Goal: Task Accomplishment & Management: Manage account settings

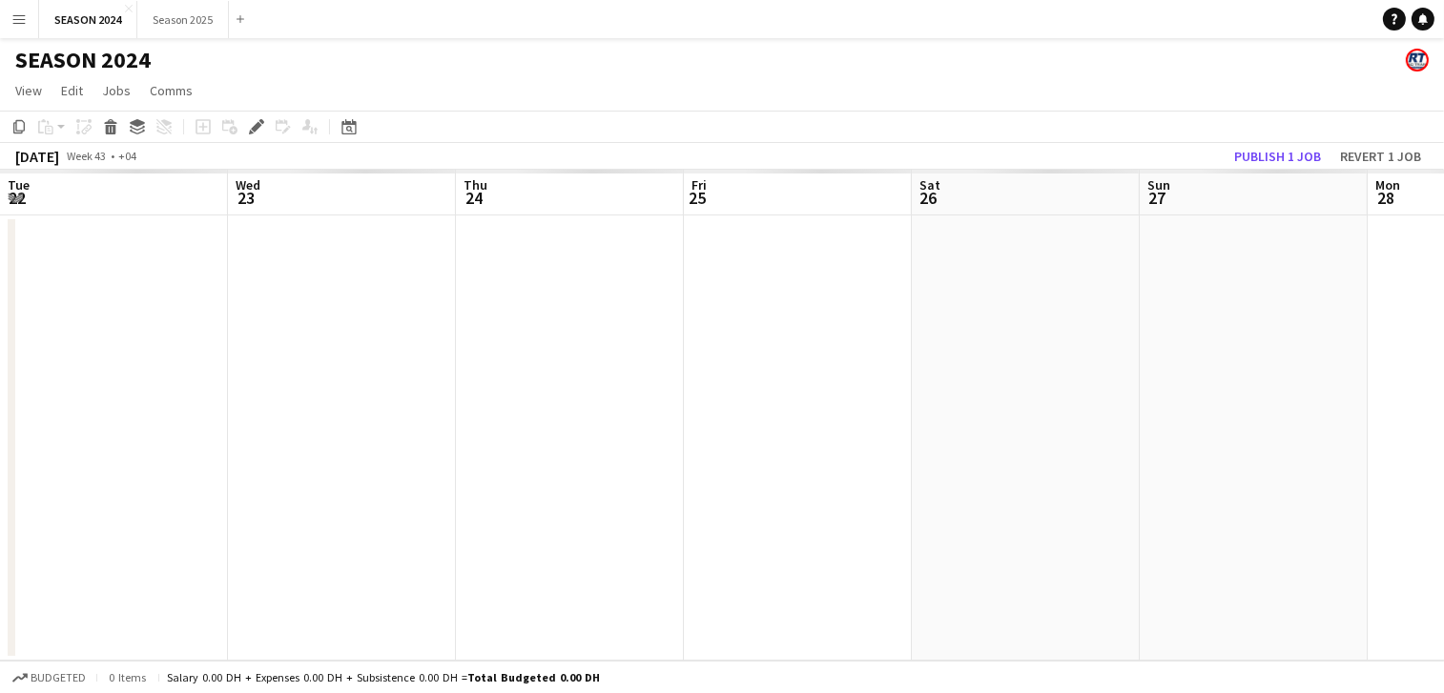
scroll to position [0, 655]
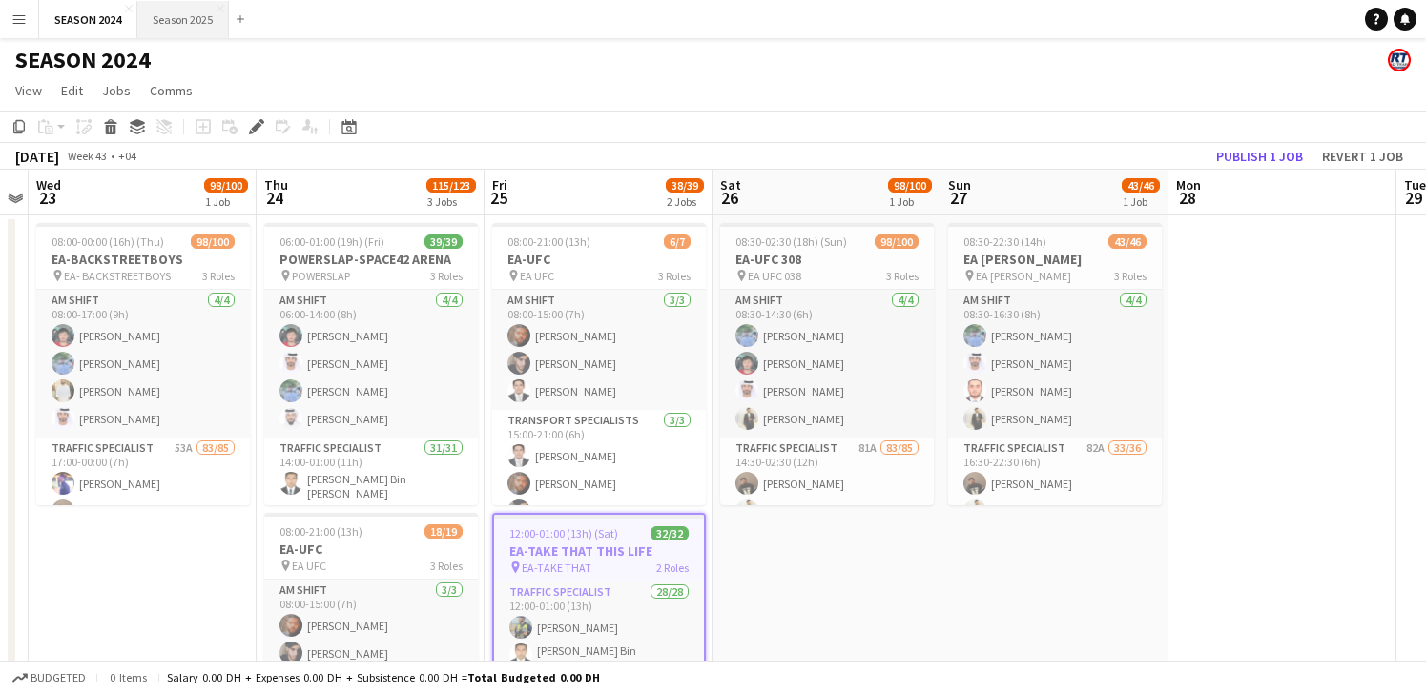
click at [175, 11] on button "Season 2025 Close" at bounding box center [183, 19] width 92 height 37
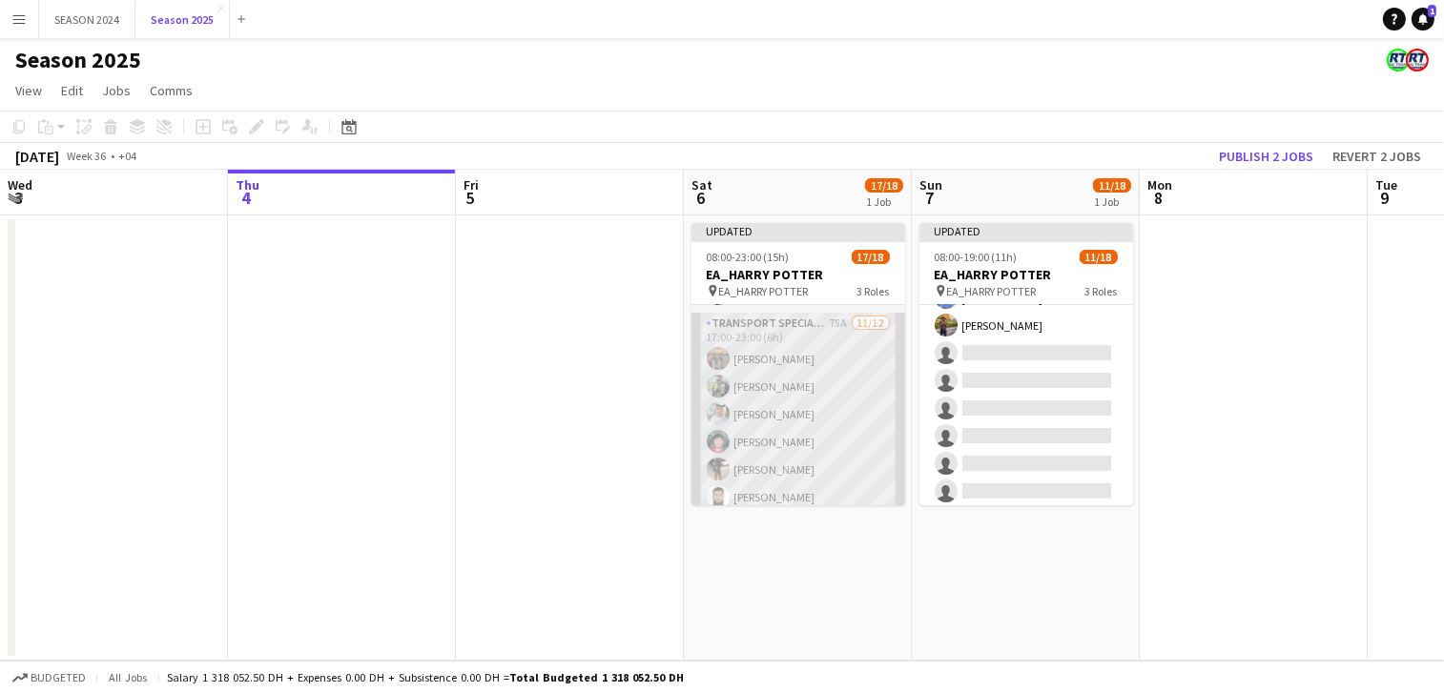
scroll to position [181, 0]
click at [806, 449] on app-card-role "Transport Specialists 75A [DATE] 17:00-23:00 (6h) [PERSON_NAME] Baloshi [PERSON…" at bounding box center [798, 497] width 214 height 369
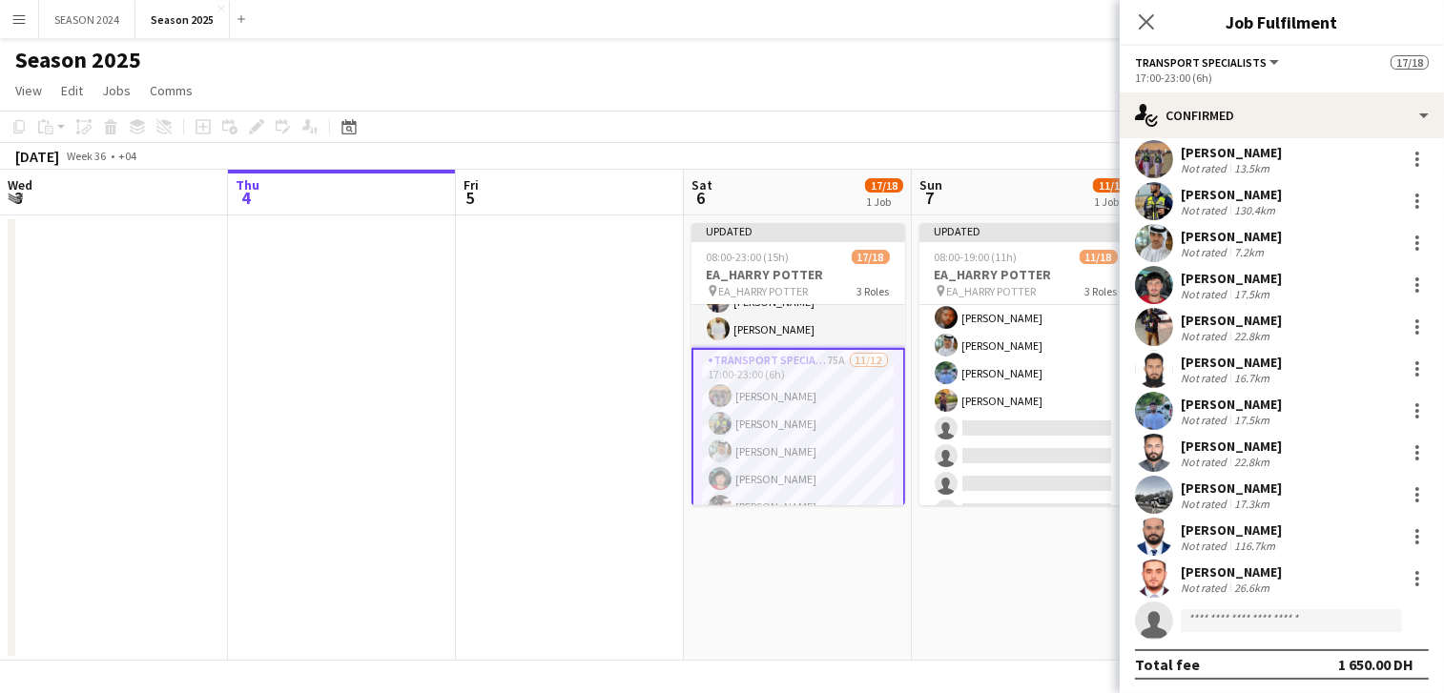
scroll to position [118, 0]
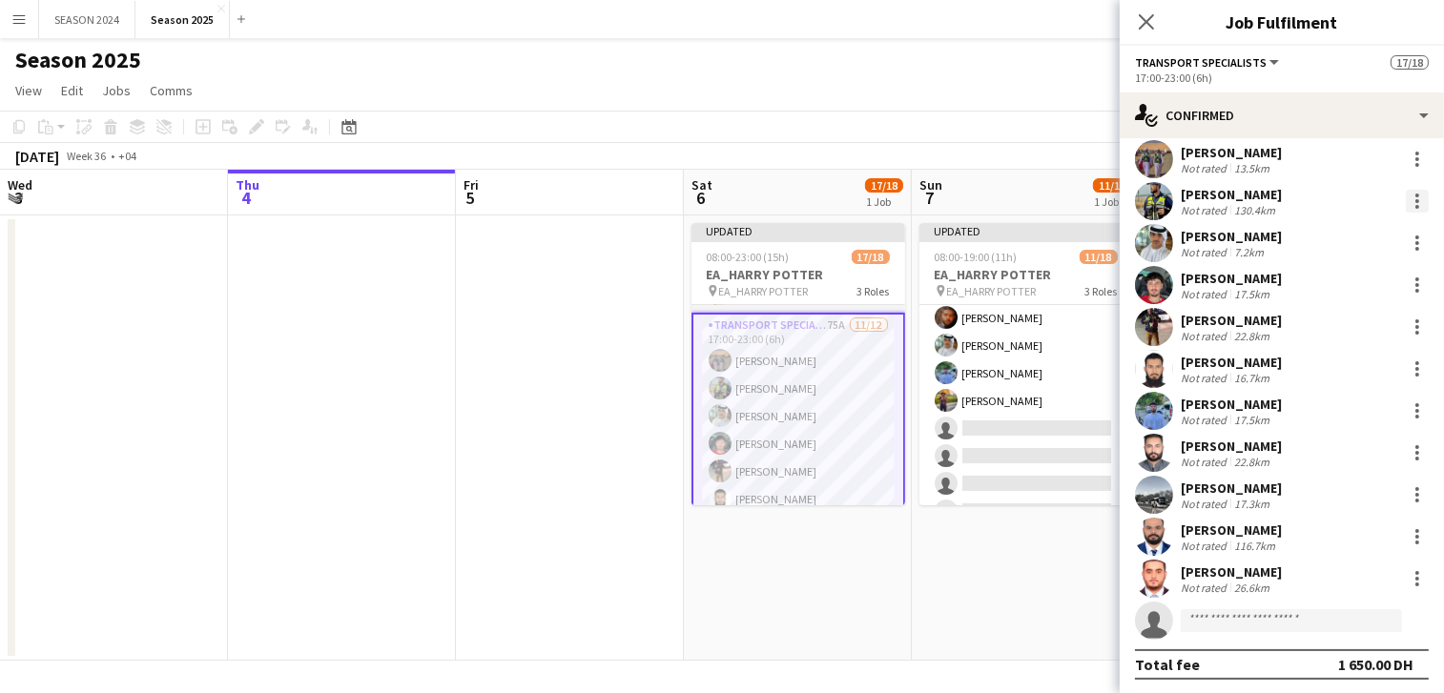
click at [1415, 195] on div at bounding box center [1417, 196] width 4 height 4
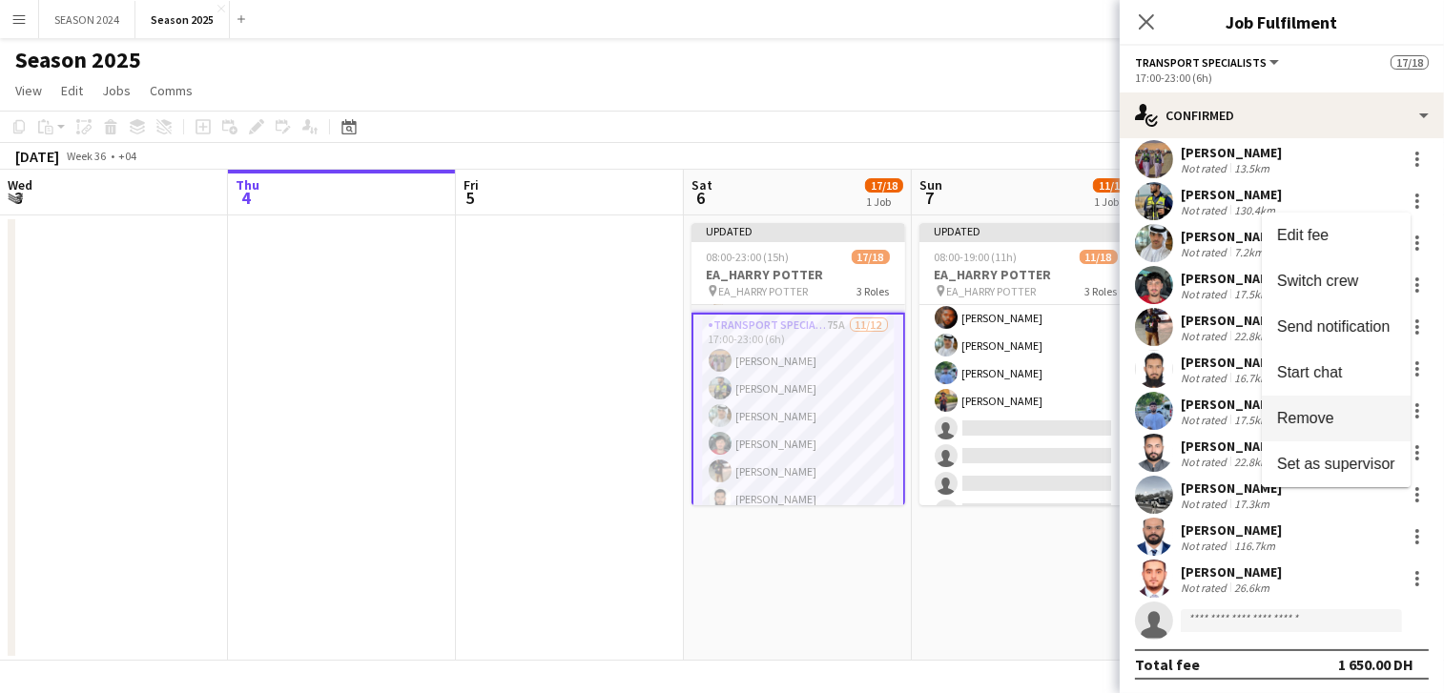
click at [1302, 423] on span "Remove" at bounding box center [1305, 418] width 57 height 16
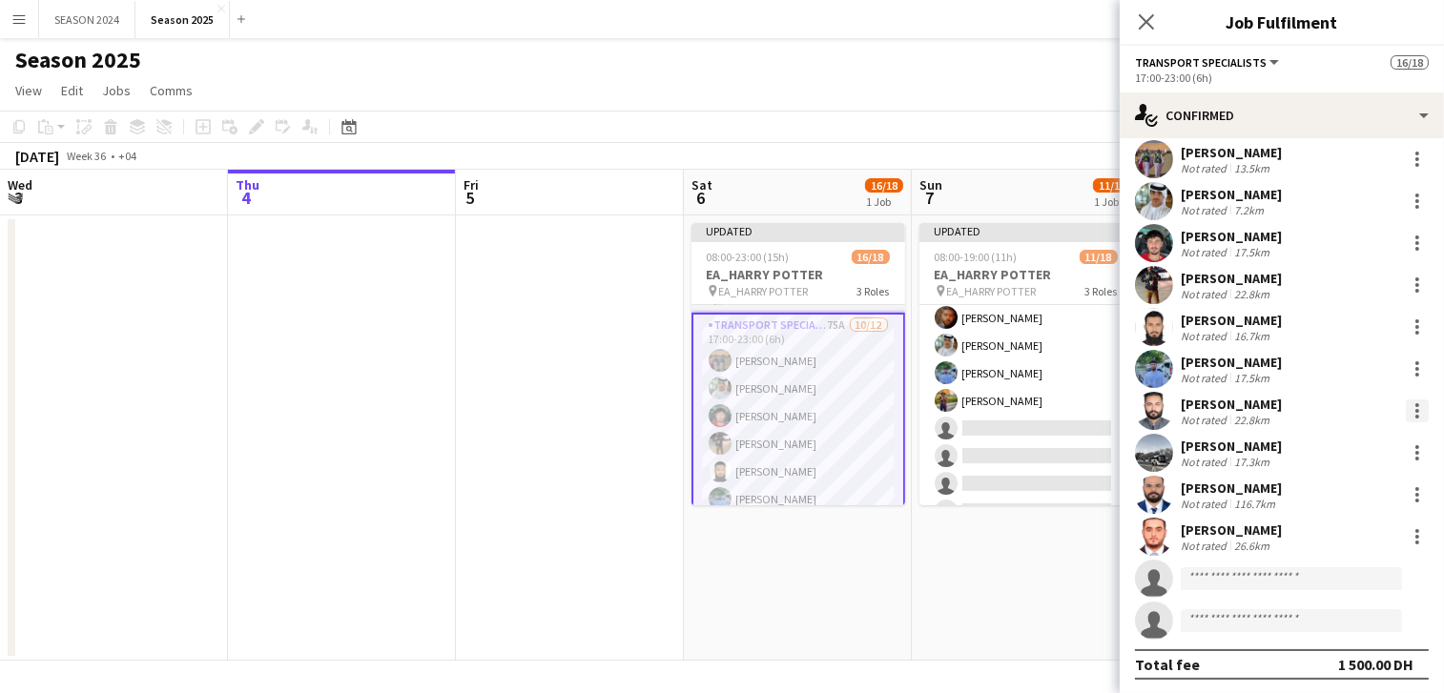
click at [1406, 406] on div at bounding box center [1417, 411] width 23 height 23
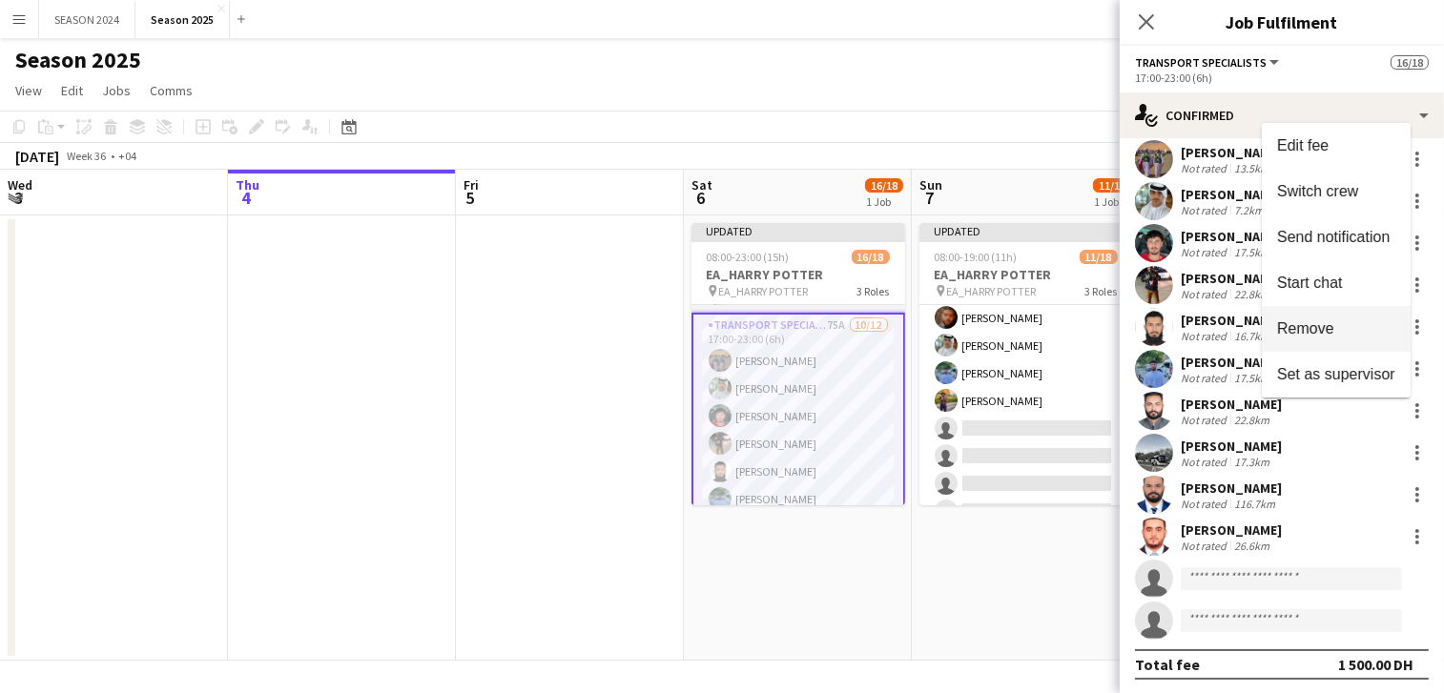
click at [1313, 339] on button "Remove" at bounding box center [1336, 329] width 149 height 46
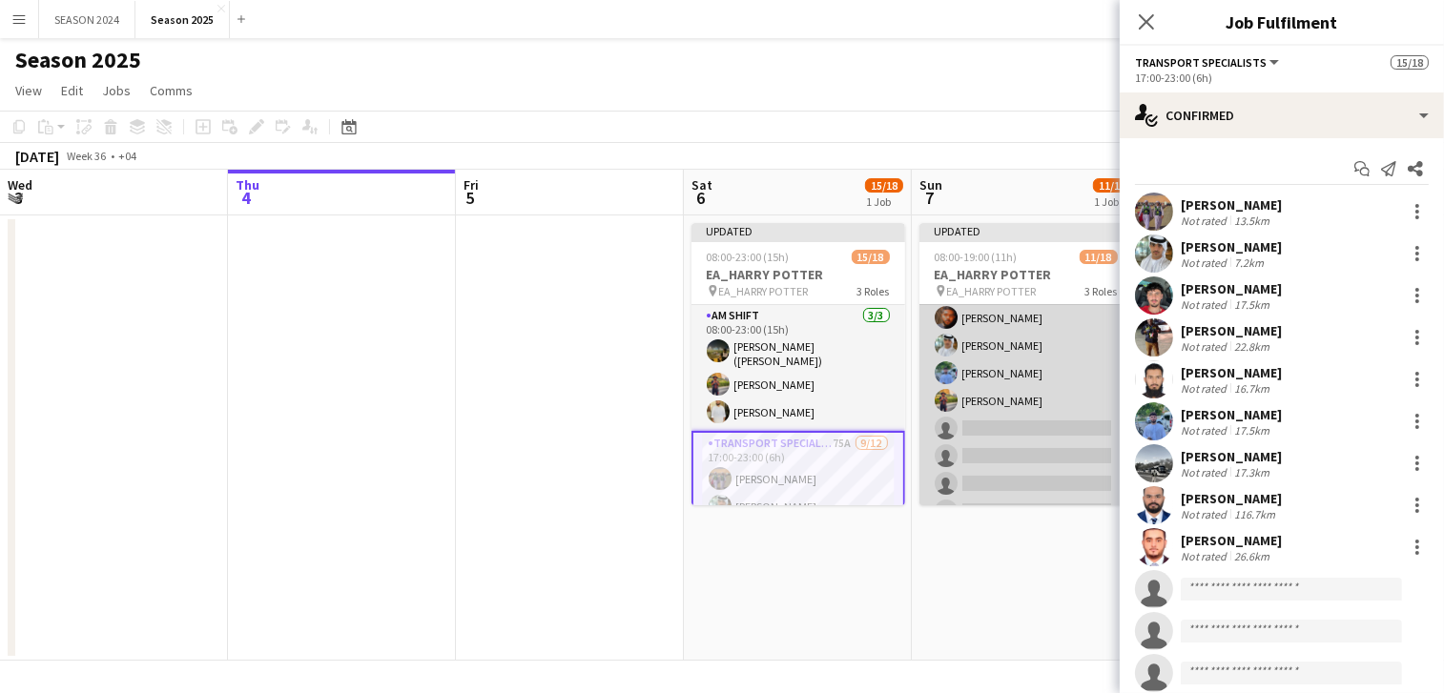
scroll to position [0, 0]
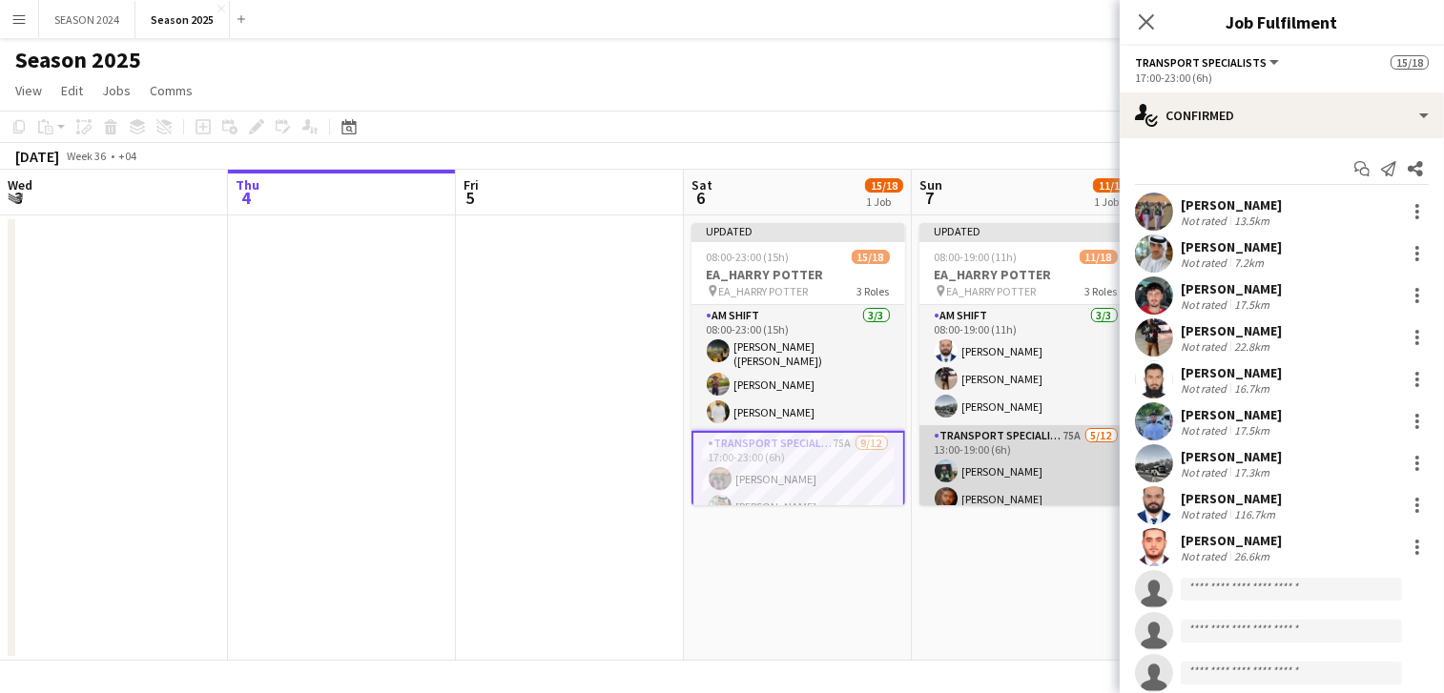
click at [1070, 469] on app-card-role "Transport Specialists 75A [DATE] 13:00-19:00 (6h) [PERSON_NAME] Raees [PERSON_N…" at bounding box center [1026, 609] width 214 height 369
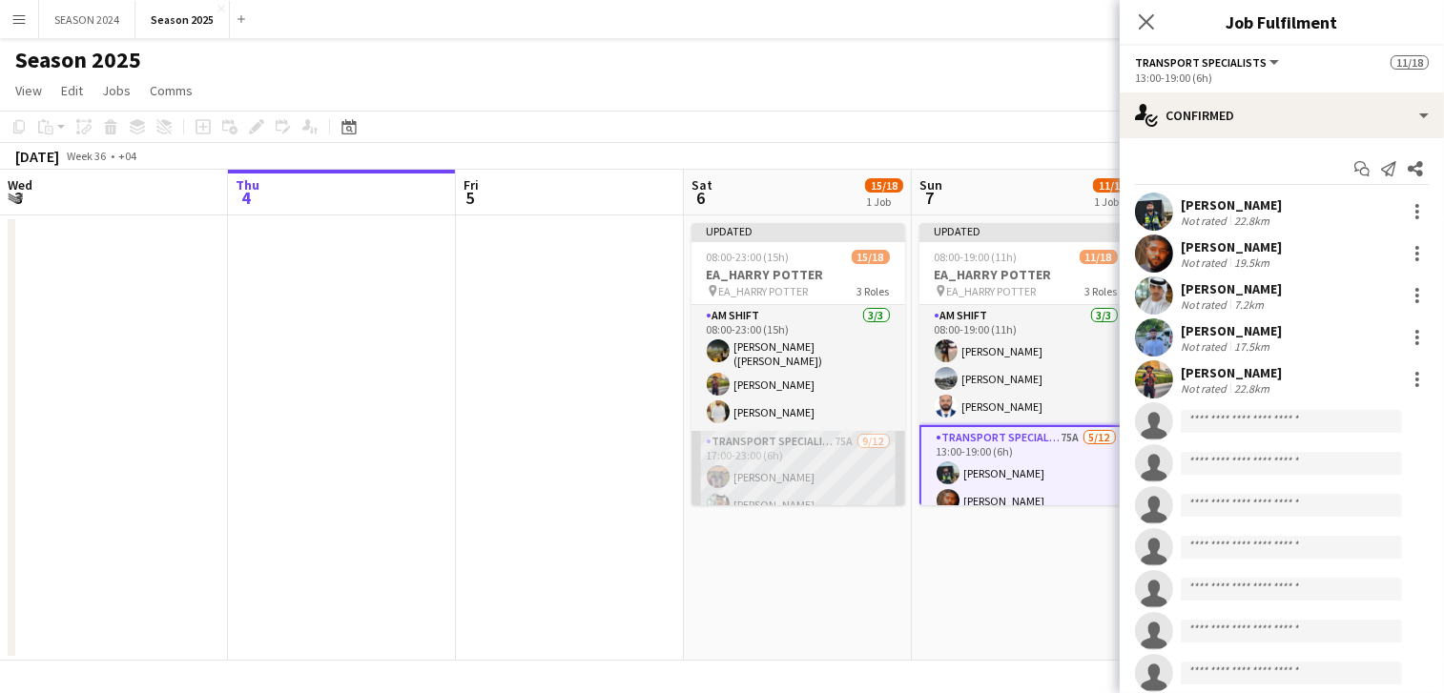
click at [787, 475] on app-card-role "Transport Specialists 75A [DATE] 17:00-23:00 (6h) [PERSON_NAME] Baloshi [PERSON…" at bounding box center [798, 615] width 214 height 369
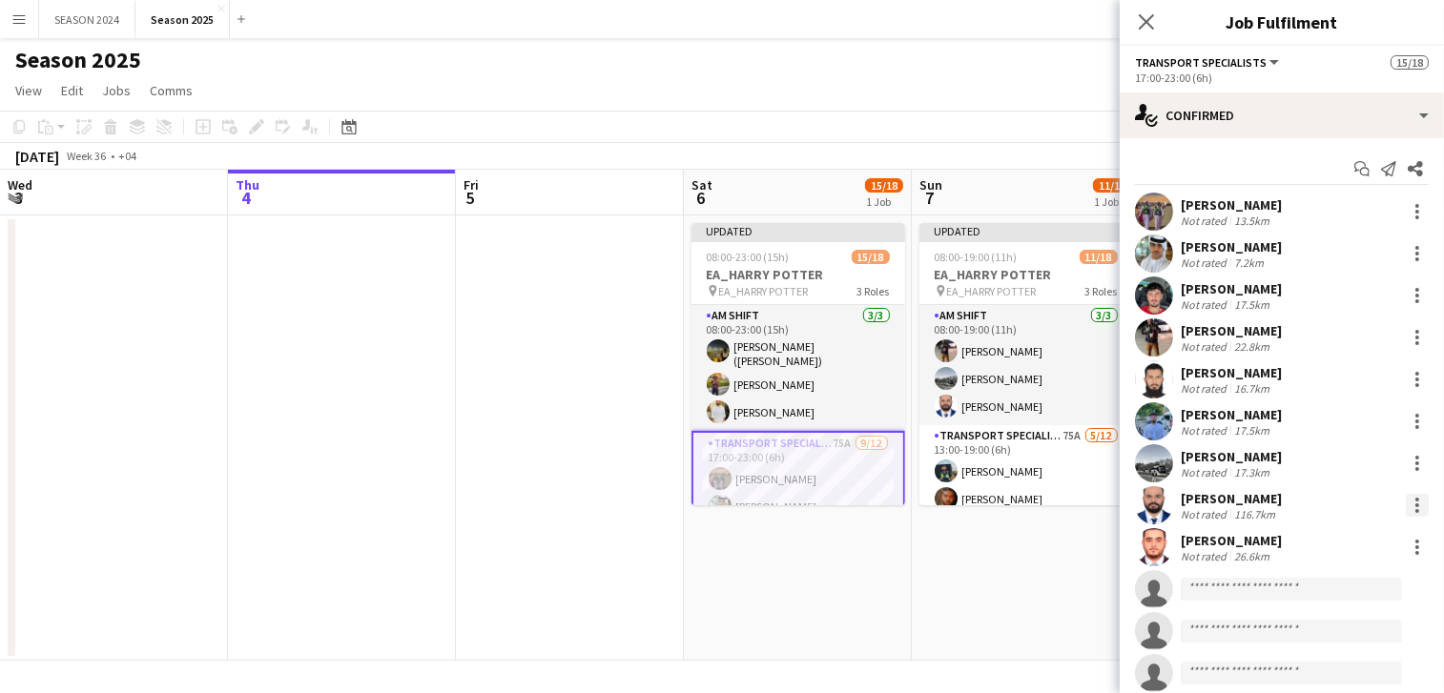
click at [1406, 503] on div at bounding box center [1417, 505] width 23 height 23
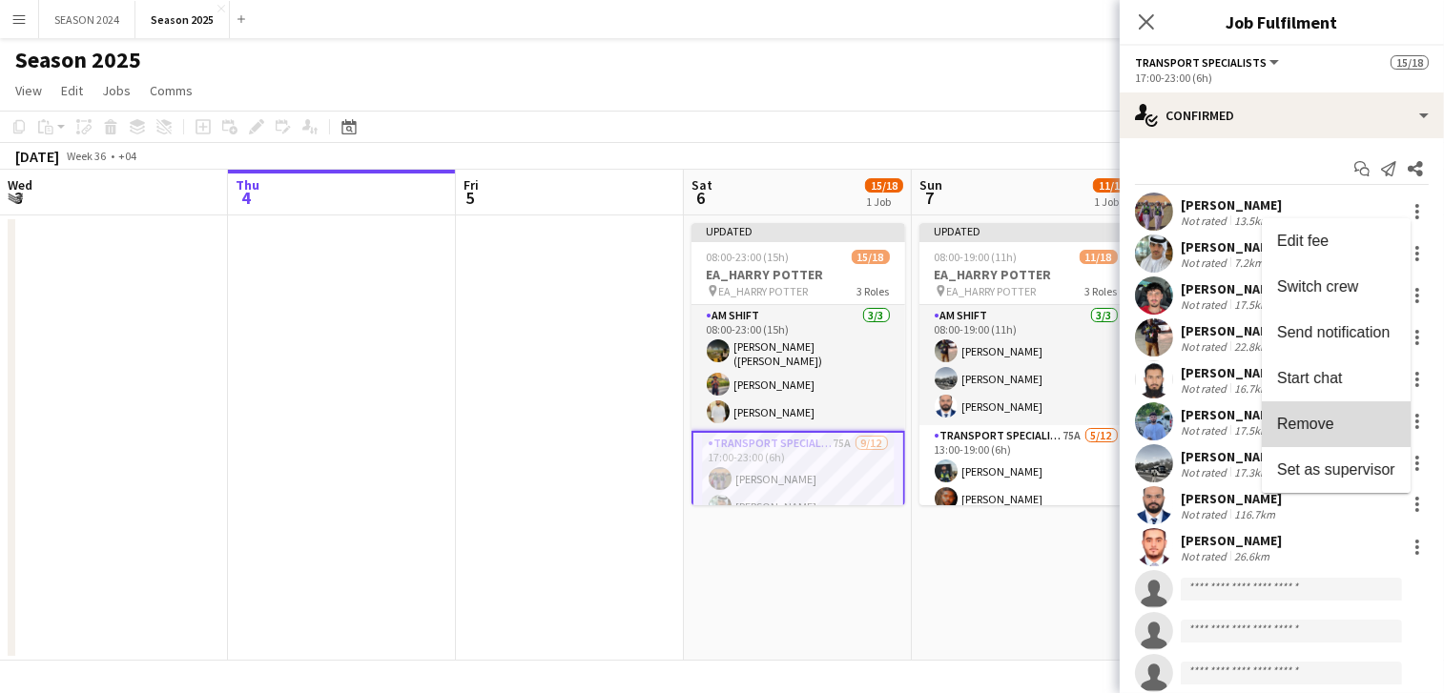
click at [1303, 422] on span "Remove" at bounding box center [1305, 424] width 57 height 16
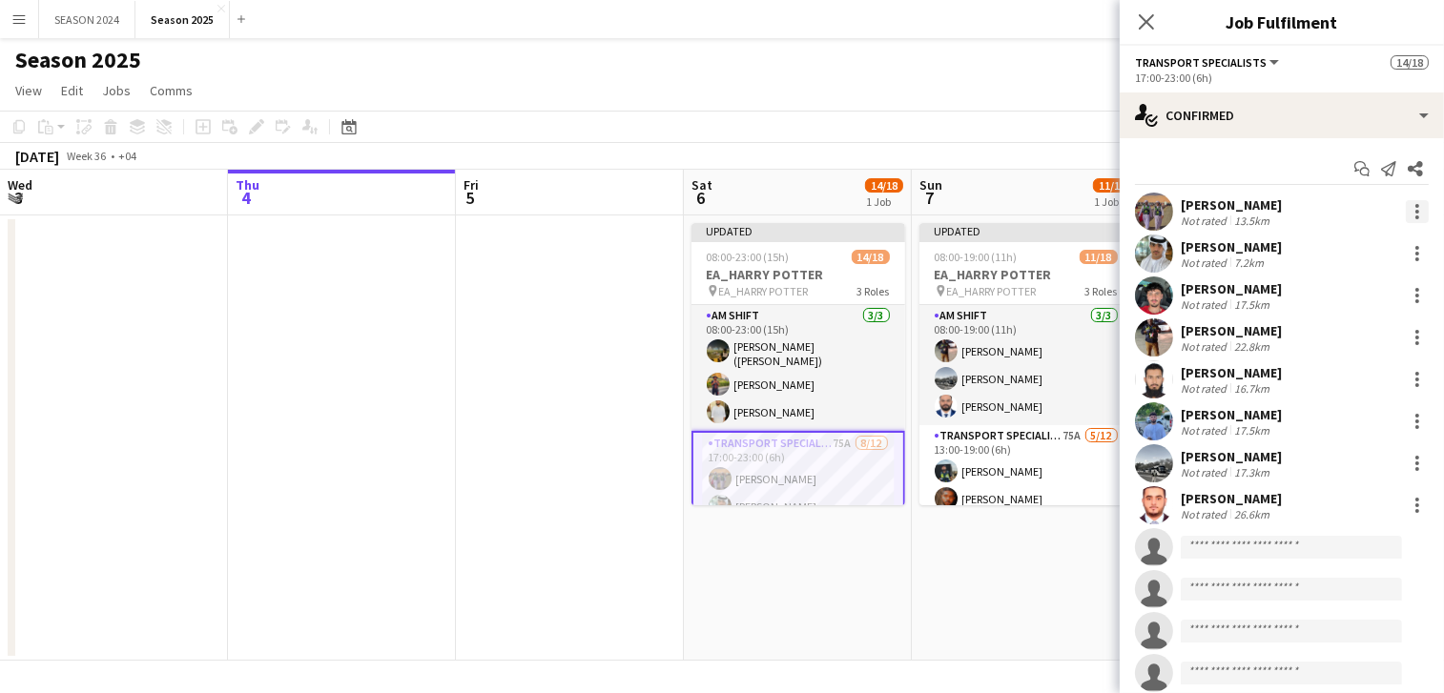
click at [1406, 209] on div at bounding box center [1417, 211] width 23 height 23
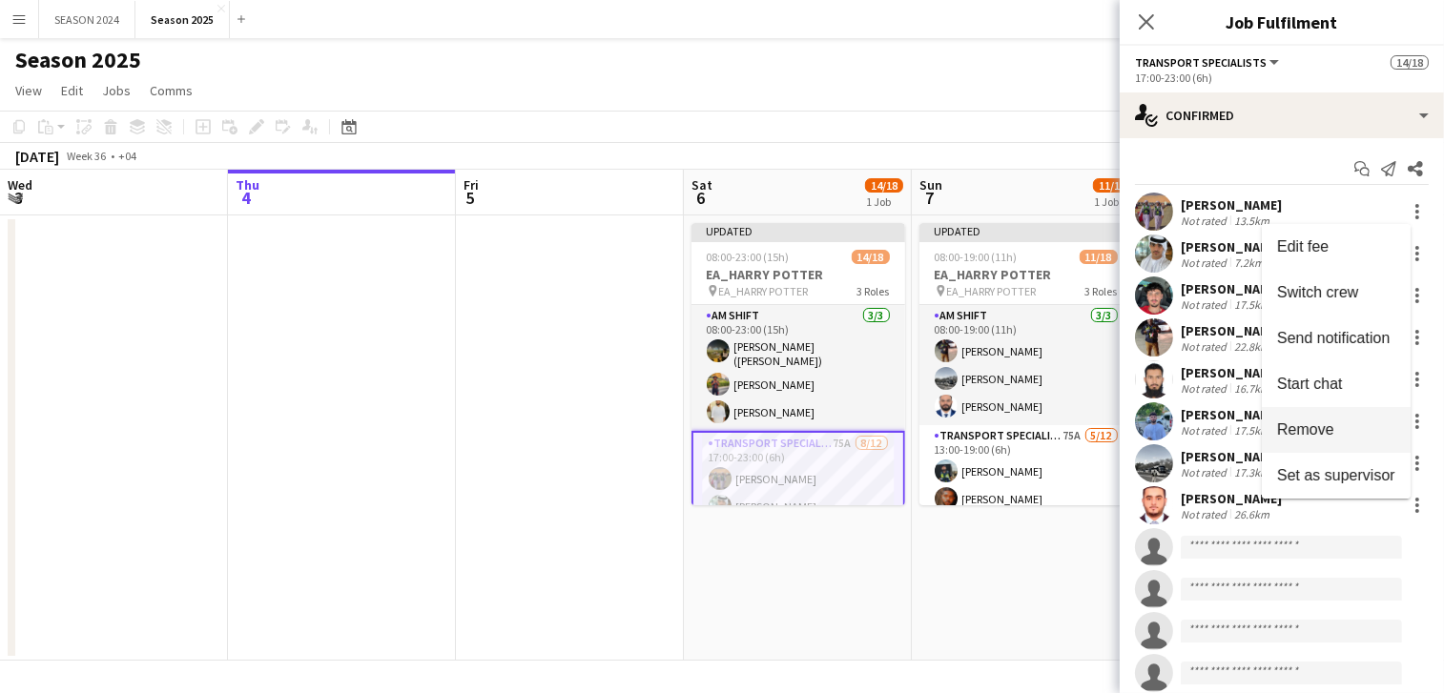
click at [1322, 413] on button "Remove" at bounding box center [1336, 430] width 149 height 46
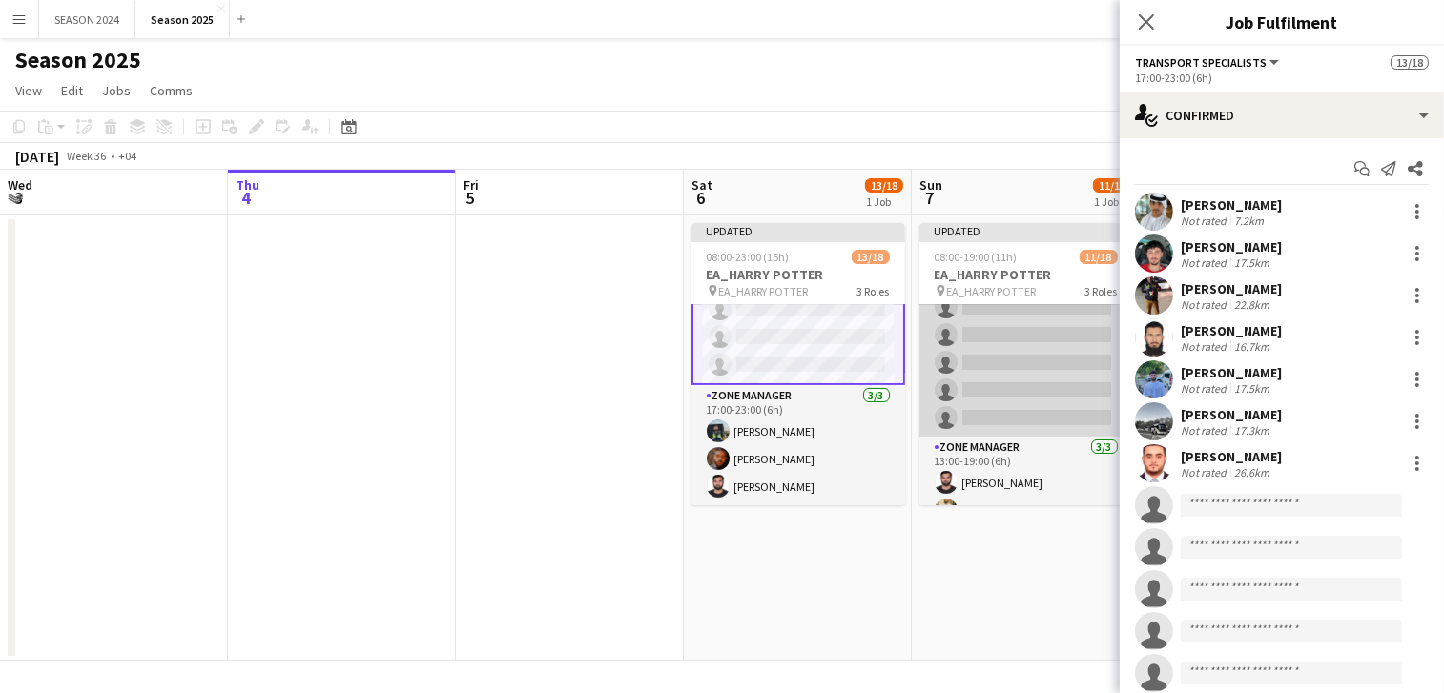
scroll to position [420, 0]
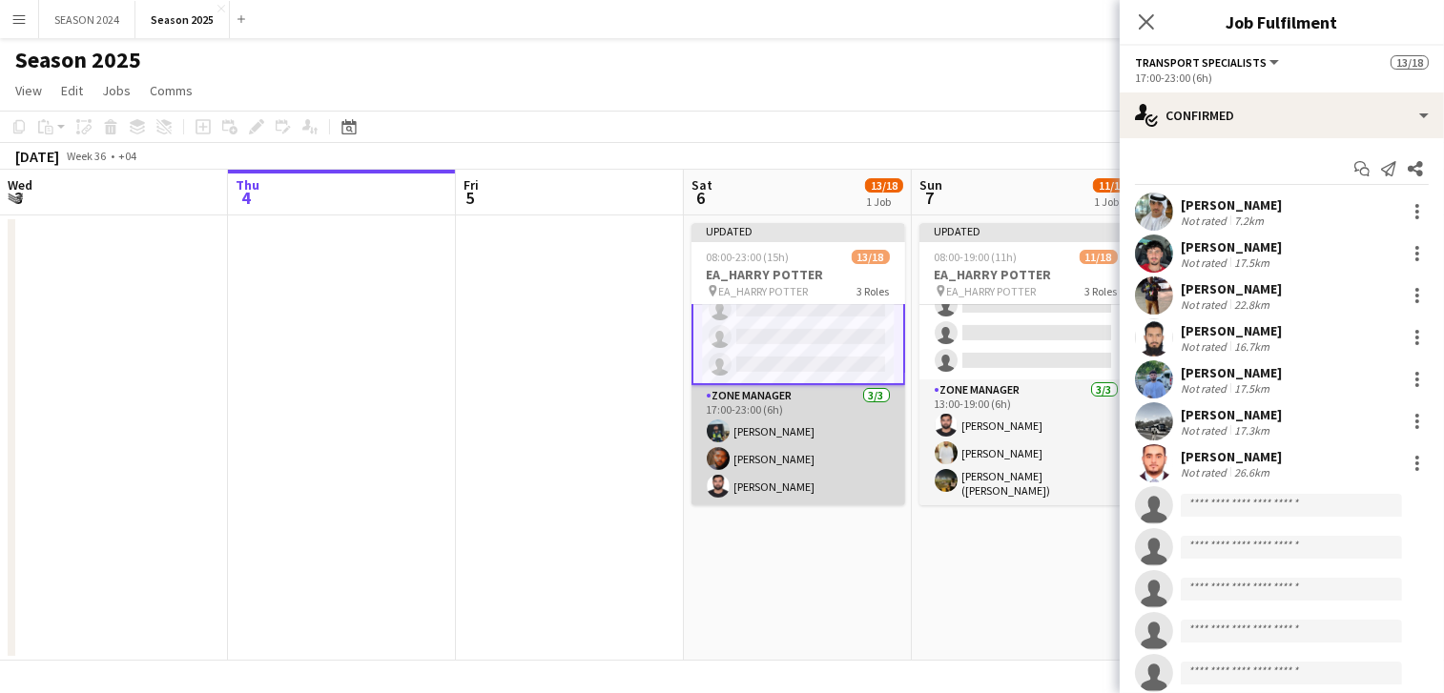
click at [820, 437] on app-card-role "Zone Manager [DATE] 17:00-23:00 (6h) [PERSON_NAME] [PERSON_NAME] [PERSON_NAME] …" at bounding box center [798, 445] width 214 height 120
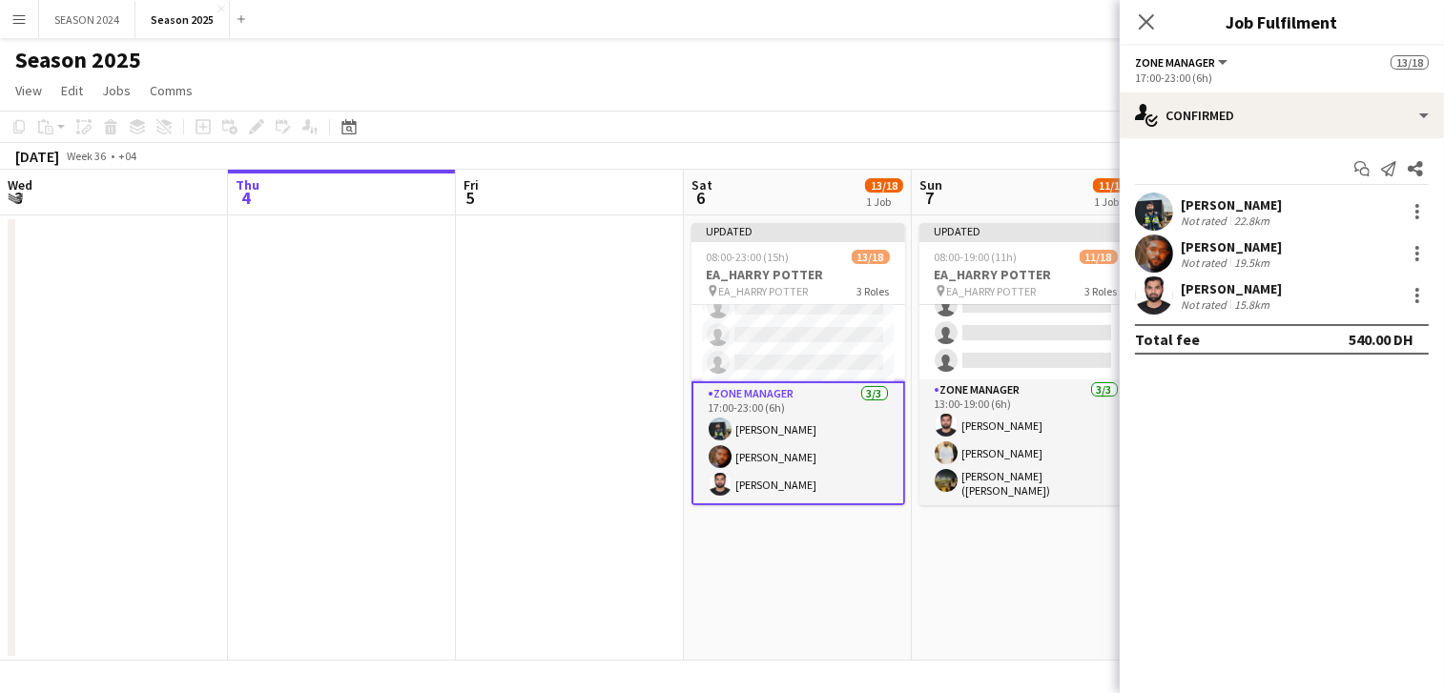
scroll to position [421, 0]
click at [1417, 246] on div at bounding box center [1417, 248] width 4 height 4
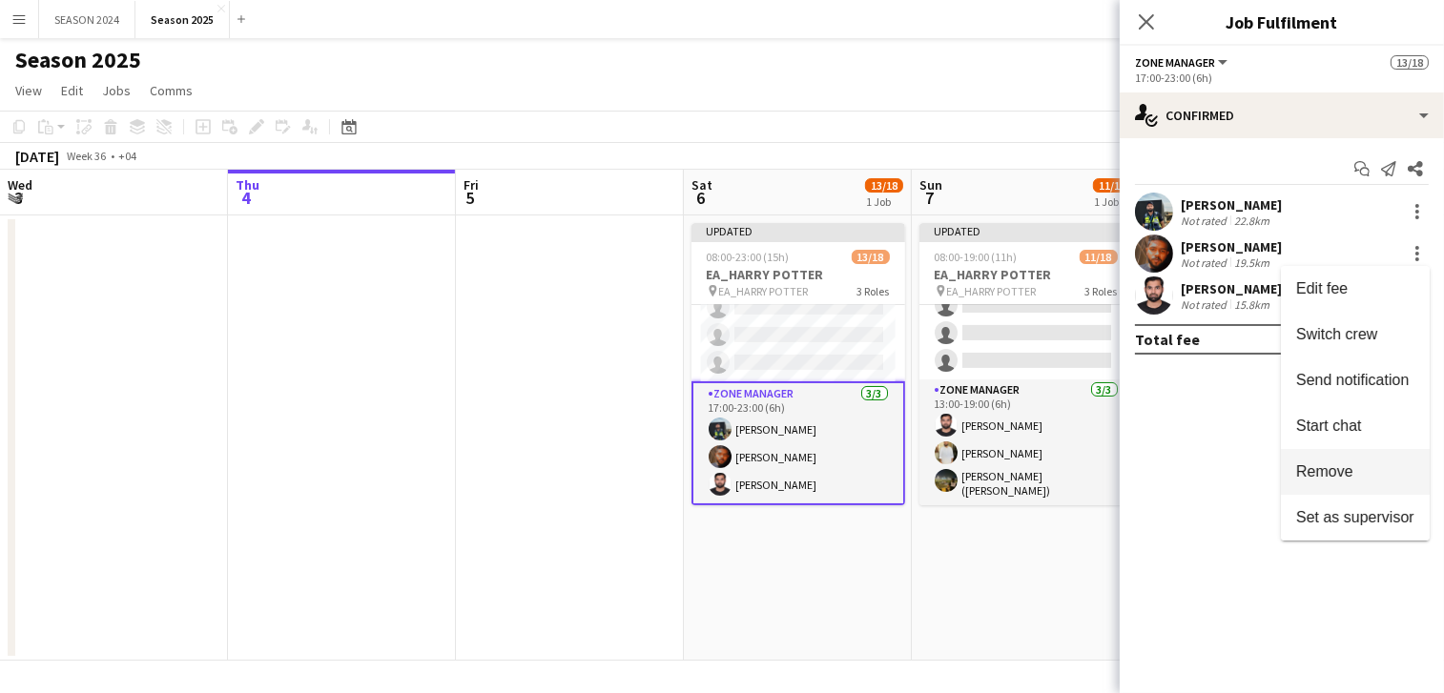
click at [1329, 482] on button "Remove" at bounding box center [1355, 472] width 149 height 46
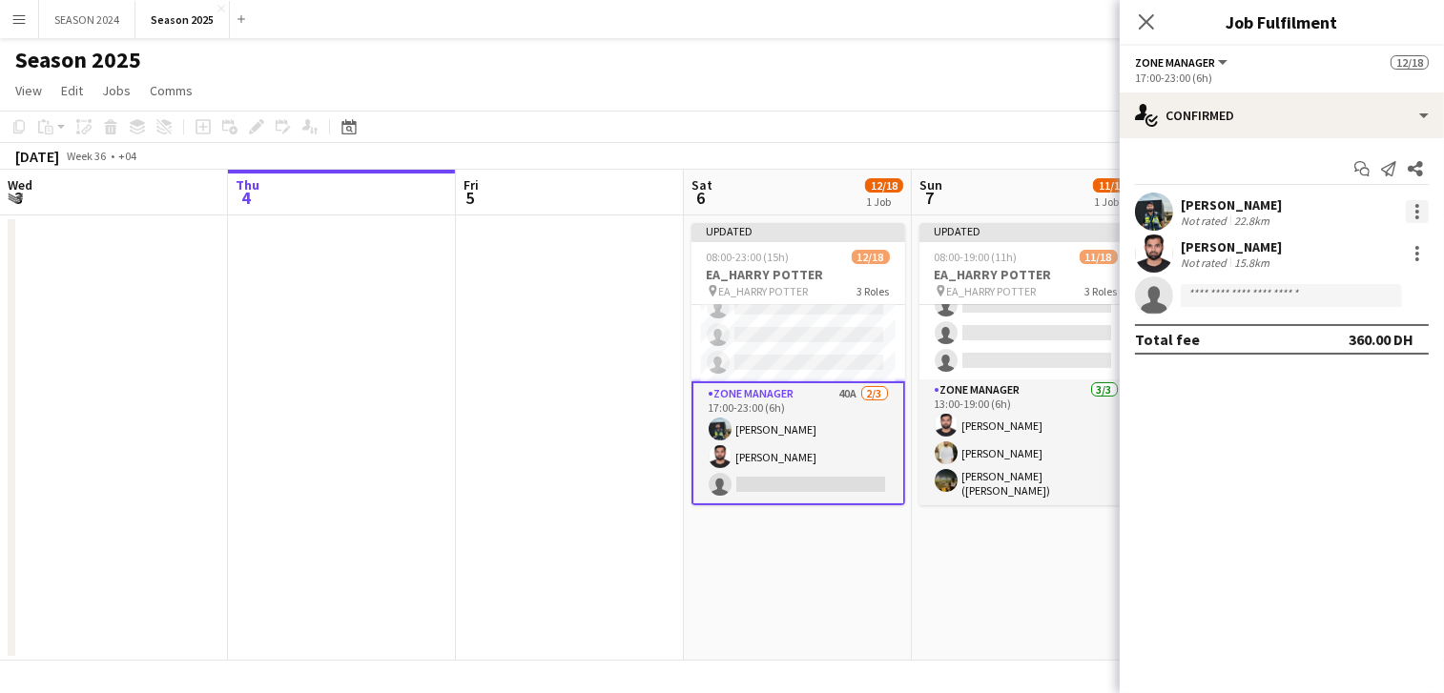
click at [1408, 206] on div at bounding box center [1417, 211] width 23 height 23
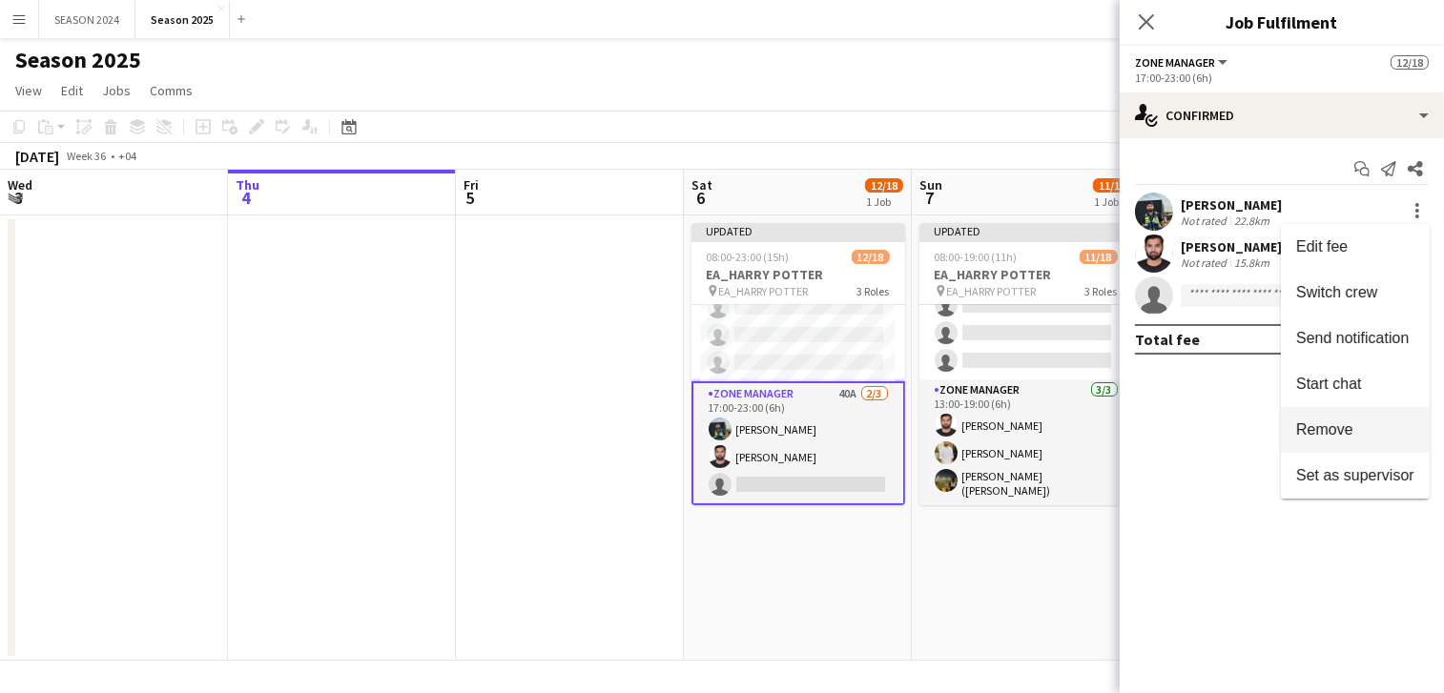
click at [1332, 425] on span "Remove" at bounding box center [1324, 429] width 57 height 16
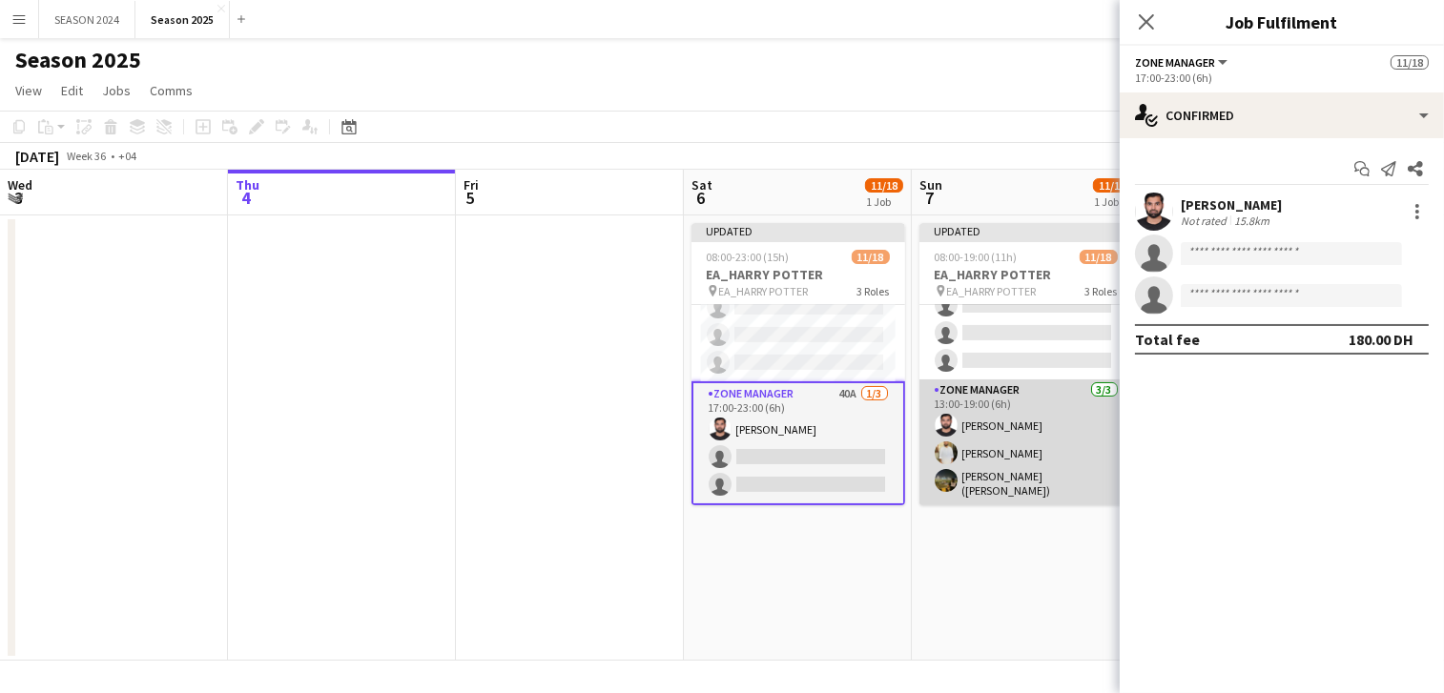
click at [1007, 436] on app-card-role "Zone Manager [DATE] 13:00-19:00 (6h) Abdullah [PERSON_NAME] [PERSON_NAME] [PERS…" at bounding box center [1026, 443] width 214 height 126
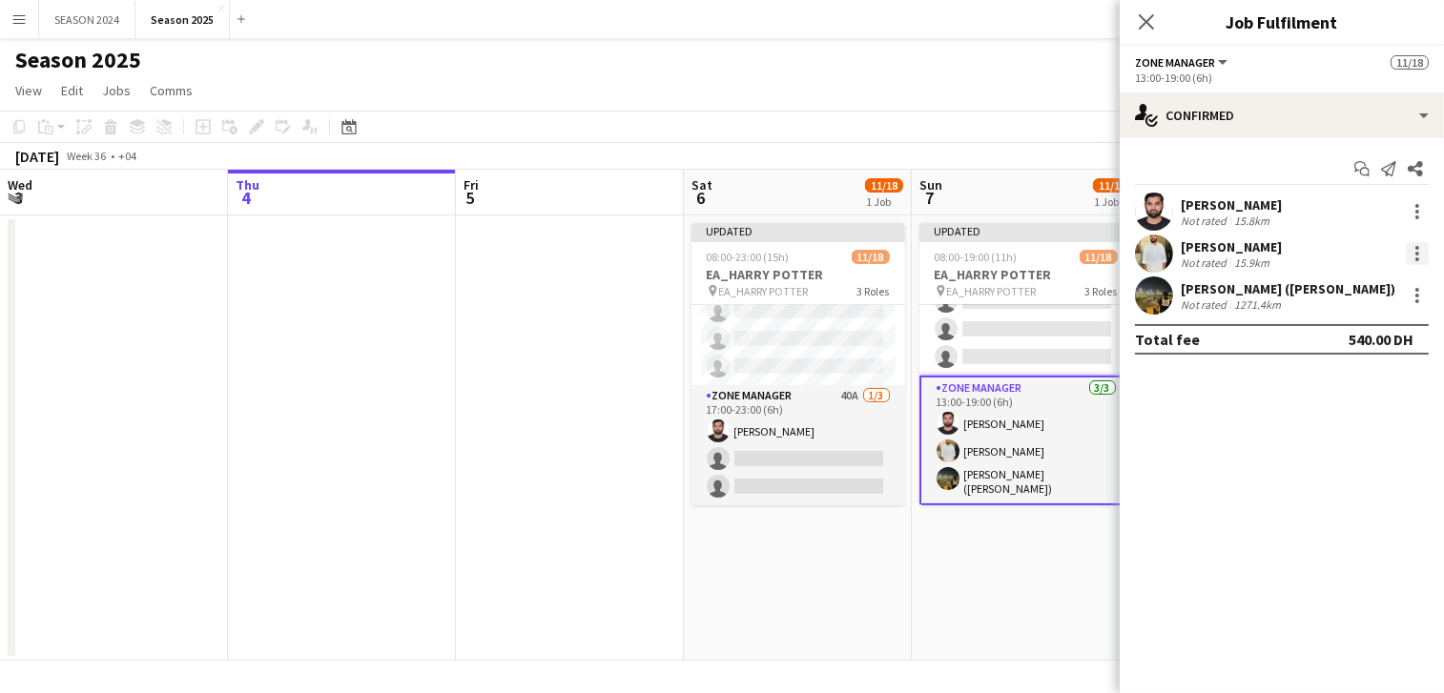
click at [1423, 259] on div at bounding box center [1417, 253] width 23 height 23
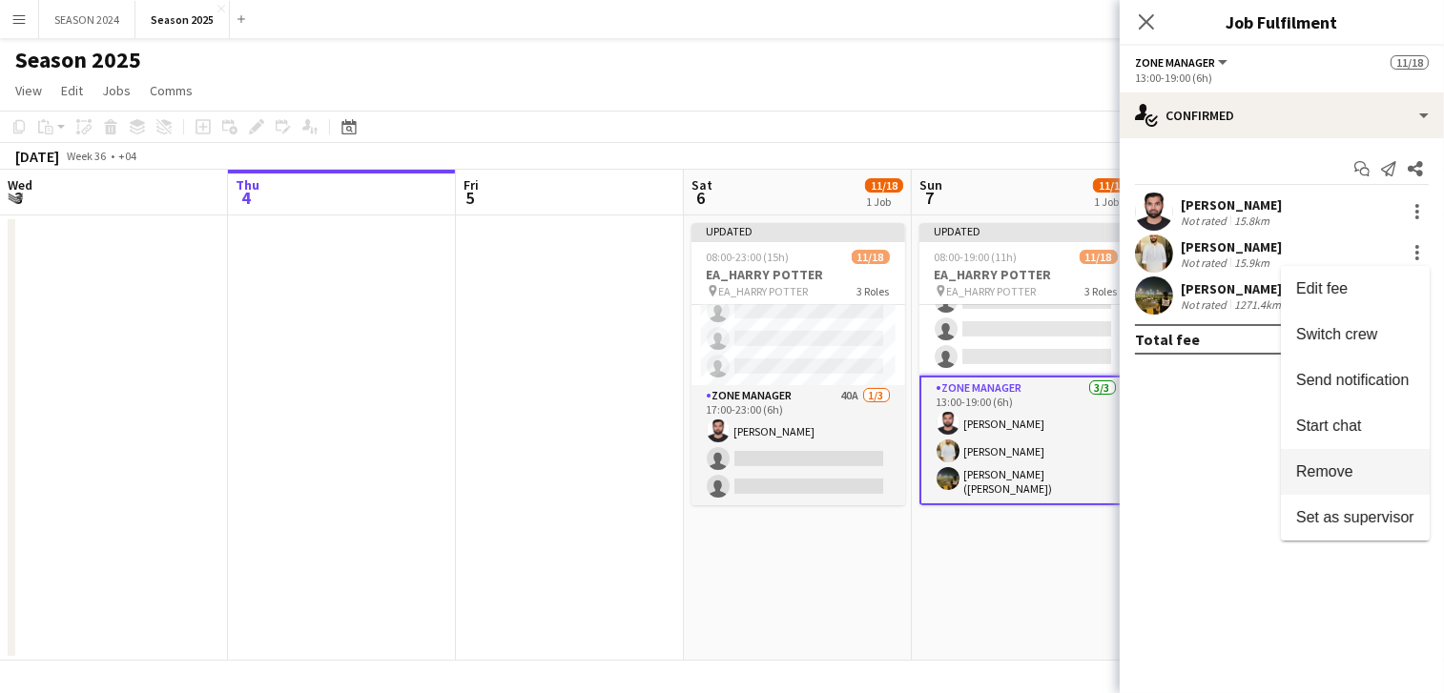
click at [1315, 473] on span "Remove" at bounding box center [1324, 471] width 57 height 16
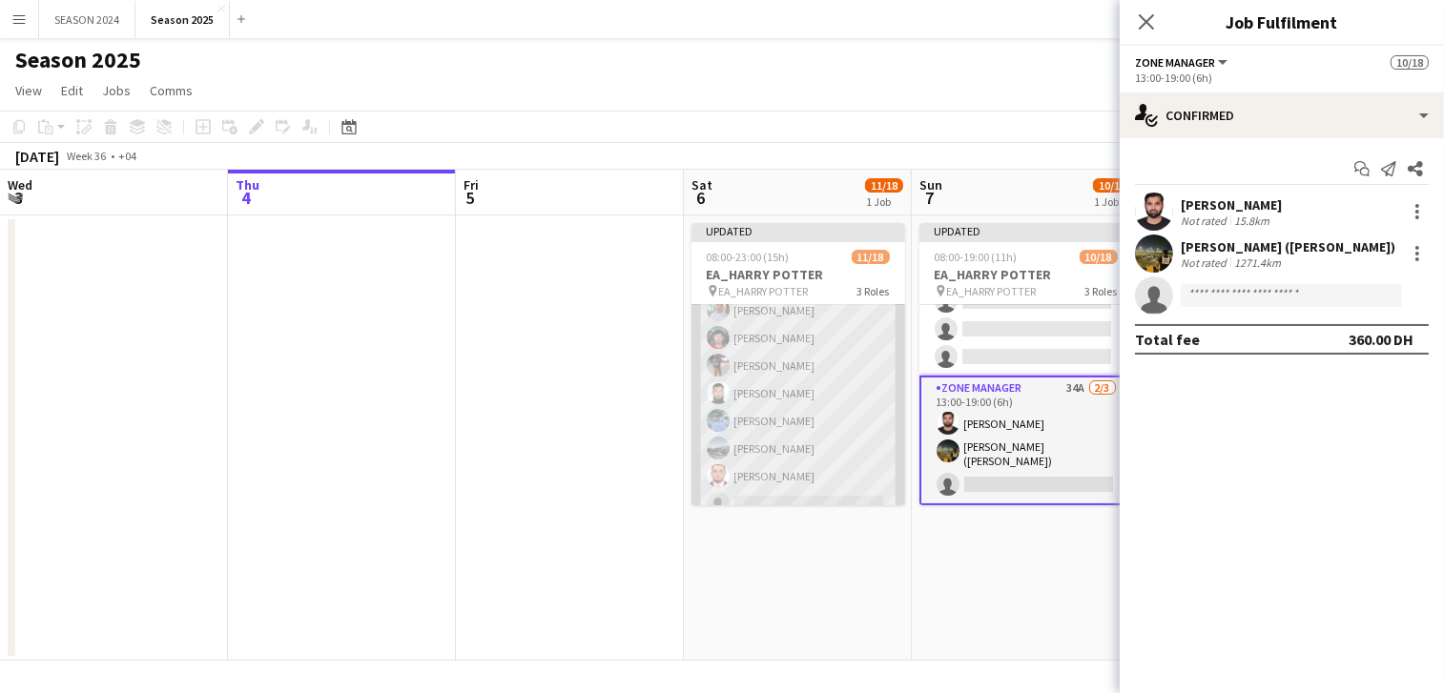
scroll to position [118, 0]
click at [832, 471] on app-card-role "Transport Specialists 75A [DATE] 17:00-23:00 (6h) [PERSON_NAME] Albalooshi [PER…" at bounding box center [798, 497] width 214 height 369
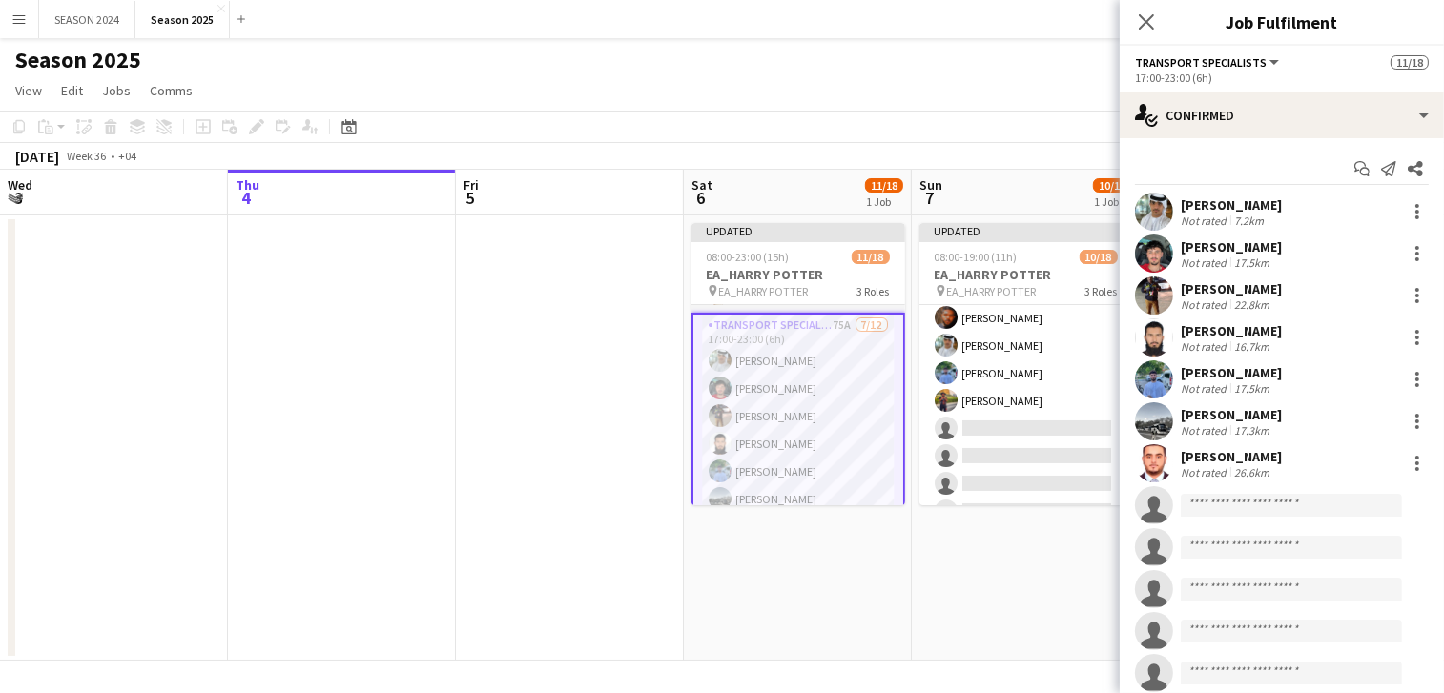
click at [1055, 380] on app-card-role "Transport Specialists 75A [DATE] 13:00-19:00 (6h) [PERSON_NAME] Raees [PERSON_N…" at bounding box center [1026, 428] width 214 height 369
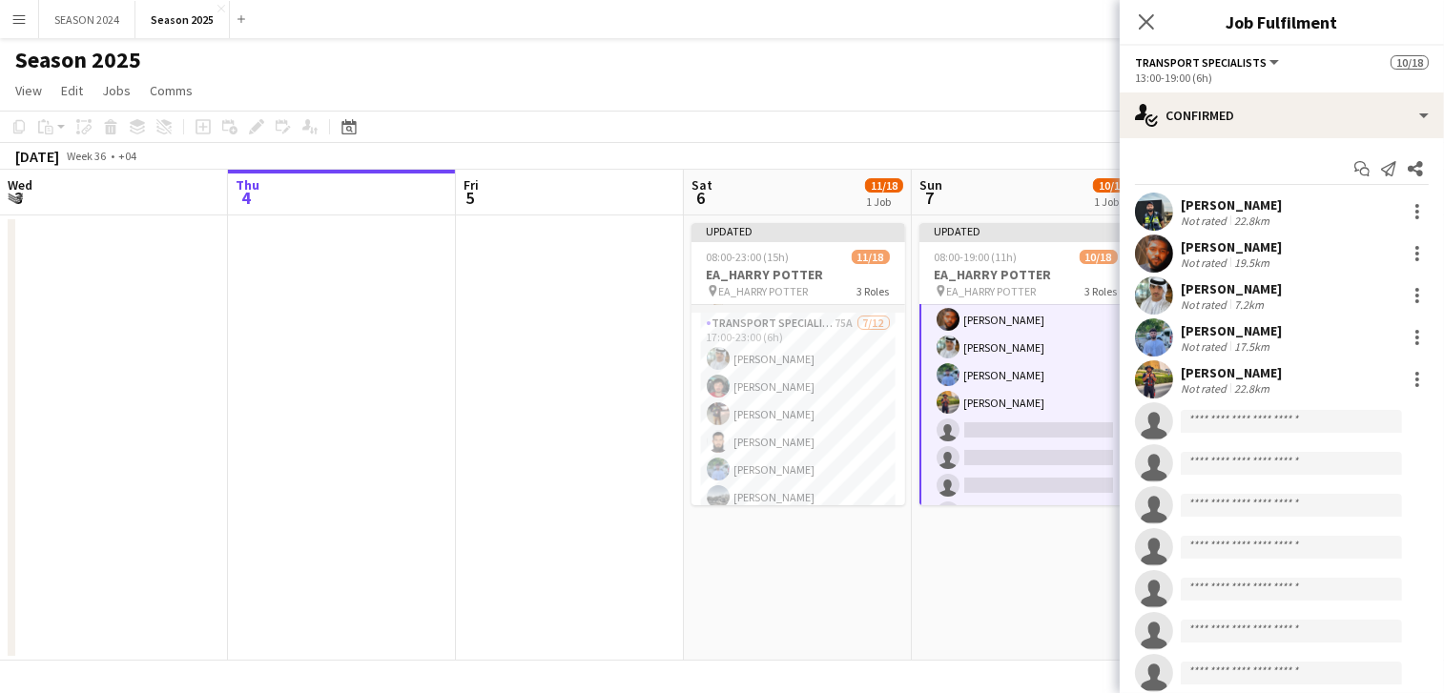
scroll to position [183, 0]
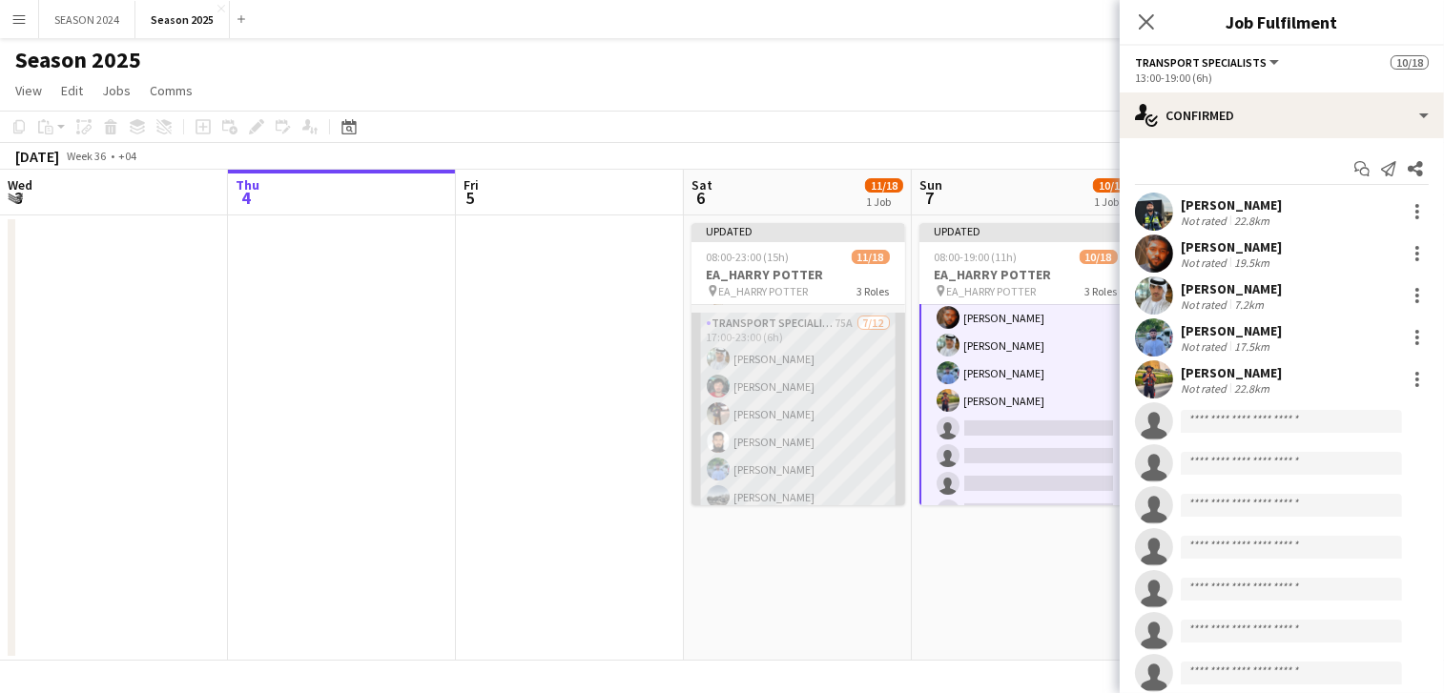
click at [847, 396] on app-card-role "Transport Specialists 75A [DATE] 17:00-23:00 (6h) [PERSON_NAME] Albalooshi [PER…" at bounding box center [798, 497] width 214 height 369
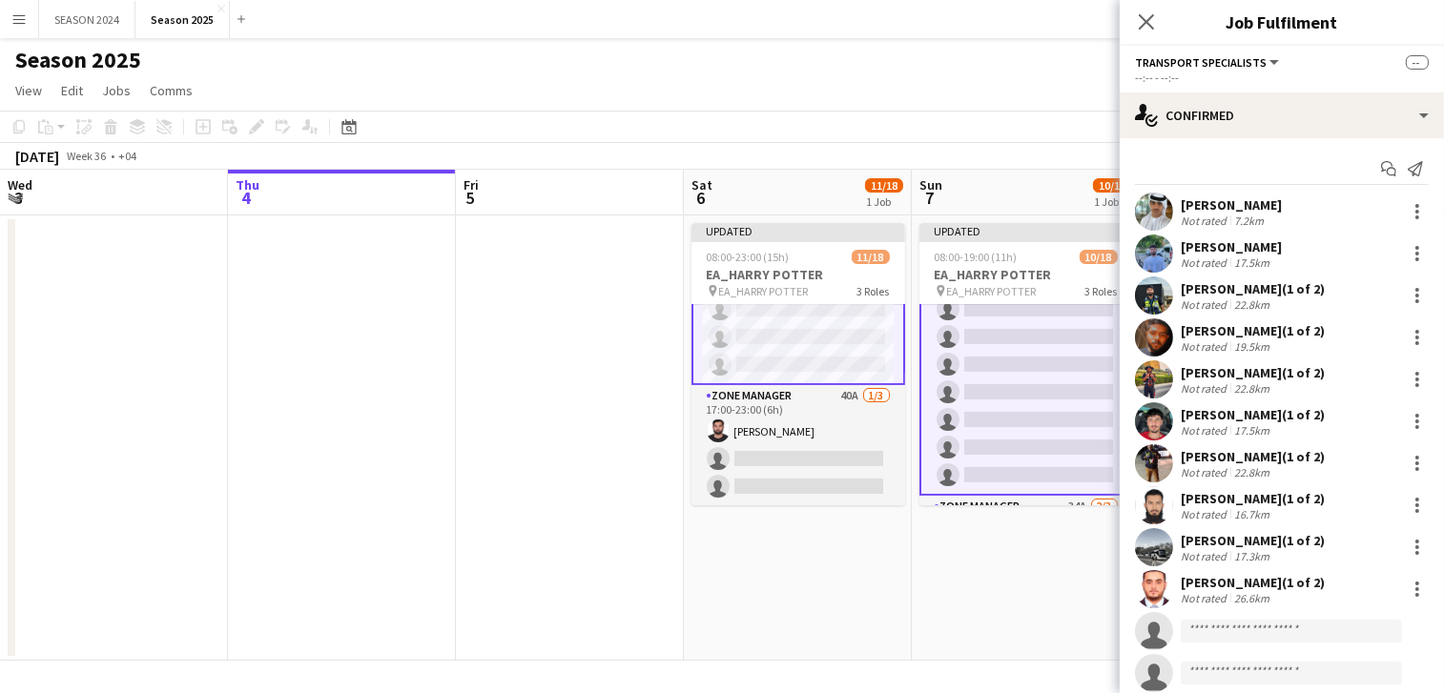
scroll to position [304, 0]
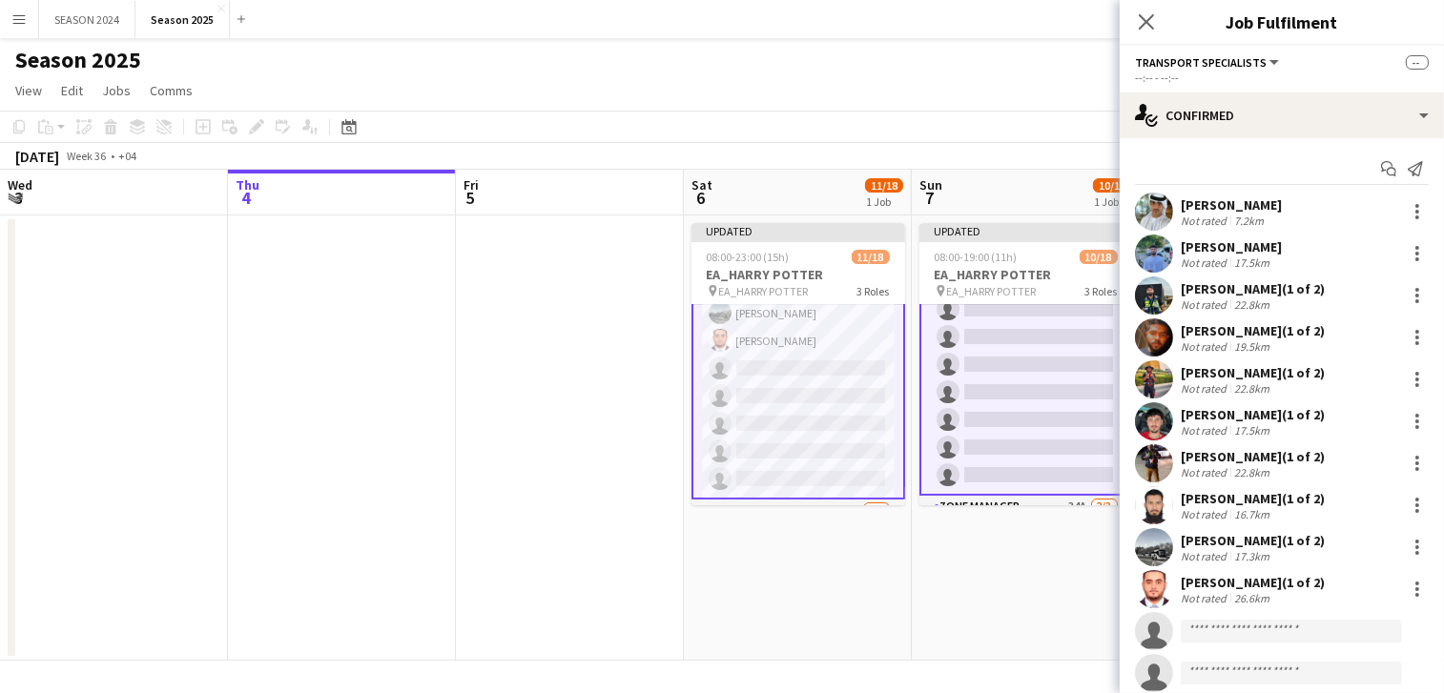
click at [770, 373] on app-card-role "Transport Specialists 75A [DATE] 17:00-23:00 (6h) [PERSON_NAME] Albalooshi [PER…" at bounding box center [798, 313] width 214 height 373
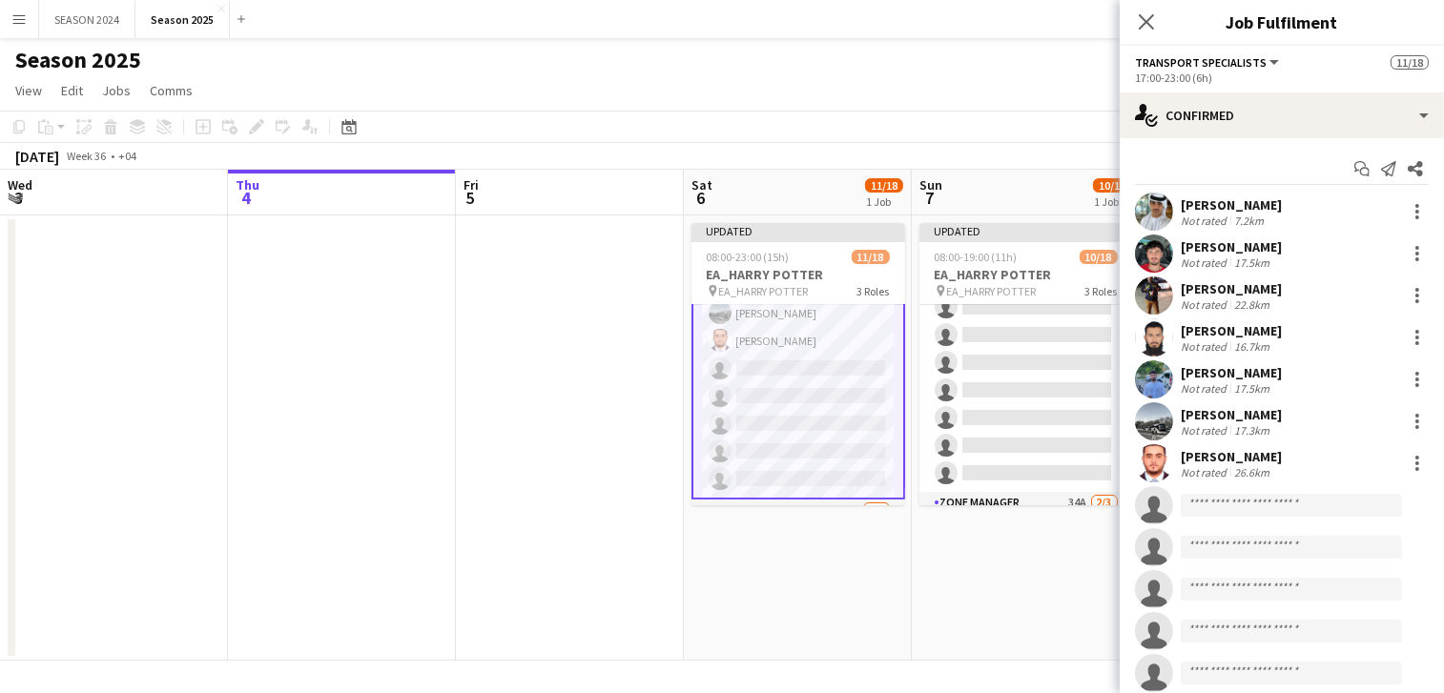
scroll to position [300, 0]
click at [1415, 462] on div at bounding box center [1417, 464] width 4 height 4
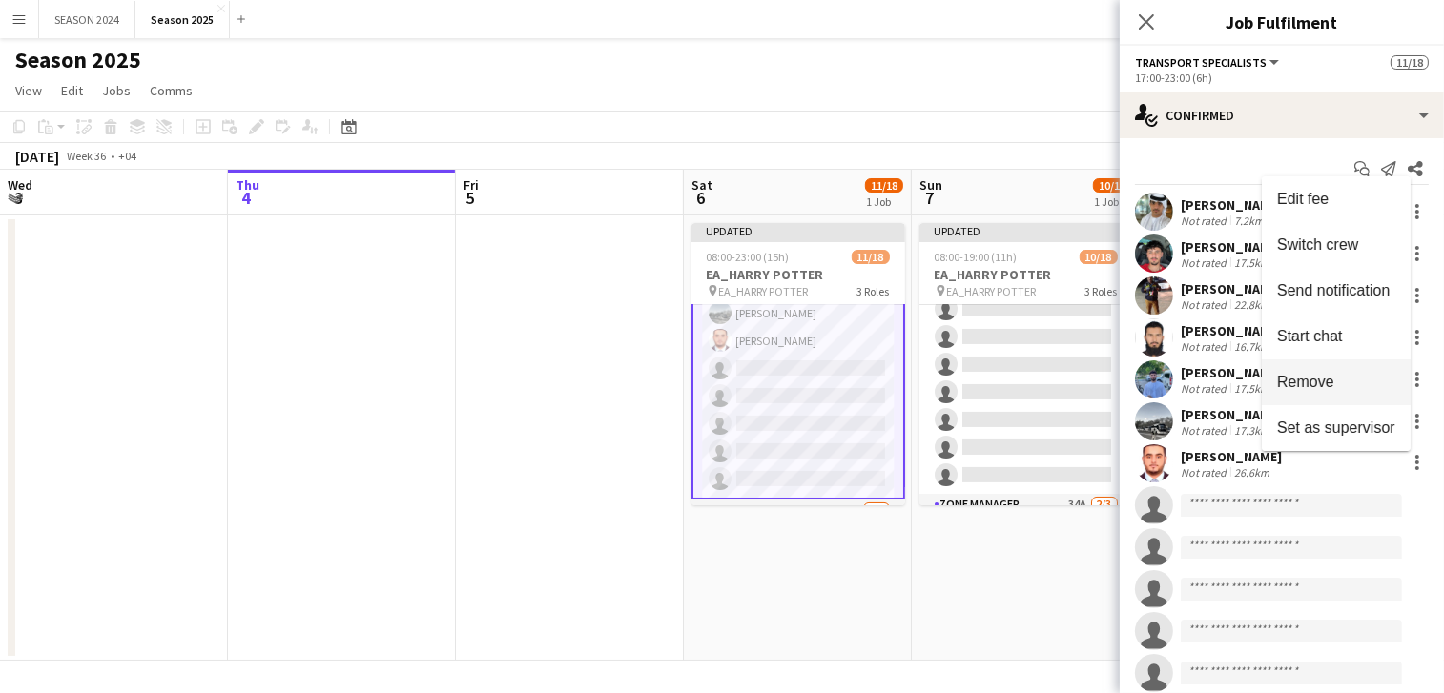
click at [1307, 372] on button "Remove" at bounding box center [1336, 382] width 149 height 46
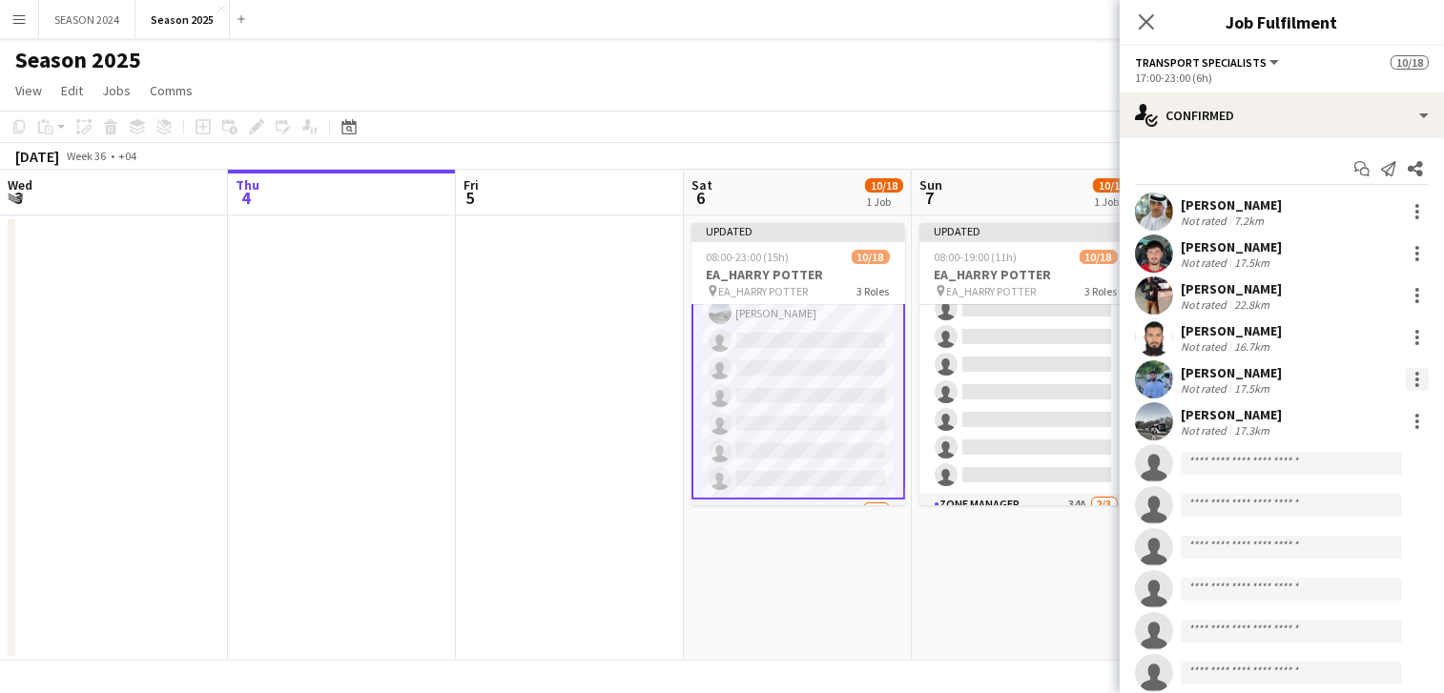
click at [1406, 381] on div at bounding box center [1417, 379] width 23 height 23
click at [1300, 585] on button "Remove" at bounding box center [1336, 598] width 149 height 46
click at [1406, 210] on div at bounding box center [1417, 211] width 23 height 23
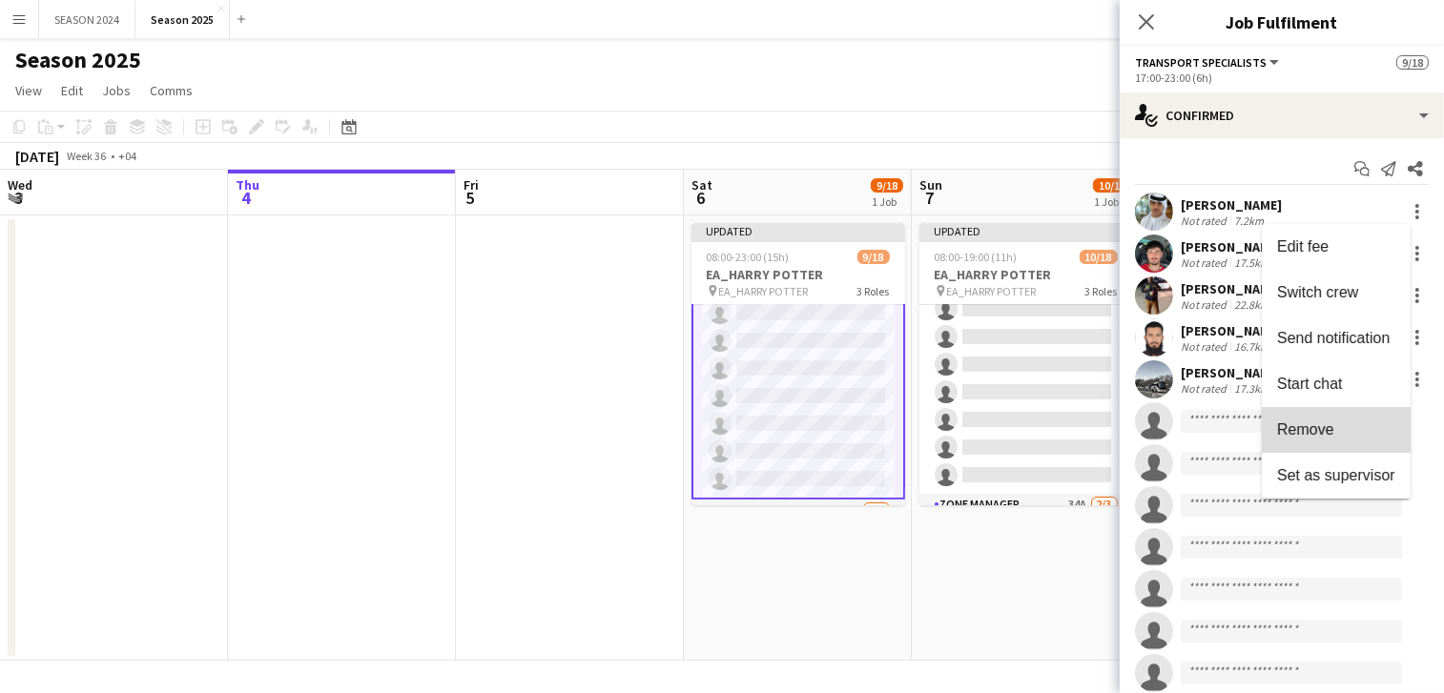
click at [1328, 425] on span "Remove" at bounding box center [1305, 429] width 57 height 16
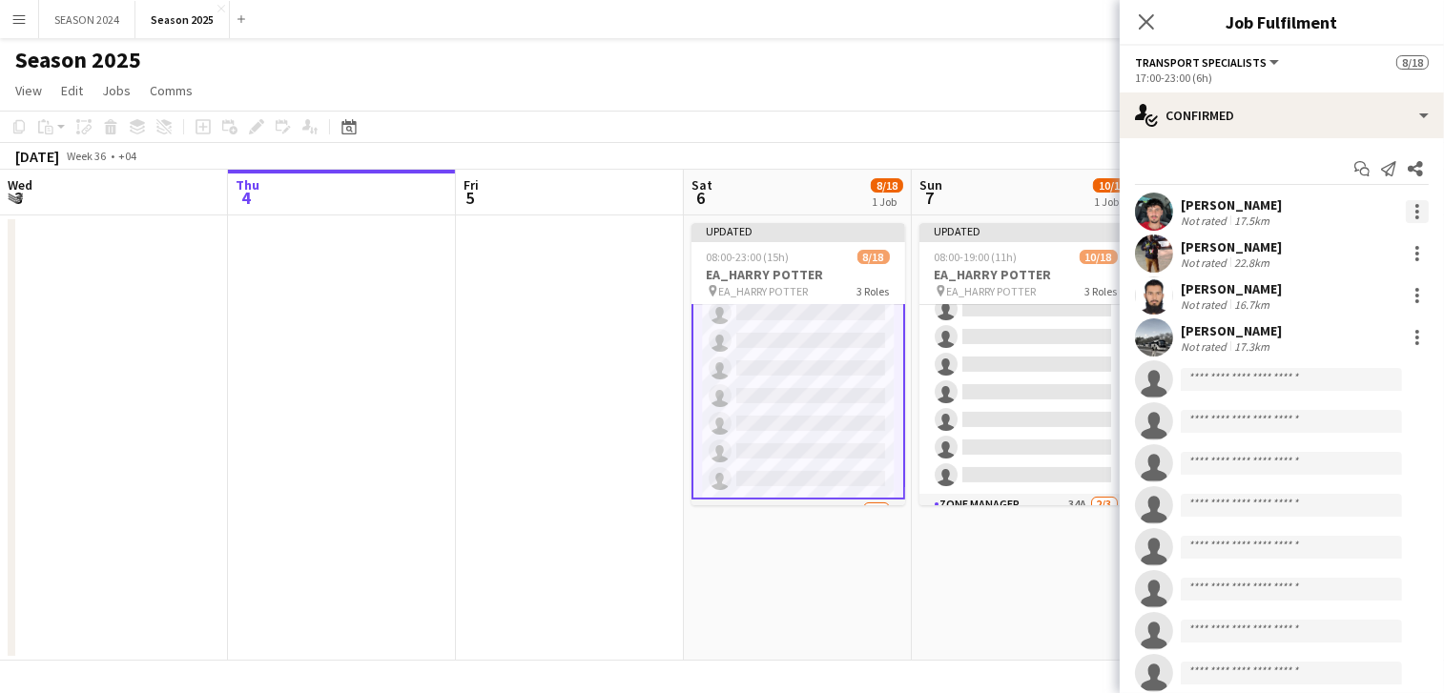
click at [1406, 207] on div at bounding box center [1417, 211] width 23 height 23
click at [1316, 434] on span "Remove" at bounding box center [1305, 429] width 57 height 16
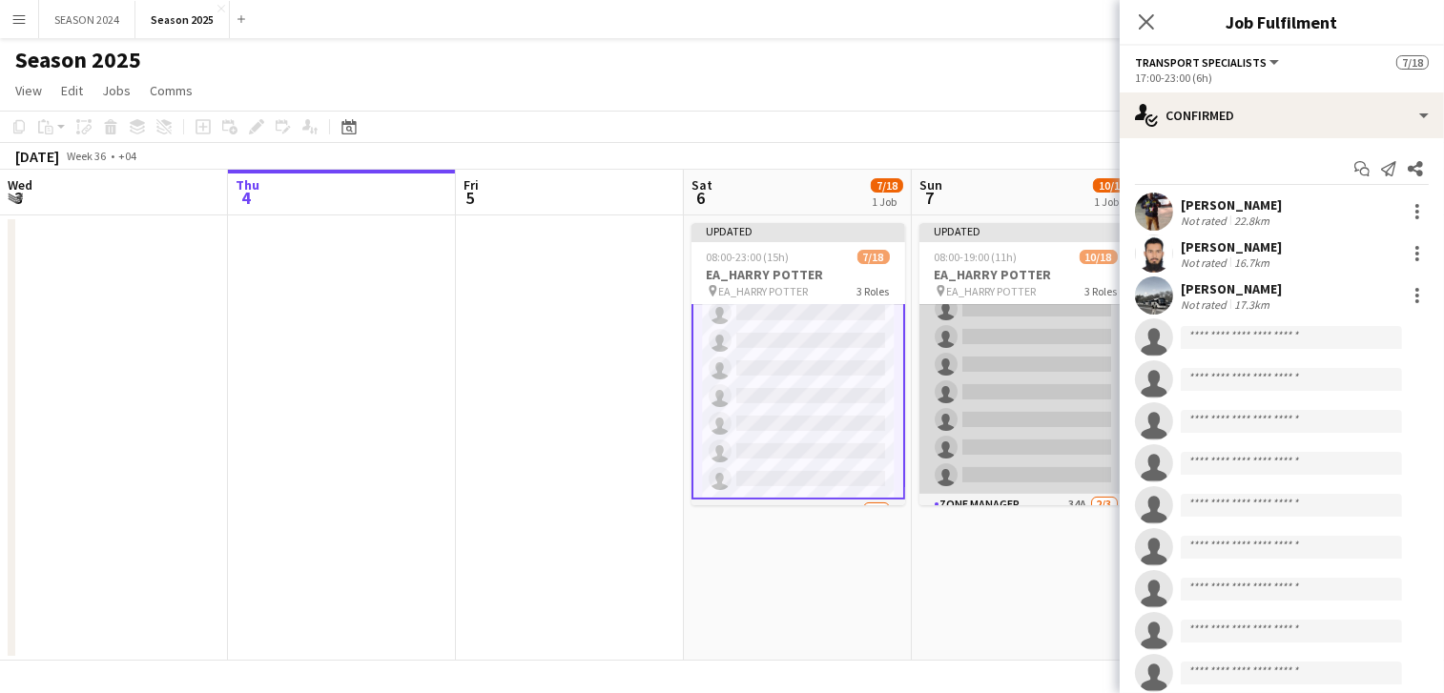
click at [987, 423] on app-card-role "Transport Specialists 75A [DATE] 13:00-19:00 (6h) [PERSON_NAME] Raees [PERSON_N…" at bounding box center [1026, 309] width 214 height 369
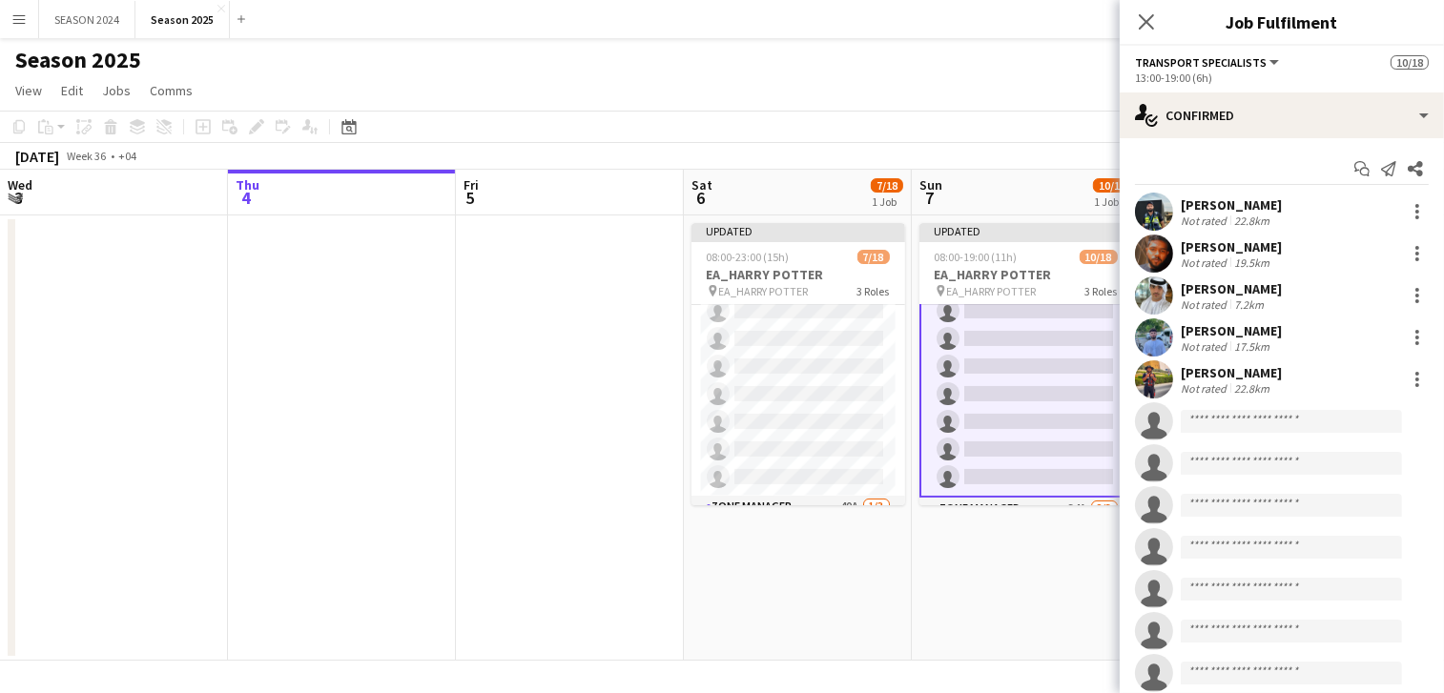
scroll to position [302, 0]
click at [1407, 256] on div at bounding box center [1417, 253] width 23 height 23
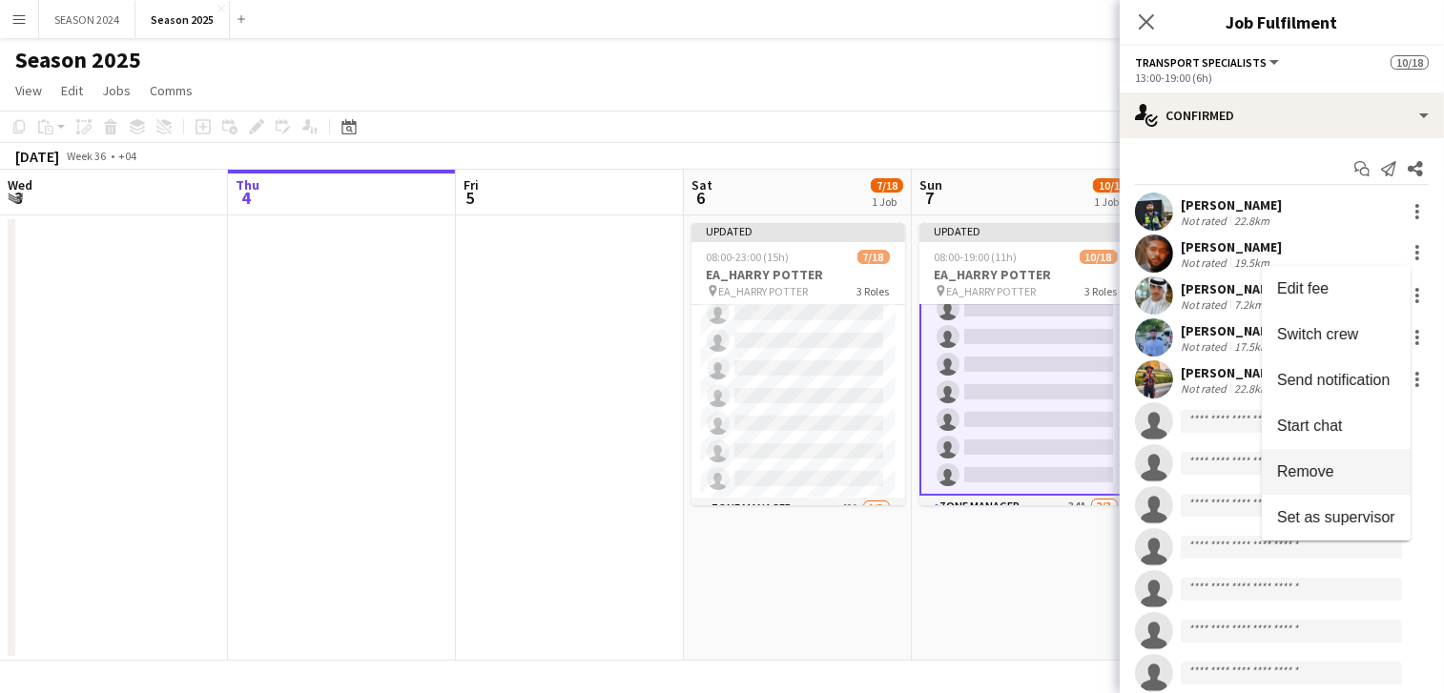
click at [1342, 463] on span "Remove" at bounding box center [1336, 471] width 118 height 17
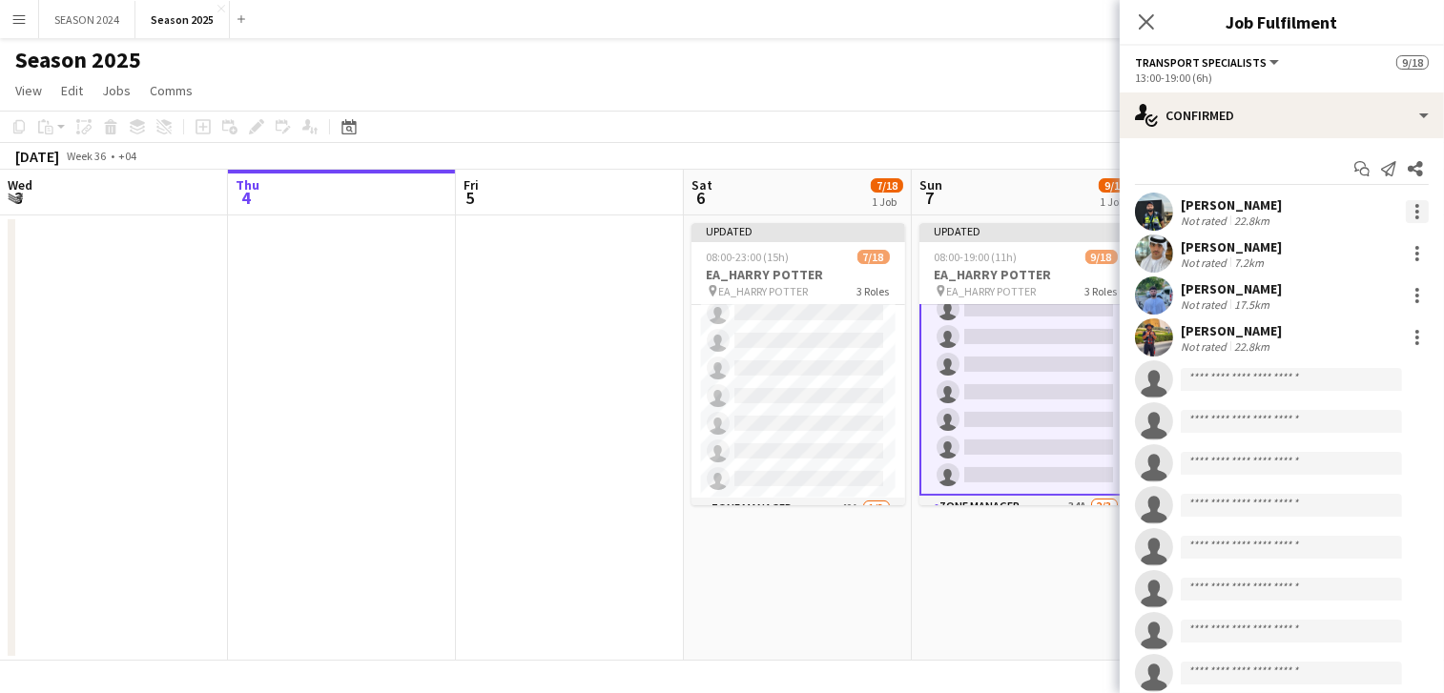
click at [1415, 212] on div at bounding box center [1417, 212] width 4 height 4
click at [1205, 259] on div at bounding box center [722, 346] width 1444 height 693
click at [1405, 238] on div "[PERSON_NAME] Not rated 7.2km" at bounding box center [1281, 254] width 324 height 38
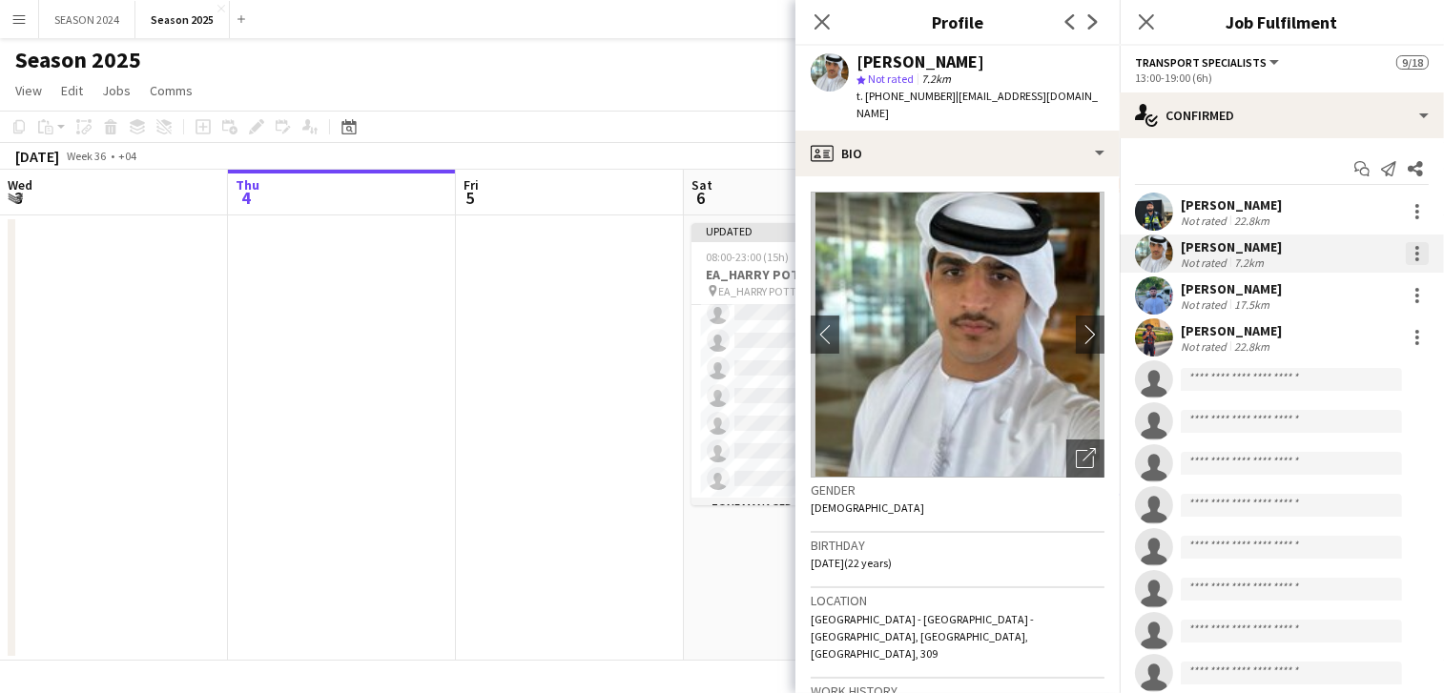
click at [1406, 259] on div at bounding box center [1417, 253] width 23 height 23
click at [1294, 463] on span "Remove" at bounding box center [1305, 471] width 57 height 16
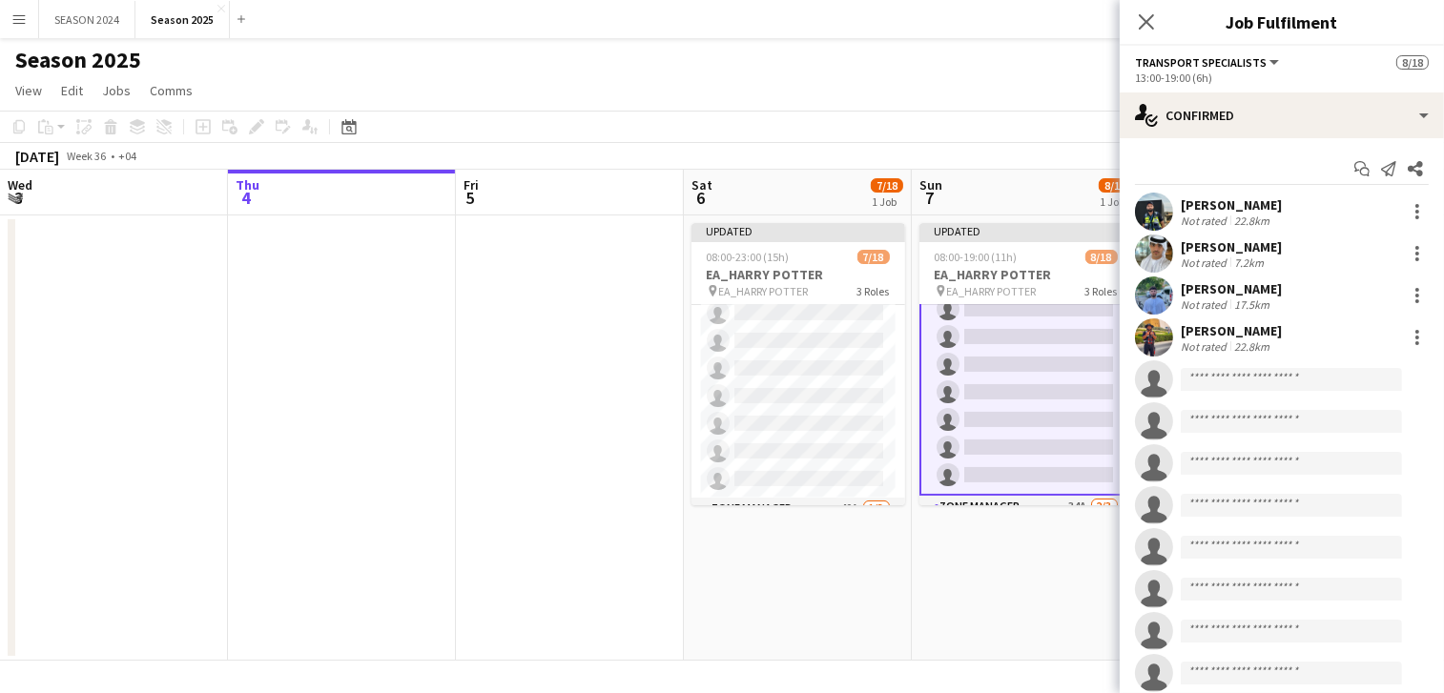
click at [1396, 283] on div "[PERSON_NAME] Not rated 17.5km" at bounding box center [1281, 296] width 324 height 38
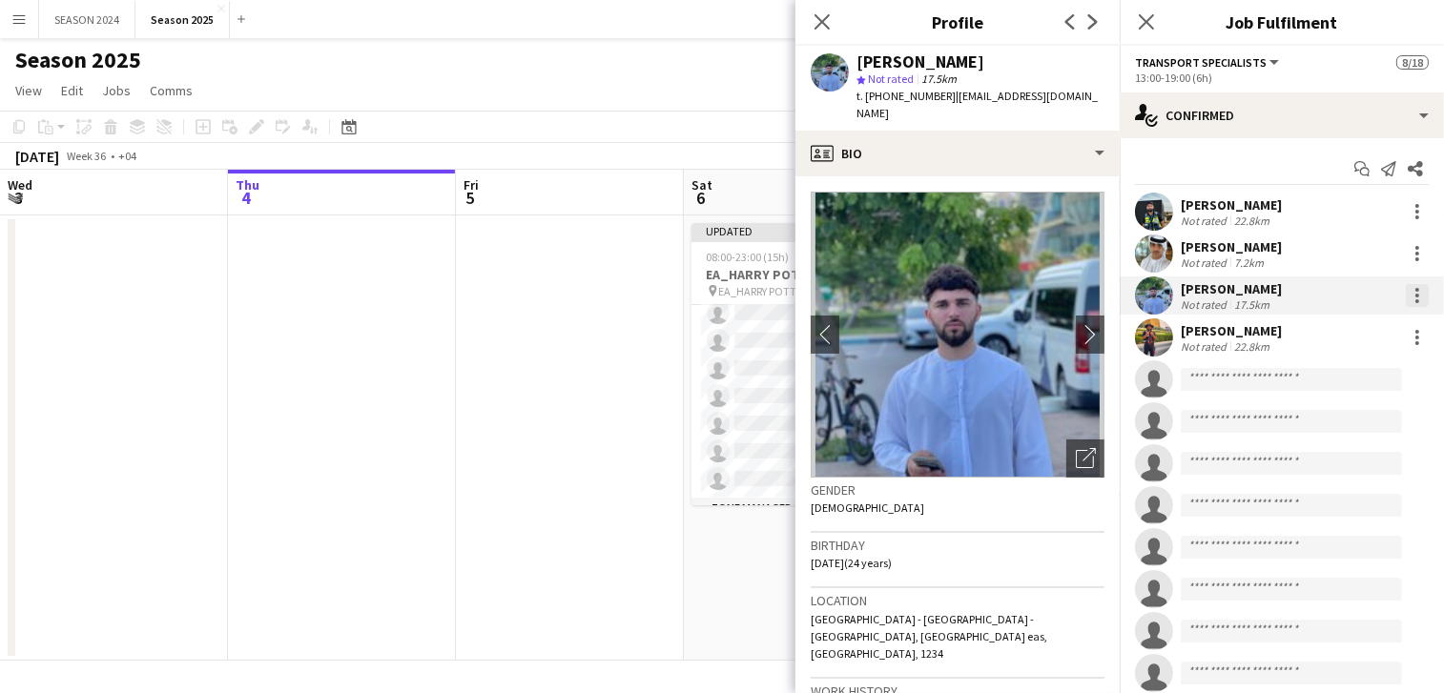
click at [1406, 288] on div at bounding box center [1417, 295] width 23 height 23
click at [1319, 513] on span "Remove" at bounding box center [1305, 513] width 57 height 16
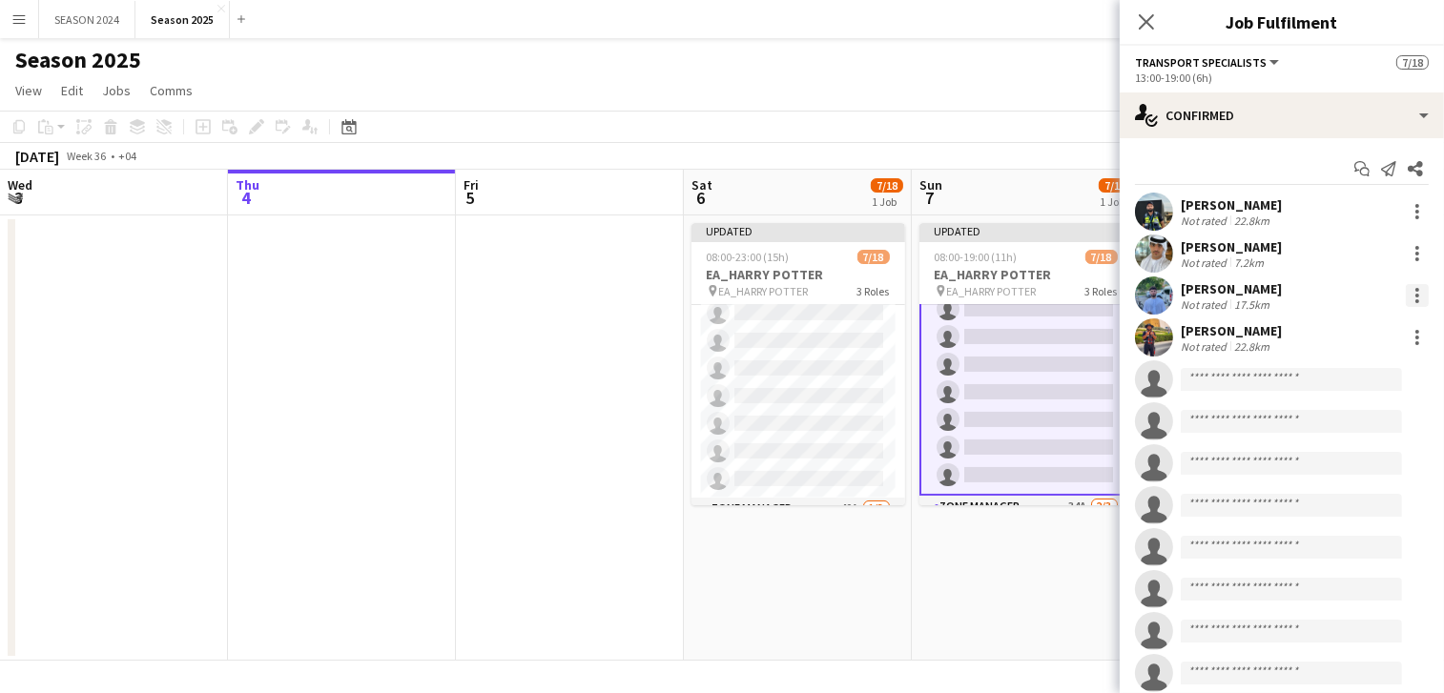
click at [1406, 299] on div at bounding box center [1417, 295] width 23 height 23
click at [1294, 501] on button "Remove" at bounding box center [1336, 514] width 149 height 46
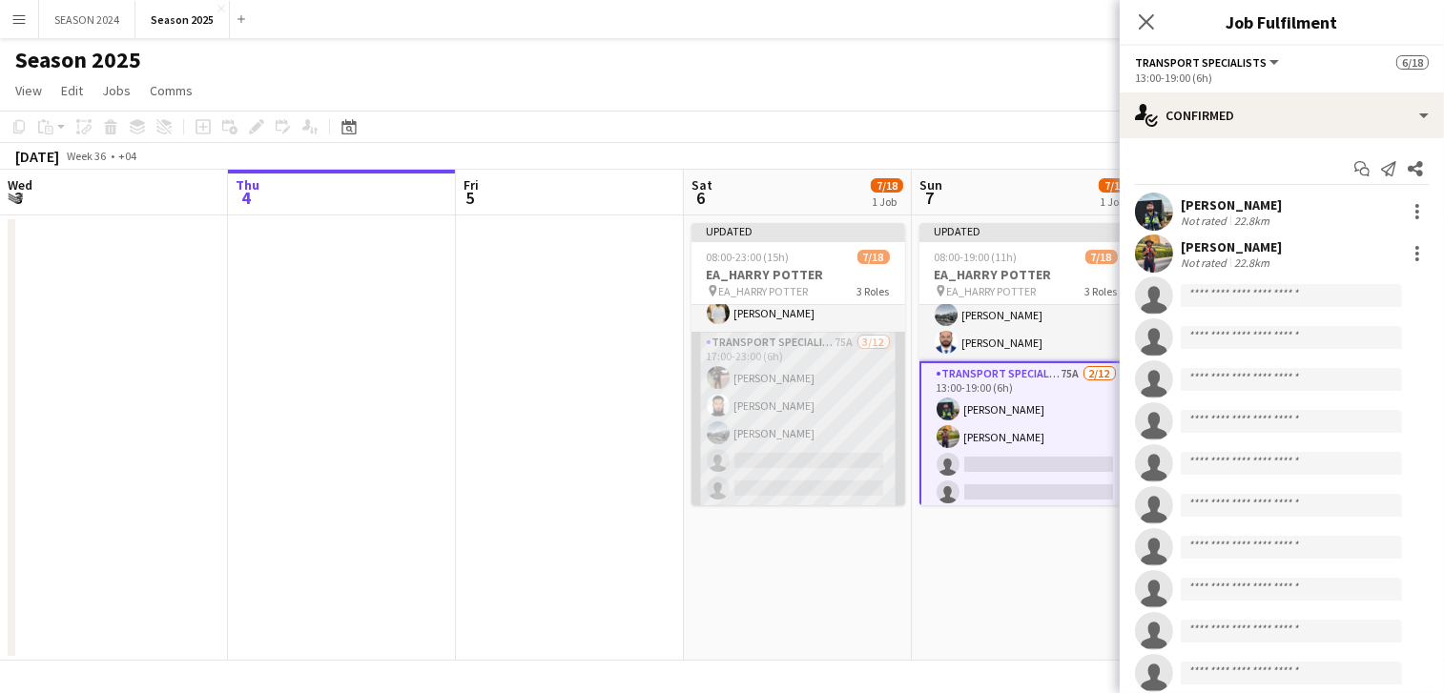
scroll to position [64, 0]
click at [783, 439] on app-card-role "Transport Specialists 75A [DATE] 17:00-23:00 (6h) [PERSON_NAME] [PERSON_NAME] […" at bounding box center [798, 551] width 214 height 369
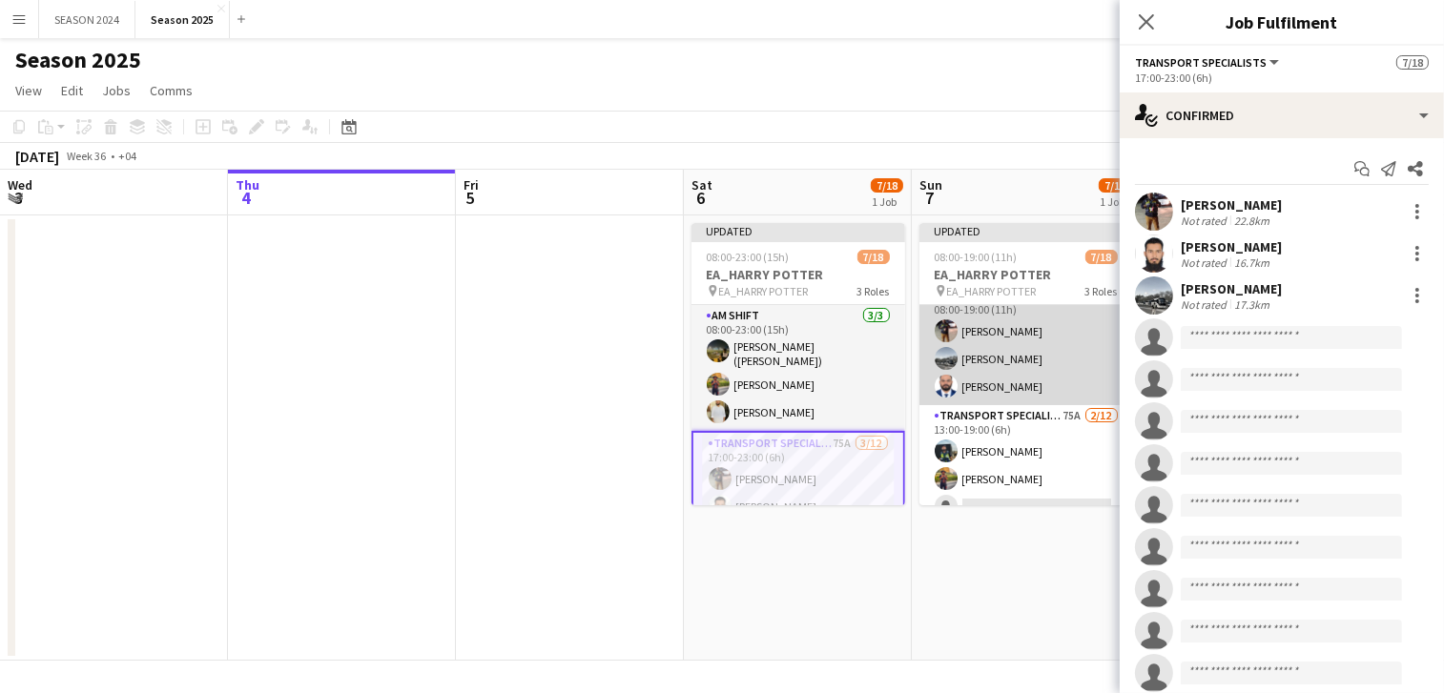
scroll to position [0, 0]
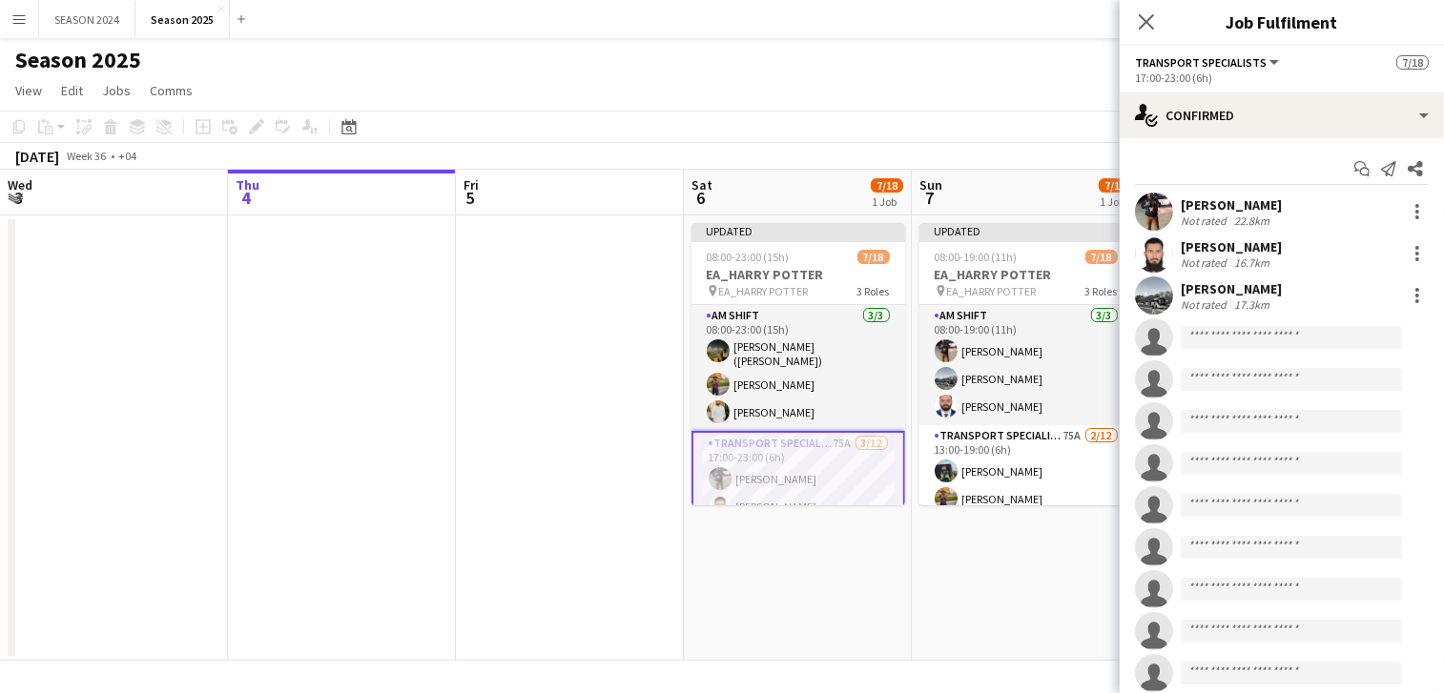
click at [798, 458] on app-card-role "Transport Specialists 75A [DATE] 17:00-23:00 (6h) [PERSON_NAME] [PERSON_NAME] […" at bounding box center [798, 617] width 214 height 373
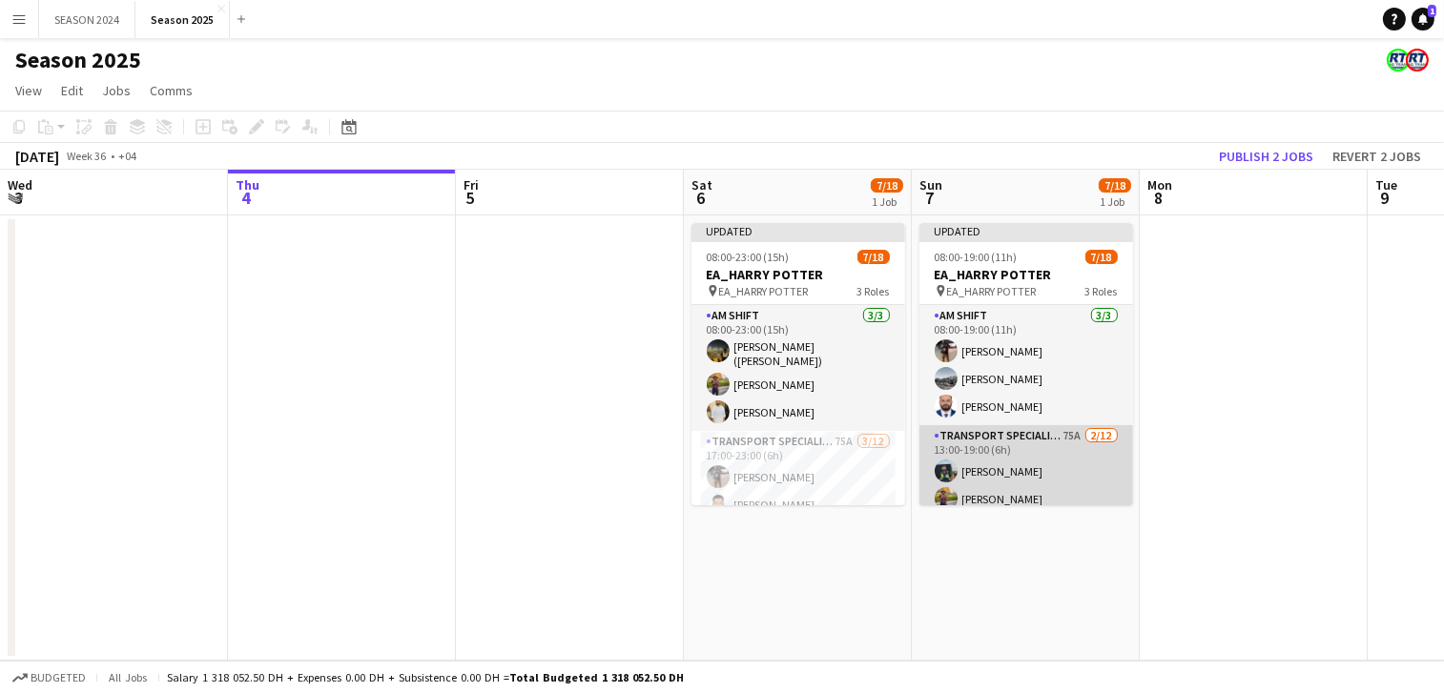
click at [1077, 445] on app-card-role "Transport Specialists 75A [DATE] 13:00-19:00 (6h) [PERSON_NAME] Raees [PERSON_N…" at bounding box center [1026, 609] width 214 height 369
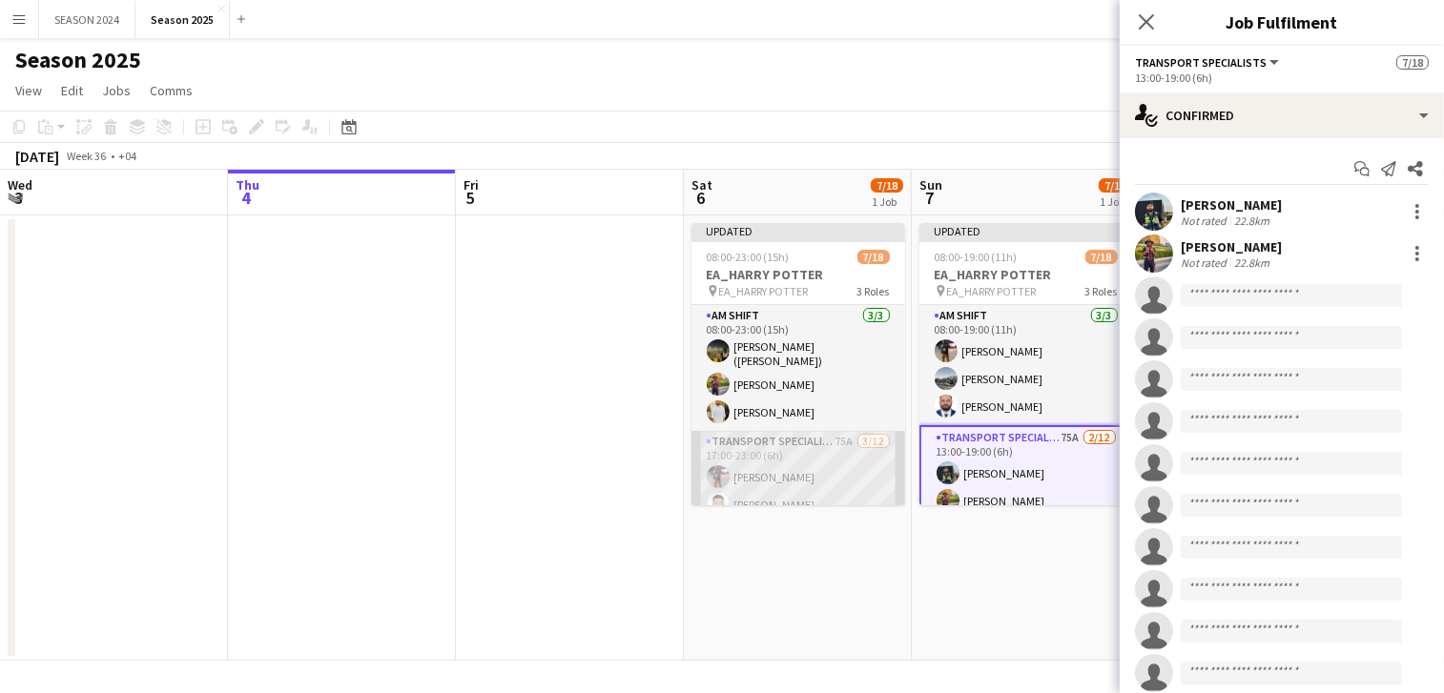
click at [816, 444] on app-card-role "Transport Specialists 75A [DATE] 17:00-23:00 (6h) [PERSON_NAME] [PERSON_NAME] […" at bounding box center [798, 615] width 214 height 369
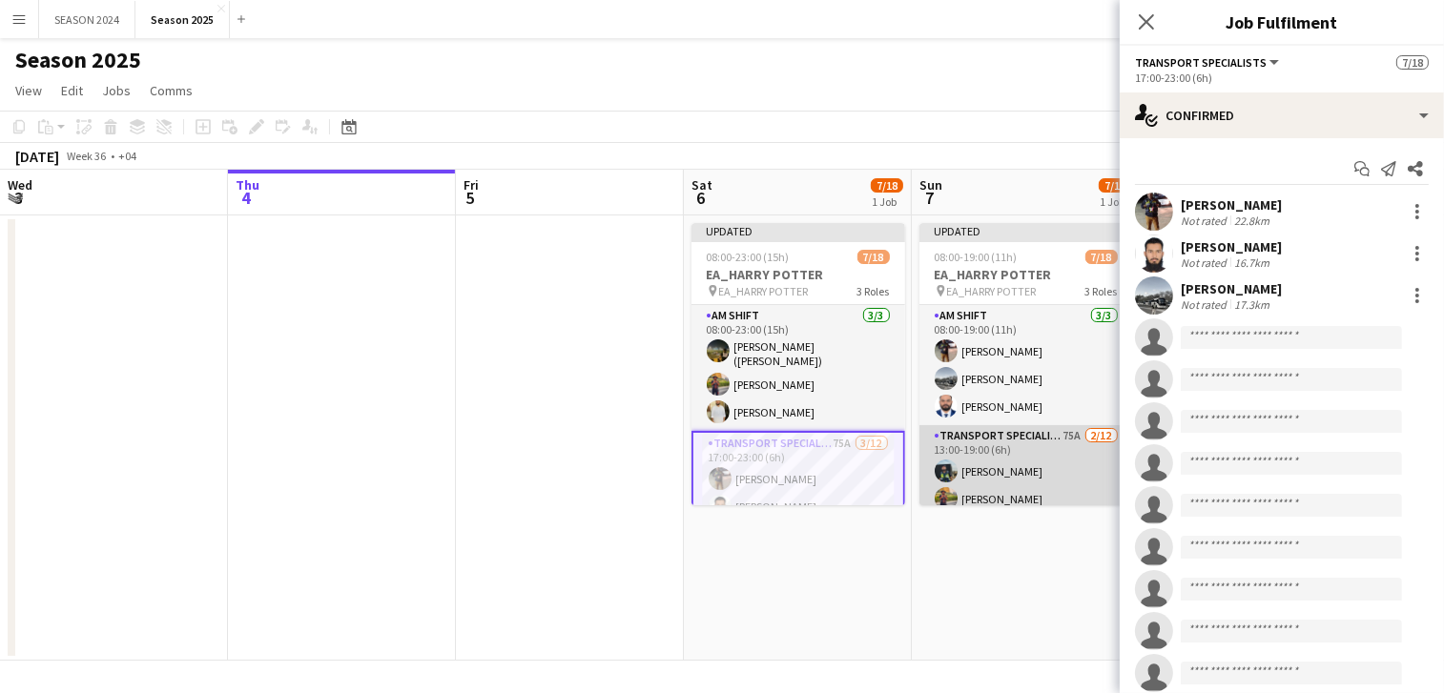
click at [1056, 454] on app-card-role "Transport Specialists 75A [DATE] 13:00-19:00 (6h) [PERSON_NAME] Raees [PERSON_N…" at bounding box center [1026, 609] width 214 height 369
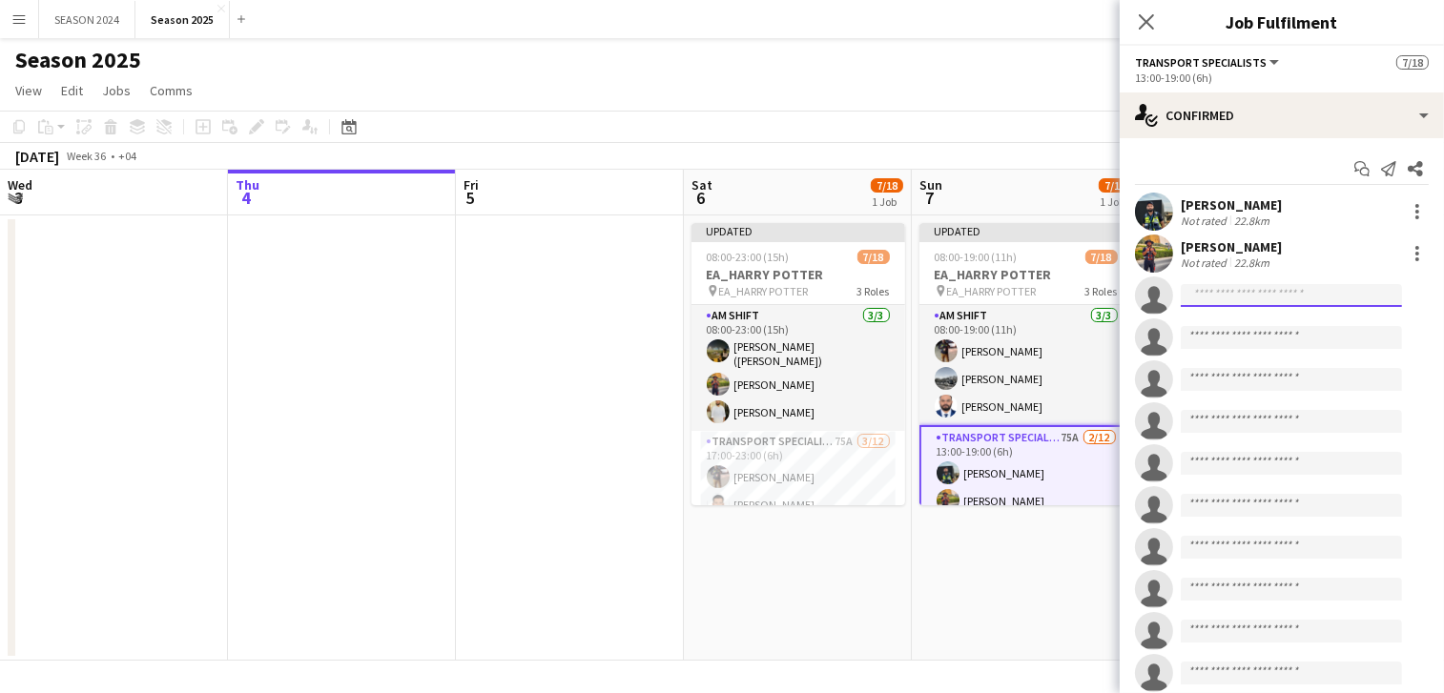
click at [1256, 295] on input at bounding box center [1291, 295] width 221 height 23
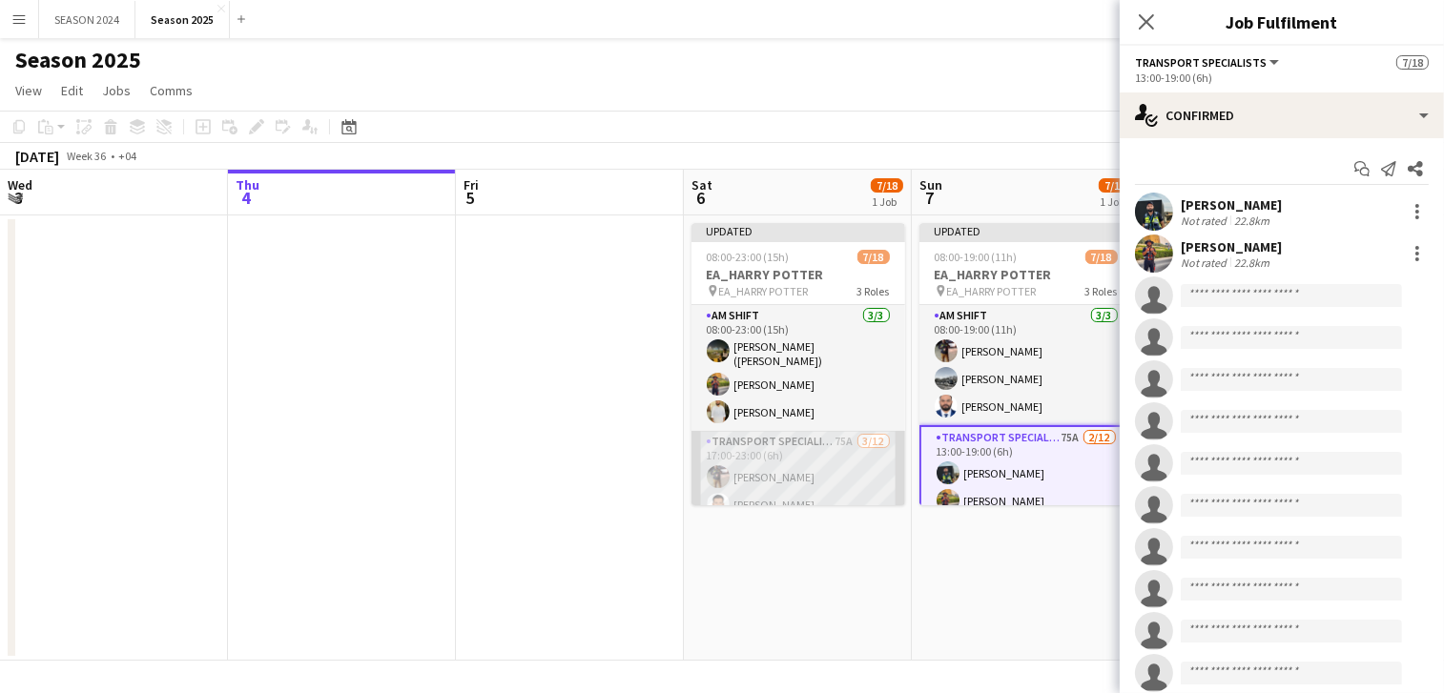
click at [855, 490] on app-card-role "Transport Specialists 75A [DATE] 17:00-23:00 (6h) [PERSON_NAME] [PERSON_NAME] […" at bounding box center [798, 615] width 214 height 369
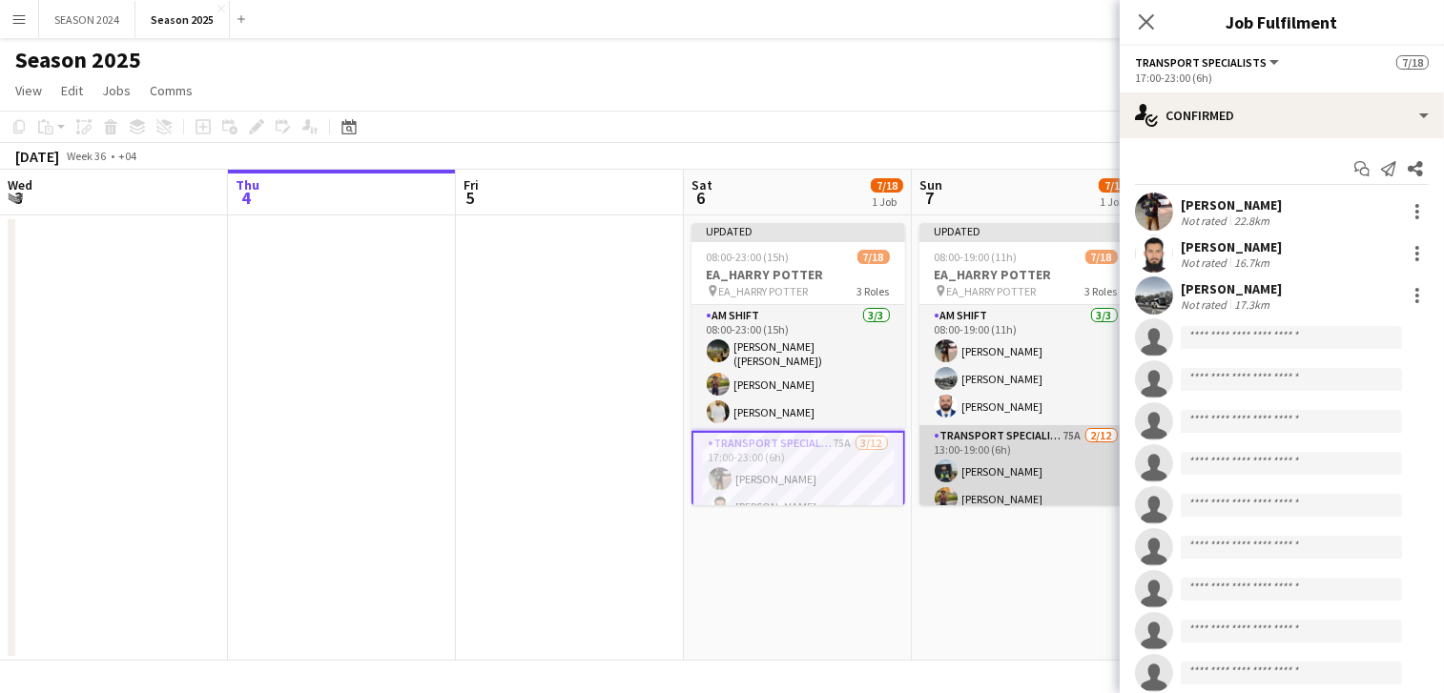
click at [1038, 463] on app-card-role "Transport Specialists 75A [DATE] 13:00-19:00 (6h) [PERSON_NAME] Raees [PERSON_N…" at bounding box center [1026, 609] width 214 height 369
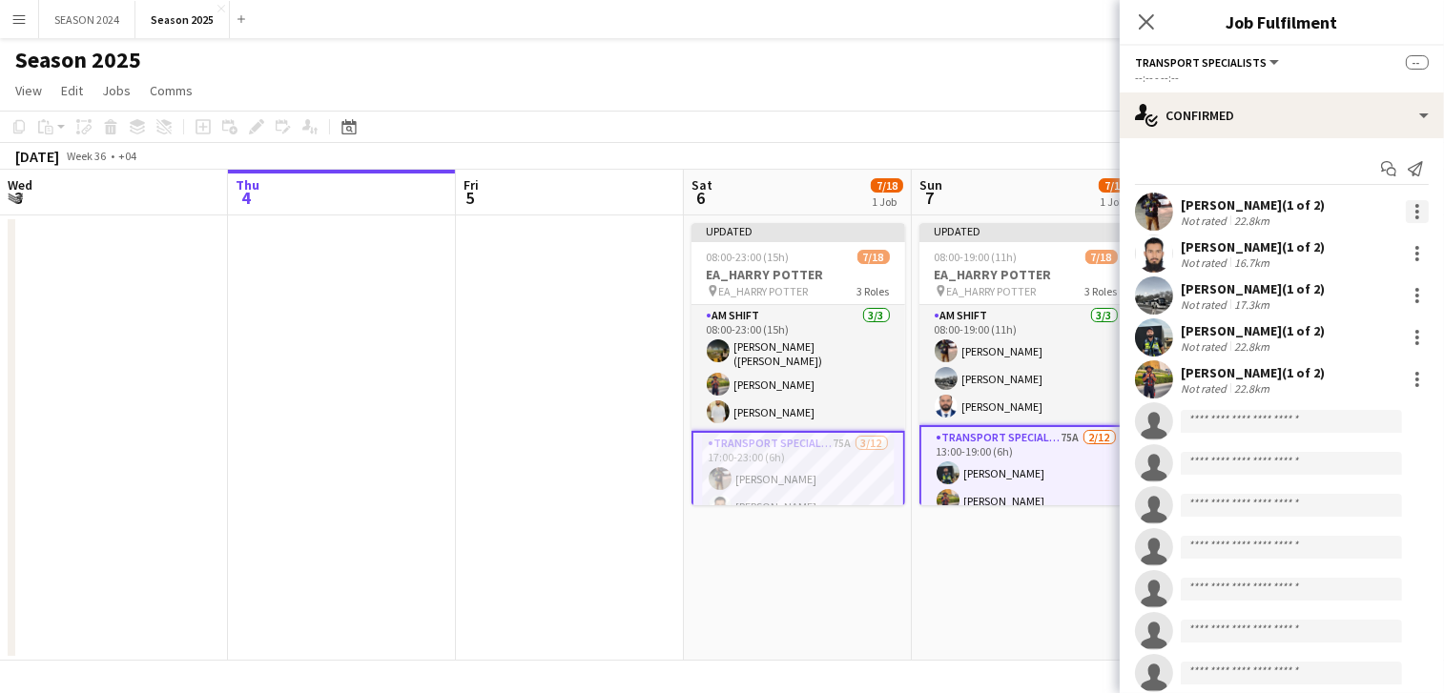
click at [1406, 218] on div at bounding box center [1417, 211] width 23 height 23
click at [1328, 374] on button "Remove" at bounding box center [1336, 384] width 149 height 46
click at [1406, 218] on div at bounding box center [1417, 211] width 23 height 23
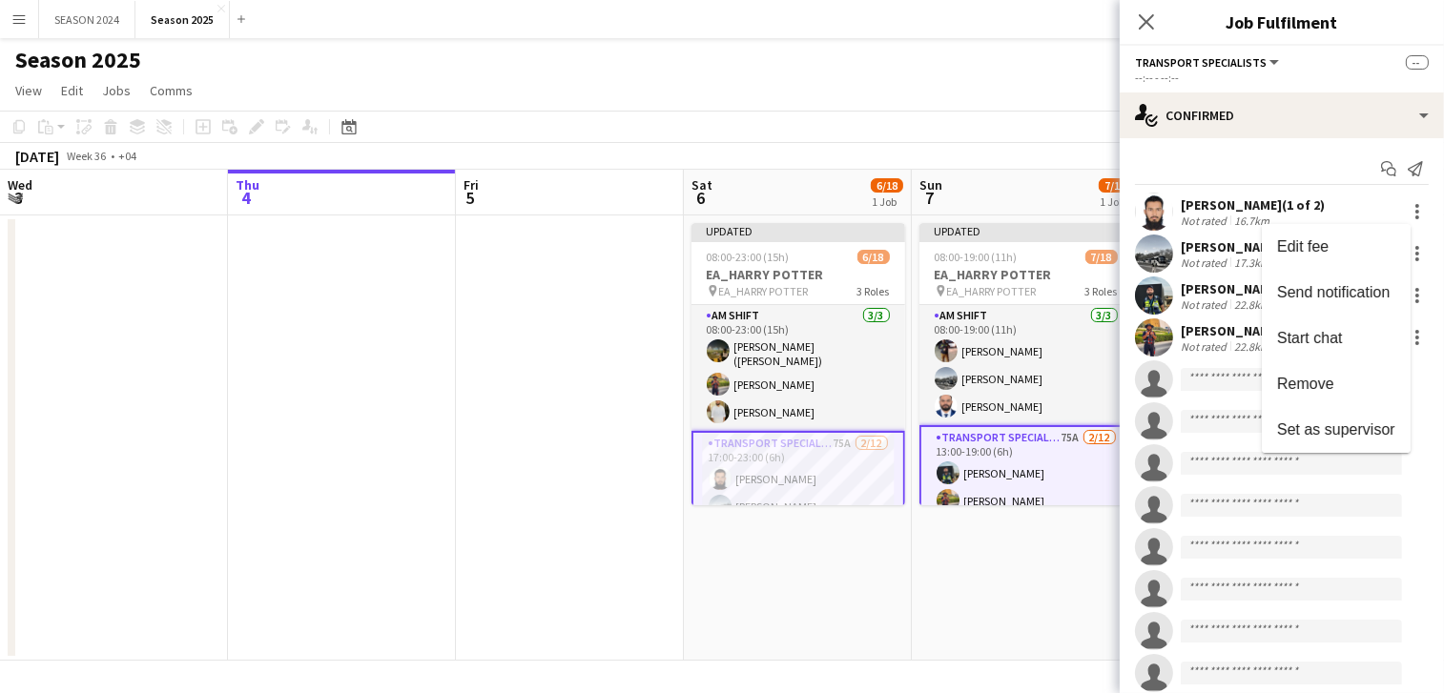
drag, startPoint x: 528, startPoint y: 430, endPoint x: 545, endPoint y: 428, distance: 17.3
click at [526, 430] on div at bounding box center [722, 346] width 1444 height 693
click at [1406, 212] on div at bounding box center [1417, 211] width 23 height 23
click at [1308, 388] on span "Remove" at bounding box center [1305, 384] width 57 height 16
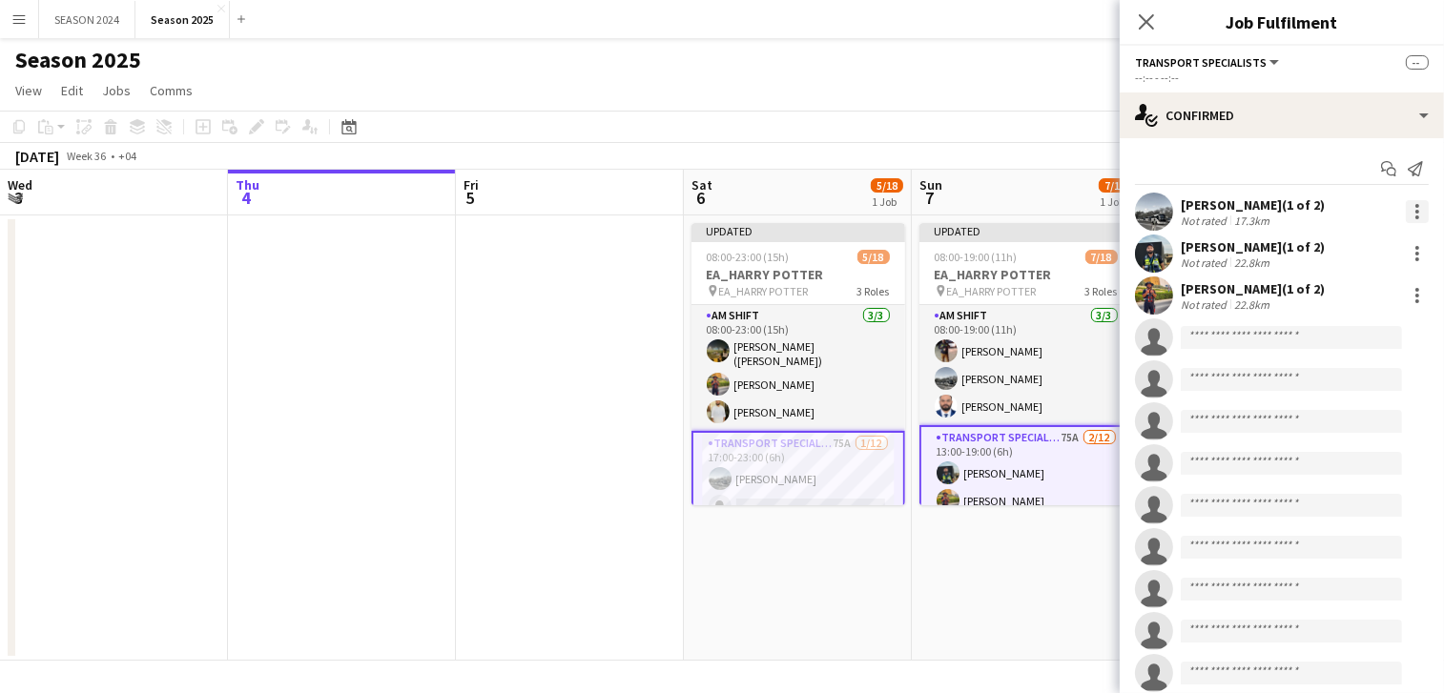
click at [1406, 216] on div at bounding box center [1417, 211] width 23 height 23
click at [1313, 381] on span "Remove" at bounding box center [1305, 384] width 57 height 16
click at [1406, 202] on div at bounding box center [1417, 211] width 23 height 23
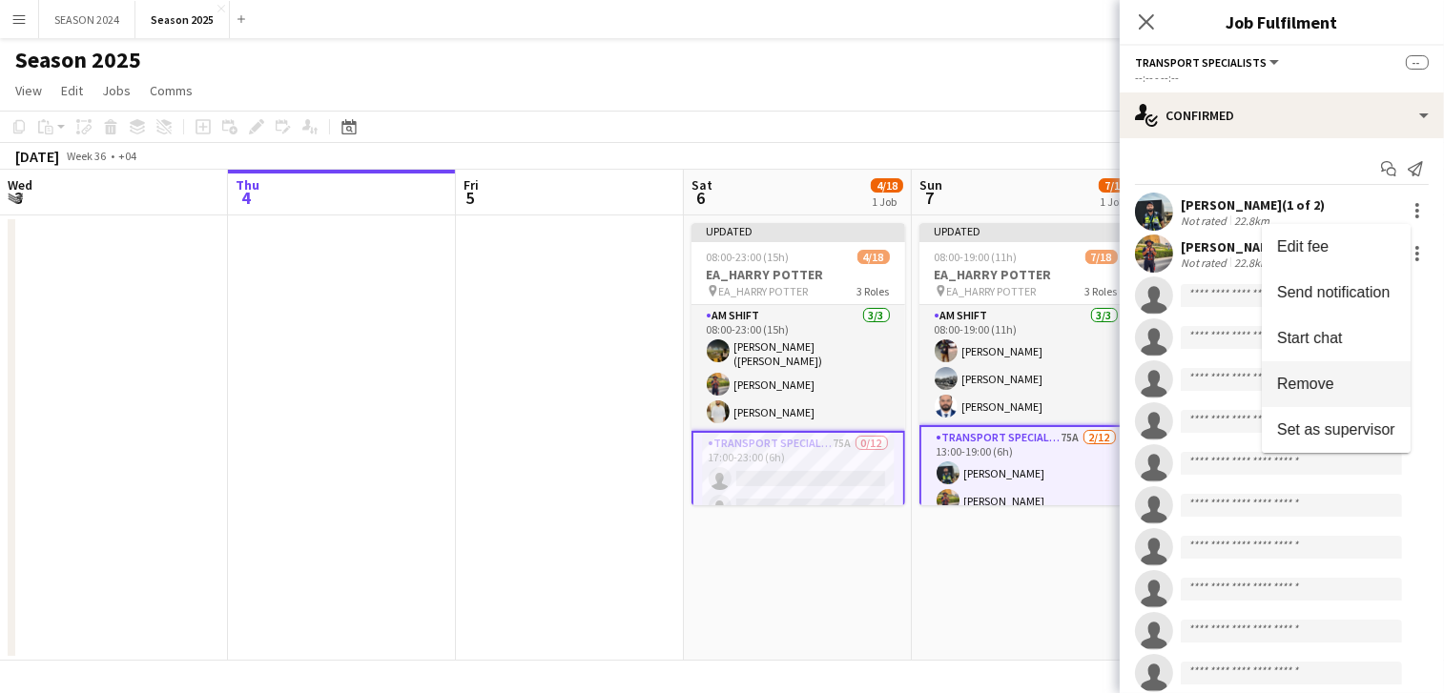
click at [1324, 379] on span "Remove" at bounding box center [1305, 384] width 57 height 16
click at [1324, 410] on input at bounding box center [1291, 421] width 221 height 23
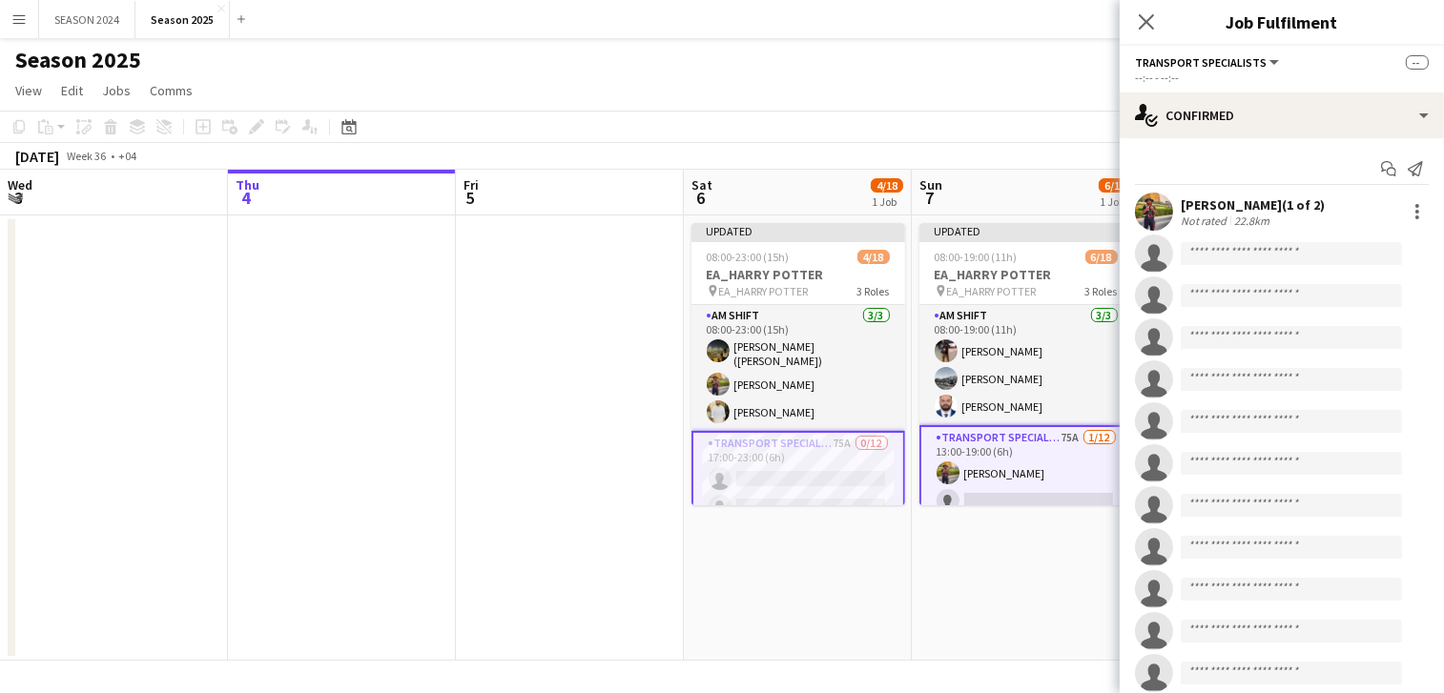
click at [1413, 208] on div "[PERSON_NAME] (1 of 2) Not rated 22.8km" at bounding box center [1281, 212] width 324 height 38
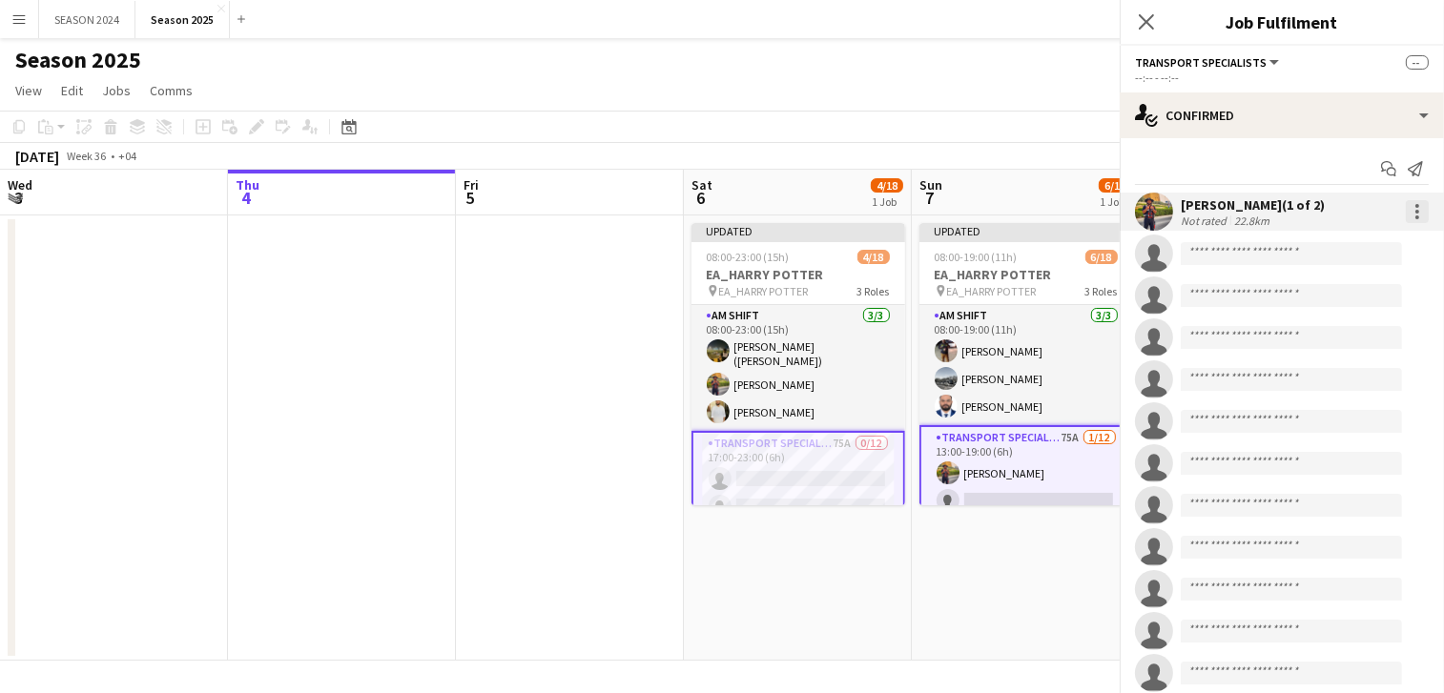
click at [1408, 206] on div at bounding box center [1417, 211] width 23 height 23
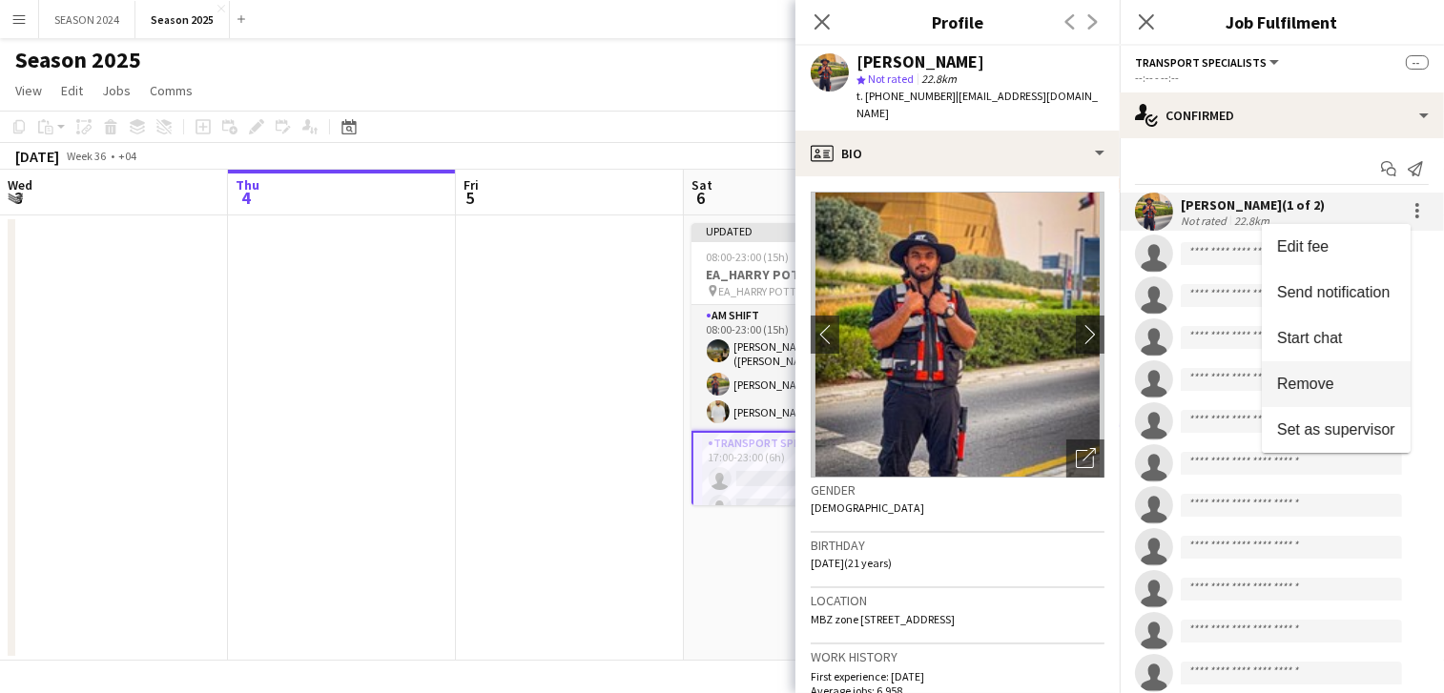
click at [1323, 369] on button "Remove" at bounding box center [1336, 384] width 149 height 46
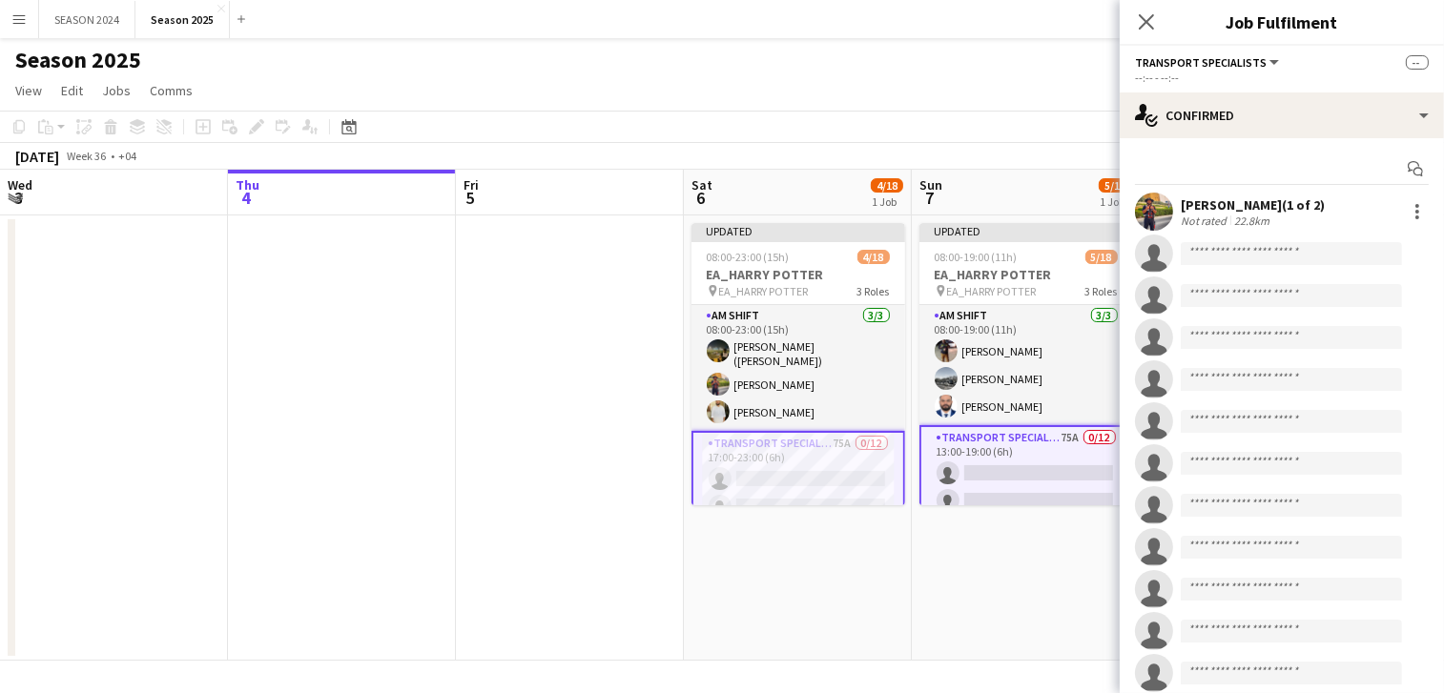
click at [551, 490] on app-date-cell at bounding box center [570, 438] width 228 height 445
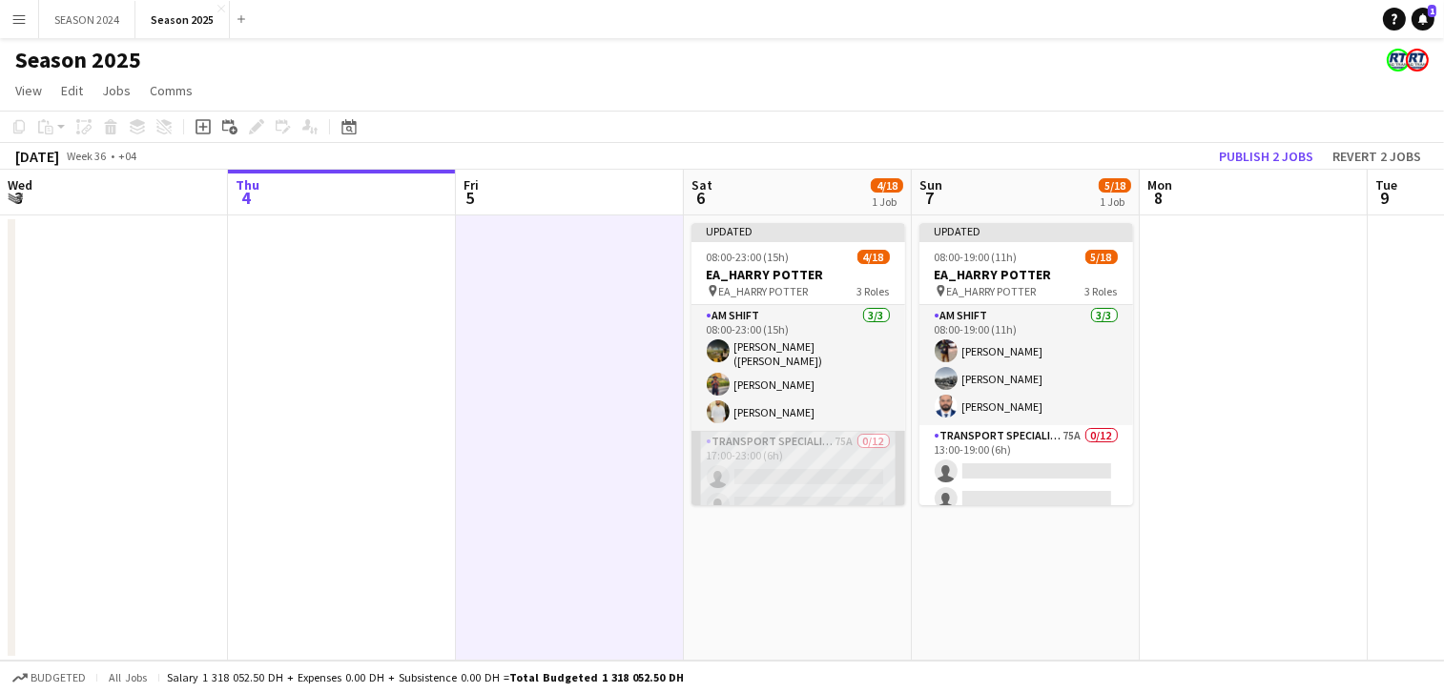
click at [833, 493] on app-card-role "Transport Specialists 75A 0/12 17:00-23:00 (6h) single-neutral-actions single-n…" at bounding box center [798, 615] width 214 height 369
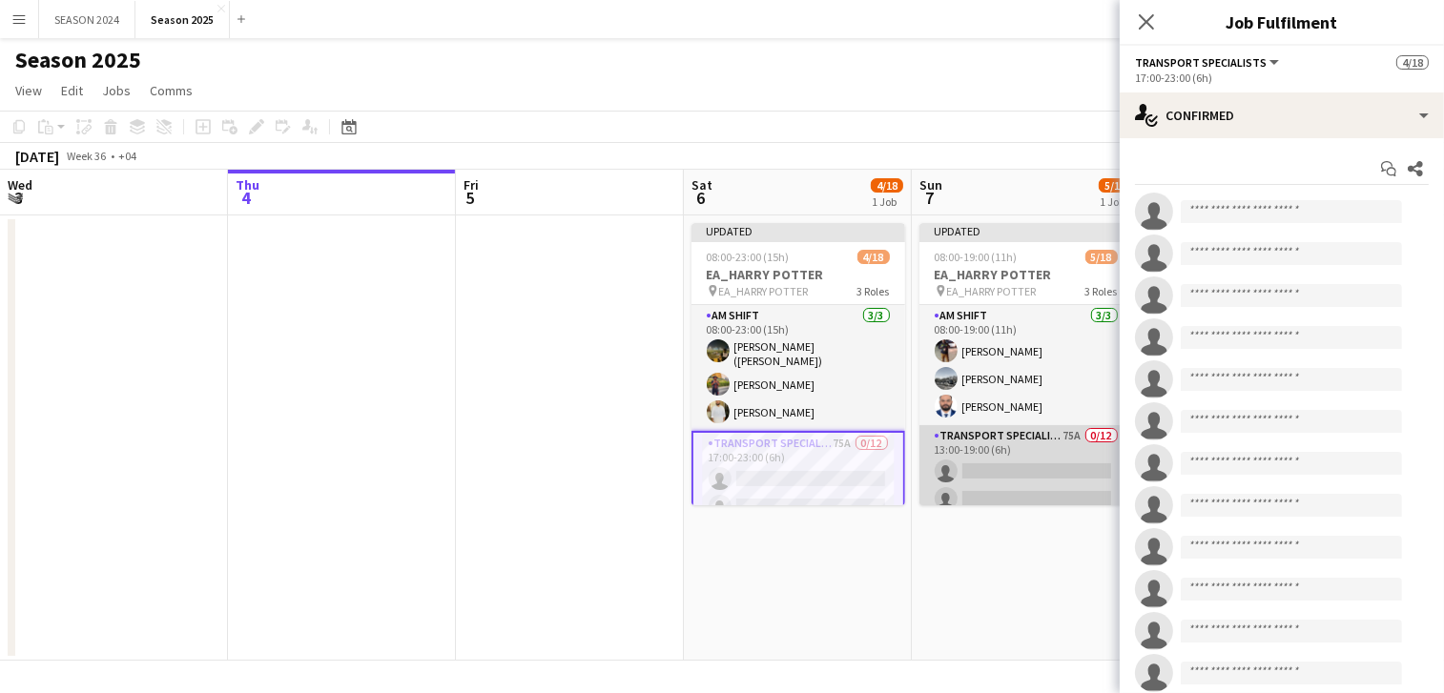
click at [954, 482] on app-card-role "Transport Specialists 75A 0/12 13:00-19:00 (6h) single-neutral-actions single-n…" at bounding box center [1026, 609] width 214 height 369
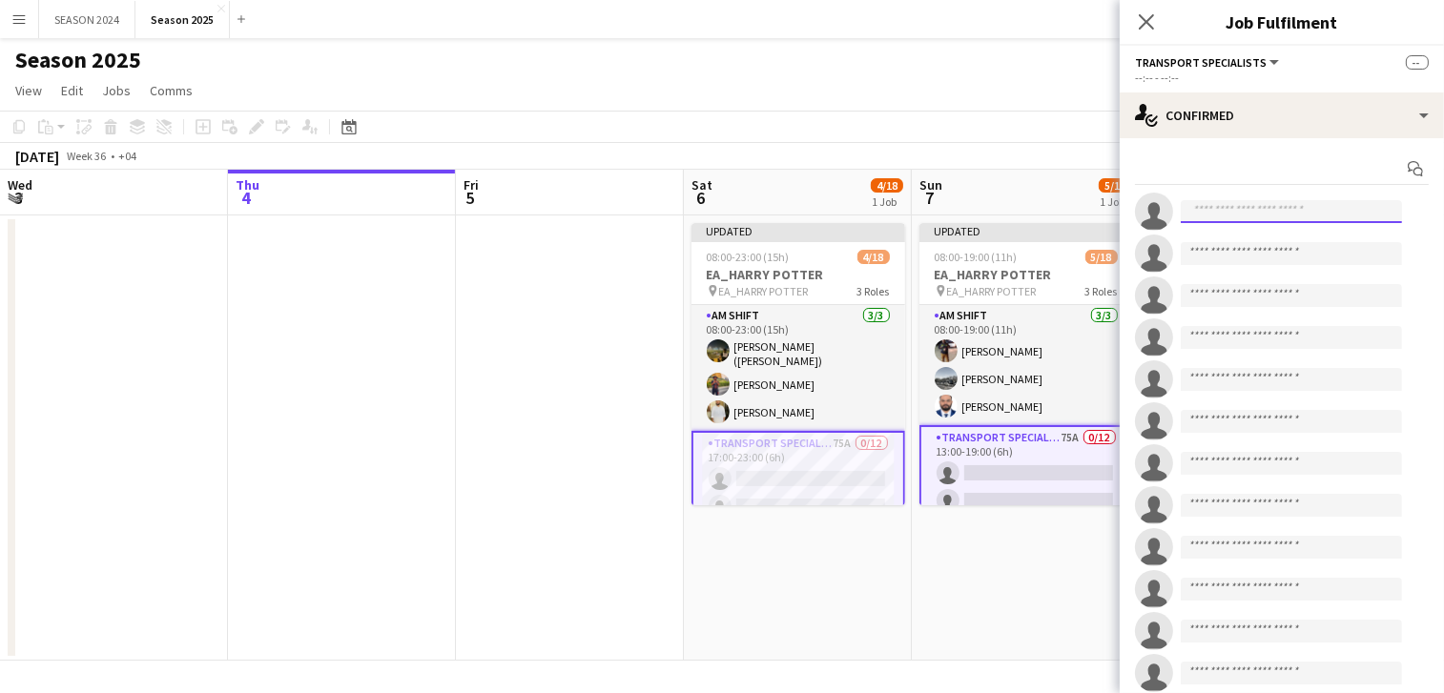
click at [1329, 207] on input at bounding box center [1291, 211] width 221 height 23
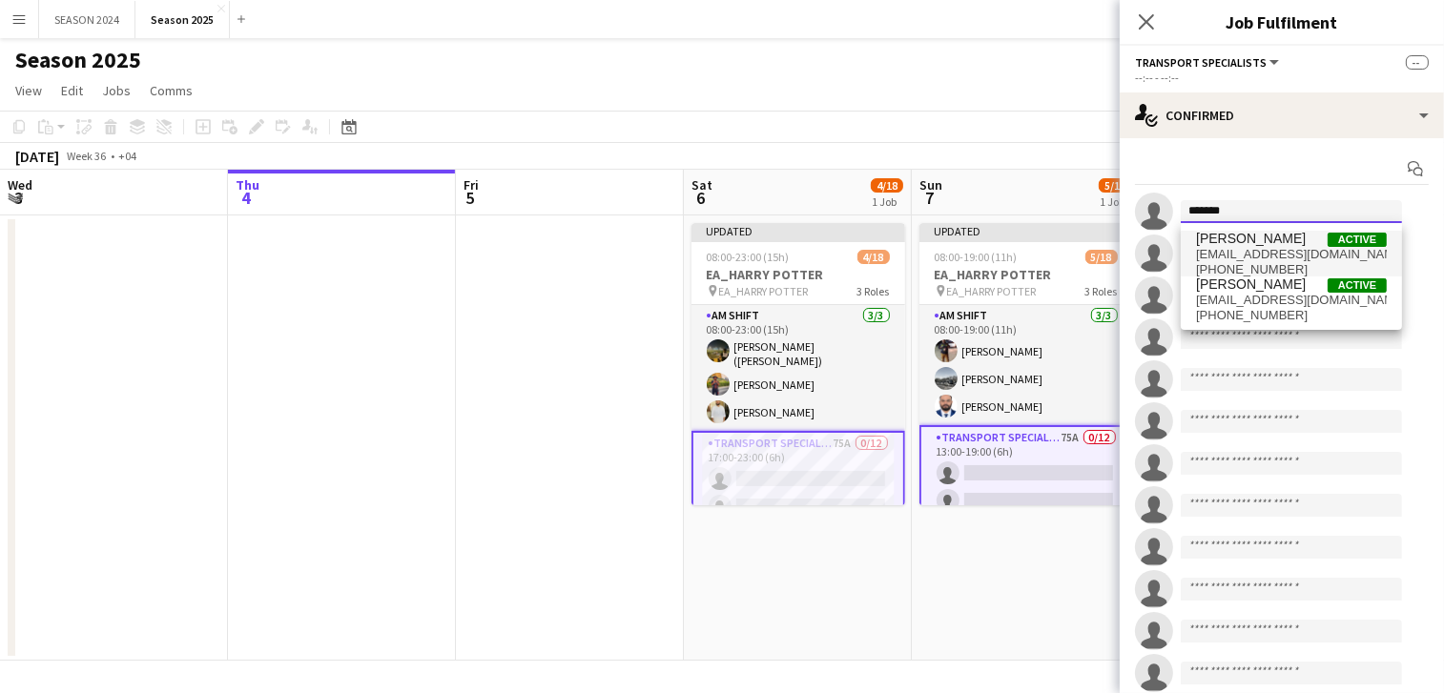
type input "*******"
click at [1300, 249] on span "[EMAIL_ADDRESS][DOMAIN_NAME]" at bounding box center [1291, 254] width 191 height 15
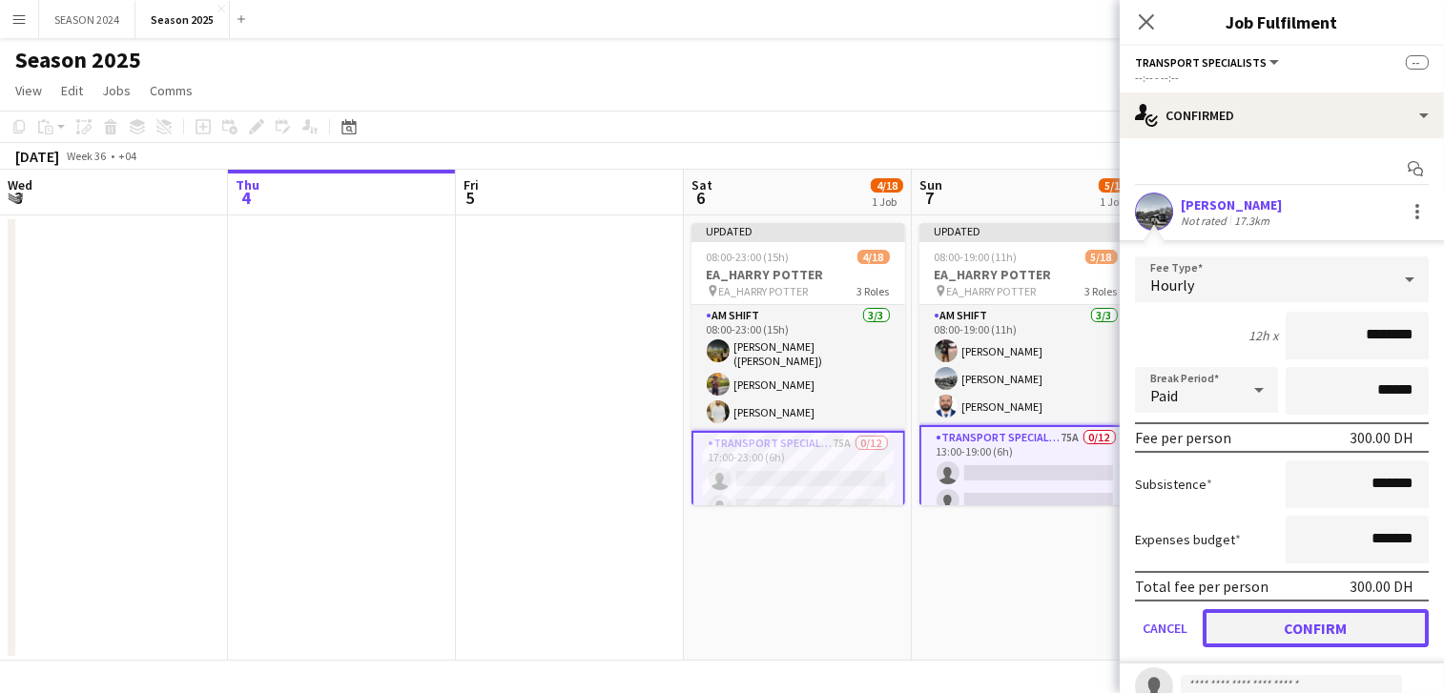
click at [1309, 629] on button "Confirm" at bounding box center [1315, 628] width 226 height 38
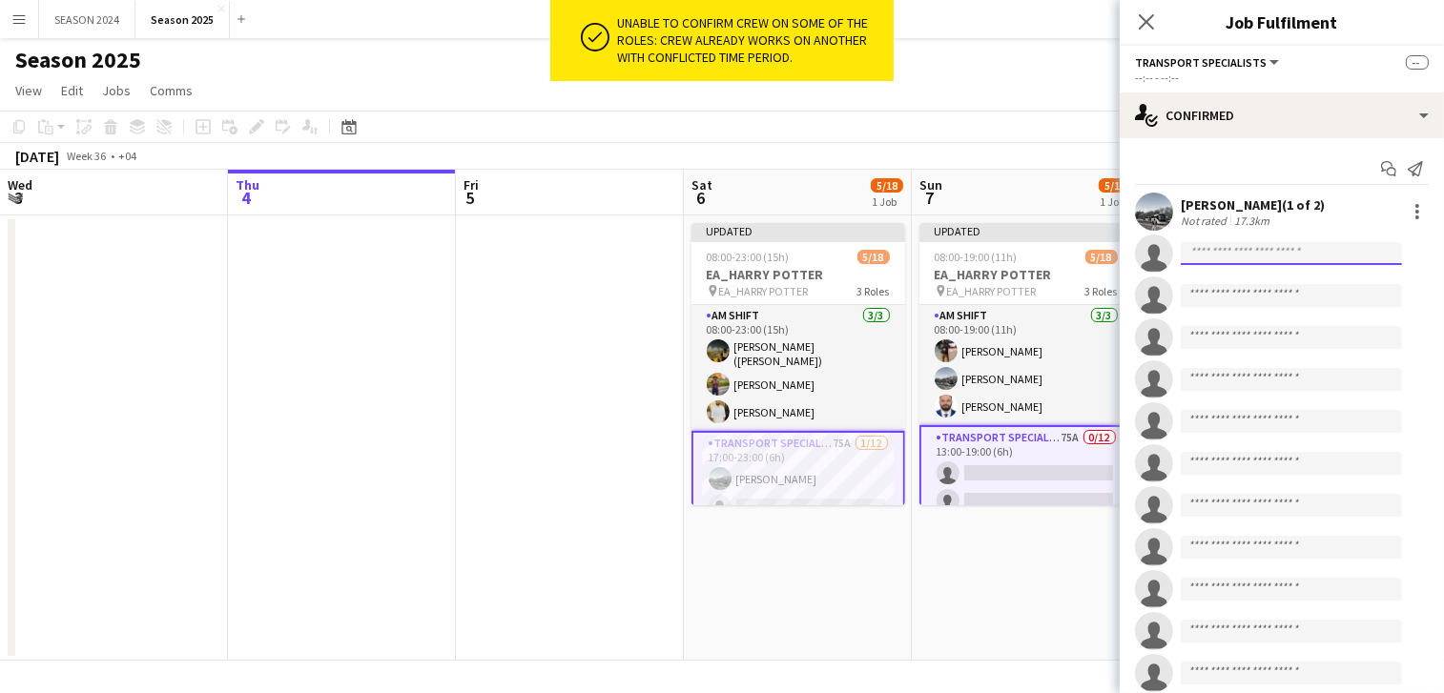
click at [1325, 249] on input at bounding box center [1291, 253] width 221 height 23
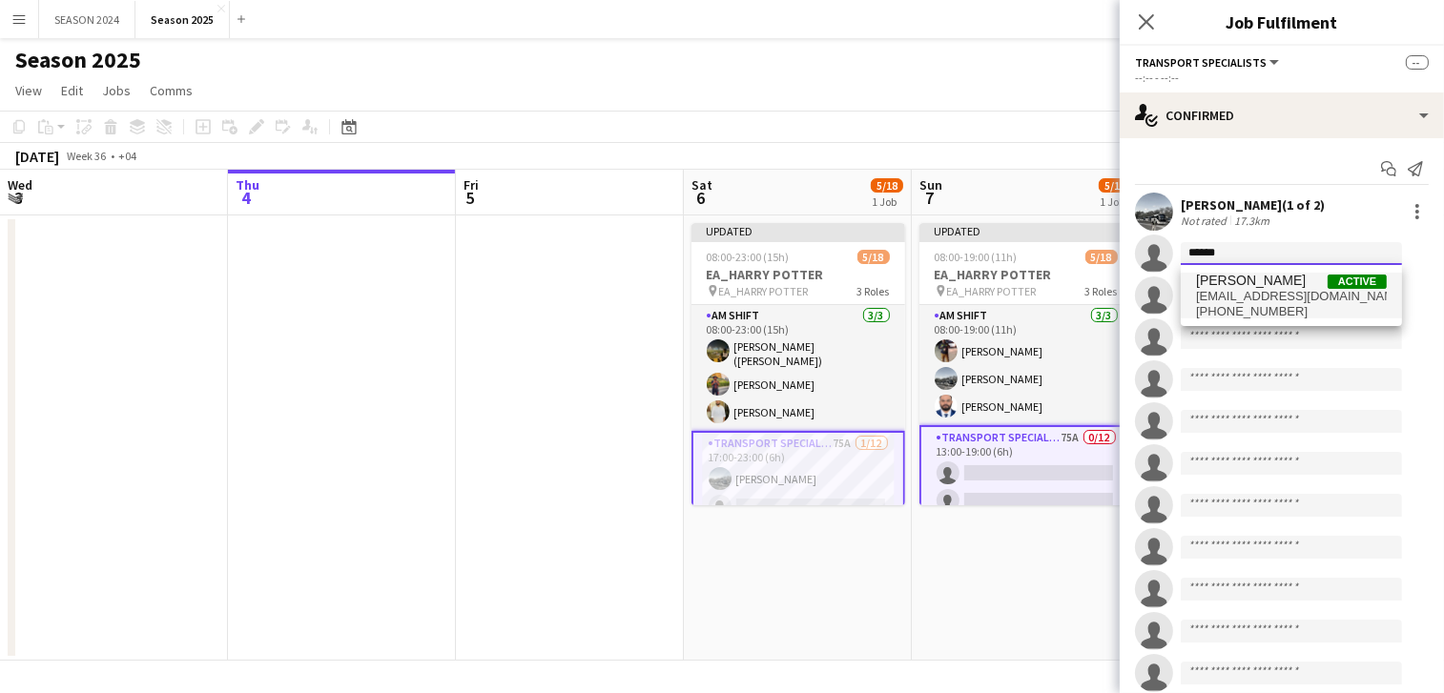
type input "******"
click at [1313, 312] on span "[PHONE_NUMBER]" at bounding box center [1291, 311] width 191 height 15
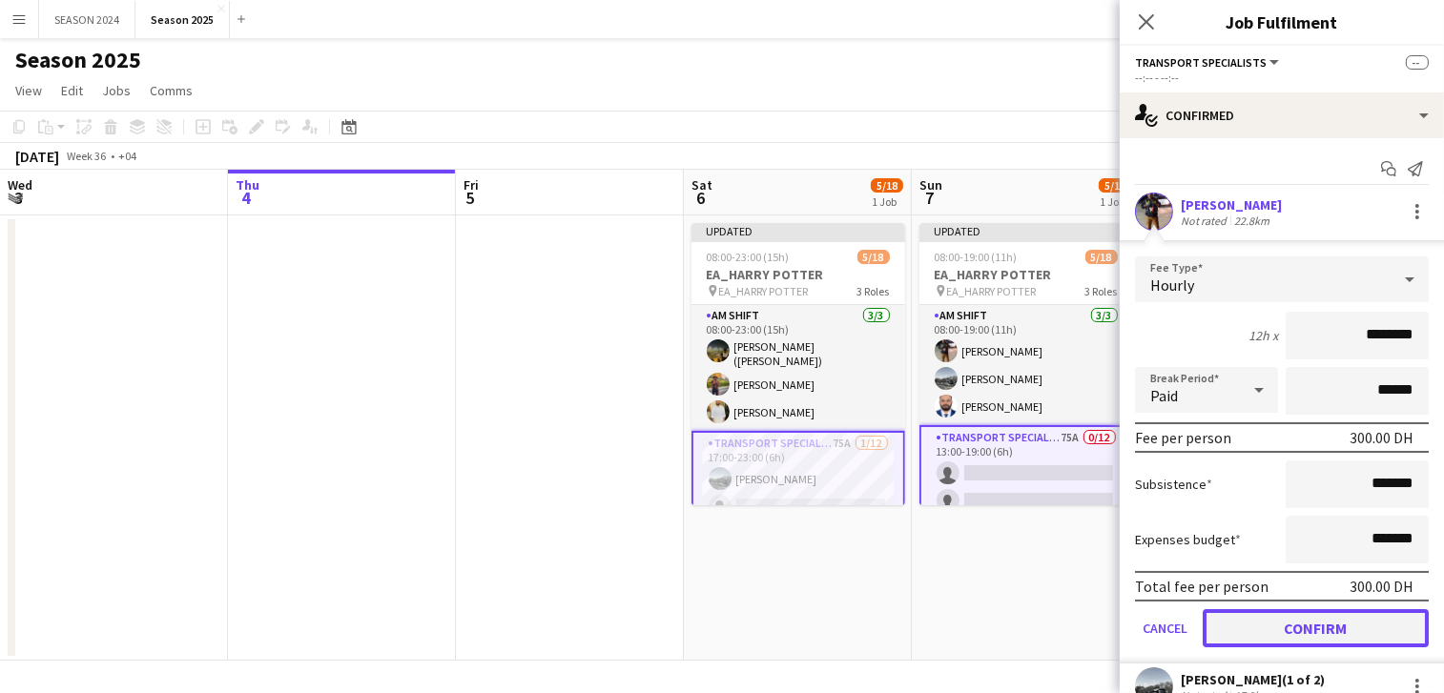
click at [1293, 630] on button "Confirm" at bounding box center [1315, 628] width 226 height 38
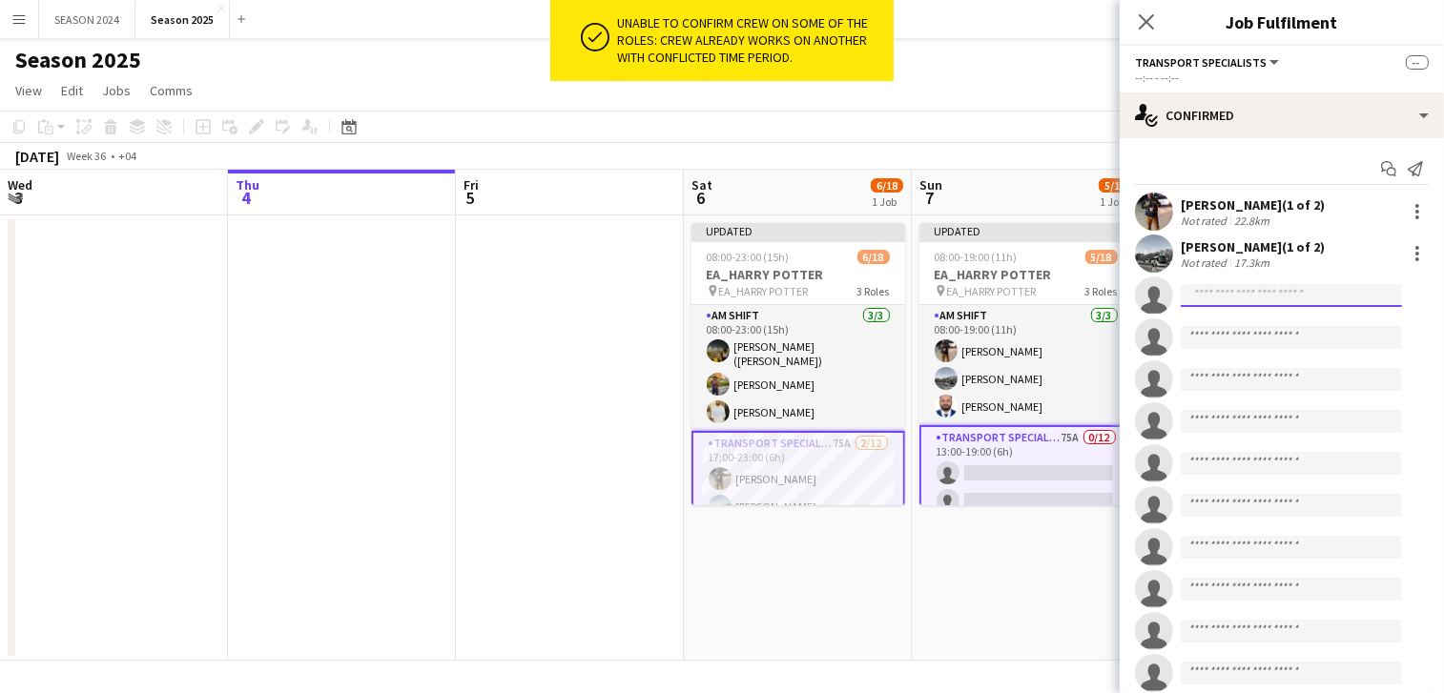
click at [1289, 302] on input at bounding box center [1291, 295] width 221 height 23
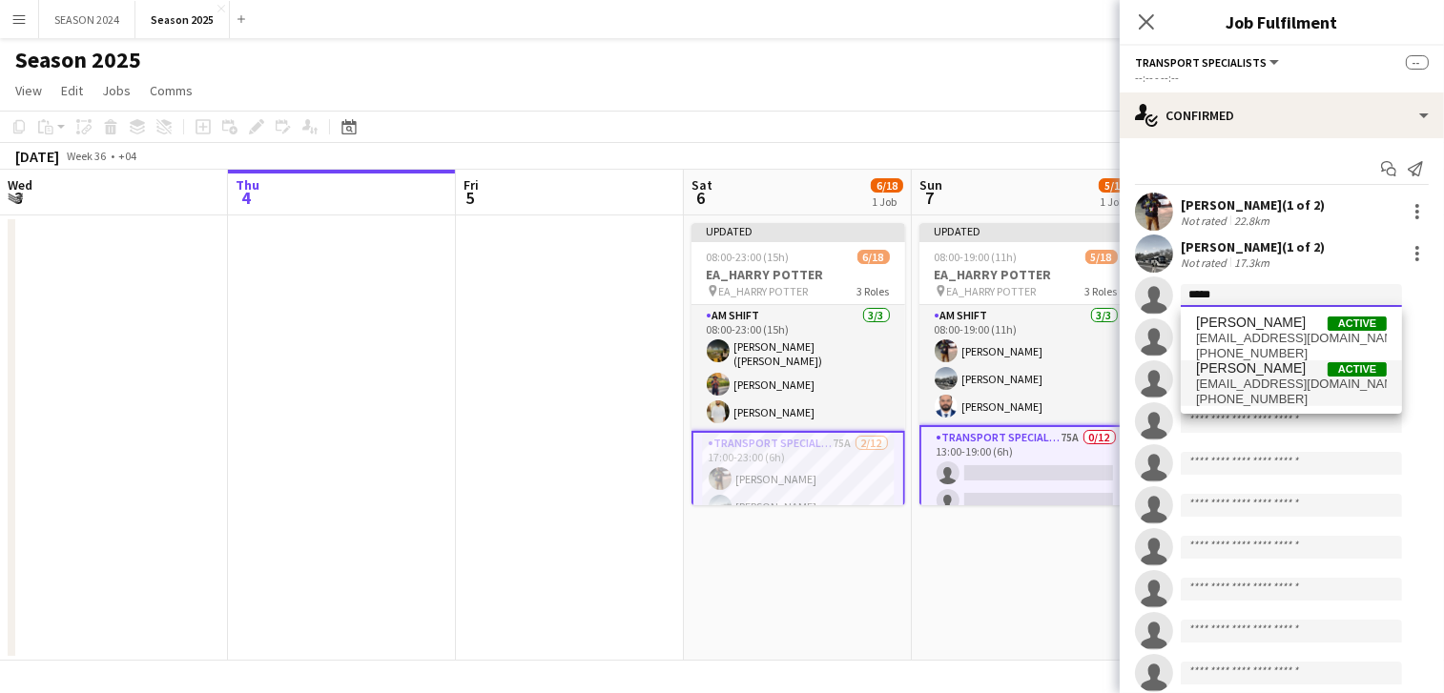
type input "*****"
click at [1306, 388] on span "[EMAIL_ADDRESS][DOMAIN_NAME]" at bounding box center [1291, 384] width 191 height 15
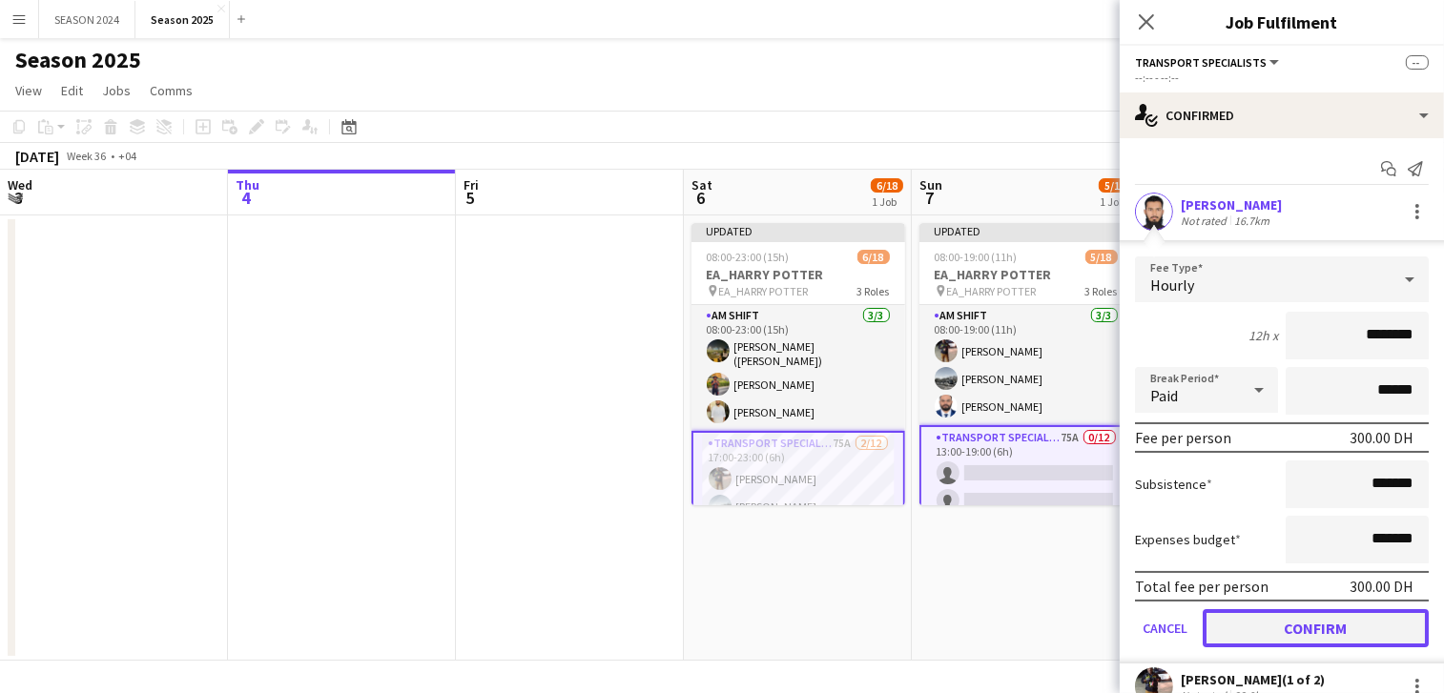
click at [1290, 628] on button "Confirm" at bounding box center [1315, 628] width 226 height 38
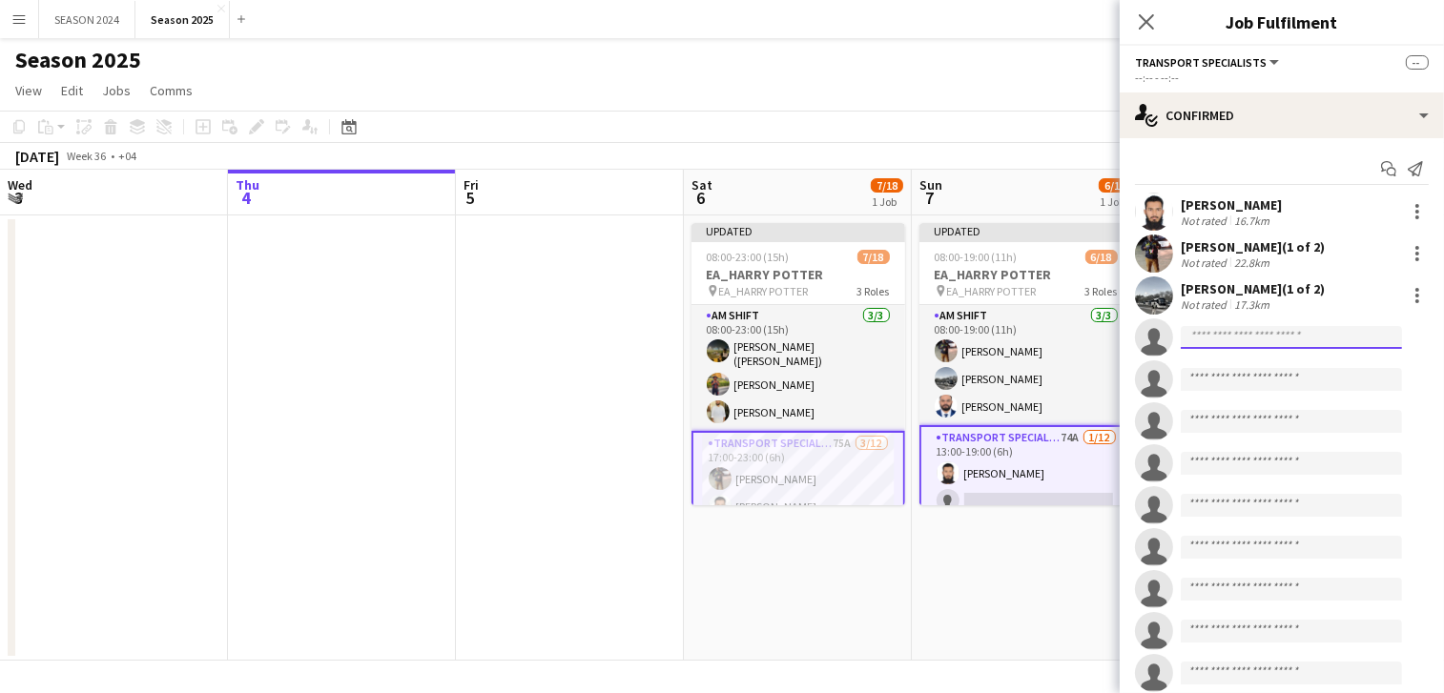
click at [1251, 345] on input at bounding box center [1291, 337] width 221 height 23
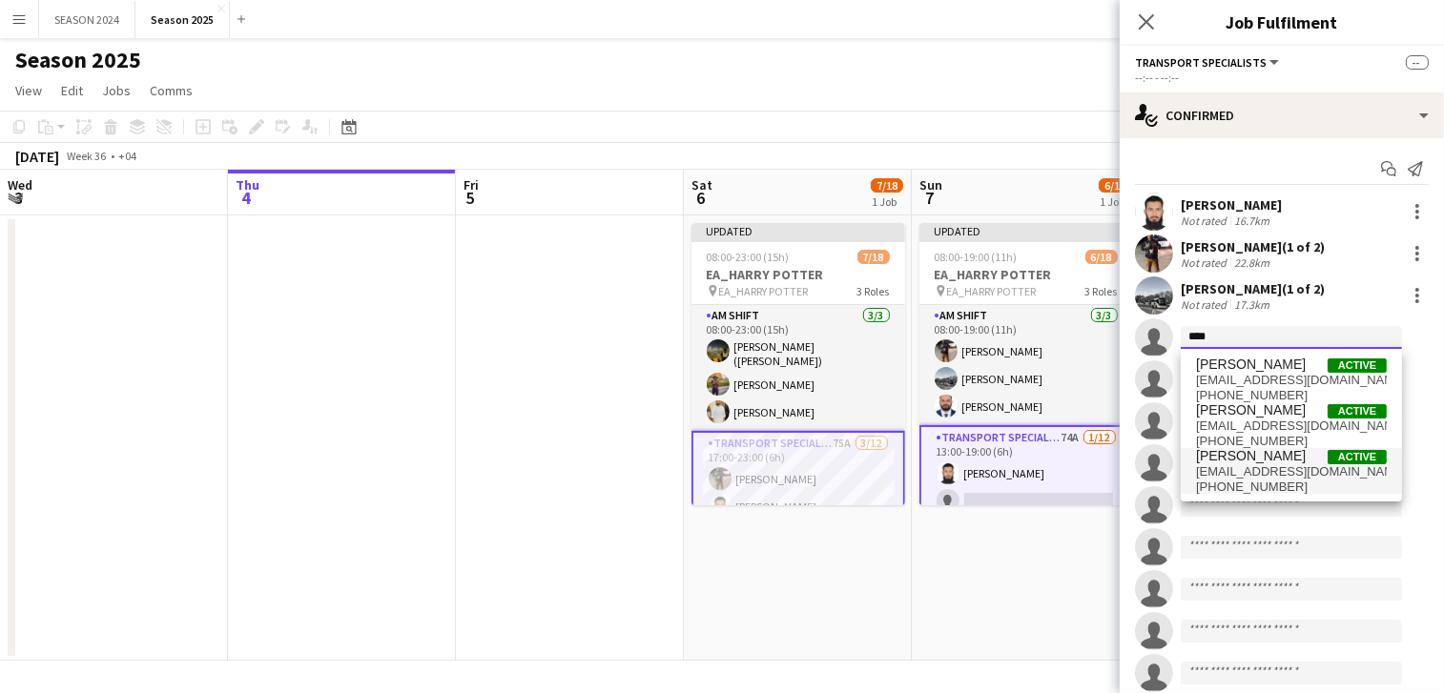
type input "****"
click at [1256, 480] on span "[PHONE_NUMBER]" at bounding box center [1291, 487] width 191 height 15
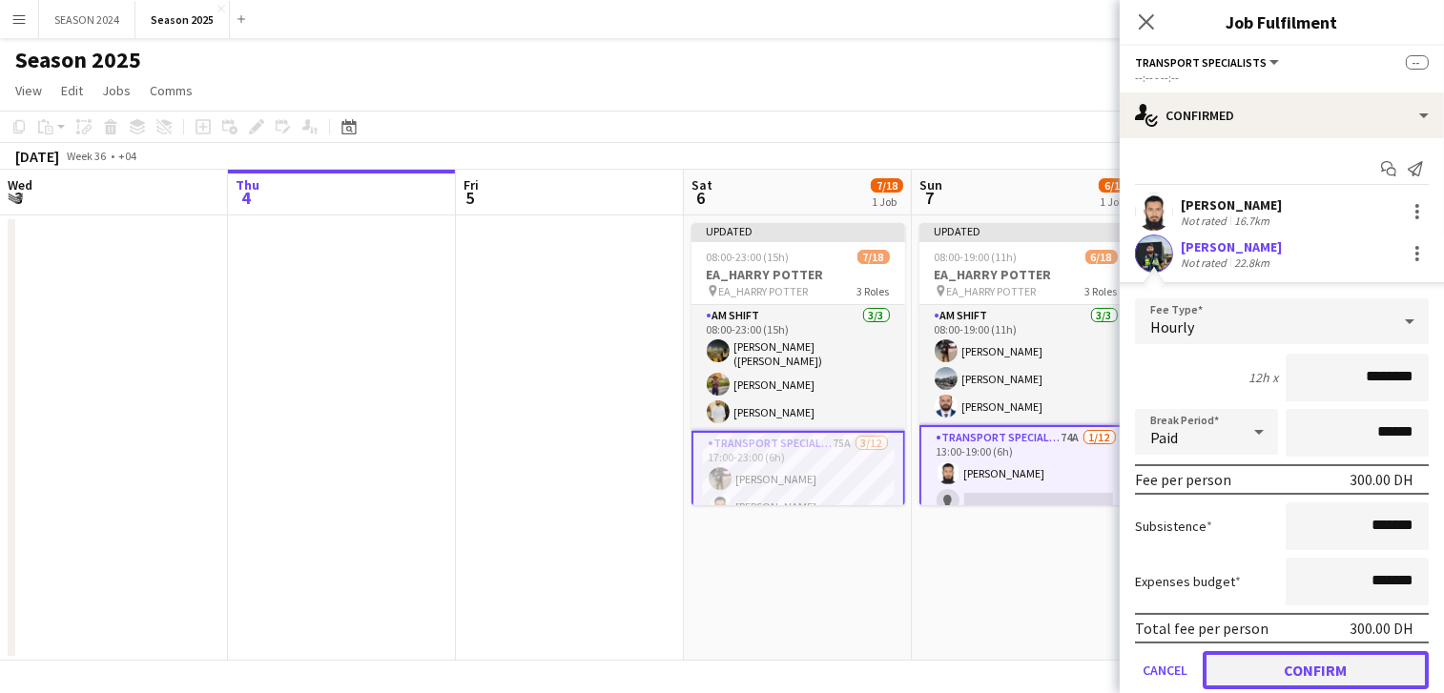
click at [1308, 663] on button "Confirm" at bounding box center [1315, 670] width 226 height 38
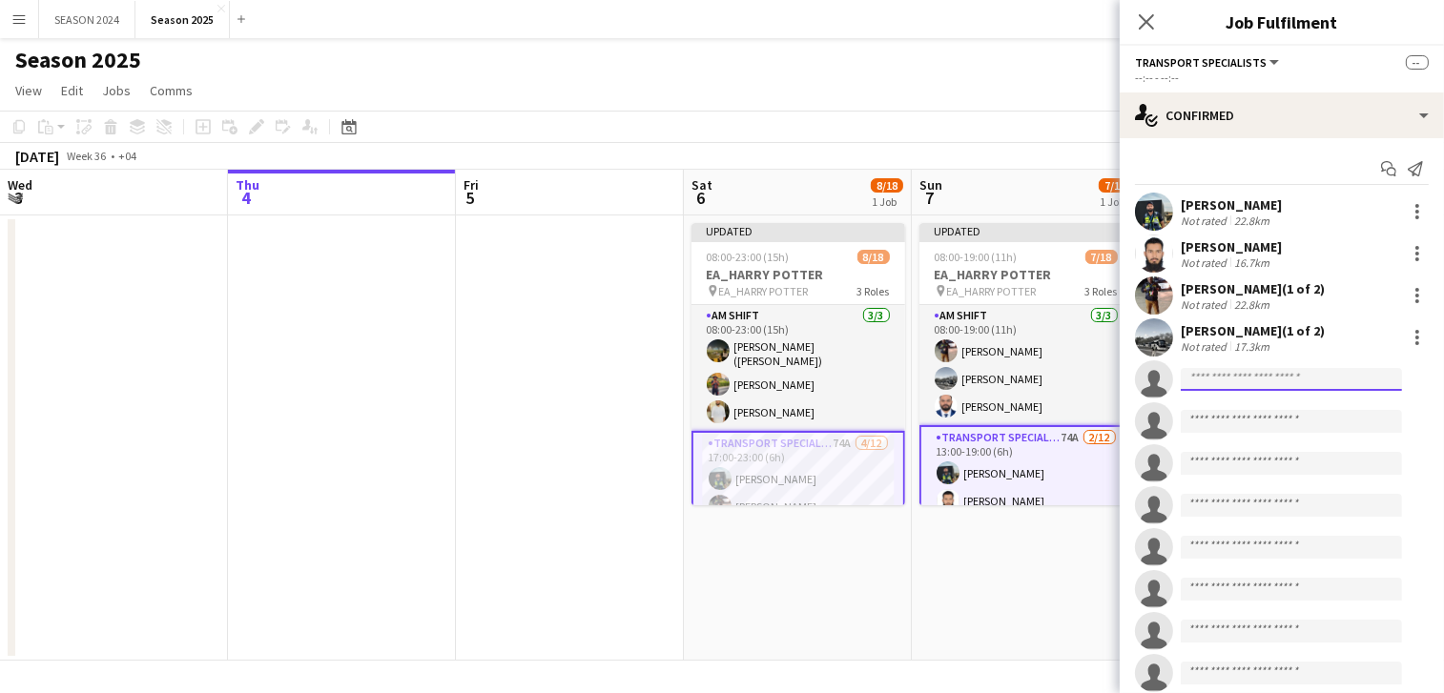
click at [1270, 390] on body "Menu Boards Boards Boards All jobs Status Workforce Workforce My Workforce Recr…" at bounding box center [722, 346] width 1444 height 693
click at [1406, 211] on div at bounding box center [1417, 211] width 23 height 23
click at [1335, 364] on button "Remove" at bounding box center [1336, 384] width 149 height 46
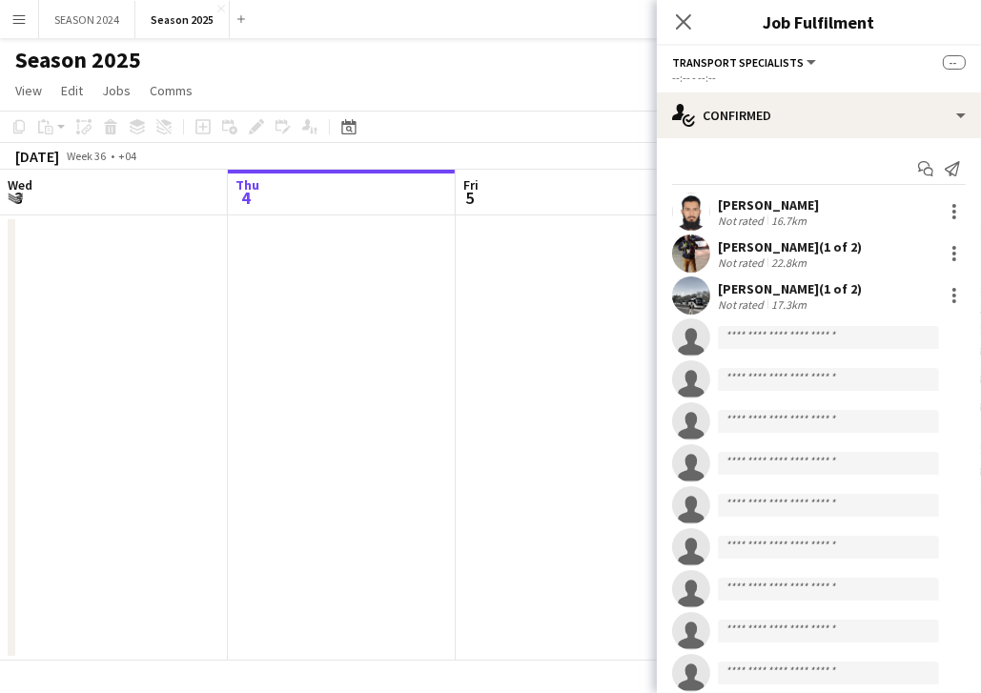
scroll to position [0, 457]
click at [183, 27] on button "Season 2025 Close" at bounding box center [182, 19] width 94 height 37
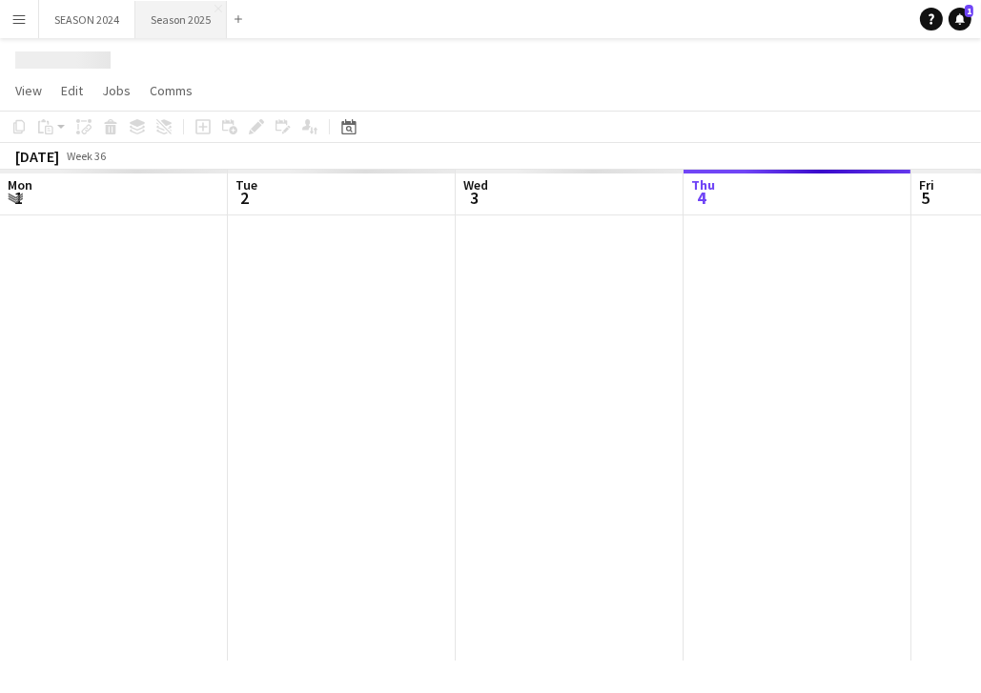
scroll to position [0, 456]
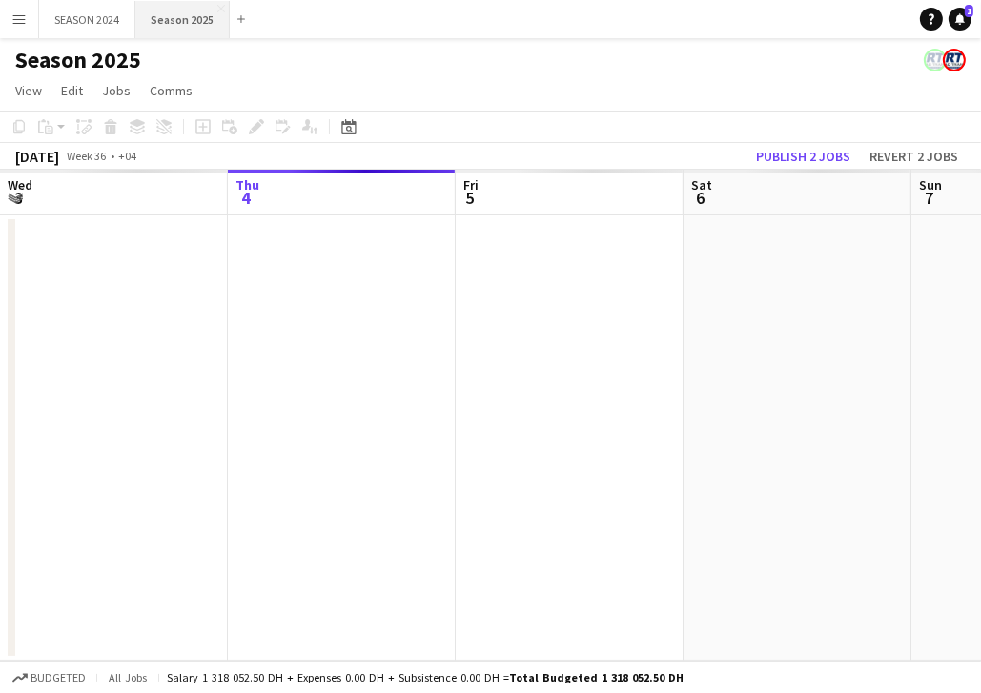
click at [174, 14] on button "Season 2025 Close" at bounding box center [182, 19] width 94 height 37
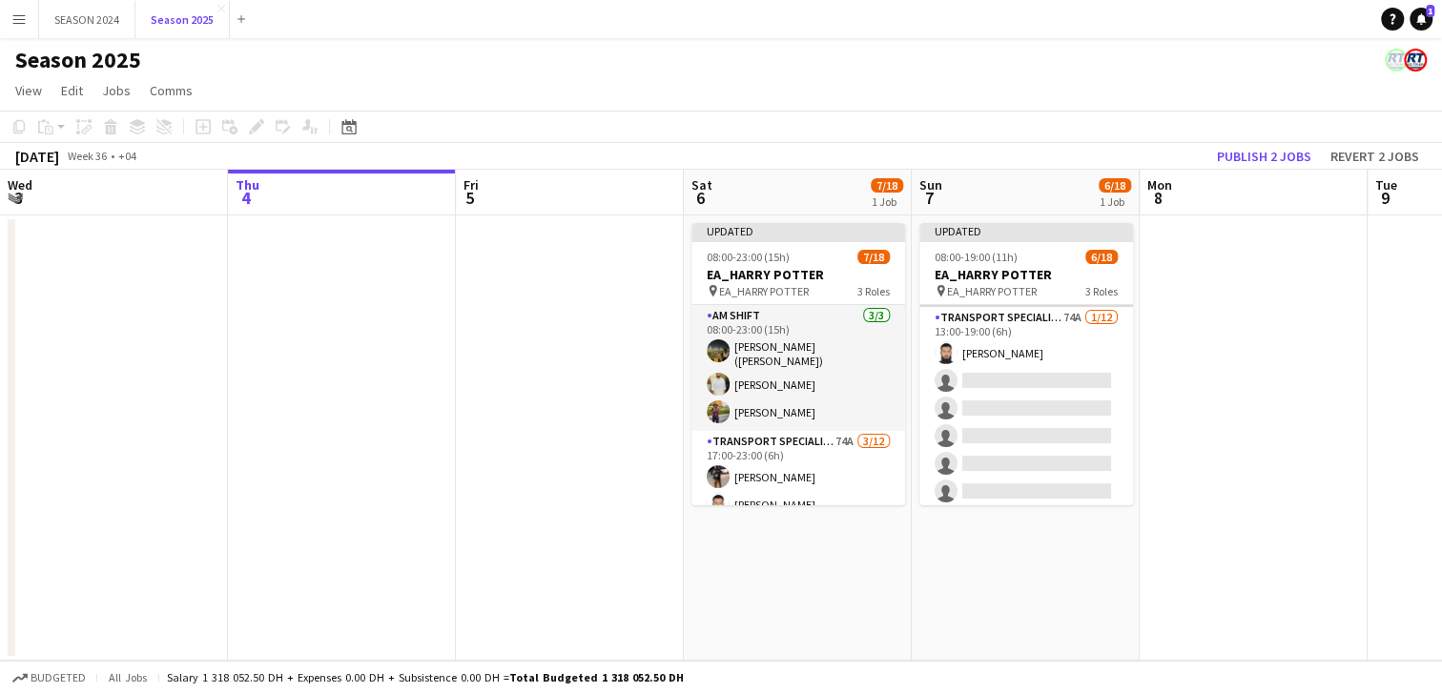
scroll to position [0, 0]
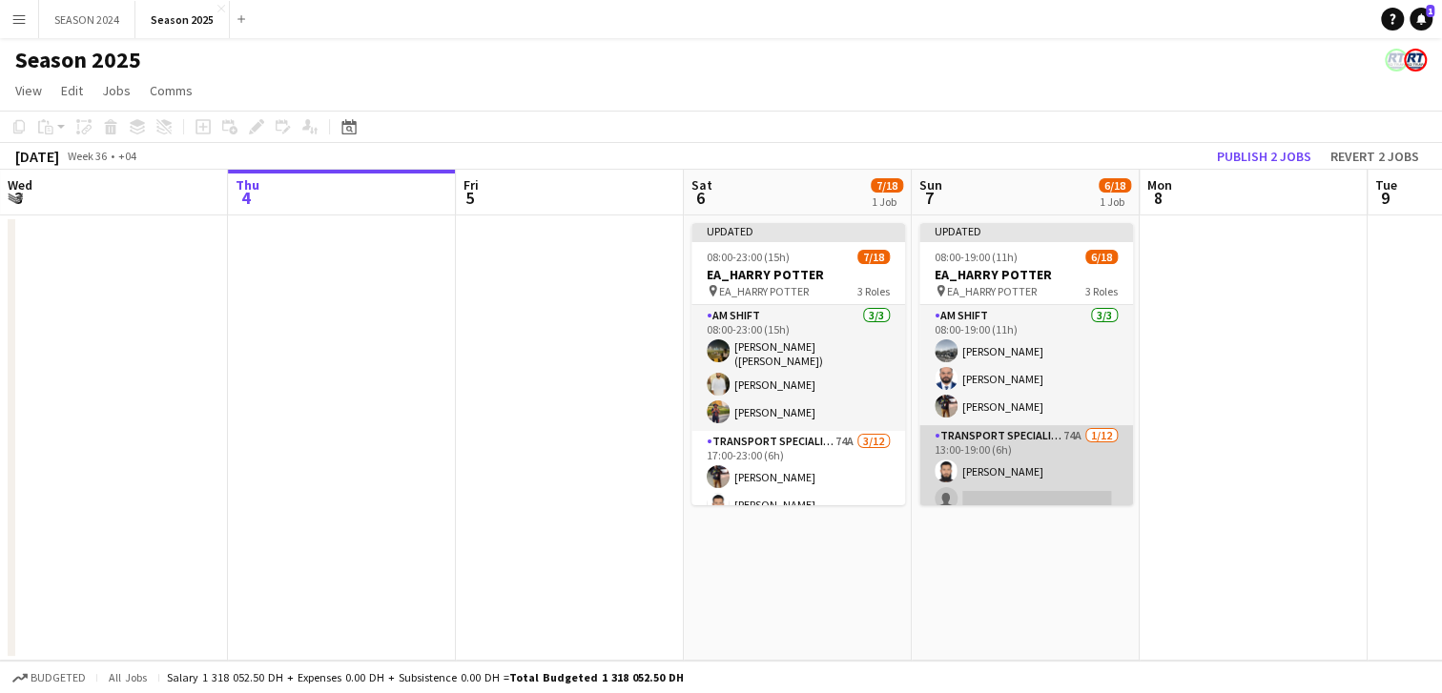
click at [978, 462] on app-card-role "Transport Specialists 74A [DATE] 13:00-19:00 (6h) [PERSON_NAME] single-neutral-…" at bounding box center [1026, 609] width 214 height 369
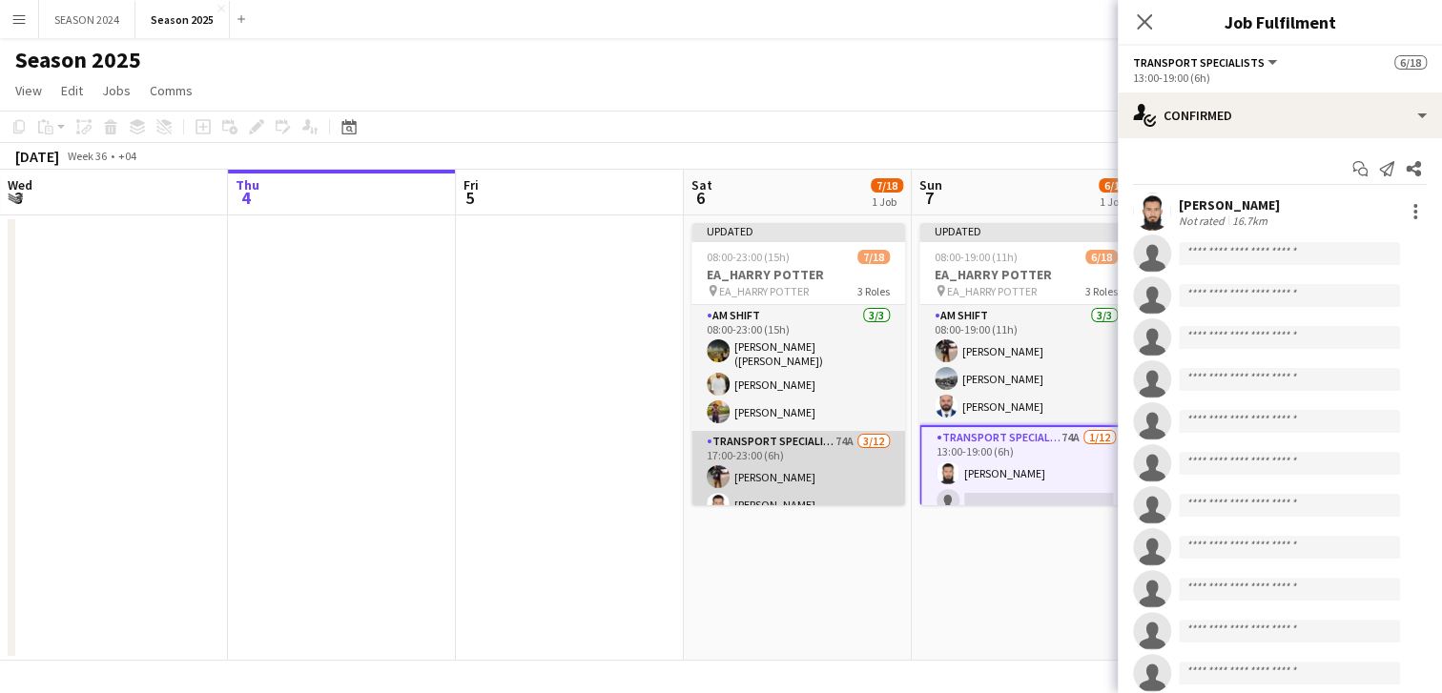
click at [842, 483] on app-card-role "Transport Specialists 74A [DATE] 17:00-23:00 (6h) [PERSON_NAME] [PERSON_NAME] […" at bounding box center [798, 615] width 214 height 369
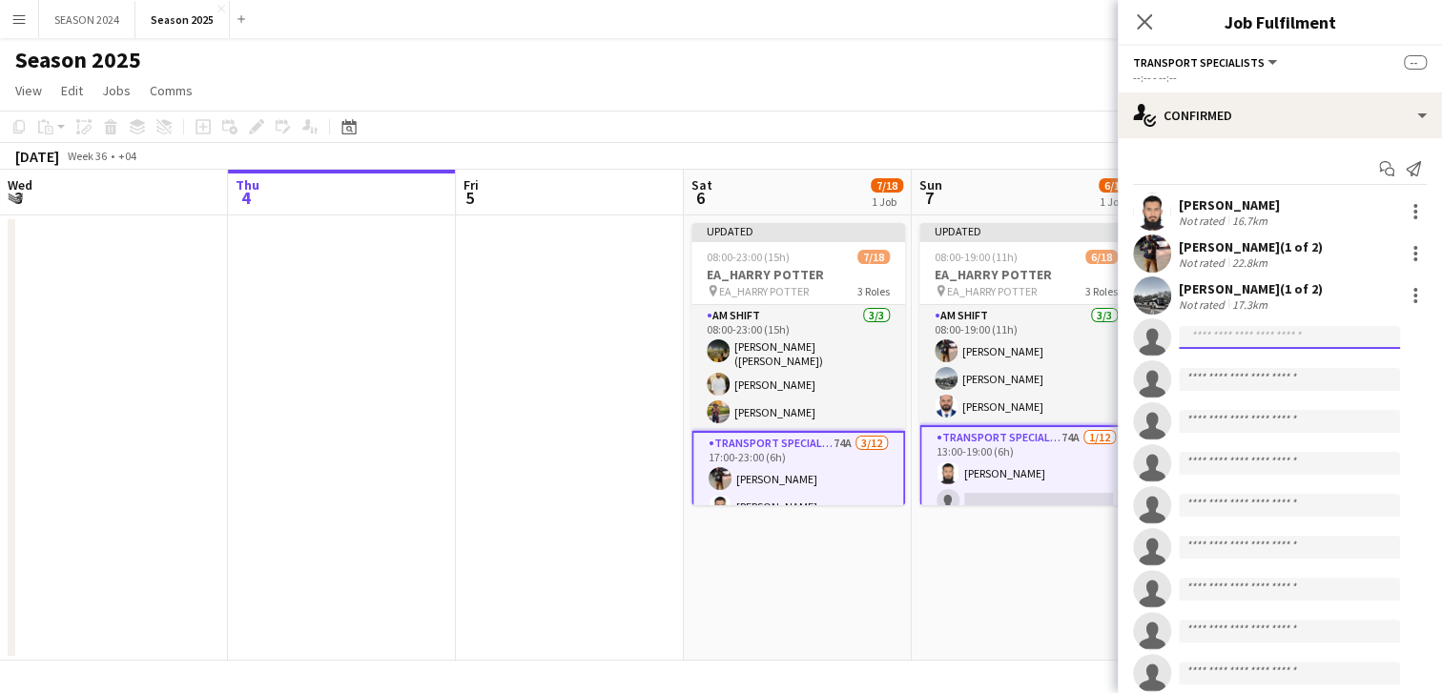
click at [1282, 345] on input at bounding box center [1289, 337] width 221 height 23
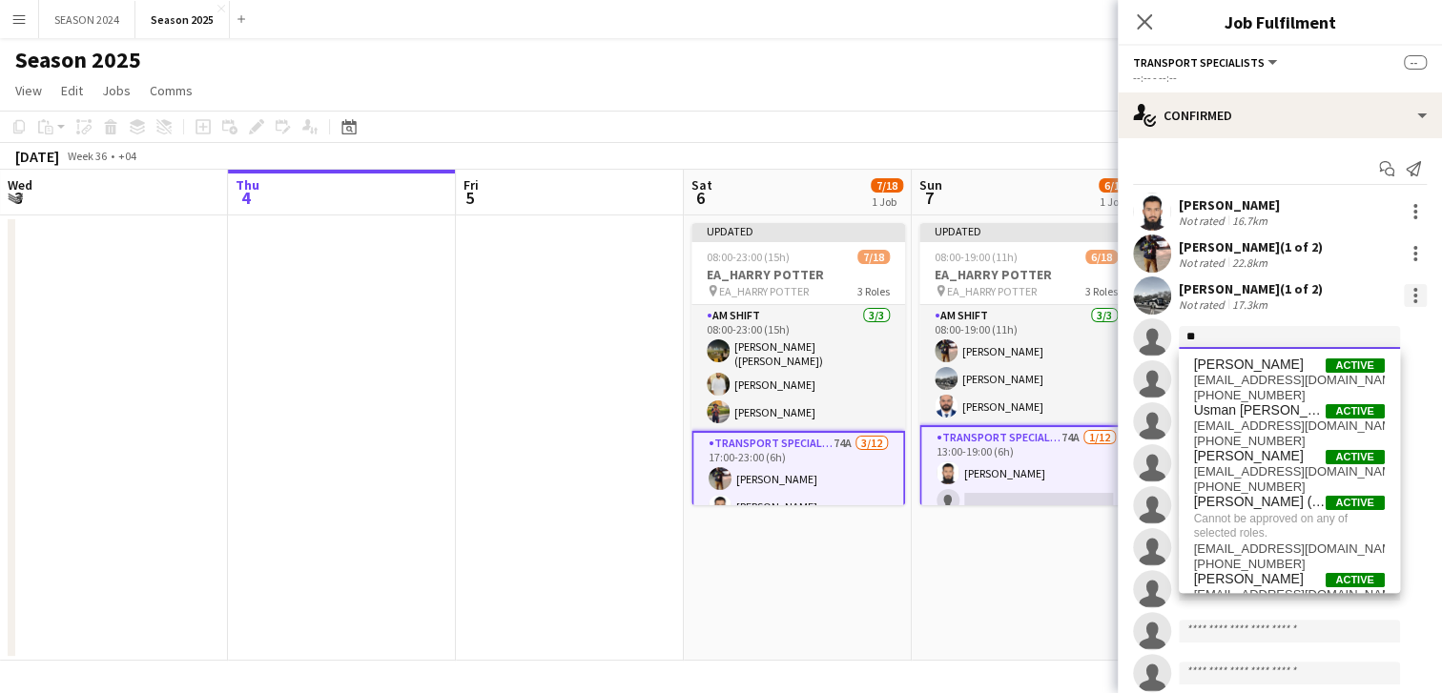
type input "*"
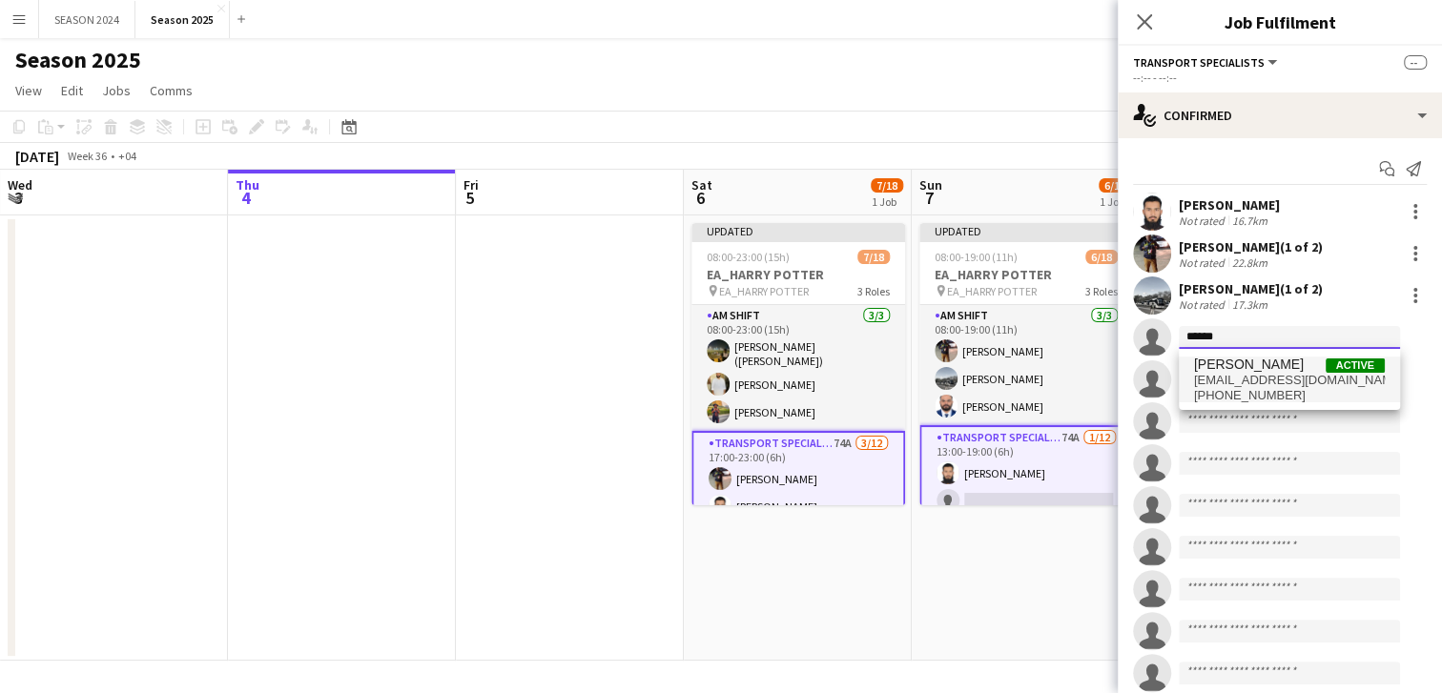
type input "******"
click at [1265, 380] on span "[EMAIL_ADDRESS][DOMAIN_NAME]" at bounding box center [1289, 380] width 191 height 15
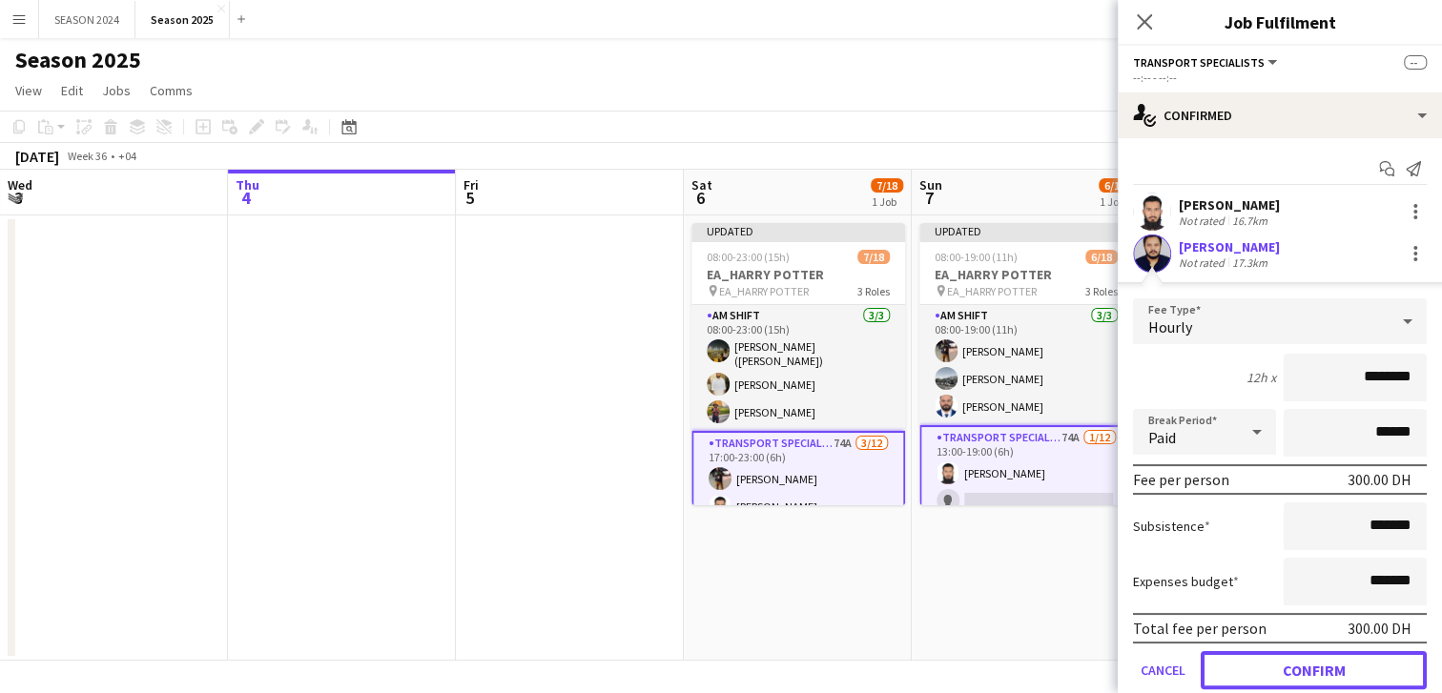
click at [1246, 677] on button "Confirm" at bounding box center [1314, 670] width 226 height 38
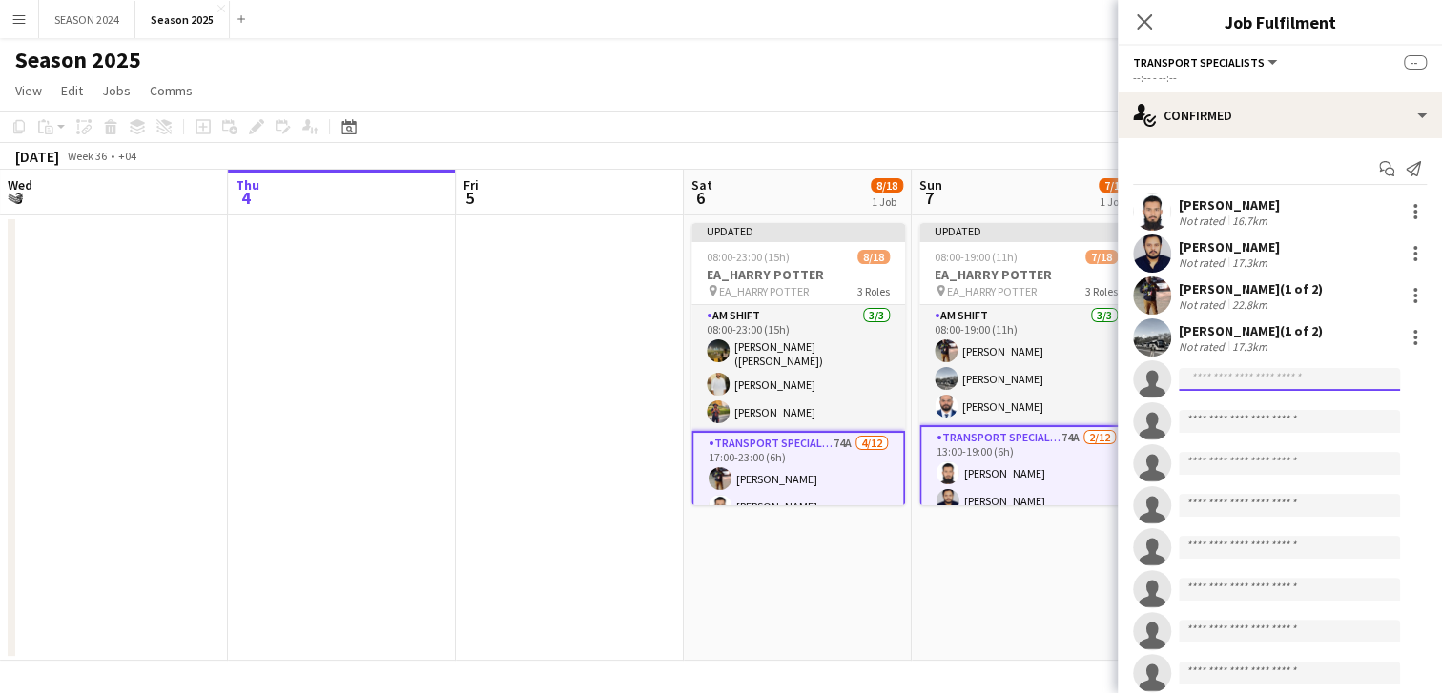
click at [1254, 378] on input at bounding box center [1289, 379] width 221 height 23
type input "*"
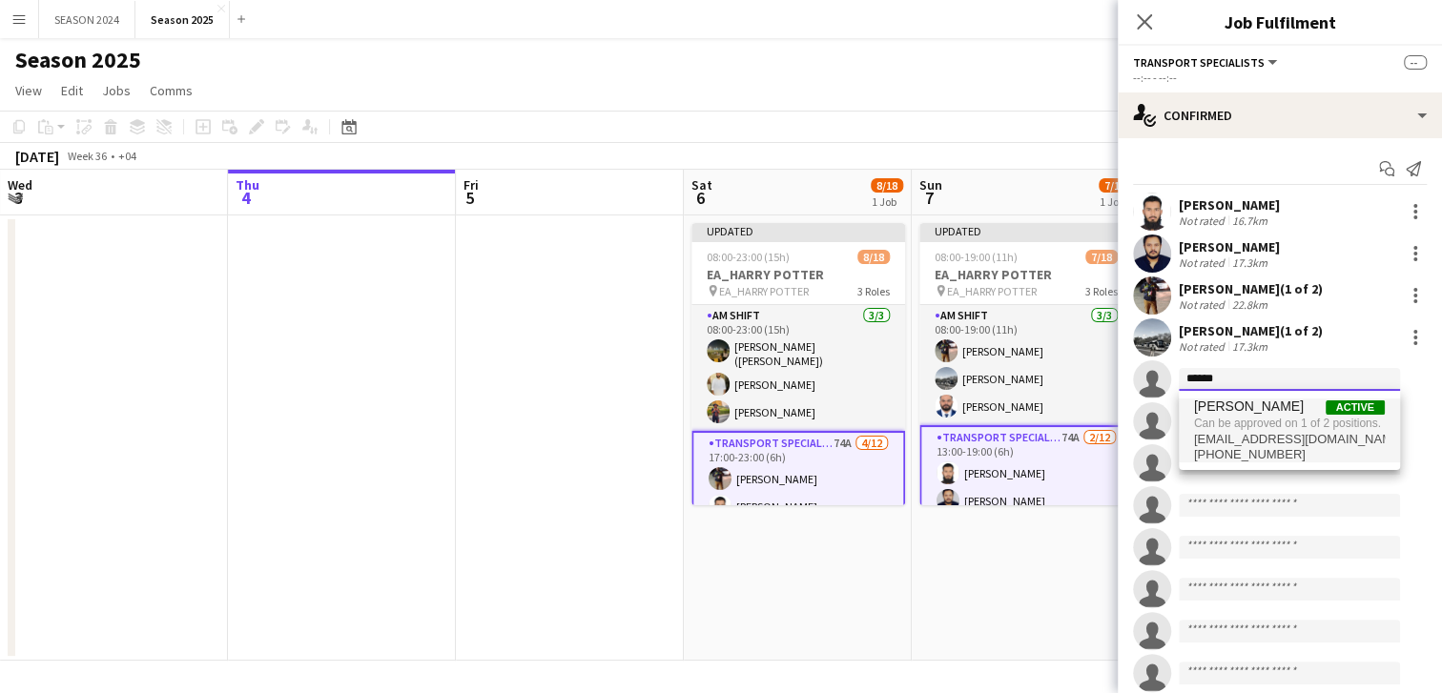
type input "******"
click at [1202, 428] on span "Can be approved on 1 of 2 positions." at bounding box center [1289, 423] width 191 height 17
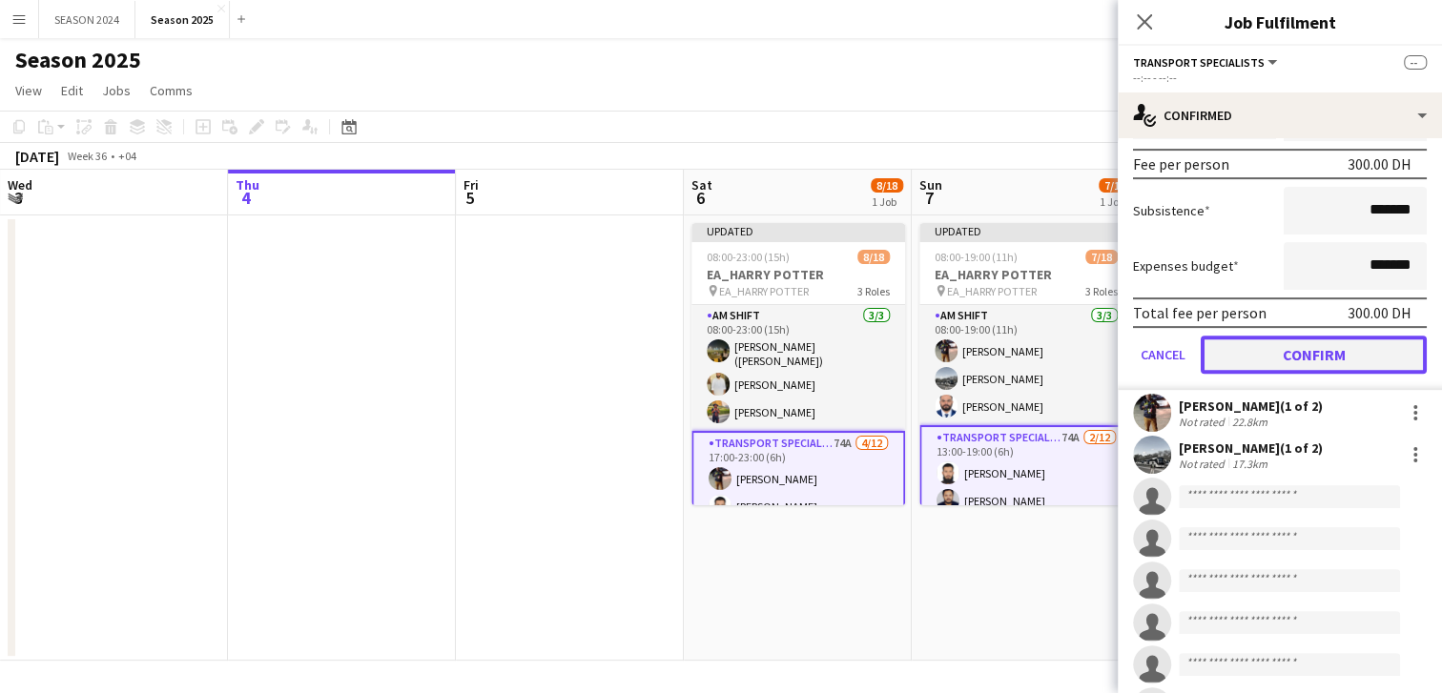
click at [1253, 342] on button "Confirm" at bounding box center [1314, 355] width 226 height 38
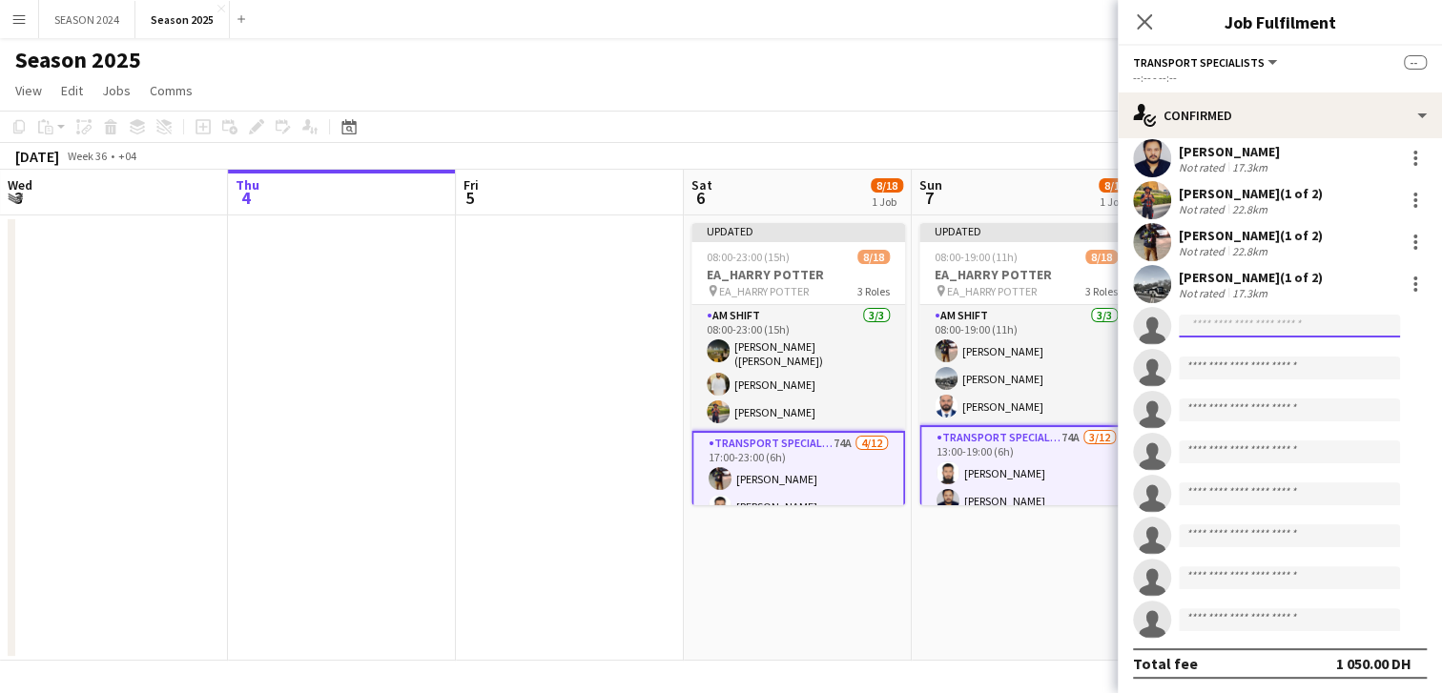
click at [1297, 319] on input at bounding box center [1289, 326] width 221 height 23
click at [1287, 324] on input at bounding box center [1289, 326] width 221 height 23
click at [1236, 302] on div "[PERSON_NAME] (1 of 2) Not rated 17.3km" at bounding box center [1280, 284] width 324 height 38
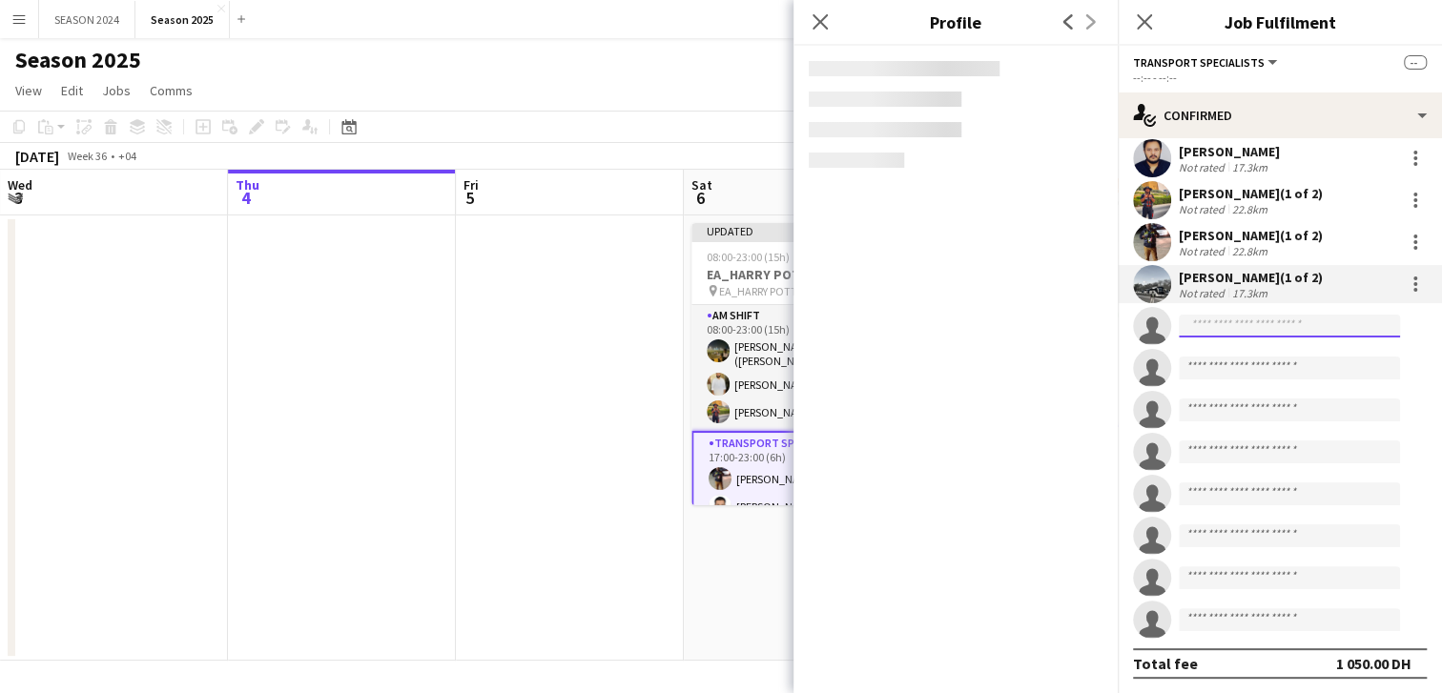
click at [1247, 318] on input at bounding box center [1289, 326] width 221 height 23
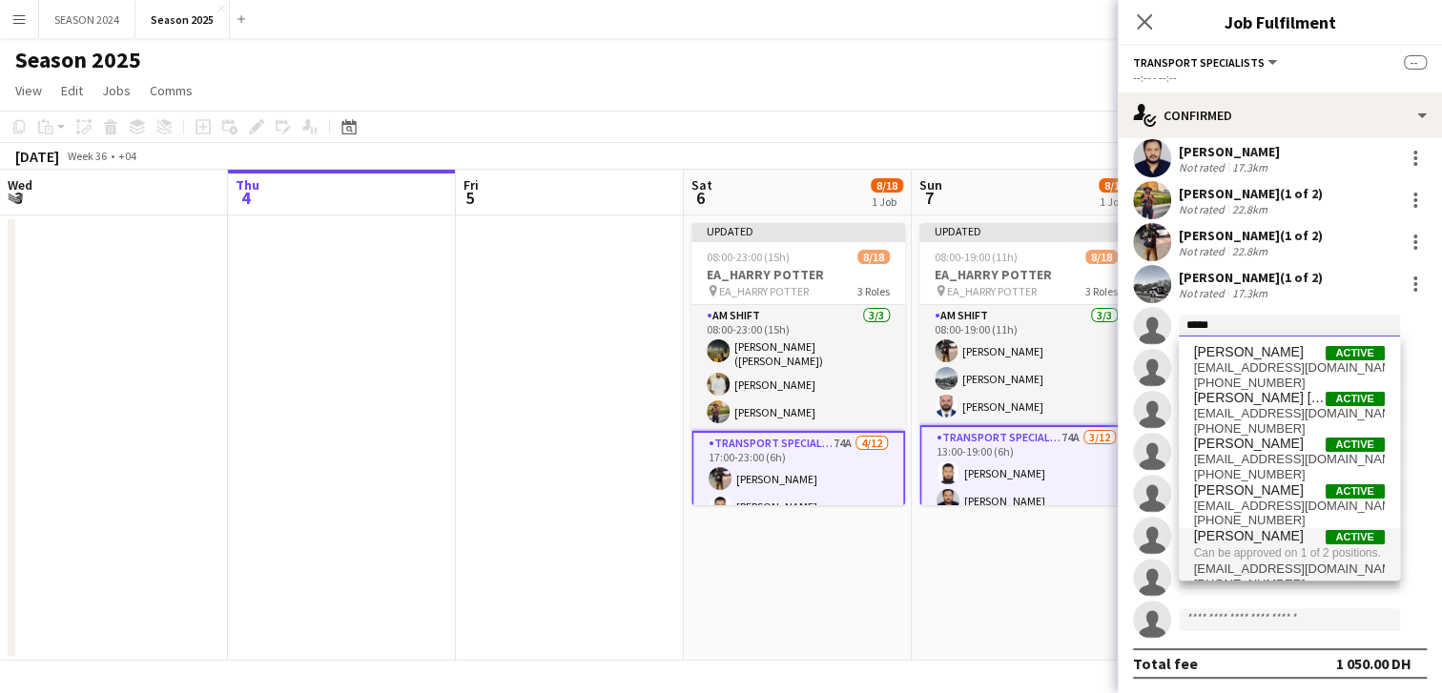
type input "*****"
click at [1255, 562] on span "Can be approved on 1 of 2 positions." at bounding box center [1289, 552] width 191 height 17
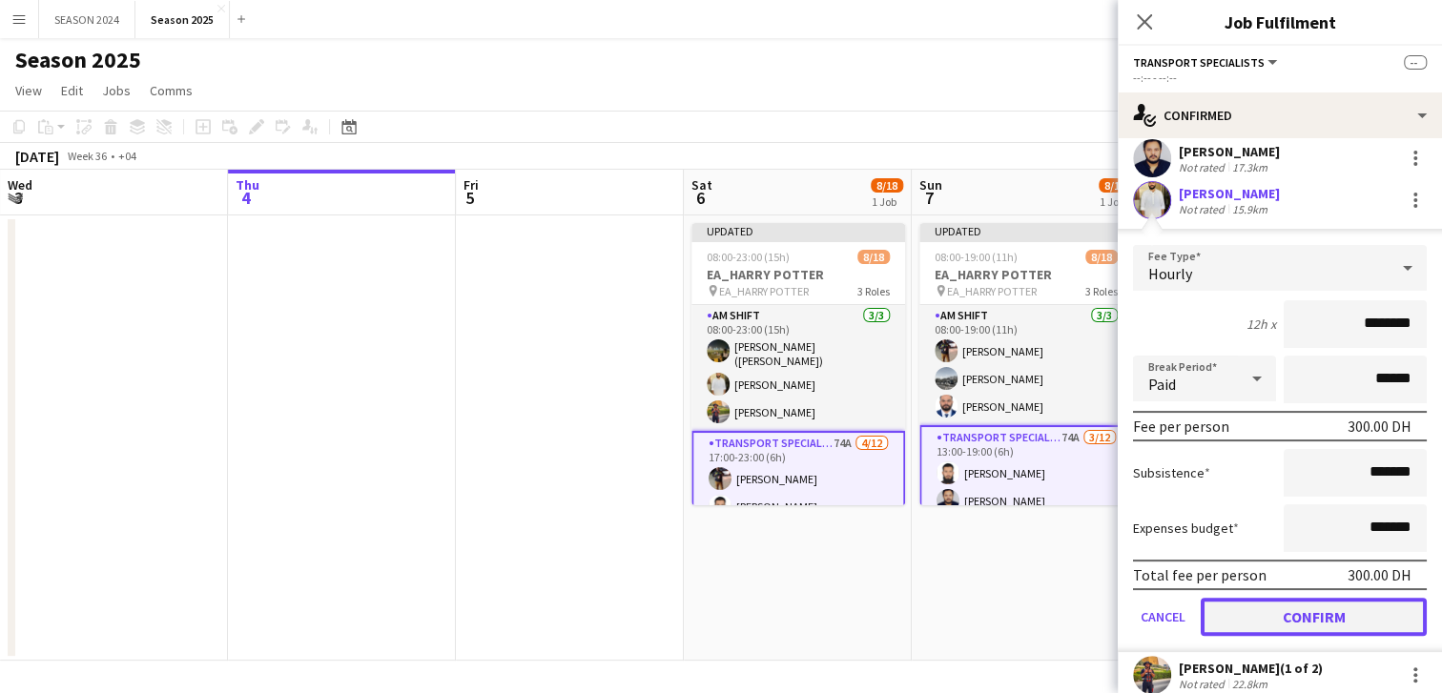
click at [1251, 619] on button "Confirm" at bounding box center [1314, 617] width 226 height 38
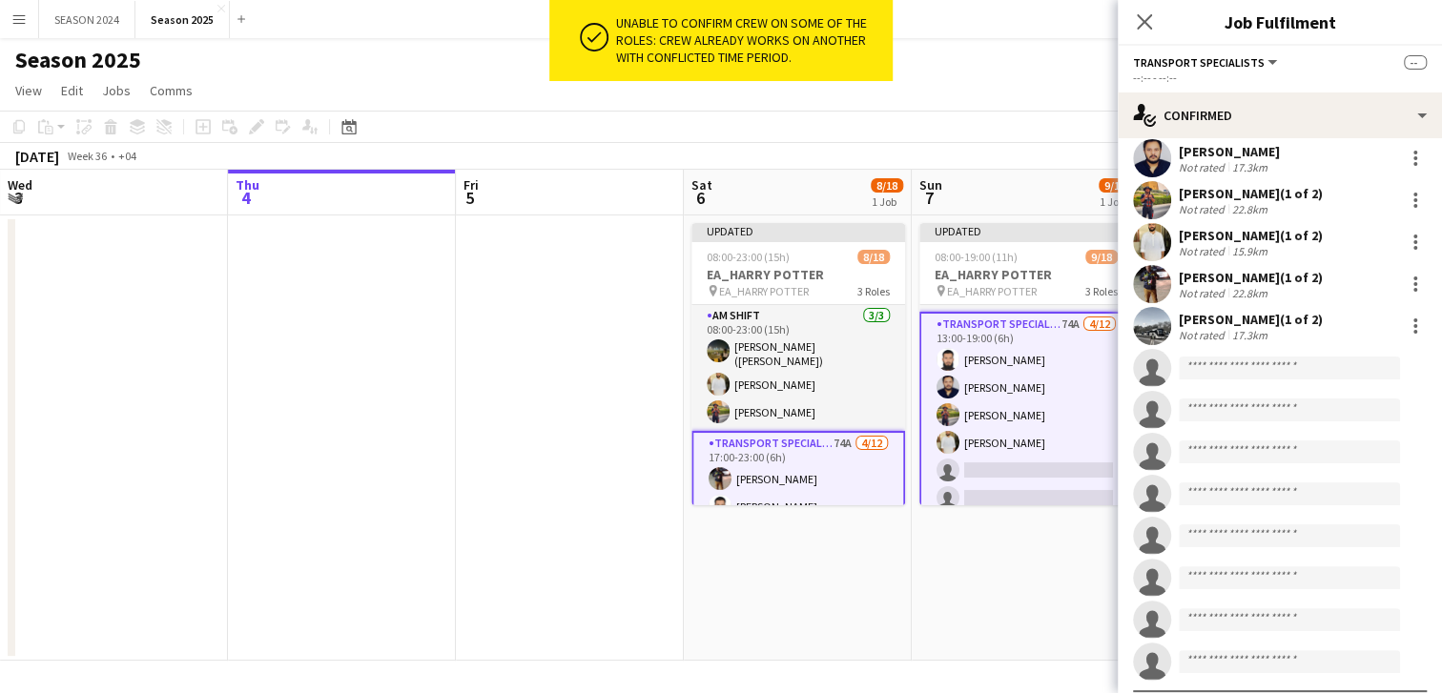
scroll to position [237, 0]
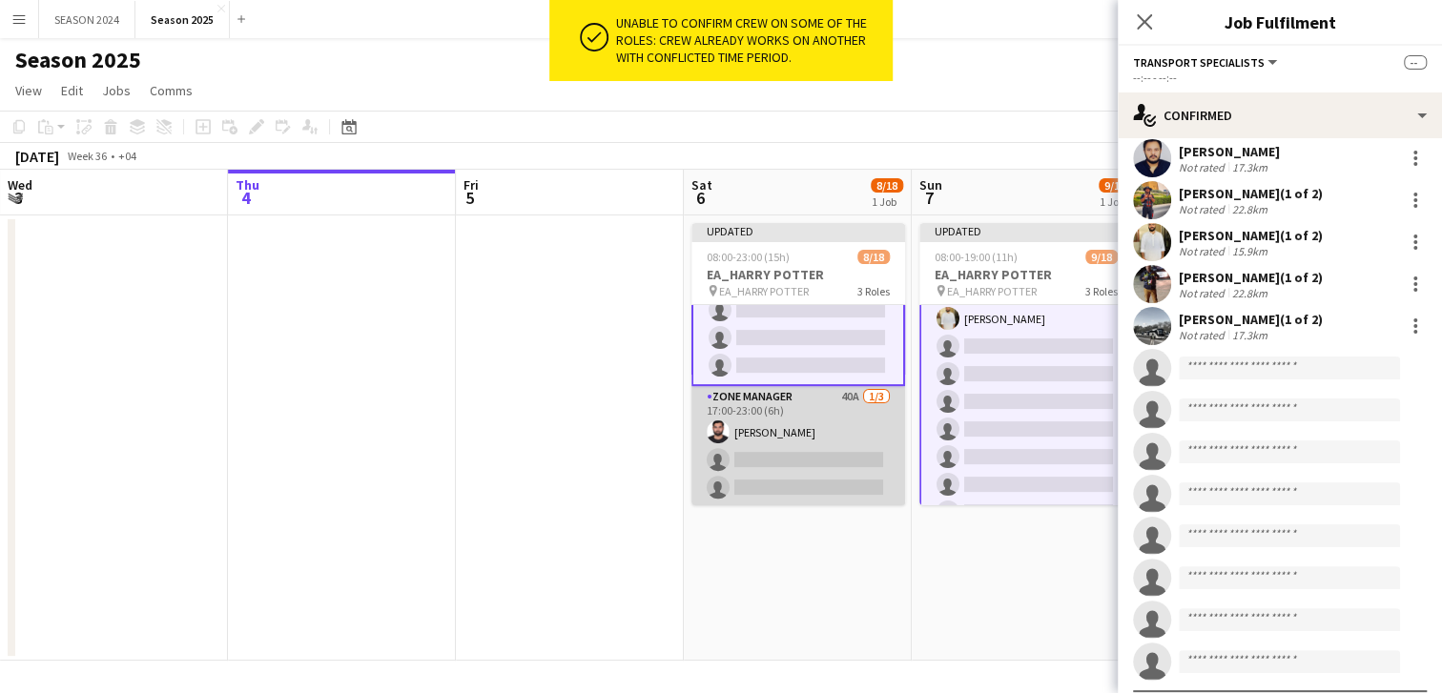
click at [807, 479] on app-card-role "Zone Manager 40A [DATE] 17:00-23:00 (6h) [PERSON_NAME] single-neutral-actions s…" at bounding box center [798, 446] width 214 height 120
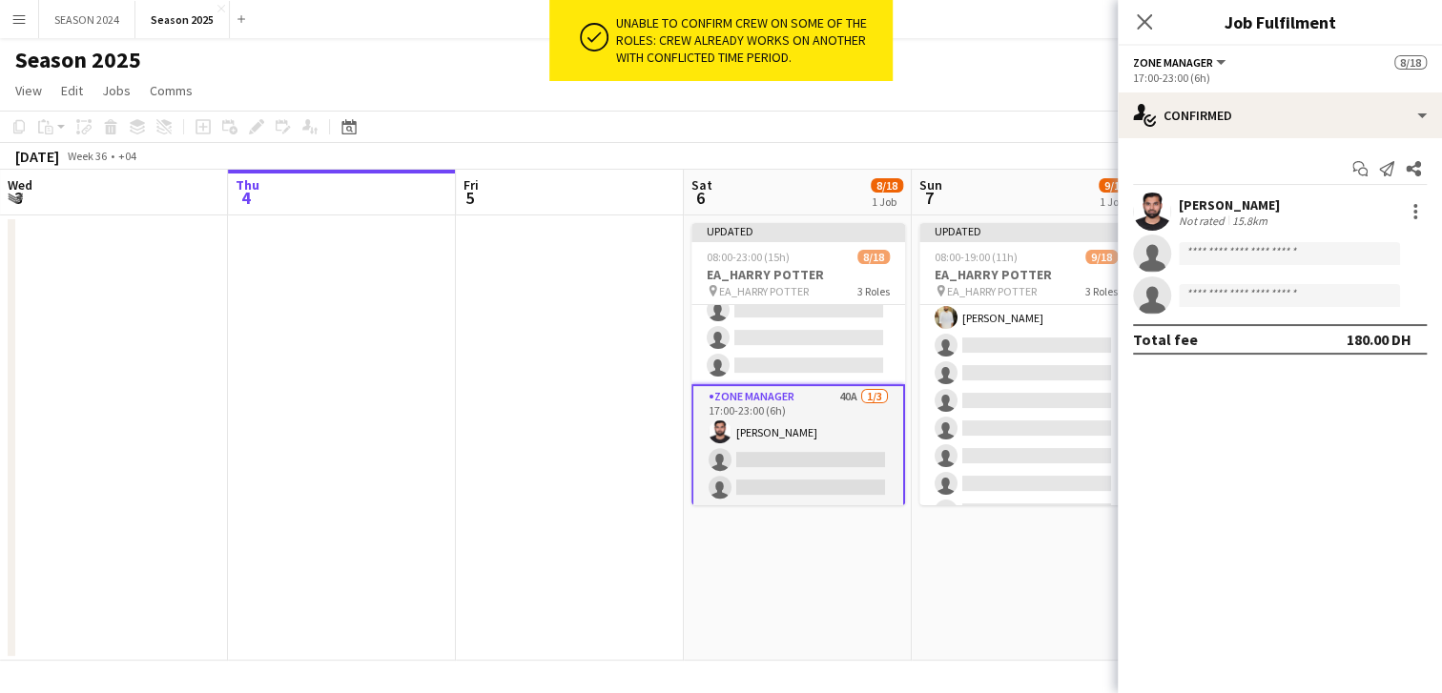
scroll to position [0, 0]
click at [1282, 256] on input at bounding box center [1289, 253] width 221 height 23
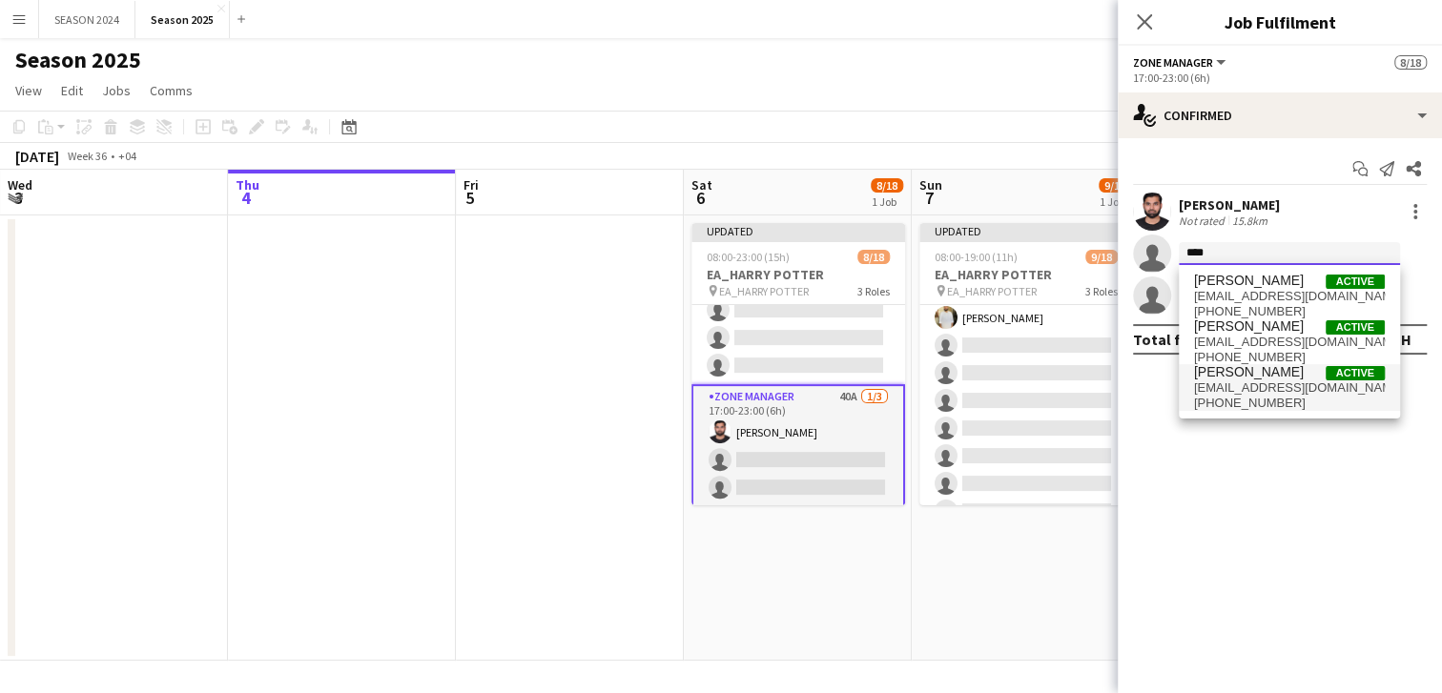
type input "****"
click at [1255, 396] on span "[PHONE_NUMBER]" at bounding box center [1289, 403] width 191 height 15
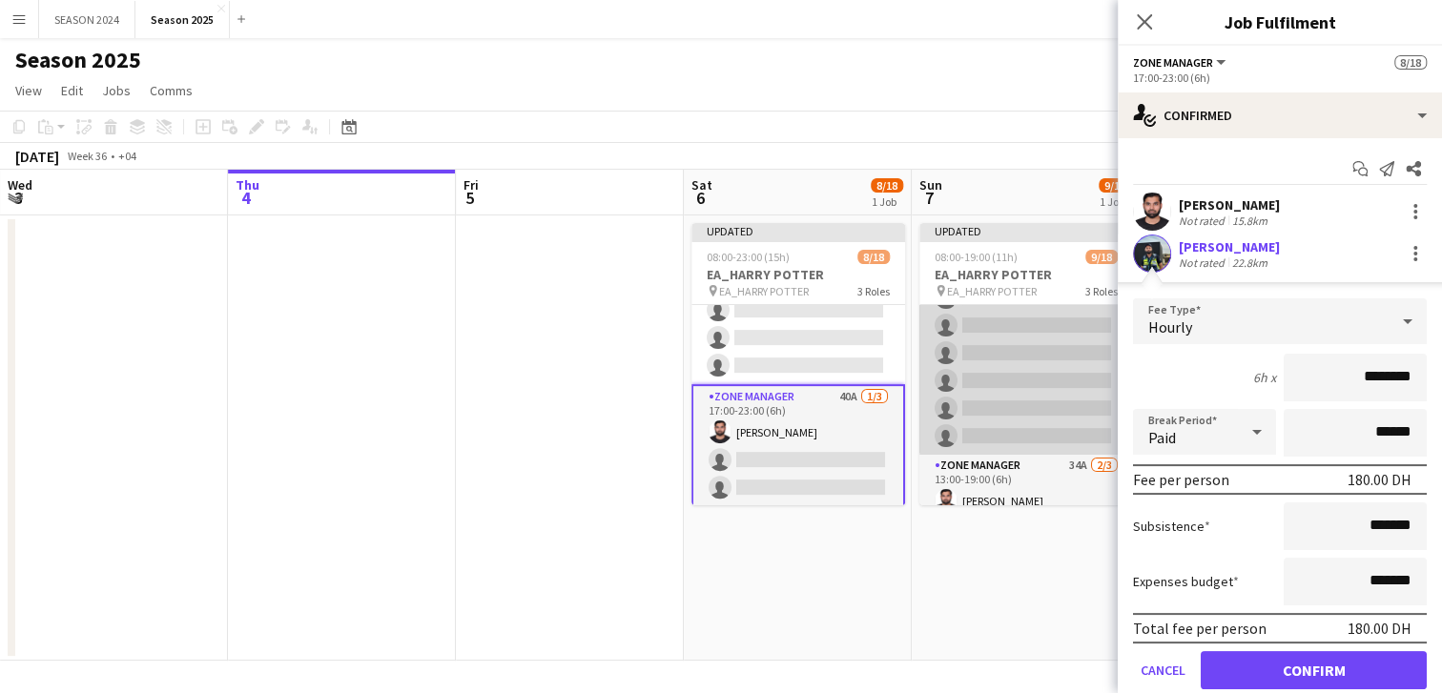
scroll to position [414, 0]
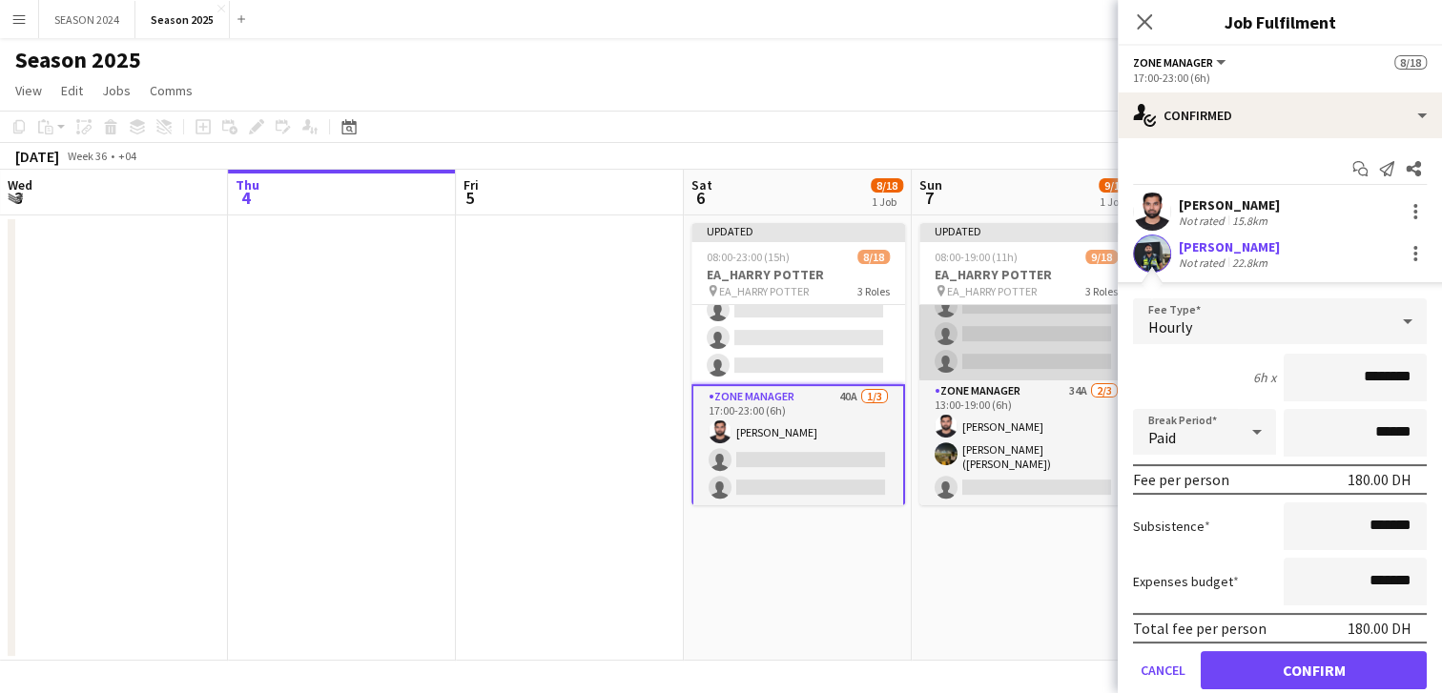
click at [980, 431] on app-card-role "Zone Manager 34A [DATE] 13:00-19:00 (6h) Abdullah [PERSON_NAME] [PERSON_NAME] (…" at bounding box center [1026, 443] width 214 height 126
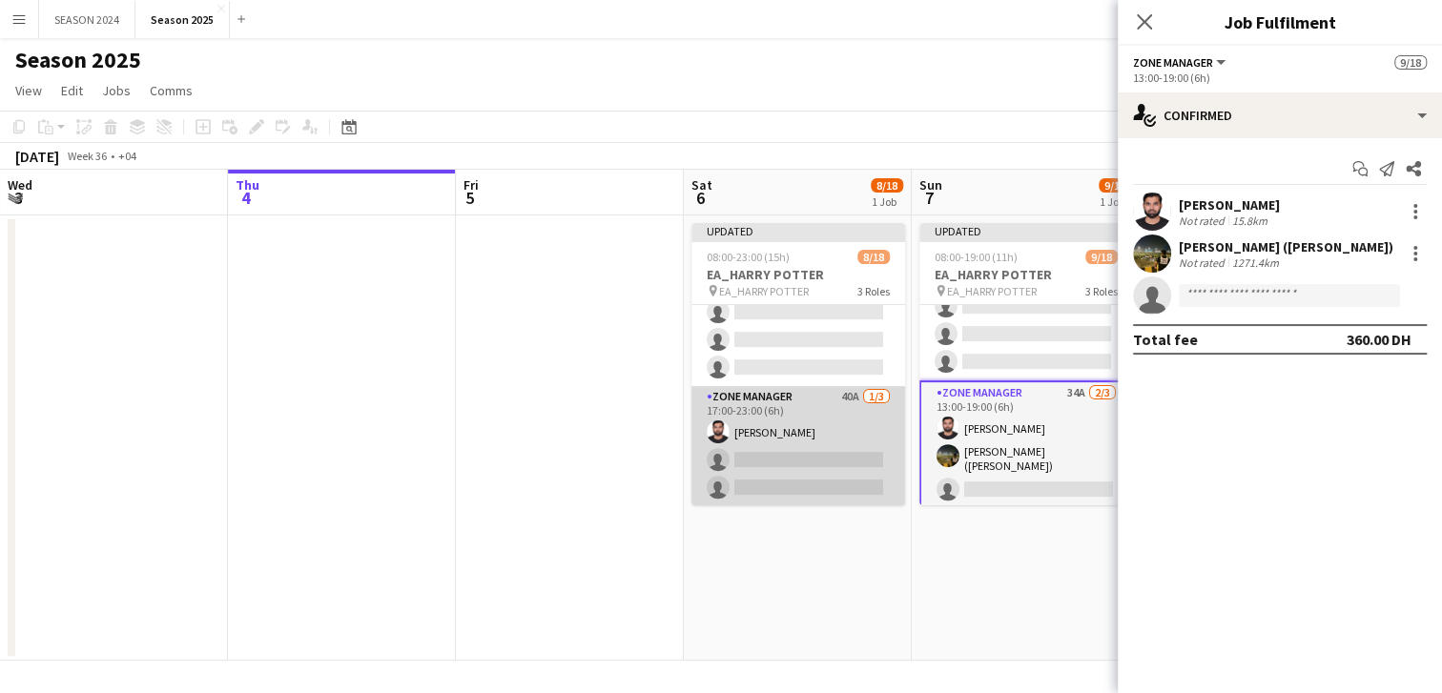
click at [875, 436] on app-card-role "Zone Manager 40A [DATE] 17:00-23:00 (6h) [PERSON_NAME] single-neutral-actions s…" at bounding box center [798, 446] width 214 height 120
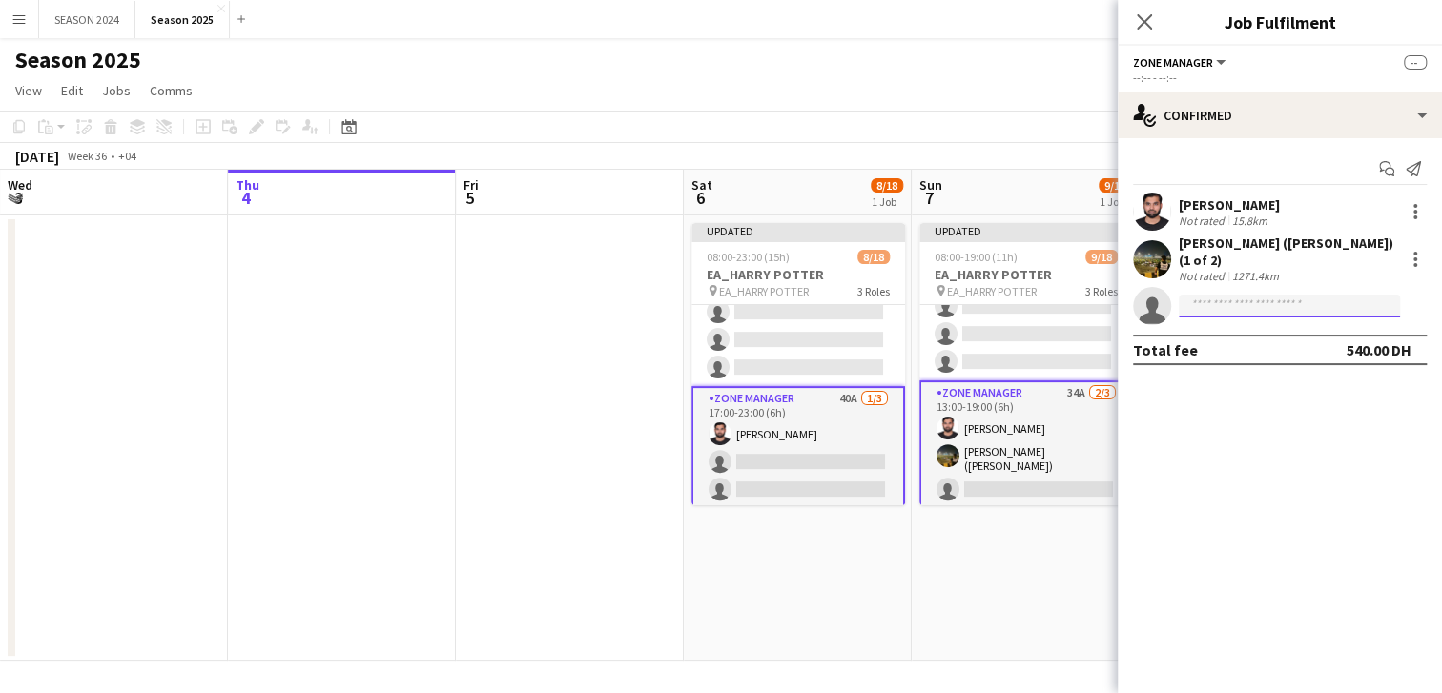
click at [1310, 298] on input at bounding box center [1289, 306] width 221 height 23
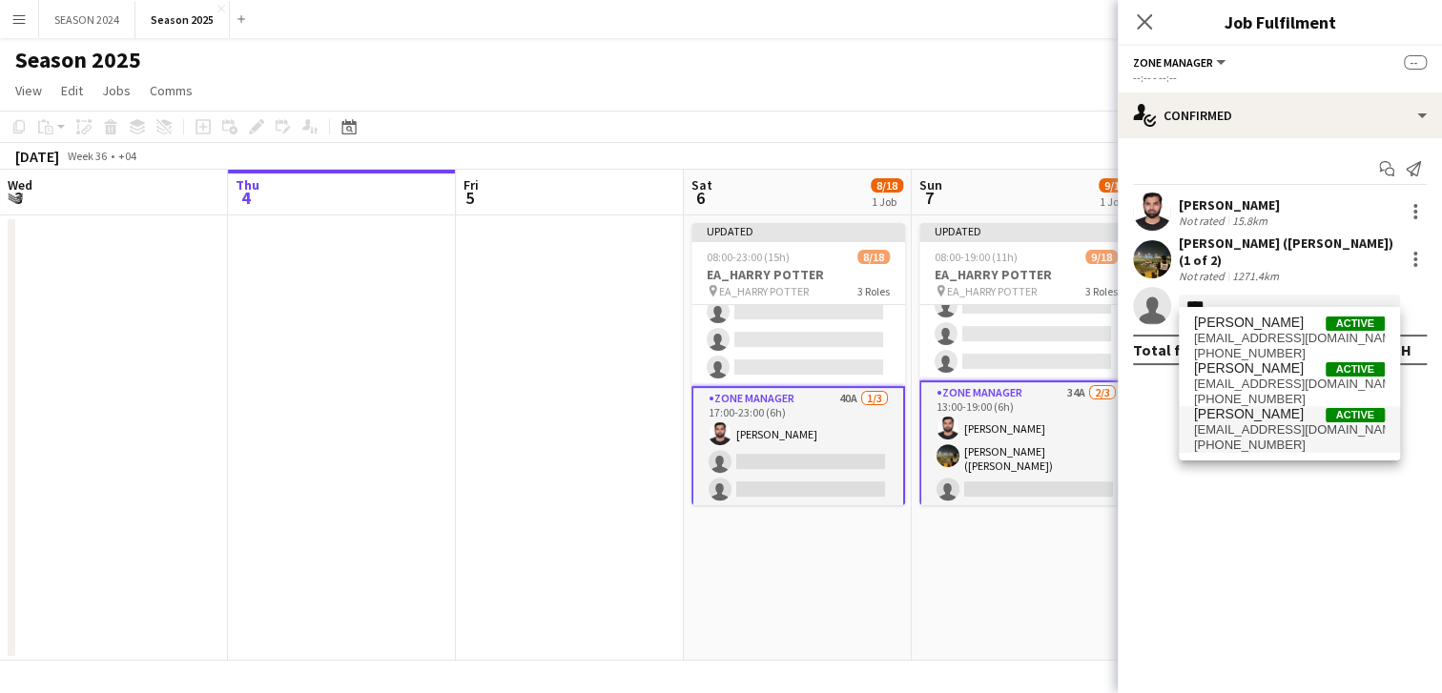
type input "****"
click at [1271, 438] on span "[PHONE_NUMBER]" at bounding box center [1289, 445] width 191 height 15
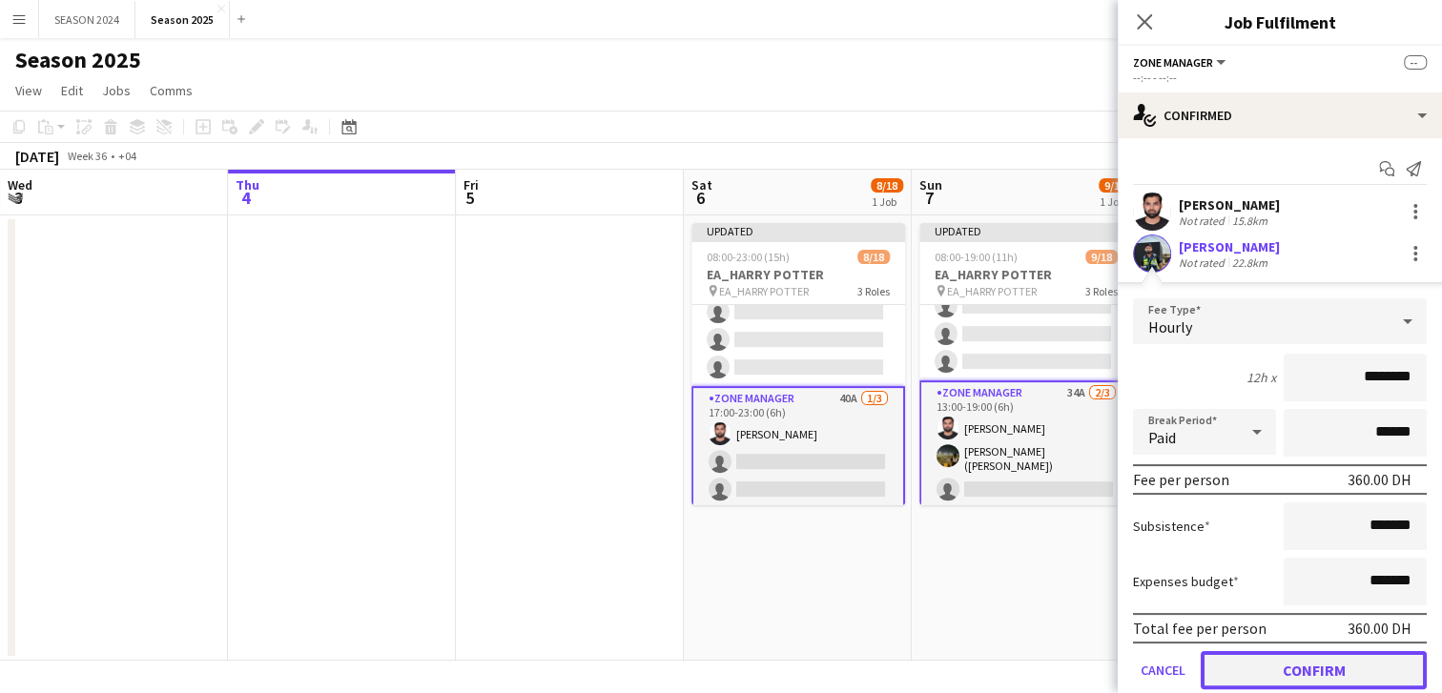
click at [1283, 658] on button "Confirm" at bounding box center [1314, 670] width 226 height 38
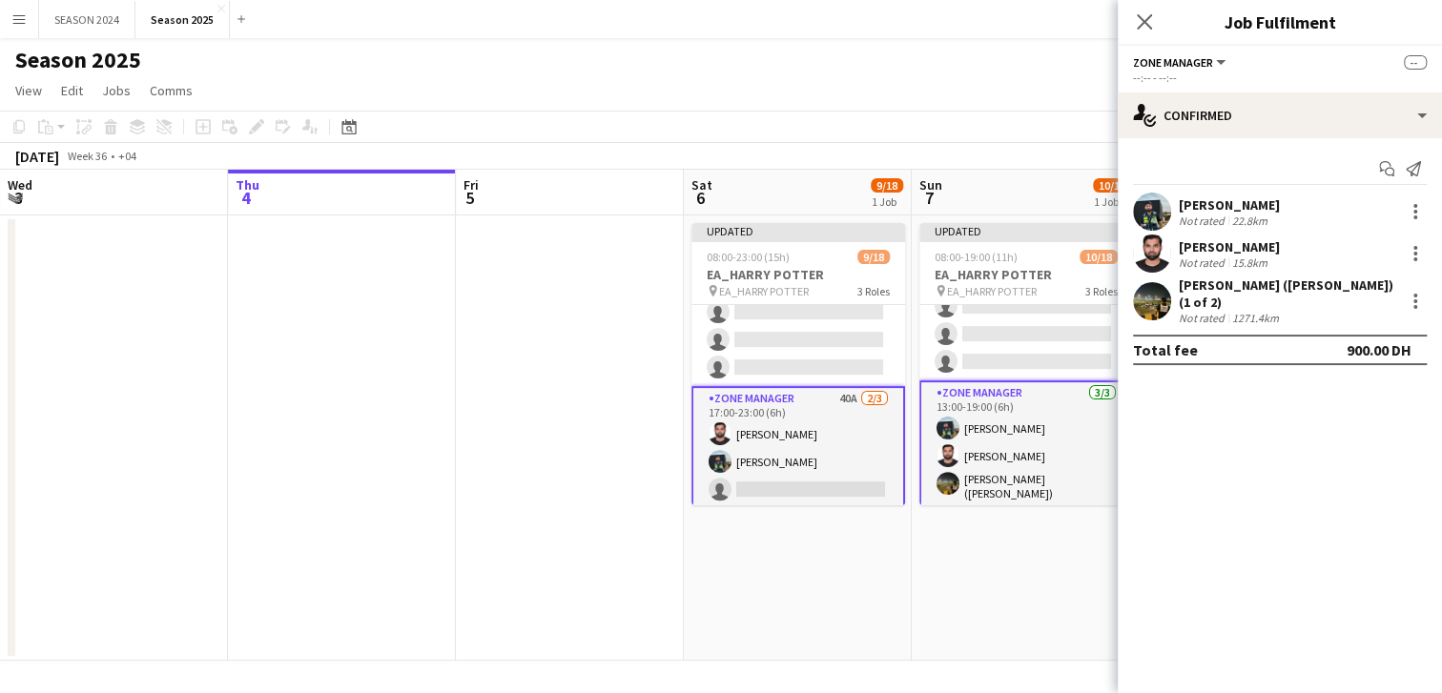
click at [832, 455] on app-card-role "Zone Manager 40A [DATE] 17:00-23:00 (6h) Abdullah [PERSON_NAME] [PERSON_NAME] R…" at bounding box center [798, 448] width 214 height 124
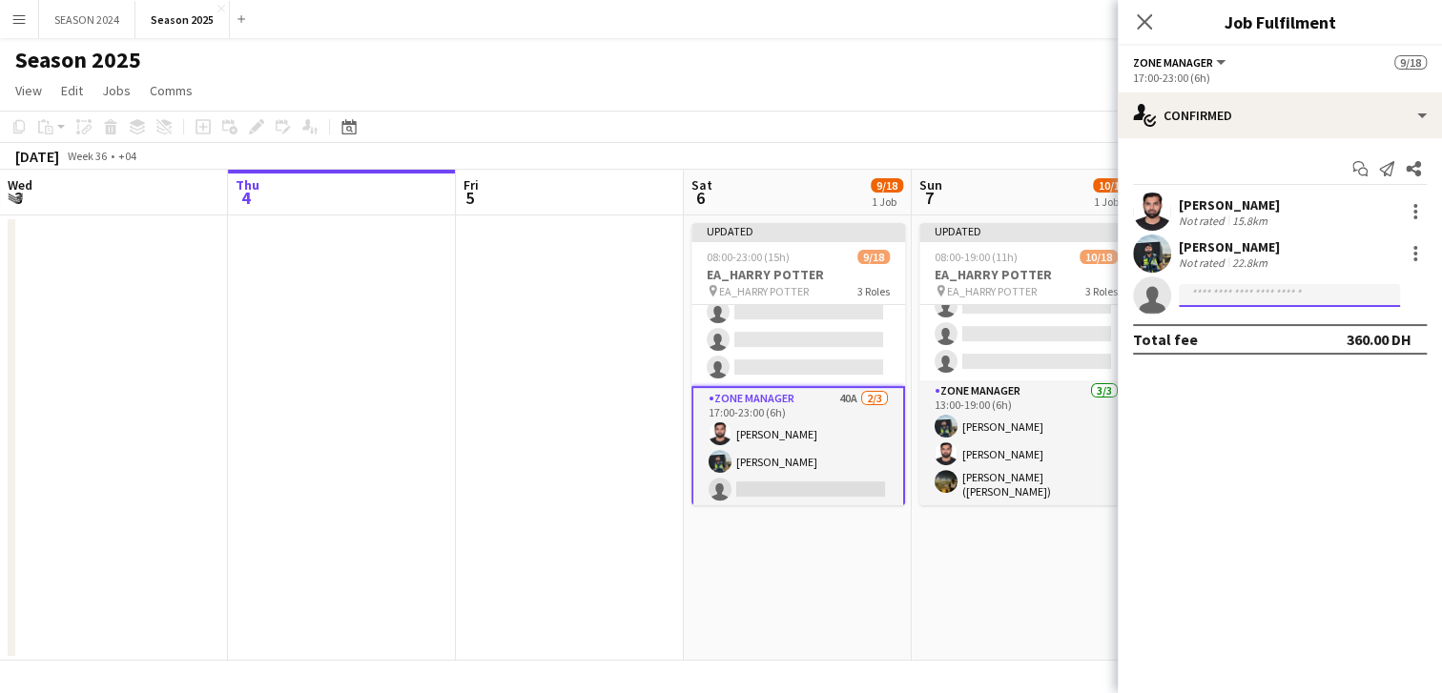
click at [1242, 293] on input at bounding box center [1289, 295] width 221 height 23
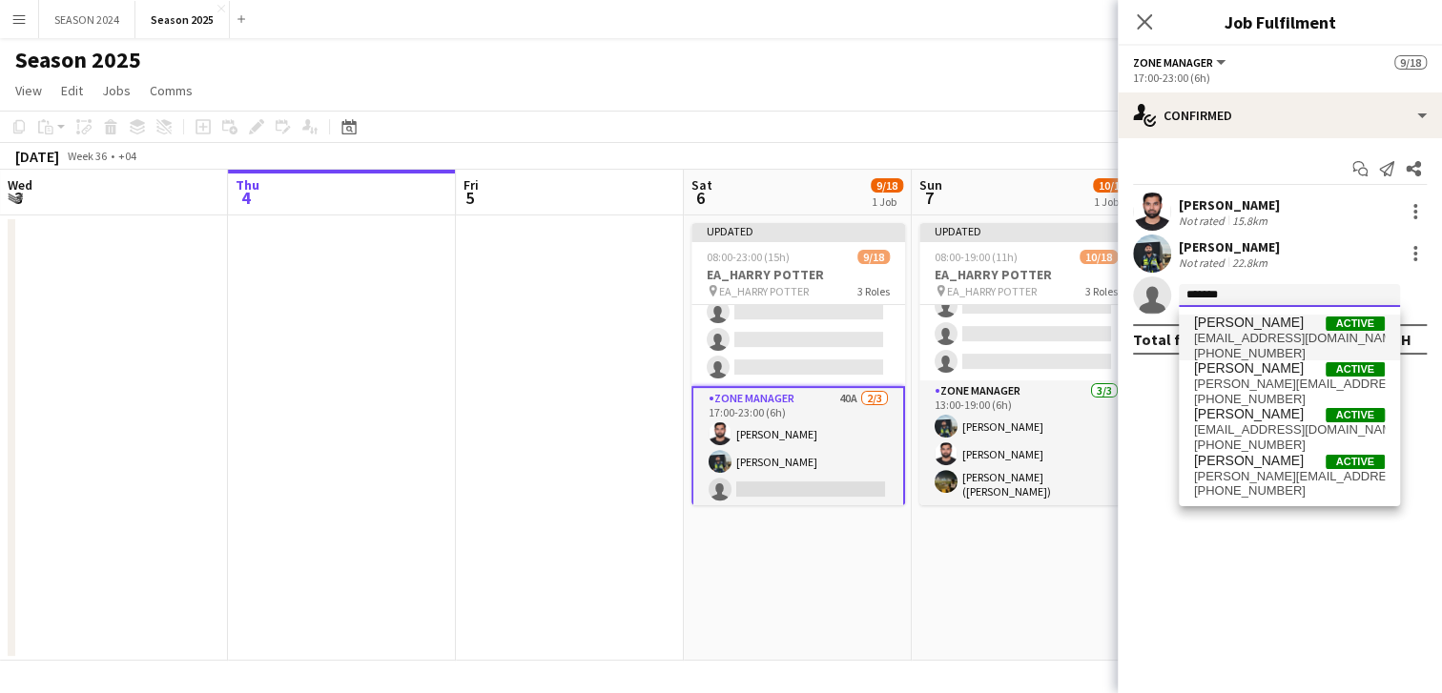
type input "*******"
click at [1304, 326] on span "[PERSON_NAME]" at bounding box center [1249, 323] width 110 height 16
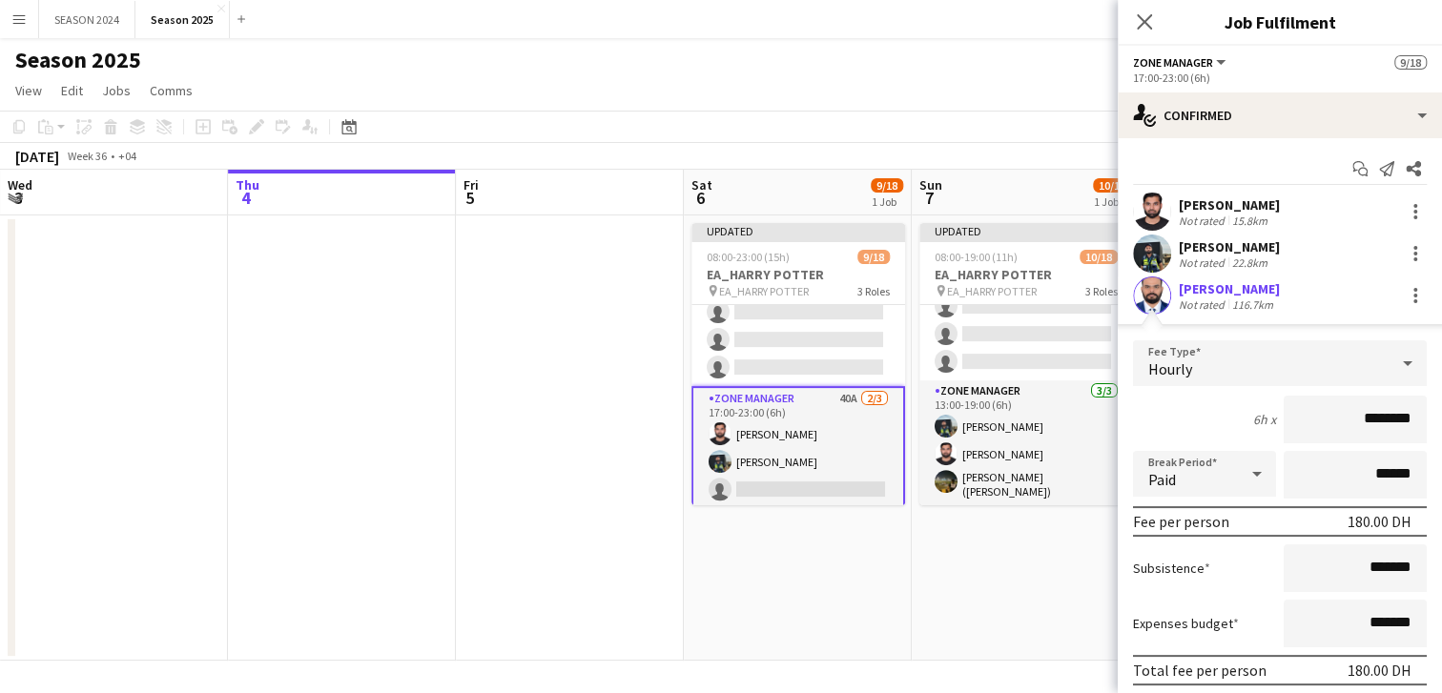
scroll to position [106, 0]
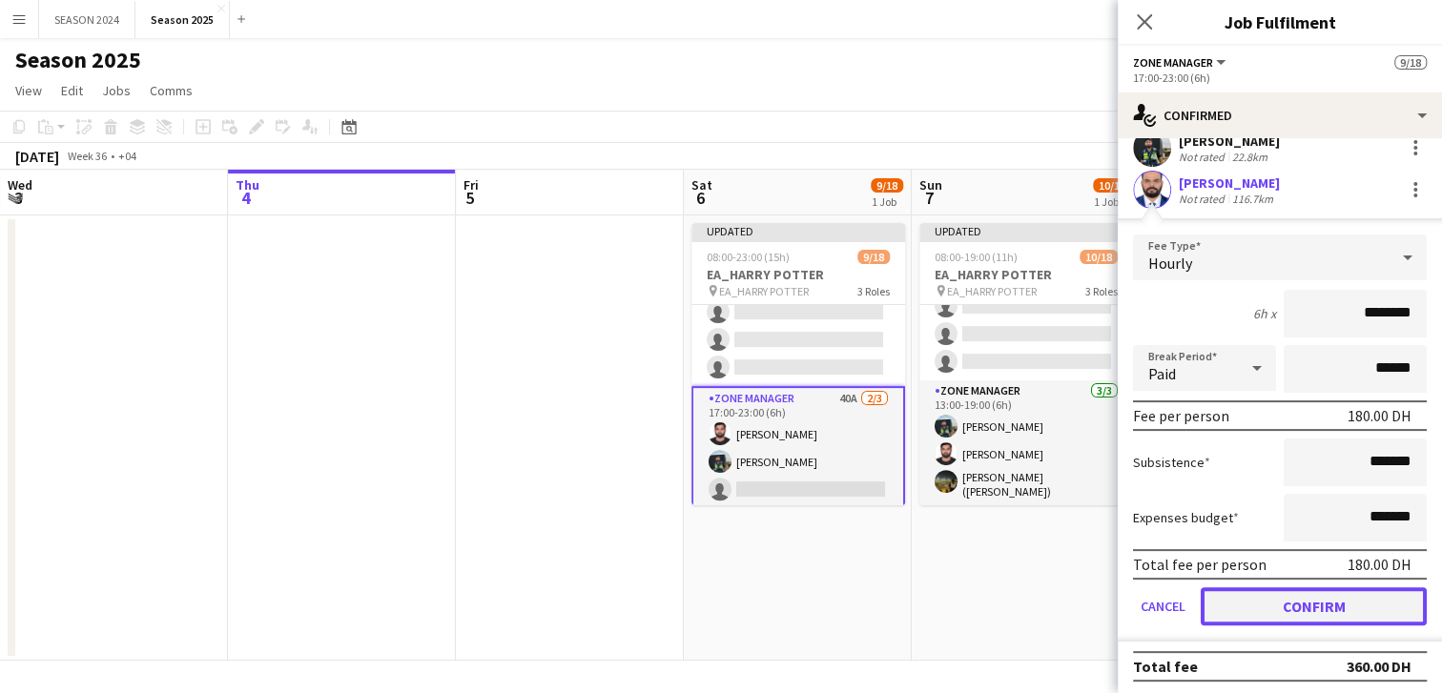
click at [1256, 597] on button "Confirm" at bounding box center [1314, 606] width 226 height 38
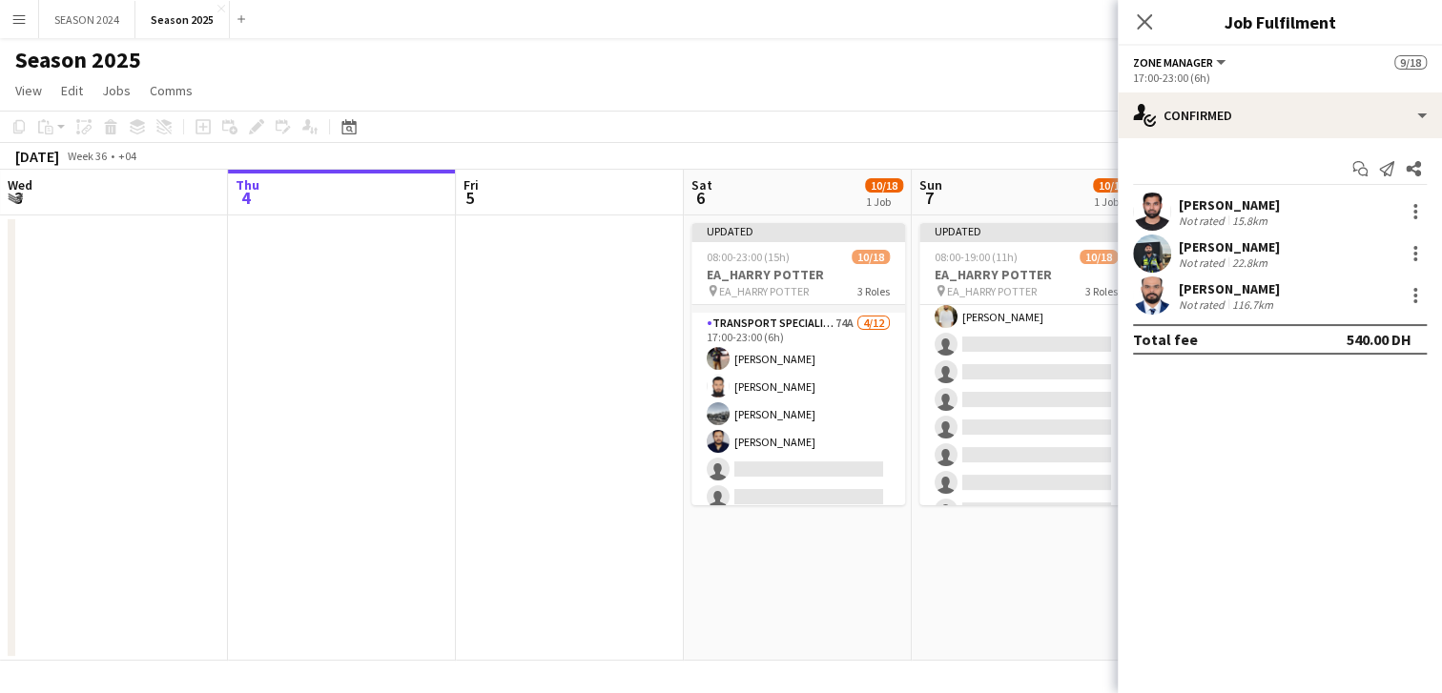
scroll to position [118, 0]
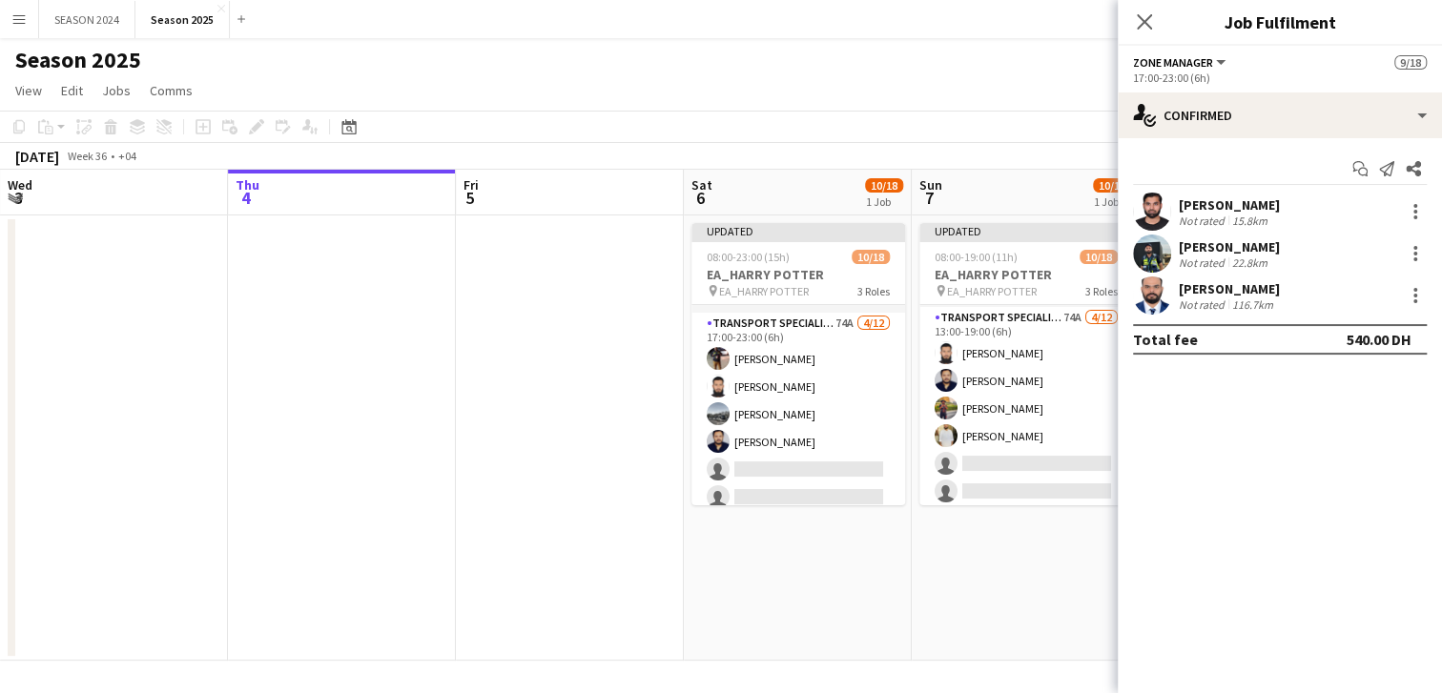
click at [565, 436] on app-date-cell at bounding box center [570, 438] width 228 height 445
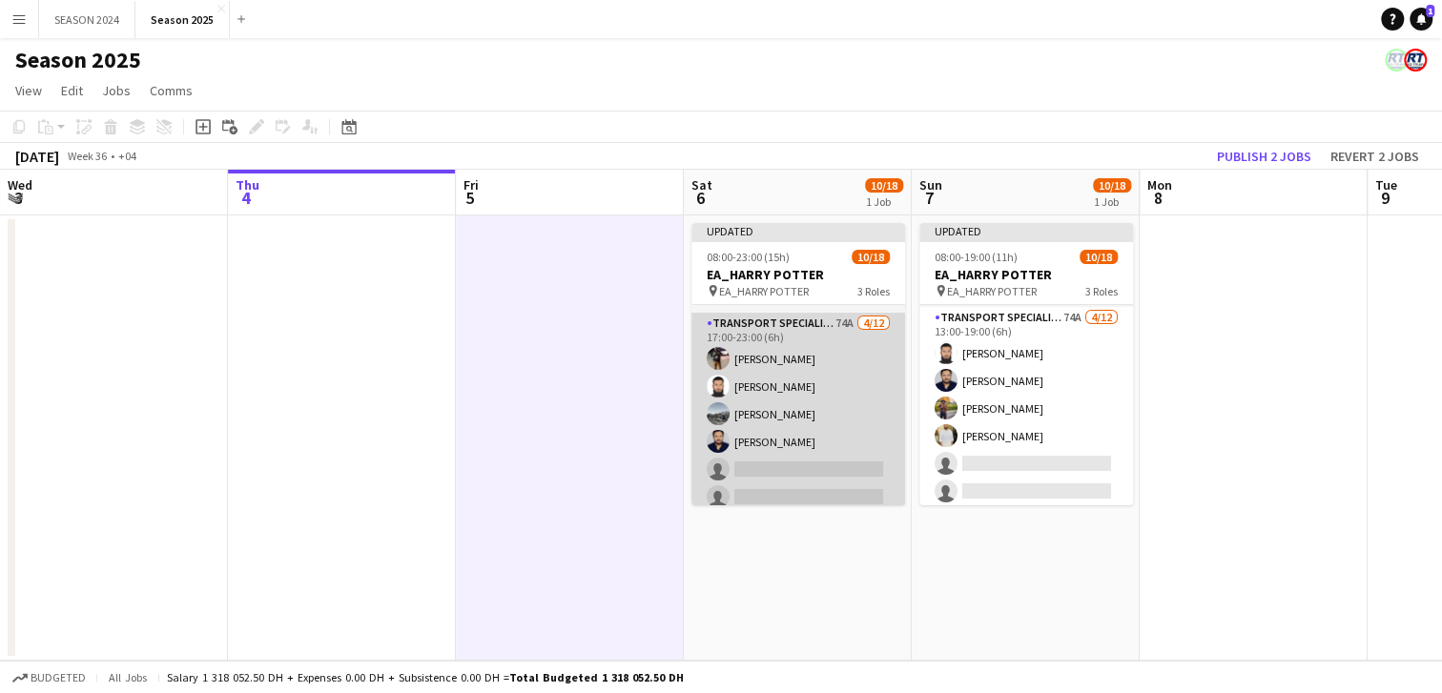
click at [784, 404] on app-card-role "Transport Specialists 74A [DATE] 17:00-23:00 (6h) [PERSON_NAME] [PERSON_NAME] […" at bounding box center [798, 497] width 214 height 369
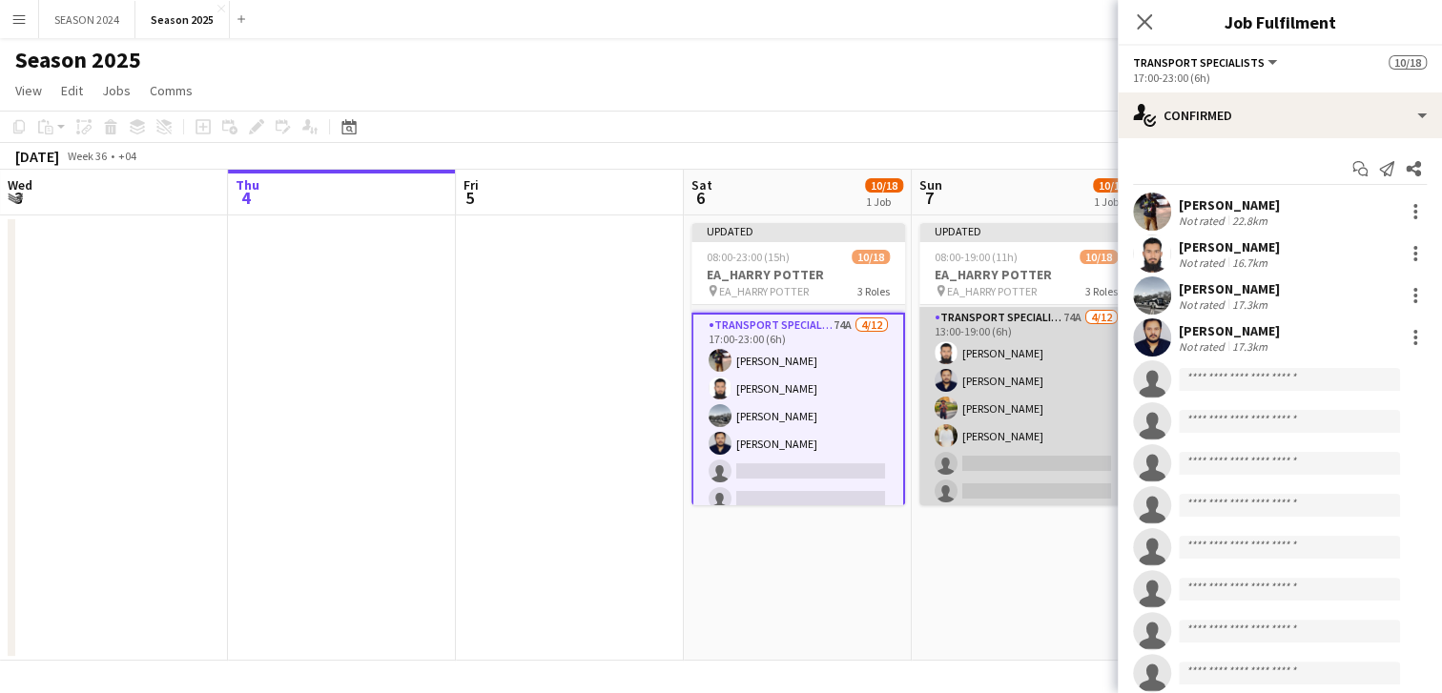
click at [967, 400] on app-card-role "Transport Specialists 74A [DATE] 13:00-19:00 (6h) [PERSON_NAME] [PERSON_NAME] […" at bounding box center [1026, 491] width 214 height 369
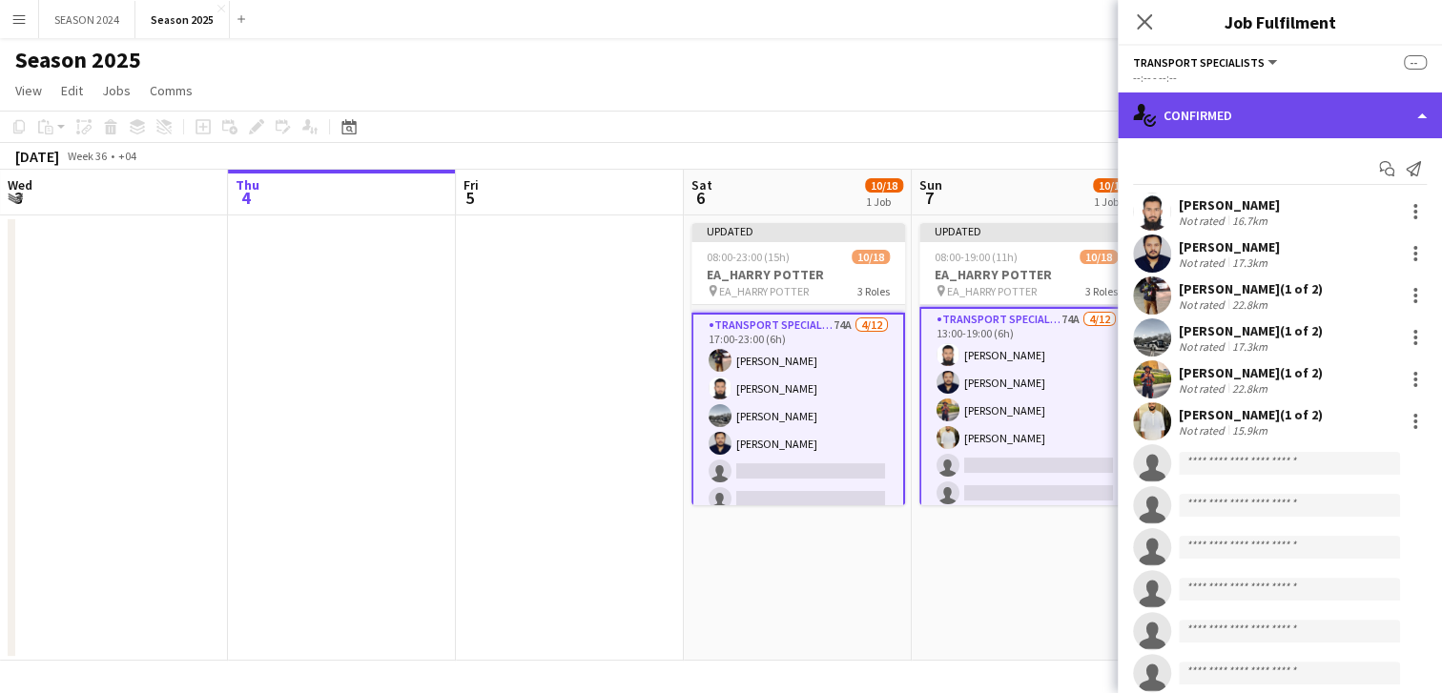
click at [1242, 108] on div "single-neutral-actions-check-2 Confirmed" at bounding box center [1280, 115] width 324 height 46
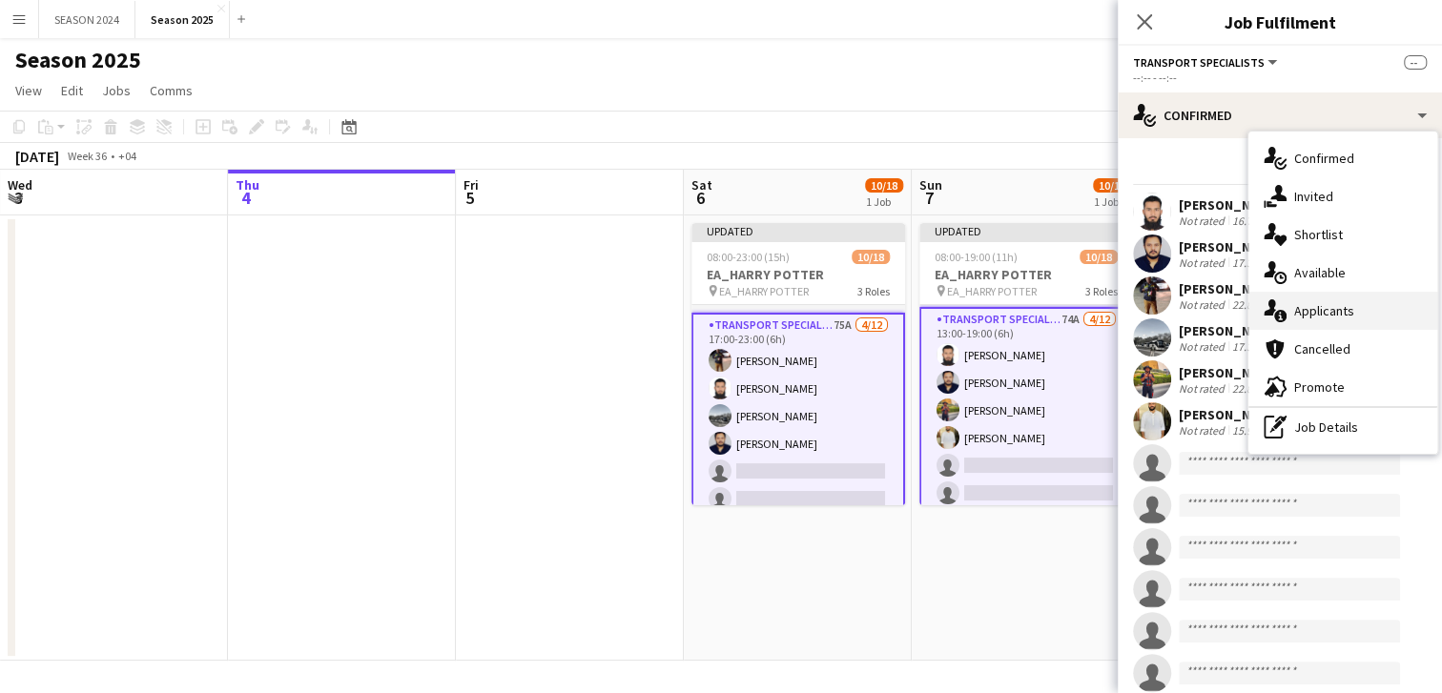
click at [1338, 304] on span "Applicants" at bounding box center [1324, 310] width 60 height 17
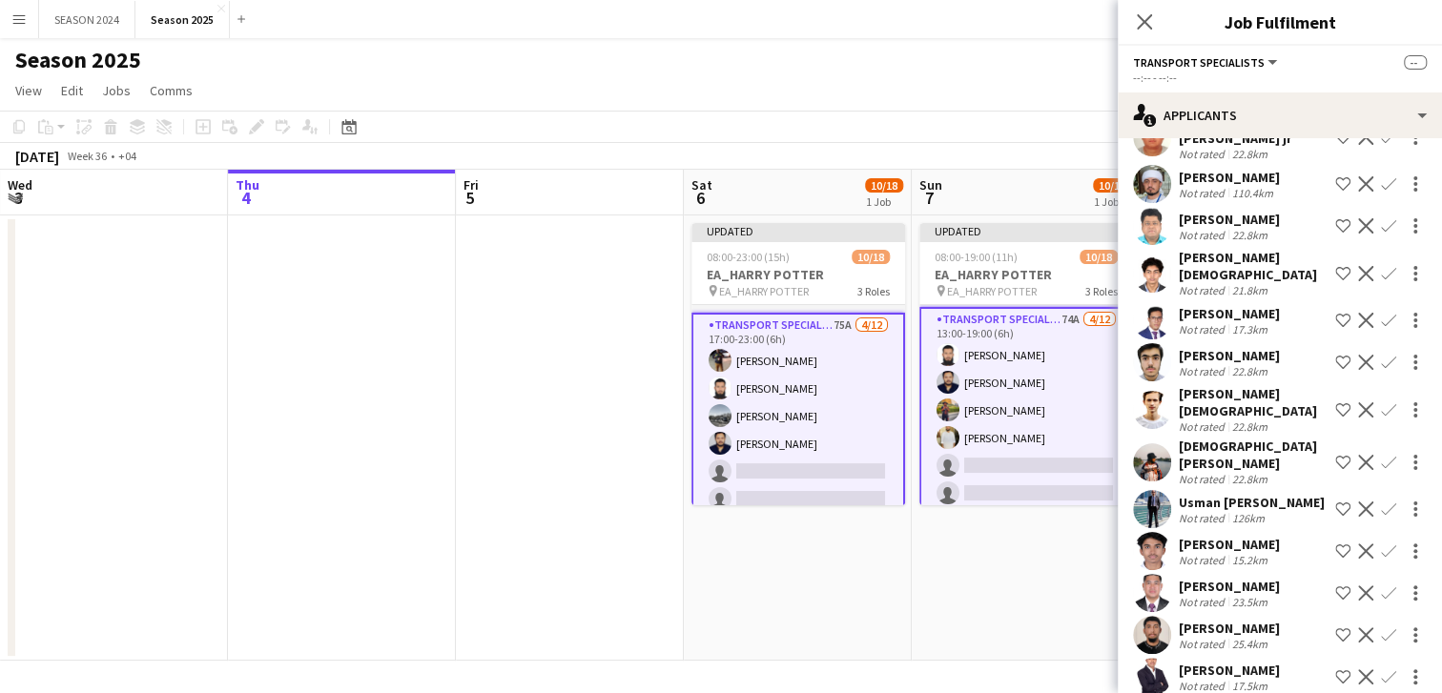
scroll to position [833, 0]
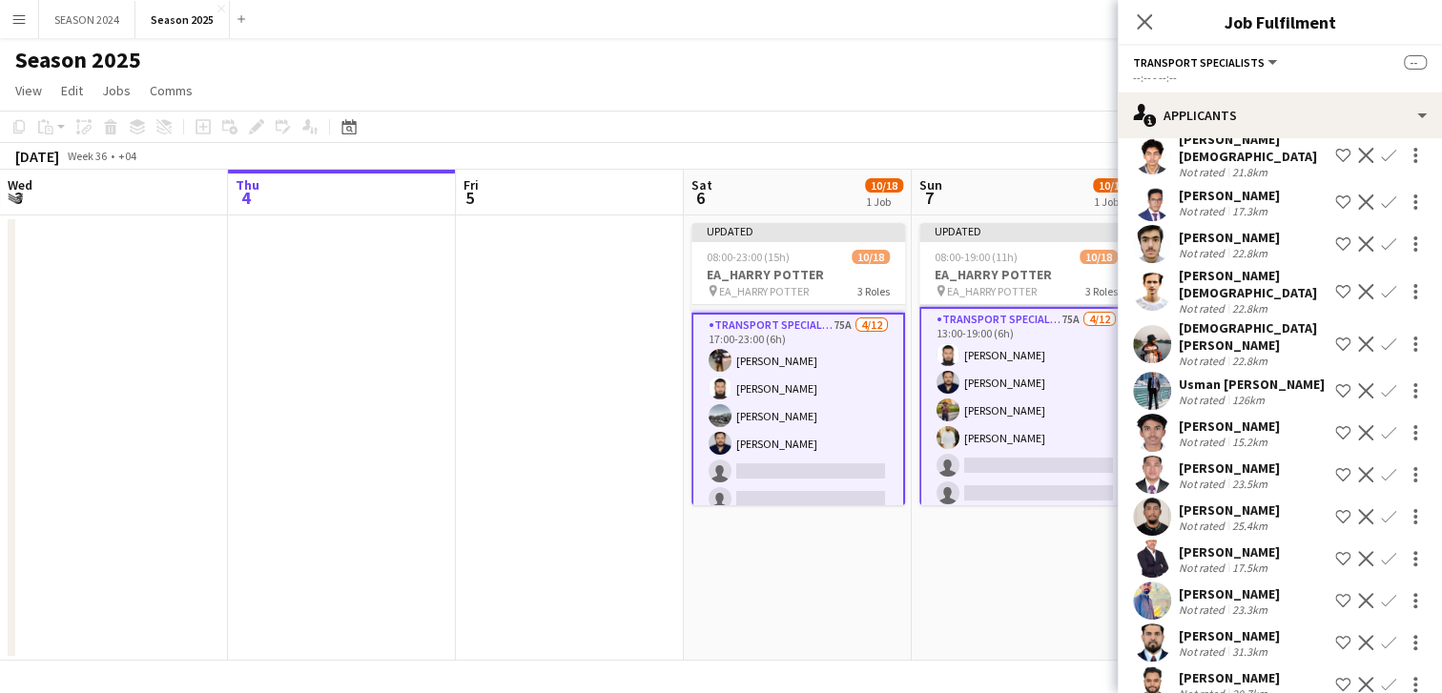
click at [1381, 352] on app-icon "Confirm" at bounding box center [1388, 344] width 15 height 15
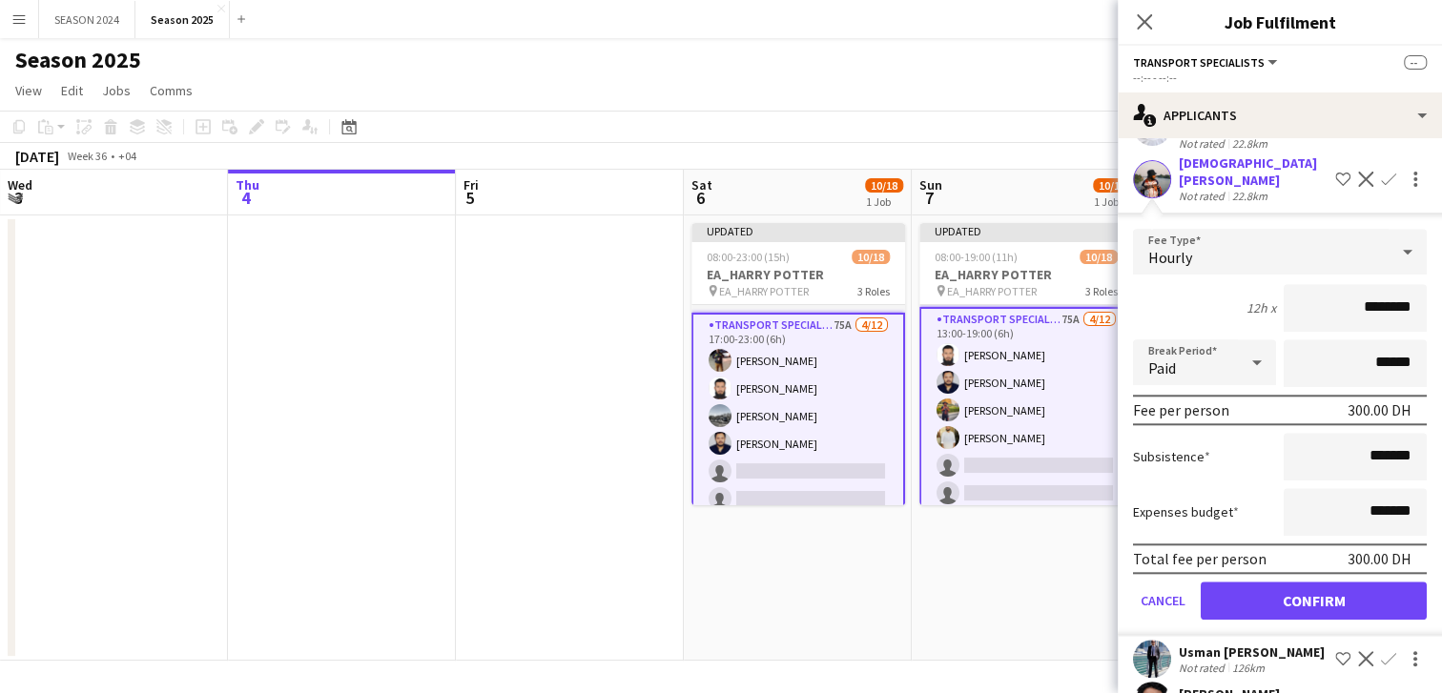
scroll to position [1192, 0]
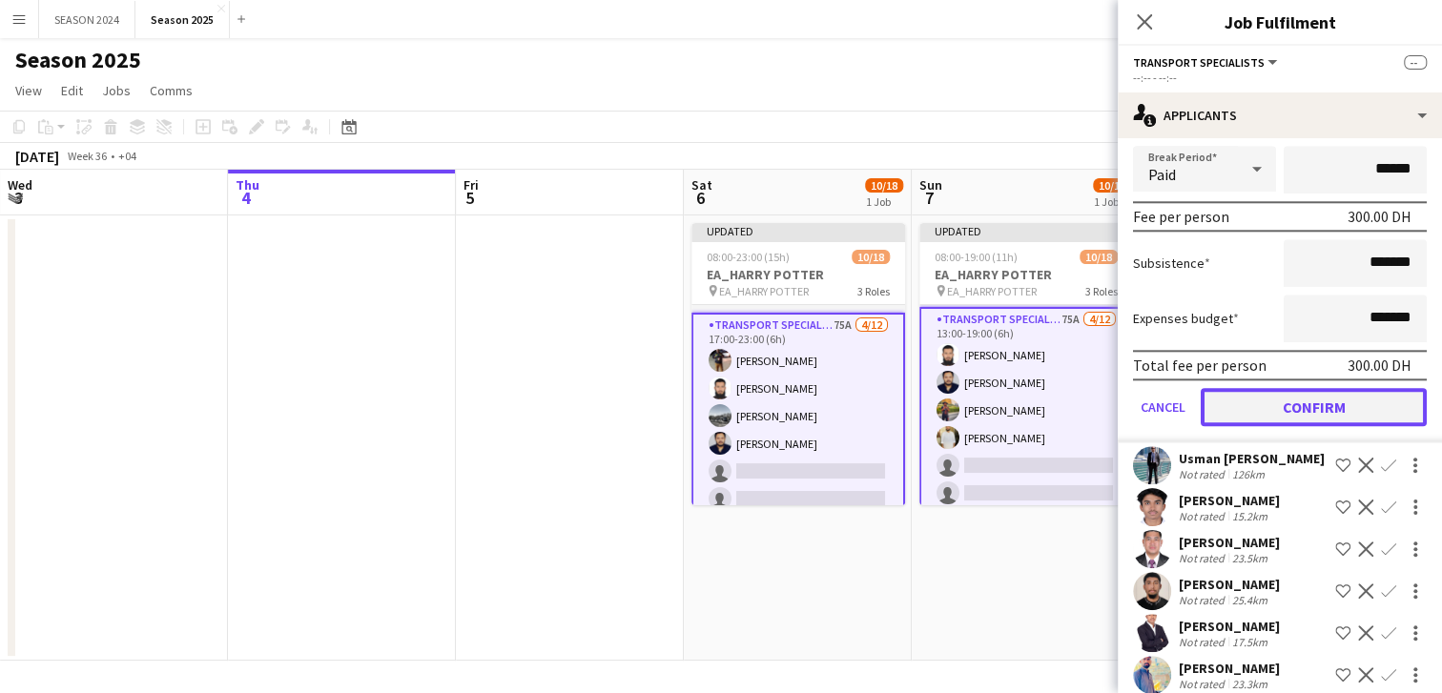
click at [1328, 407] on button "Confirm" at bounding box center [1314, 407] width 226 height 38
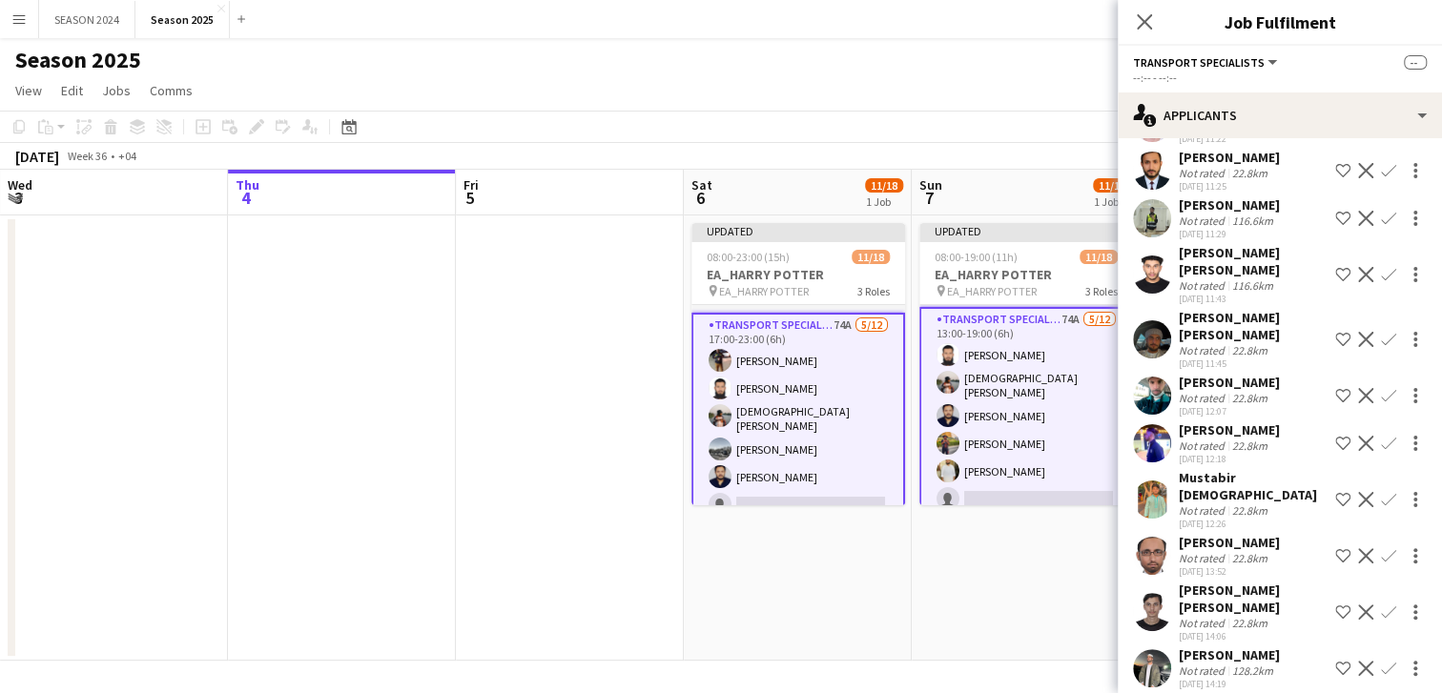
scroll to position [1944, 0]
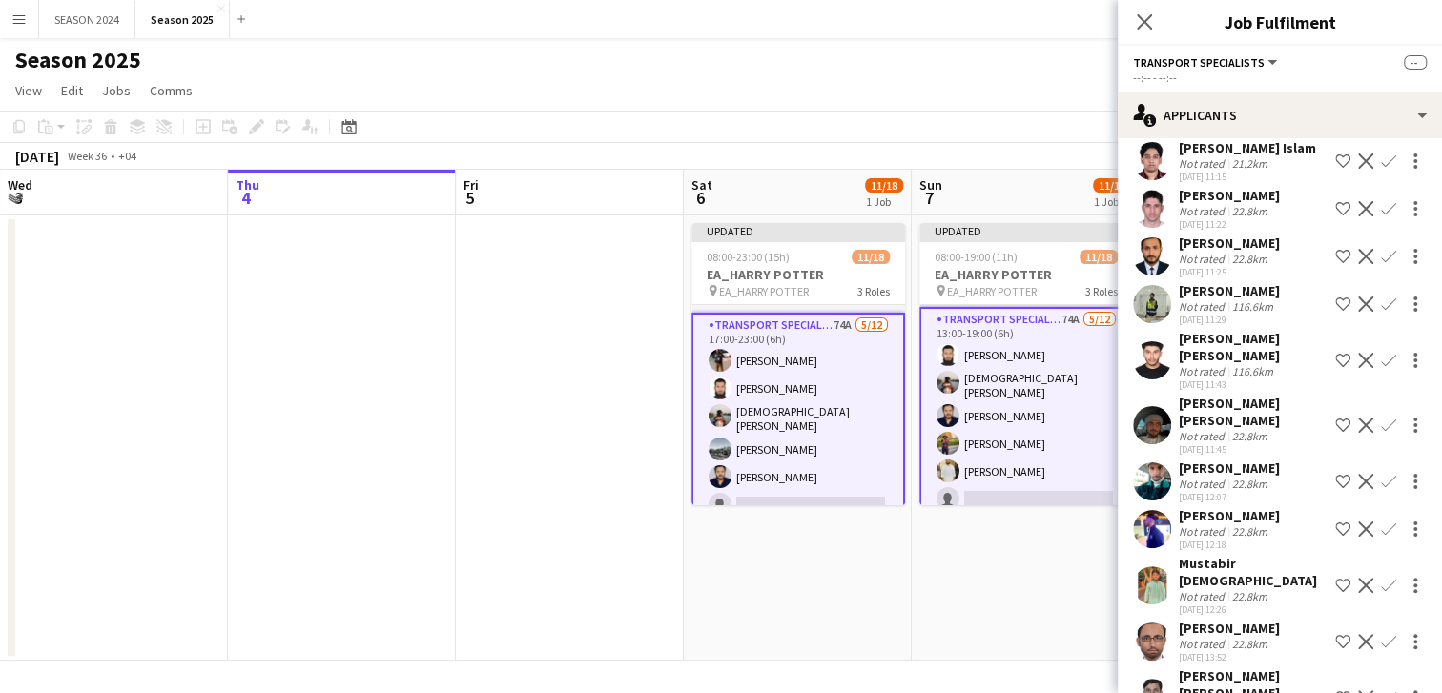
click at [1381, 433] on app-icon "Confirm" at bounding box center [1388, 425] width 15 height 15
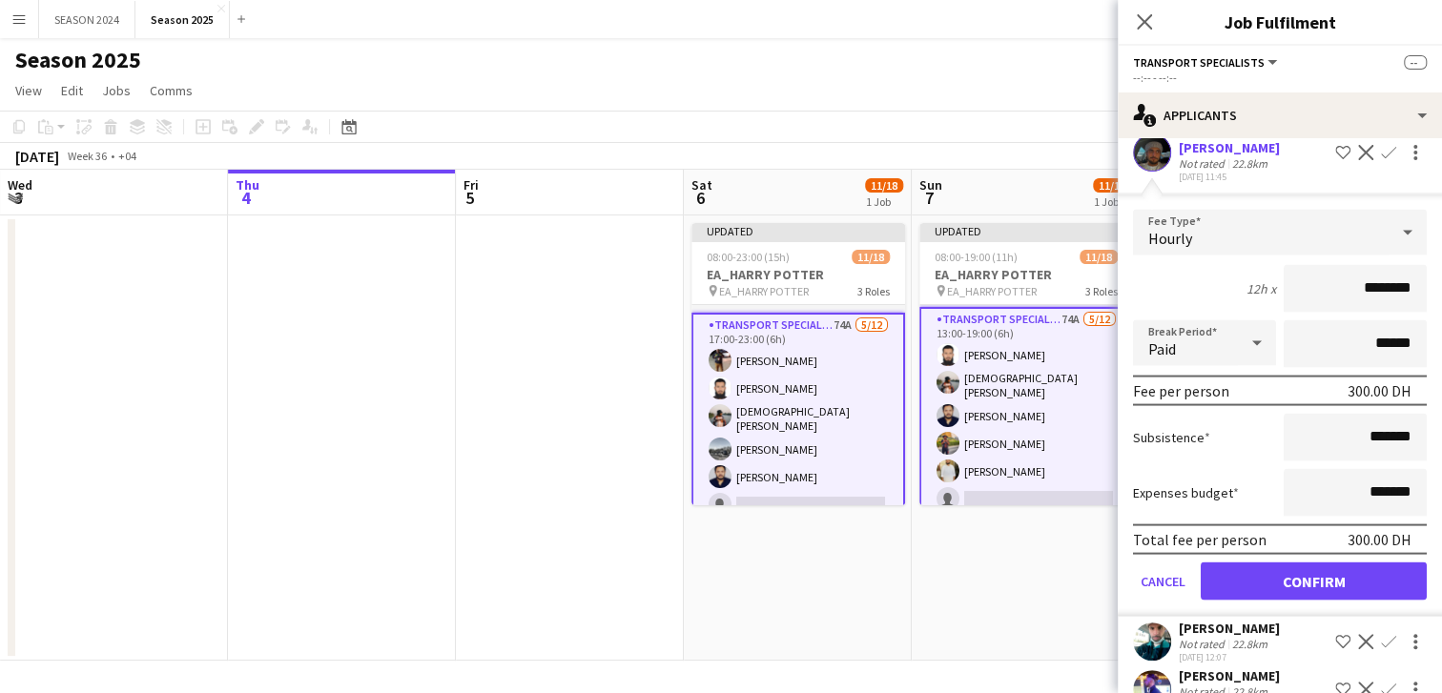
scroll to position [2302, 0]
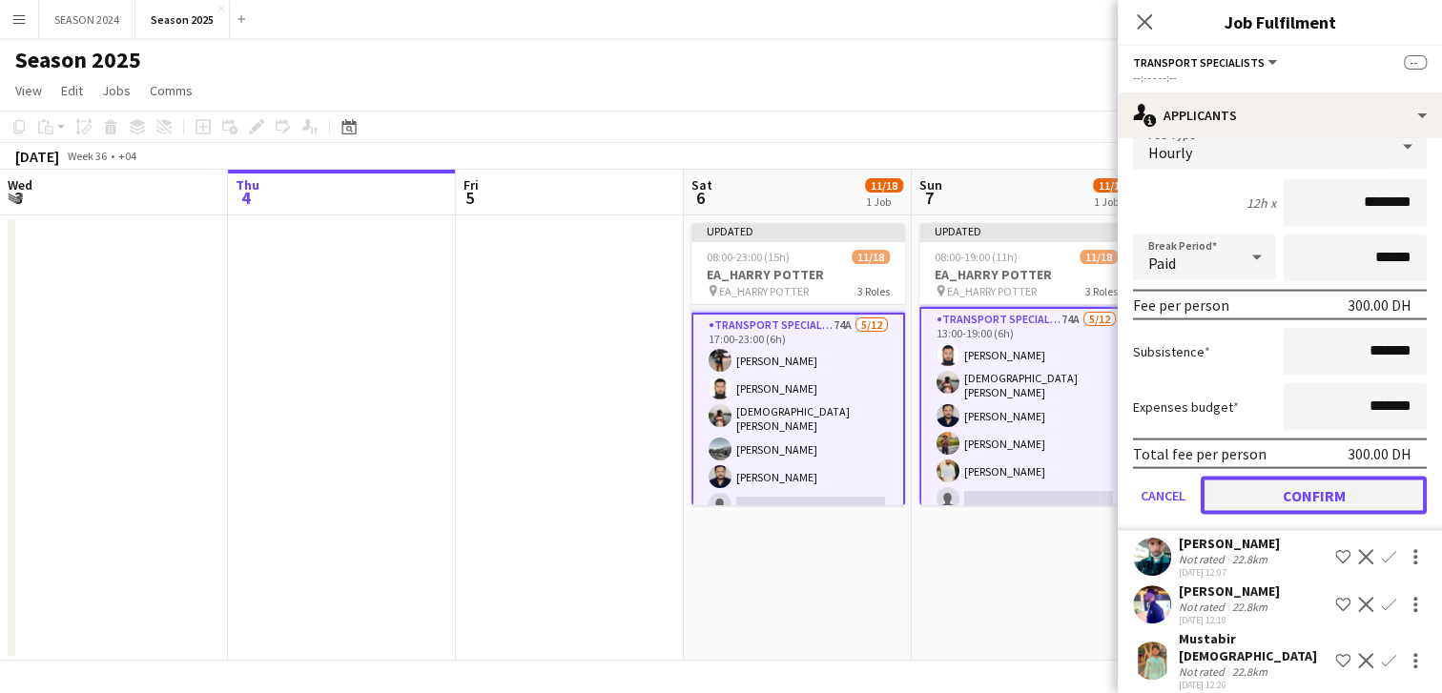
click at [1242, 515] on button "Confirm" at bounding box center [1314, 496] width 226 height 38
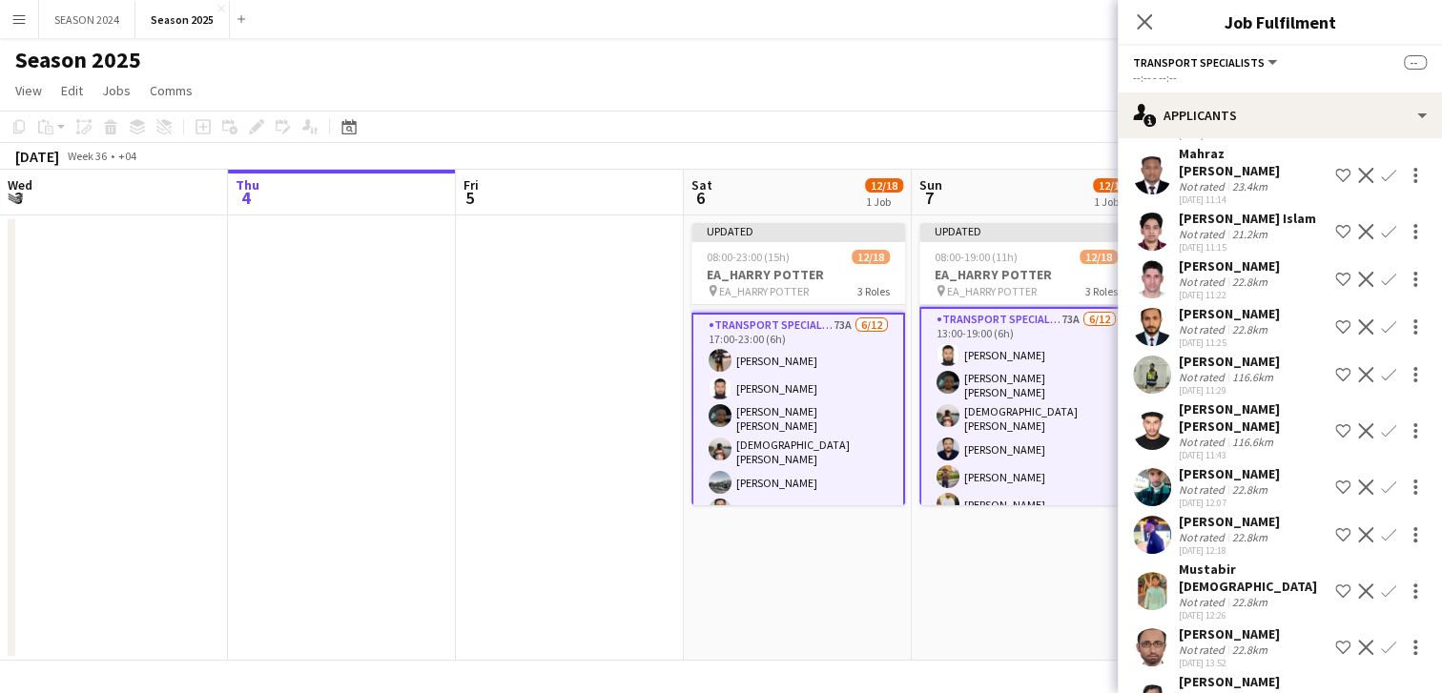
scroll to position [1925, 0]
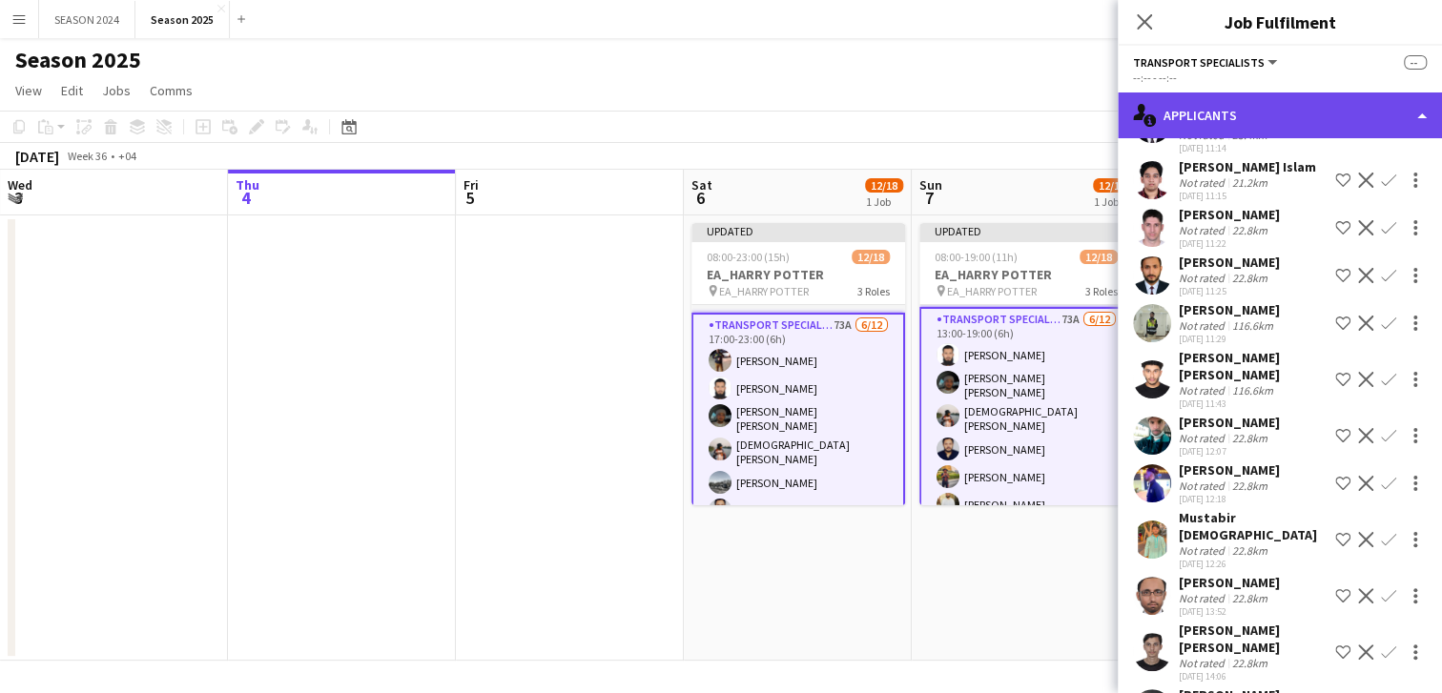
click at [1298, 108] on div "single-neutral-actions-information Applicants" at bounding box center [1280, 115] width 324 height 46
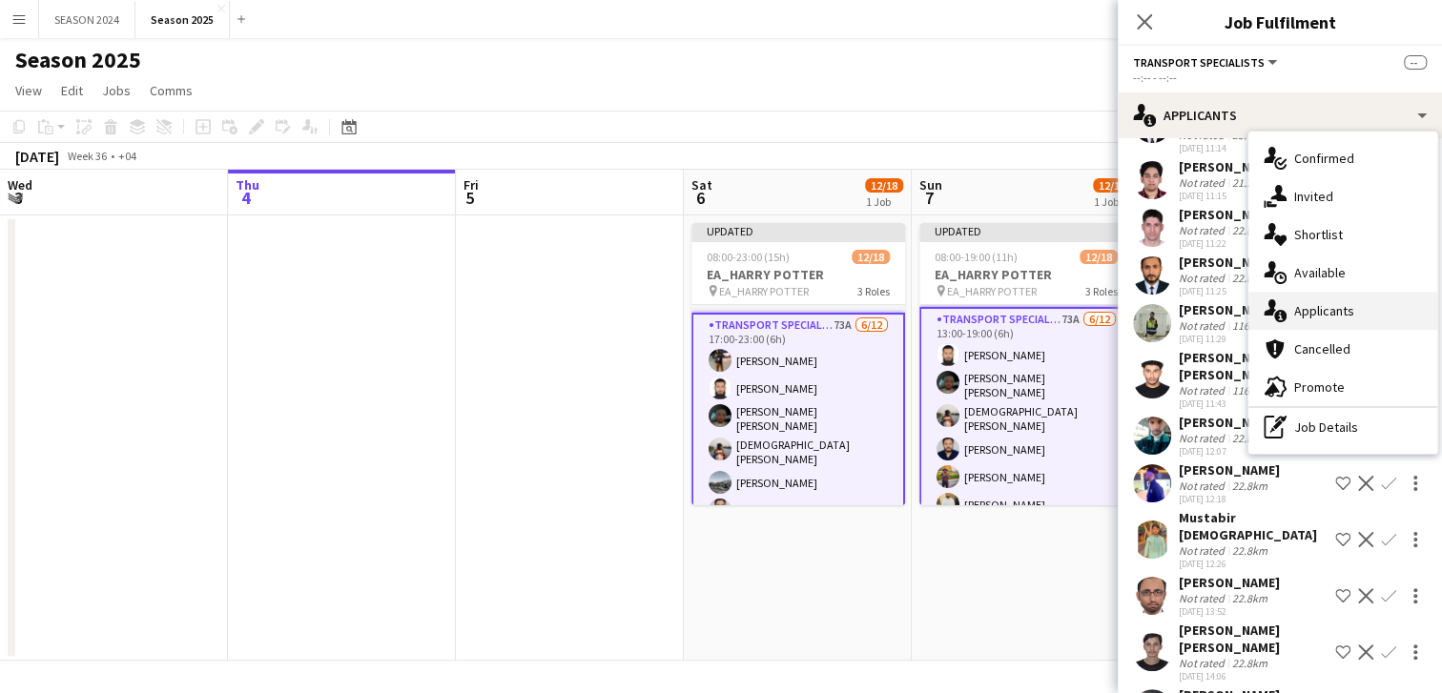
click at [1330, 298] on div "single-neutral-actions-information Applicants" at bounding box center [1342, 311] width 189 height 38
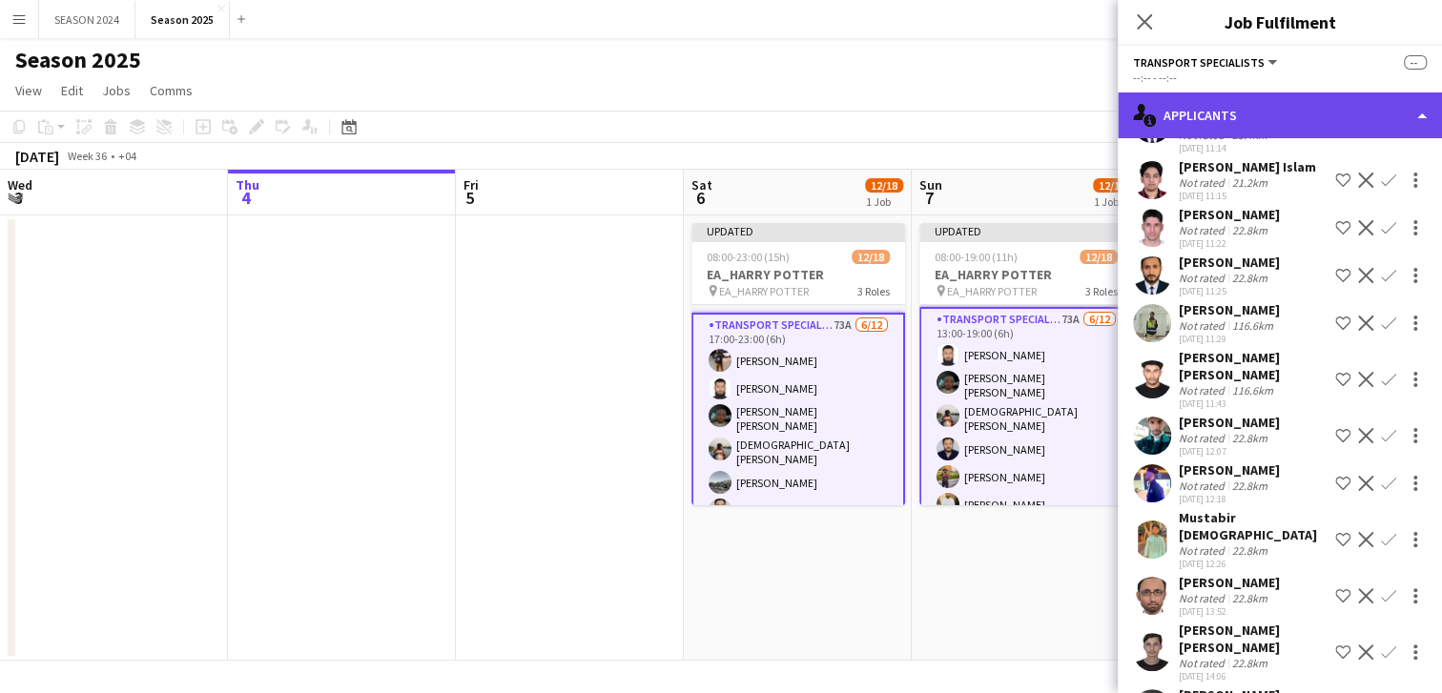
click at [1270, 123] on div "single-neutral-actions-information Applicants" at bounding box center [1280, 115] width 324 height 46
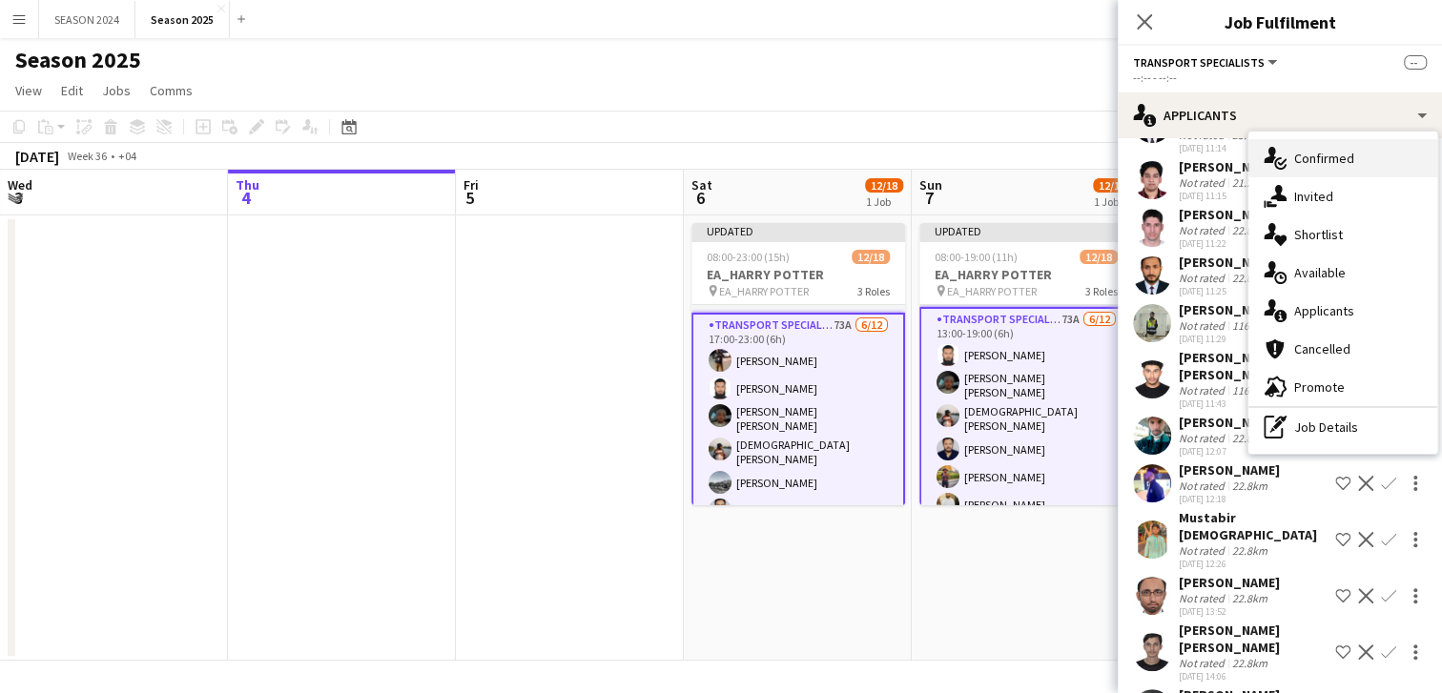
click at [1286, 170] on div "single-neutral-actions-check-2 Confirmed" at bounding box center [1342, 158] width 189 height 38
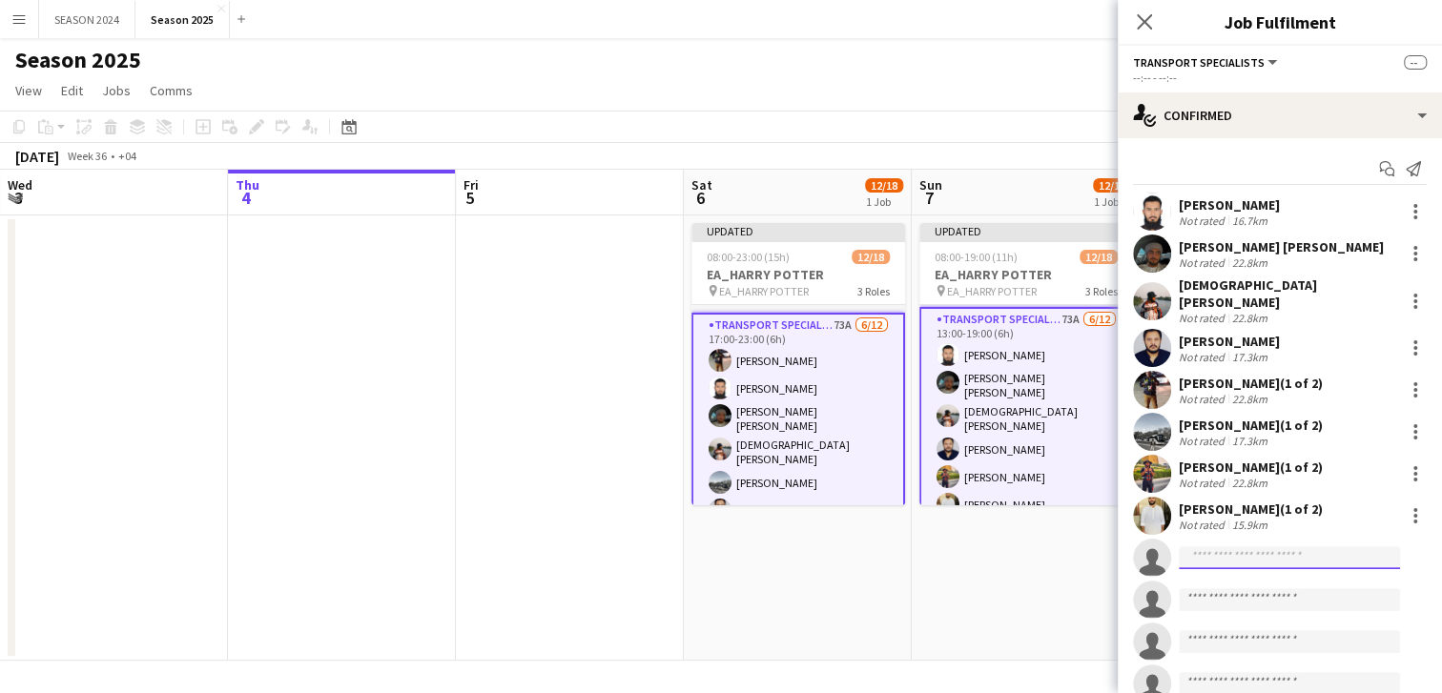
click at [1217, 556] on input at bounding box center [1289, 557] width 221 height 23
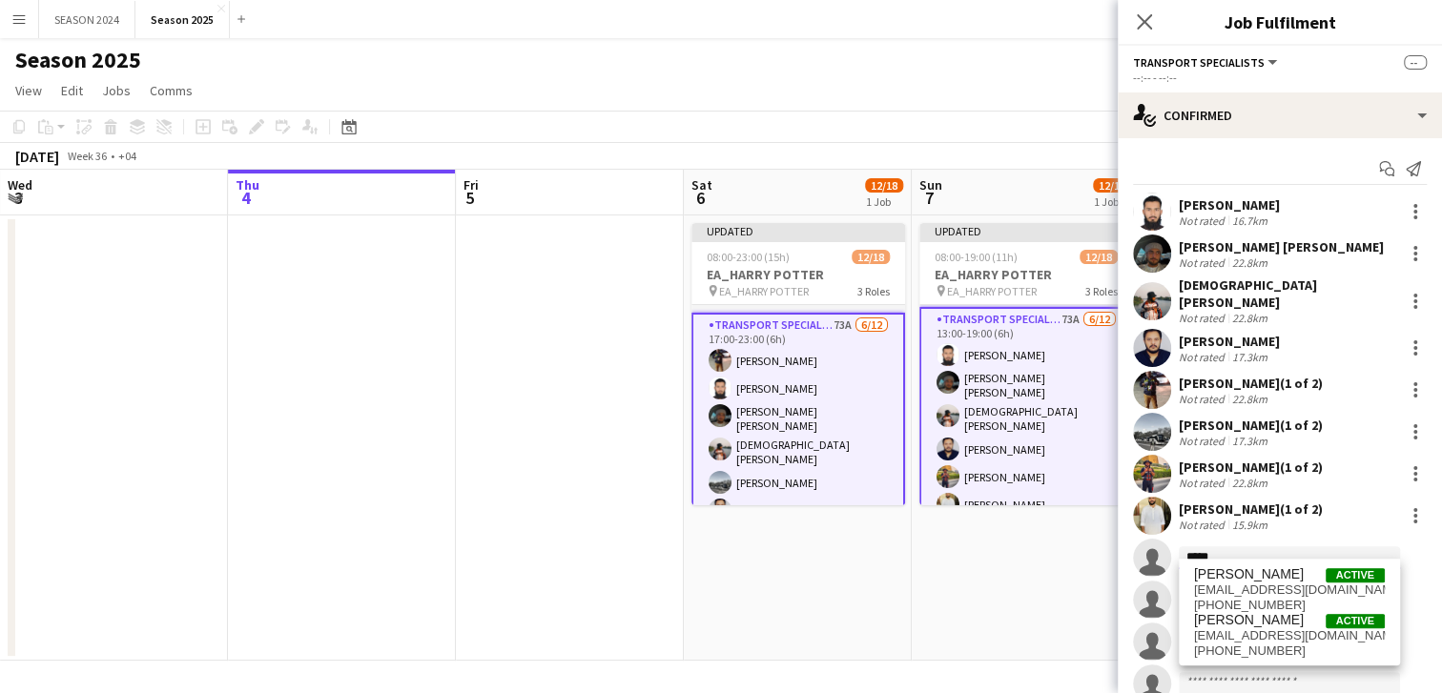
type input "*****"
click at [926, 552] on app-date-cell "Updated 08:00-19:00 (11h) 12/18 EA_HARRY POTTER pin EA_HARRY POTTER 3 Roles AM …" at bounding box center [1026, 438] width 228 height 445
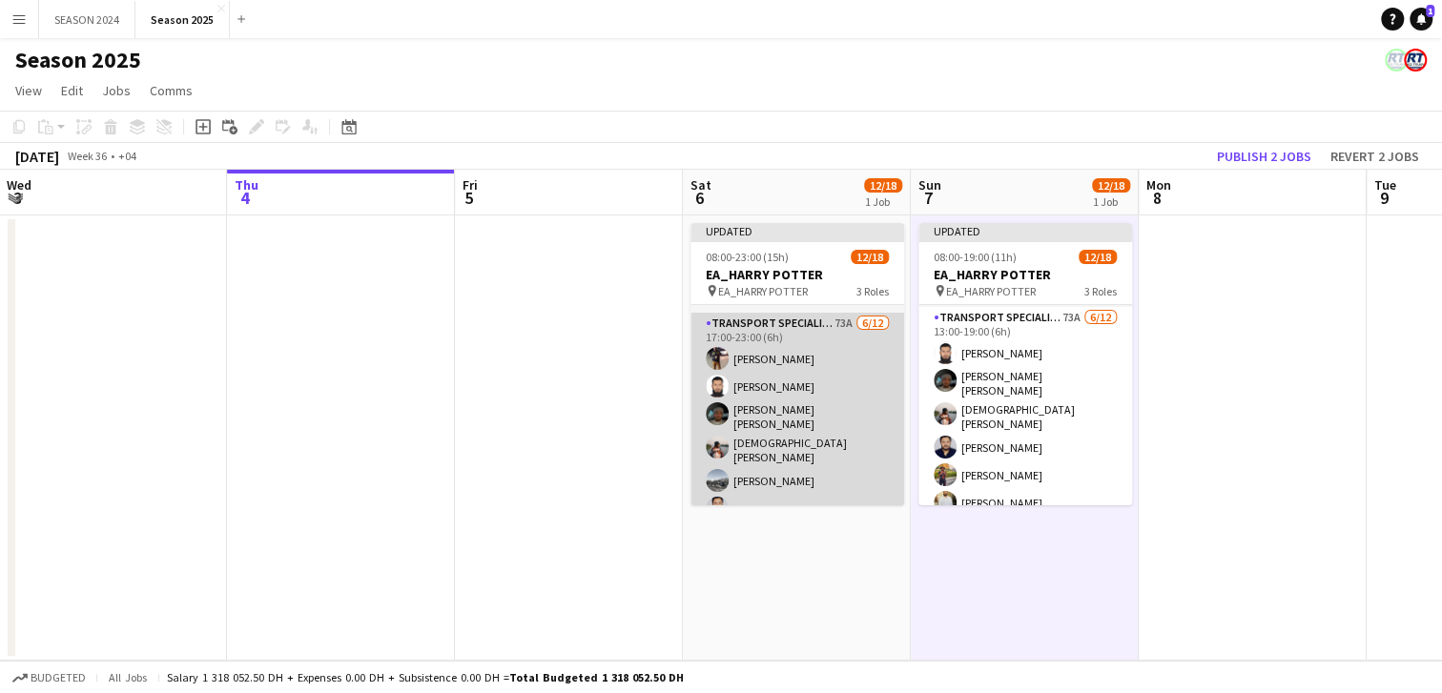
click at [810, 469] on app-card-role "Transport Specialists 73A [DATE] 17:00-23:00 (6h) [PERSON_NAME] [PERSON_NAME] […" at bounding box center [797, 503] width 214 height 380
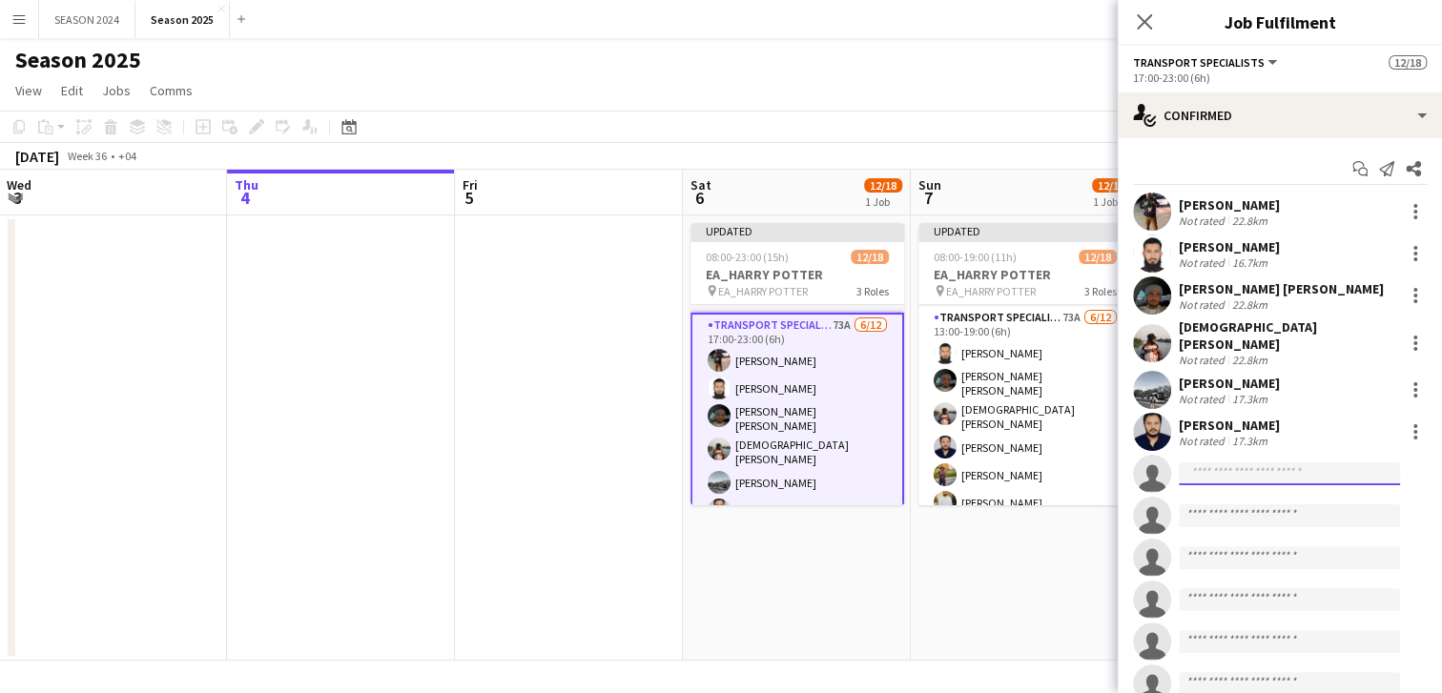
click at [1258, 462] on input at bounding box center [1289, 473] width 221 height 23
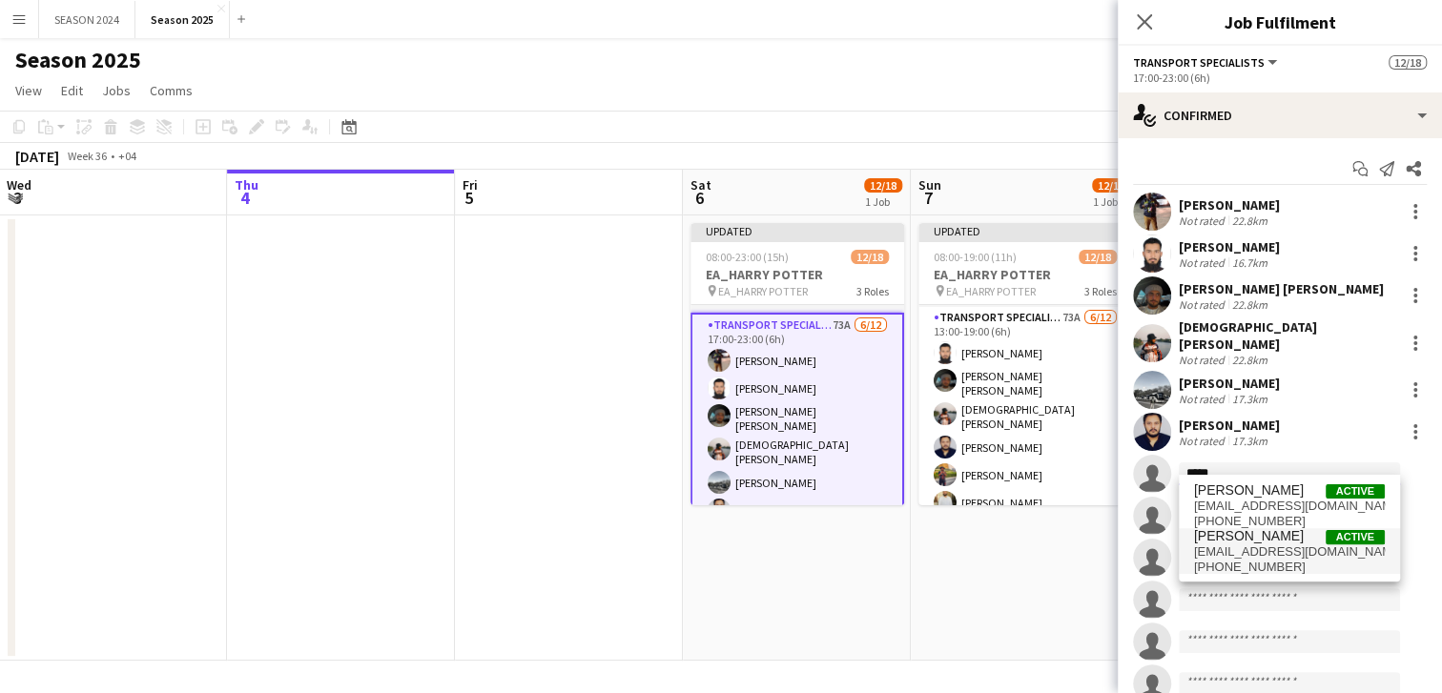
type input "*****"
click at [1220, 549] on span "[EMAIL_ADDRESS][DOMAIN_NAME]" at bounding box center [1289, 551] width 191 height 15
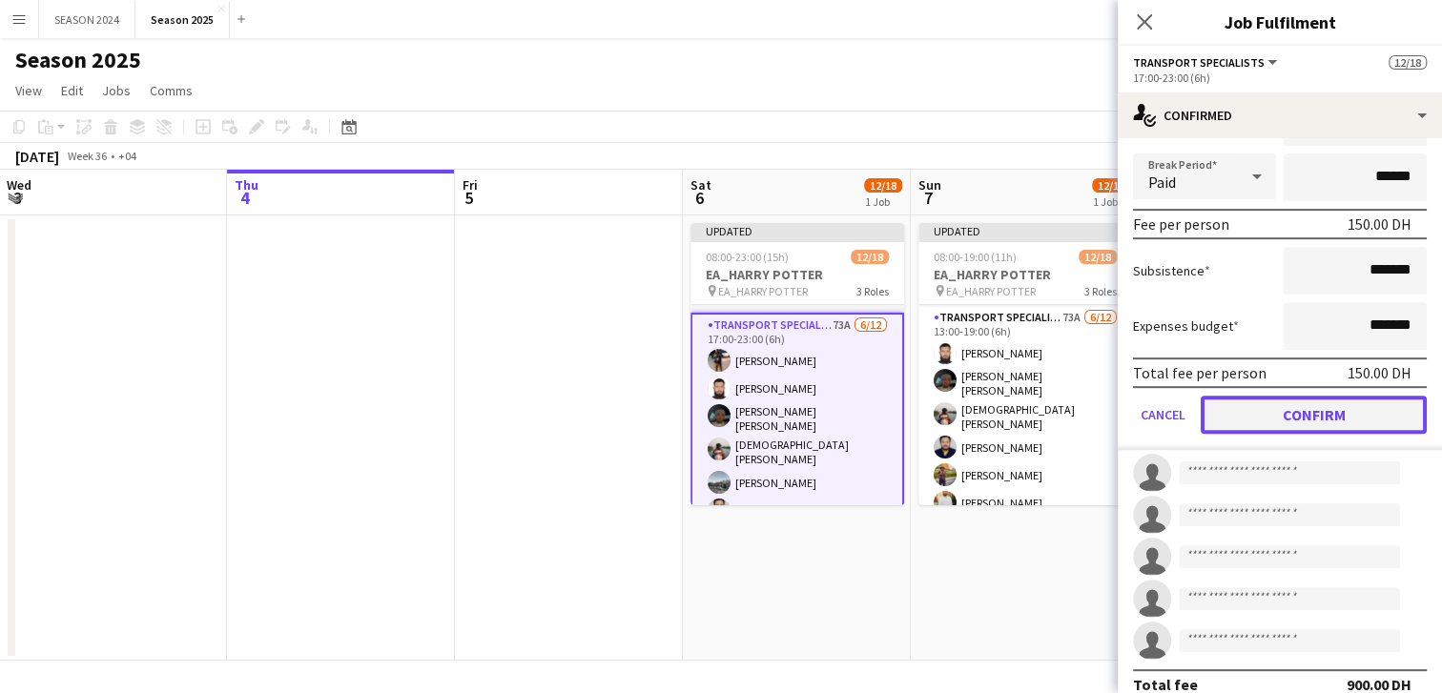
click at [1291, 408] on button "Confirm" at bounding box center [1314, 415] width 226 height 38
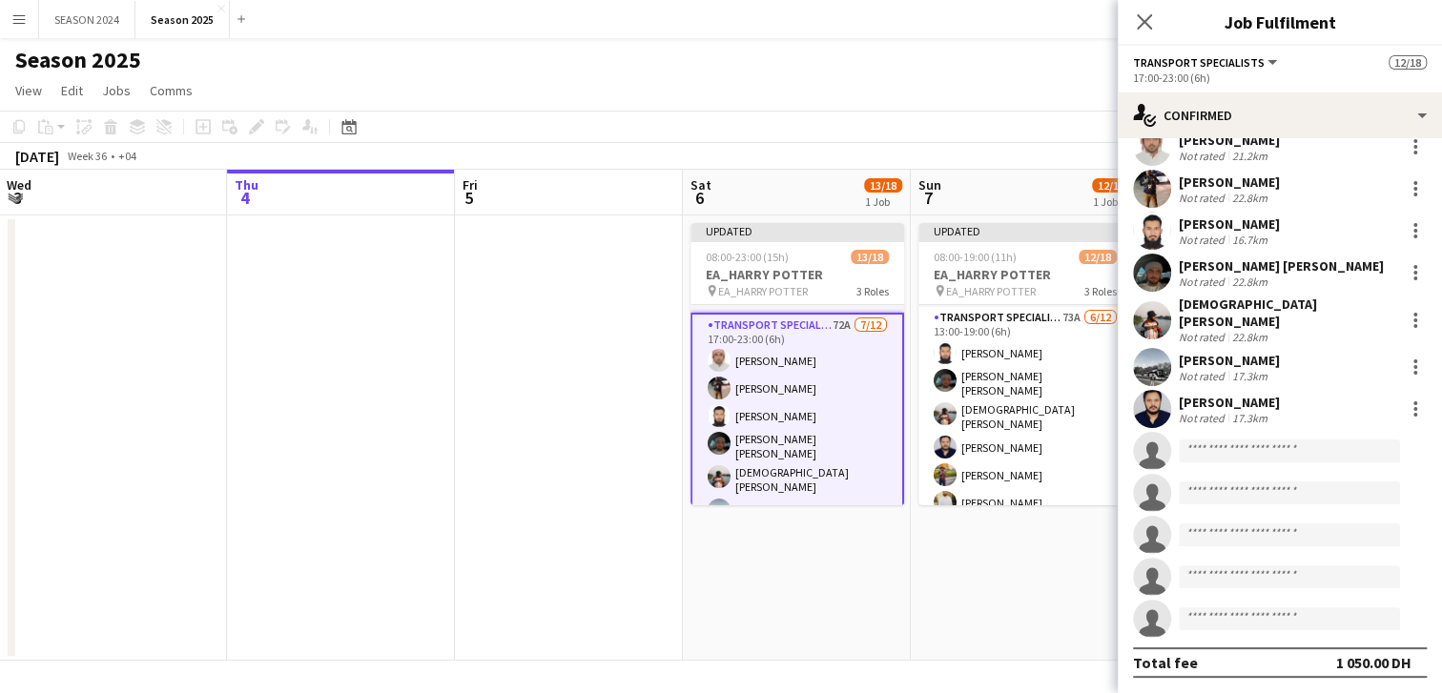
scroll to position [47, 0]
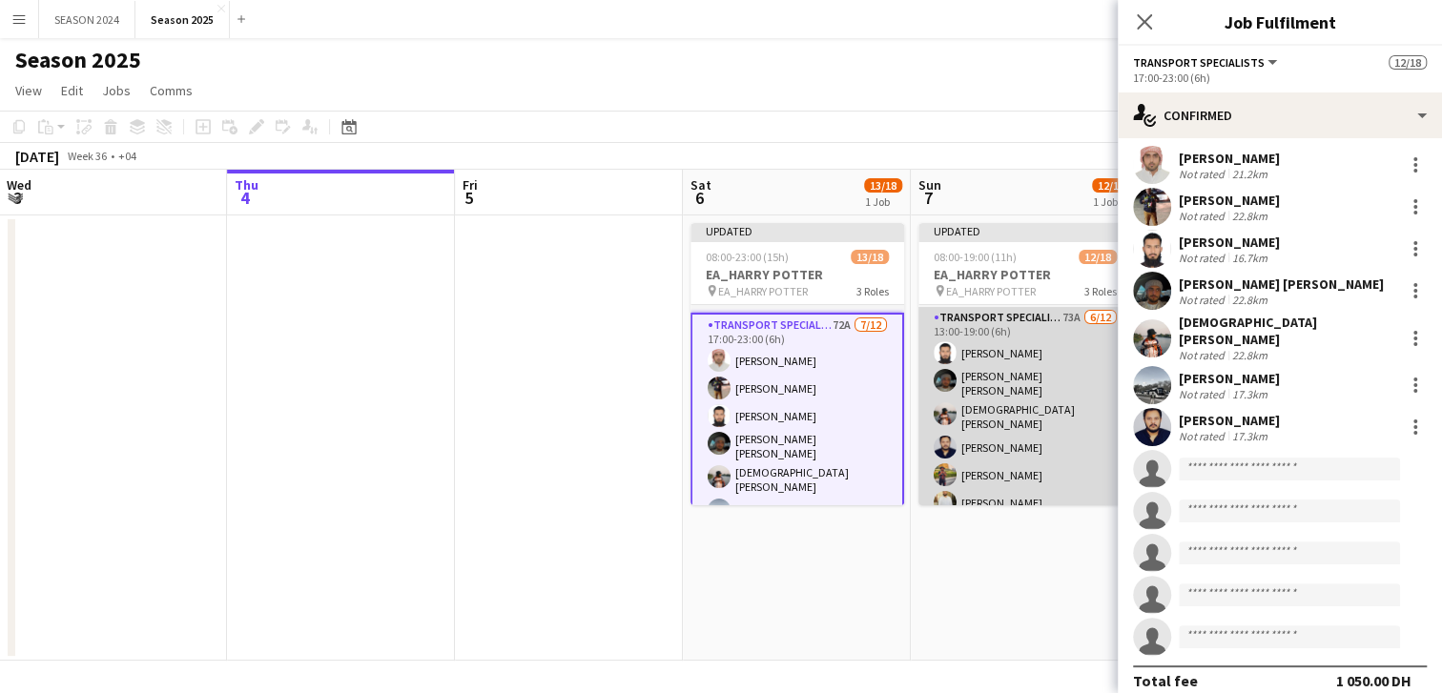
click at [1037, 458] on app-card-role "Transport Specialists 73A [DATE] 13:00-19:00 (6h) [PERSON_NAME] [PERSON_NAME] […" at bounding box center [1025, 497] width 214 height 380
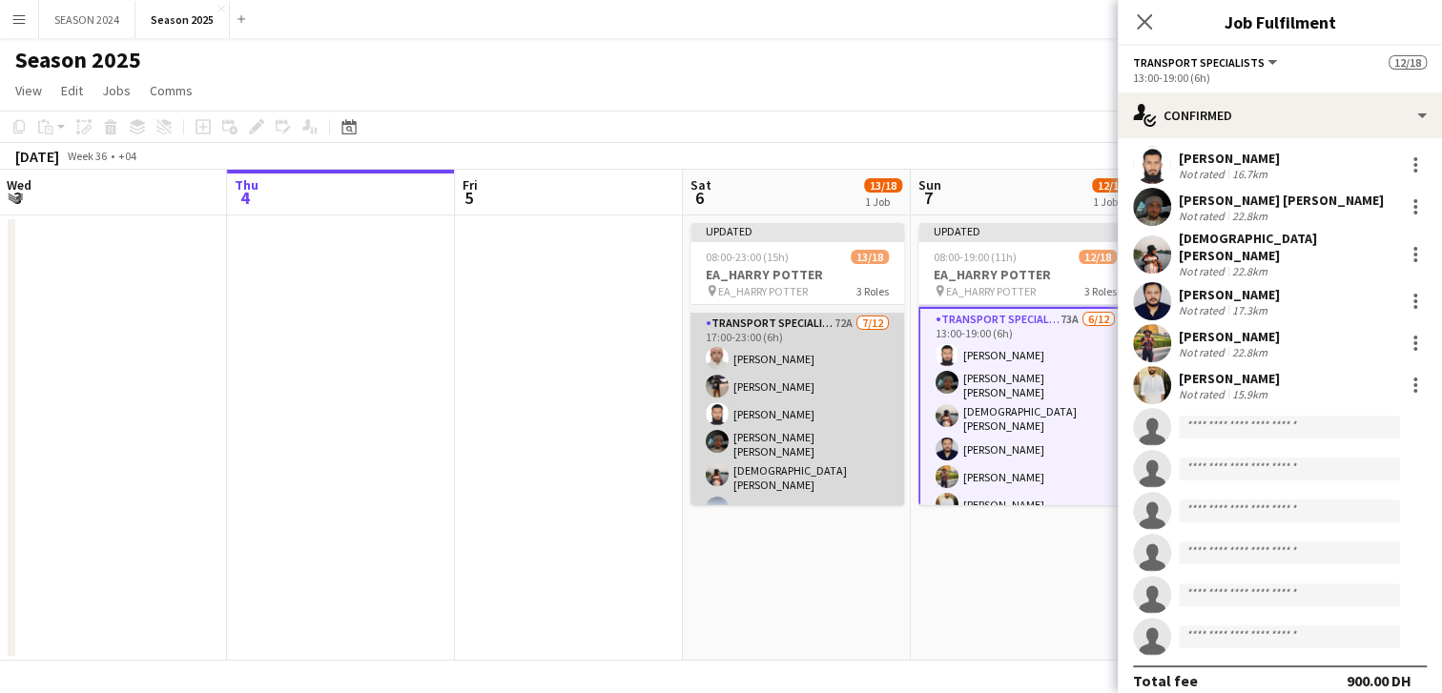
click at [852, 459] on app-card-role "Transport Specialists 72A [DATE] 17:00-23:00 (6h) [PERSON_NAME] [PERSON_NAME] […" at bounding box center [797, 503] width 214 height 380
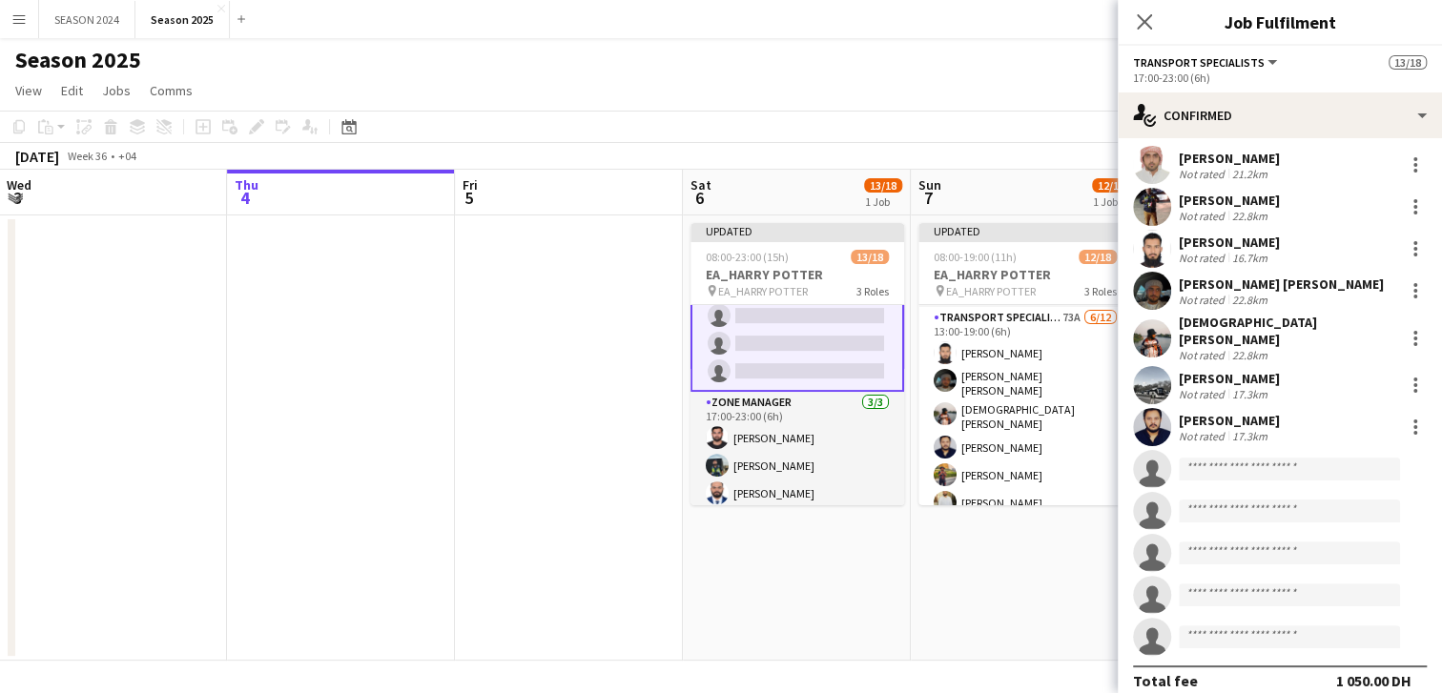
scroll to position [304, 0]
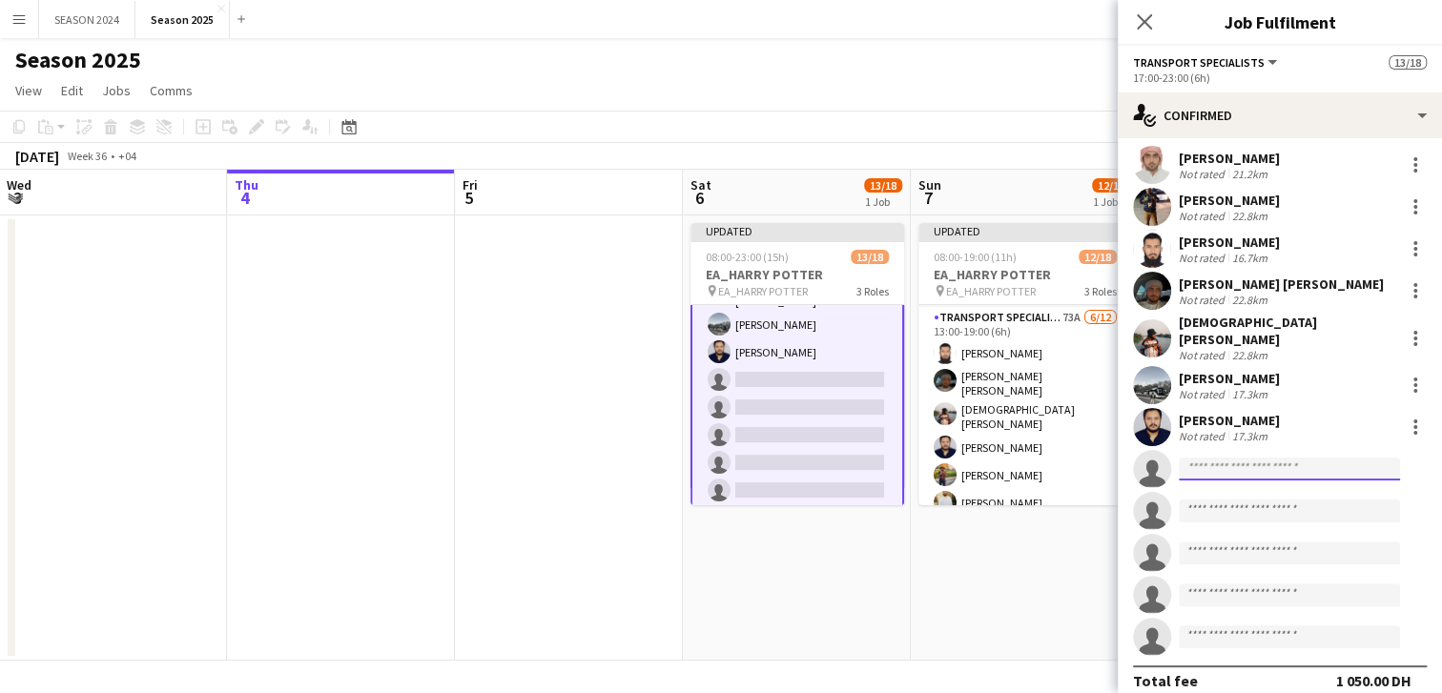
click at [1246, 460] on input at bounding box center [1289, 469] width 221 height 23
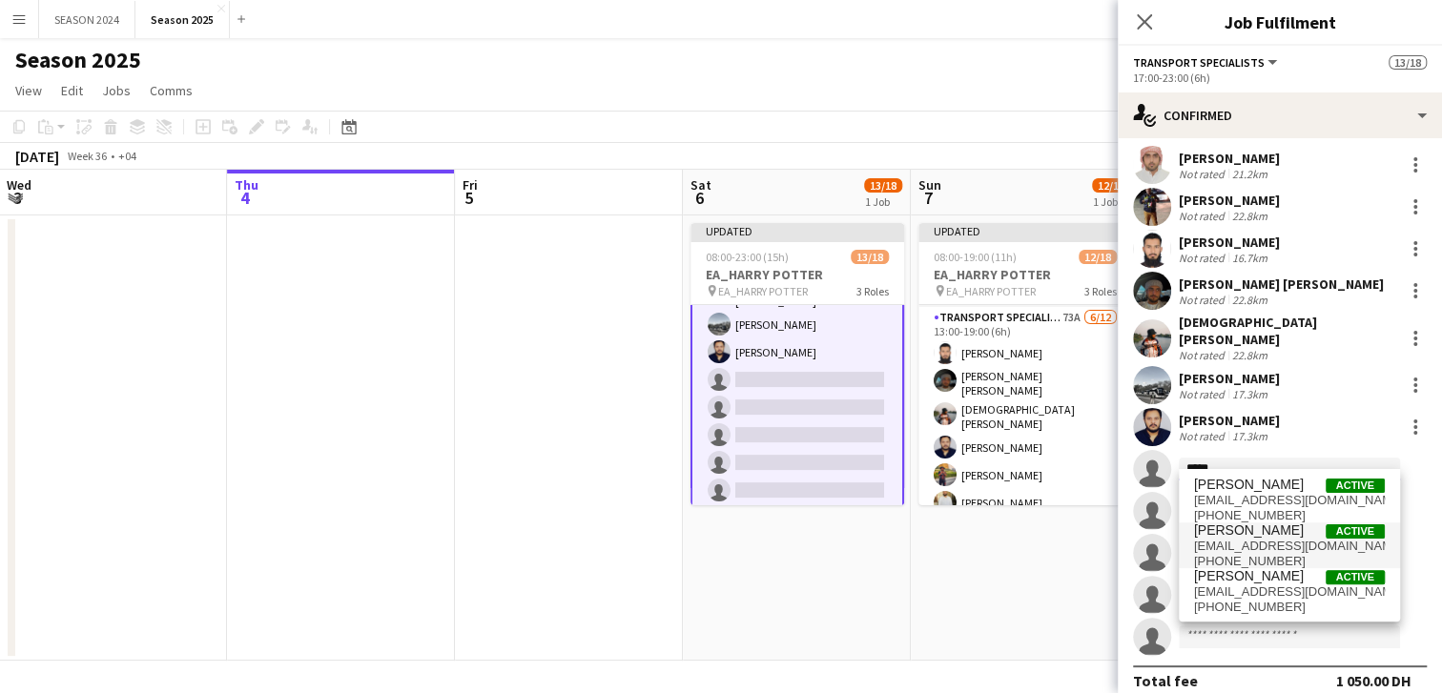
type input "*****"
click at [1294, 526] on span "[PERSON_NAME] Active" at bounding box center [1289, 531] width 191 height 16
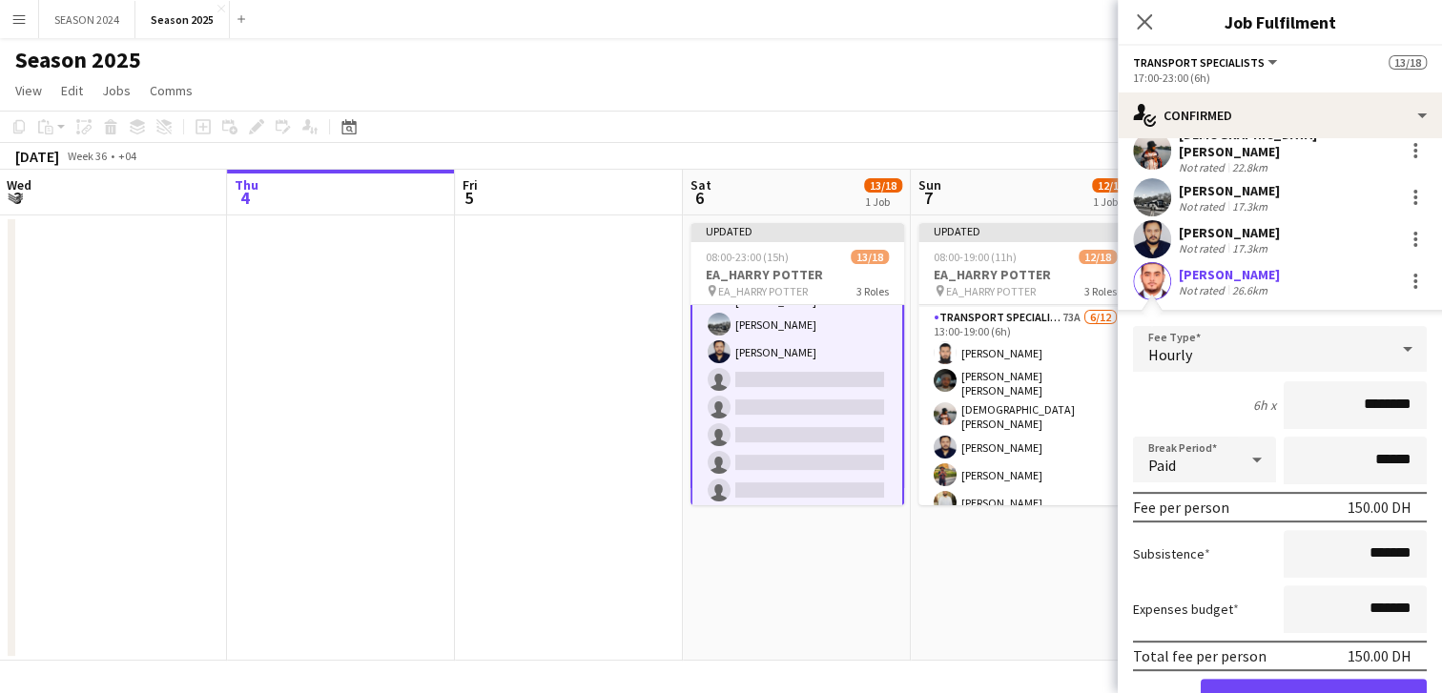
scroll to position [286, 0]
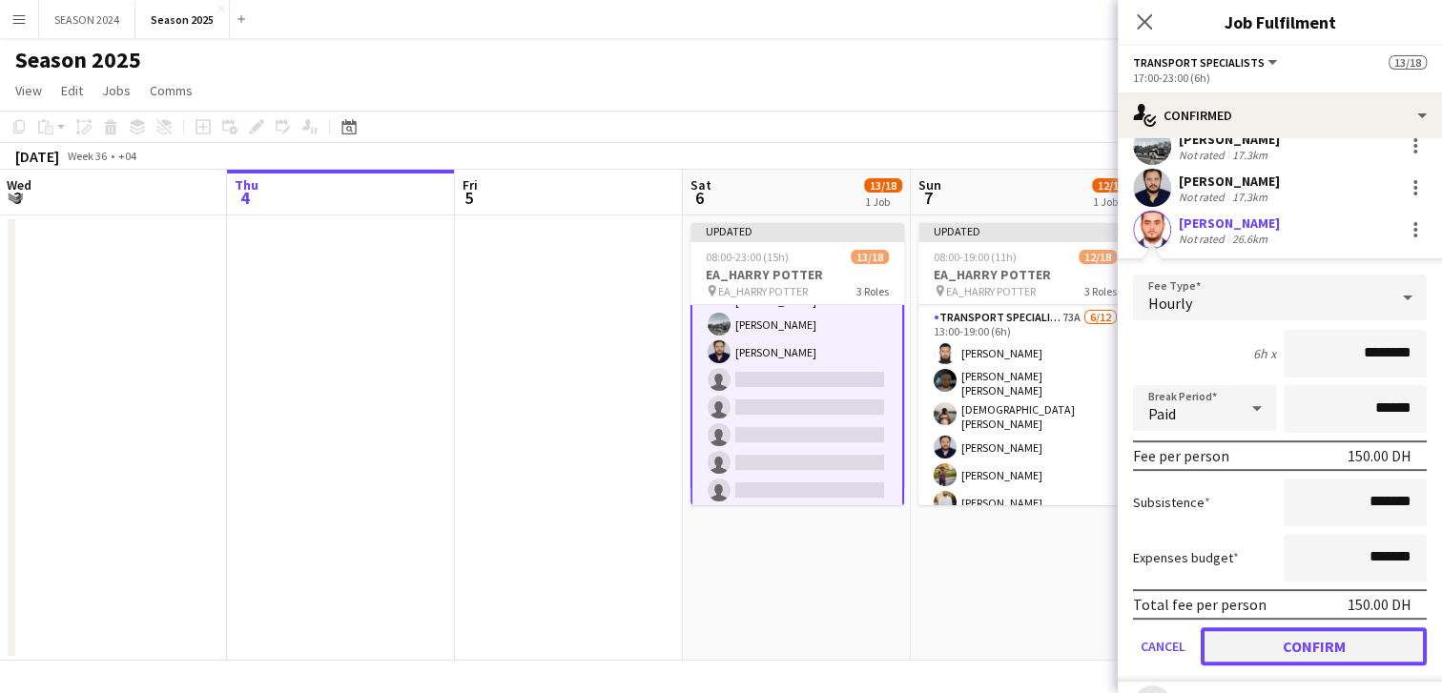
click at [1311, 630] on button "Confirm" at bounding box center [1314, 646] width 226 height 38
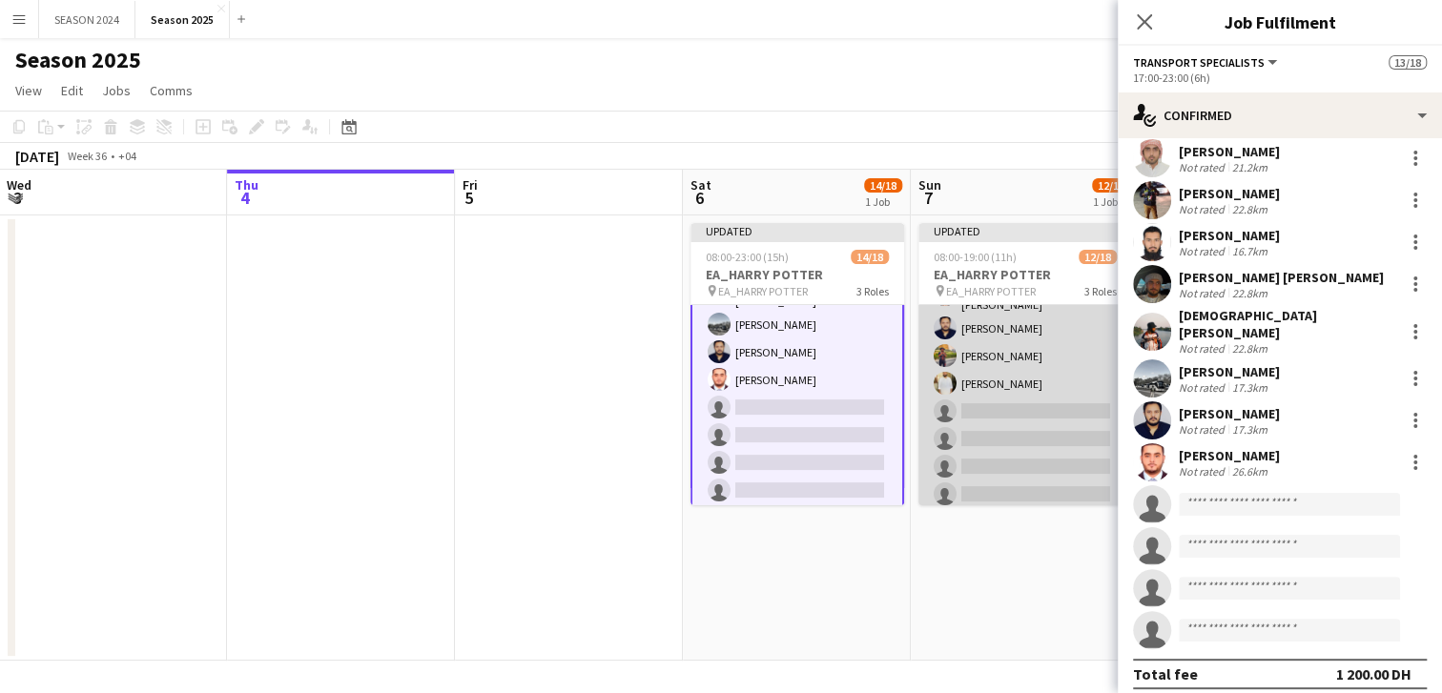
scroll to position [237, 0]
click at [970, 428] on app-card-role "Transport Specialists 73A [DATE] 13:00-19:00 (6h) [PERSON_NAME] [PERSON_NAME] […" at bounding box center [1025, 378] width 214 height 380
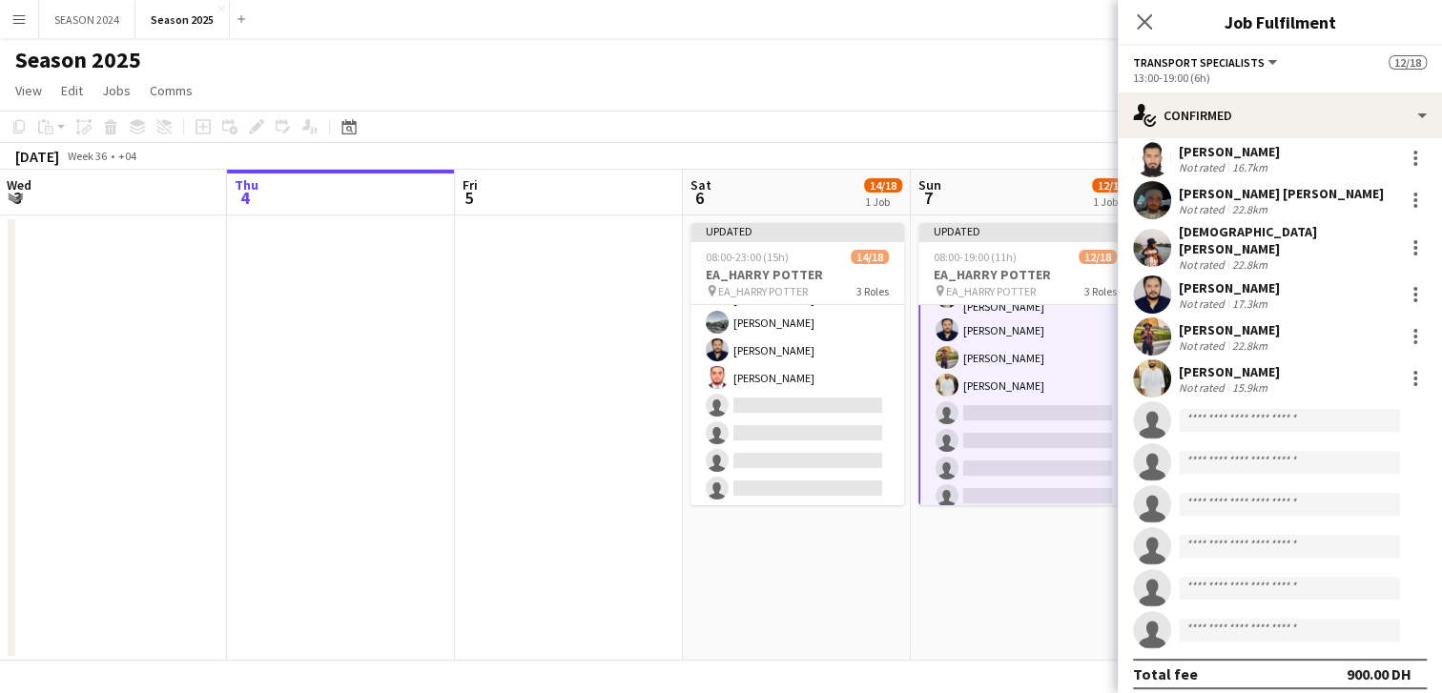
scroll to position [239, 0]
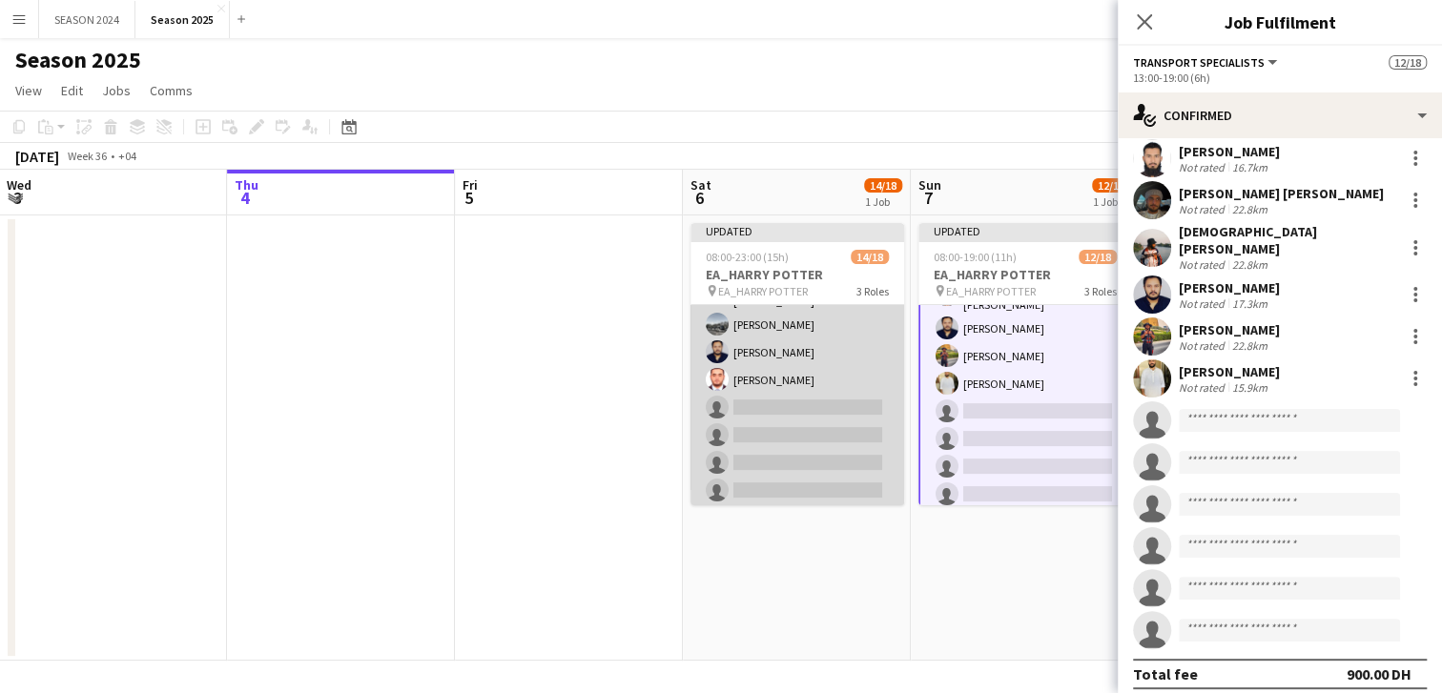
click at [867, 397] on app-card-role "Transport Specialists 72A [DATE] 17:00-23:00 (6h) [PERSON_NAME] [PERSON_NAME] […" at bounding box center [797, 319] width 214 height 380
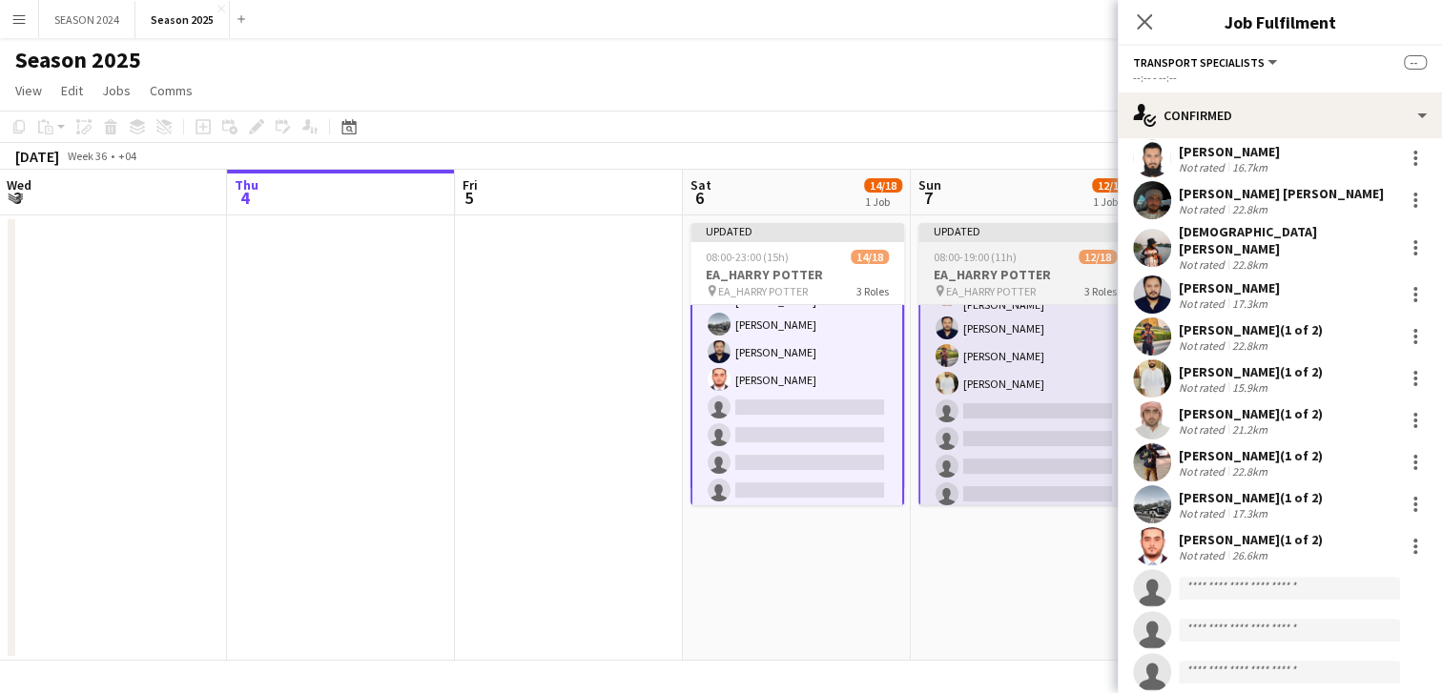
scroll to position [137, 0]
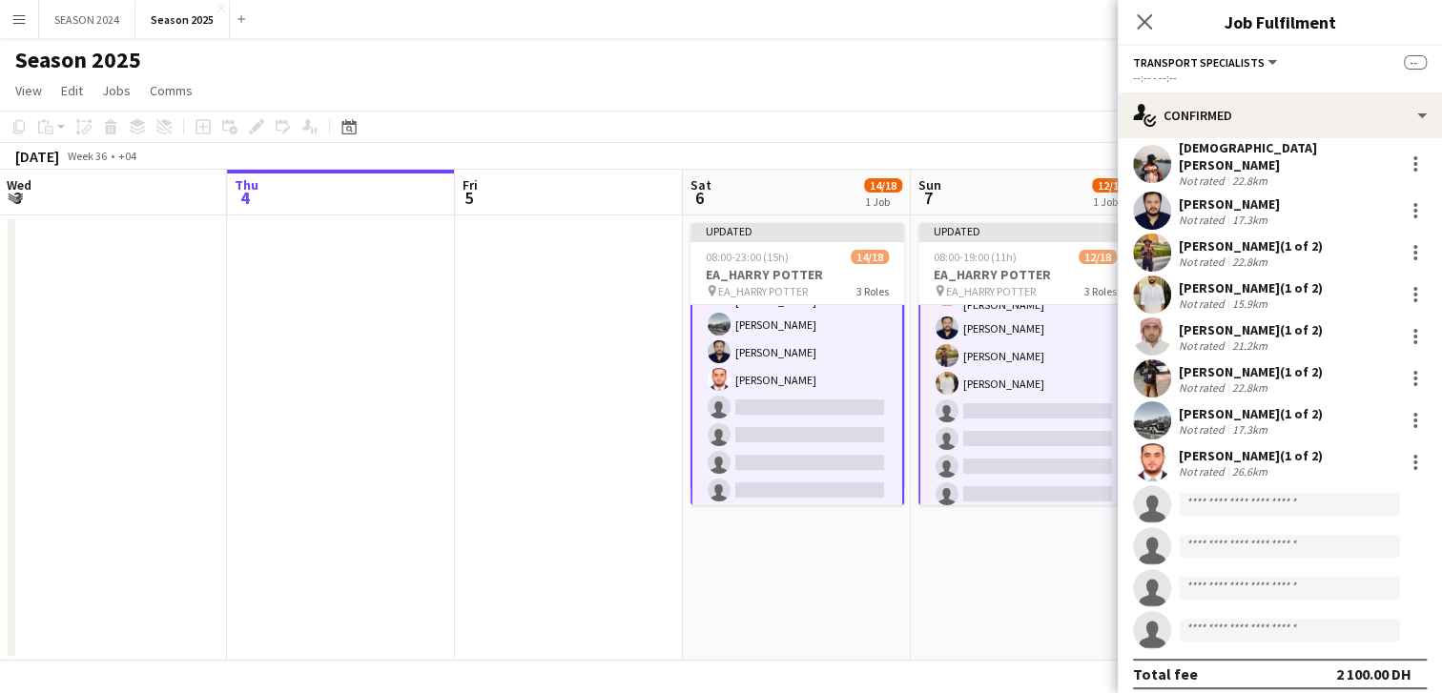
click at [1394, 465] on div "[PERSON_NAME] (1 of 2) Not rated 26.6km" at bounding box center [1280, 462] width 324 height 38
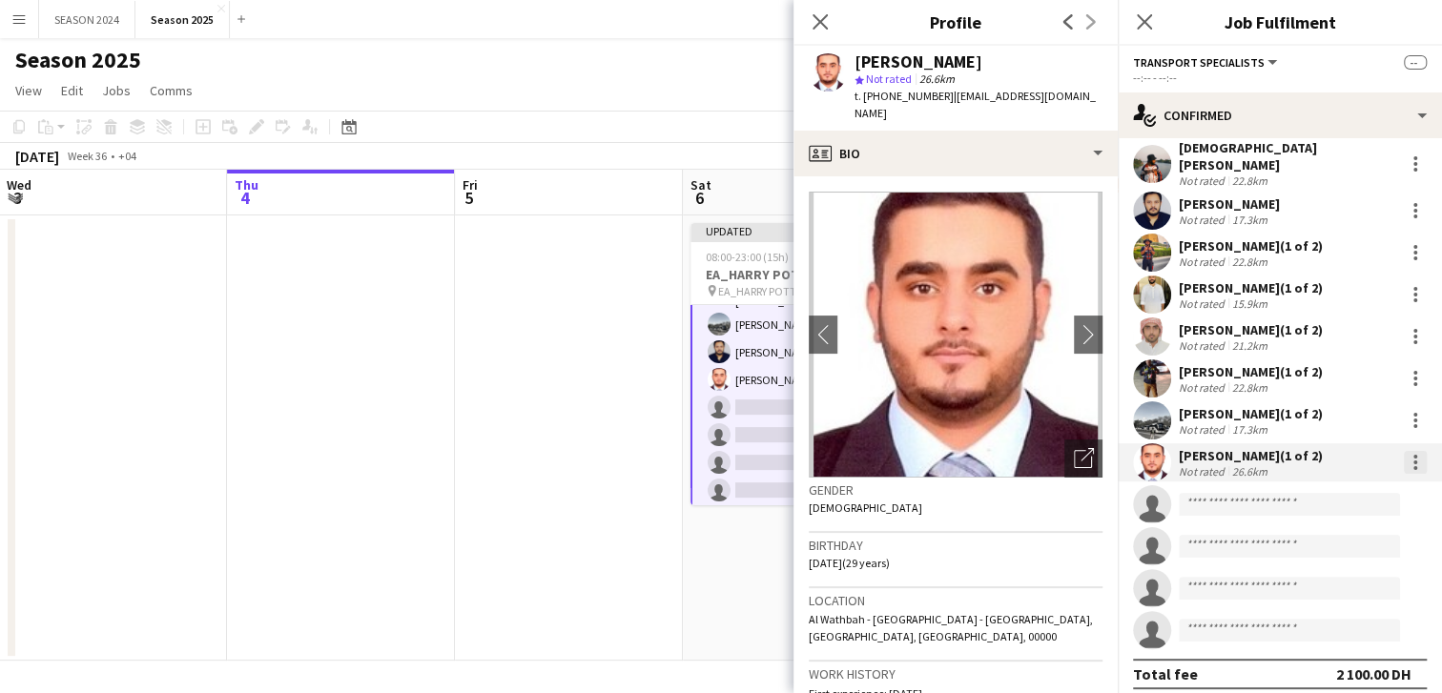
click at [1404, 454] on div at bounding box center [1415, 462] width 23 height 23
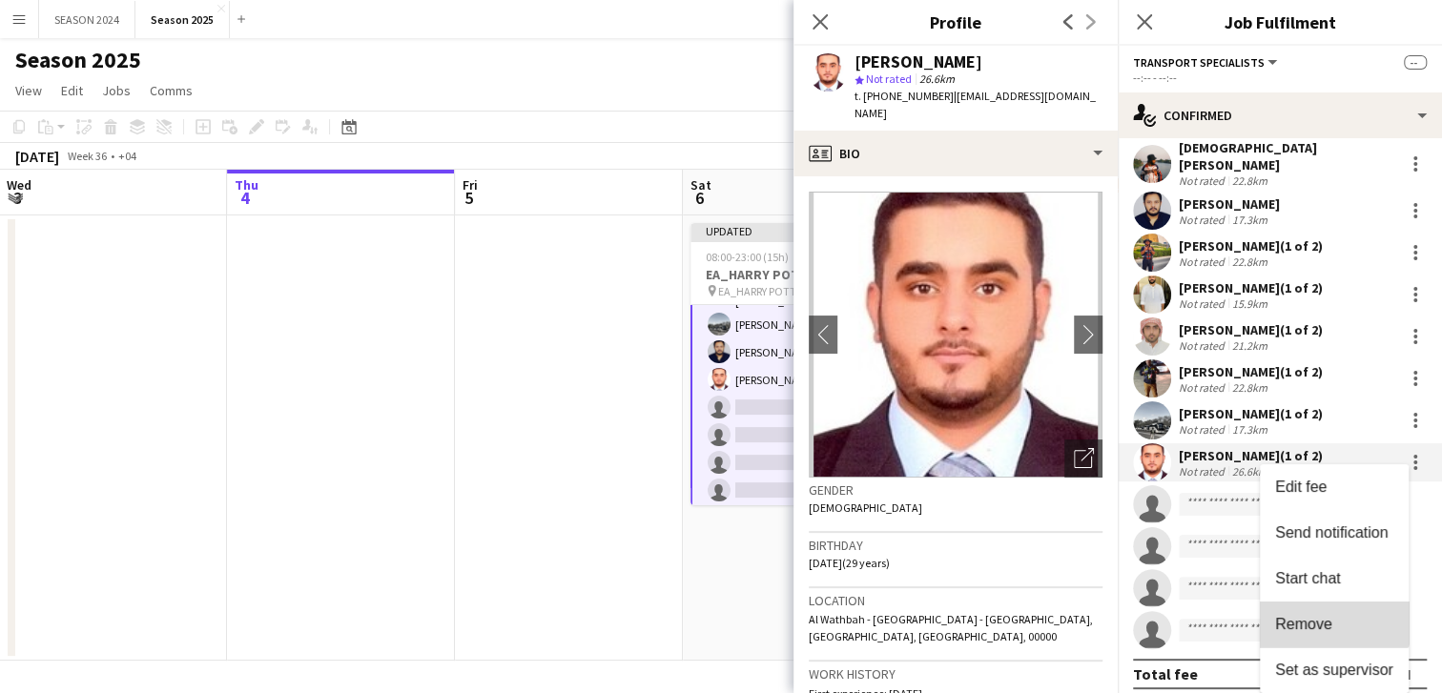
click at [1324, 607] on button "Remove" at bounding box center [1334, 625] width 149 height 46
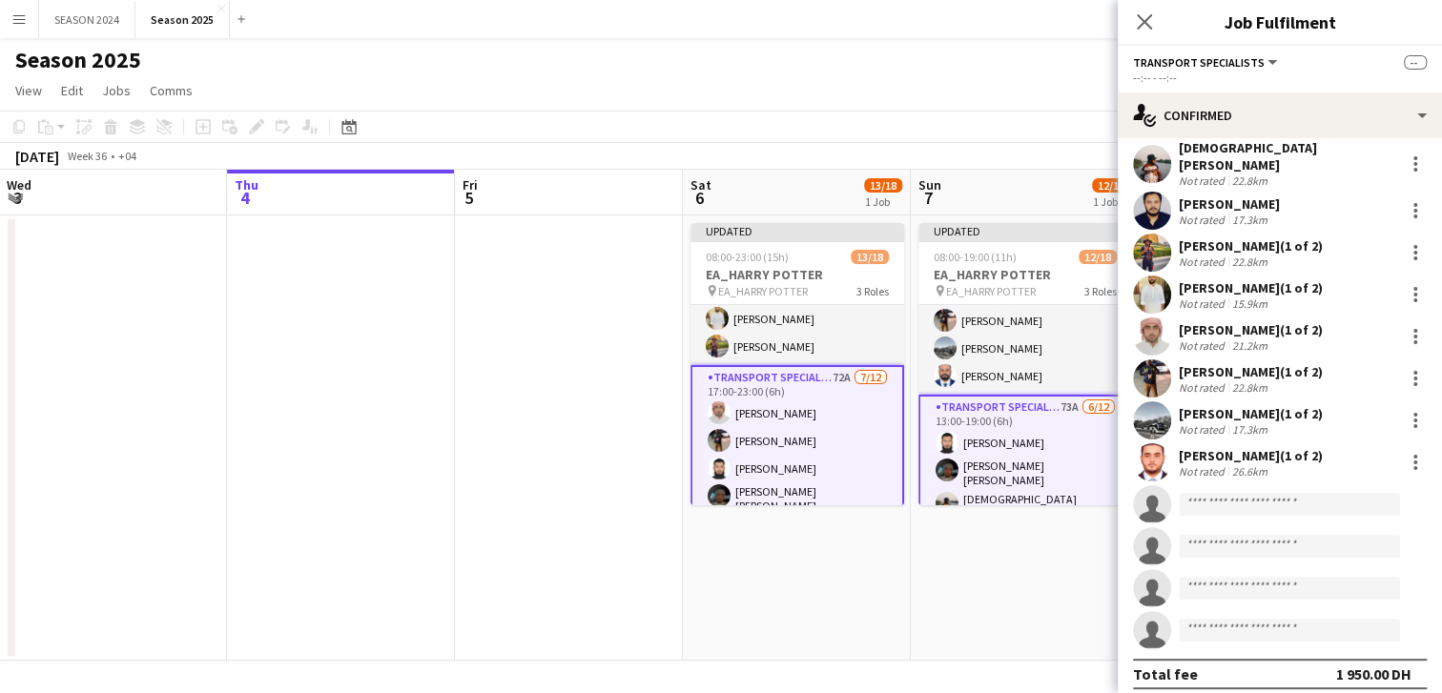
scroll to position [1, 0]
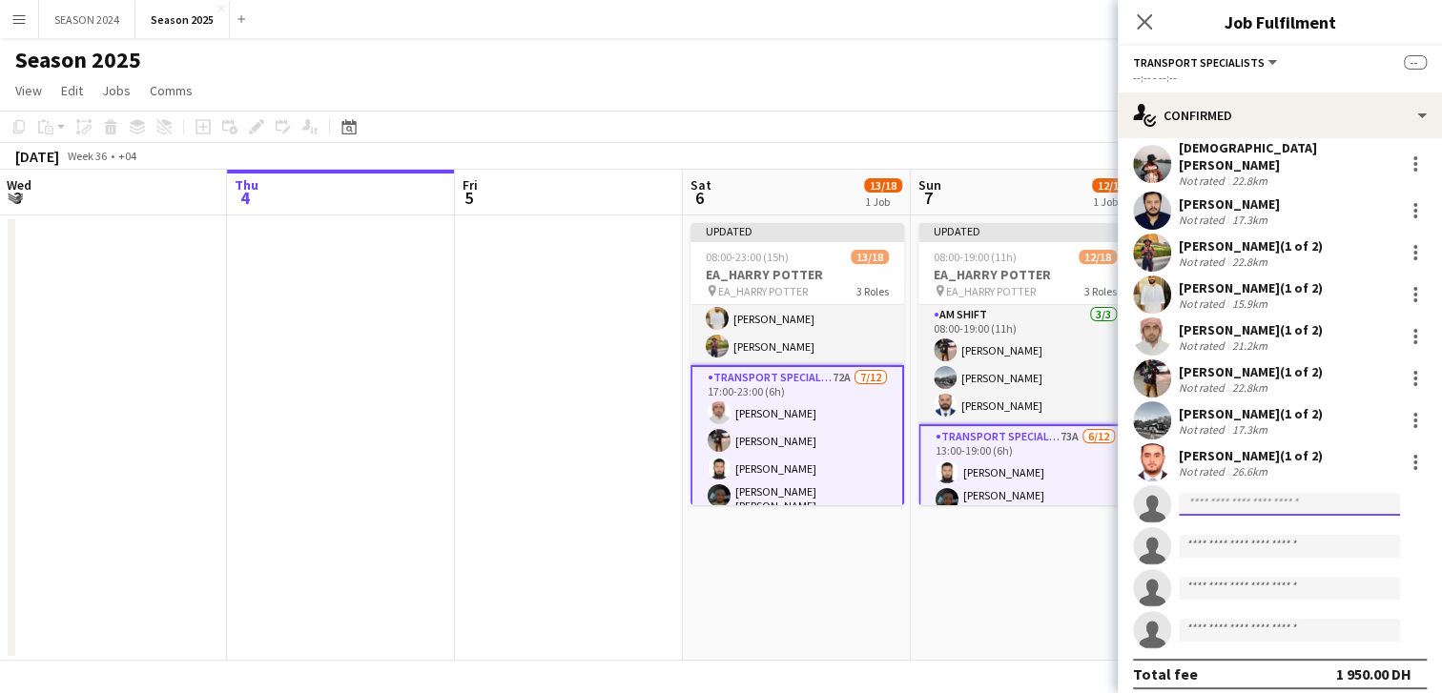
click at [1258, 493] on input at bounding box center [1289, 504] width 221 height 23
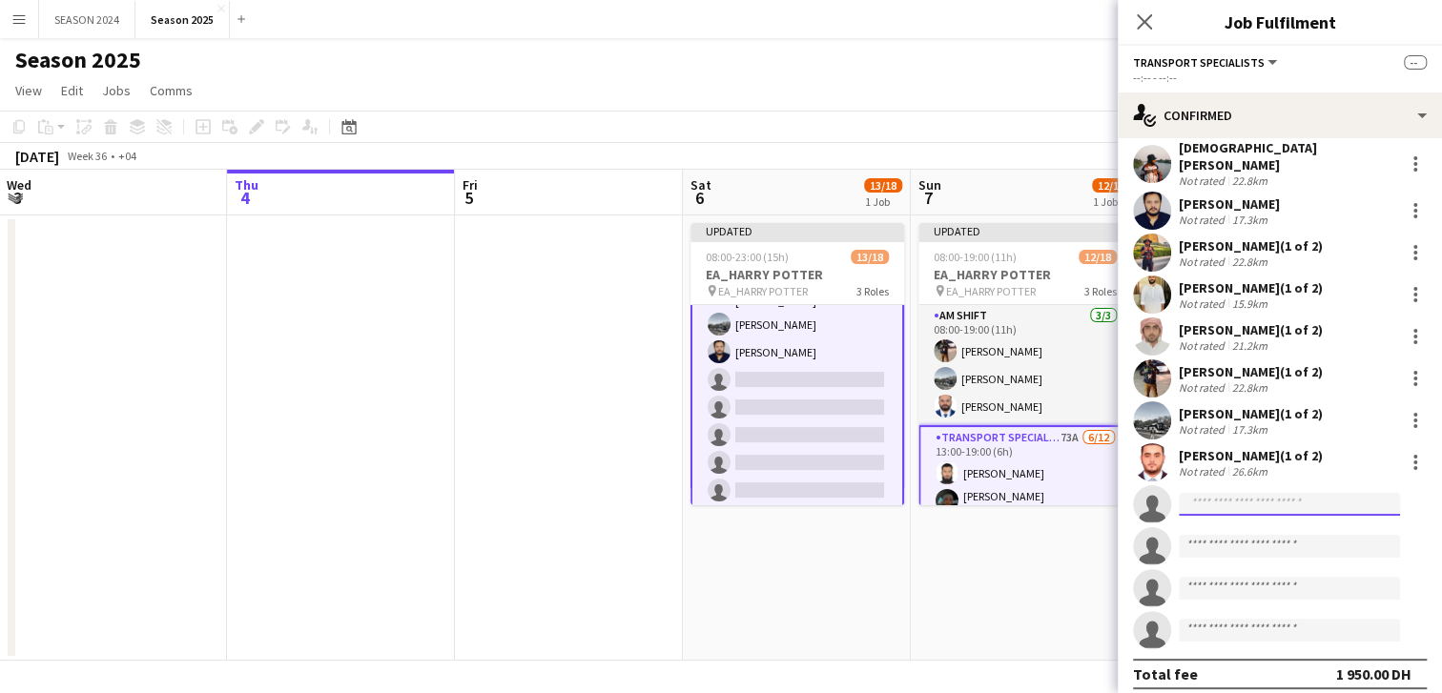
scroll to position [237, 0]
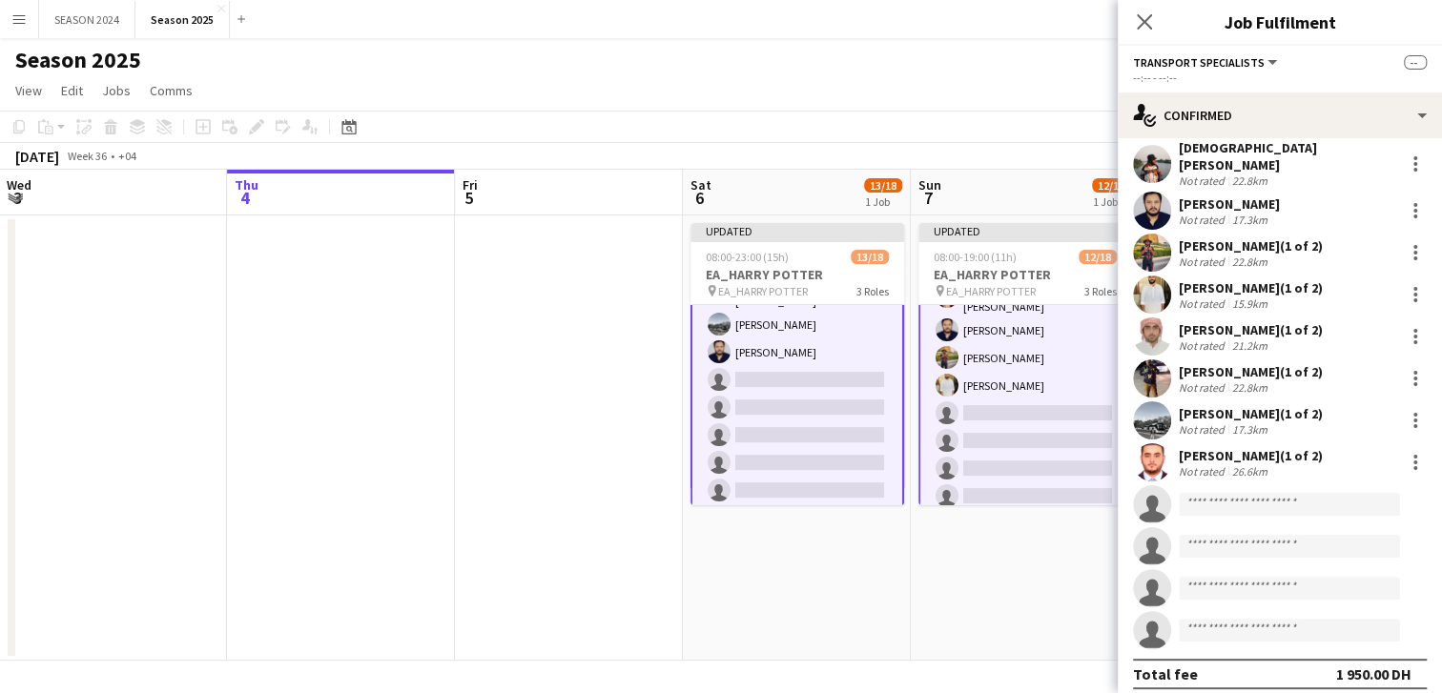
click at [865, 427] on app-card-role "Transport Specialists 72A [DATE] 17:00-23:00 (6h) [PERSON_NAME] [PERSON_NAME] […" at bounding box center [797, 319] width 214 height 384
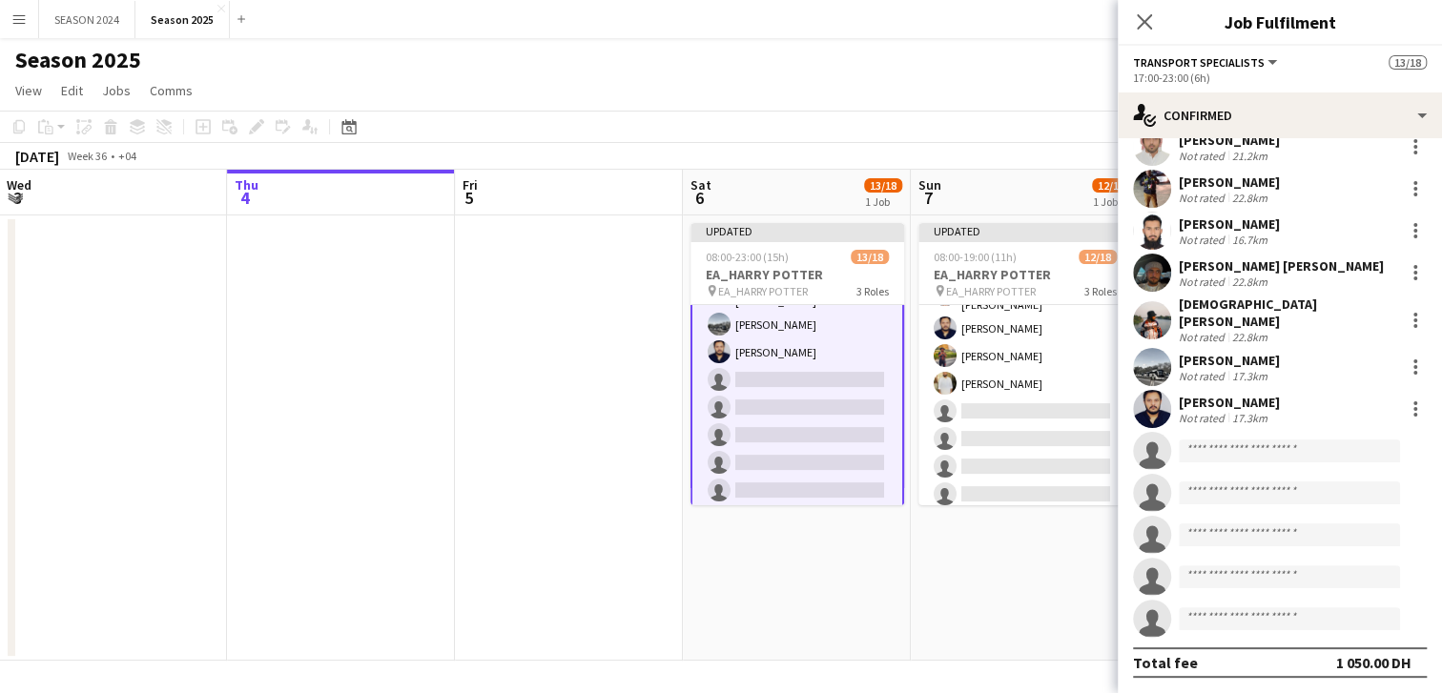
scroll to position [0, 0]
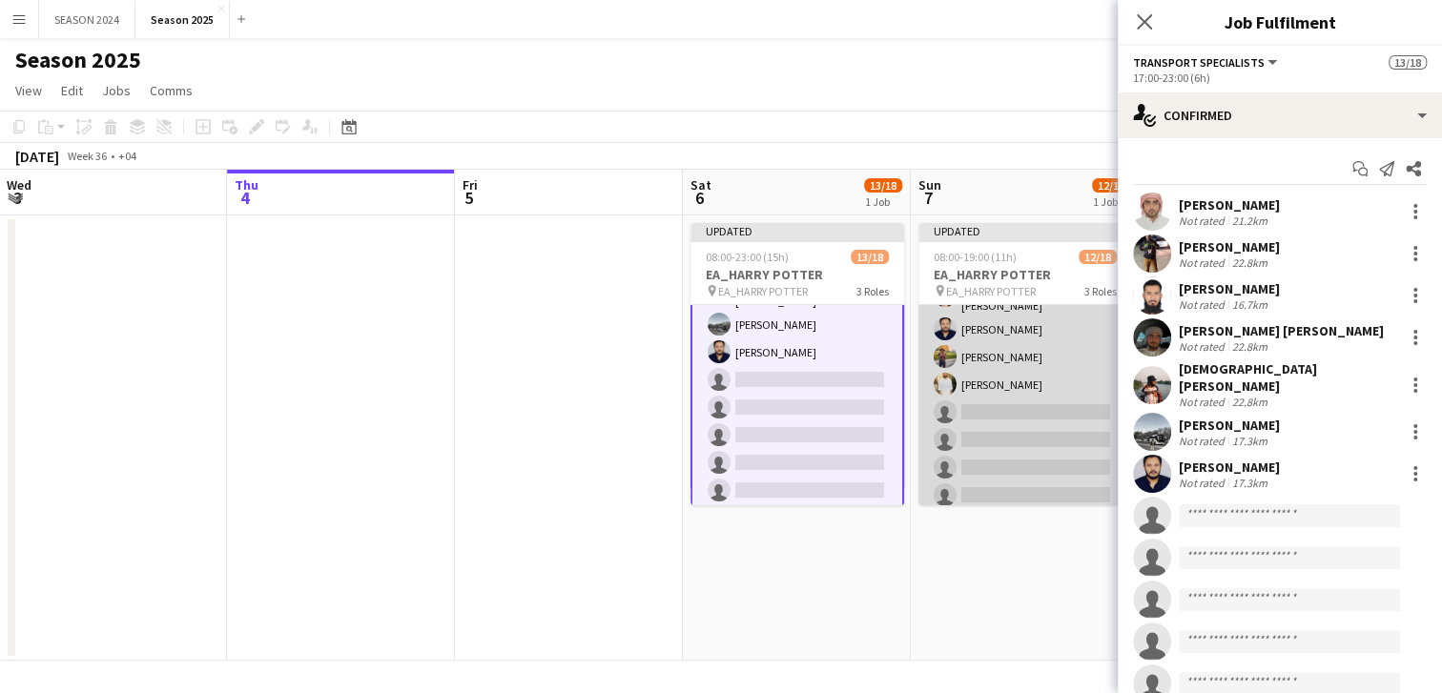
click at [960, 423] on app-card-role "Transport Specialists 73A [DATE] 13:00-19:00 (6h) [PERSON_NAME] [PERSON_NAME] […" at bounding box center [1025, 379] width 214 height 380
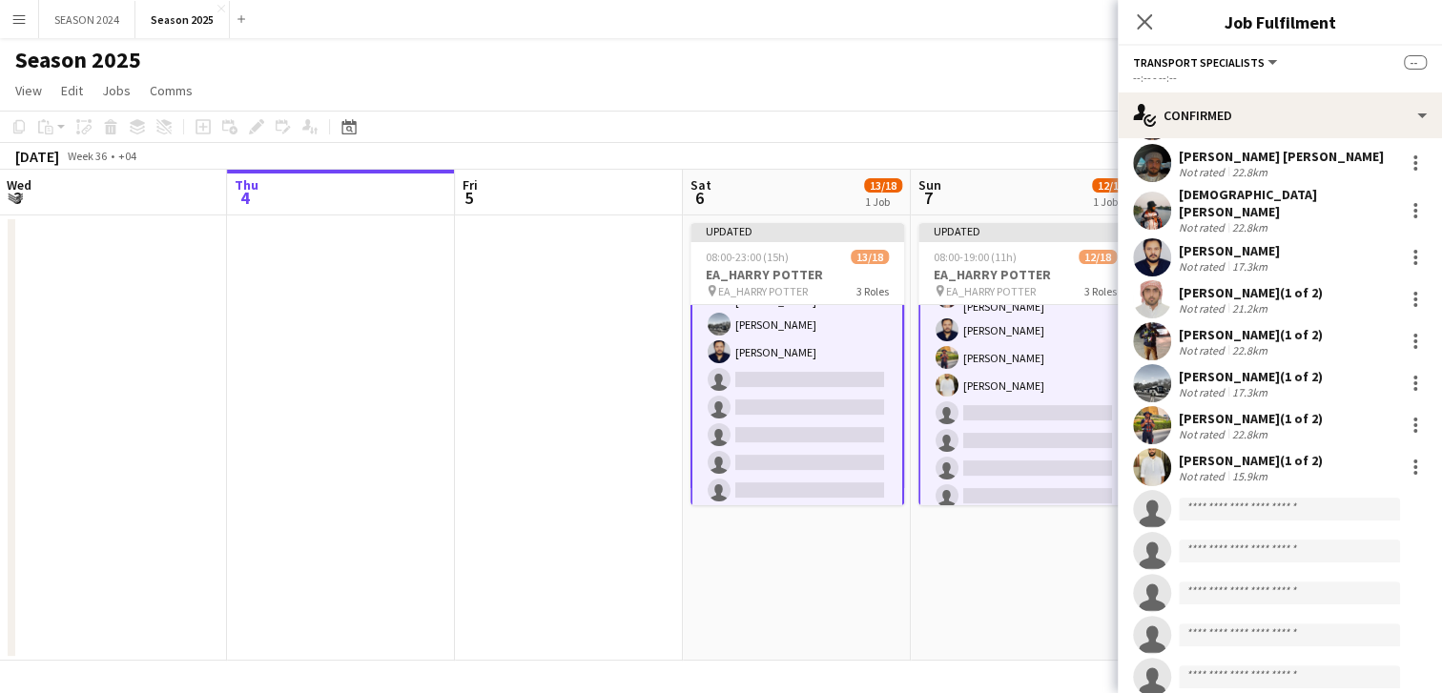
scroll to position [118, 0]
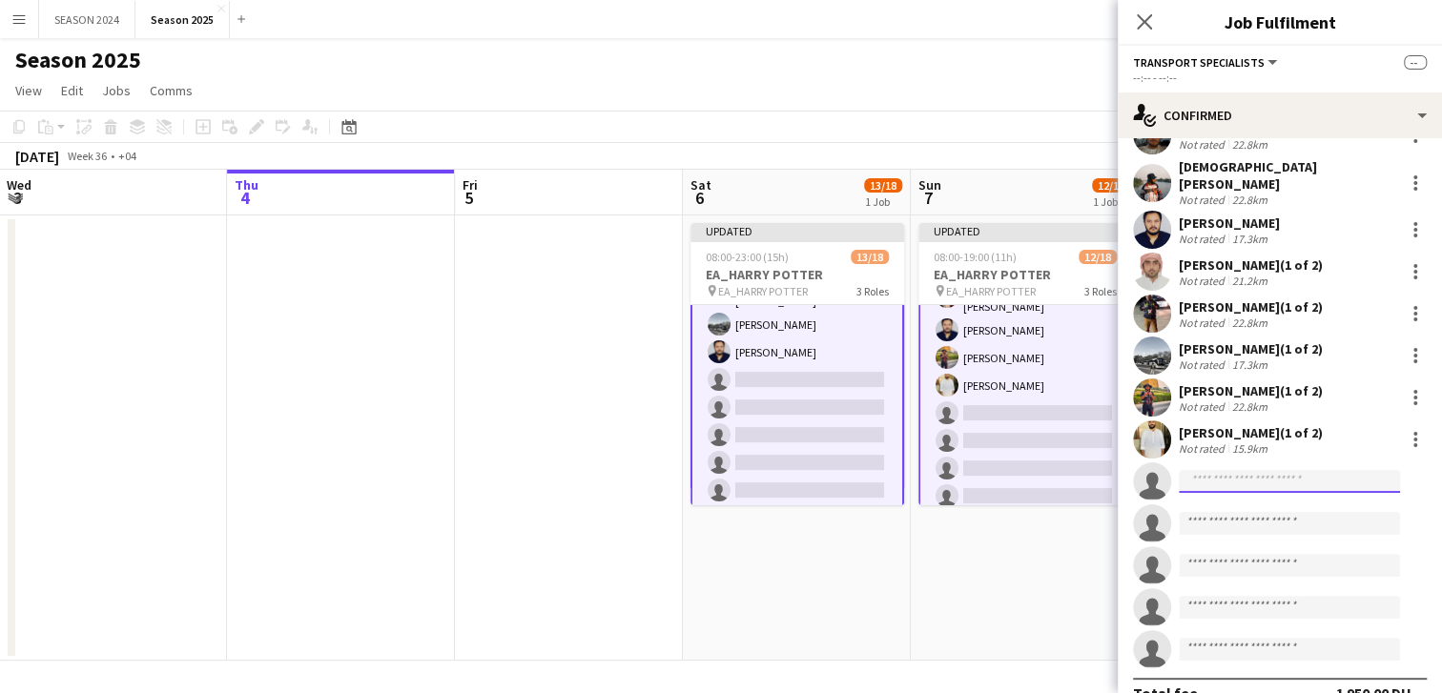
click at [1289, 470] on input at bounding box center [1289, 481] width 221 height 23
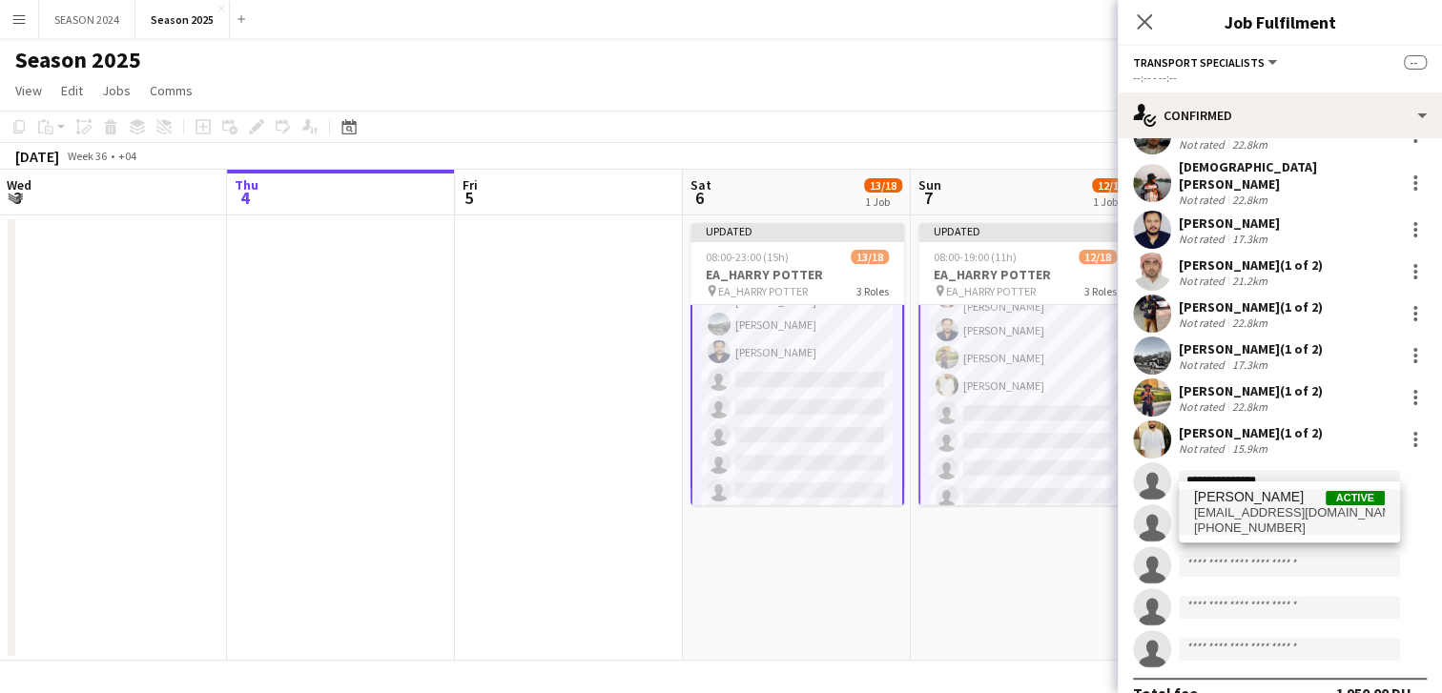
type input "**********"
click at [1284, 517] on span "[EMAIL_ADDRESS][DOMAIN_NAME]" at bounding box center [1289, 512] width 191 height 15
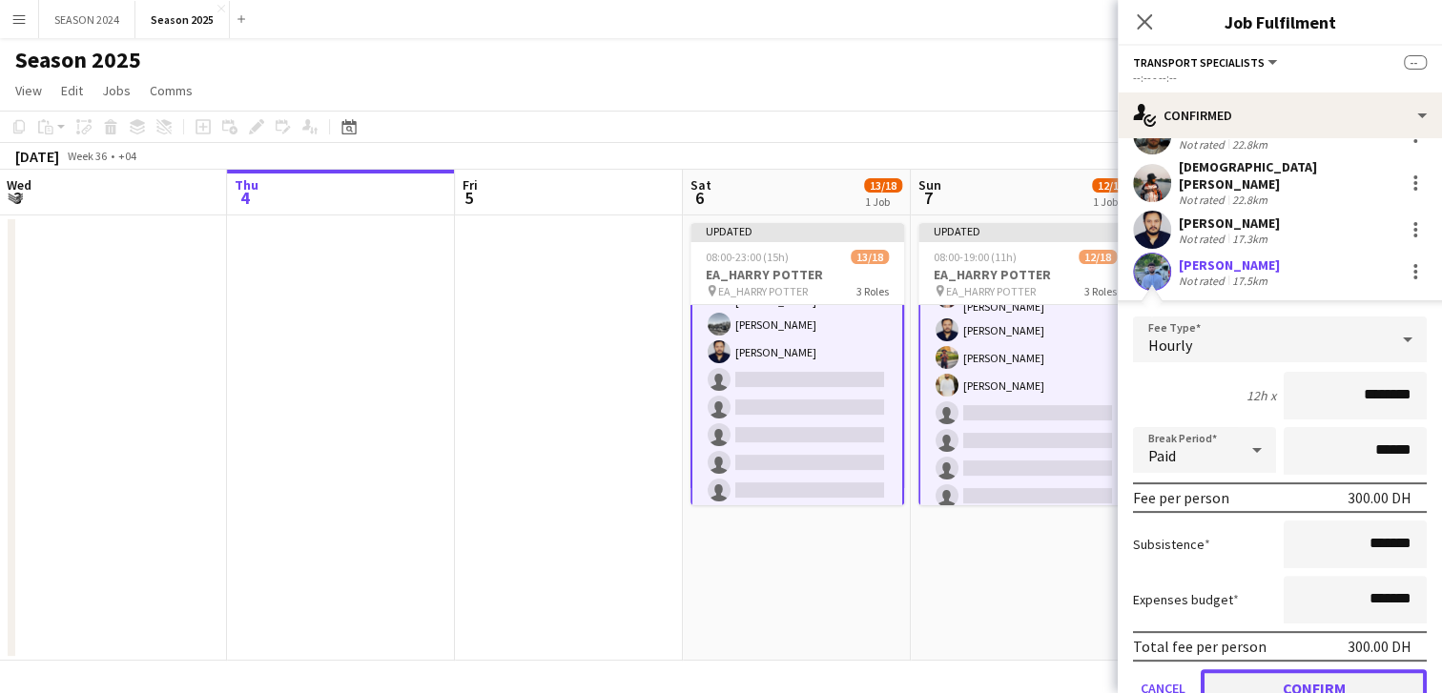
click at [1305, 683] on button "Confirm" at bounding box center [1314, 688] width 226 height 38
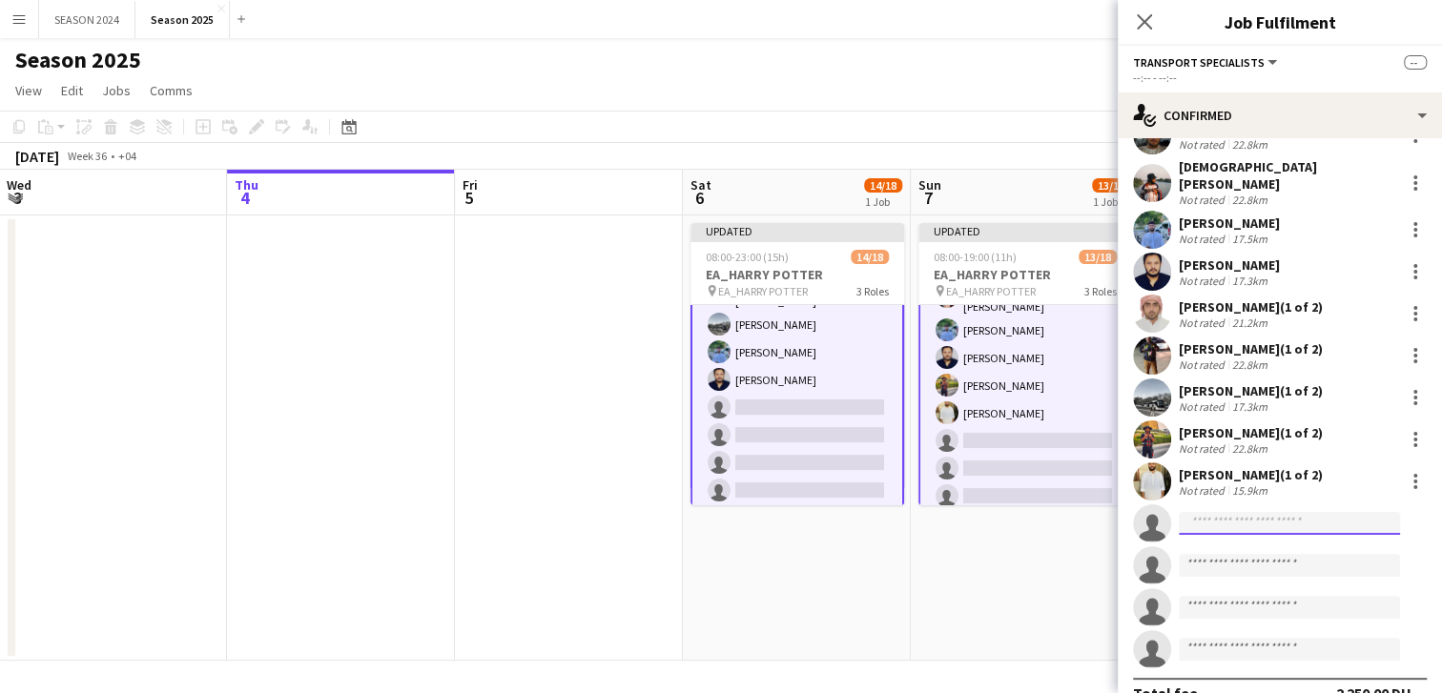
click at [1295, 512] on input at bounding box center [1289, 523] width 221 height 23
type input "*"
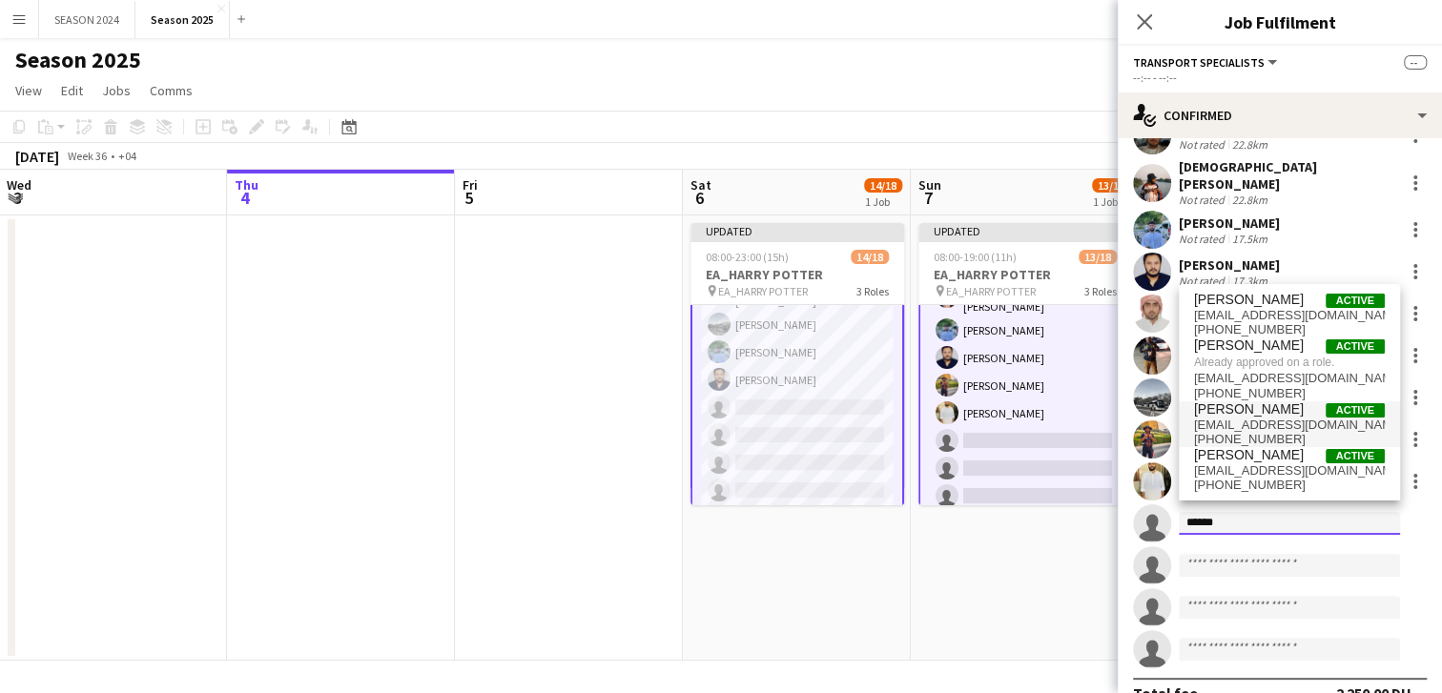
type input "******"
click at [1222, 405] on span "[PERSON_NAME]" at bounding box center [1249, 409] width 110 height 16
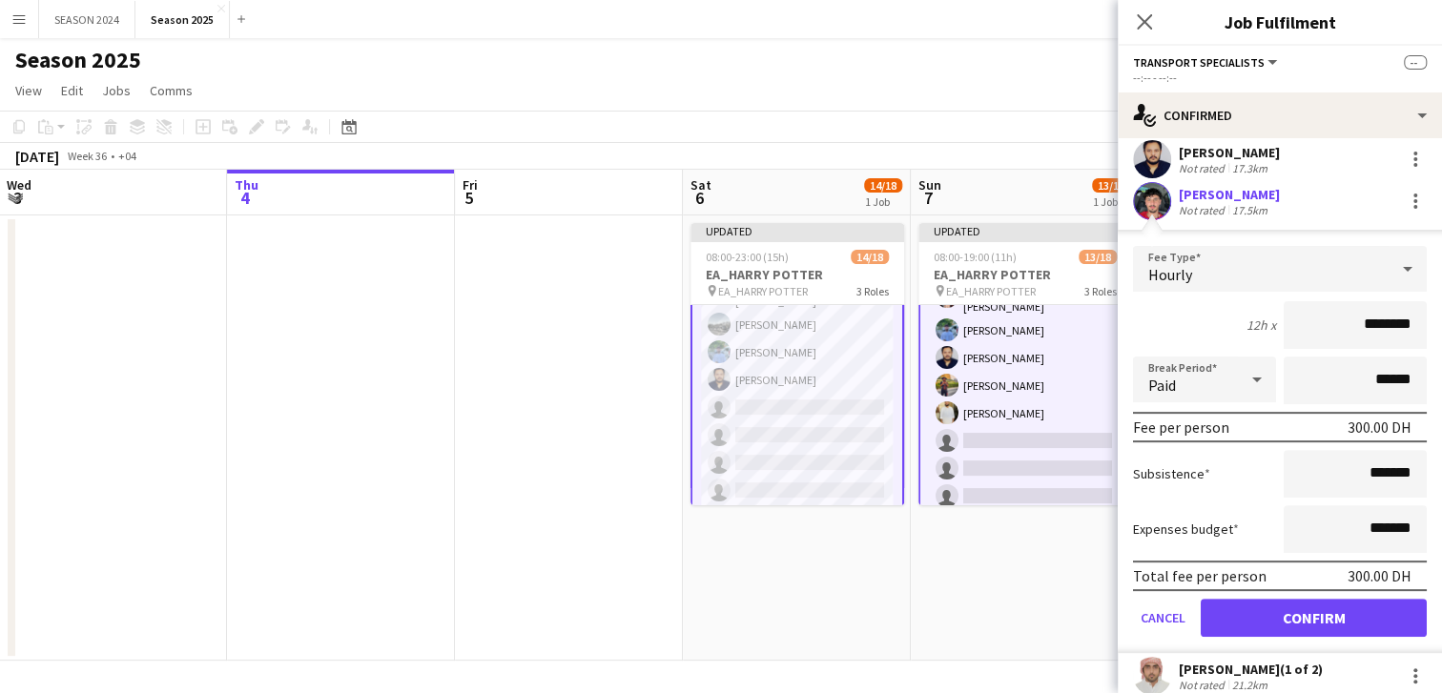
scroll to position [358, 0]
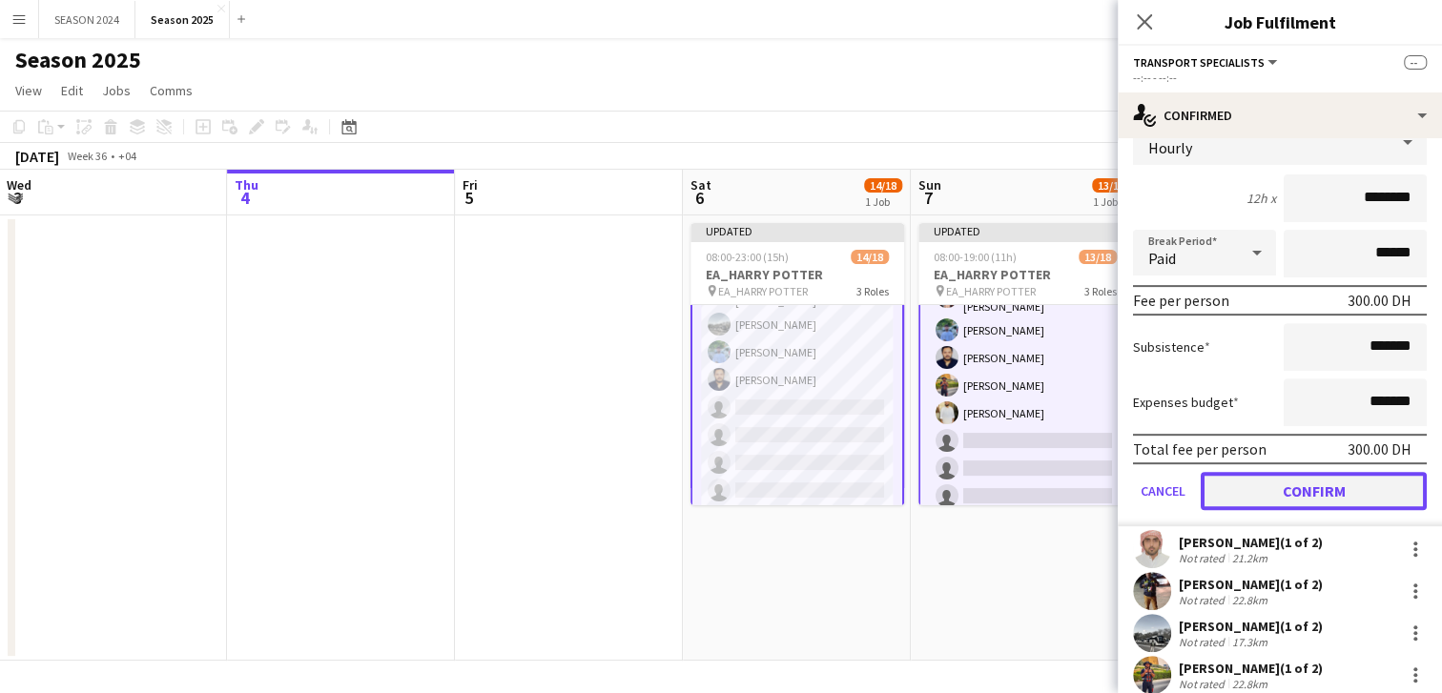
click at [1259, 484] on button "Confirm" at bounding box center [1314, 491] width 226 height 38
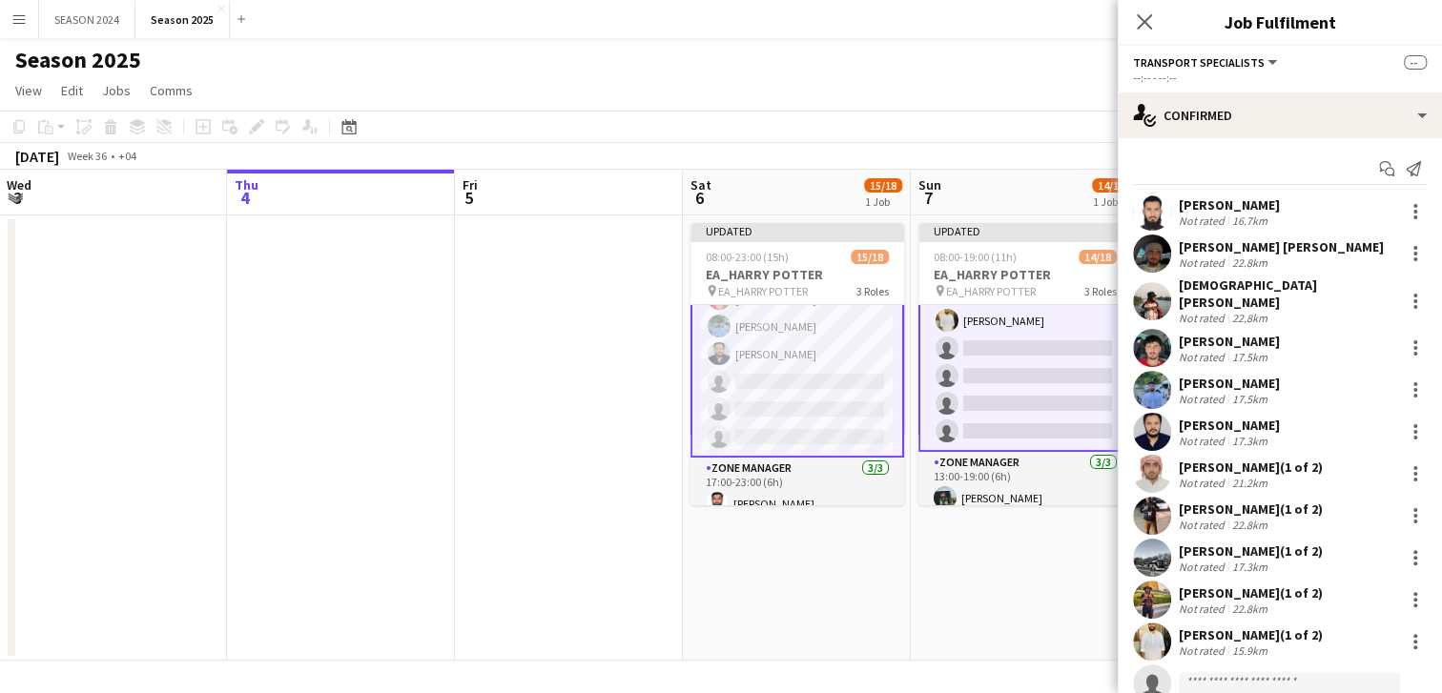
click at [829, 401] on app-card-role "Transport Specialists 72A [DATE] 17:00-23:00 (6h) [PERSON_NAME] [PERSON_NAME] […" at bounding box center [797, 265] width 214 height 384
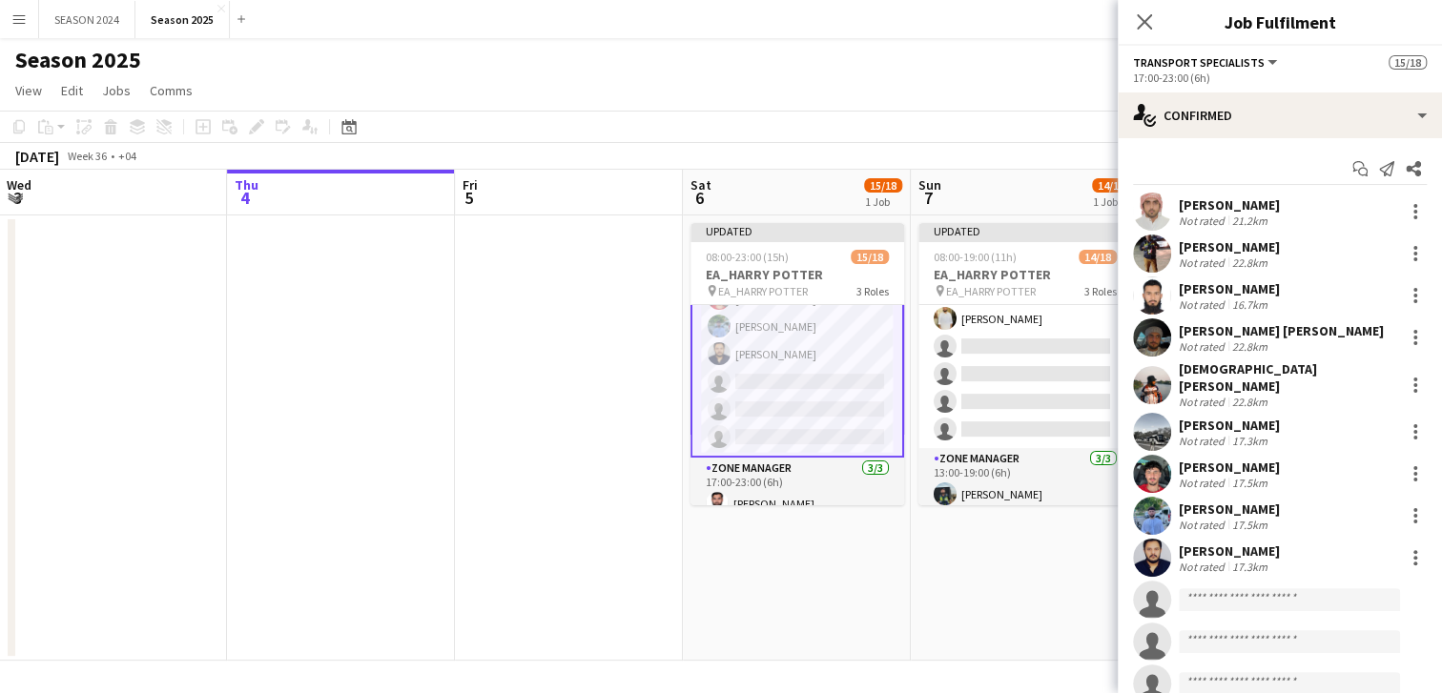
scroll to position [356, 0]
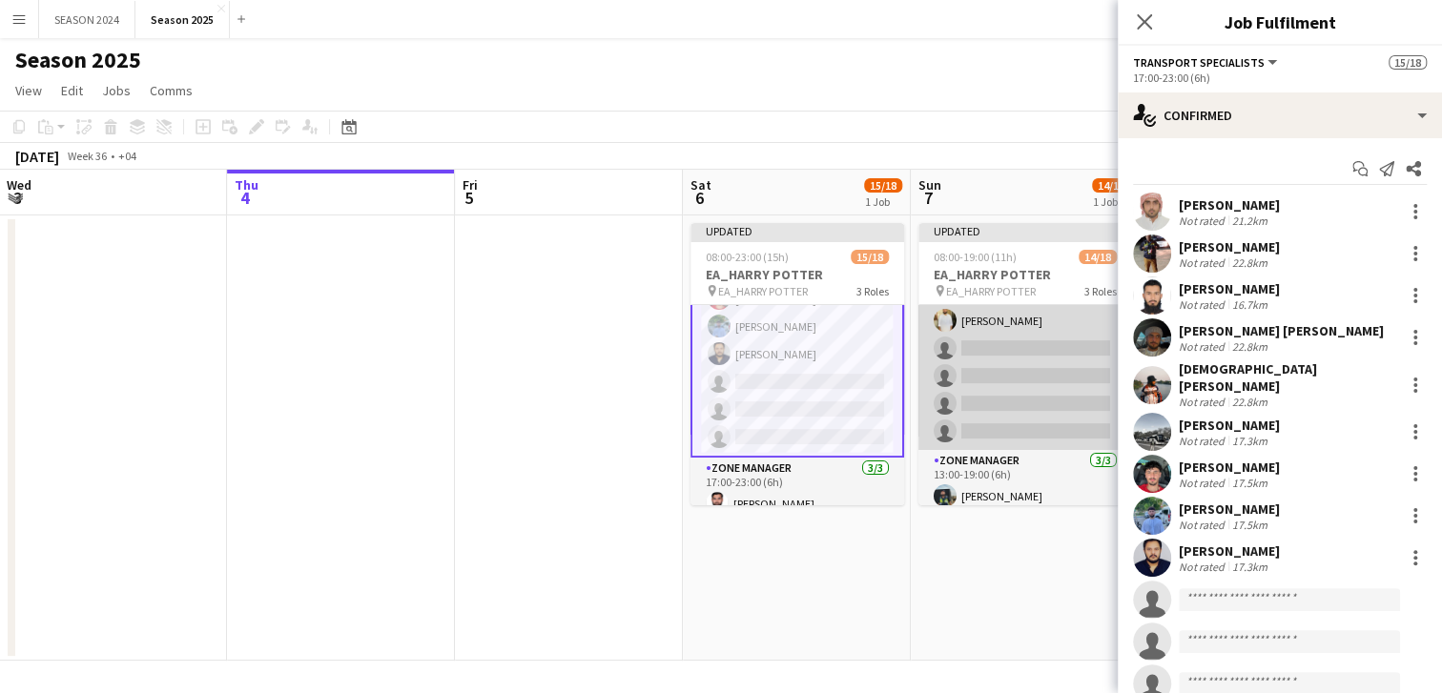
click at [1010, 391] on app-card-role "Transport Specialists 73A [DATE] 13:00-19:00 (6h) [PERSON_NAME] [PERSON_NAME] […" at bounding box center [1025, 260] width 214 height 380
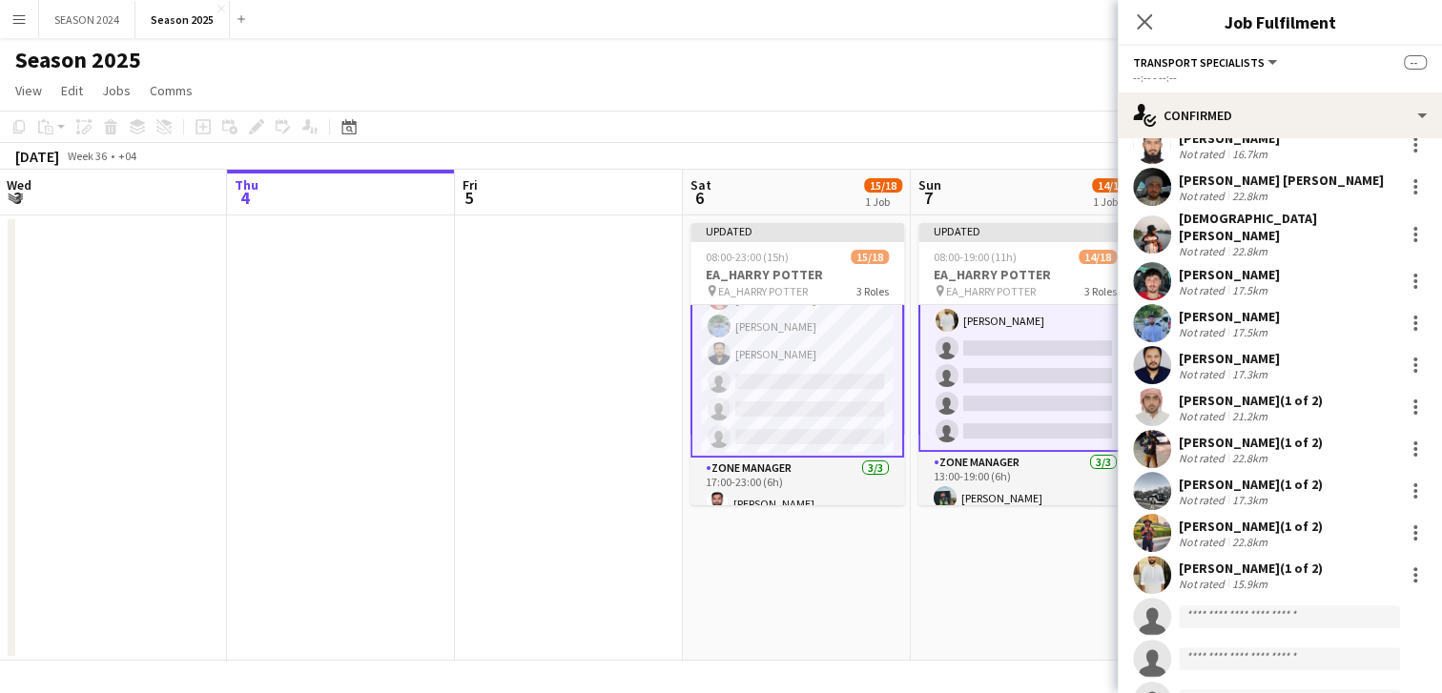
scroll to position [118, 0]
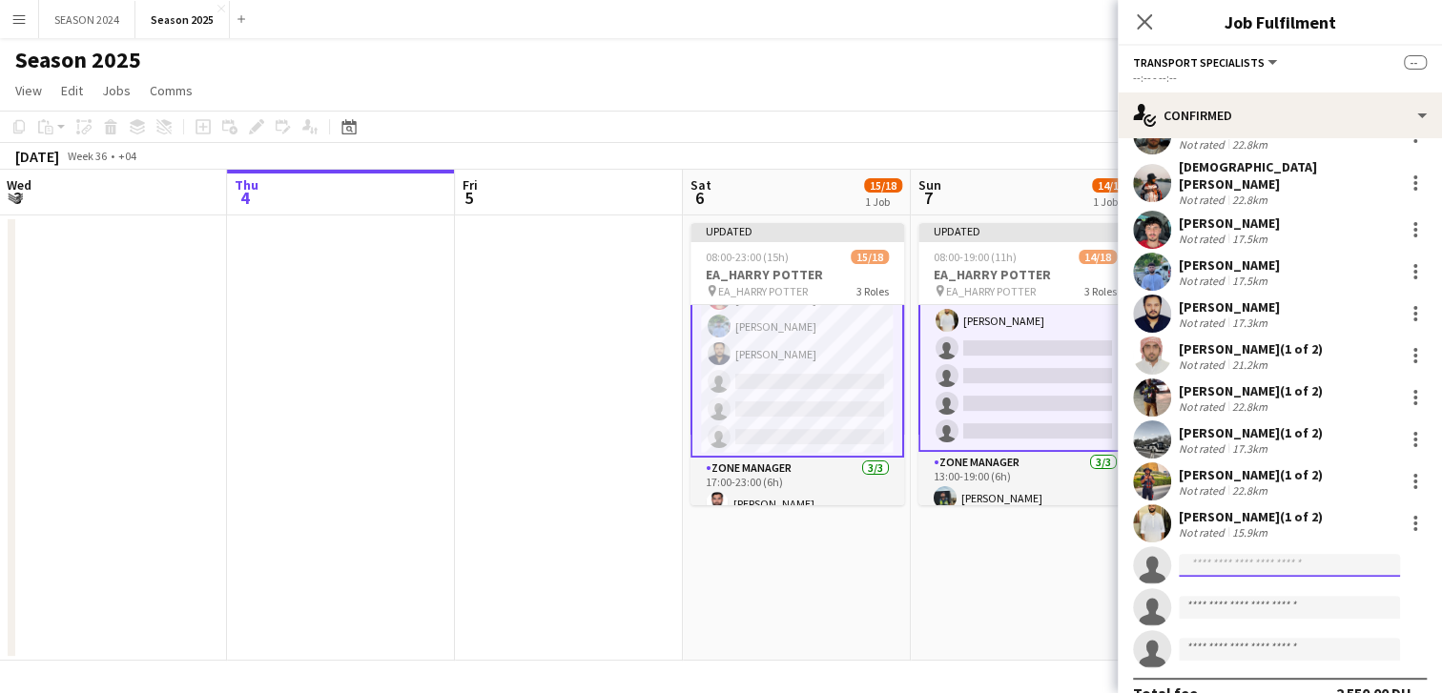
click at [1263, 554] on input at bounding box center [1289, 565] width 221 height 23
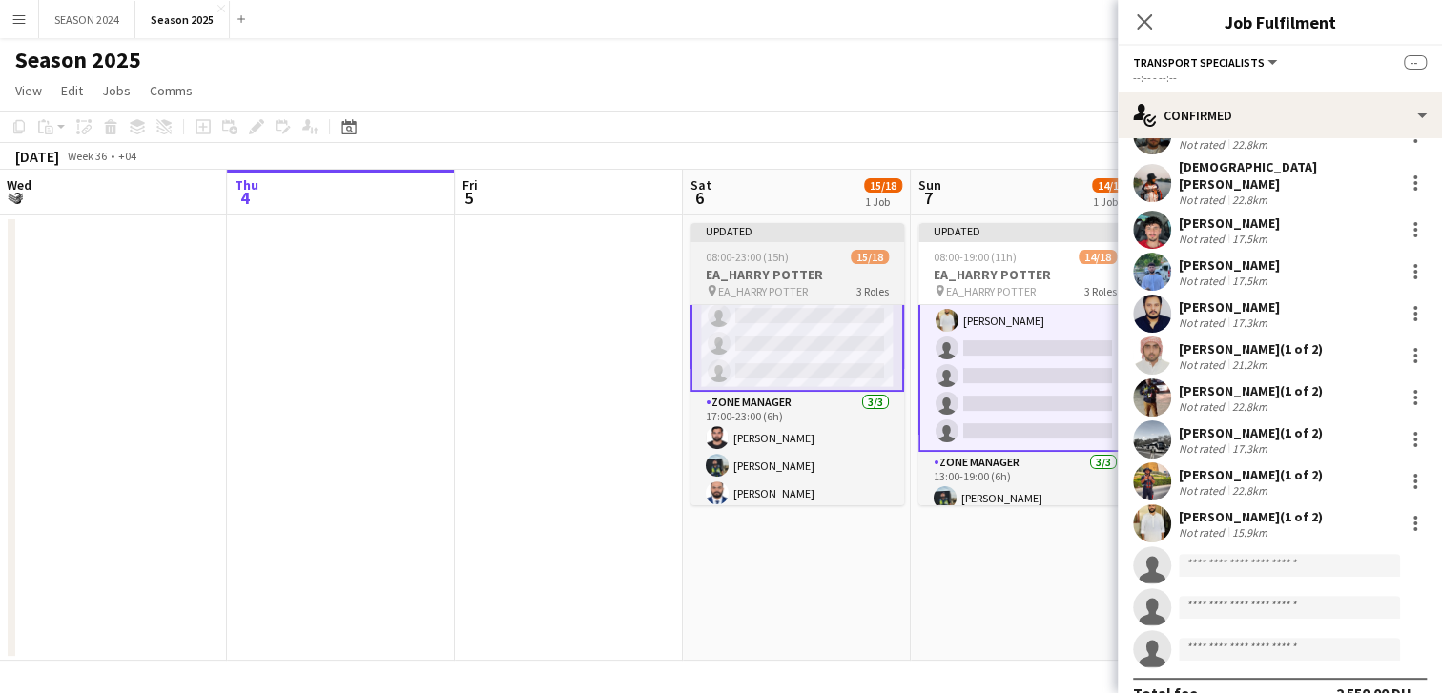
scroll to position [304, 0]
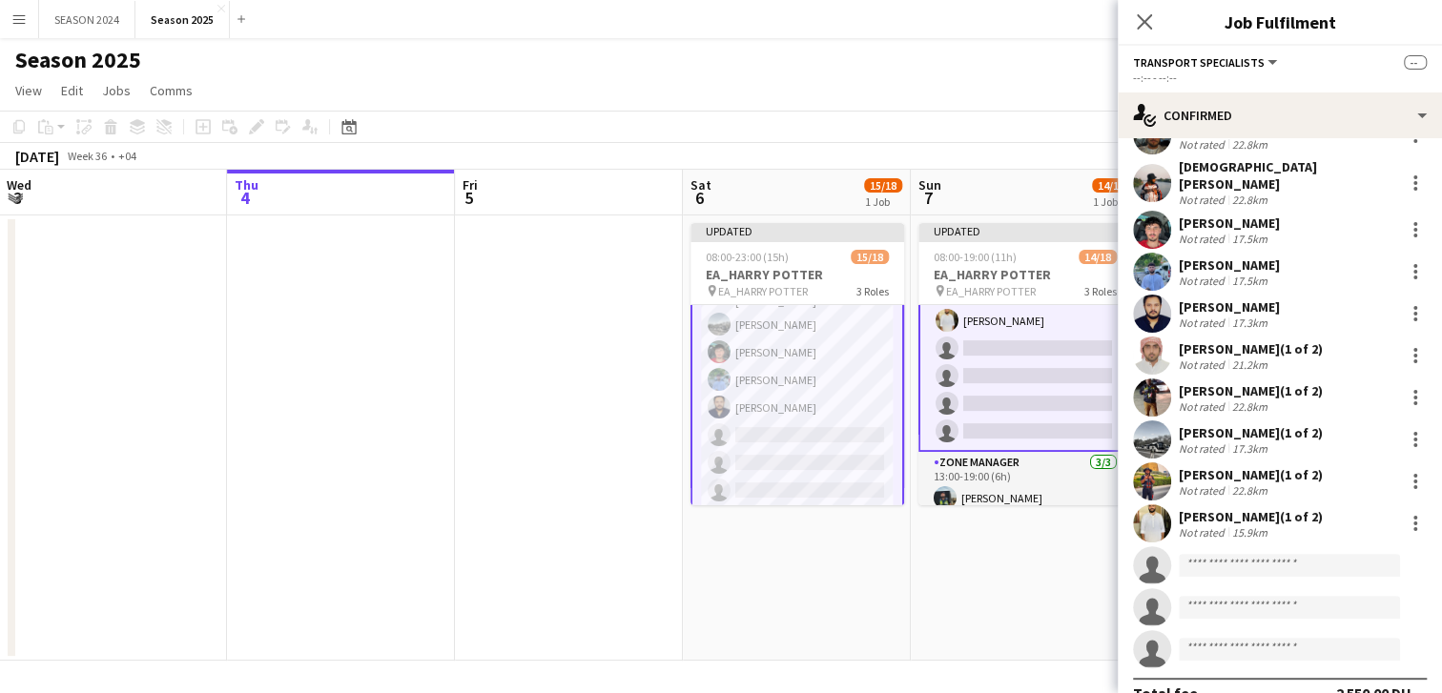
click at [1034, 398] on app-card-role "Transport Specialists 73A [DATE] 13:00-19:00 (6h) [PERSON_NAME] [PERSON_NAME] […" at bounding box center [1025, 260] width 214 height 384
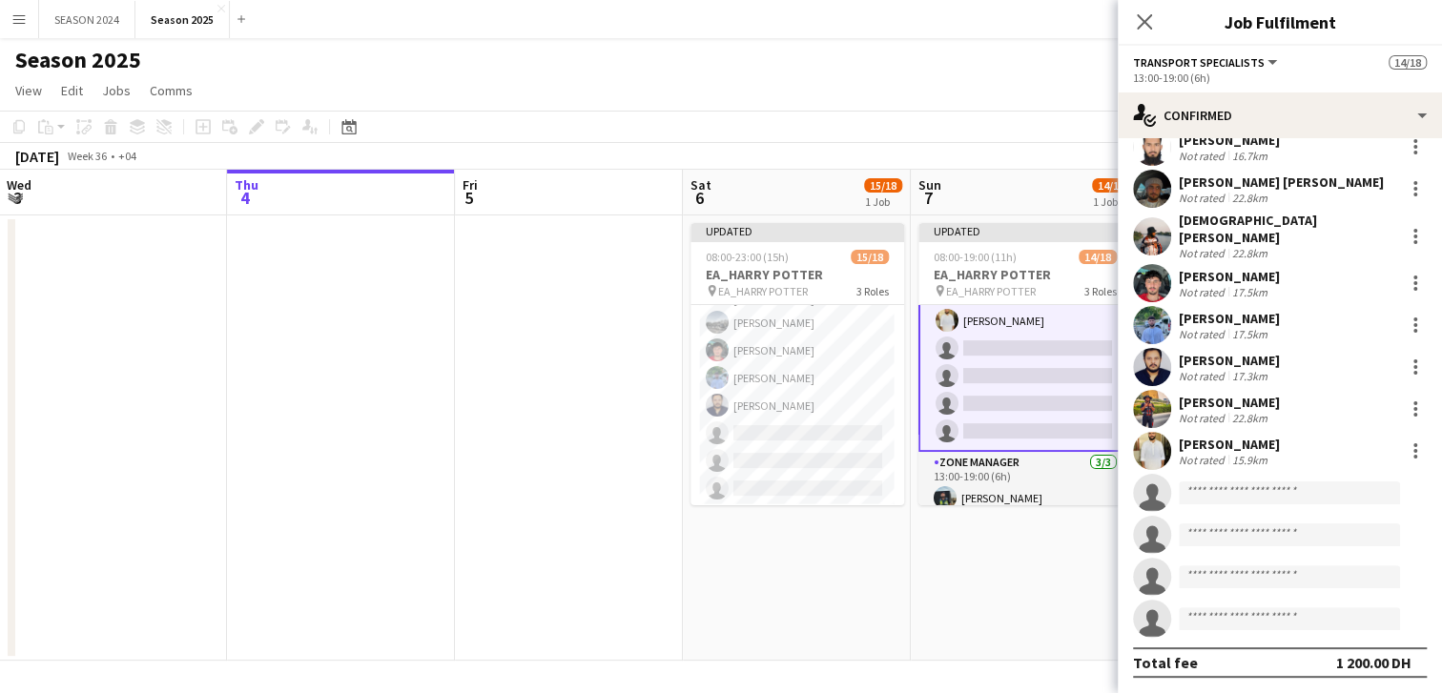
scroll to position [0, 0]
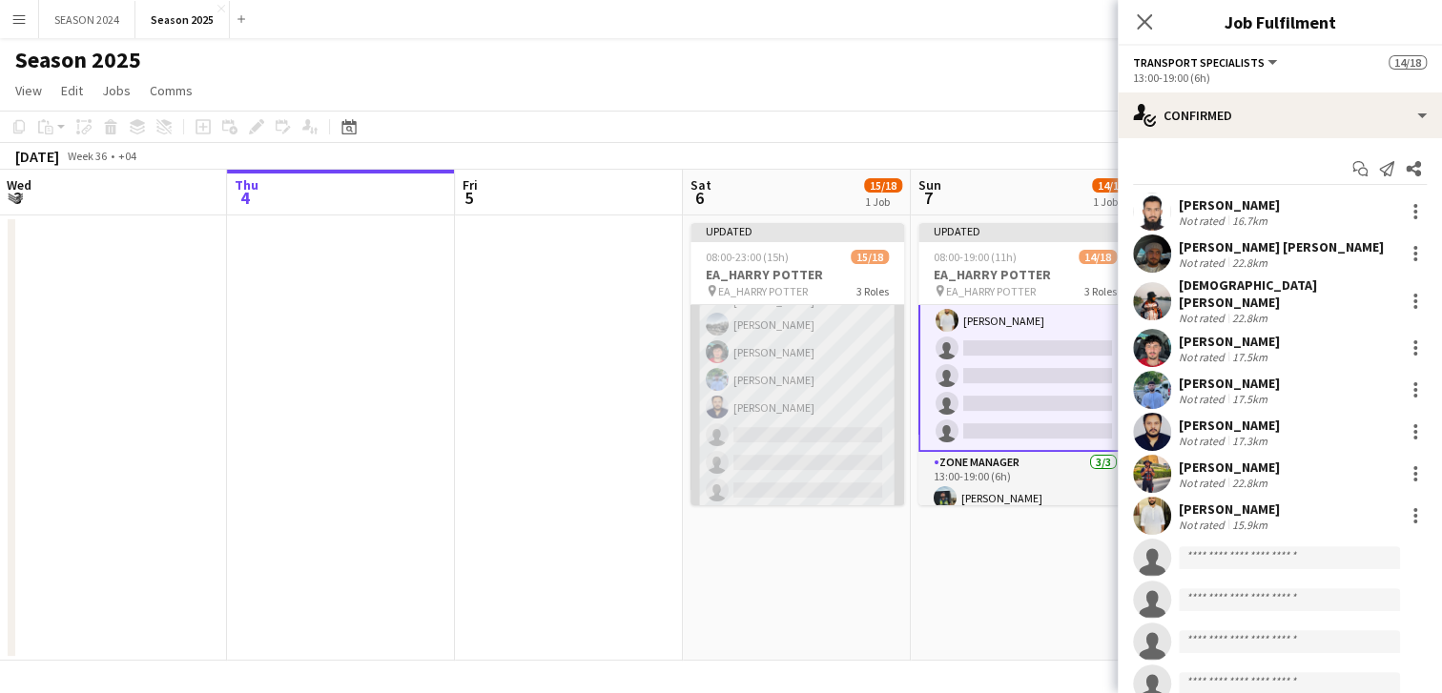
click at [829, 393] on app-card-role "Transport Specialists 72A [DATE] 17:00-23:00 (6h) [PERSON_NAME] [PERSON_NAME] […" at bounding box center [797, 319] width 214 height 380
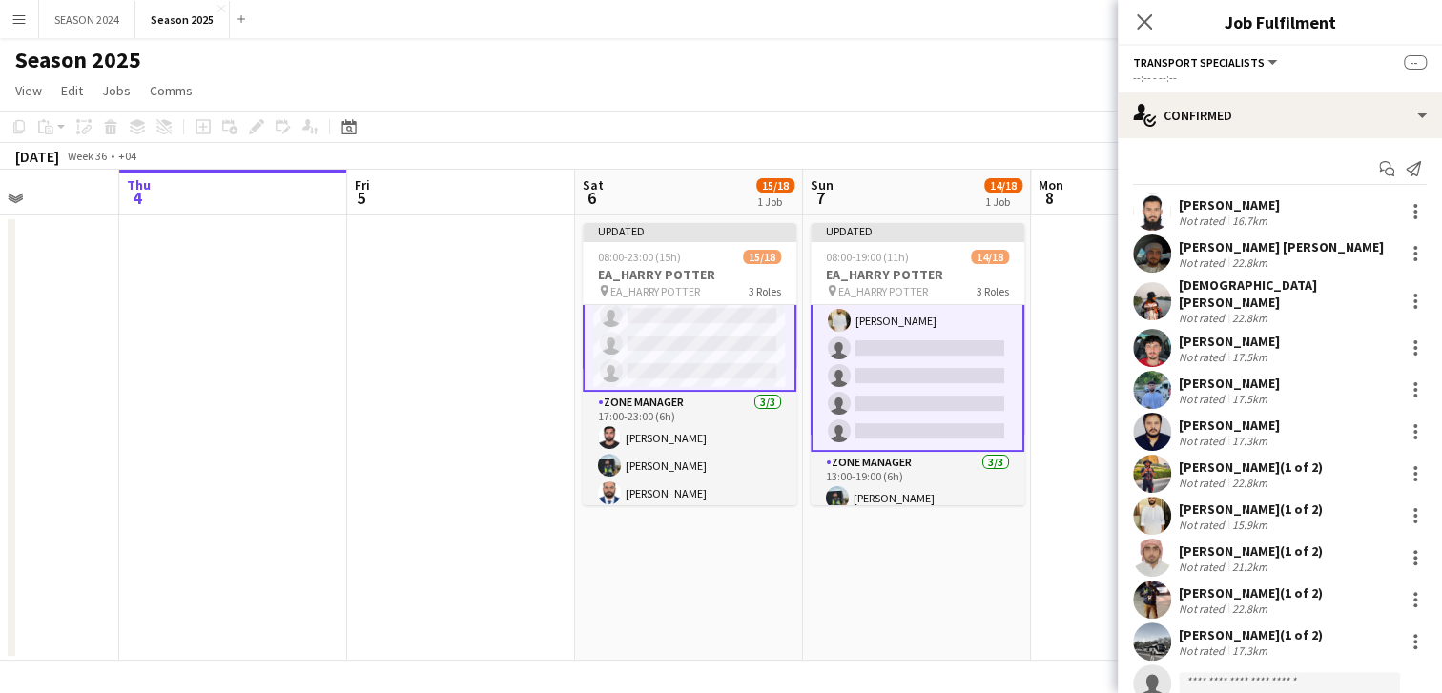
scroll to position [0, 566]
drag, startPoint x: 793, startPoint y: 431, endPoint x: 768, endPoint y: 407, distance: 35.1
click at [768, 407] on app-calendar-viewport "Mon 1 Tue 2 Wed 3 Thu 4 Fri 5 Sat 6 15/18 1 Job Sun 7 14/18 1 Job Mon 8 Tue 9 W…" at bounding box center [721, 415] width 1442 height 491
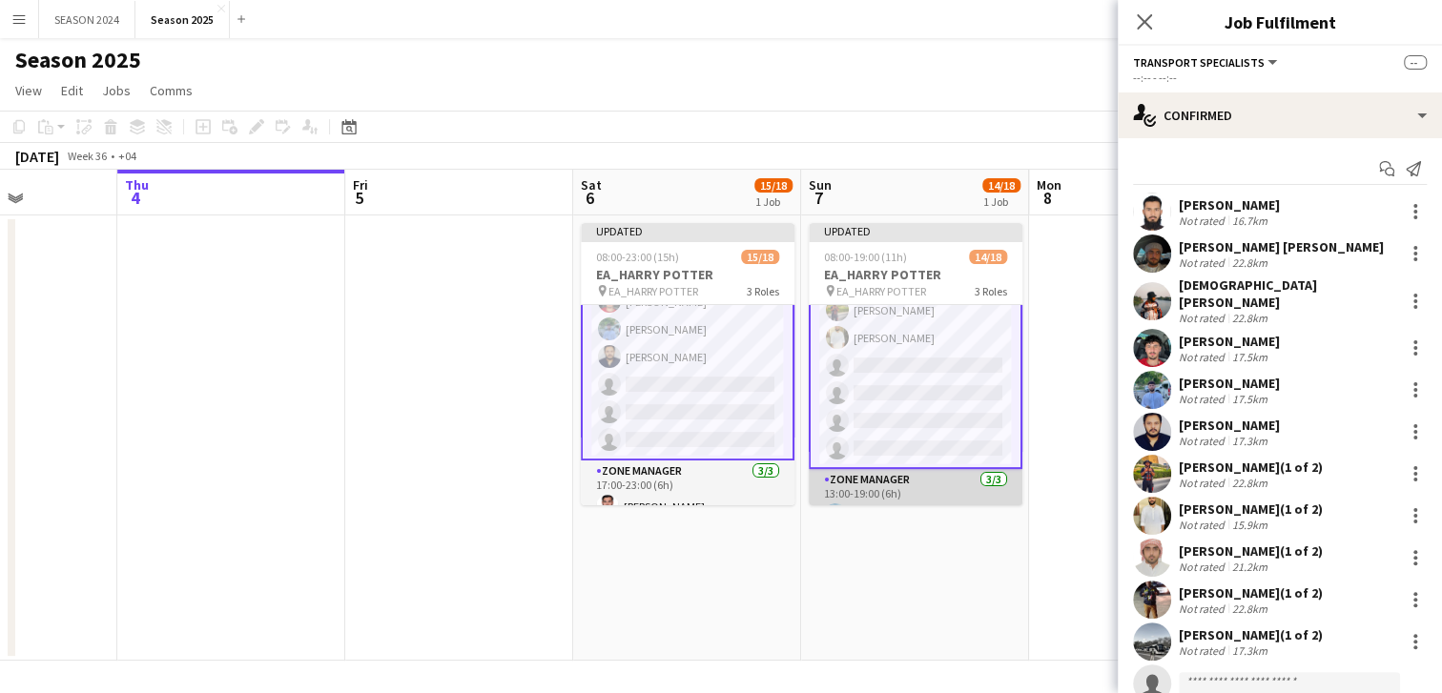
scroll to position [304, 0]
click at [886, 406] on app-card-role "Transport Specialists 73A [DATE] 13:00-19:00 (6h) [PERSON_NAME] [PERSON_NAME] […" at bounding box center [916, 313] width 214 height 384
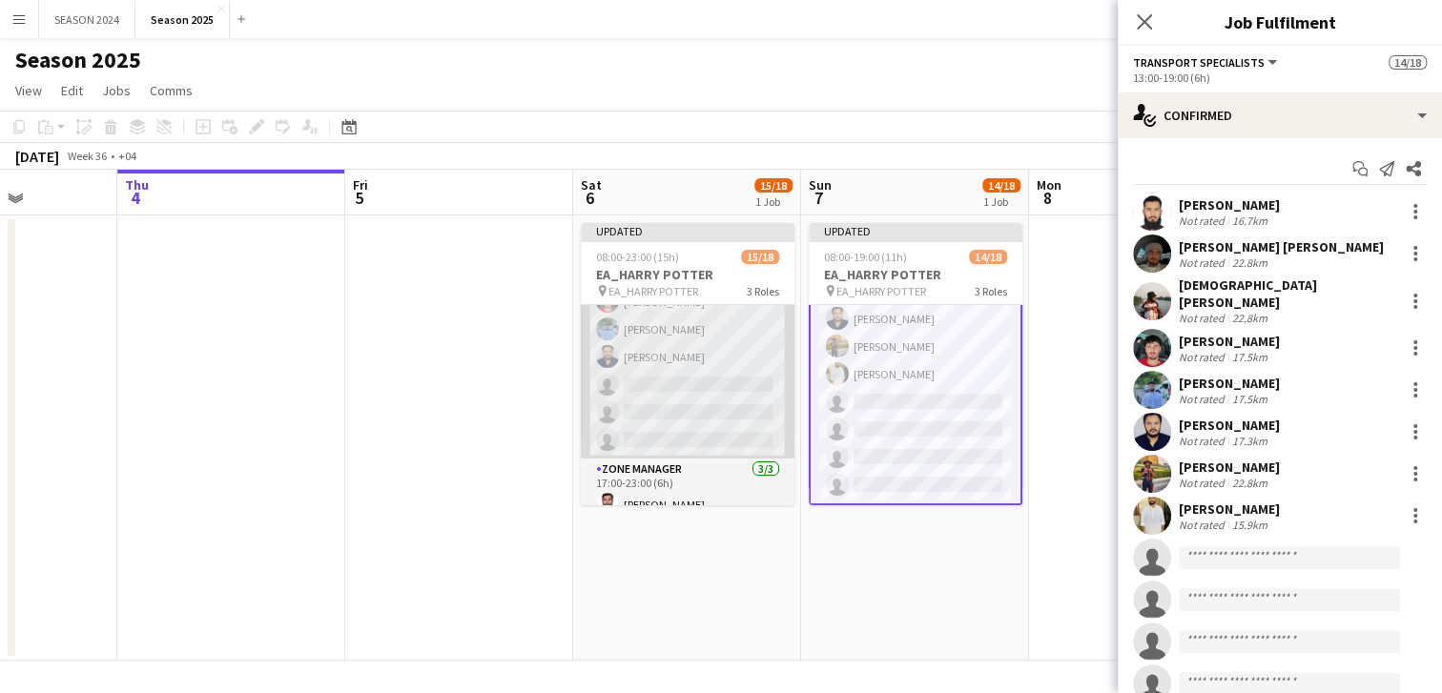
click at [727, 402] on app-card-role "Transport Specialists 72A [DATE] 17:00-23:00 (6h) [PERSON_NAME] [PERSON_NAME] […" at bounding box center [688, 268] width 214 height 380
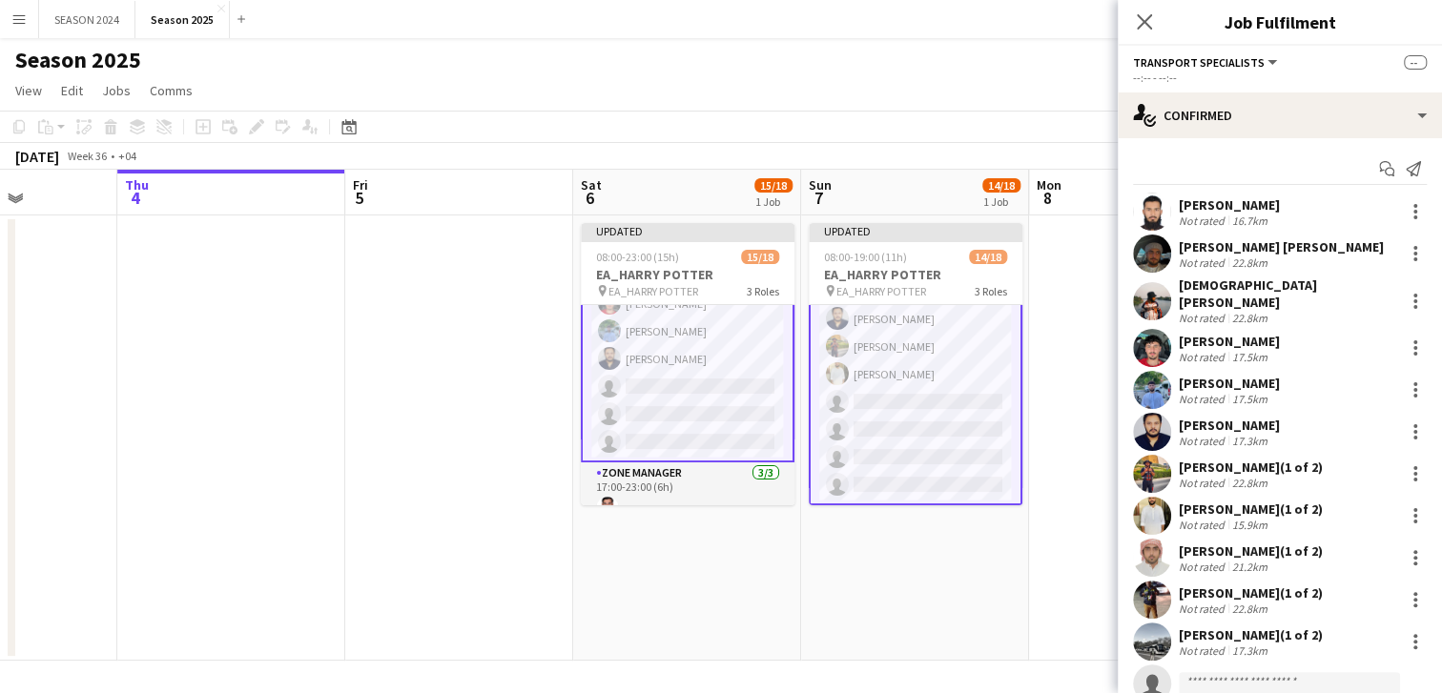
scroll to position [355, 0]
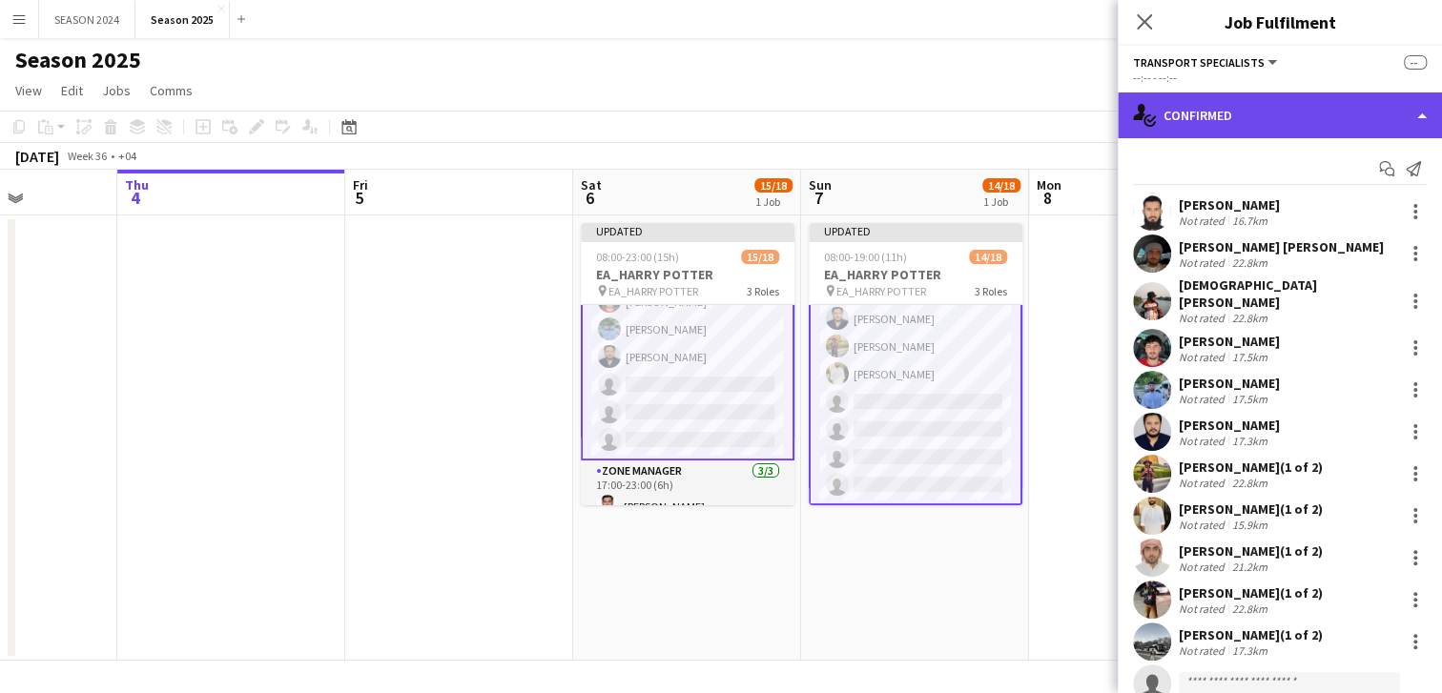
click at [1308, 124] on div "single-neutral-actions-check-2 Confirmed" at bounding box center [1280, 115] width 324 height 46
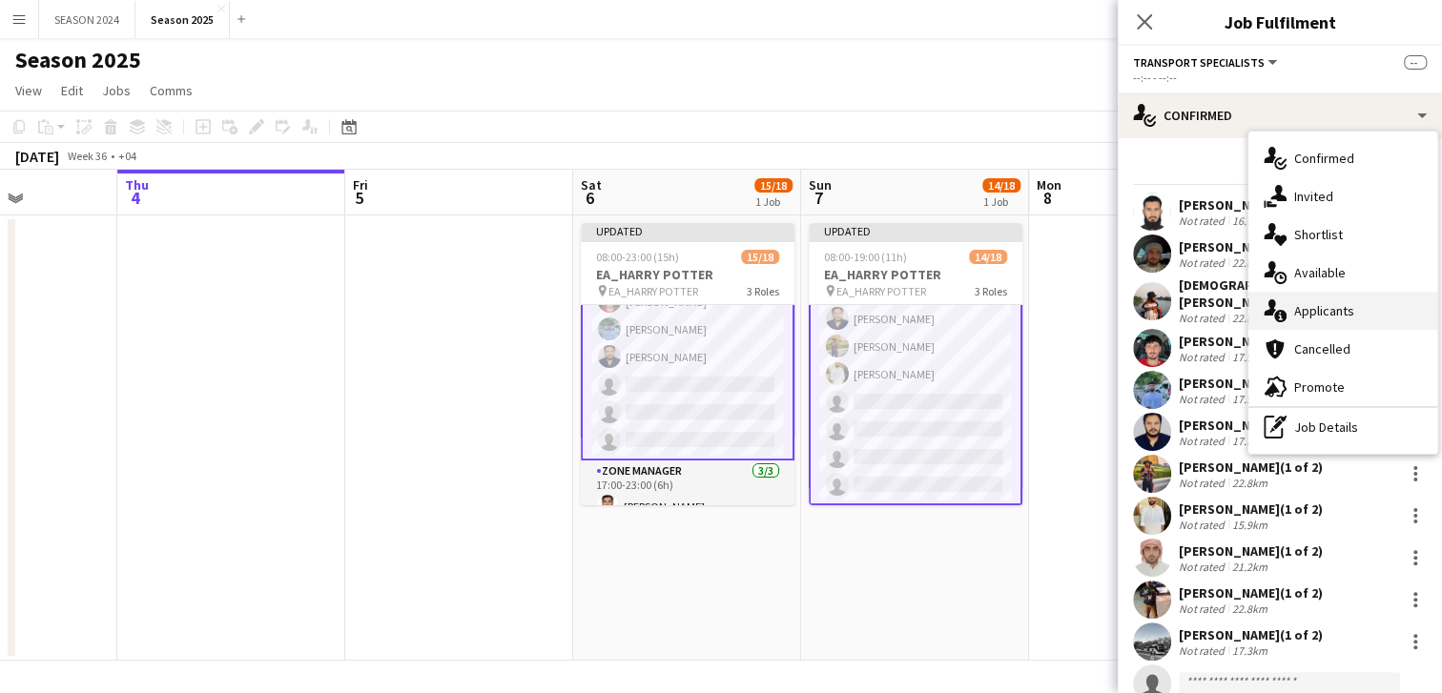
click at [1318, 309] on span "Applicants" at bounding box center [1324, 310] width 60 height 17
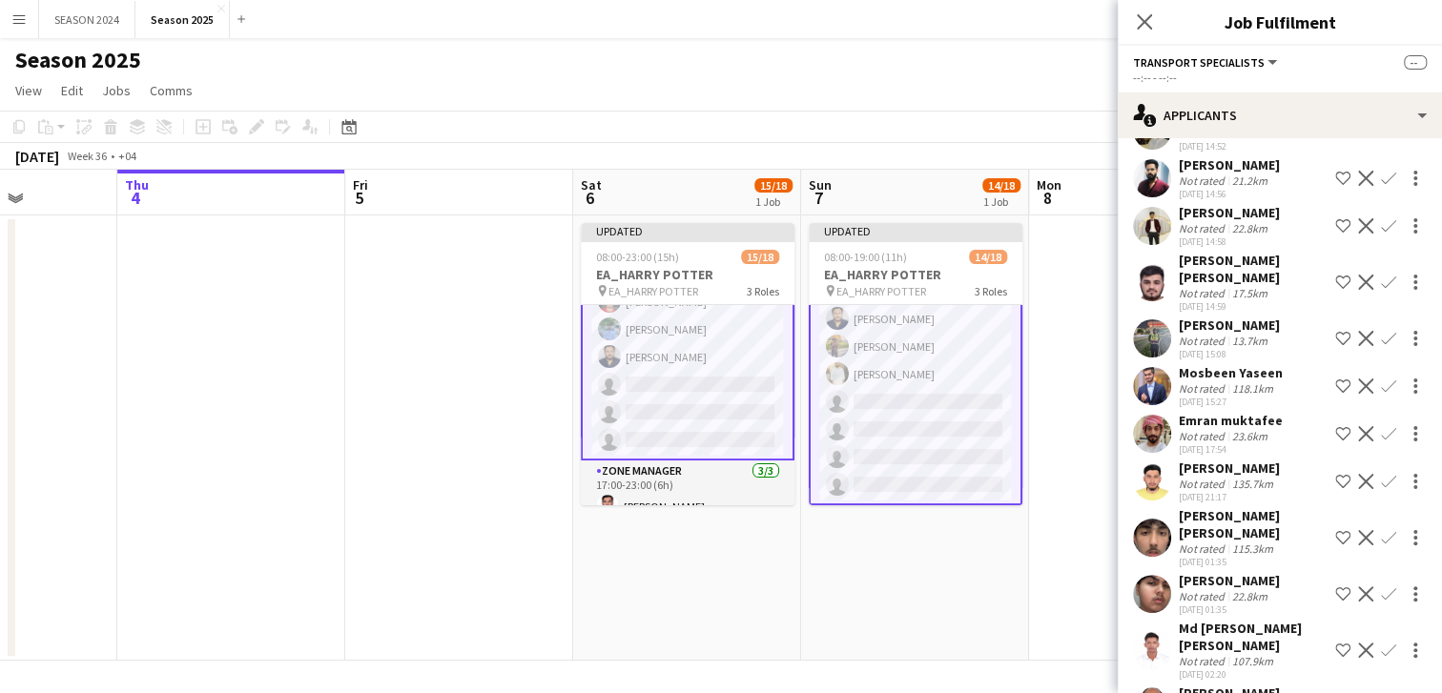
scroll to position [2547, 0]
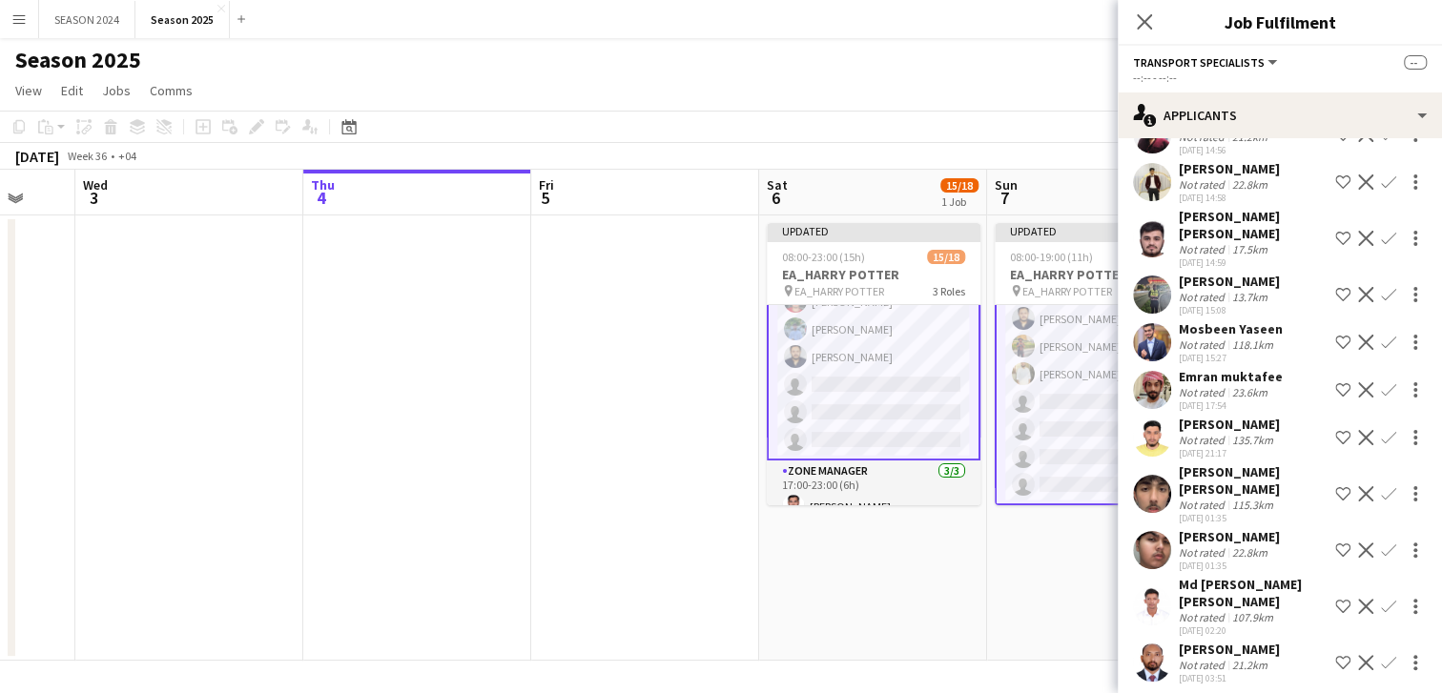
drag, startPoint x: 216, startPoint y: 369, endPoint x: 511, endPoint y: 369, distance: 294.6
click at [448, 374] on app-calendar-viewport "Mon 1 Tue 2 Wed 3 Thu 4 Fri 5 Sat 6 15/18 1 Job Sun 7 14/18 1 Job Mon 8 Tue 9 W…" at bounding box center [721, 415] width 1442 height 491
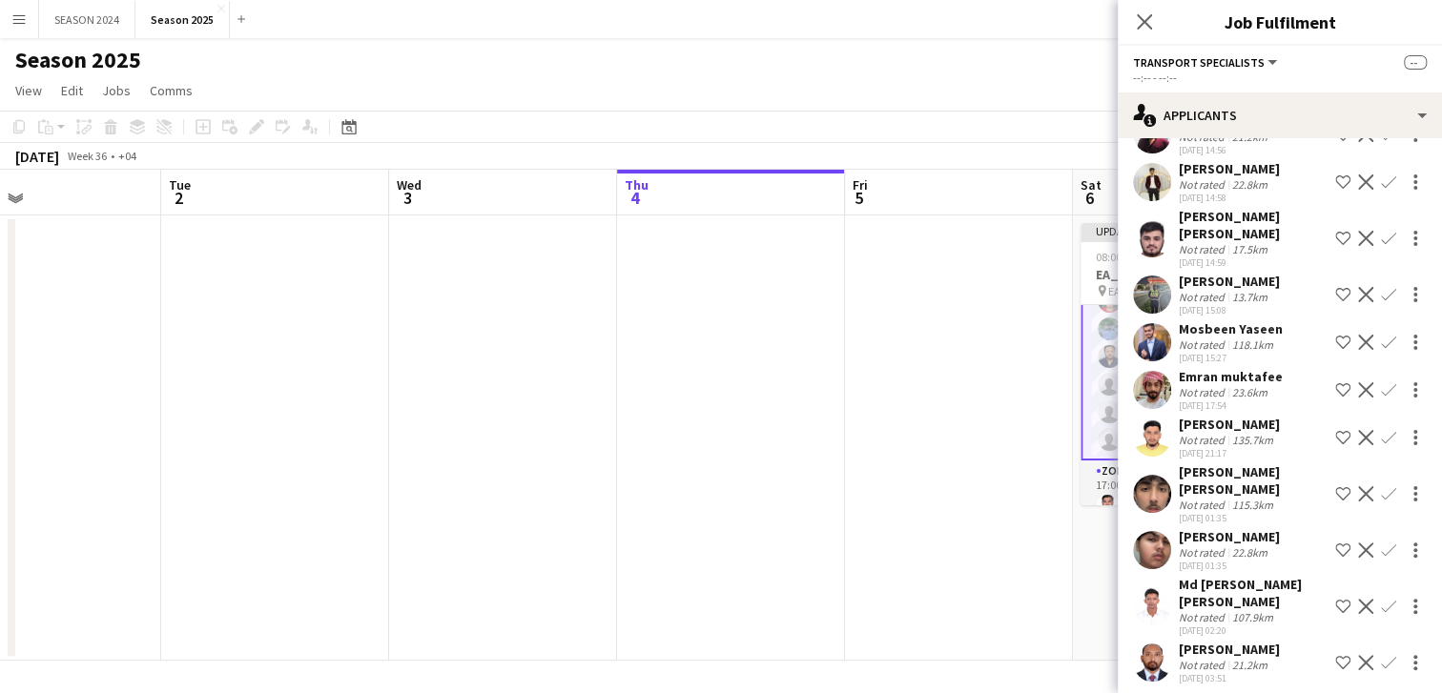
drag, startPoint x: 391, startPoint y: 373, endPoint x: 658, endPoint y: 355, distance: 267.6
click at [646, 356] on app-calendar-viewport "Sun 31 11/11 1 Job Mon 1 Tue 2 Wed 3 Thu 4 Fri 5 Sat 6 15/18 1 Job Sun 7 14/18 …" at bounding box center [721, 415] width 1442 height 491
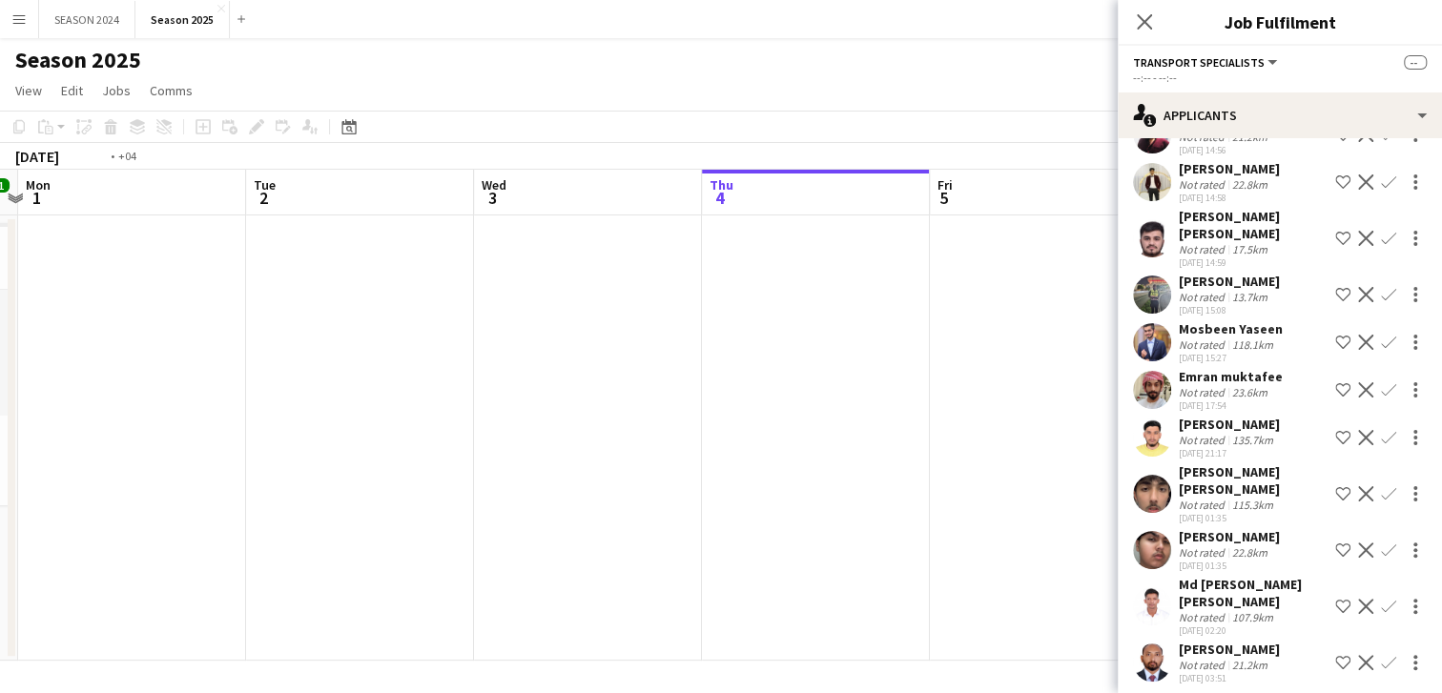
drag, startPoint x: 225, startPoint y: 373, endPoint x: 779, endPoint y: 387, distance: 554.2
click at [517, 370] on app-calendar-viewport "Sat 30 Sun 31 11/11 1 Job Mon 1 Tue 2 Wed 3 Thu 4 Fri 5 Sat 6 15/18 1 Job Sun 7…" at bounding box center [721, 415] width 1442 height 491
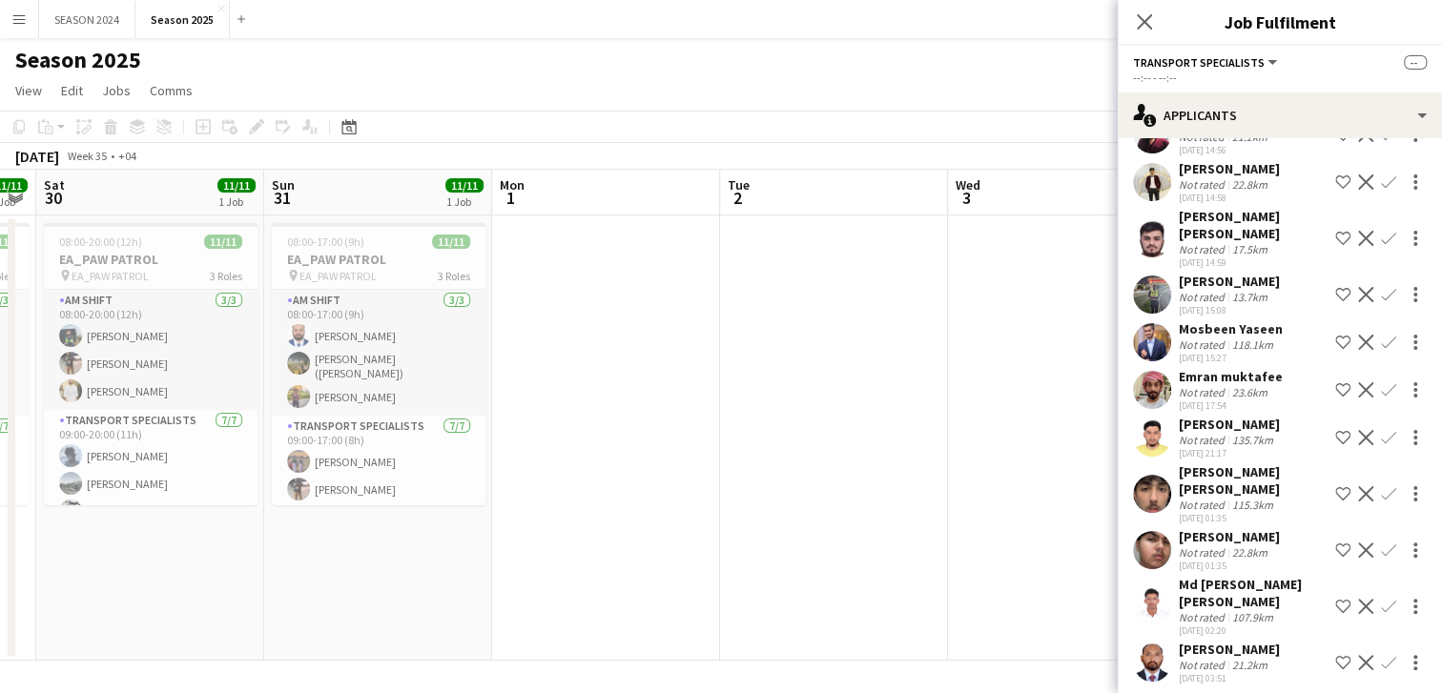
drag, startPoint x: 148, startPoint y: 411, endPoint x: 339, endPoint y: 400, distance: 191.0
click at [339, 400] on app-calendar-viewport "Thu 28 Fri 29 11/11 1 Job Sat 30 11/11 1 Job Sun 31 11/11 1 Job Mon 1 Tue 2 Wed…" at bounding box center [721, 415] width 1442 height 491
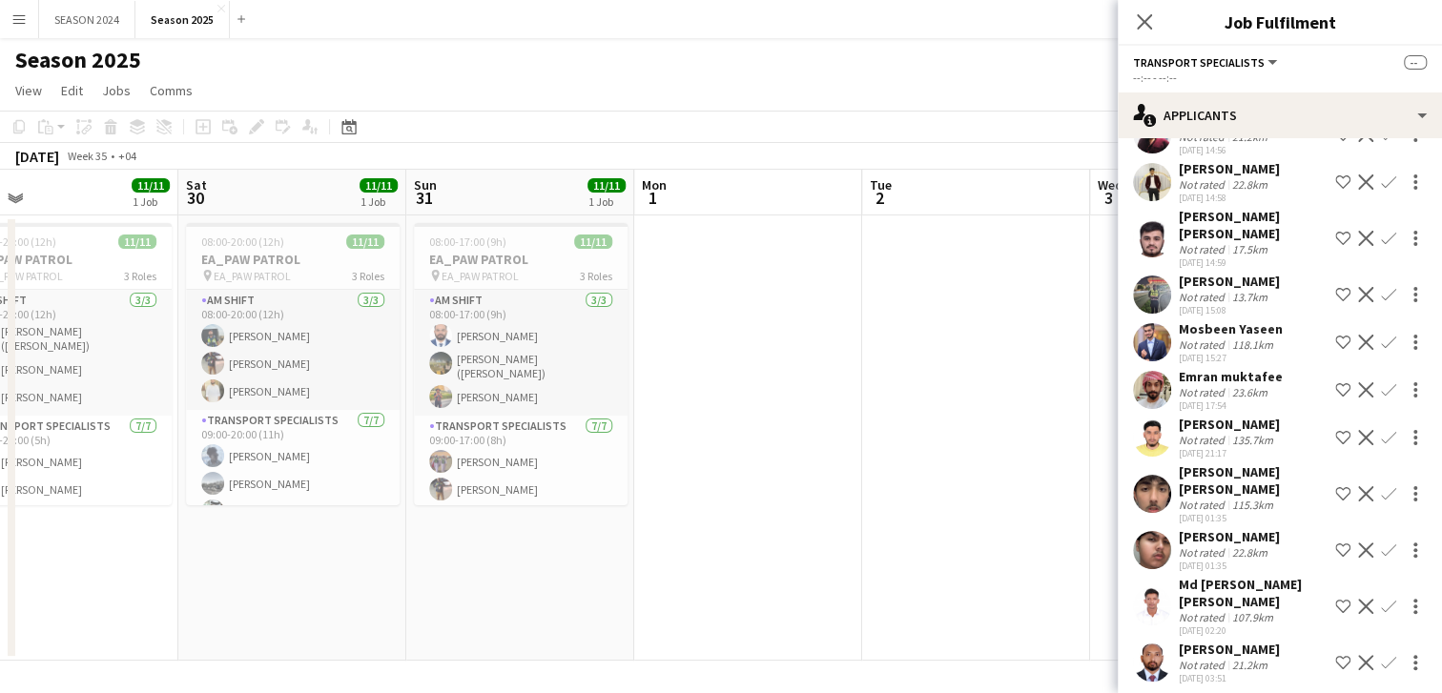
scroll to position [0, 391]
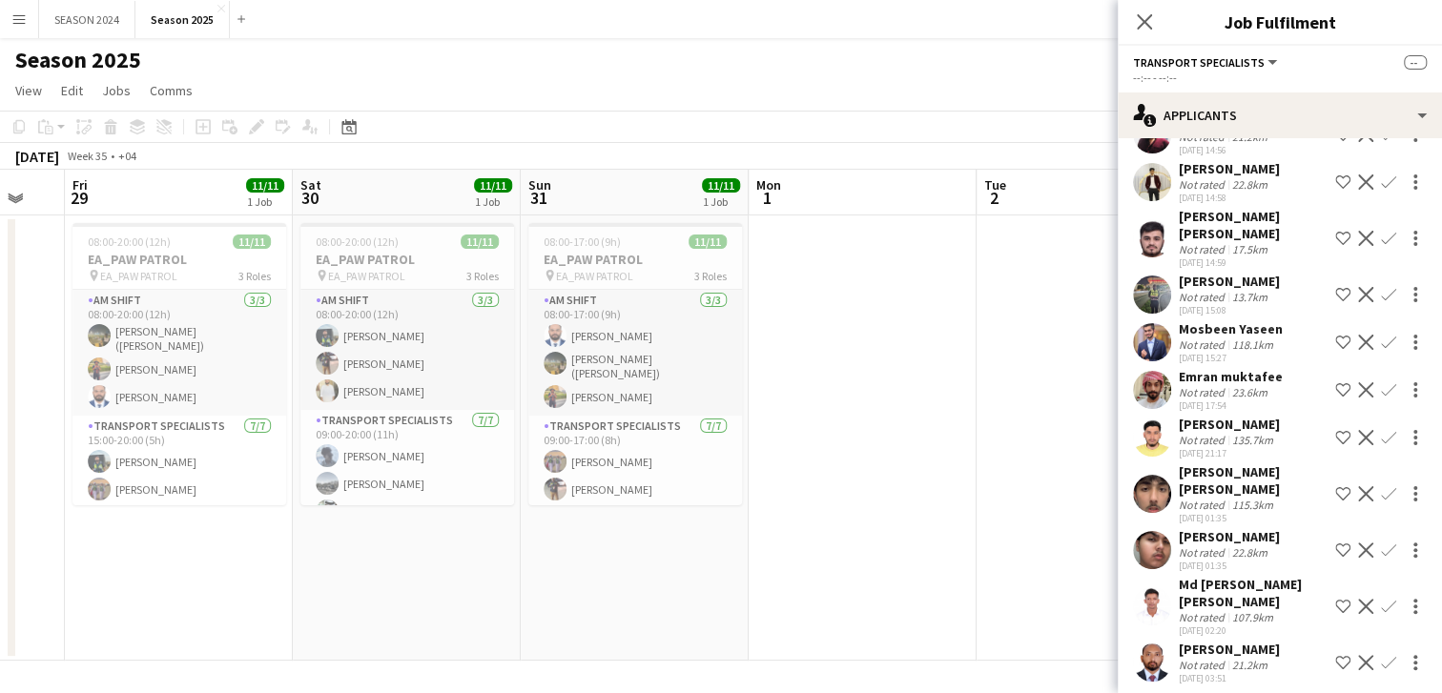
drag, startPoint x: 221, startPoint y: 475, endPoint x: 468, endPoint y: 475, distance: 247.0
click at [468, 475] on app-calendar-viewport "Wed 27 Thu 28 Fri 29 11/11 1 Job Sat 30 11/11 1 Job Sun 31 11/11 1 Job Mon 1 Tu…" at bounding box center [721, 415] width 1442 height 491
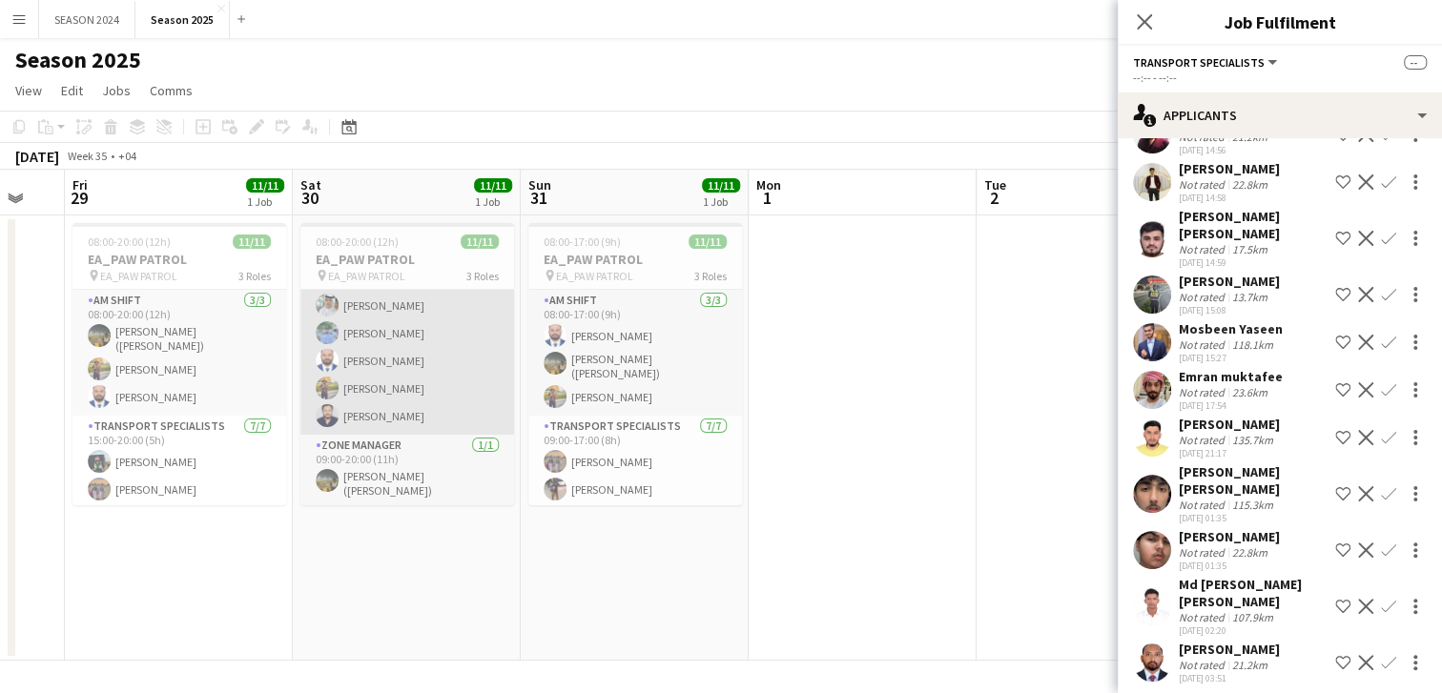
click at [394, 359] on app-card-role "Transport Specialists [DATE] 09:00-20:00 (11h) [PERSON_NAME] [PERSON_NAME] [PER…" at bounding box center [407, 319] width 214 height 231
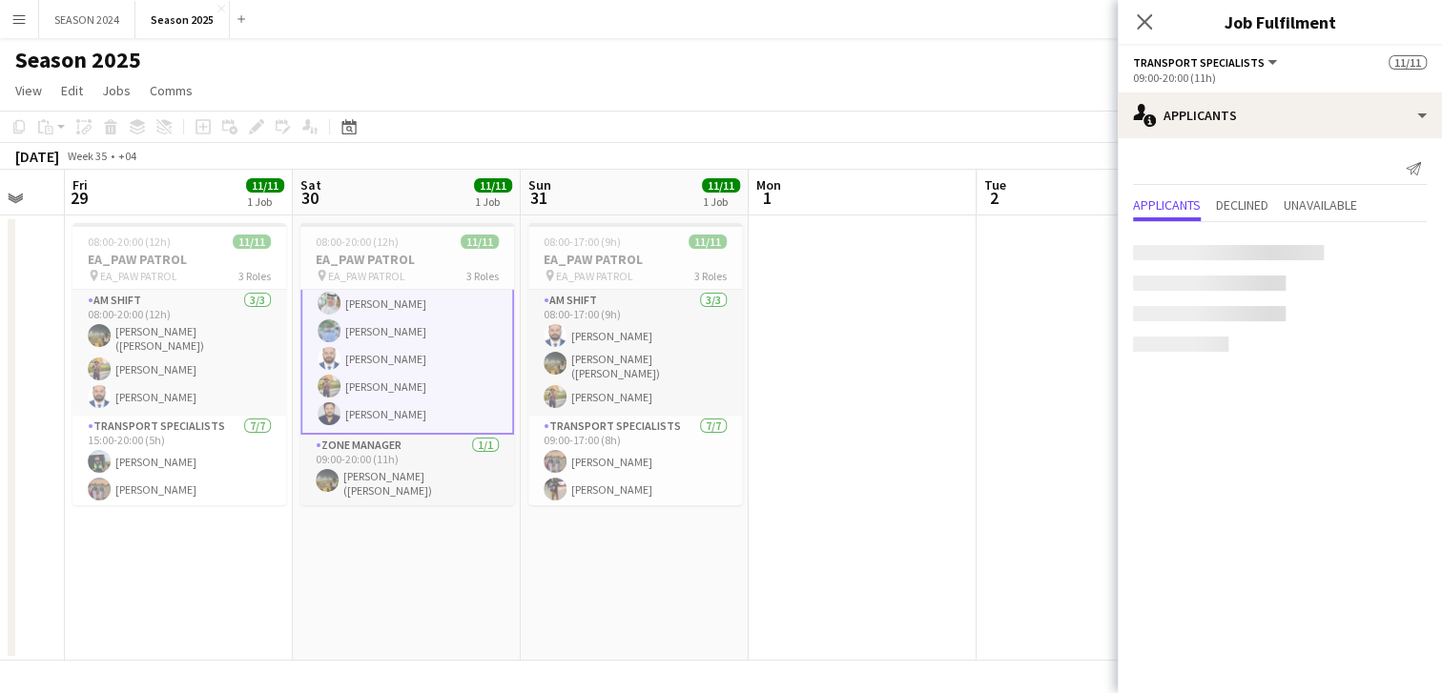
scroll to position [0, 0]
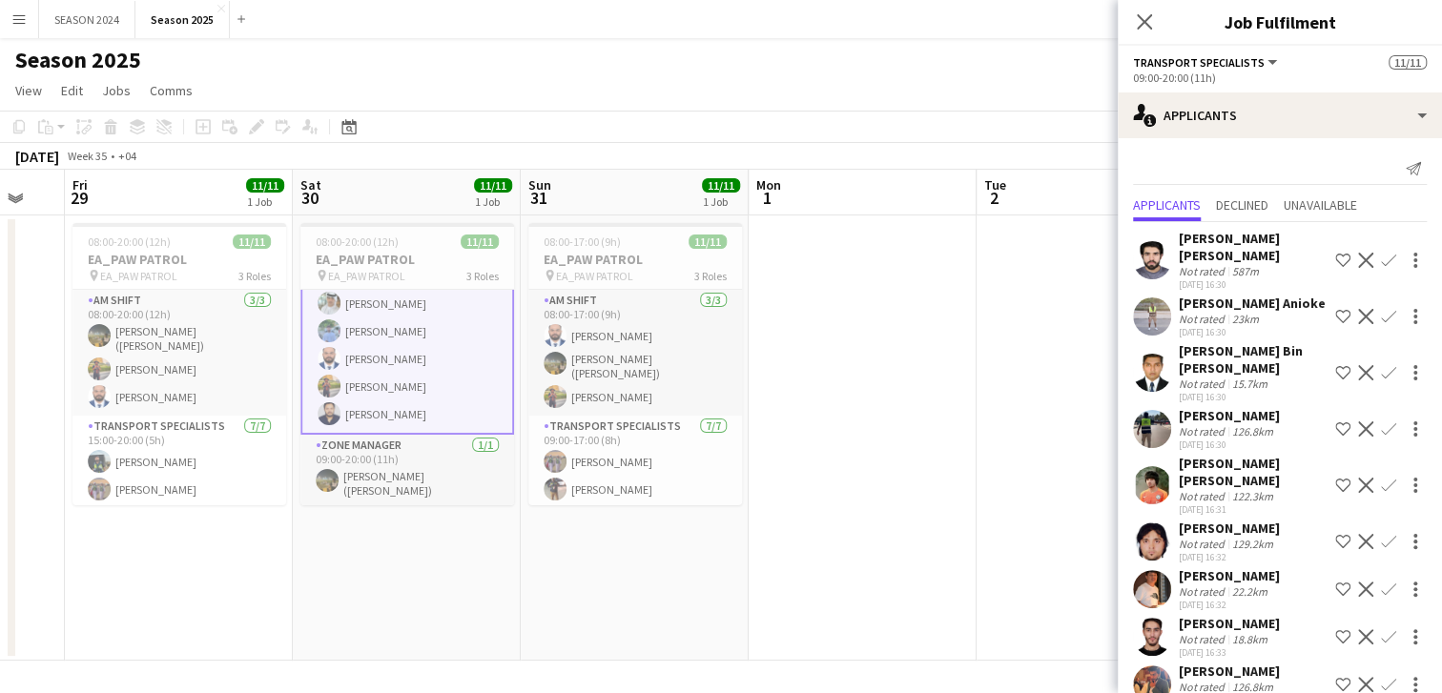
click at [392, 375] on app-calendar-viewport "Wed 27 Thu 28 Fri 29 11/11 1 Job Sat 30 11/11 1 Job Sun 31 11/11 1 Job Mon 1 Tu…" at bounding box center [721, 415] width 1442 height 491
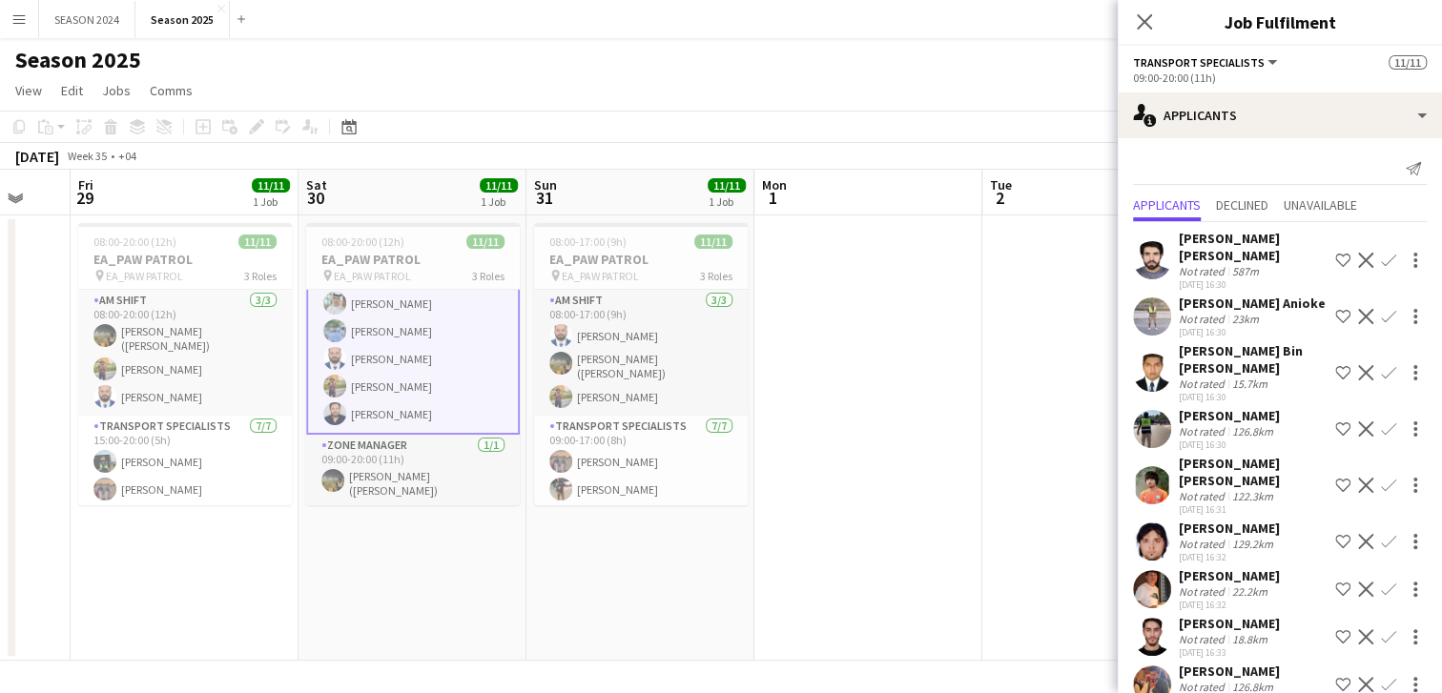
click at [392, 375] on app-card-role "Transport Specialists [DATE] 09:00-20:00 (11h) [PERSON_NAME] [PERSON_NAME] [PER…" at bounding box center [413, 317] width 214 height 235
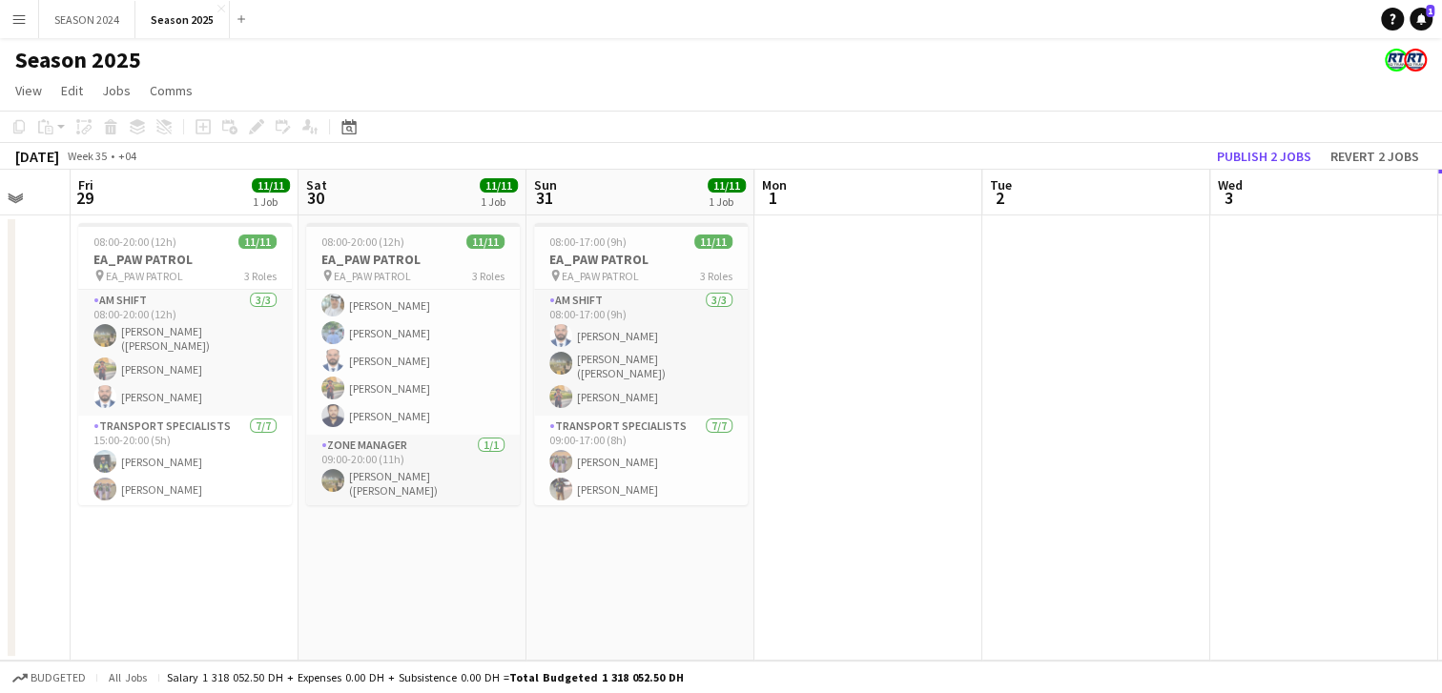
click at [392, 375] on app-card-role "Transport Specialists [DATE] 09:00-20:00 (11h) [PERSON_NAME] [PERSON_NAME] [PER…" at bounding box center [413, 319] width 214 height 231
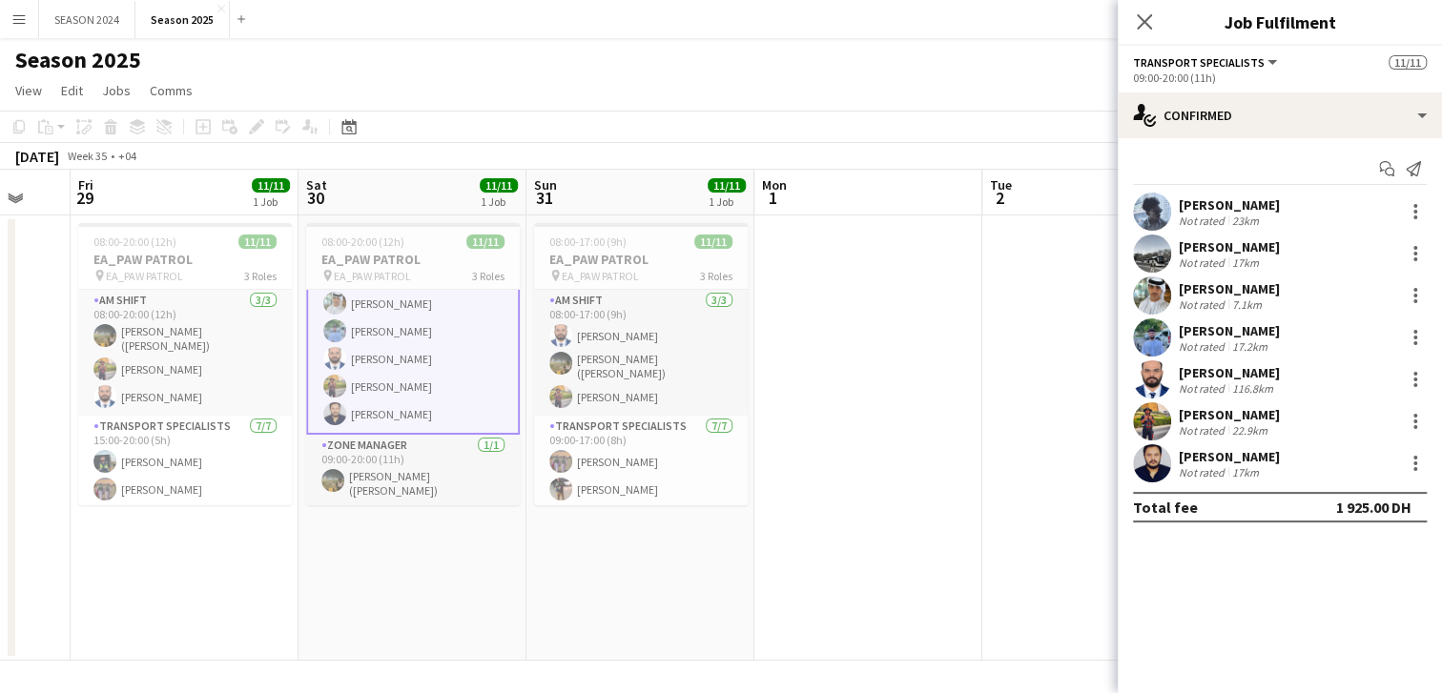
scroll to position [213, 0]
click at [1417, 293] on div at bounding box center [1415, 295] width 23 height 23
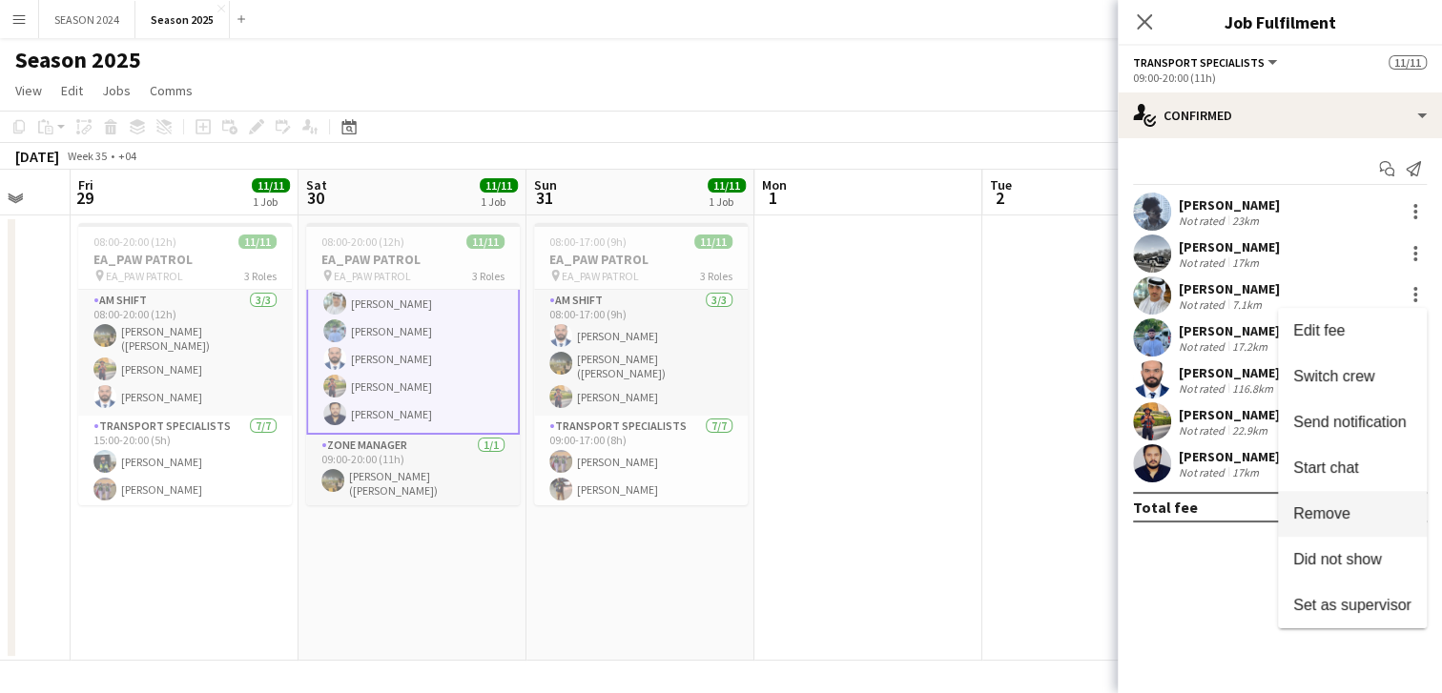
click at [1341, 517] on span "Remove" at bounding box center [1321, 513] width 57 height 16
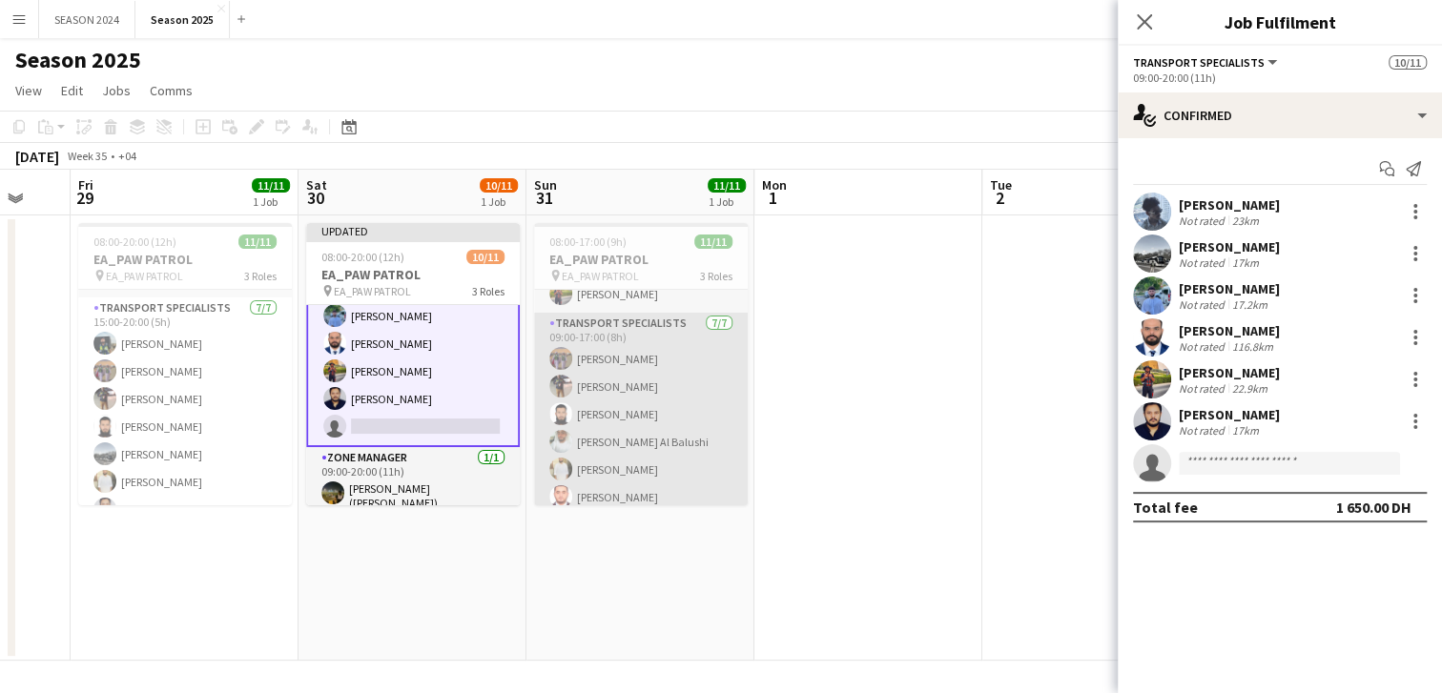
scroll to position [205, 0]
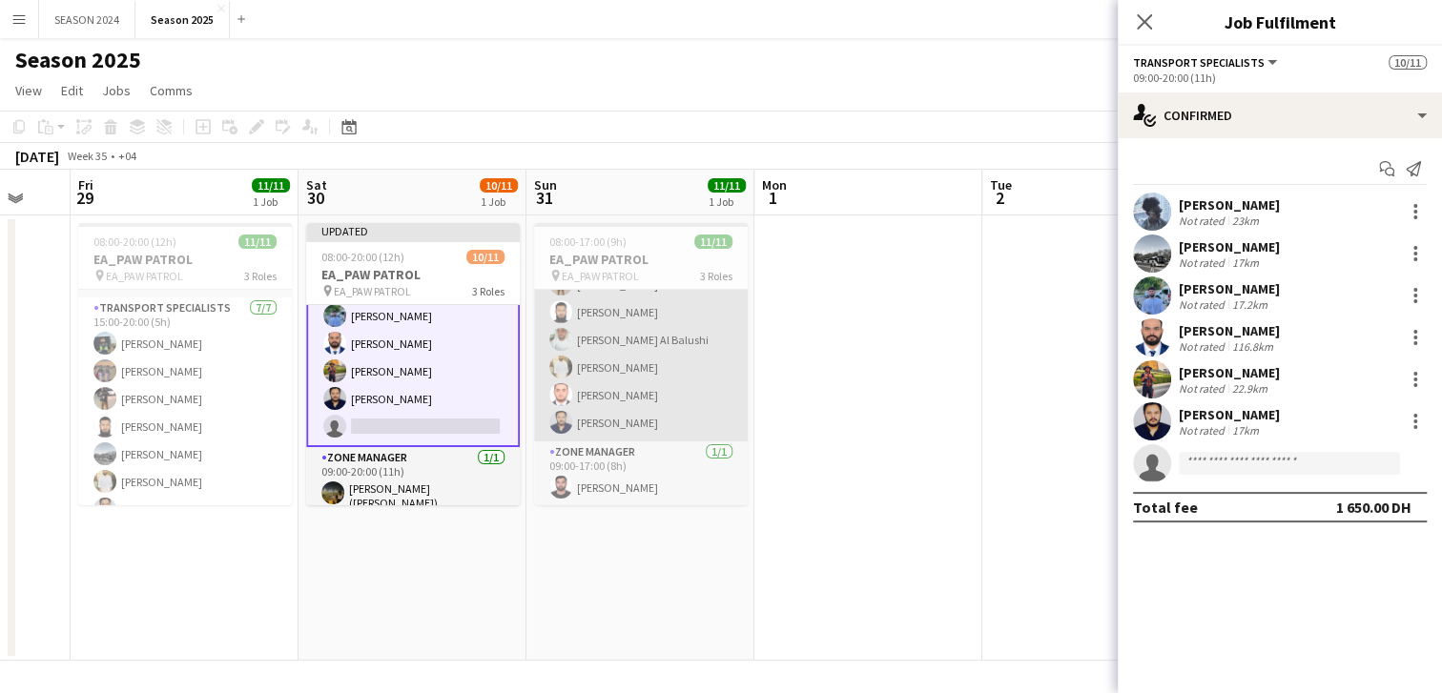
click at [660, 402] on app-card-role "Transport Specialists [DATE] 09:00-17:00 (8h) [PERSON_NAME] Baloshi [PERSON_NAM…" at bounding box center [641, 326] width 214 height 231
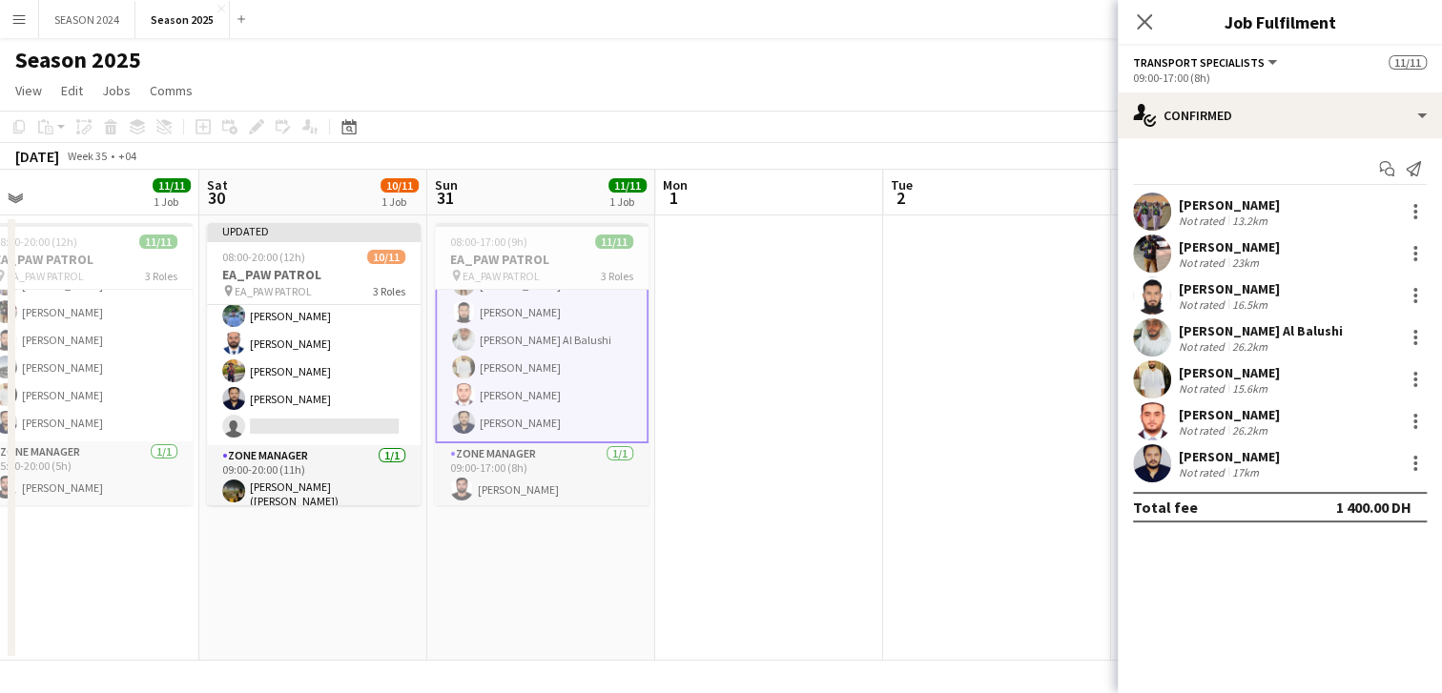
drag, startPoint x: 697, startPoint y: 583, endPoint x: 958, endPoint y: 589, distance: 261.4
click at [812, 585] on app-calendar-viewport "Wed 27 Thu 28 Fri 29 11/11 1 Job Sat 30 10/11 1 Job Sun 31 11/11 1 Job Mon 1 Tu…" at bounding box center [721, 415] width 1442 height 491
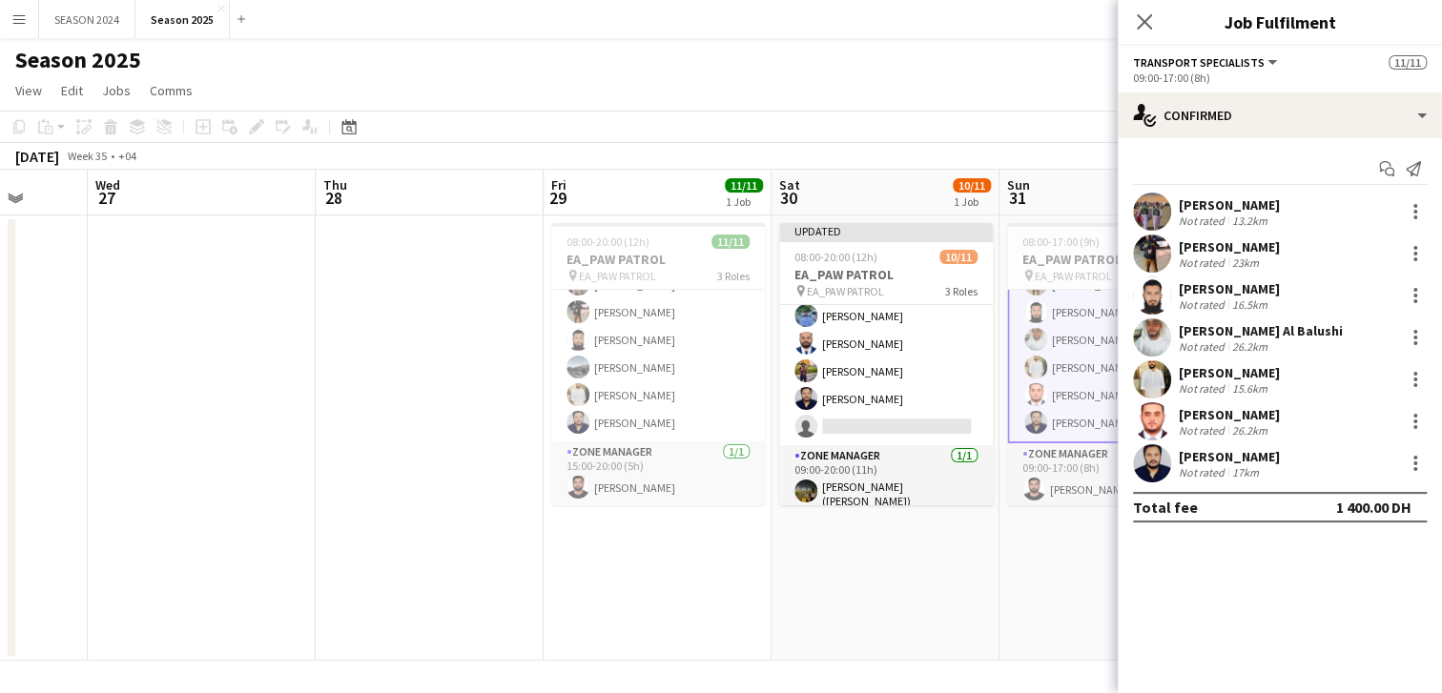
drag, startPoint x: 364, startPoint y: 513, endPoint x: 751, endPoint y: 519, distance: 387.2
click at [537, 516] on app-calendar-viewport "Sun 24 Mon 25 Tue 26 Wed 27 Thu 28 Fri 29 11/11 1 Job Sat 30 10/11 1 Job Sun 31…" at bounding box center [721, 415] width 1442 height 491
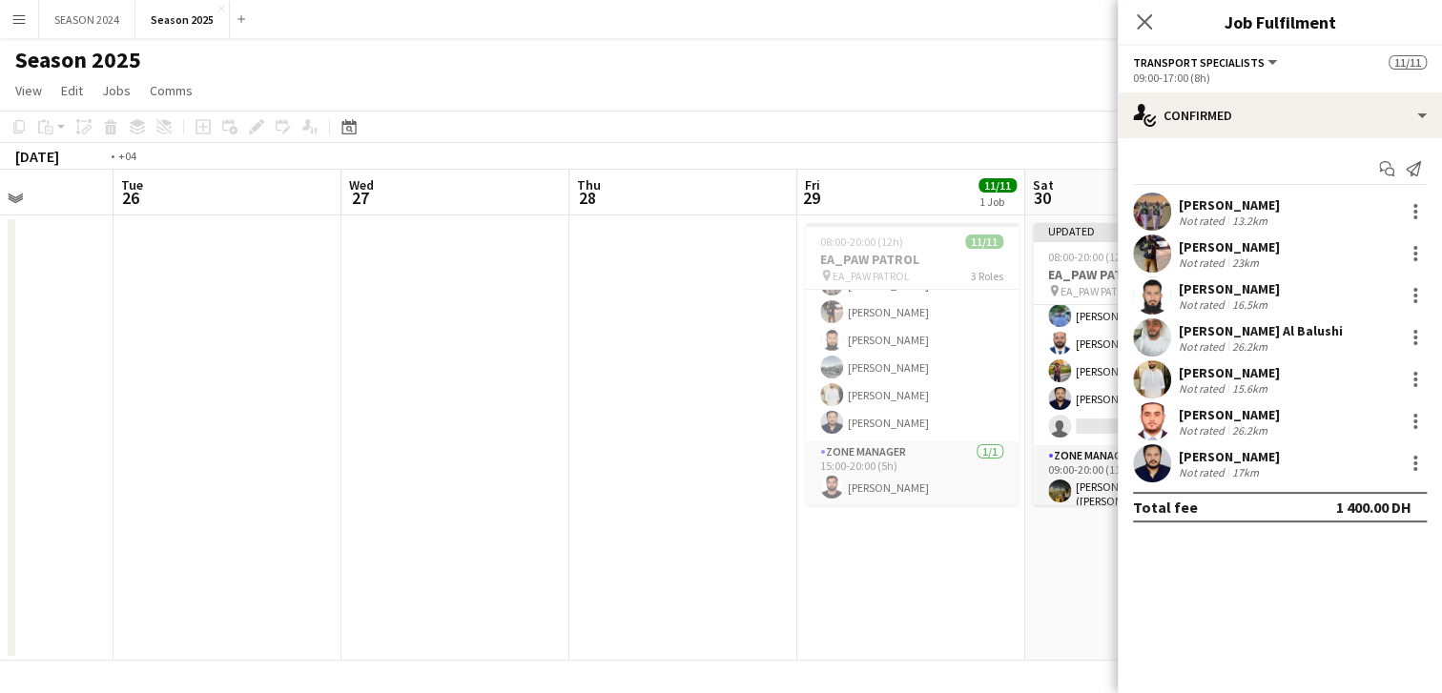
drag, startPoint x: 307, startPoint y: 479, endPoint x: 741, endPoint y: 497, distance: 434.2
click at [755, 506] on app-calendar-viewport "Sat 23 Sun 24 Mon 25 Tue 26 Wed 27 Thu 28 Fri 29 11/11 1 Job Sat 30 10/11 1 Job…" at bounding box center [721, 415] width 1442 height 491
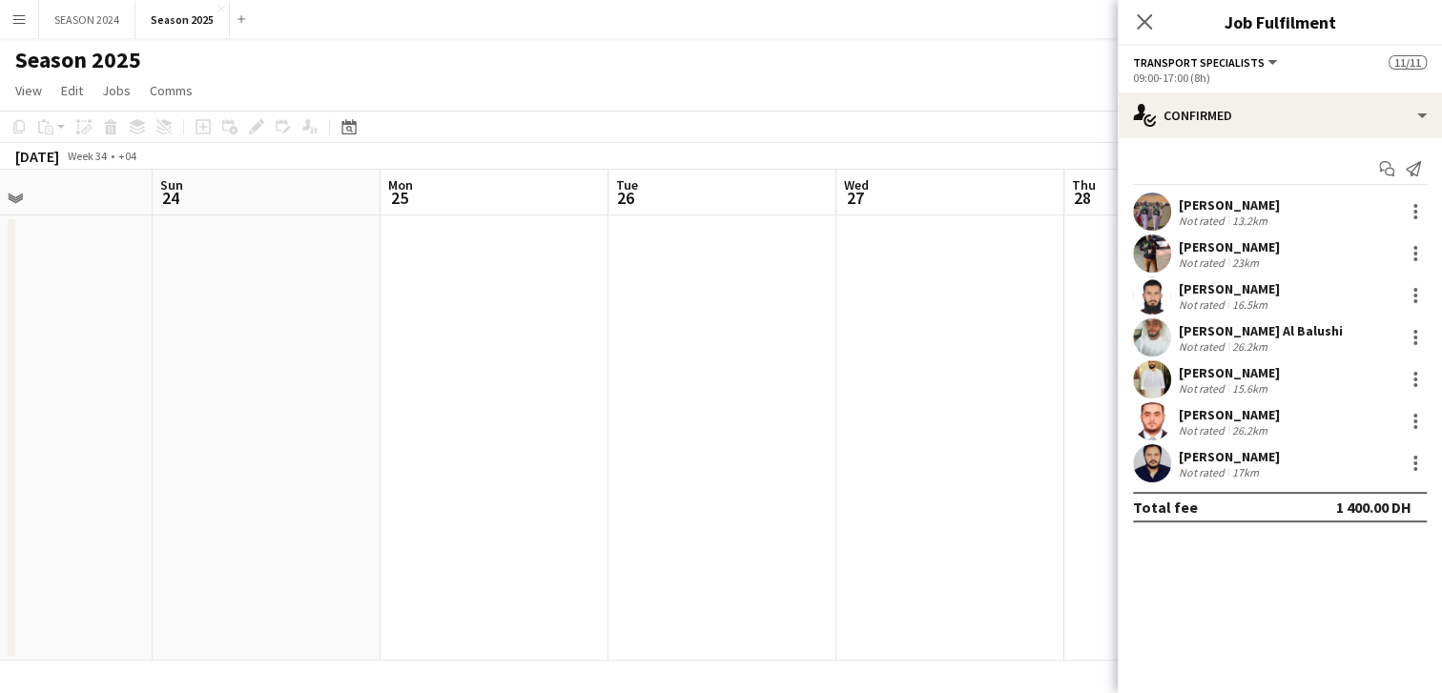
drag, startPoint x: 190, startPoint y: 427, endPoint x: 697, endPoint y: 469, distance: 509.0
click at [501, 449] on app-calendar-viewport "Thu 21 Fri 22 Sat 23 Sun 24 Mon 25 Tue 26 Wed 27 Thu 28 Fri 29 11/11 1 Job Sat …" at bounding box center [721, 415] width 1442 height 491
drag, startPoint x: 479, startPoint y: 447, endPoint x: 832, endPoint y: 476, distance: 354.0
click at [702, 468] on app-calendar-viewport "Tue 19 Wed 20 Thu 21 Fri 22 Sat 23 Sun 24 Mon 25 Tue 26 Wed 27 Thu 28 Fri 29 11…" at bounding box center [721, 415] width 1442 height 491
drag, startPoint x: 188, startPoint y: 400, endPoint x: 642, endPoint y: 437, distance: 455.3
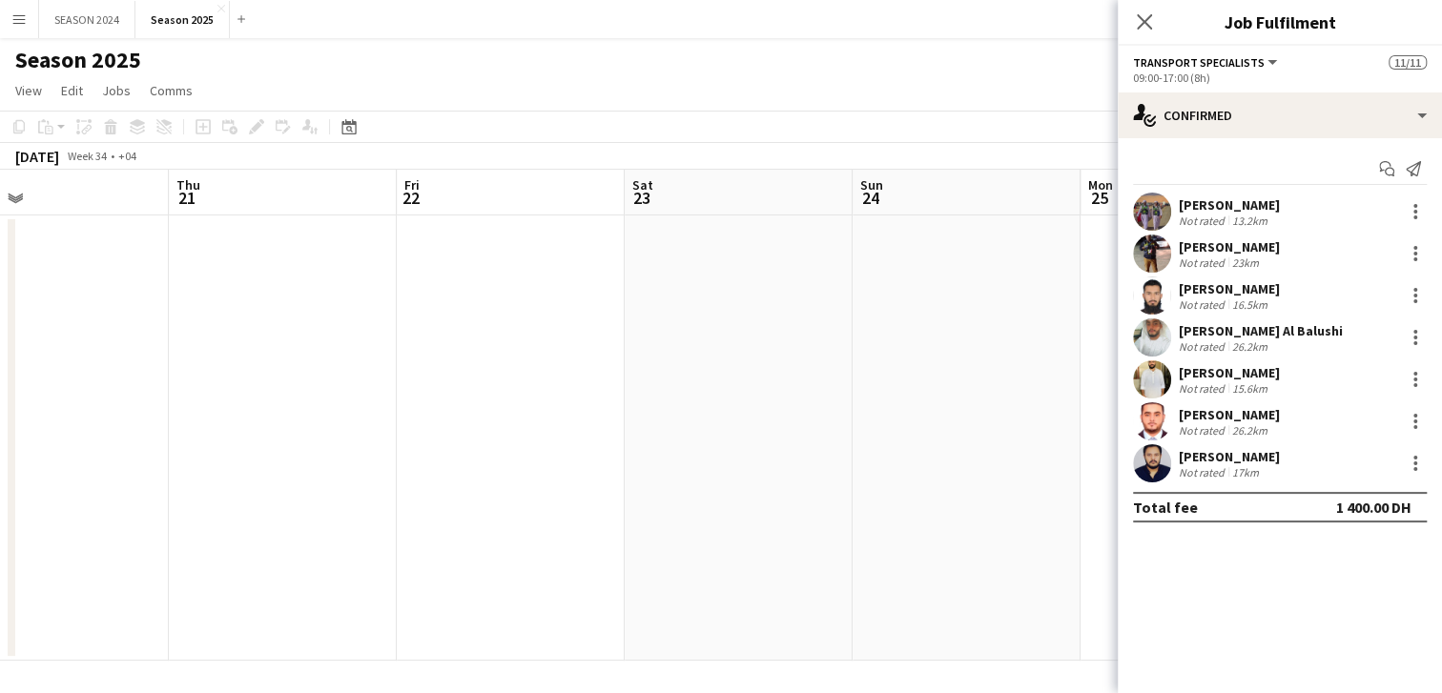
click at [523, 431] on app-calendar-viewport "Mon 18 Tue 19 Wed 20 Thu 21 Fri 22 Sat 23 Sun 24 Mon 25 Tue 26 Wed 27 Thu 28 Fr…" at bounding box center [721, 415] width 1442 height 491
drag, startPoint x: 430, startPoint y: 408, endPoint x: 749, endPoint y: 452, distance: 322.4
click at [684, 444] on app-calendar-viewport "Sun 17 Mon 18 Tue 19 Wed 20 Thu 21 Fri 22 Sat 23 Sun 24 Mon 25 Tue 26 Wed 27 Th…" at bounding box center [721, 415] width 1442 height 491
drag, startPoint x: 154, startPoint y: 364, endPoint x: 777, endPoint y: 464, distance: 630.7
click at [601, 444] on app-calendar-viewport "Fri 15 Sat 16 Sun 17 Mon 18 Tue 19 Wed 20 Thu 21 Fri 22 Sat 23 Sun 24 Mon 25 Tu…" at bounding box center [721, 415] width 1442 height 491
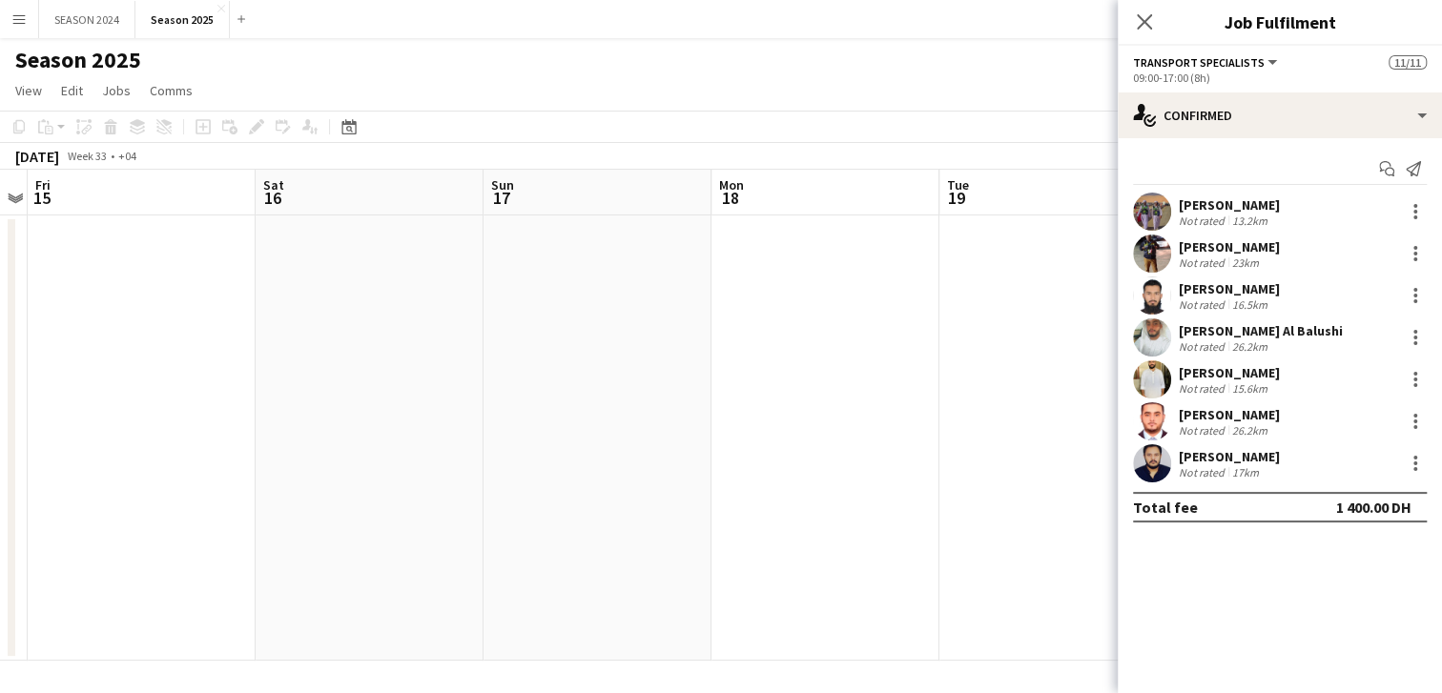
drag, startPoint x: 272, startPoint y: 401, endPoint x: 799, endPoint y: 447, distance: 529.3
click at [631, 432] on app-calendar-viewport "Wed 13 Thu 14 Fri 15 Sat 16 Sun 17 Mon 18 Tue 19 Wed 20 Thu 21 Fri 22 Sat 23 Su…" at bounding box center [721, 415] width 1442 height 491
click at [487, 407] on app-calendar-viewport "Tue 12 Wed 13 Thu 14 Fri 15 Sat 16 Sun 17 Mon 18 Tue 19 Wed 20 Thu 21 Fri 22 Sa…" at bounding box center [721, 415] width 1442 height 491
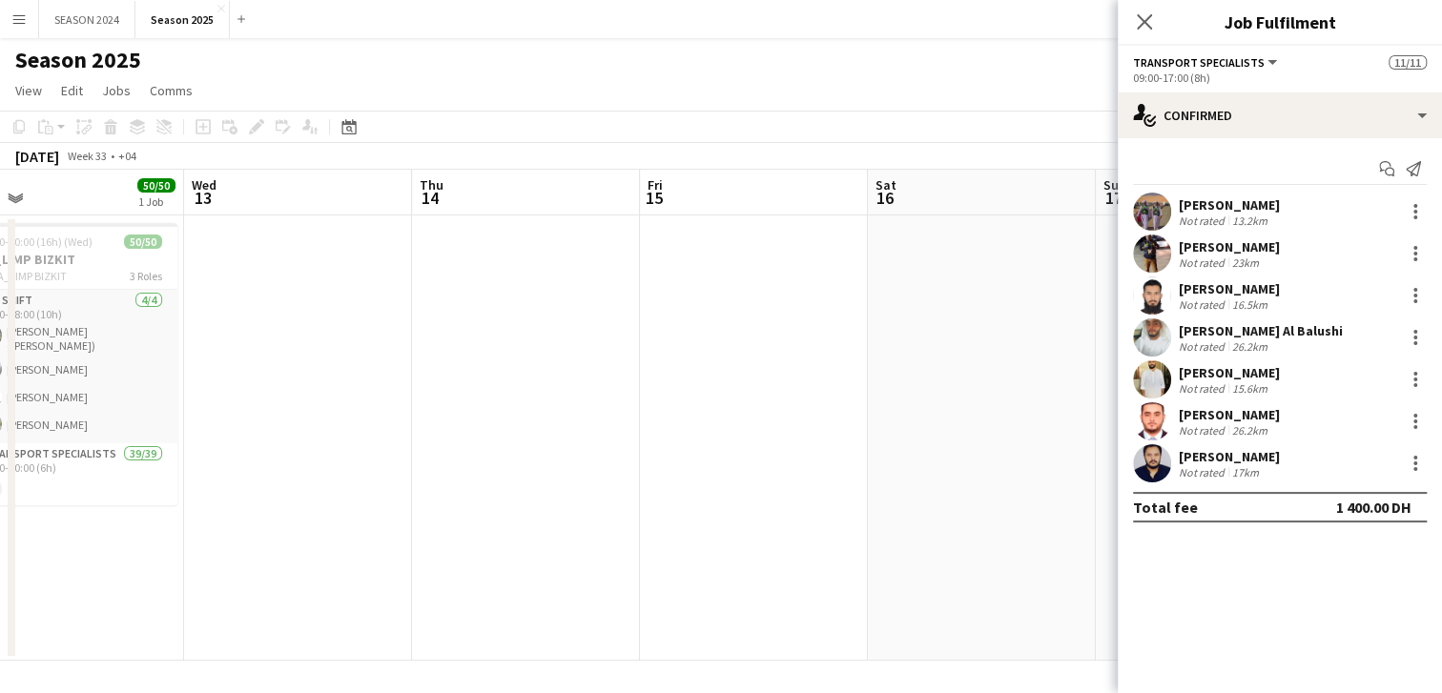
drag, startPoint x: 286, startPoint y: 378, endPoint x: 770, endPoint y: 413, distance: 484.7
click at [734, 433] on app-calendar-viewport "Mon 11 Tue 12 50/50 1 Job Wed 13 Thu 14 Fri 15 Sat 16 Sun 17 Mon 18 Tue 19 Wed …" at bounding box center [721, 415] width 1442 height 491
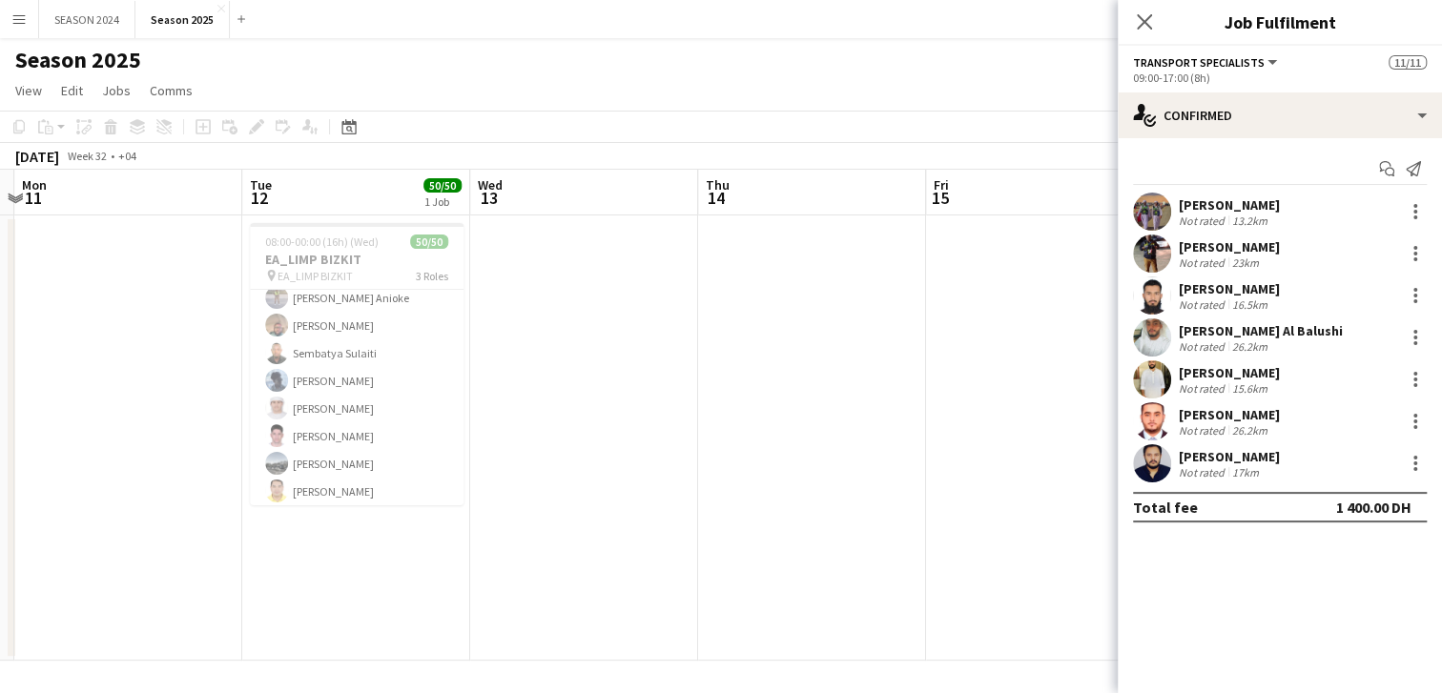
click at [348, 371] on app-card-role "Transport Specialists 39/39 18:00-00:00 (6h) [PERSON_NAME] [PERSON_NAME] [PERSO…" at bounding box center [357, 655] width 214 height 1139
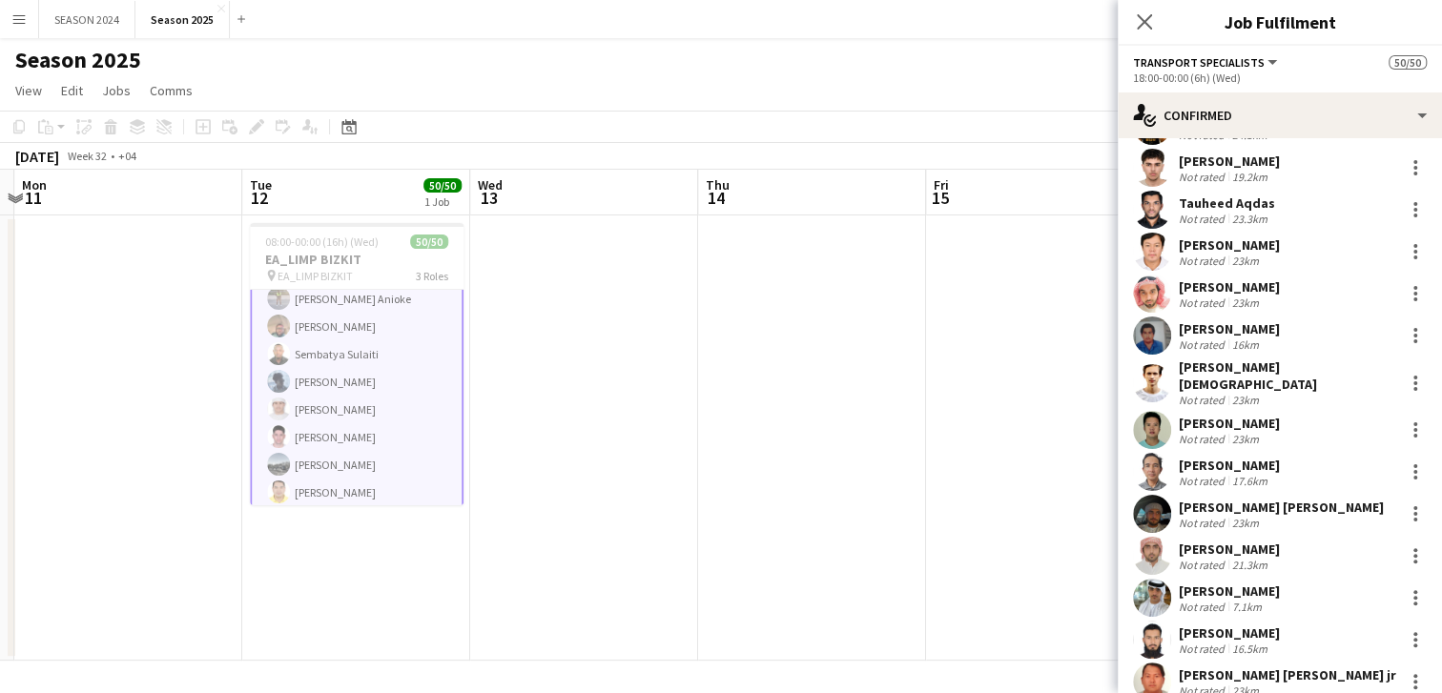
scroll to position [833, 0]
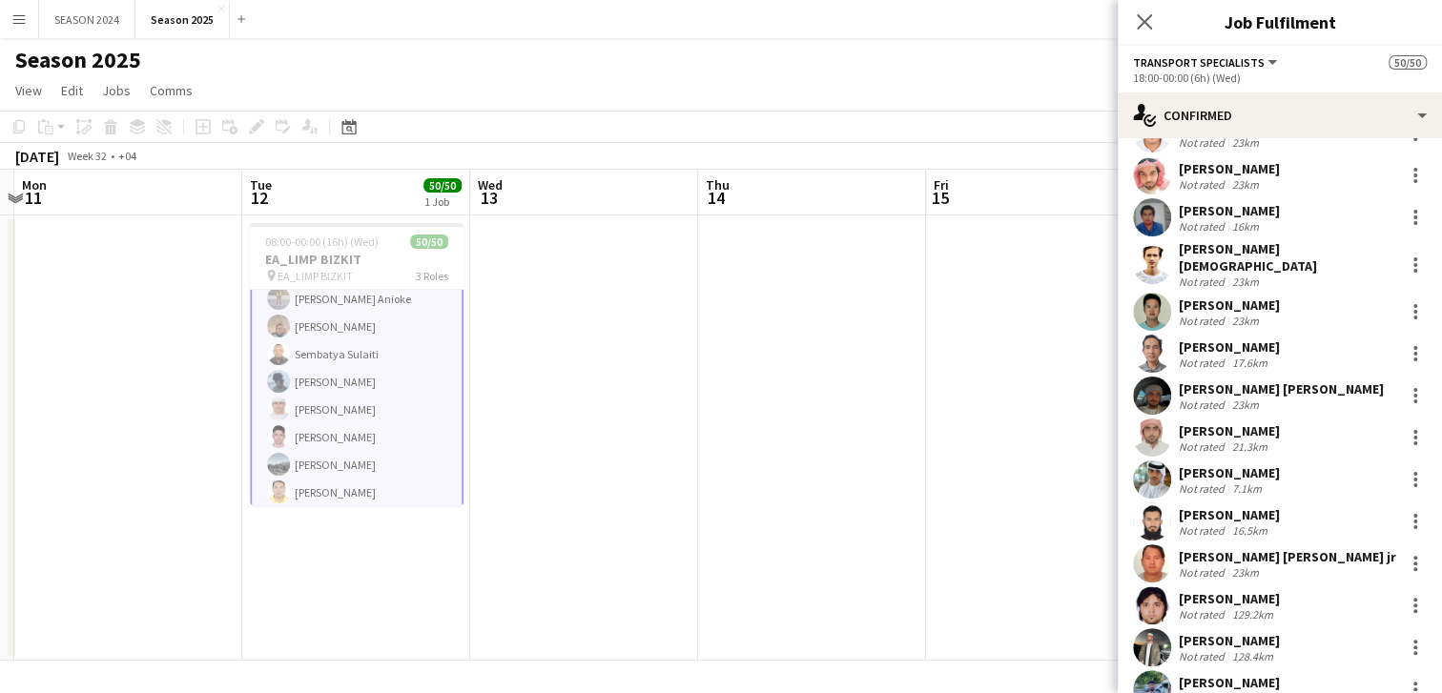
click at [1146, 478] on app-user-avatar at bounding box center [1152, 480] width 38 height 38
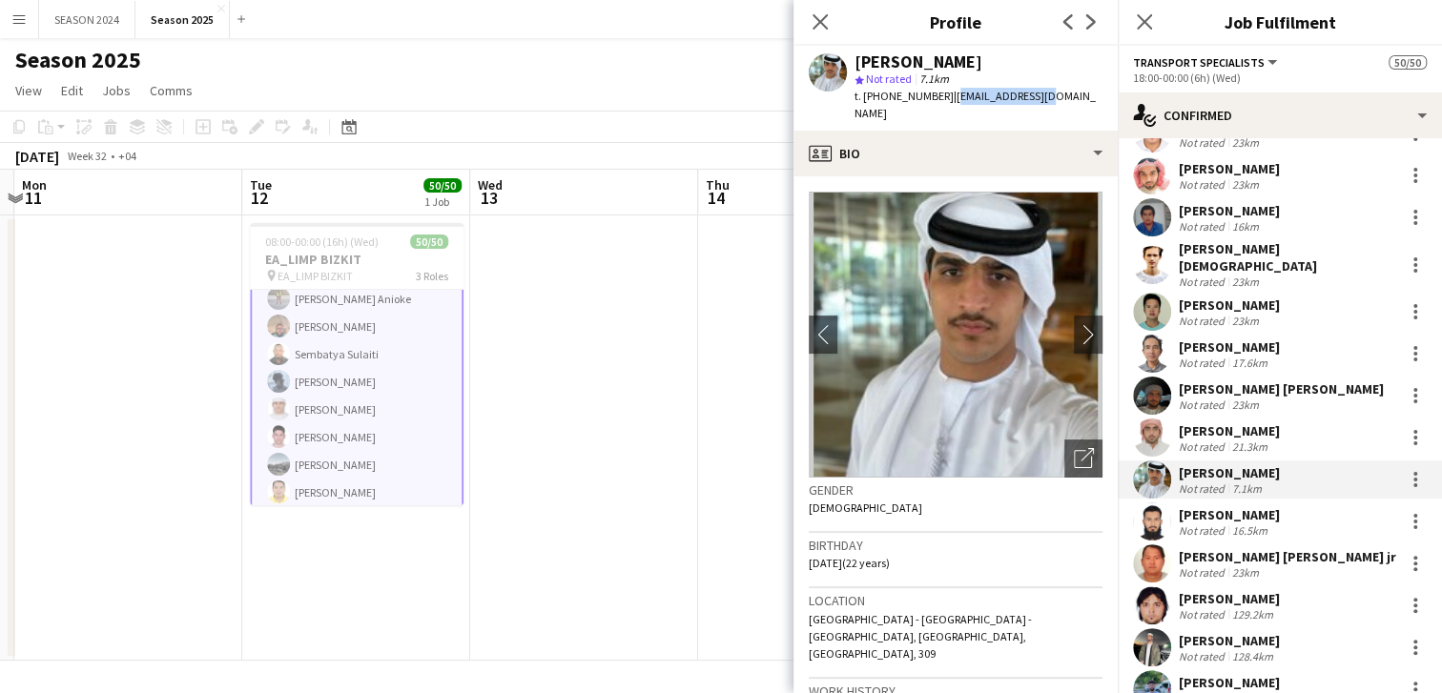
drag, startPoint x: 944, startPoint y: 96, endPoint x: 1037, endPoint y: 92, distance: 92.6
click at [1037, 92] on span "| [EMAIL_ADDRESS][DOMAIN_NAME]" at bounding box center [974, 104] width 241 height 31
copy span "[EMAIL_ADDRESS][DOMAIN_NAME]"
click at [1140, 22] on icon "Close pop-in" at bounding box center [1144, 21] width 18 height 18
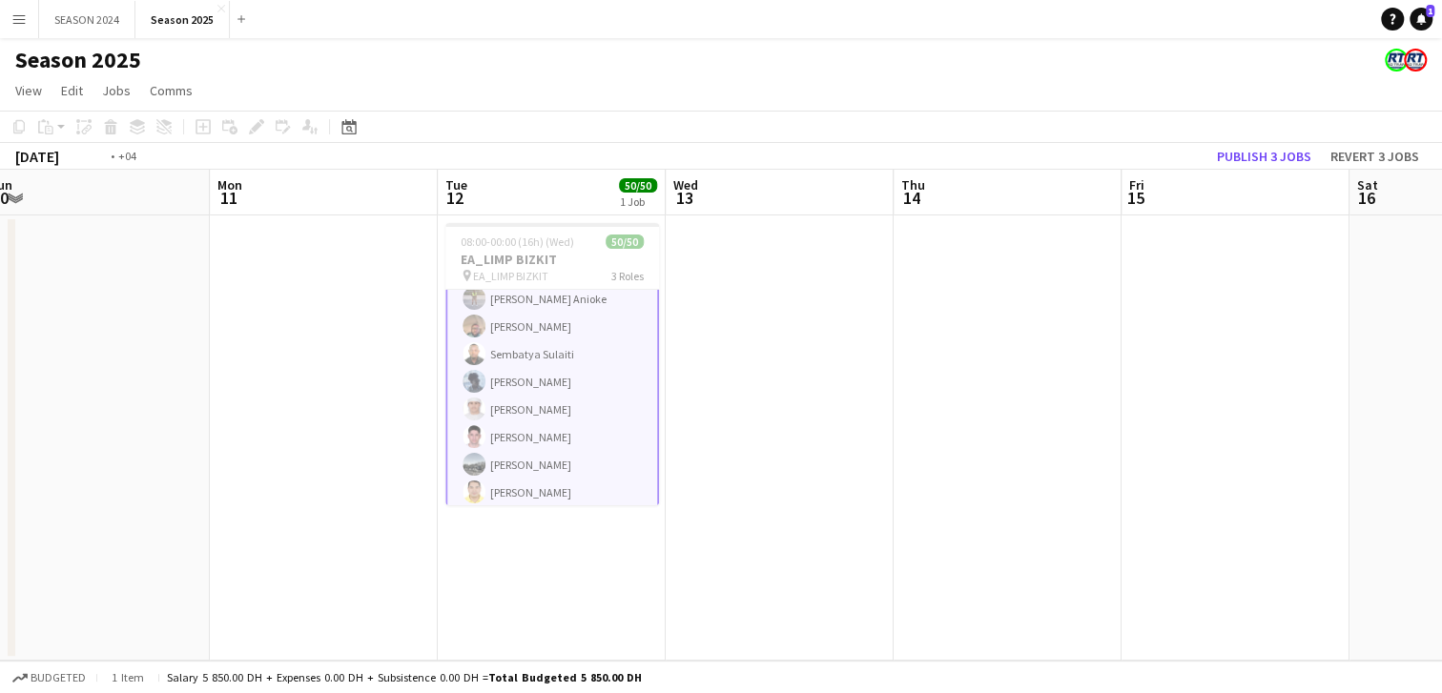
drag, startPoint x: 1031, startPoint y: 339, endPoint x: 467, endPoint y: 328, distance: 563.6
click at [474, 326] on app-calendar-viewport "Fri 8 Sat 9 Sun 10 Mon 11 Tue 12 50/50 1 Job Wed 13 Thu 14 Fri 15 Sat 16 Sun 17…" at bounding box center [721, 415] width 1442 height 491
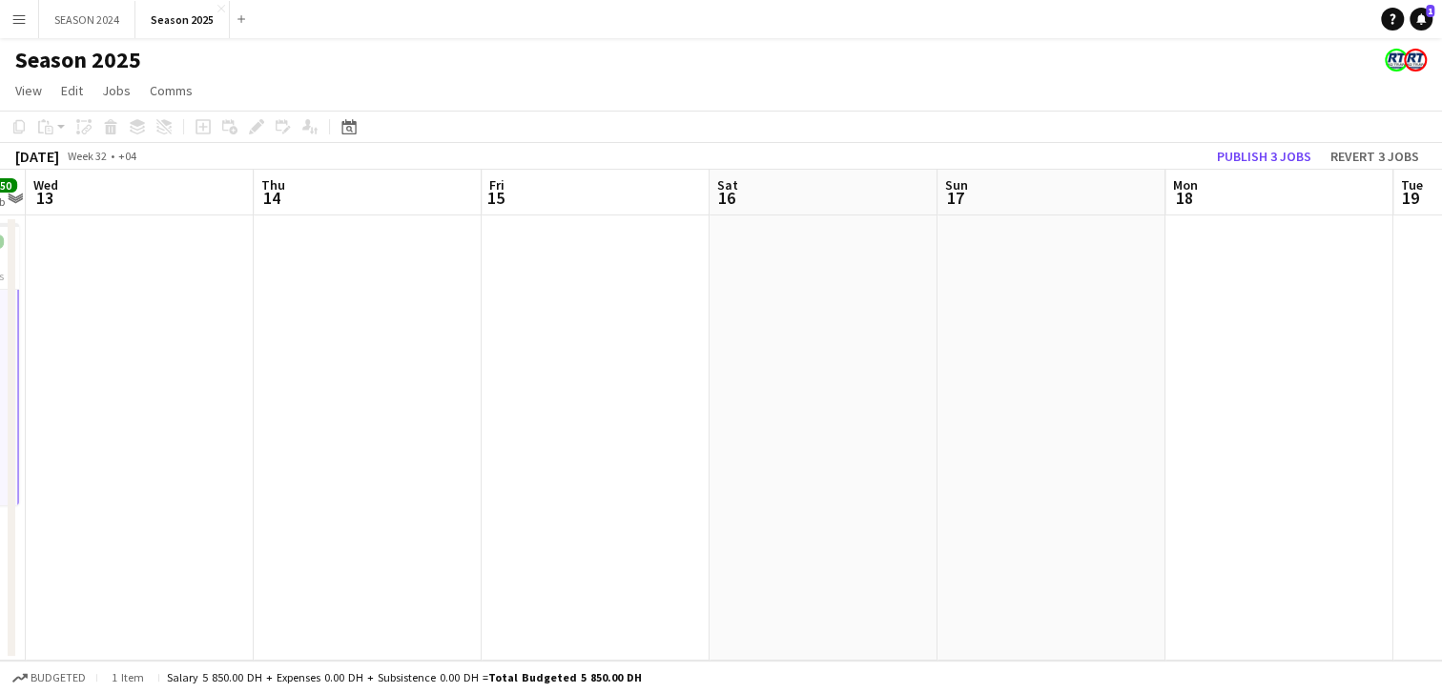
click at [693, 320] on app-calendar-viewport "Sun 10 Mon 11 Tue 12 50/50 1 Job Wed 13 Thu 14 Fri 15 Sat 16 Sun 17 Mon 18 Tue …" at bounding box center [721, 415] width 1442 height 491
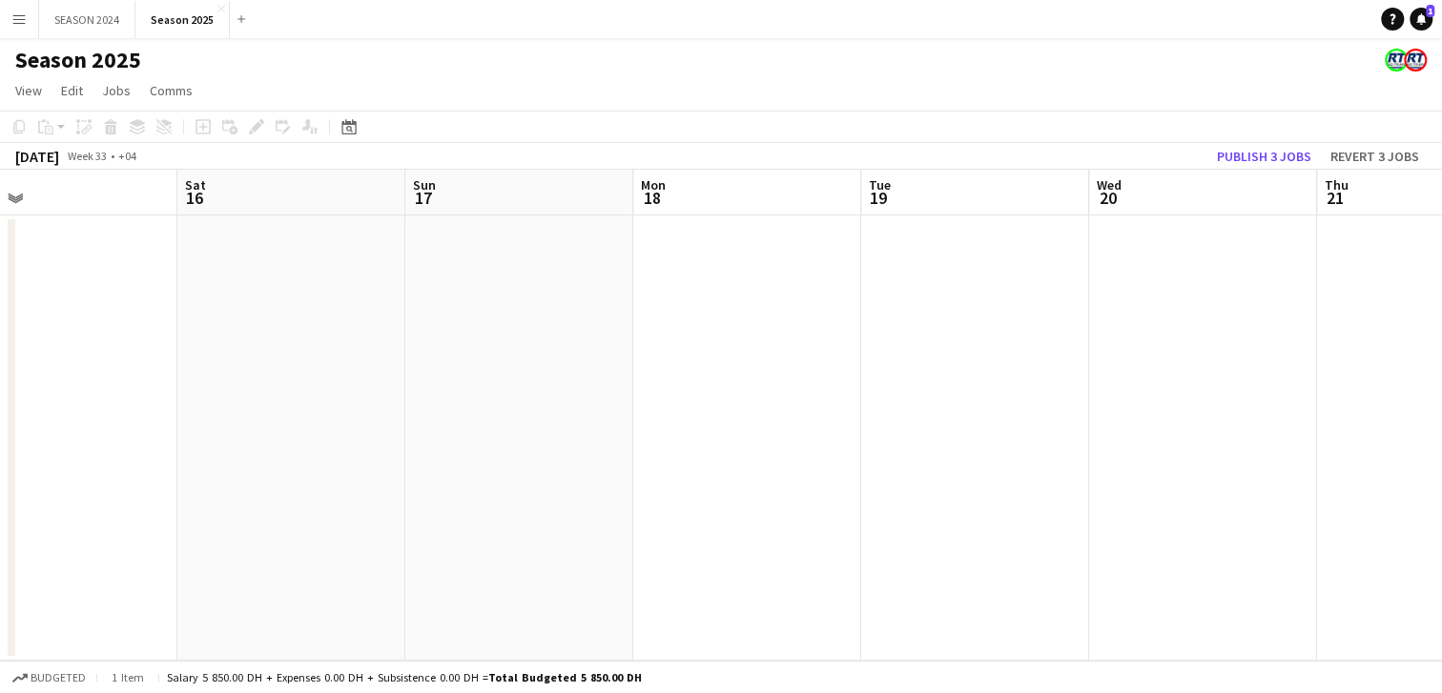
drag, startPoint x: 1151, startPoint y: 379, endPoint x: 714, endPoint y: 346, distance: 437.9
click at [852, 355] on app-calendar-viewport "Tue 12 50/50 1 Job Wed 13 Thu 14 Fri 15 Sat 16 Sun 17 Mon 18 Tue 19 Wed 20 Thu …" at bounding box center [721, 415] width 1442 height 491
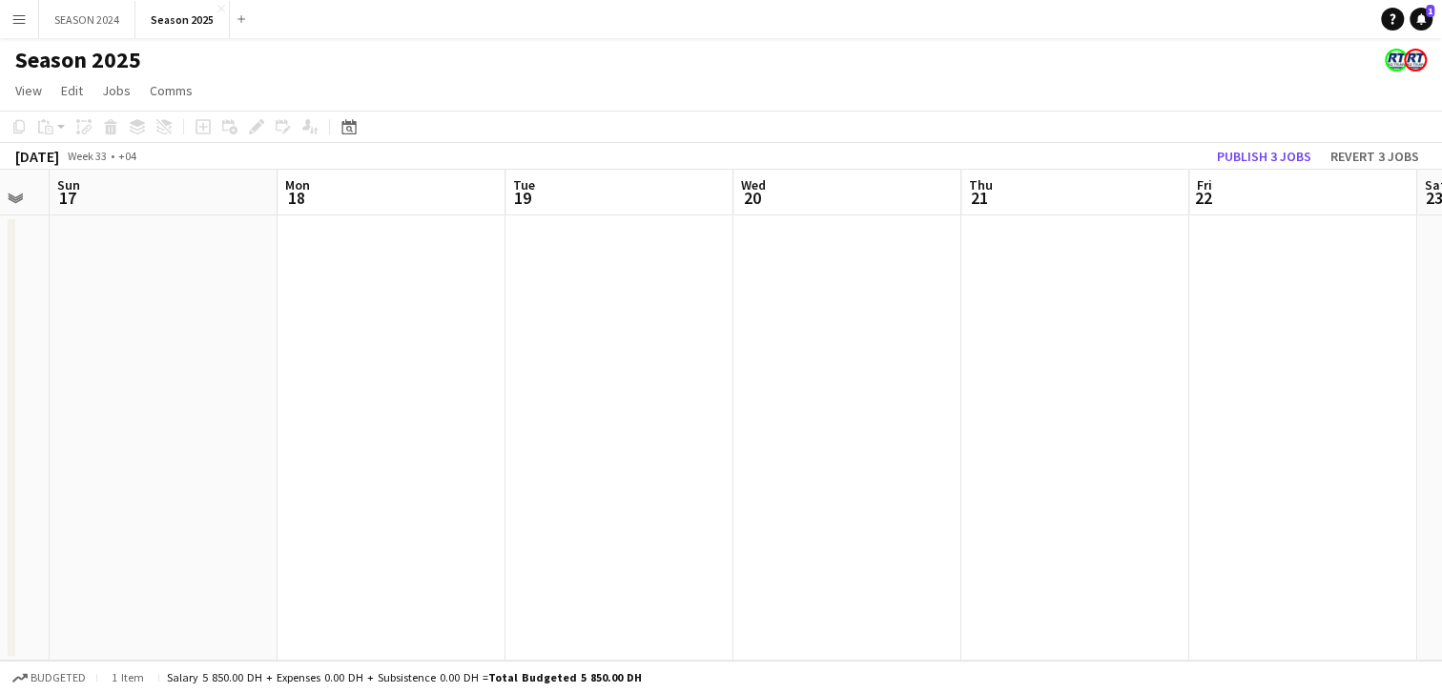
drag, startPoint x: 1019, startPoint y: 374, endPoint x: 829, endPoint y: 362, distance: 191.1
click at [886, 364] on app-calendar-viewport "Thu 14 Fri 15 Sat 16 Sun 17 Mon 18 Tue 19 Wed 20 Thu 21 Fri 22 Sat 23 Sun 24 Mo…" at bounding box center [721, 415] width 1442 height 491
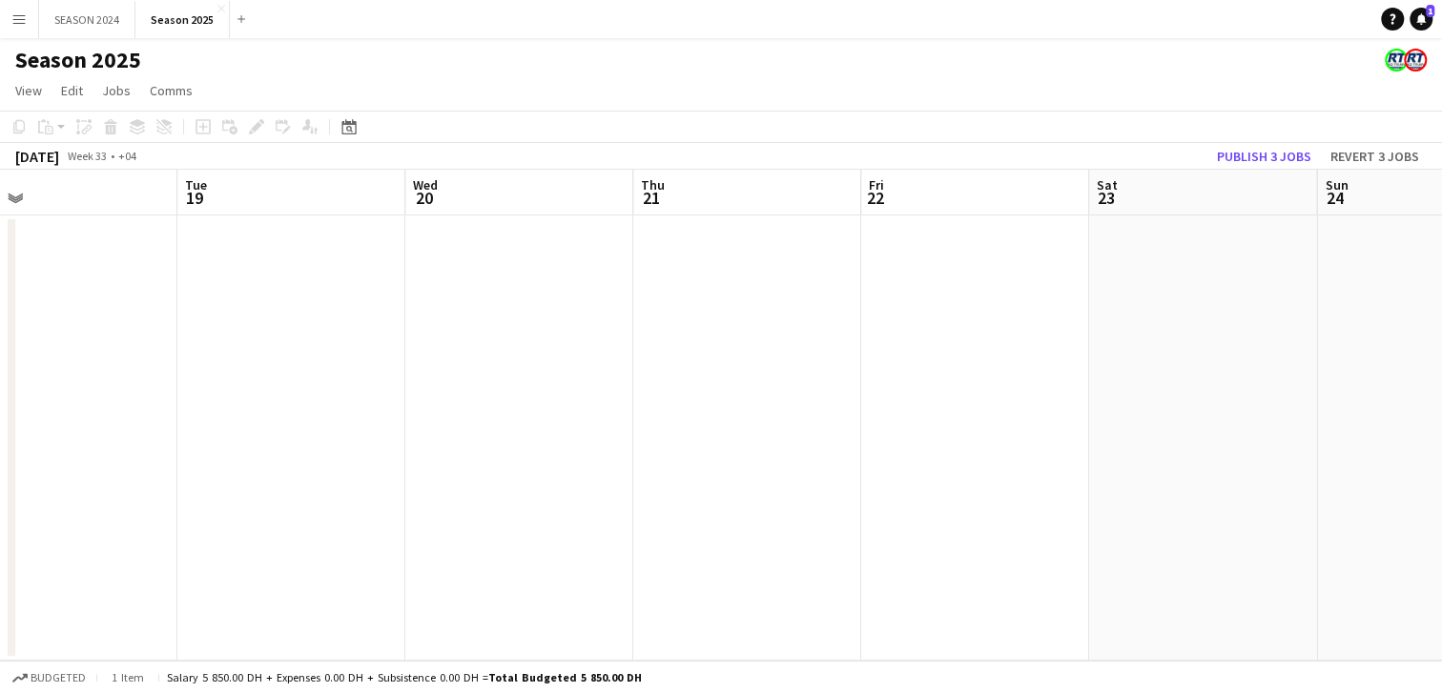
drag, startPoint x: 1230, startPoint y: 384, endPoint x: 832, endPoint y: 327, distance: 402.7
click at [955, 353] on app-calendar-viewport "Thu 14 Fri 15 Sat 16 Sun 17 Mon 18 Tue 19 Wed 20 Thu 21 Fri 22 Sat 23 Sun 24 Mo…" at bounding box center [721, 415] width 1442 height 491
drag, startPoint x: 940, startPoint y: 340, endPoint x: 715, endPoint y: 327, distance: 225.4
click at [734, 327] on app-calendar-viewport "Sat 16 Sun 17 Mon 18 Tue 19 Wed 20 Thu 21 Fri 22 Sat 23 Sun 24 Mon 25 Tue 26 We…" at bounding box center [721, 415] width 1442 height 491
click at [927, 373] on app-calendar-viewport "Sat 16 Sun 17 Mon 18 Tue 19 Wed 20 Thu 21 Fri 22 Sat 23 Sun 24 Mon 25 Tue 26 We…" at bounding box center [721, 415] width 1442 height 491
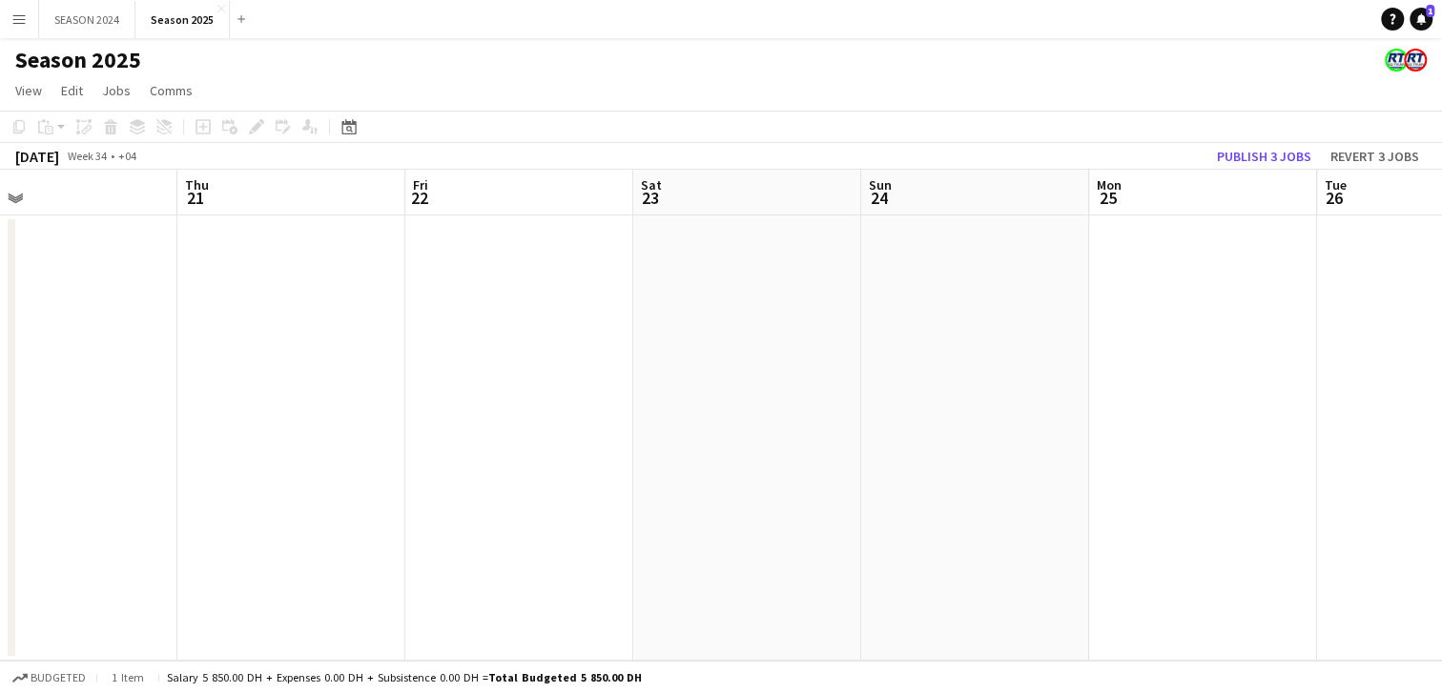
click at [984, 369] on app-calendar-viewport "Mon 18 Tue 19 Wed 20 Thu 21 Fri 22 Sat 23 Sun 24 Mon 25 Tue 26 Wed 27 Thu 28 Fr…" at bounding box center [721, 415] width 1442 height 491
drag, startPoint x: 1111, startPoint y: 405, endPoint x: 1054, endPoint y: 403, distance: 57.2
click at [1065, 403] on app-calendar-viewport "Mon 18 Tue 19 Wed 20 Thu 21 Fri 22 Sat 23 Sun 24 Mon 25 Tue 26 Wed 27 Thu 28 Fr…" at bounding box center [721, 415] width 1442 height 491
drag, startPoint x: 1230, startPoint y: 425, endPoint x: 951, endPoint y: 411, distance: 279.8
click at [979, 386] on app-calendar-viewport "Mon 18 Tue 19 Wed 20 Thu 21 Fri 22 Sat 23 Sun 24 Mon 25 Tue 26 Wed 27 Thu 28 Fr…" at bounding box center [721, 415] width 1442 height 491
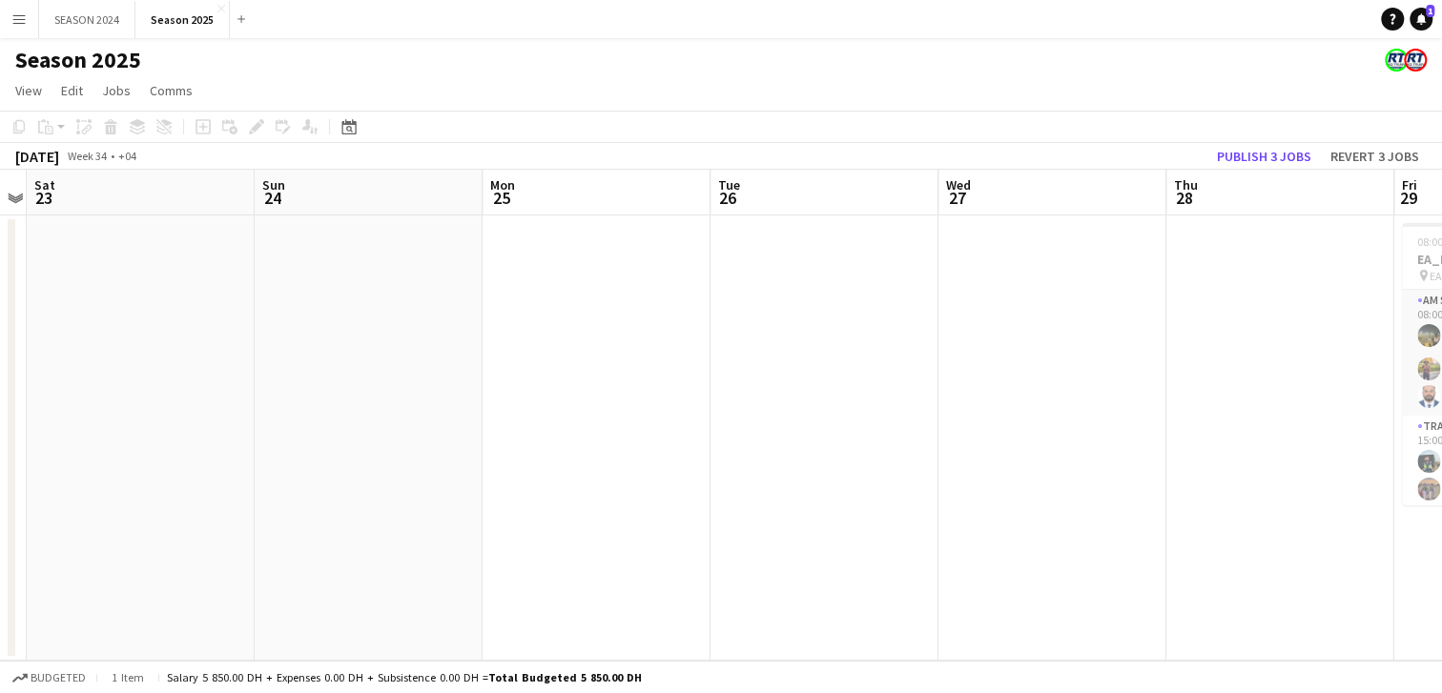
drag, startPoint x: 1272, startPoint y: 421, endPoint x: 958, endPoint y: 397, distance: 314.7
click at [1094, 400] on app-calendar-viewport "Wed 20 Thu 21 Fri 22 Sat 23 Sun 24 Mon 25 Tue 26 Wed 27 Thu 28 Fri 29 11/11 1 J…" at bounding box center [721, 415] width 1442 height 491
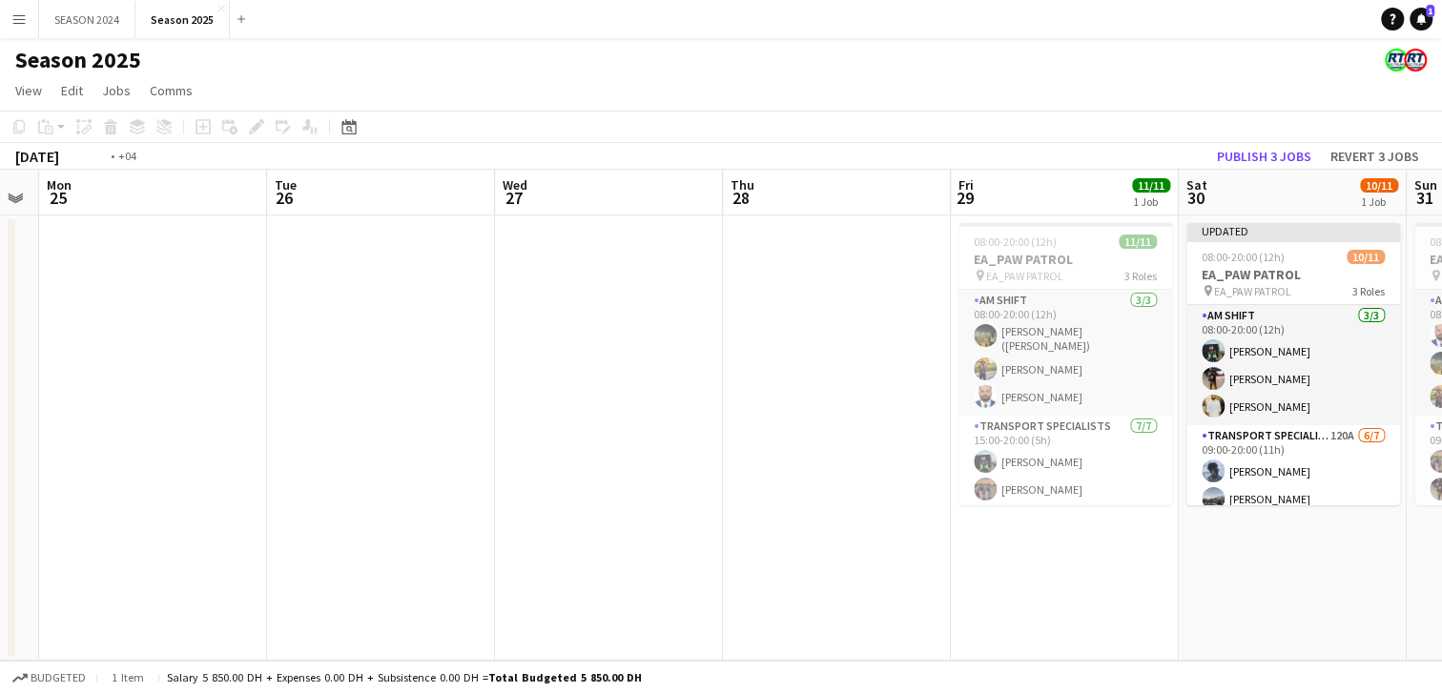
drag, startPoint x: 870, startPoint y: 370, endPoint x: 774, endPoint y: 375, distance: 95.5
click at [791, 374] on app-calendar-viewport "Fri 22 Sat 23 Sun 24 Mon 25 Tue 26 Wed 27 Thu 28 Fri 29 11/11 1 Job Sat 30 10/1…" at bounding box center [721, 415] width 1442 height 491
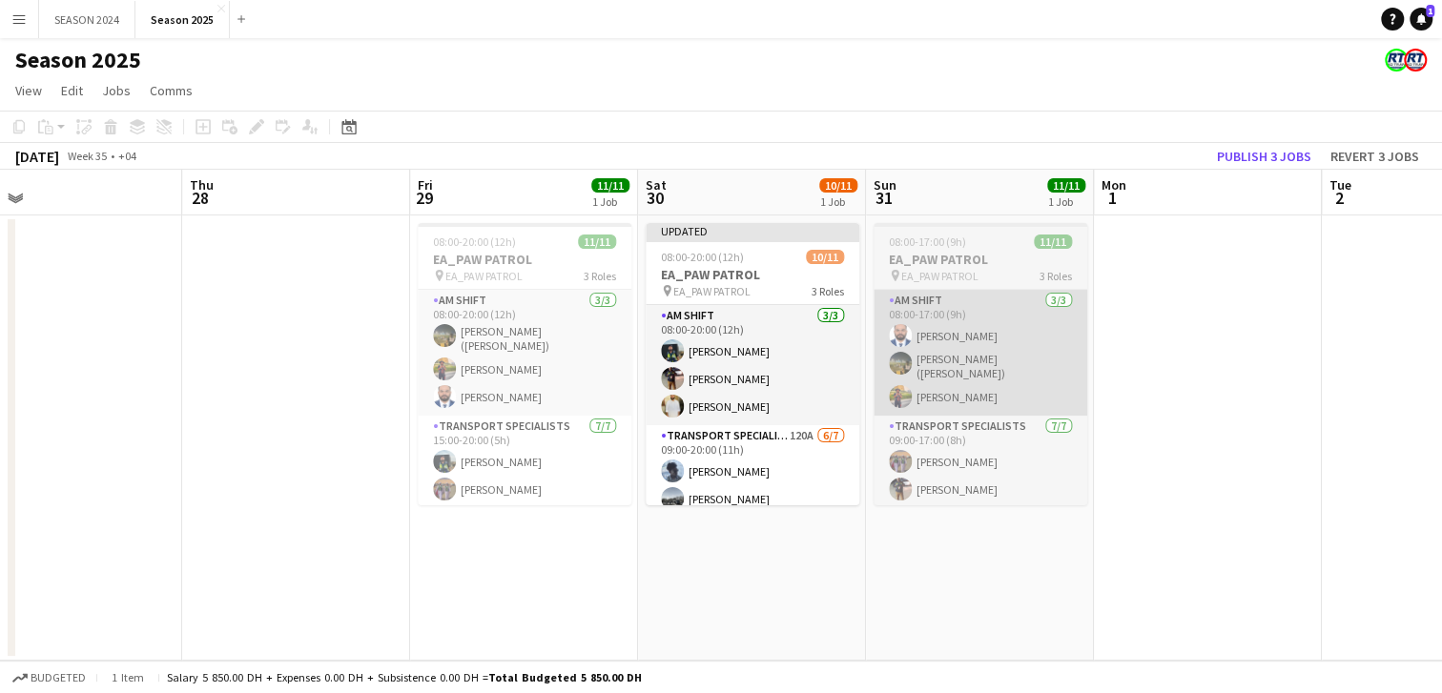
drag, startPoint x: 1251, startPoint y: 364, endPoint x: 502, endPoint y: 335, distance: 750.1
click at [445, 331] on app-calendar-viewport "Sun 24 Mon 25 Tue 26 Wed 27 Thu 28 Fri 29 11/11 1 Job Sat 30 10/11 1 Job Sun 31…" at bounding box center [721, 415] width 1442 height 491
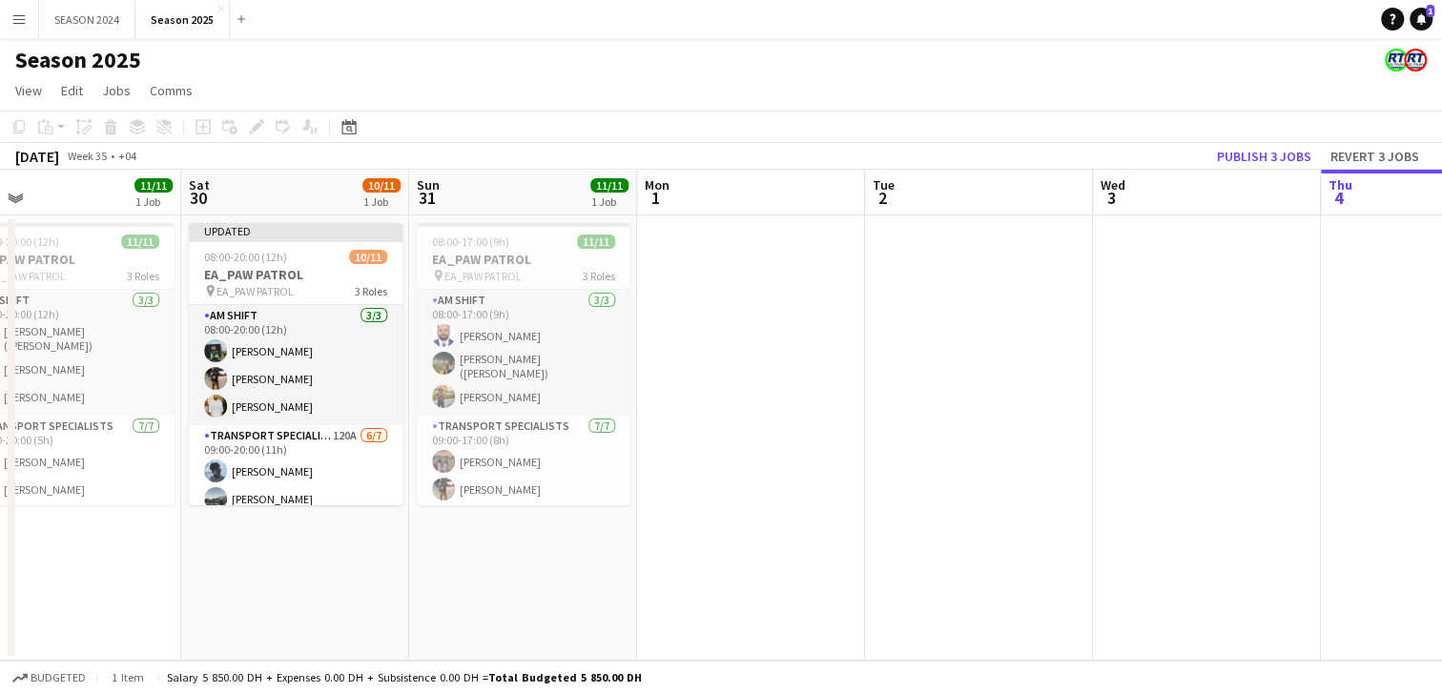
drag, startPoint x: 973, startPoint y: 340, endPoint x: 456, endPoint y: 297, distance: 518.7
click at [486, 305] on app-calendar-viewport "Tue 26 Wed 27 Thu 28 Fri 29 11/11 1 Job Sat 30 10/11 1 Job Sun 31 11/11 1 Job M…" at bounding box center [721, 415] width 1442 height 491
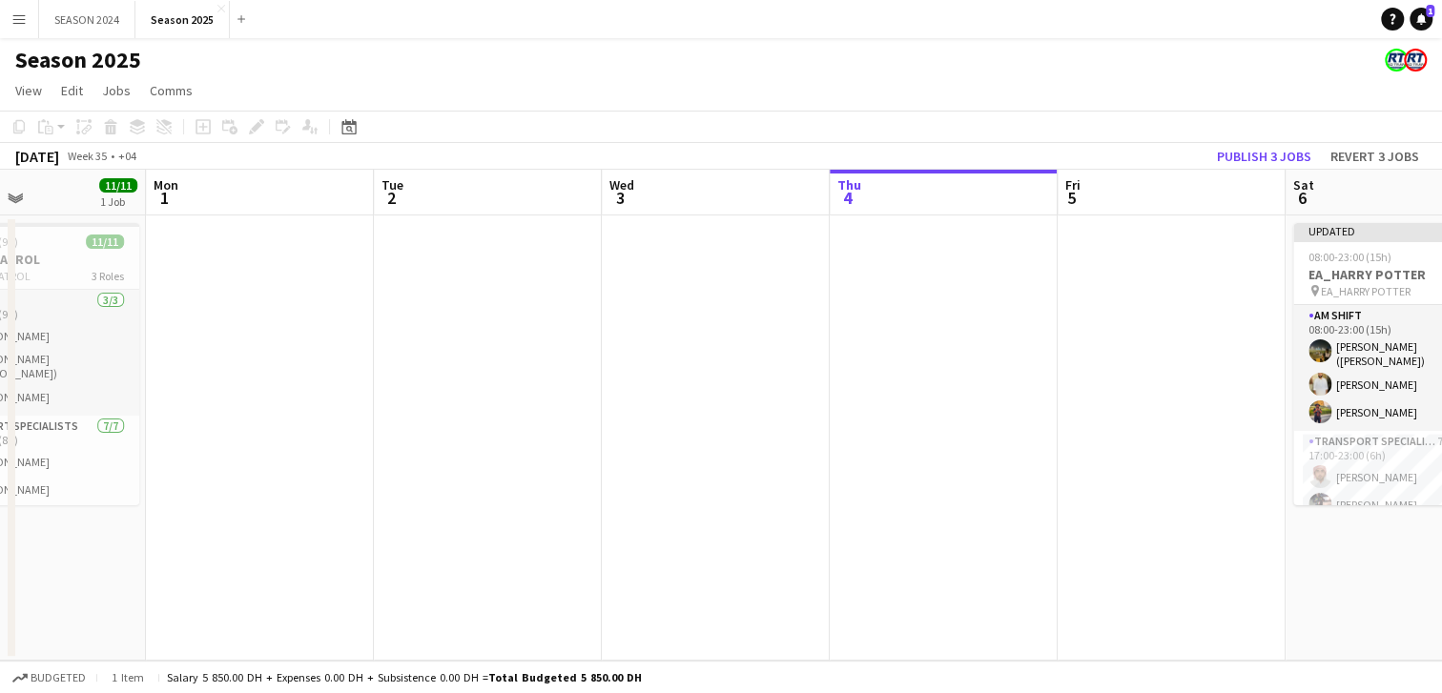
drag, startPoint x: 984, startPoint y: 334, endPoint x: 231, endPoint y: 291, distance: 754.5
click at [296, 301] on app-calendar-viewport "Thu 28 Fri 29 11/11 1 Job Sat 30 10/11 1 Job Sun 31 11/11 1 Job Mon 1 Tue 2 Wed…" at bounding box center [721, 415] width 1442 height 491
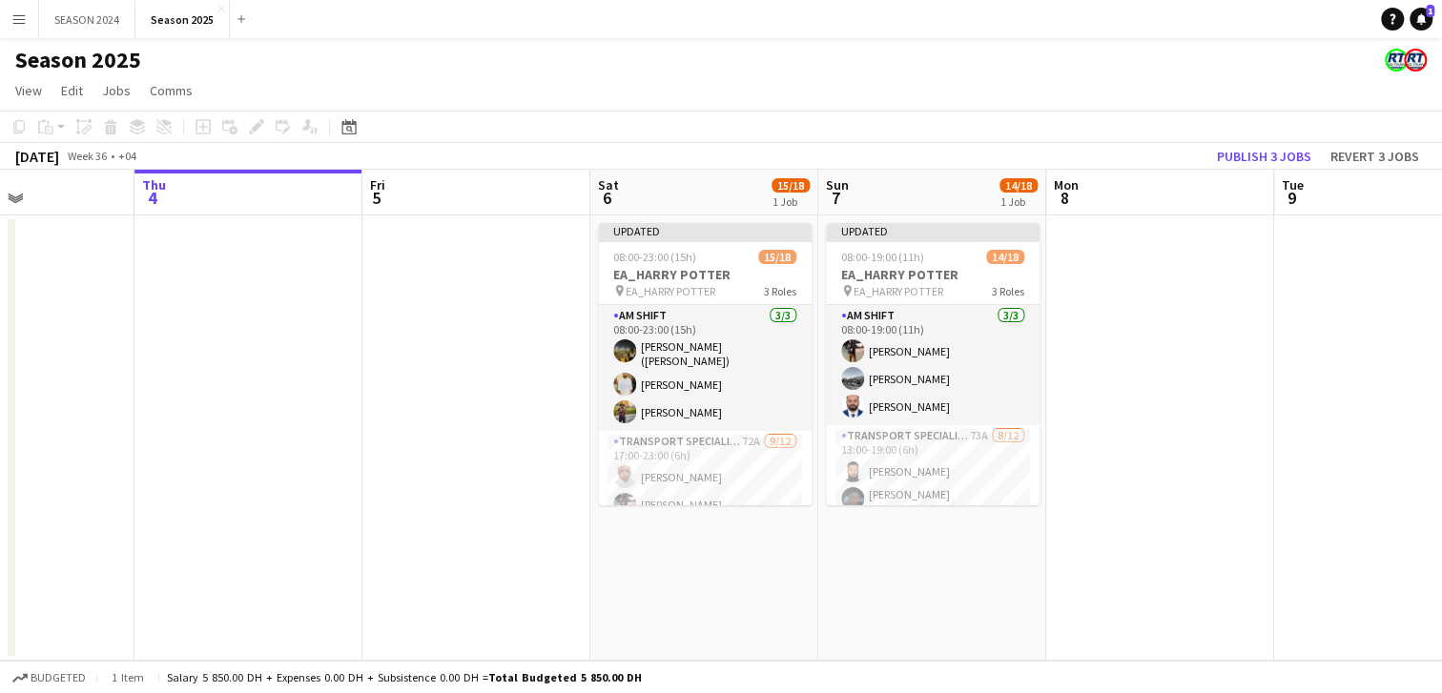
drag, startPoint x: 1242, startPoint y: 383, endPoint x: 1154, endPoint y: 392, distance: 88.1
click at [1154, 392] on app-calendar-viewport "Sun 31 11/11 1 Job Mon 1 Tue 2 Wed 3 Thu 4 Fri 5 Sat 6 15/18 1 Job Sun 7 14/18 …" at bounding box center [721, 415] width 1442 height 491
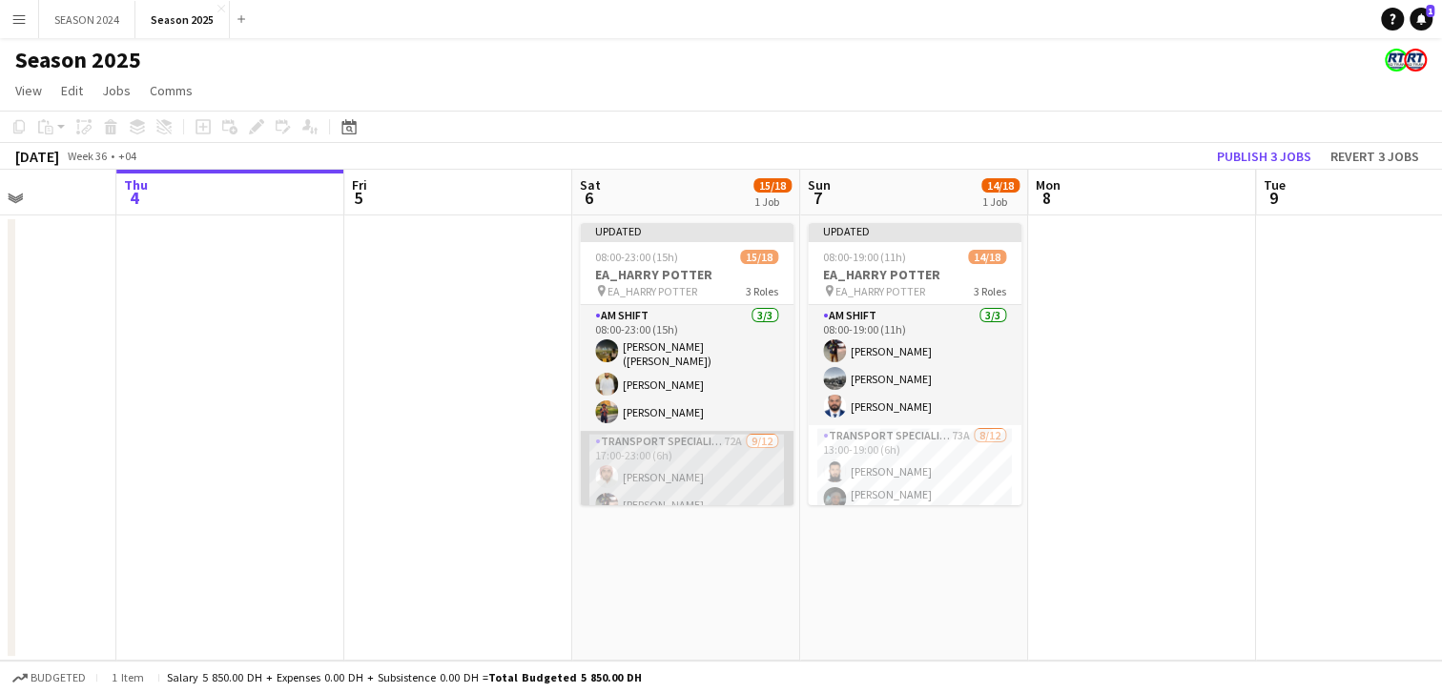
click at [734, 462] on app-card-role "Transport Specialists 72A [DATE] 17:00-23:00 (6h) [PERSON_NAME] [PERSON_NAME] […" at bounding box center [687, 621] width 214 height 380
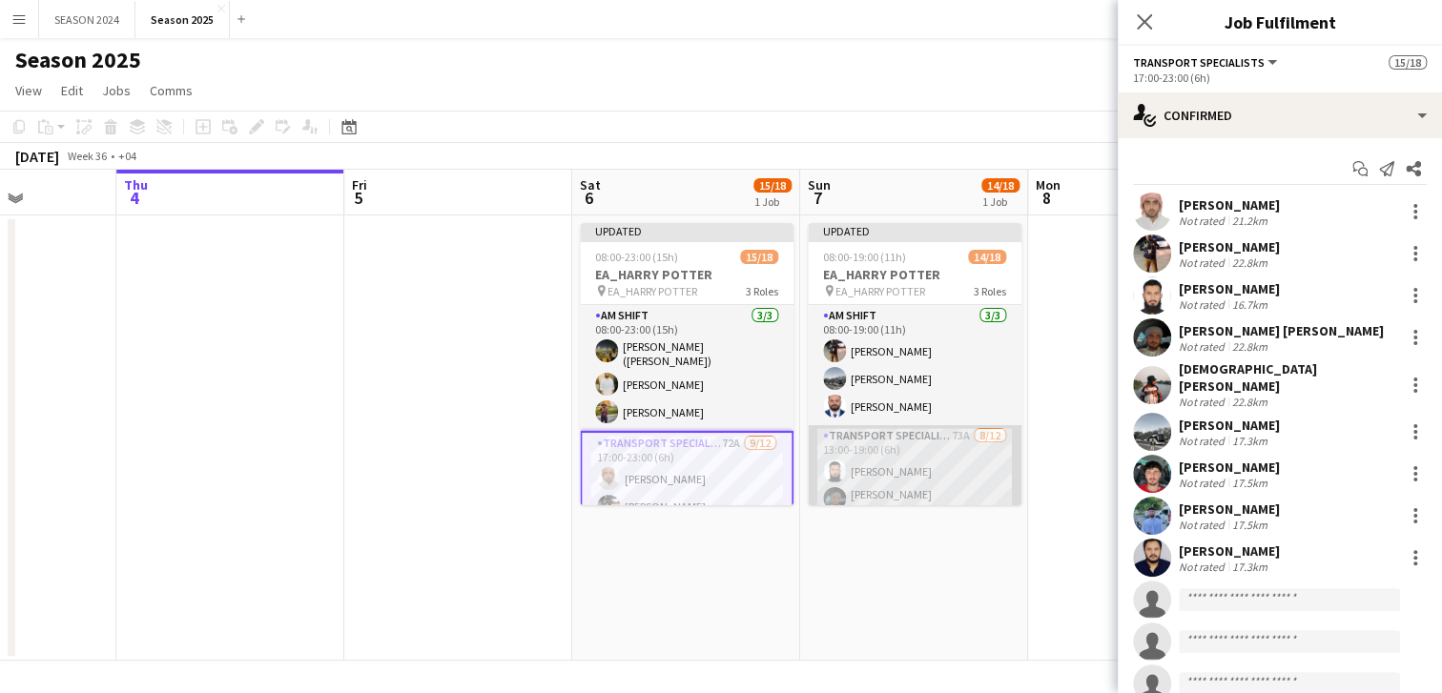
click at [861, 464] on app-card-role "Transport Specialists 73A [DATE] 13:00-19:00 (6h) [PERSON_NAME] [PERSON_NAME] […" at bounding box center [915, 615] width 214 height 380
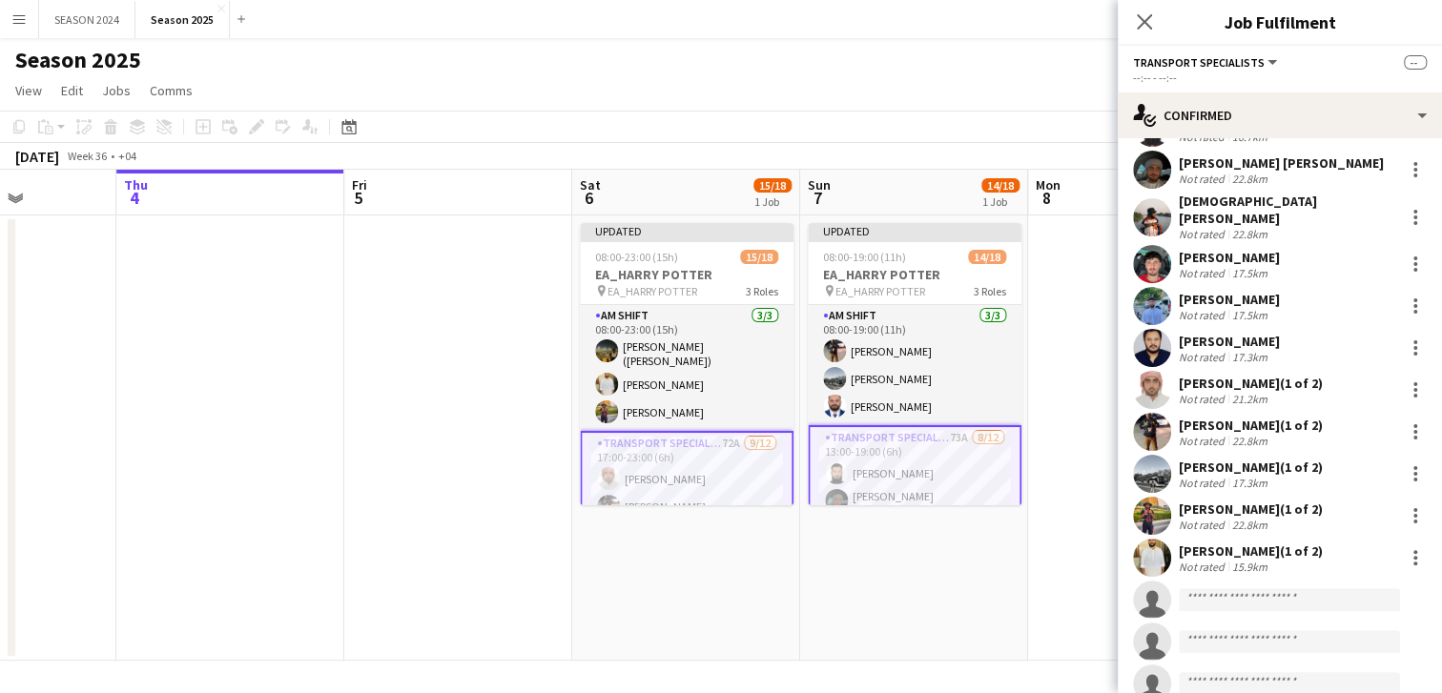
scroll to position [138, 0]
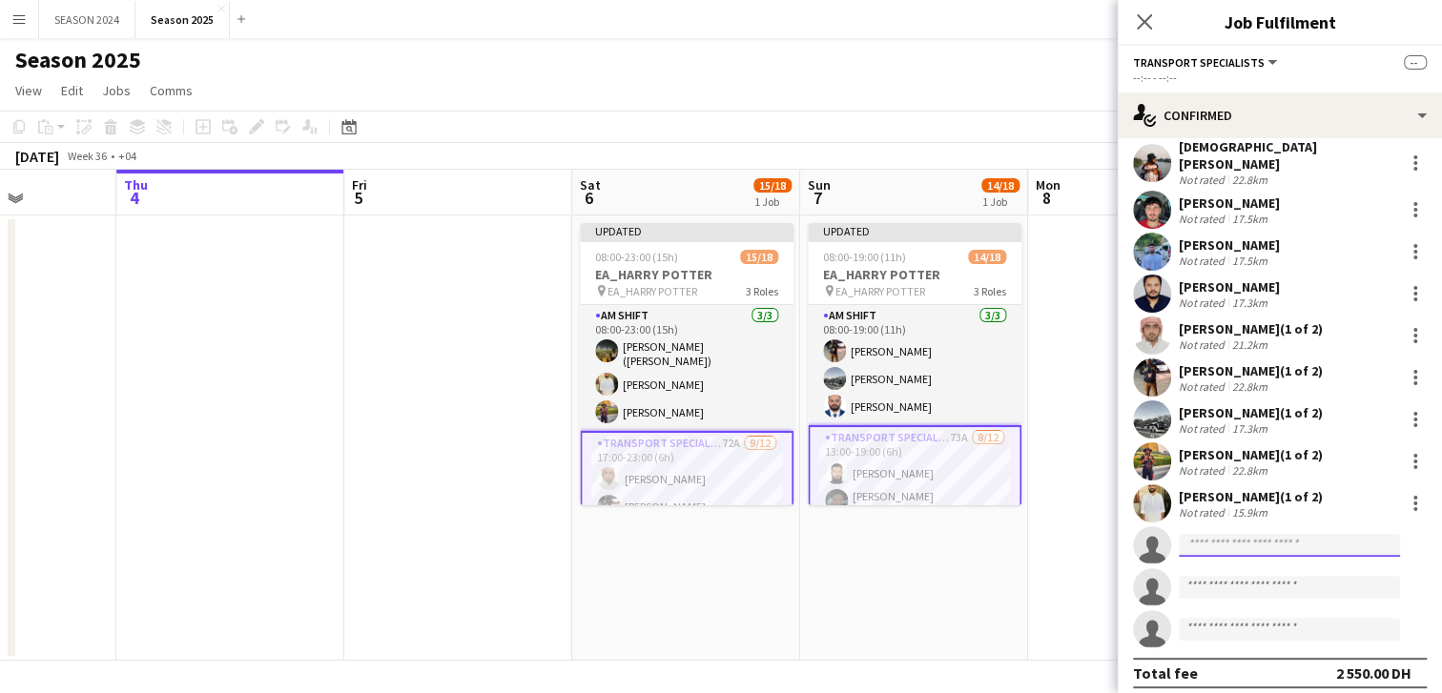
click at [1260, 539] on input at bounding box center [1289, 545] width 221 height 23
paste input "**********"
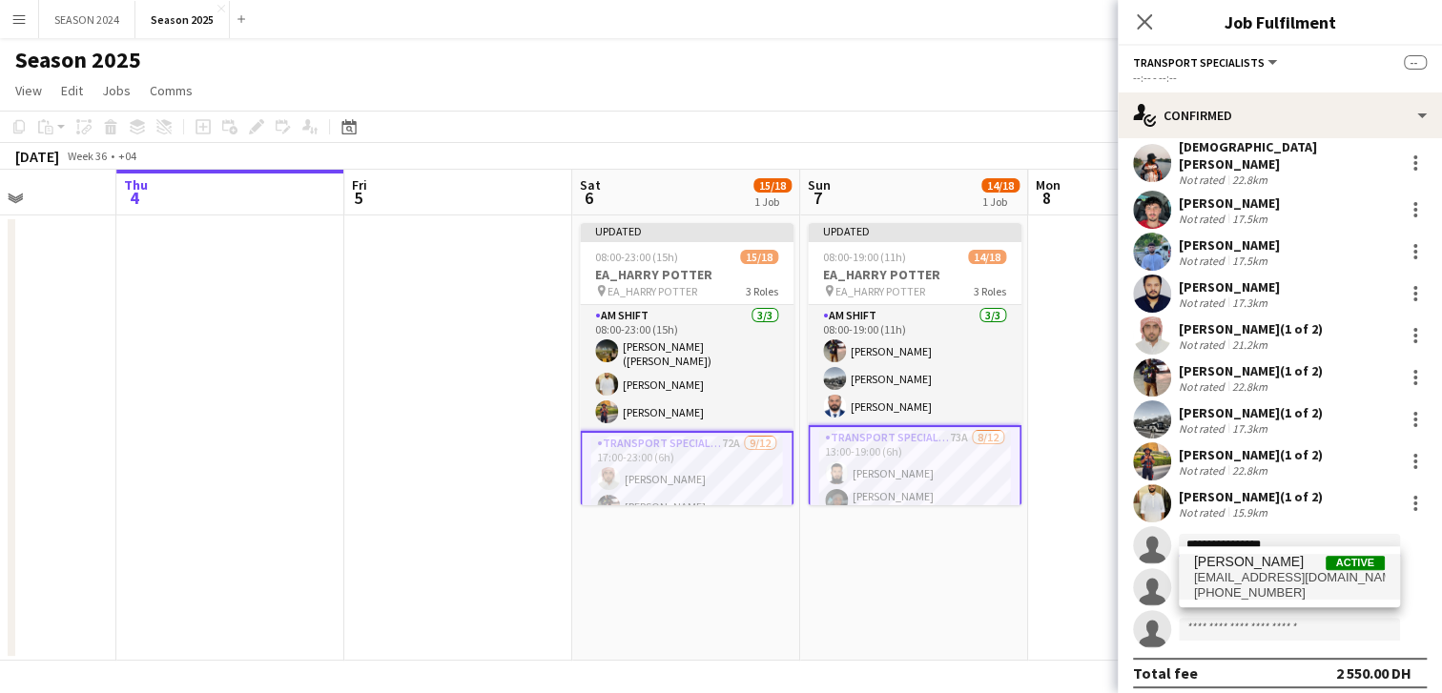
type input "**********"
click at [1304, 564] on span "[PERSON_NAME]" at bounding box center [1249, 562] width 110 height 16
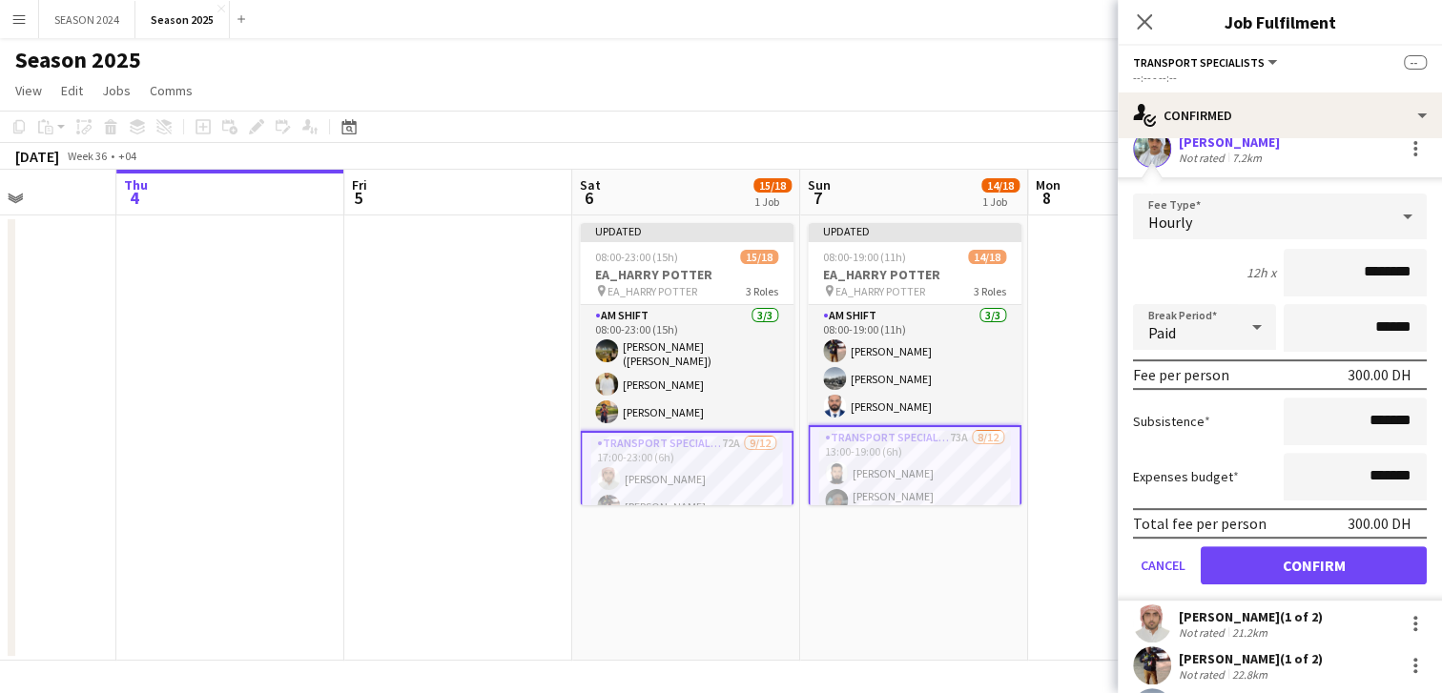
scroll to position [376, 0]
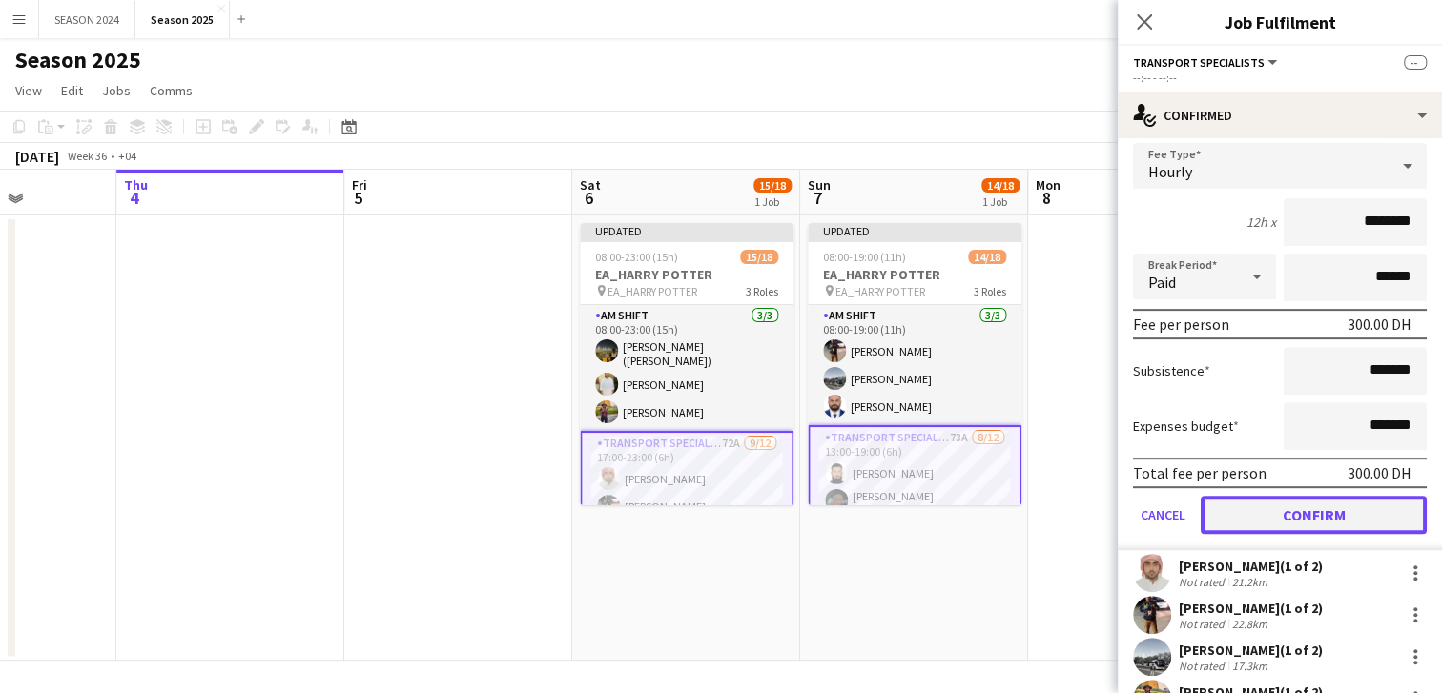
click at [1236, 503] on button "Confirm" at bounding box center [1314, 515] width 226 height 38
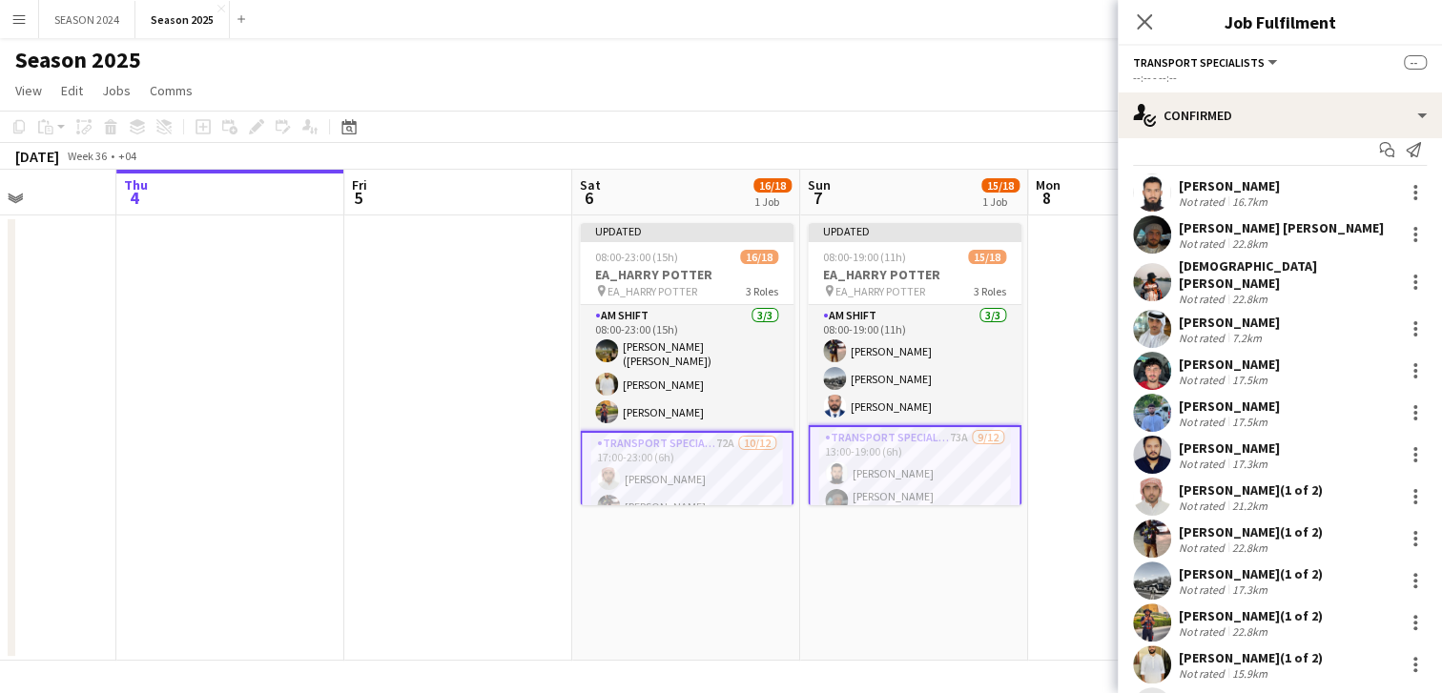
scroll to position [138, 0]
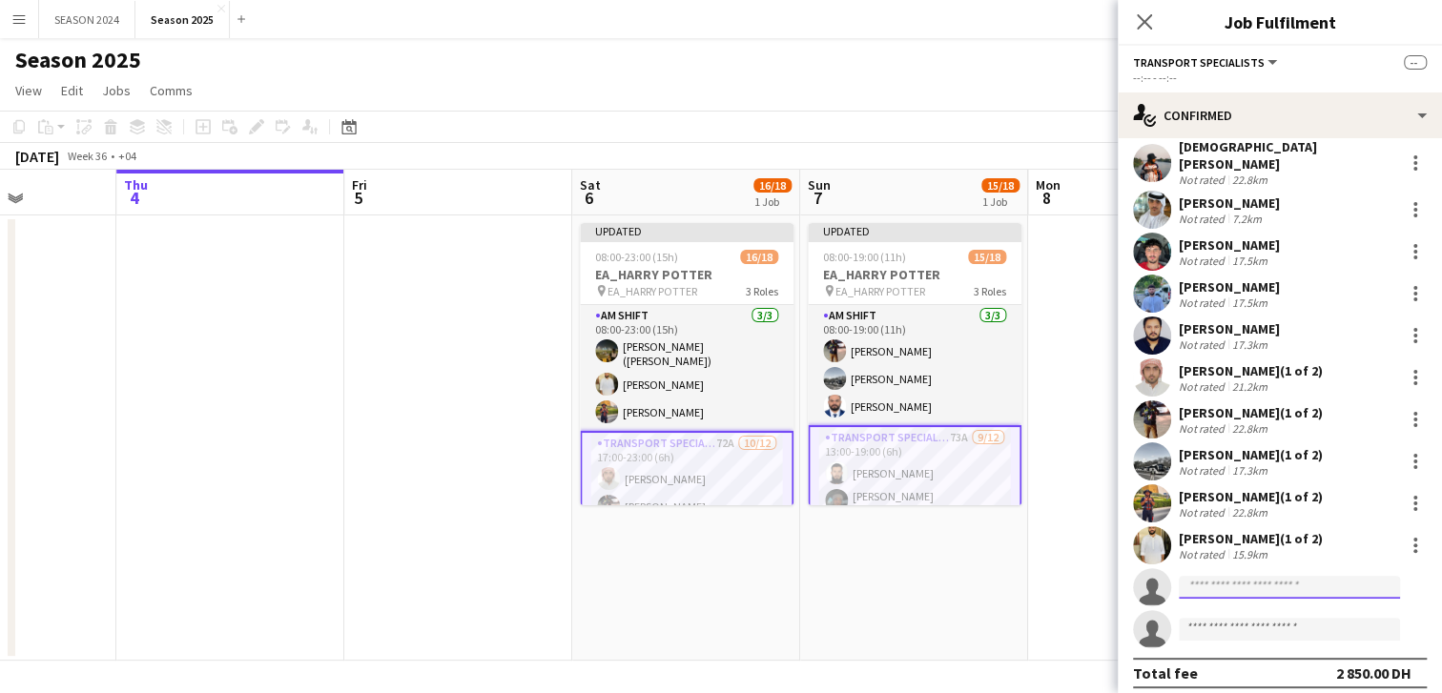
click at [1267, 576] on input at bounding box center [1289, 587] width 221 height 23
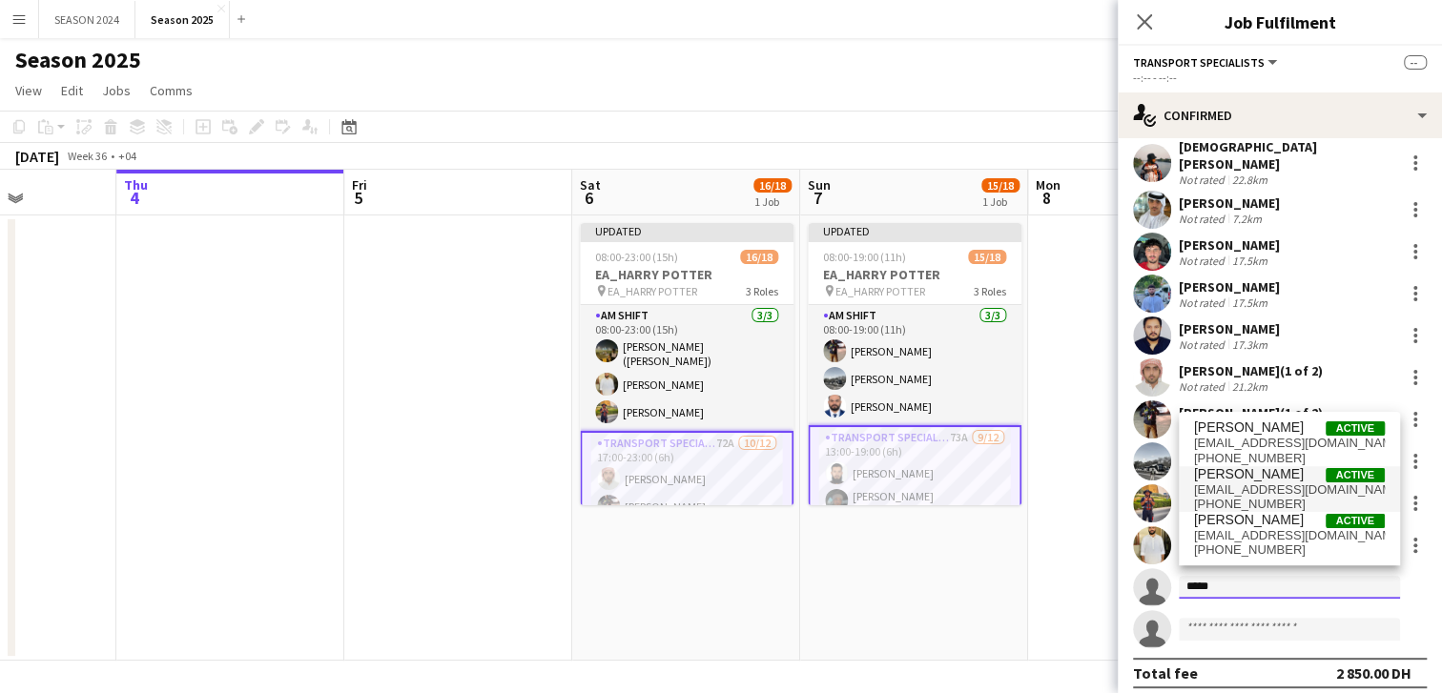
type input "*****"
click at [1297, 470] on span "[PERSON_NAME] Active" at bounding box center [1289, 474] width 191 height 16
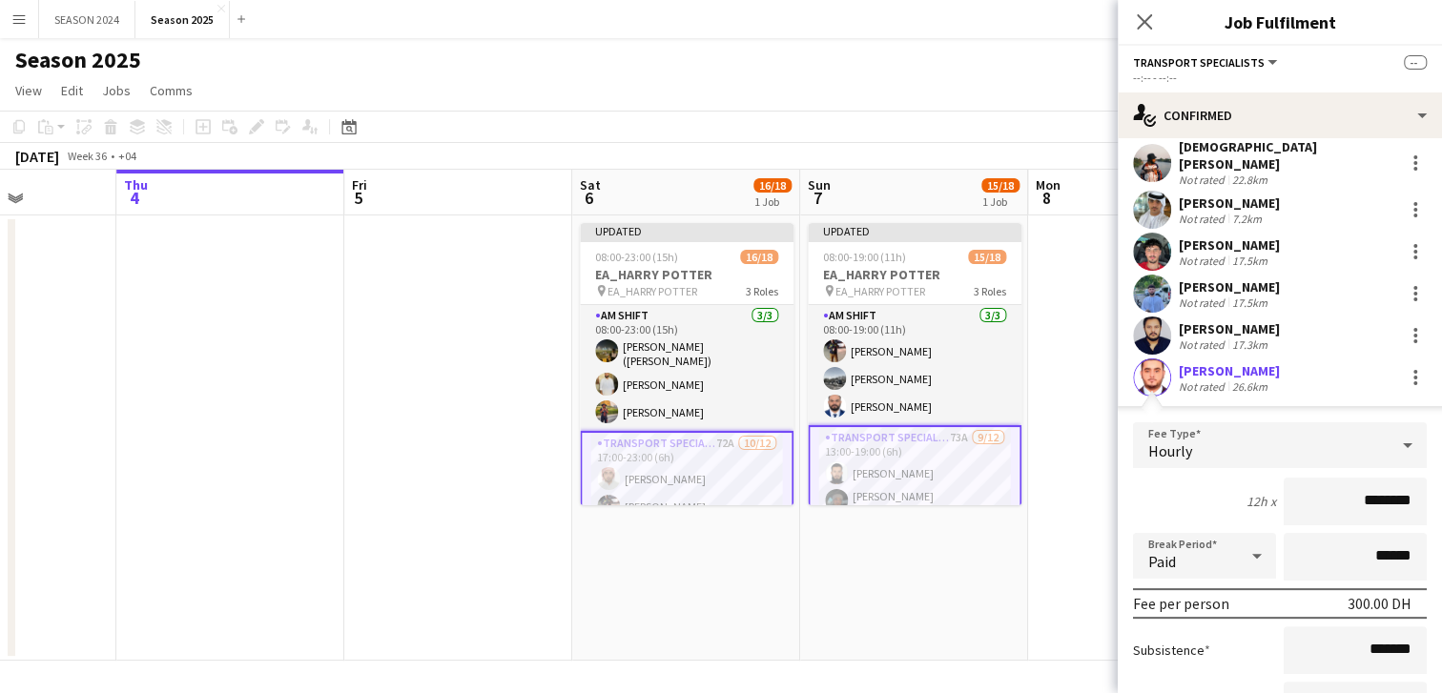
scroll to position [496, 0]
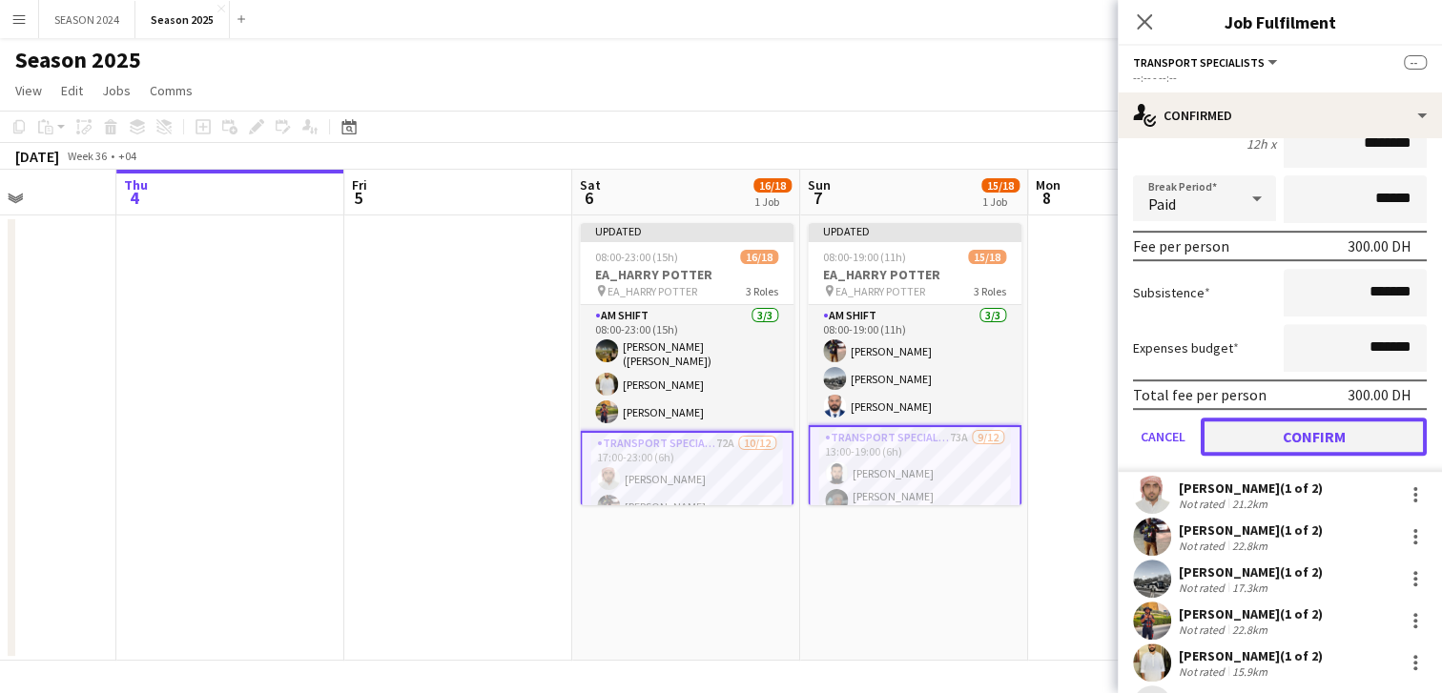
click at [1297, 420] on button "Confirm" at bounding box center [1314, 437] width 226 height 38
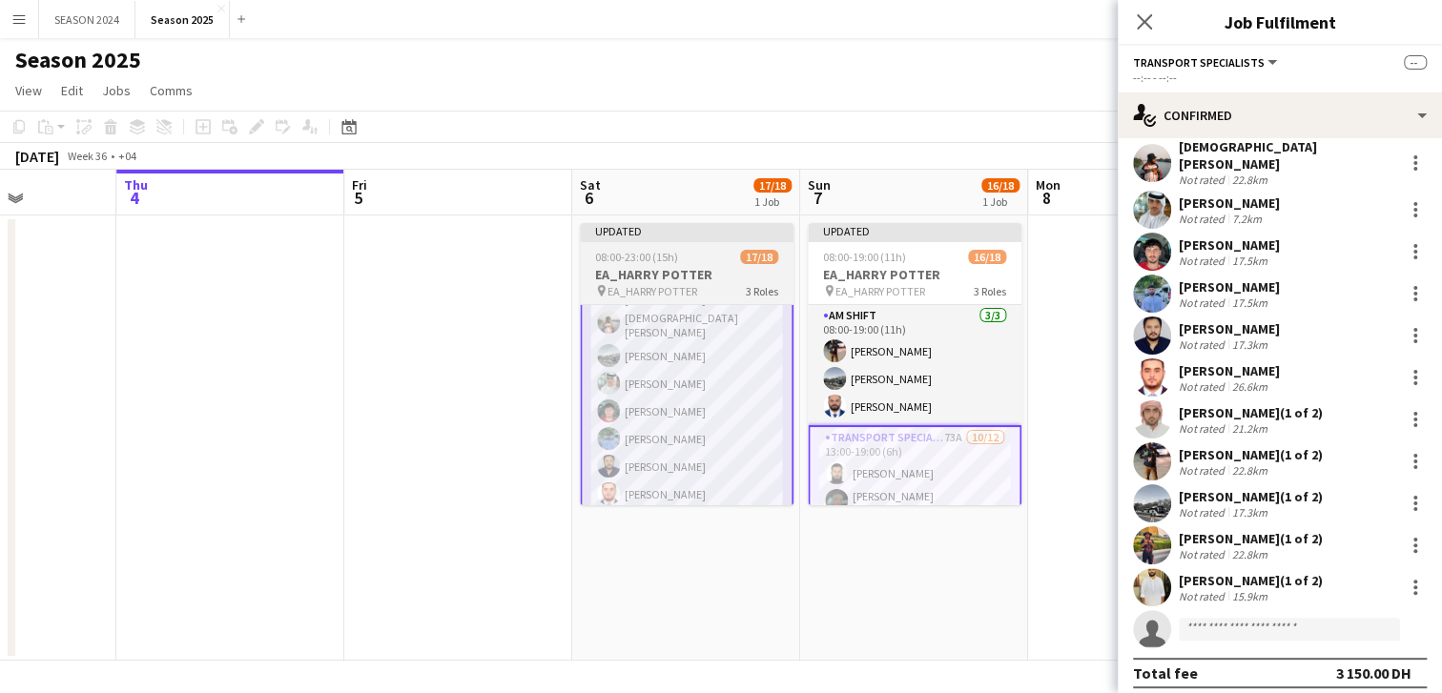
scroll to position [310, 0]
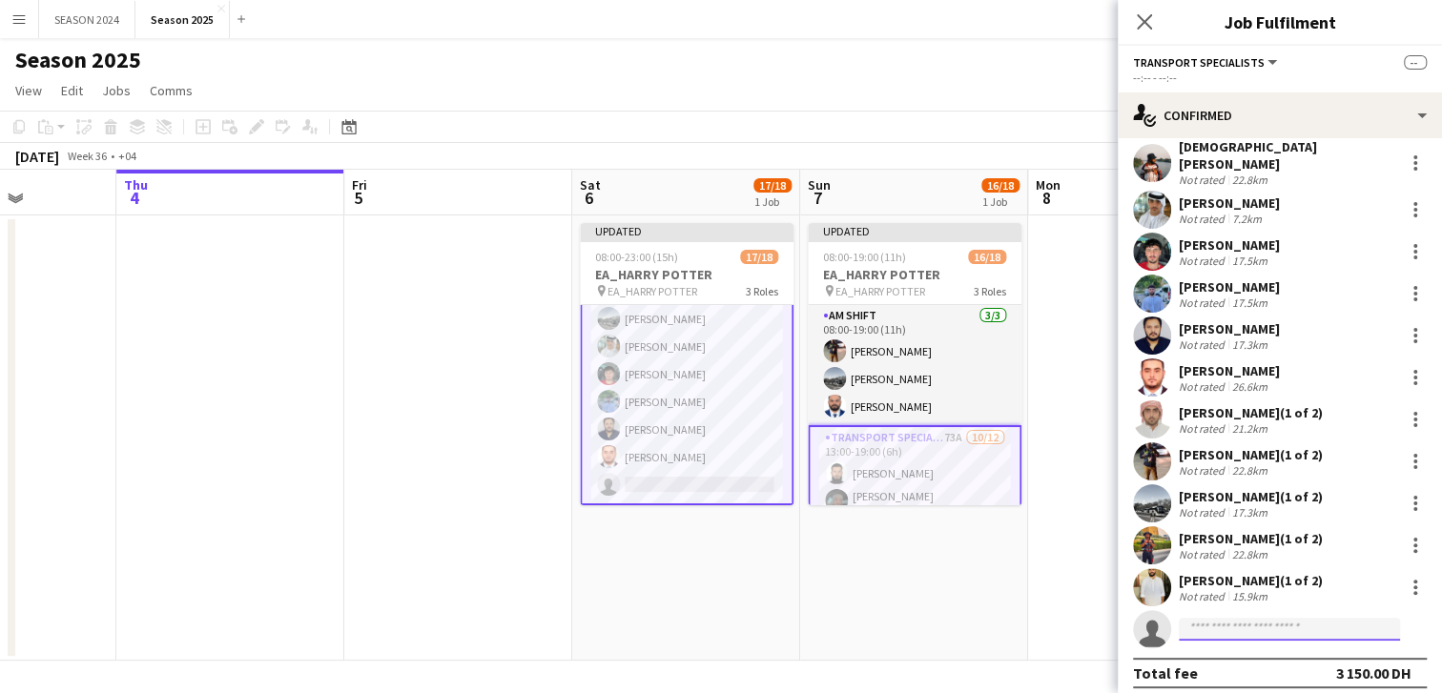
click at [1208, 618] on input at bounding box center [1289, 629] width 221 height 23
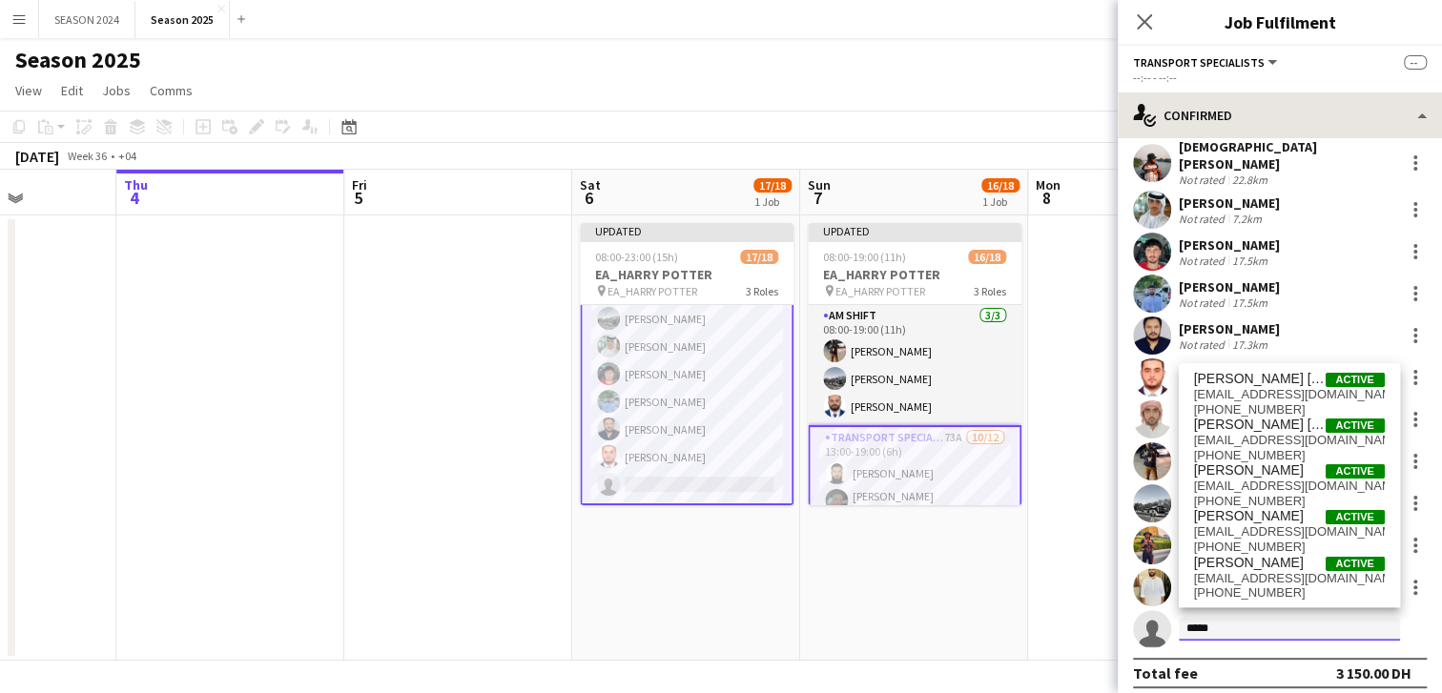
type input "*****"
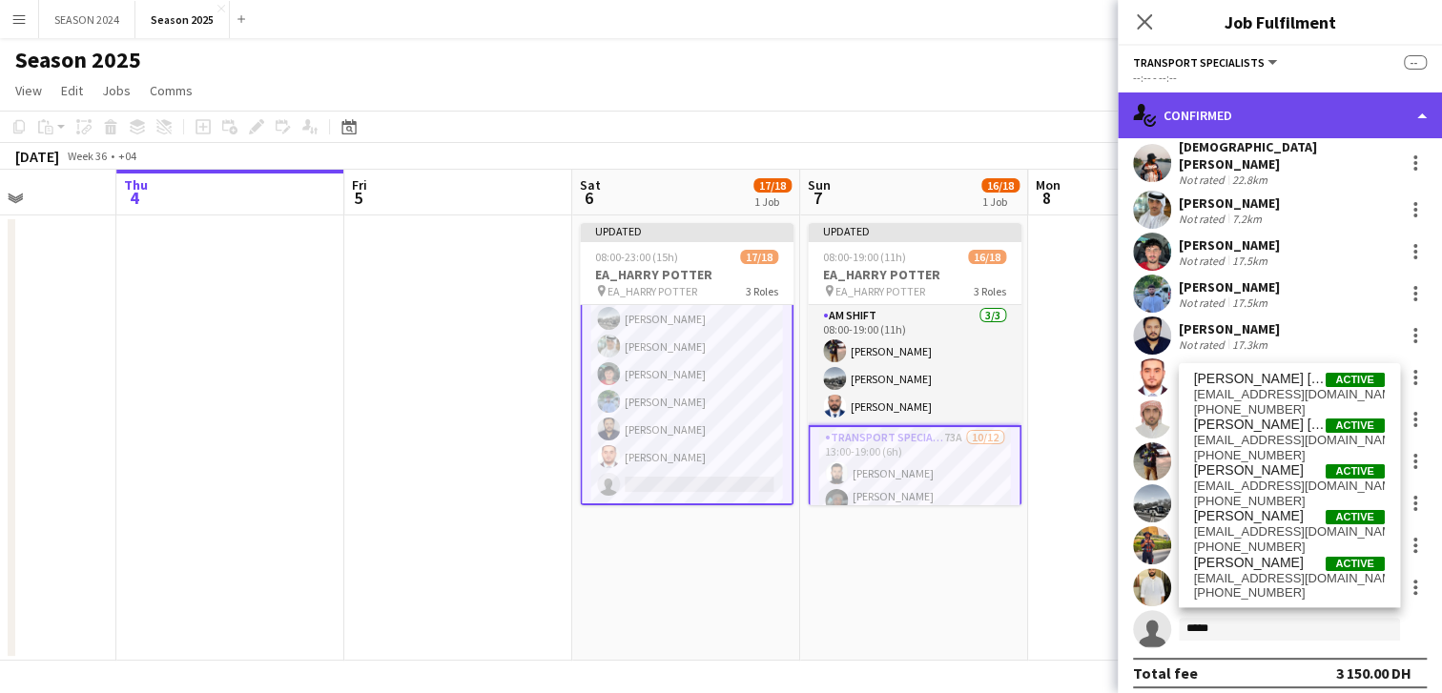
click at [1276, 128] on div "single-neutral-actions-check-2 Confirmed" at bounding box center [1280, 115] width 324 height 46
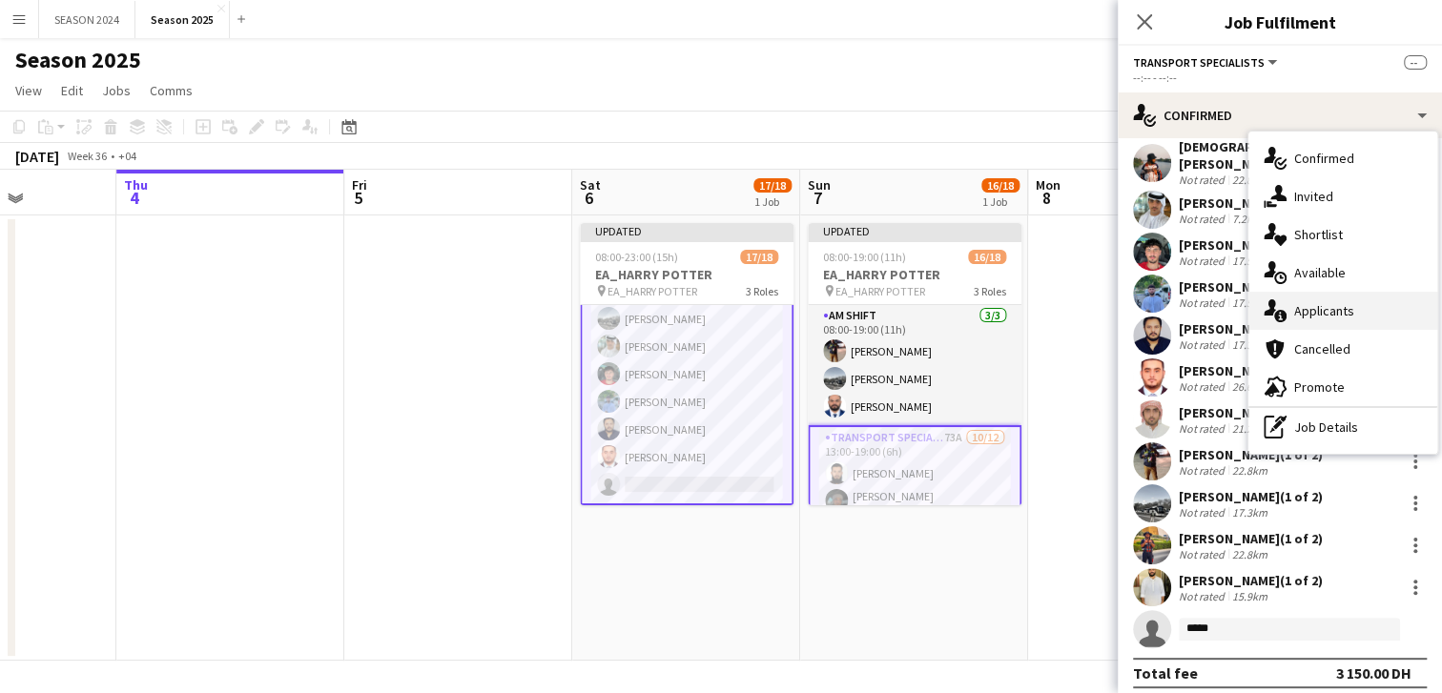
click at [1327, 323] on div "single-neutral-actions-information Applicants" at bounding box center [1342, 311] width 189 height 38
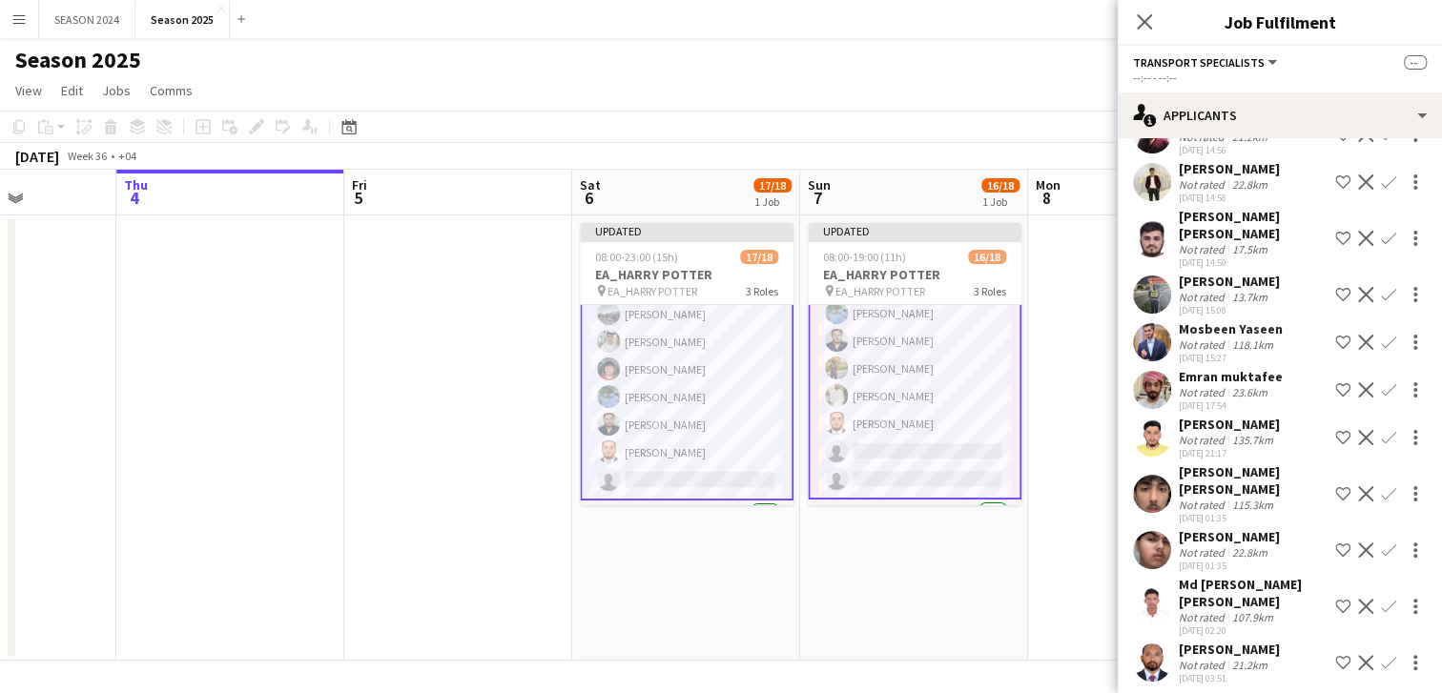
click at [730, 443] on app-card-role "Transport Specialists 72A [DATE] 17:00-23:00 (6h) [PERSON_NAME] [PERSON_NAME] […" at bounding box center [687, 308] width 214 height 384
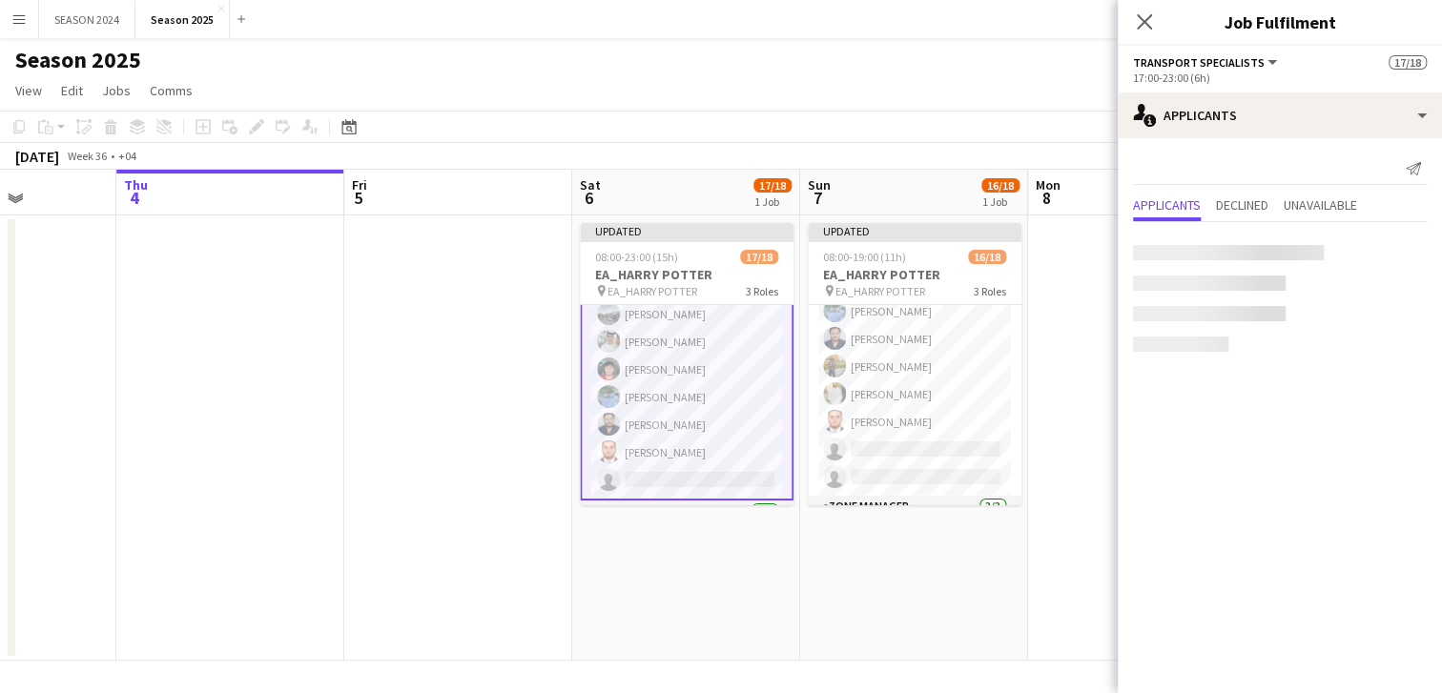
scroll to position [0, 0]
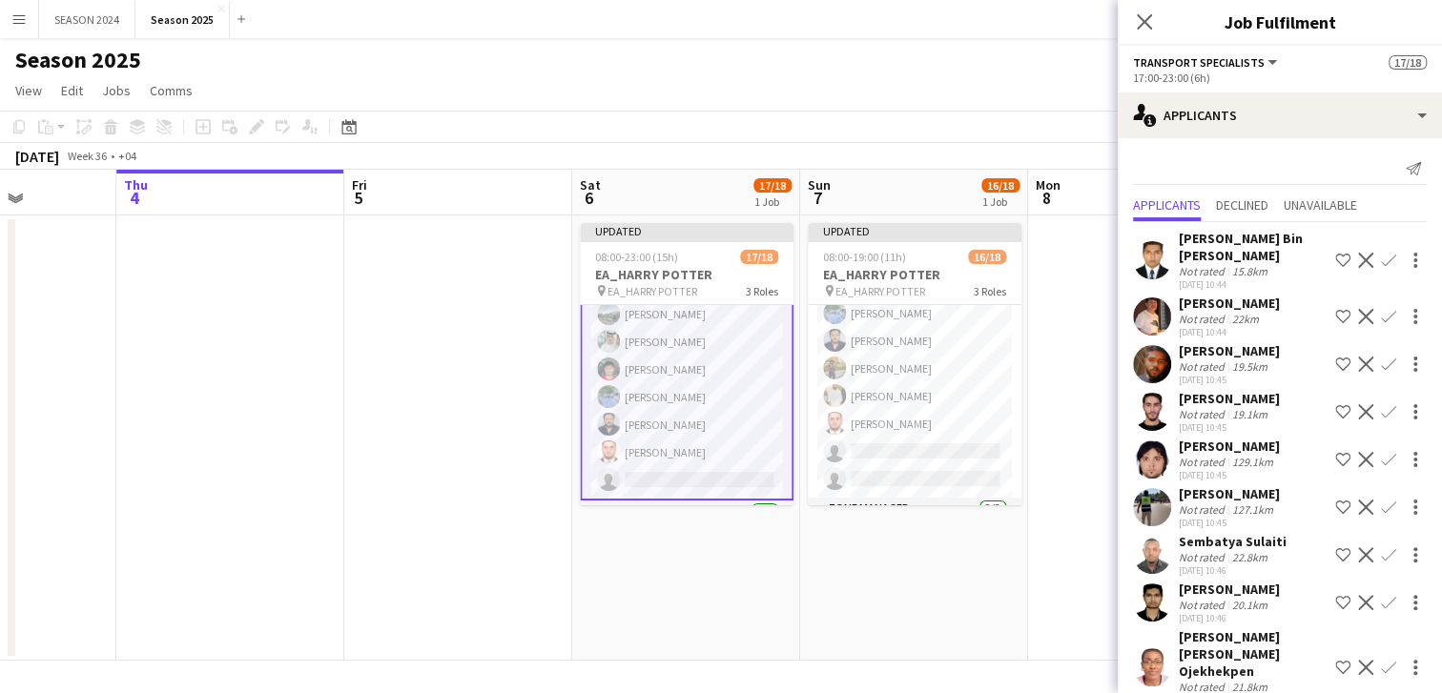
click at [730, 443] on app-card-role "Transport Specialists 72A [DATE] 17:00-23:00 (6h) [PERSON_NAME] [PERSON_NAME] […" at bounding box center [687, 308] width 214 height 384
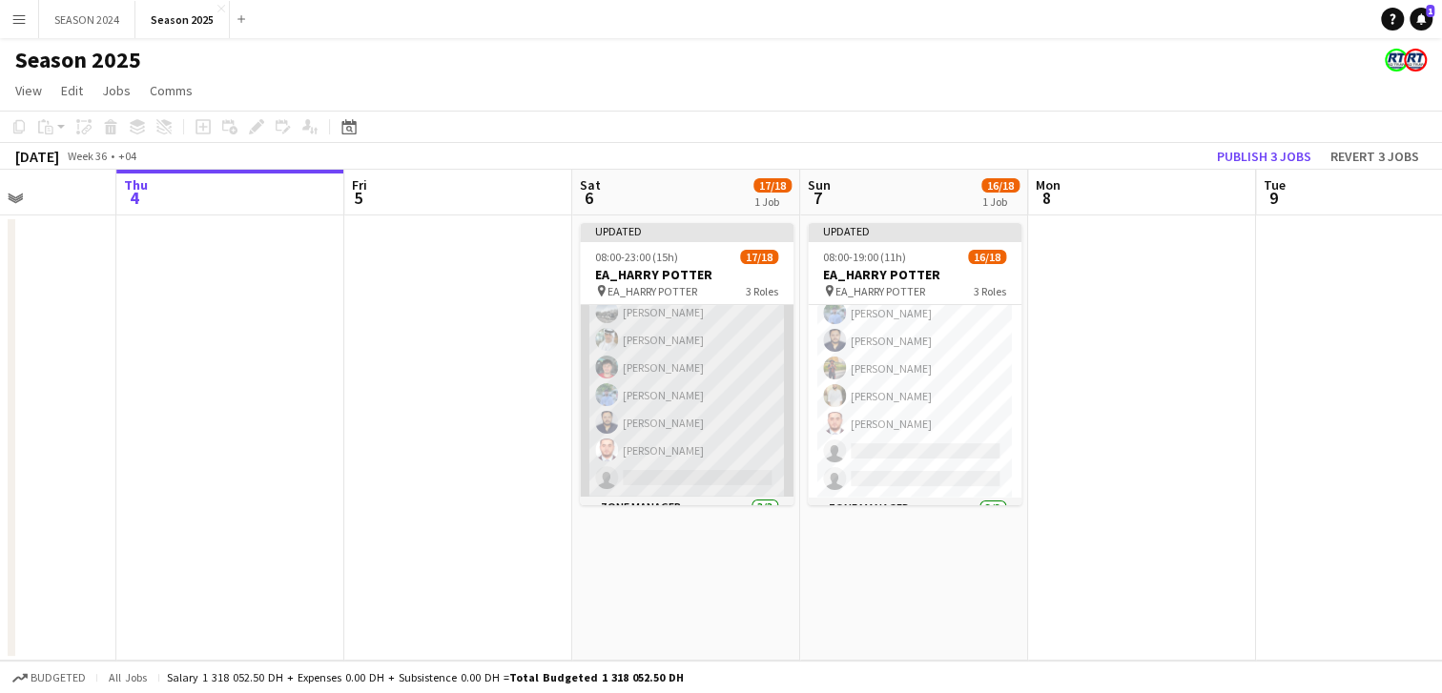
scroll to position [313, 0]
click at [730, 443] on app-card-role "Transport Specialists 72A [DATE] 17:00-23:00 (6h) [PERSON_NAME] [PERSON_NAME] […" at bounding box center [687, 308] width 214 height 380
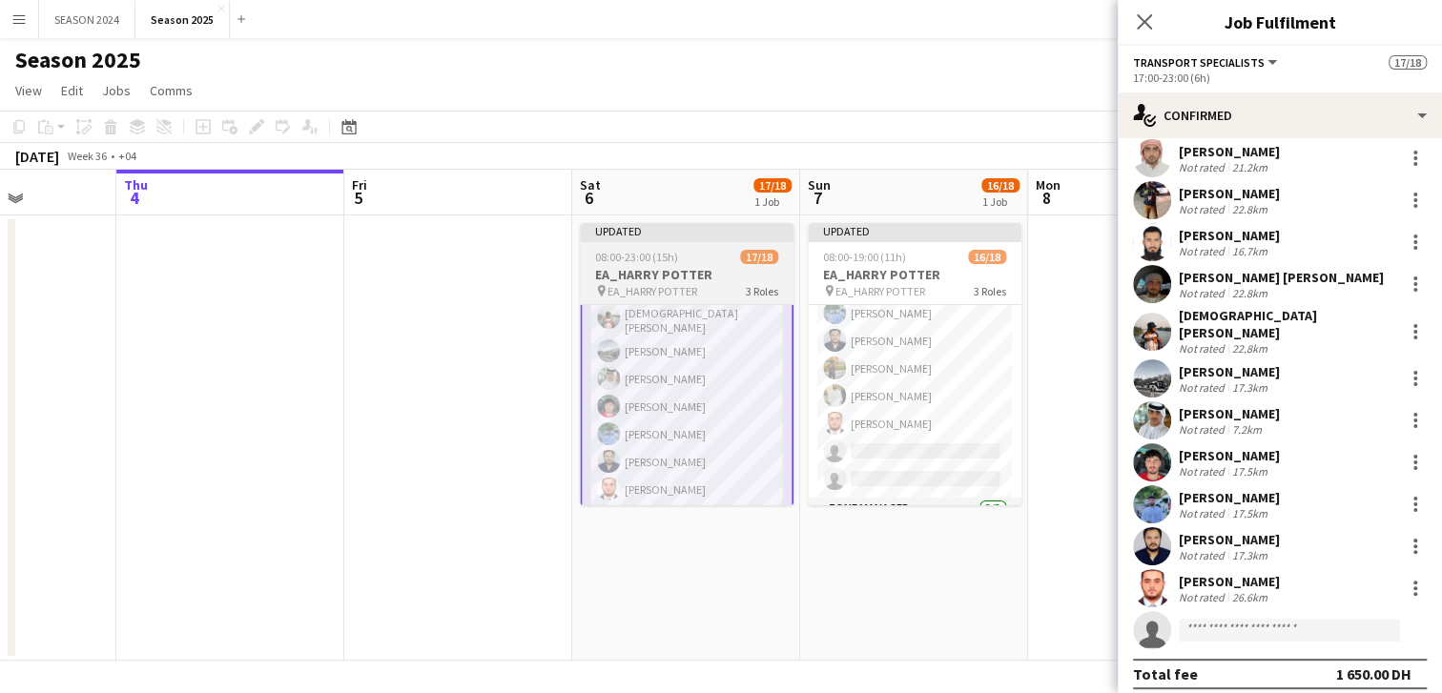
scroll to position [315, 0]
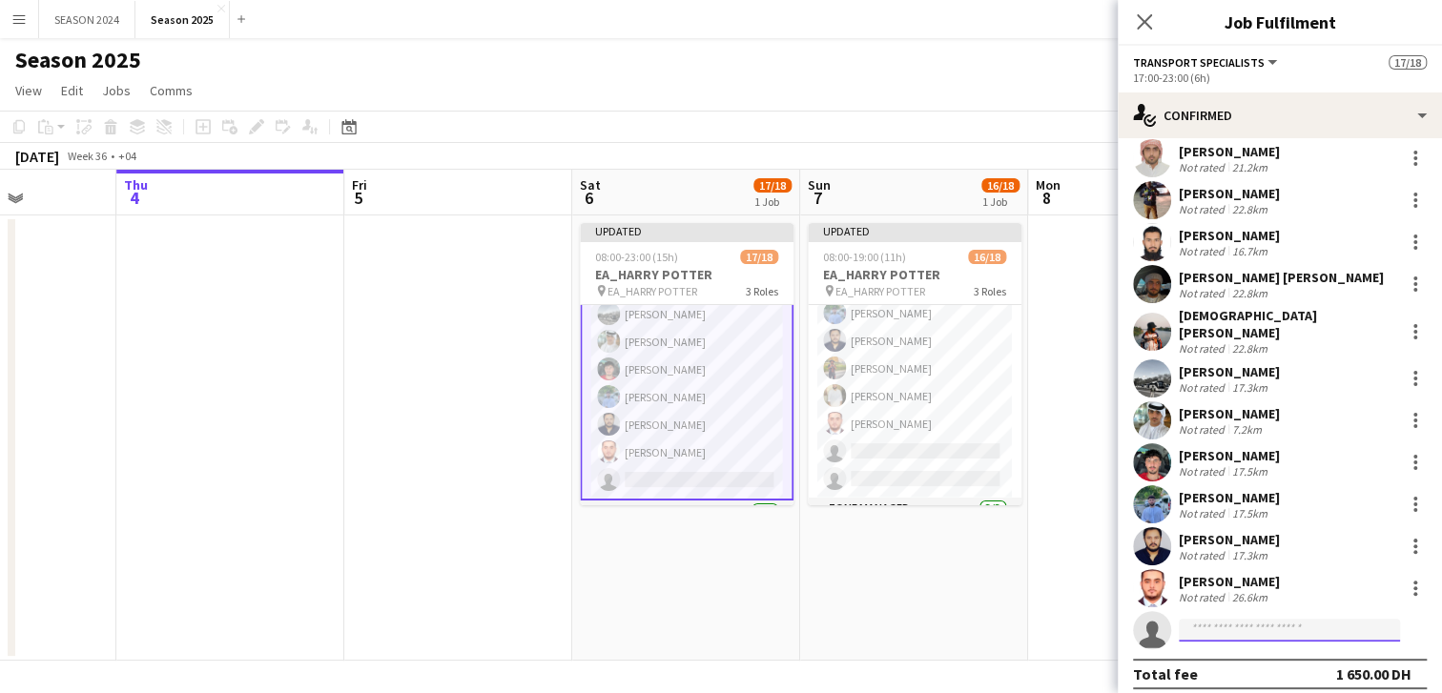
click at [1221, 619] on input at bounding box center [1289, 630] width 221 height 23
type input "**********"
click at [1241, 658] on span "[EMAIL_ADDRESS][DOMAIN_NAME]" at bounding box center [1289, 661] width 191 height 15
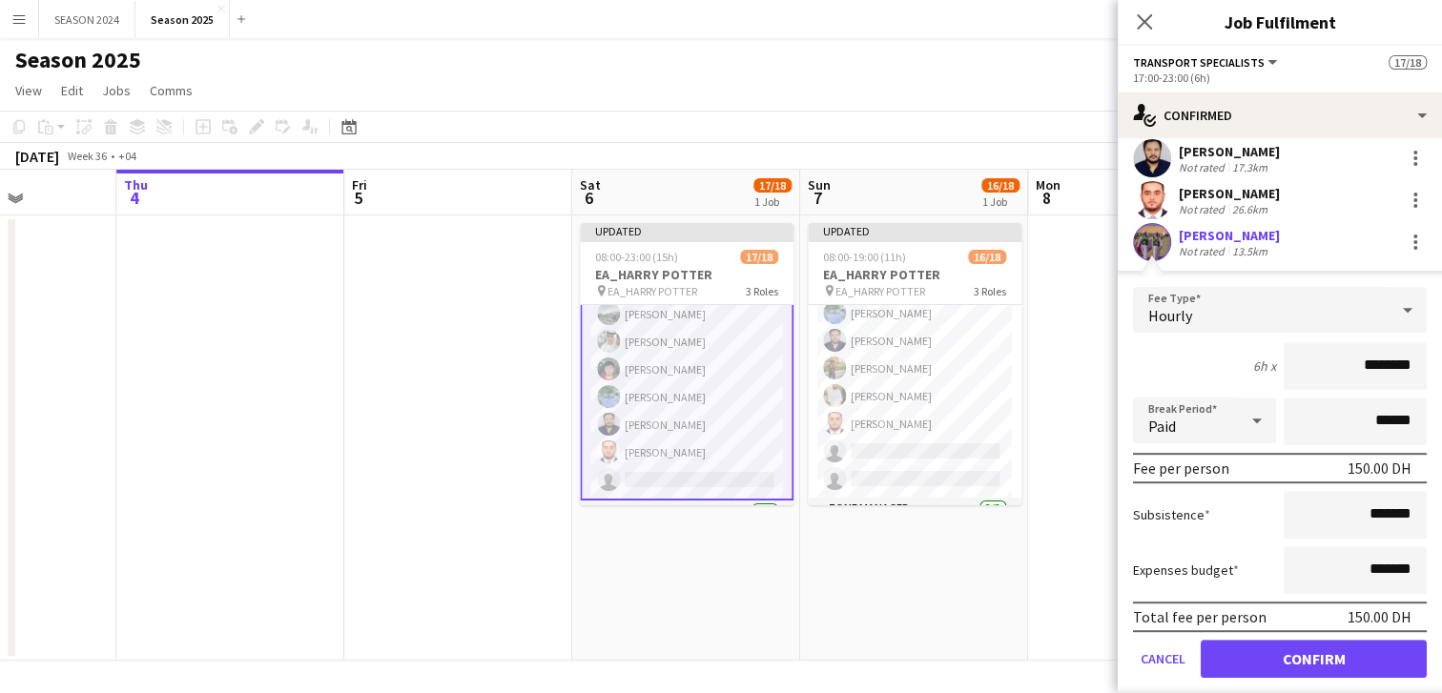
scroll to position [483, 0]
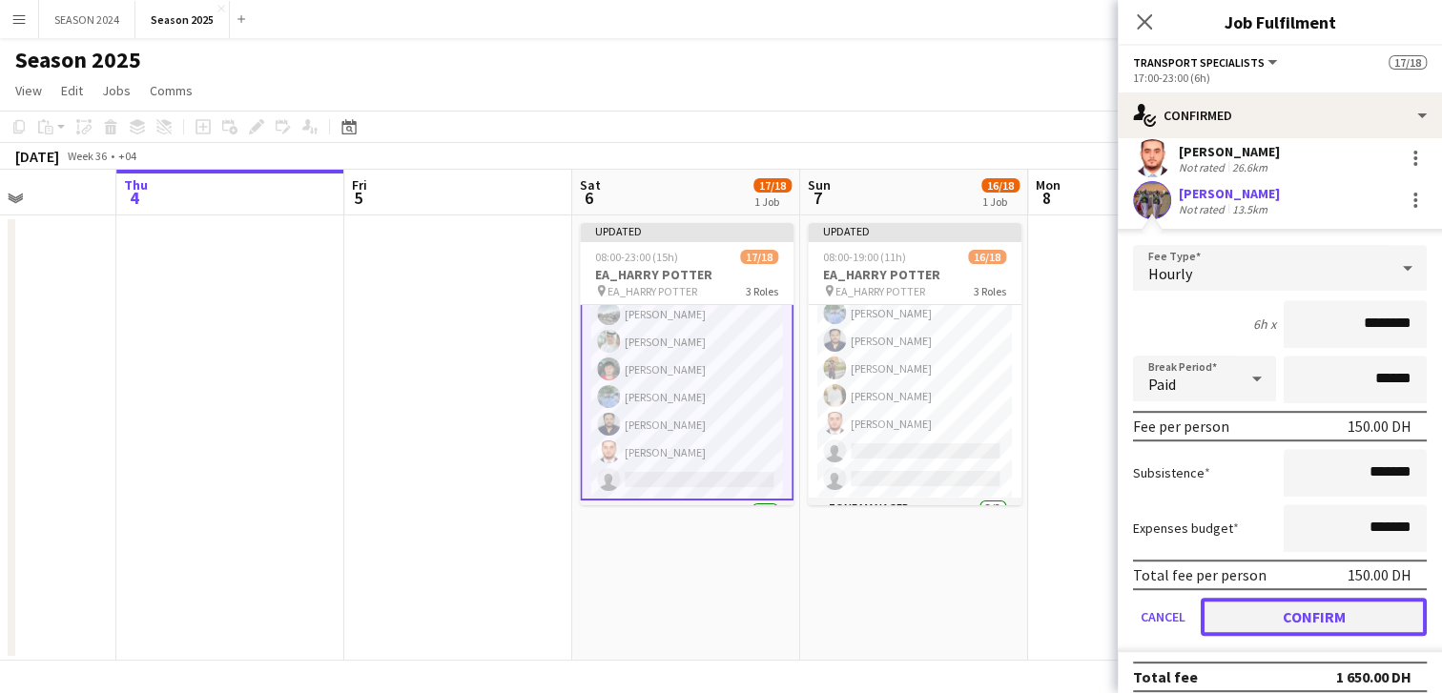
click at [1261, 604] on button "Confirm" at bounding box center [1314, 617] width 226 height 38
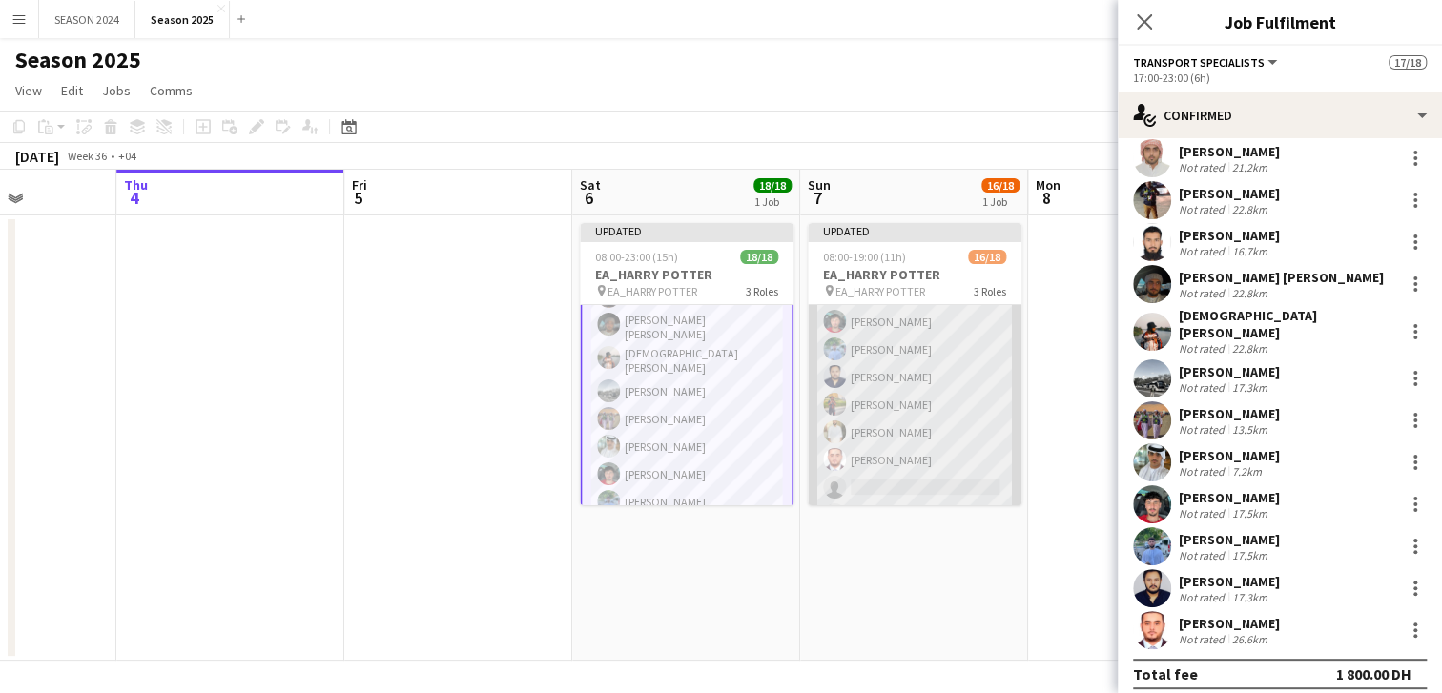
scroll to position [306, 0]
click at [896, 417] on app-card-role "Transport Specialists 73A [DATE] 13:00-19:00 (6h) [PERSON_NAME] [PERSON_NAME] […" at bounding box center [915, 309] width 214 height 380
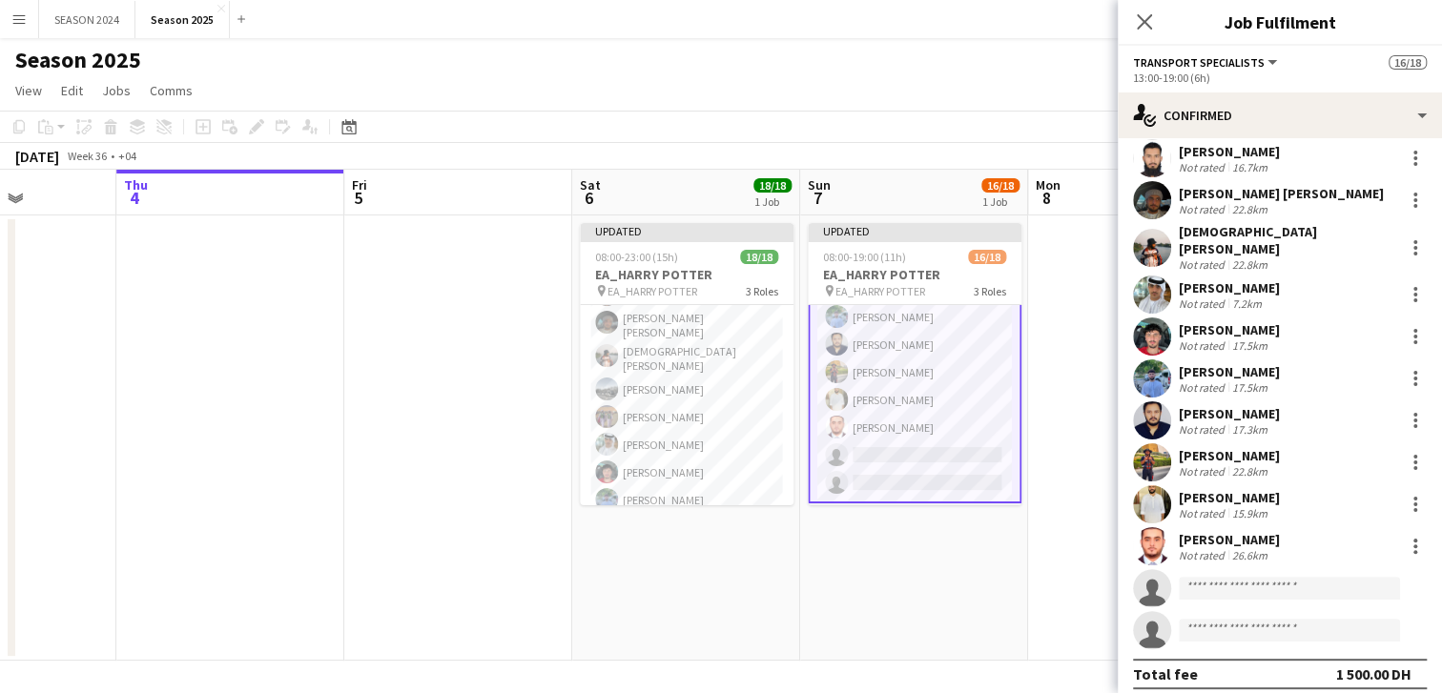
scroll to position [308, 0]
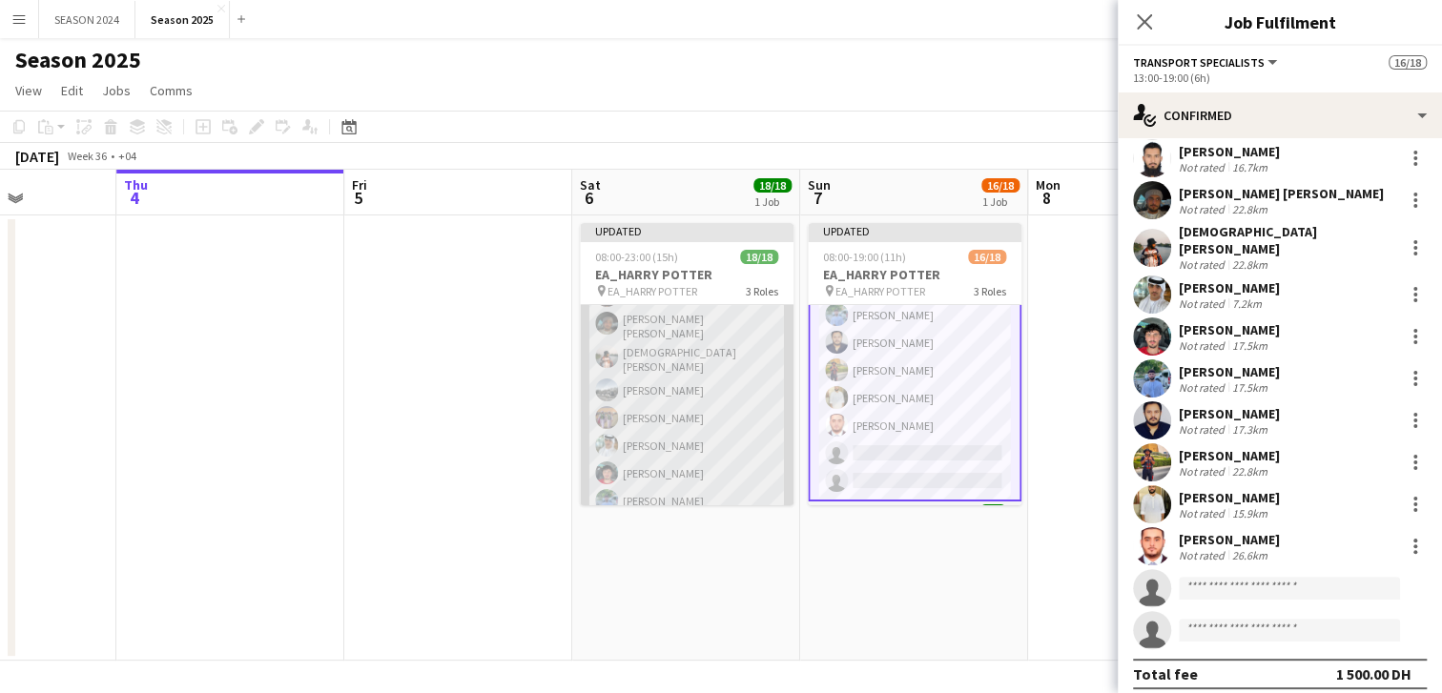
click at [755, 444] on app-card-role "Transport Specialists [DATE] 17:00-23:00 (6h) [PERSON_NAME] [PERSON_NAME] [PERS…" at bounding box center [687, 385] width 214 height 380
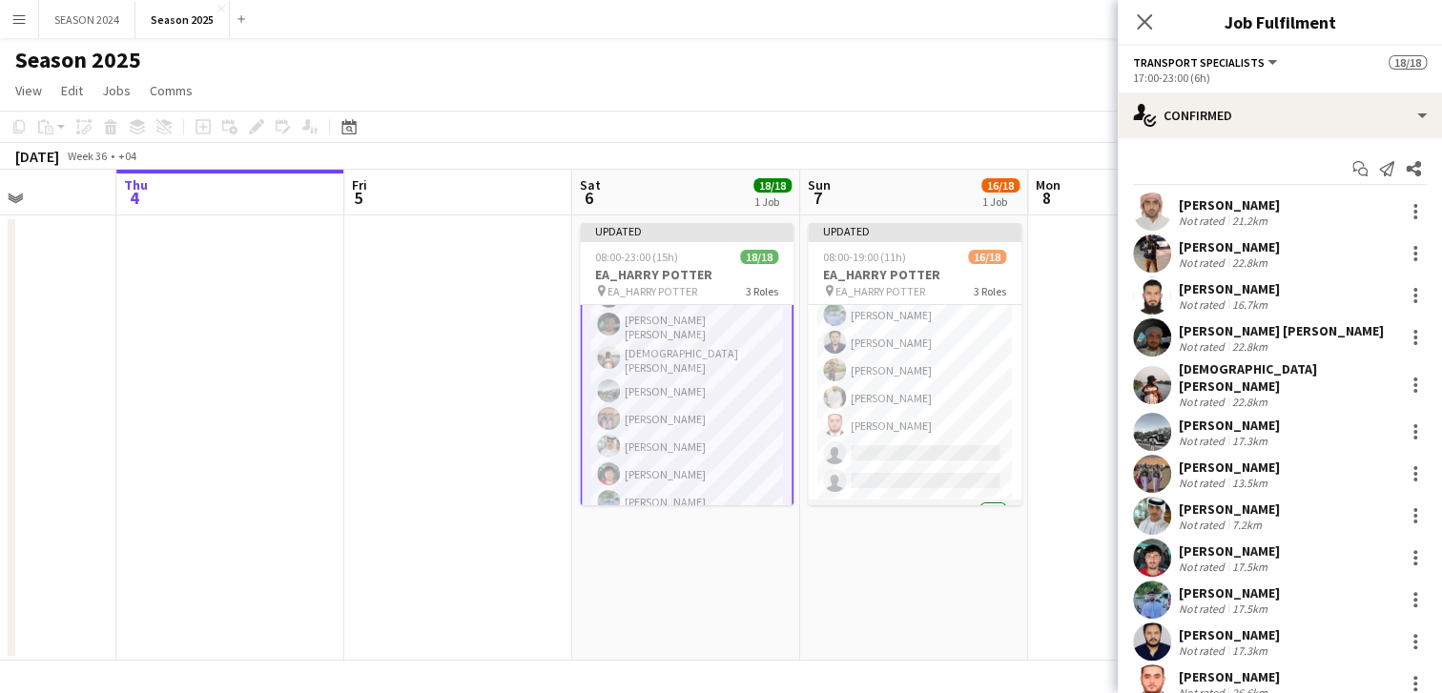
scroll to position [53, 0]
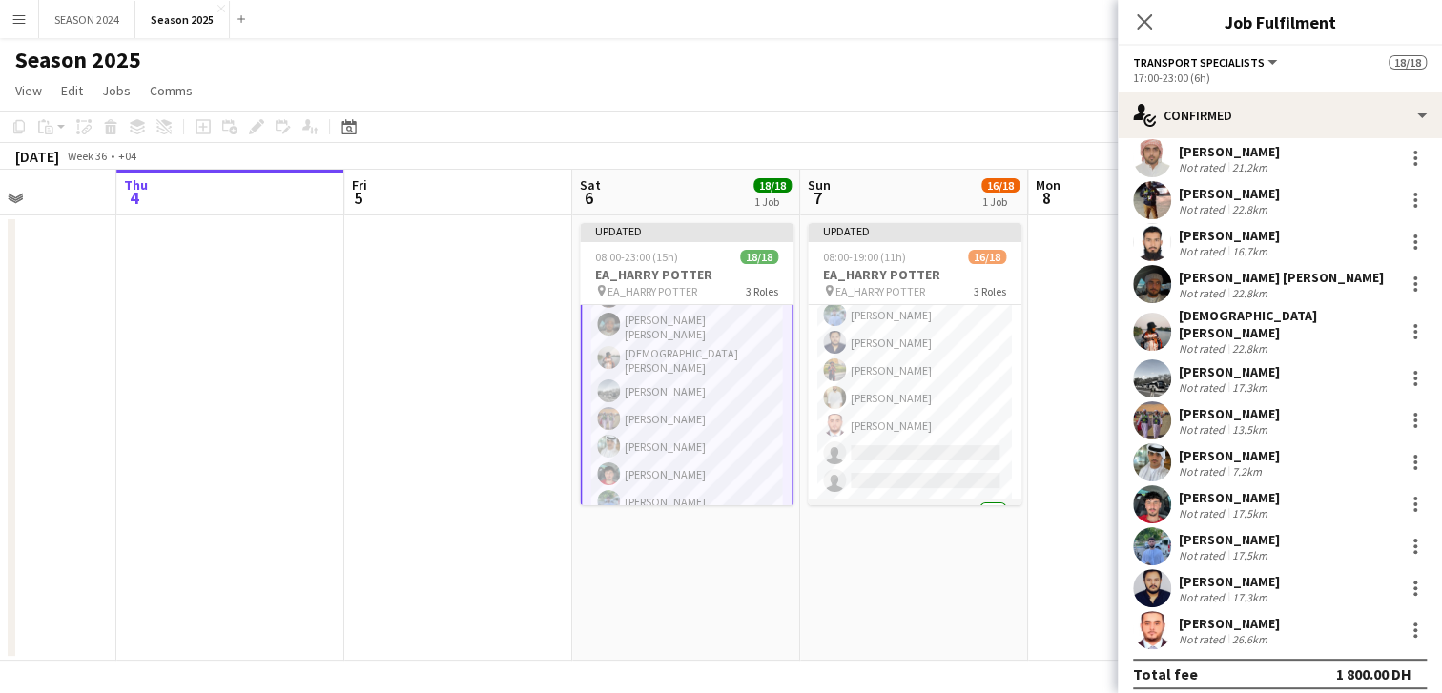
click at [1149, 412] on app-user-avatar at bounding box center [1152, 420] width 38 height 38
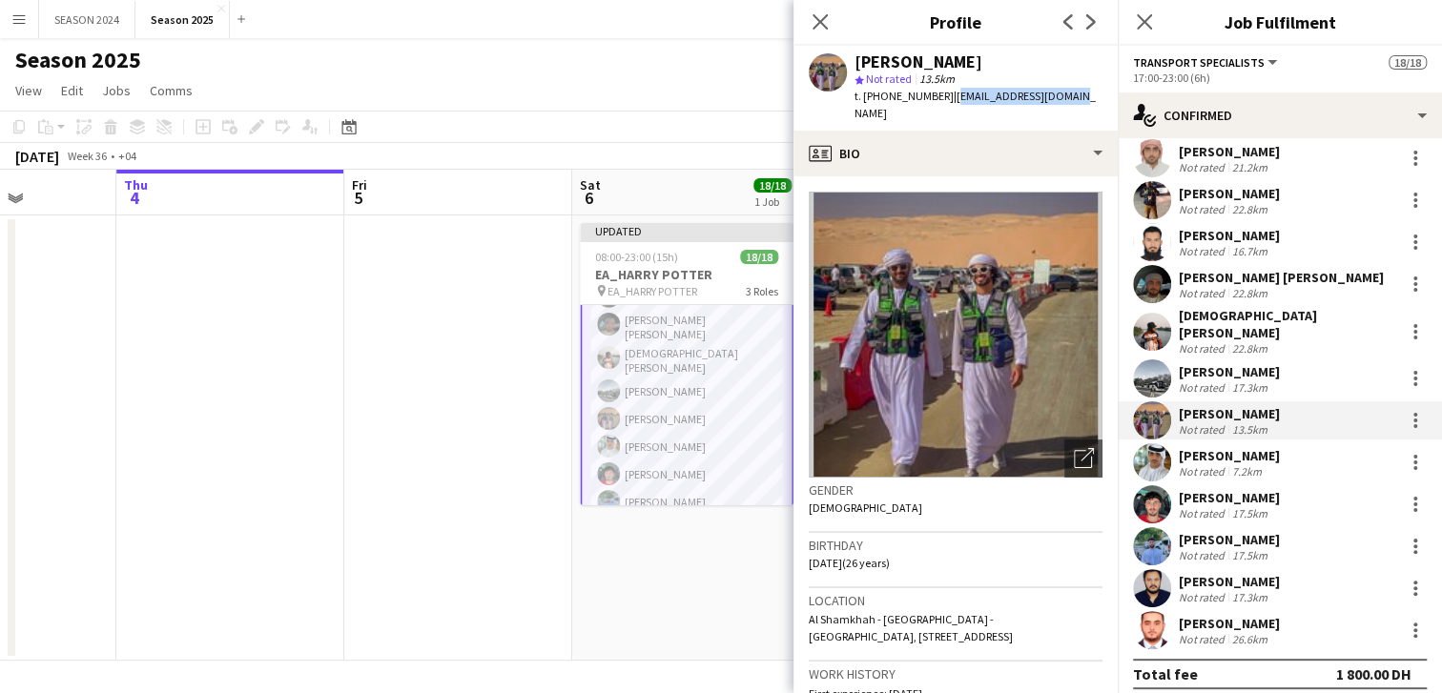
drag, startPoint x: 951, startPoint y: 92, endPoint x: 1076, endPoint y: 91, distance: 124.9
click at [1076, 91] on div "[PERSON_NAME] star Not rated 13.5km t. [PHONE_NUMBER] | [EMAIL_ADDRESS][DOMAIN_…" at bounding box center [955, 88] width 324 height 85
copy span "[EMAIL_ADDRESS][DOMAIN_NAME]"
click at [1143, 27] on icon "Close pop-in" at bounding box center [1144, 21] width 18 height 18
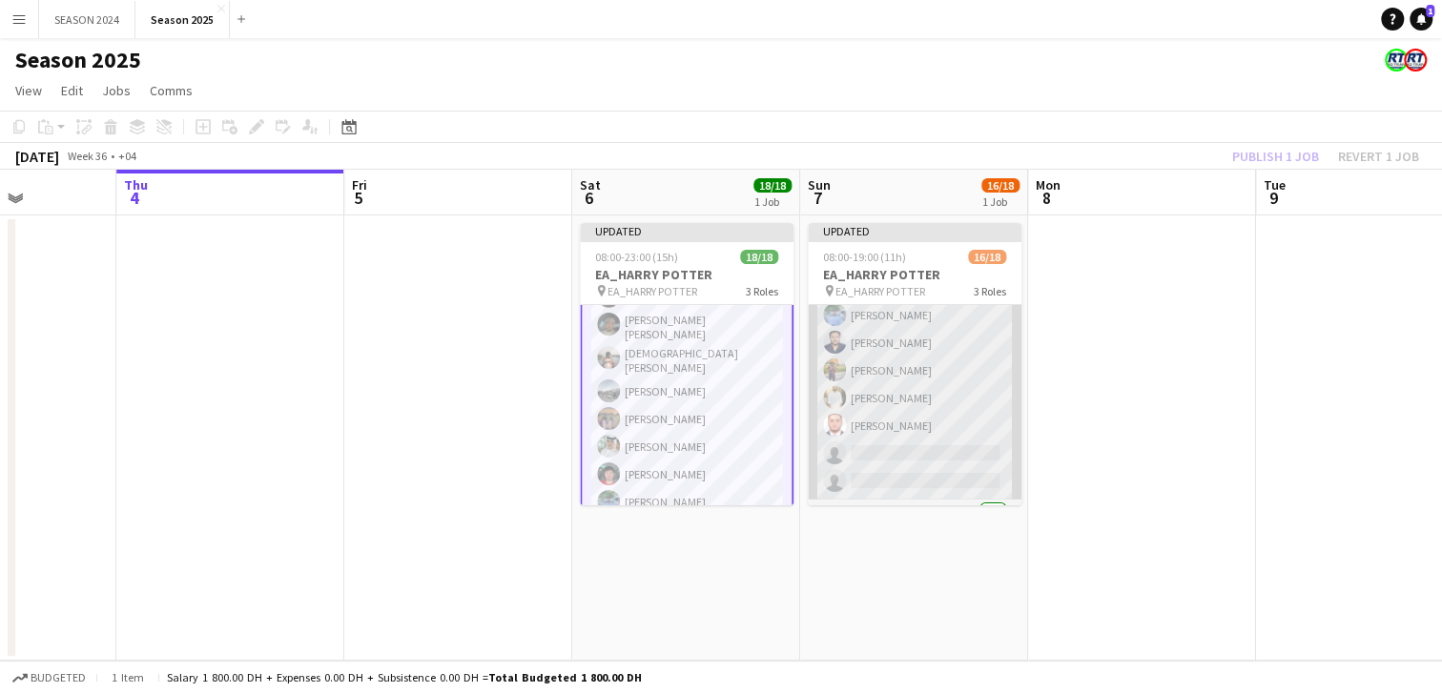
click at [883, 407] on app-card-role "Transport Specialists 73A [DATE] 13:00-19:00 (6h) [PERSON_NAME] [PERSON_NAME] […" at bounding box center [915, 309] width 214 height 380
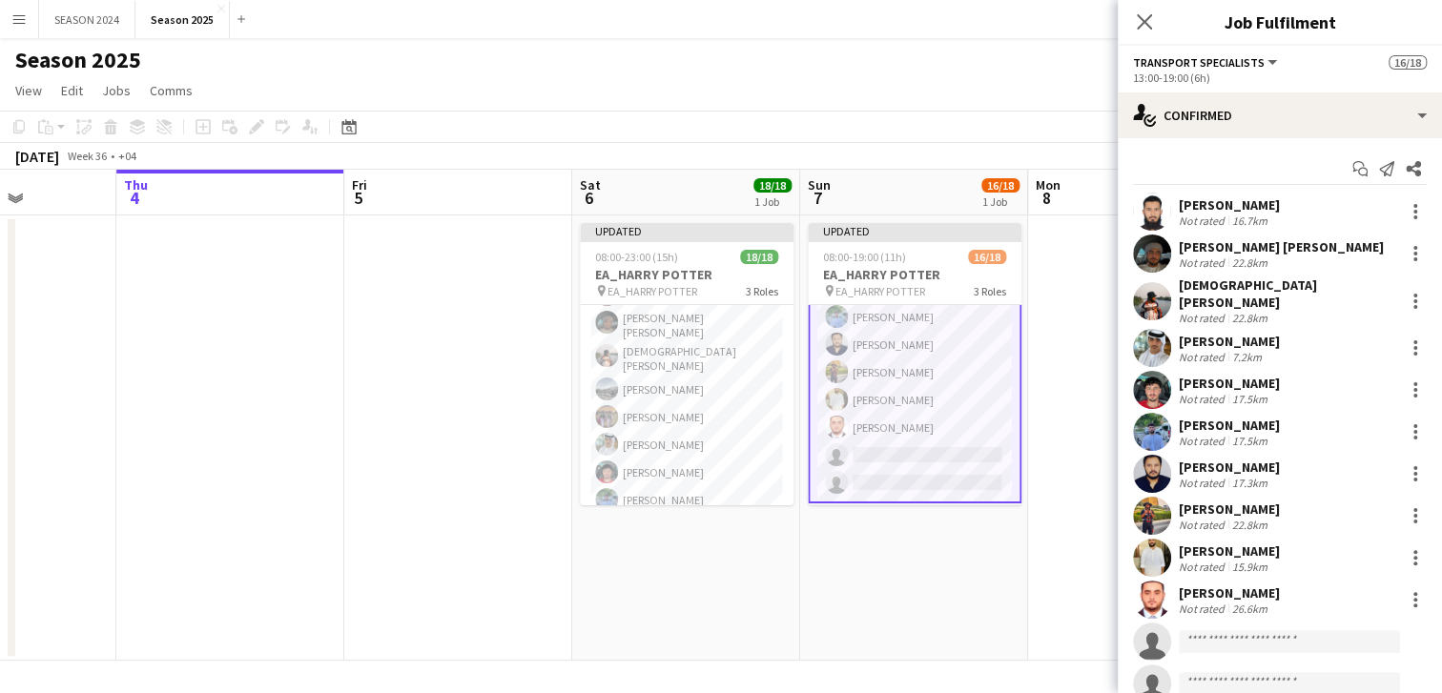
scroll to position [308, 0]
click at [1265, 630] on input at bounding box center [1289, 641] width 221 height 23
paste input "**********"
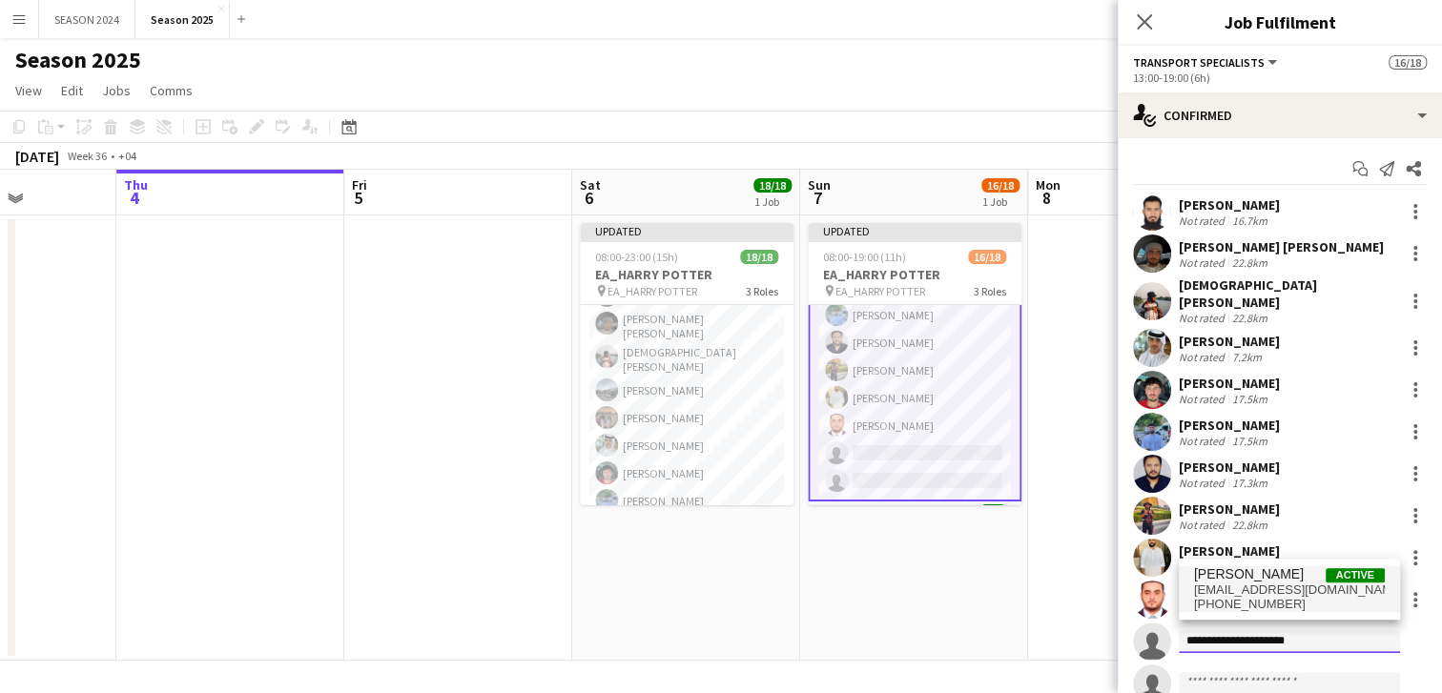
type input "**********"
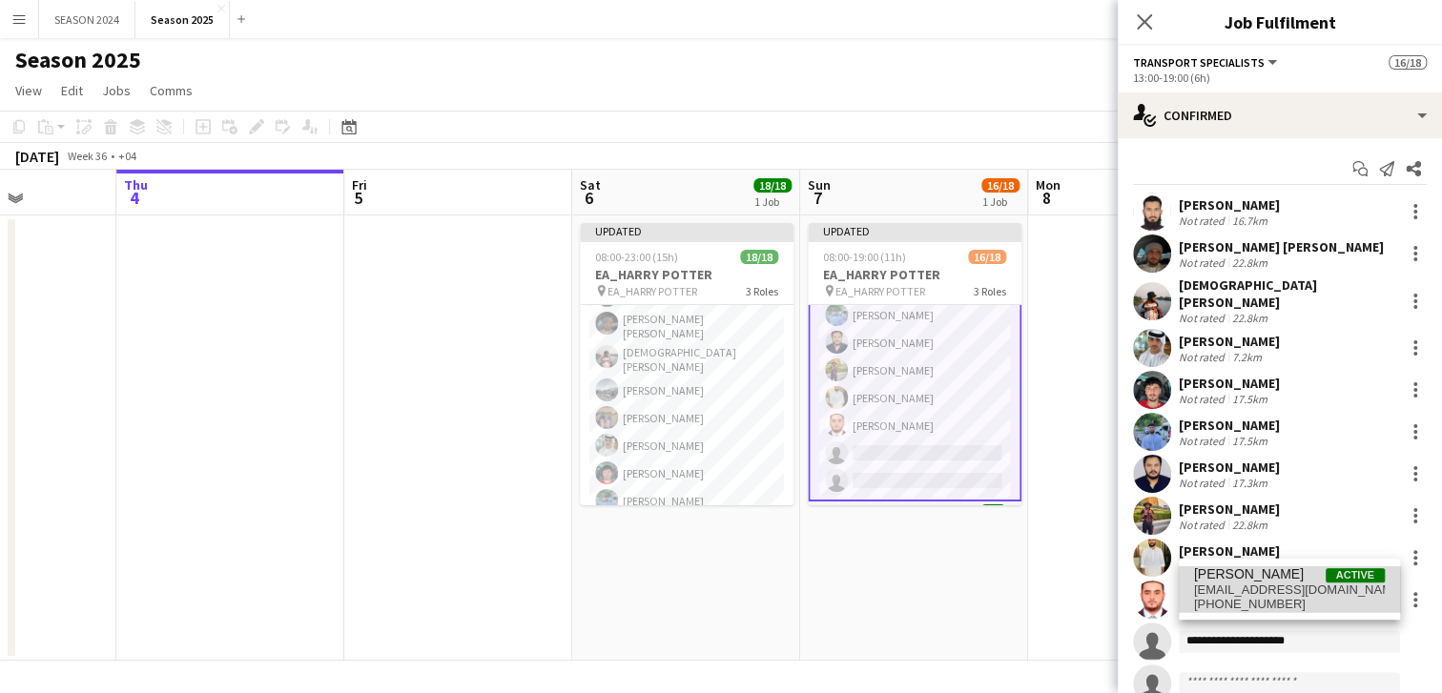
click at [1302, 593] on span "[EMAIL_ADDRESS][DOMAIN_NAME]" at bounding box center [1289, 590] width 191 height 15
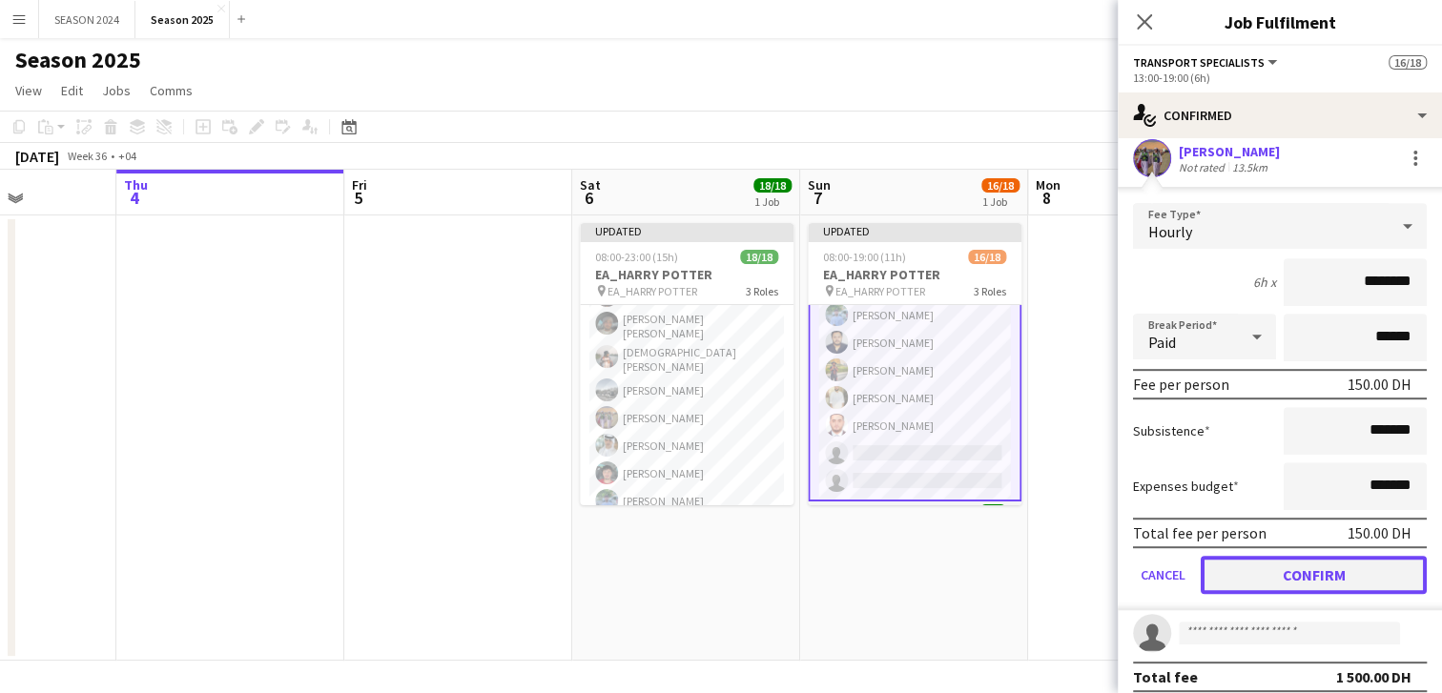
click at [1264, 559] on button "Confirm" at bounding box center [1314, 575] width 226 height 38
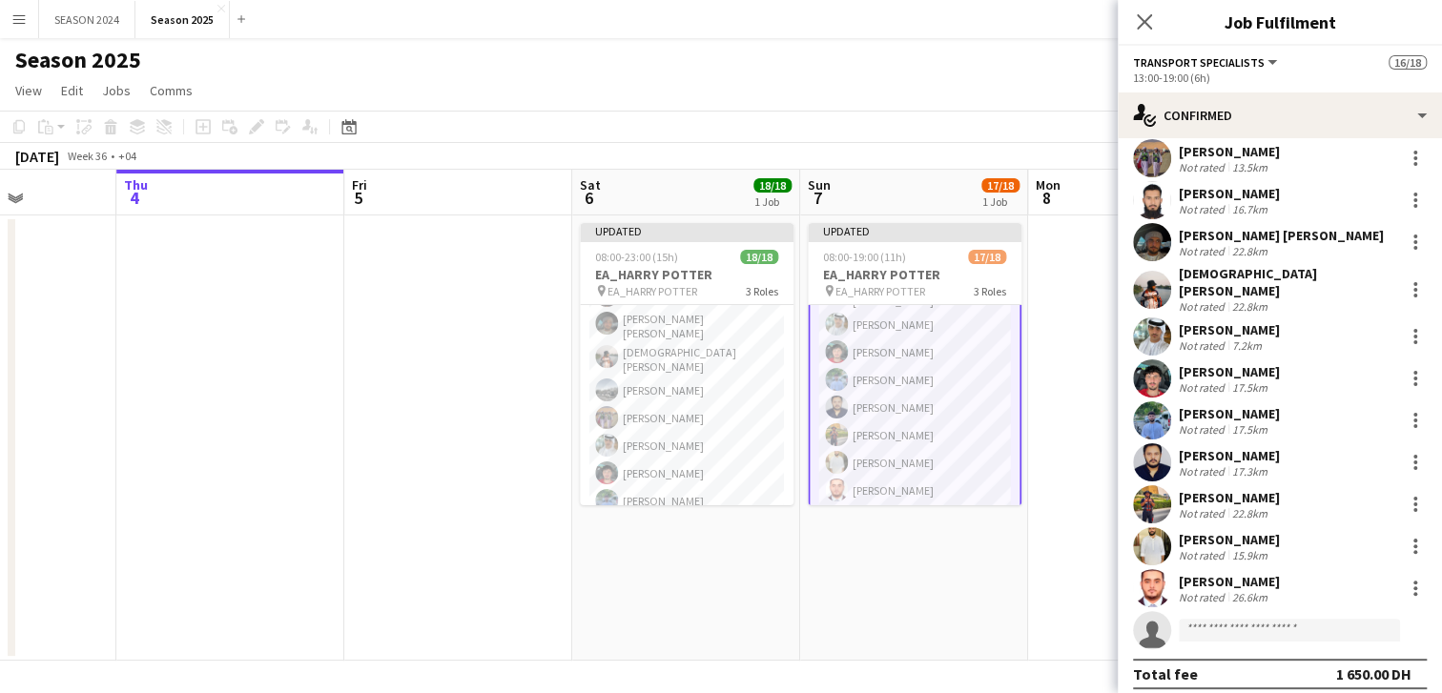
scroll to position [190, 0]
click at [1199, 619] on input at bounding box center [1289, 630] width 221 height 23
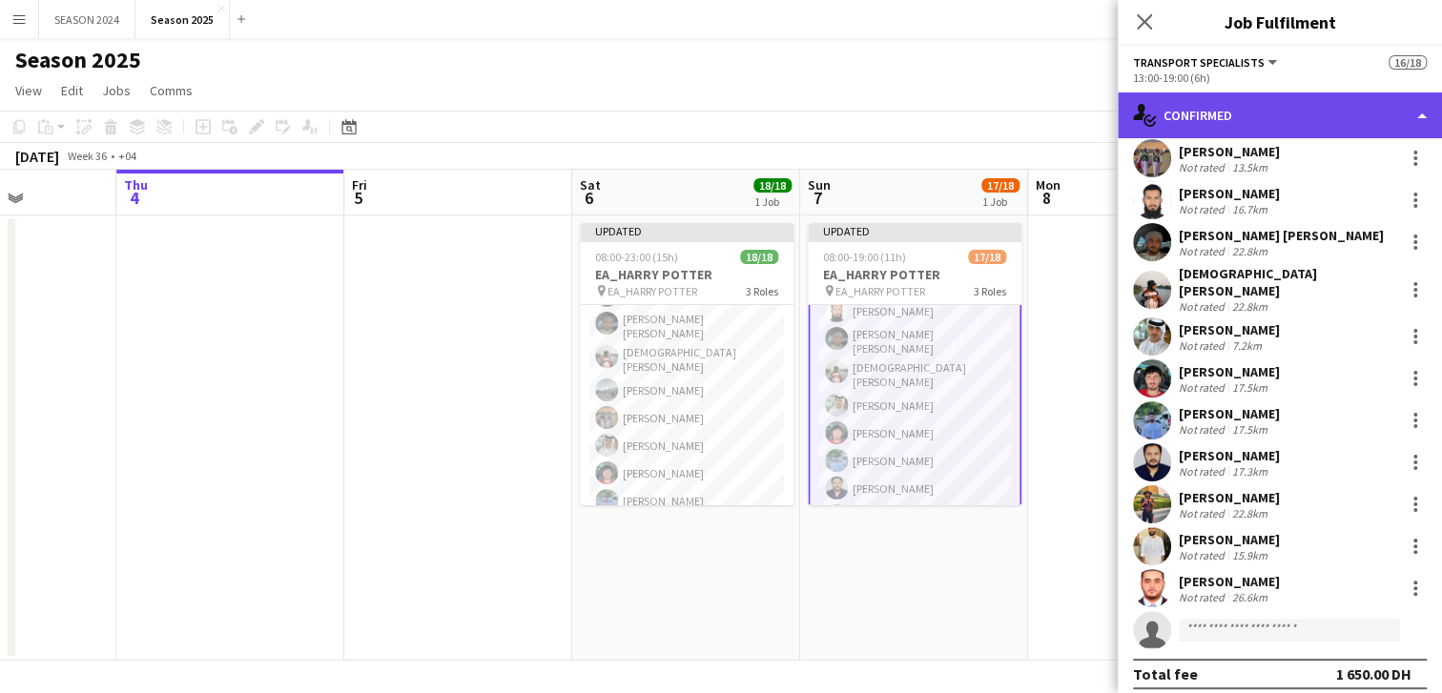
click at [1204, 126] on div "single-neutral-actions-check-2 Confirmed" at bounding box center [1280, 115] width 324 height 46
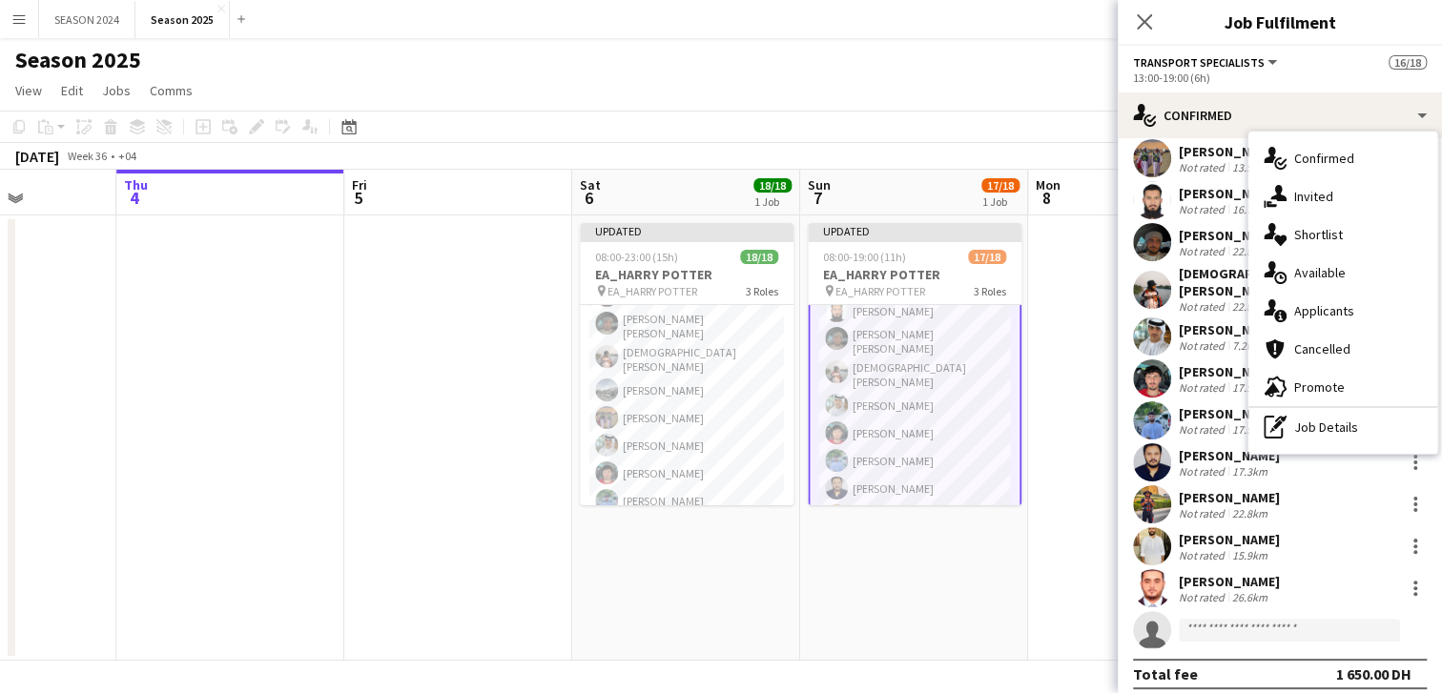
click at [896, 363] on app-card-role "Transport Specialists 72A [DATE] 13:00-19:00 (6h) [PERSON_NAME] Baloshi [PERSON…" at bounding box center [915, 428] width 214 height 384
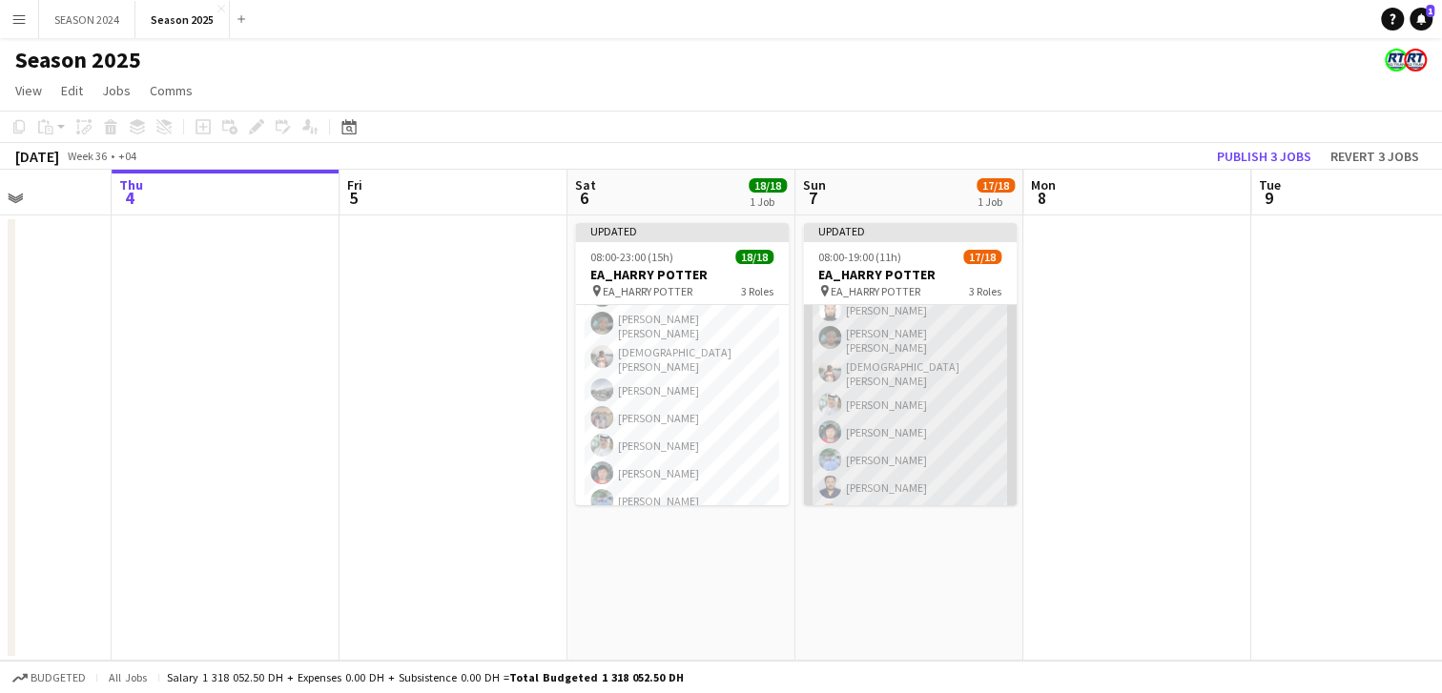
click at [893, 363] on app-card-role "Transport Specialists 72A [DATE] 13:00-19:00 (6h) [PERSON_NAME] Baloshi [PERSON…" at bounding box center [910, 426] width 214 height 380
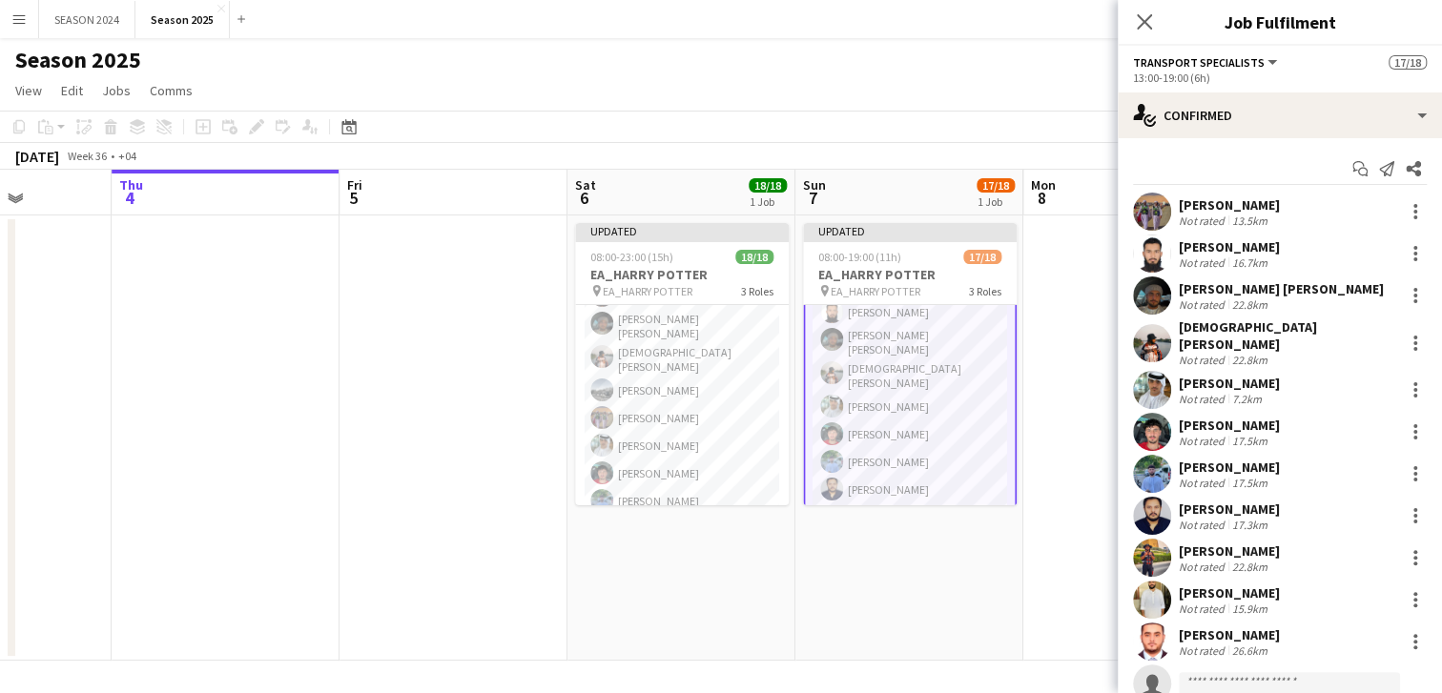
scroll to position [190, 0]
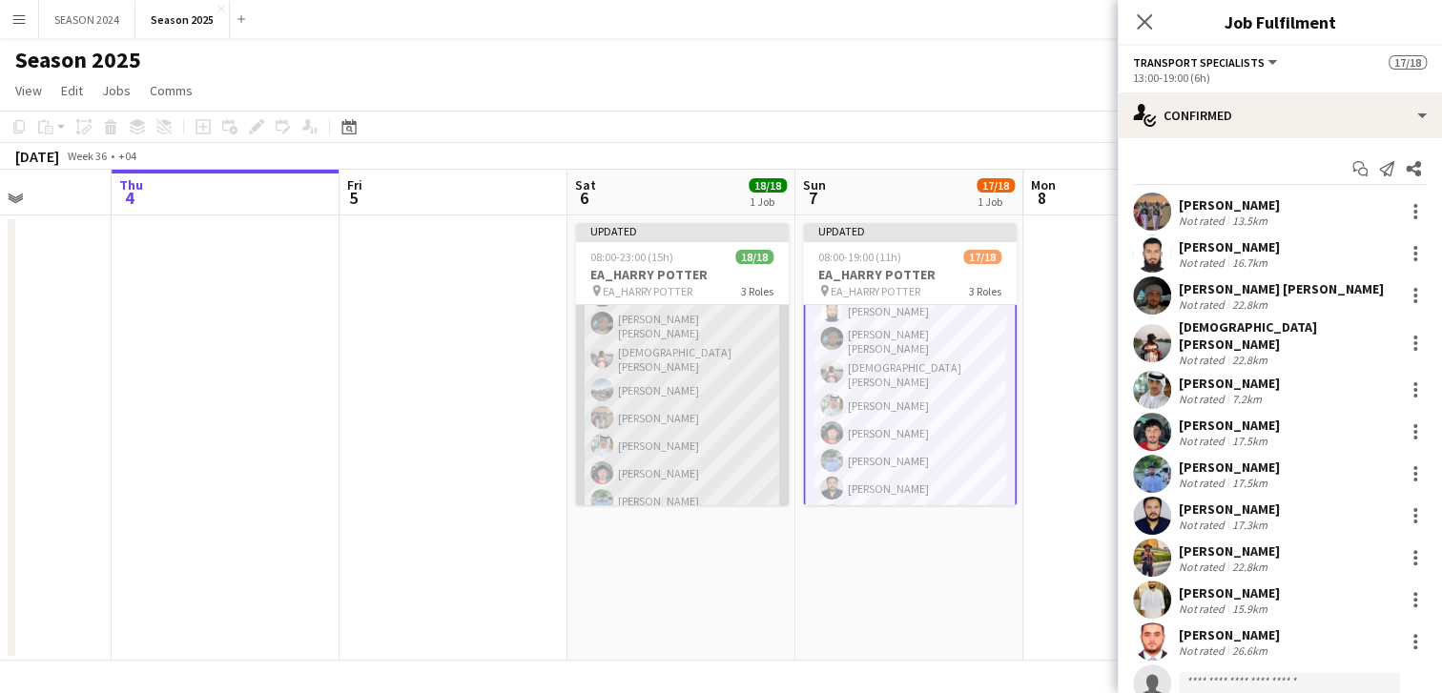
drag, startPoint x: 641, startPoint y: 387, endPoint x: 644, endPoint y: 401, distance: 14.6
click at [641, 386] on app-card-role "Transport Specialists [DATE] 17:00-23:00 (6h) [PERSON_NAME] [PERSON_NAME] [PERS…" at bounding box center [682, 385] width 214 height 380
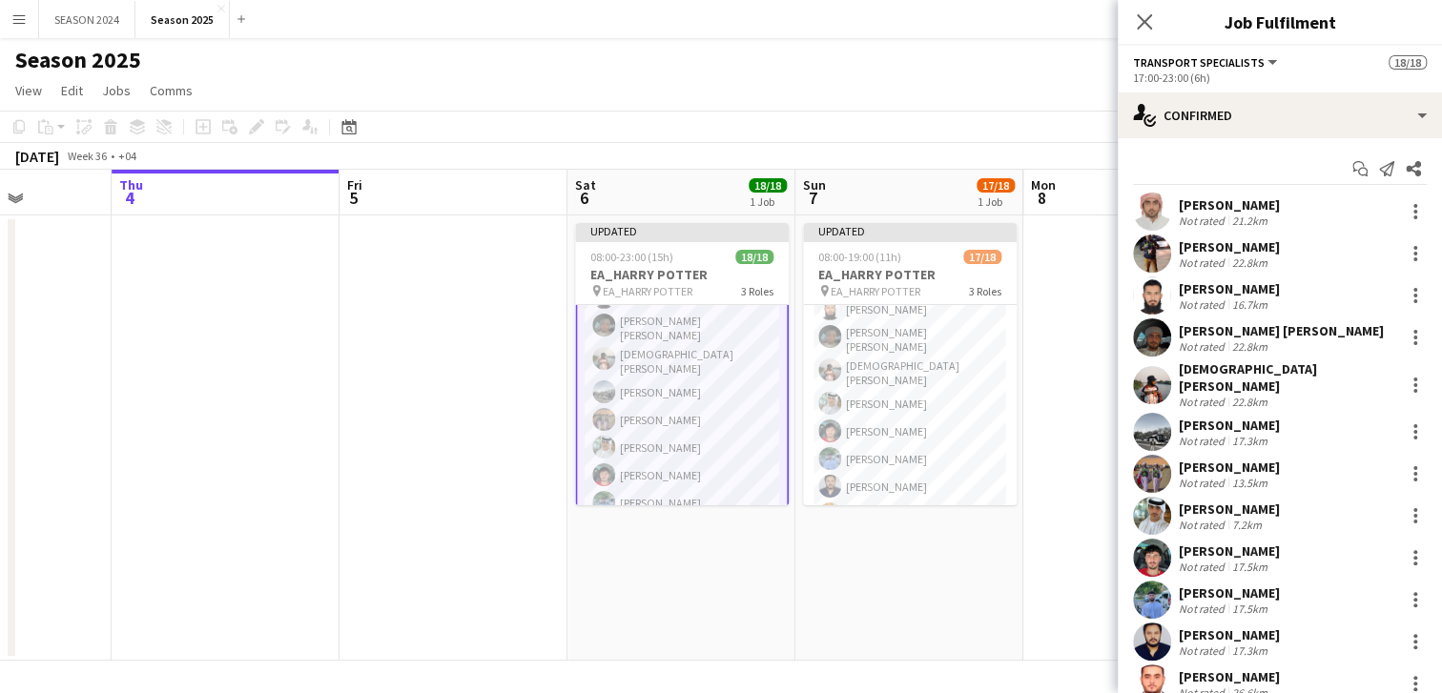
scroll to position [189, 0]
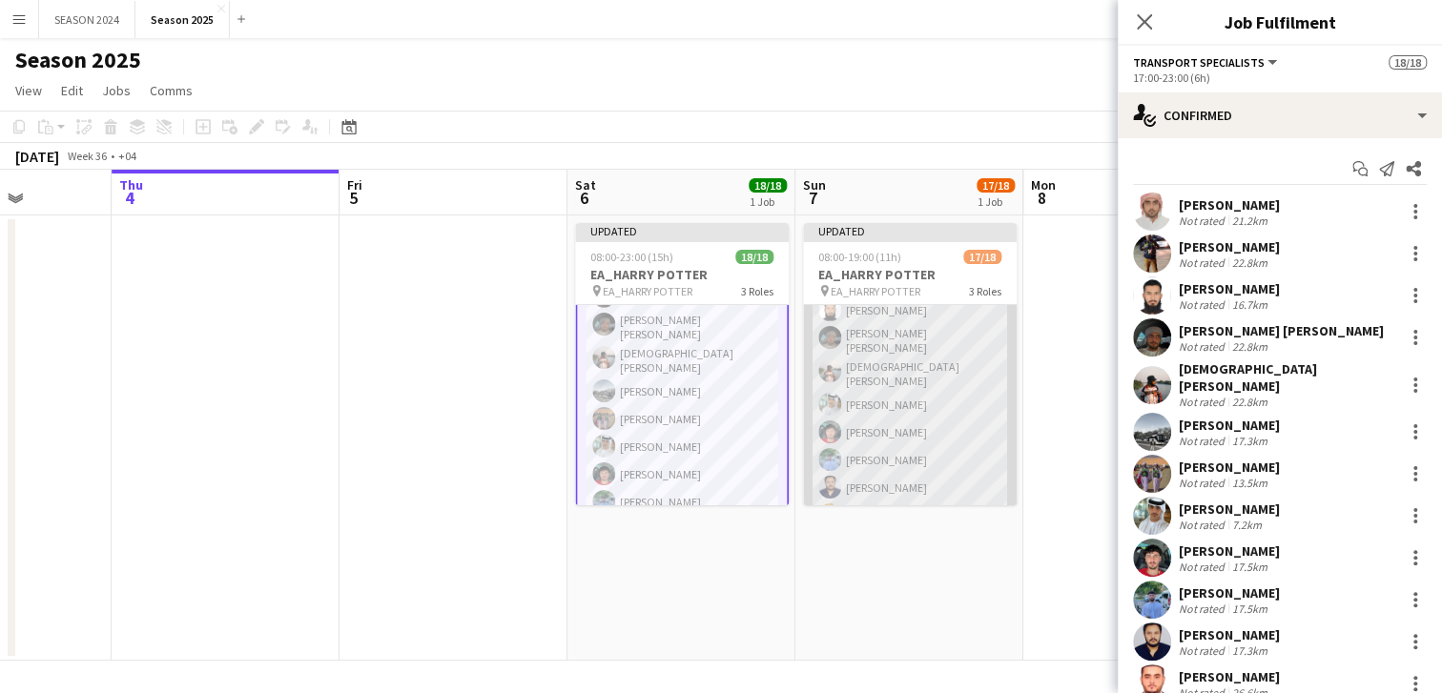
drag, startPoint x: 900, startPoint y: 429, endPoint x: 904, endPoint y: 407, distance: 22.3
click at [898, 426] on app-card-role "Transport Specialists 72A [DATE] 13:00-19:00 (6h) [PERSON_NAME] Baloshi [PERSON…" at bounding box center [910, 426] width 214 height 380
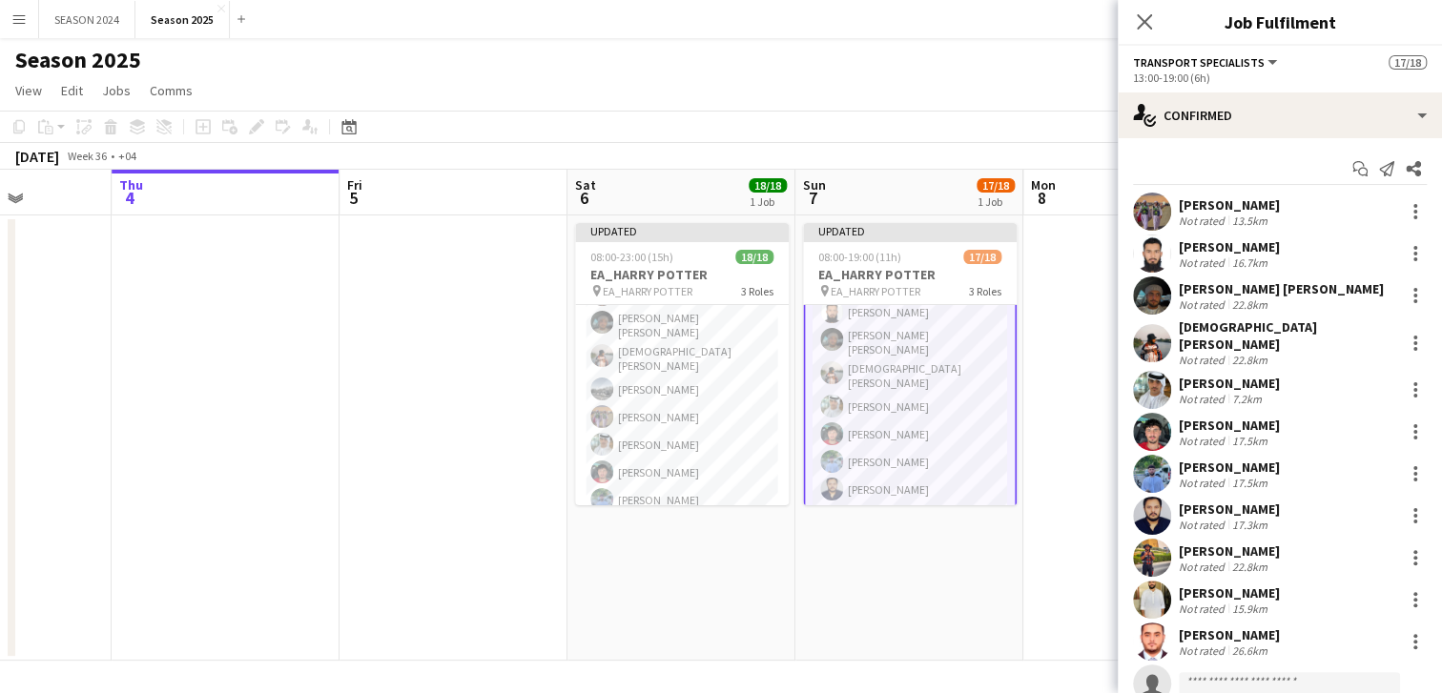
scroll to position [190, 0]
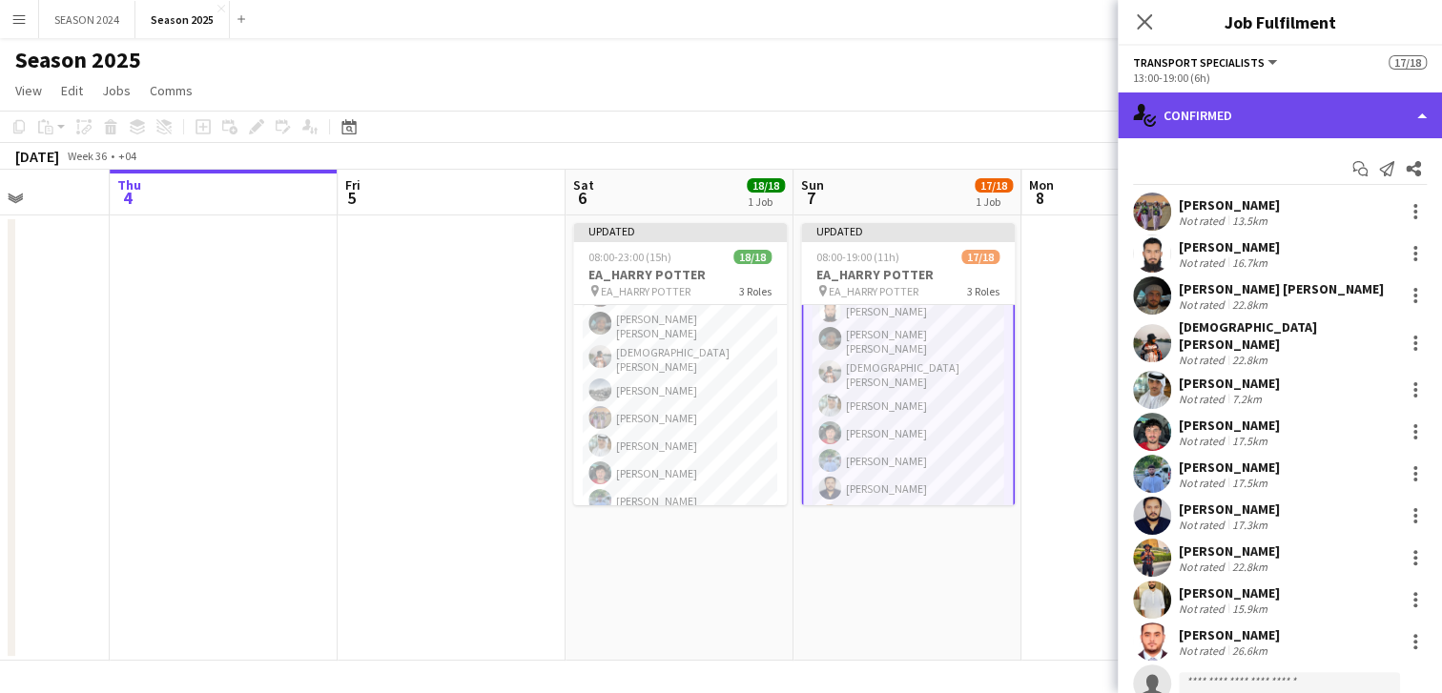
click at [1251, 125] on div "single-neutral-actions-check-2 Confirmed" at bounding box center [1280, 115] width 324 height 46
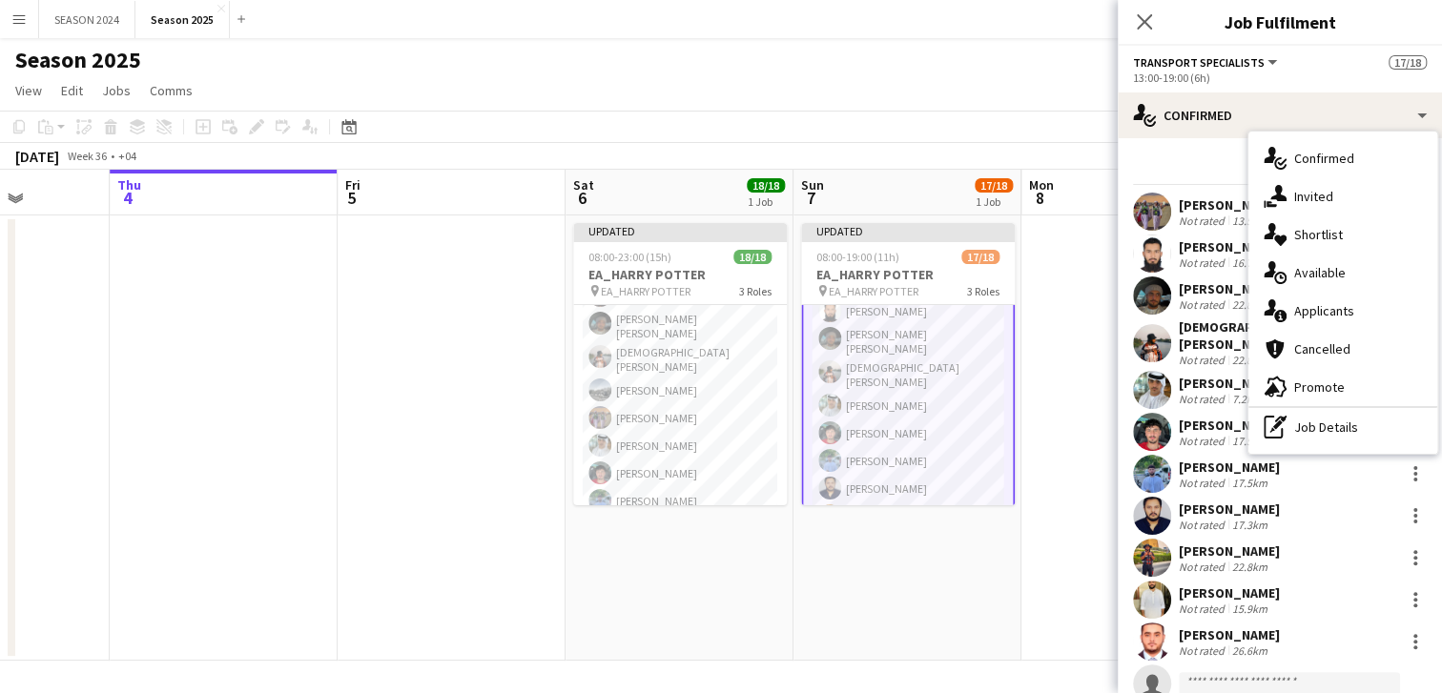
click at [1325, 320] on div "single-neutral-actions-information Applicants" at bounding box center [1342, 311] width 189 height 38
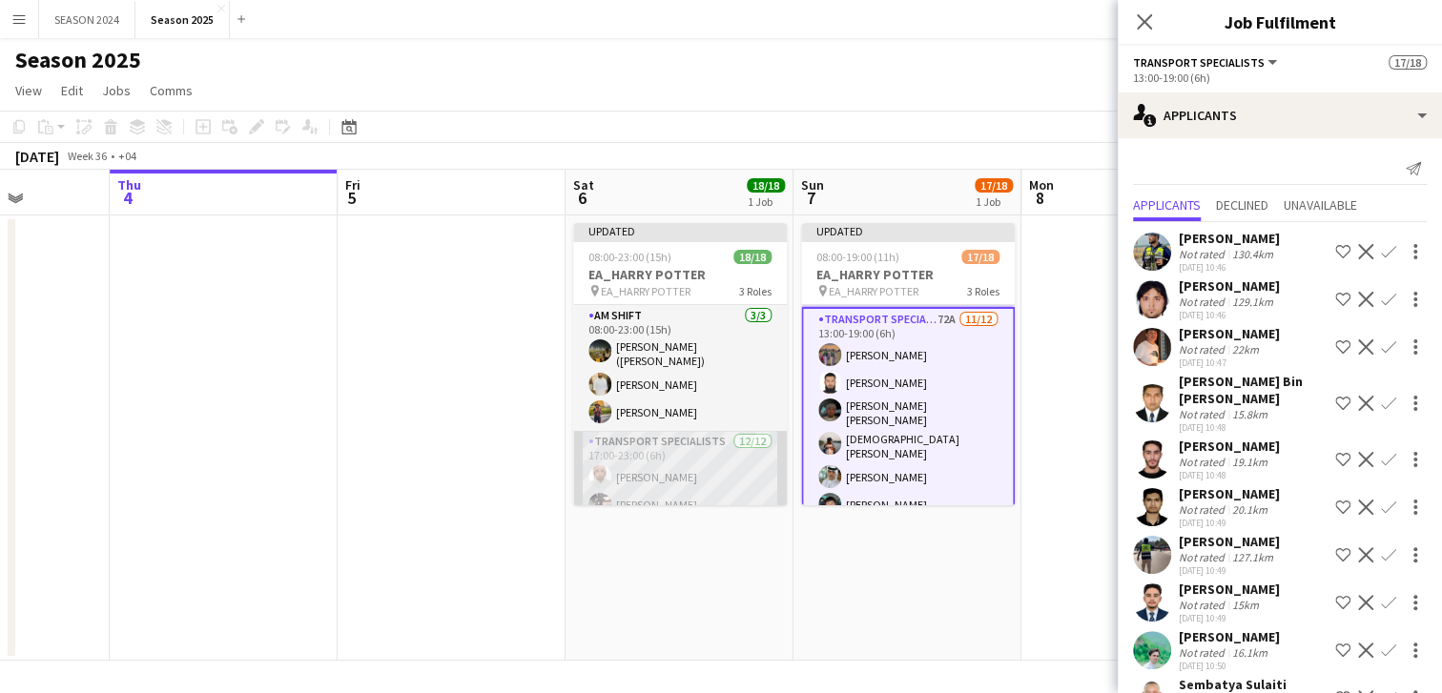
scroll to position [118, 0]
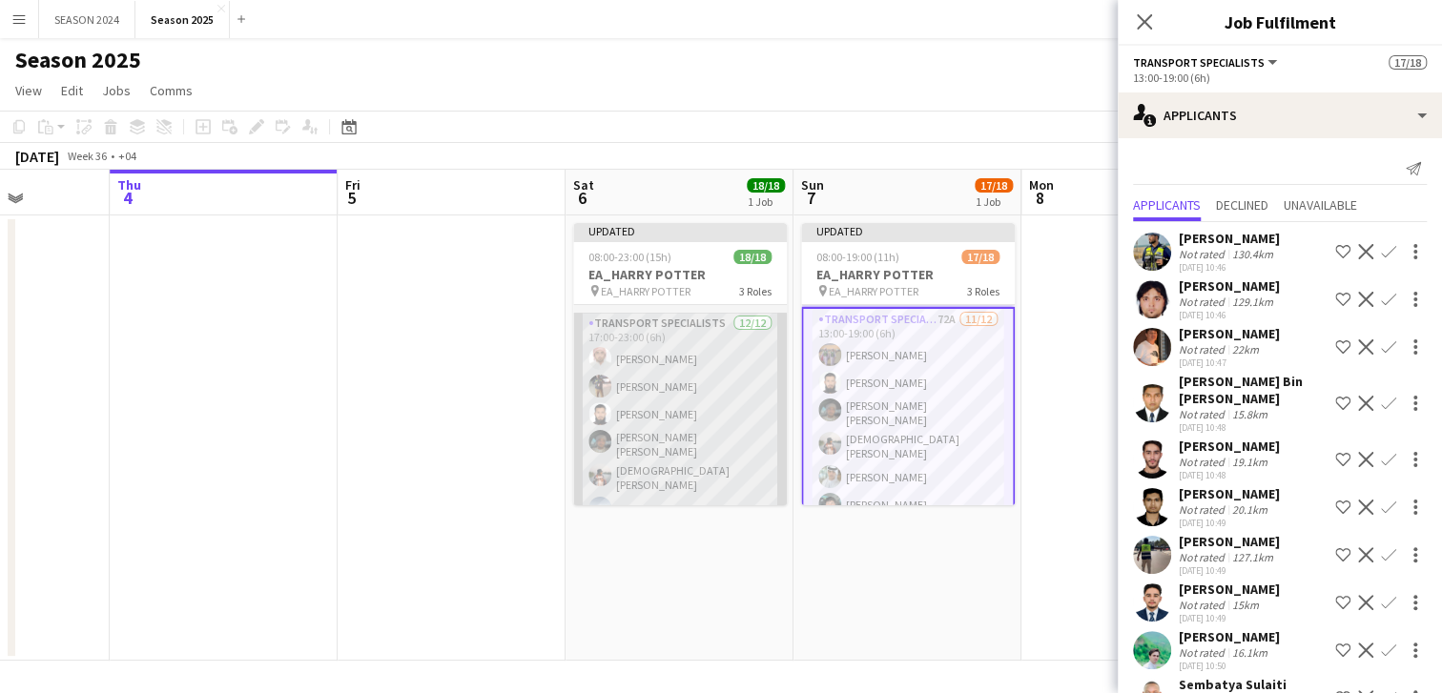
click at [638, 433] on app-card-role "Transport Specialists [DATE] 17:00-23:00 (6h) [PERSON_NAME] [PERSON_NAME] [PERS…" at bounding box center [680, 503] width 214 height 380
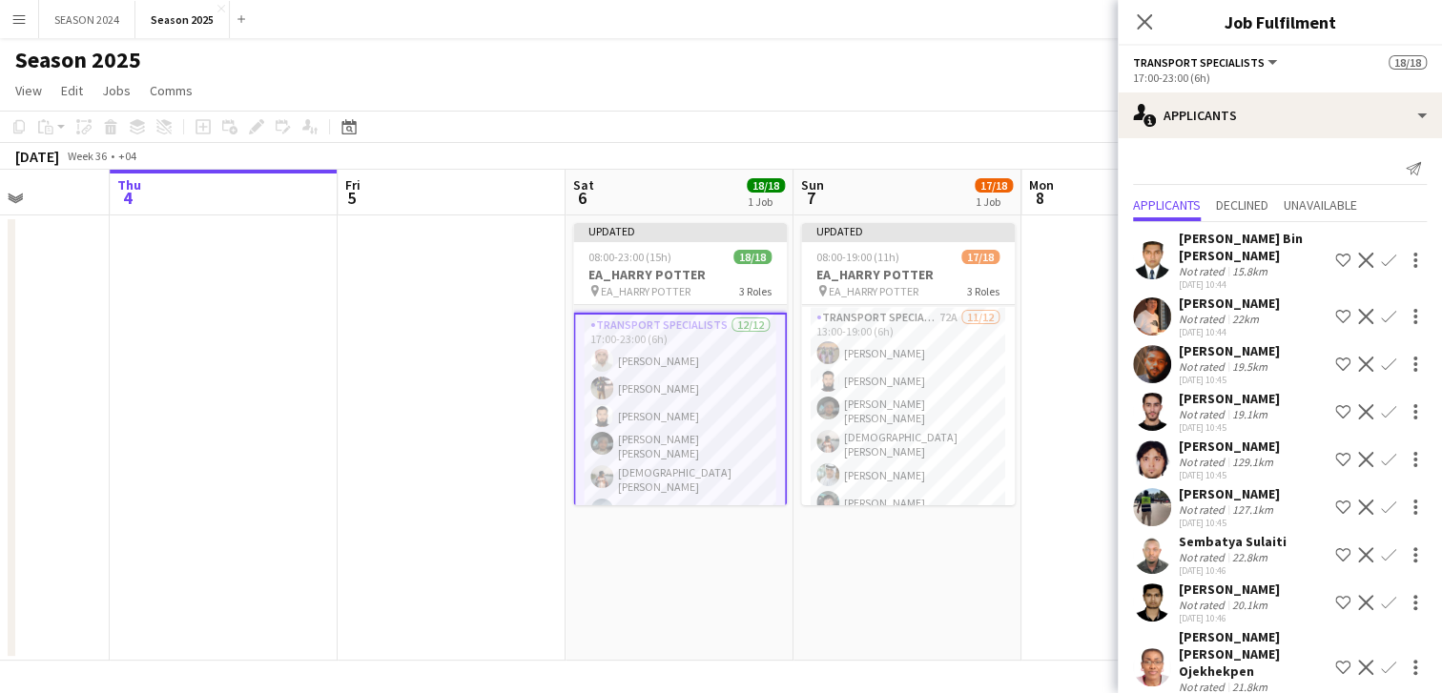
click at [634, 441] on app-card-role "Transport Specialists [DATE] 17:00-23:00 (6h) [PERSON_NAME] [PERSON_NAME] [PERS…" at bounding box center [680, 505] width 214 height 384
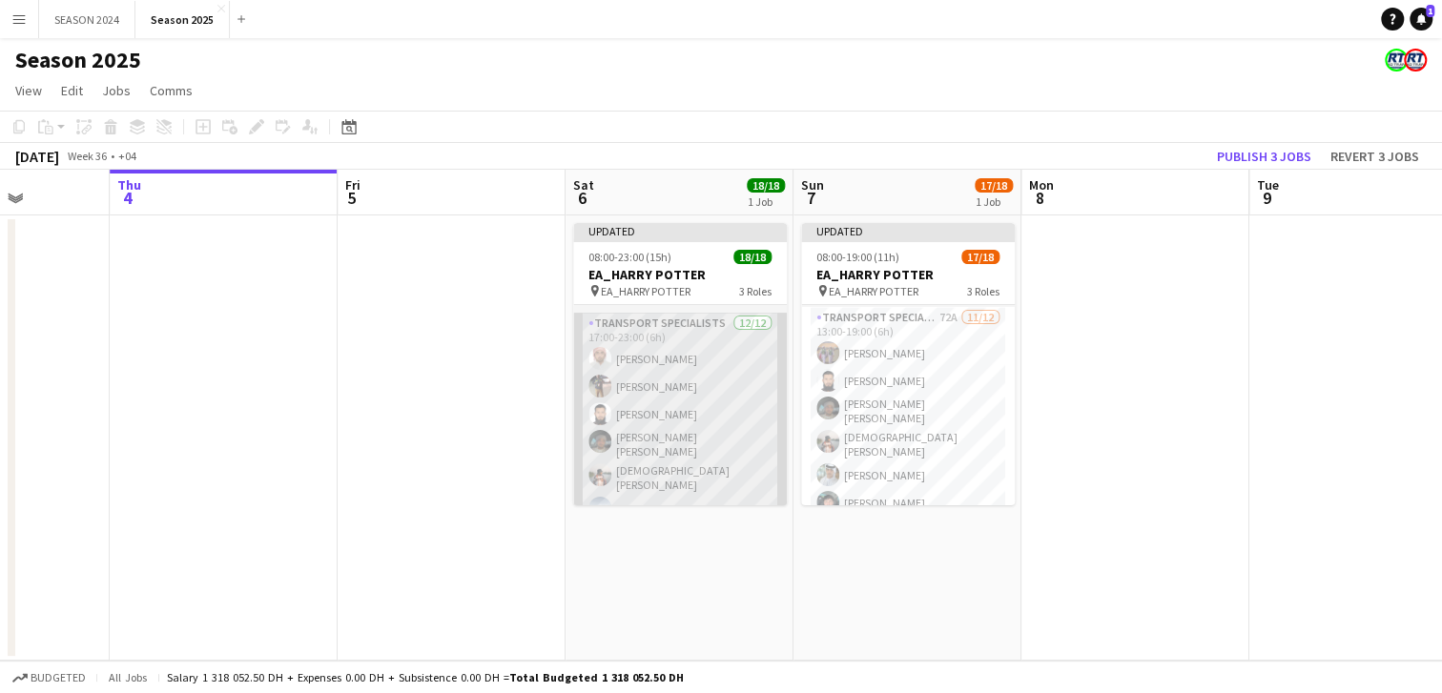
click at [655, 441] on app-card-role "Transport Specialists [DATE] 17:00-23:00 (6h) [PERSON_NAME] [PERSON_NAME] [PERS…" at bounding box center [680, 503] width 214 height 380
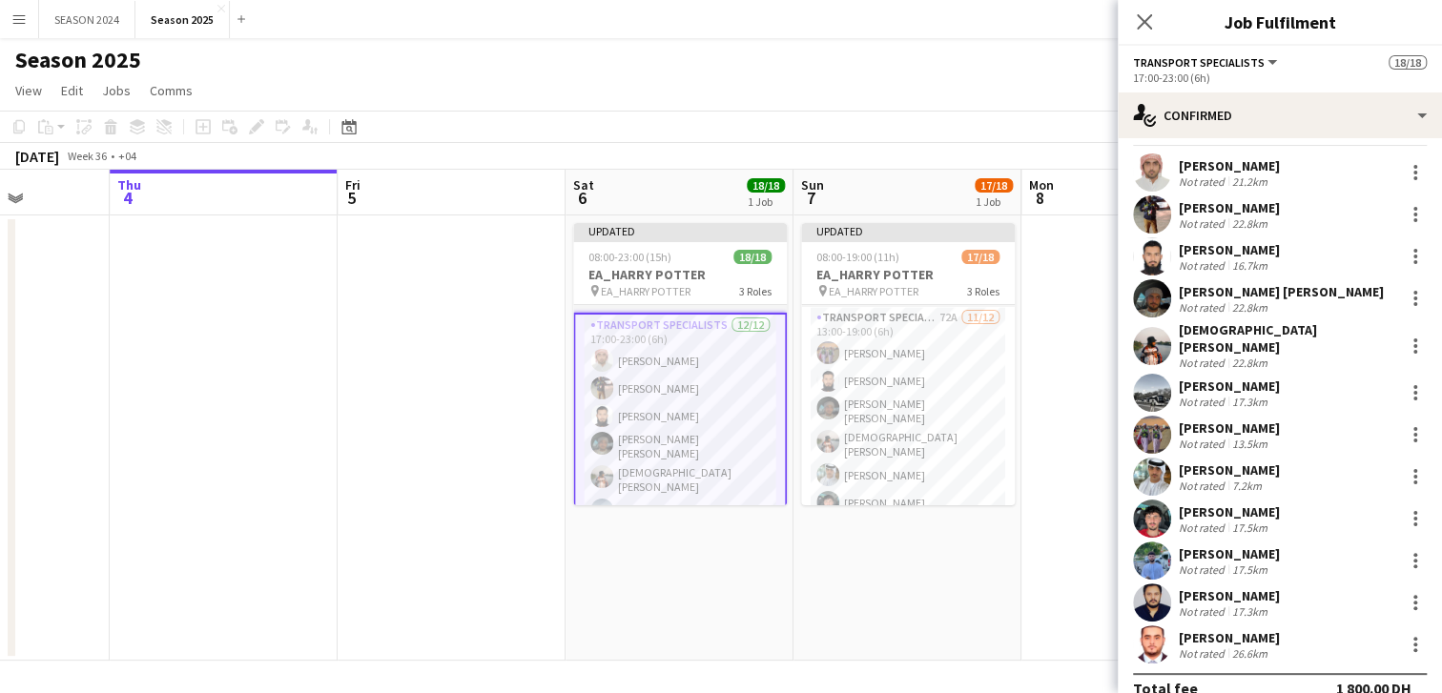
scroll to position [53, 0]
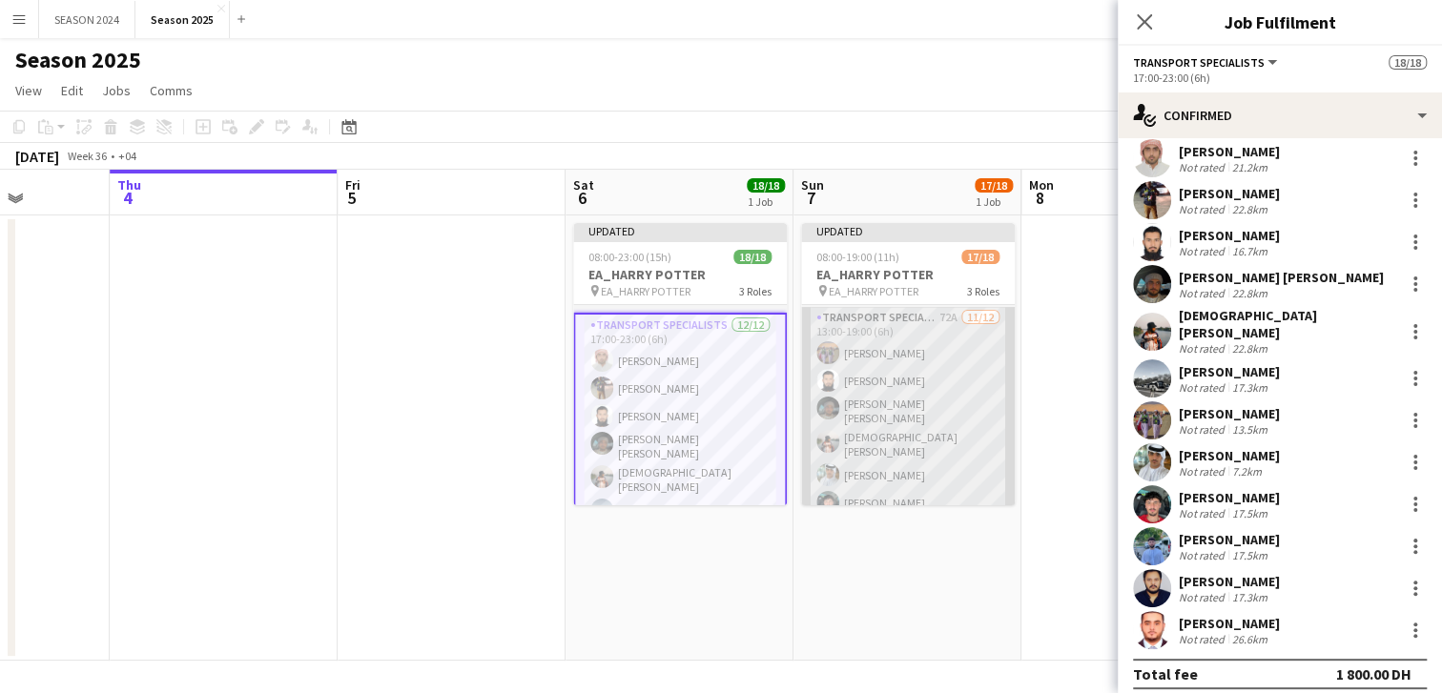
click at [913, 364] on app-card-role "Transport Specialists 72A [DATE] 13:00-19:00 (6h) [PERSON_NAME] Baloshi [PERSON…" at bounding box center [908, 497] width 214 height 380
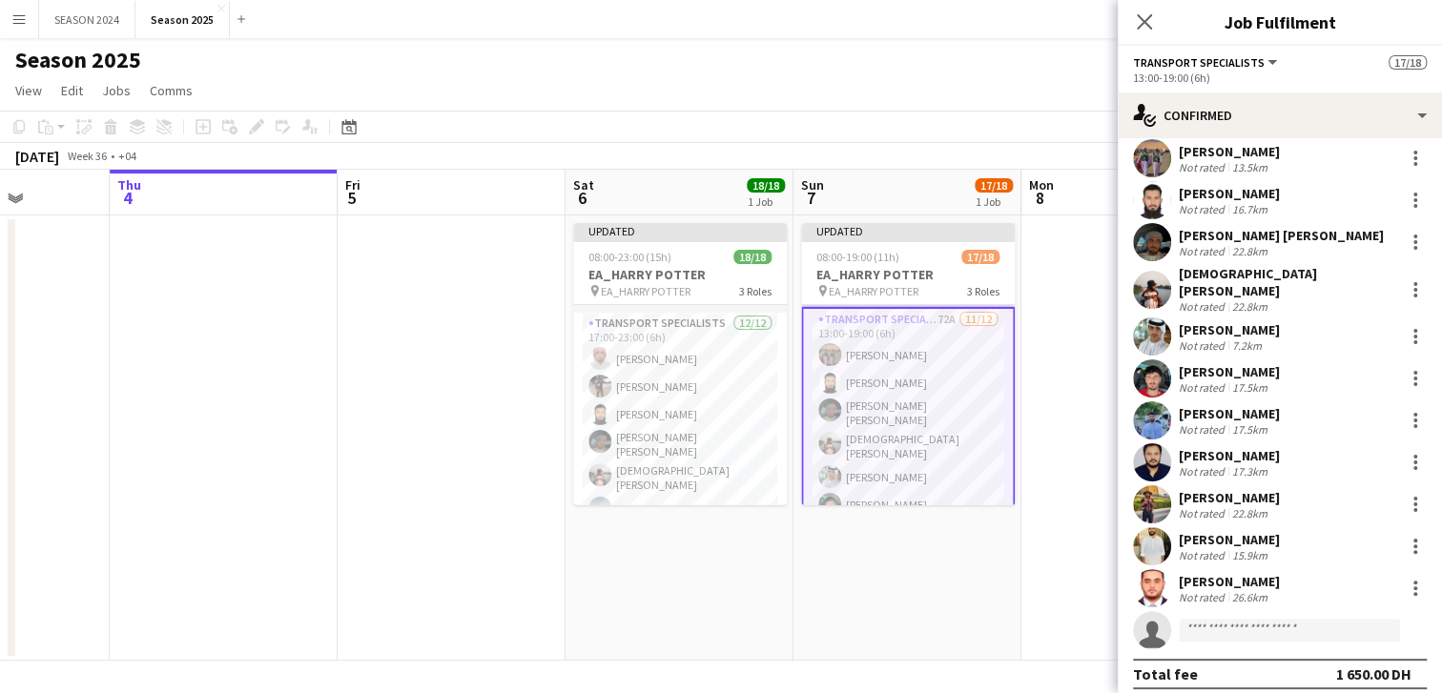
click at [898, 369] on app-card-role "Transport Specialists 72A [DATE] 13:00-19:00 (6h) [PERSON_NAME] Baloshi [PERSON…" at bounding box center [908, 499] width 214 height 384
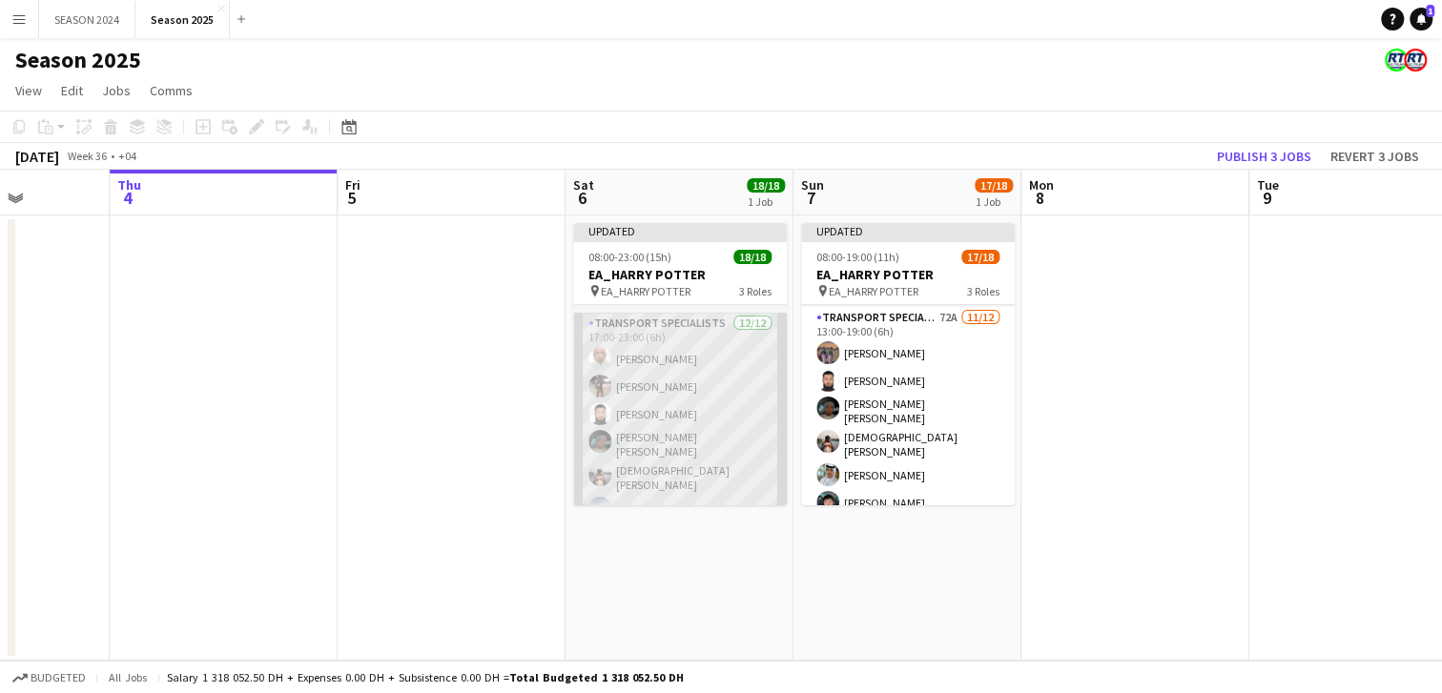
click at [659, 415] on app-card-role "Transport Specialists [DATE] 17:00-23:00 (6h) [PERSON_NAME] [PERSON_NAME] [PERS…" at bounding box center [680, 503] width 214 height 380
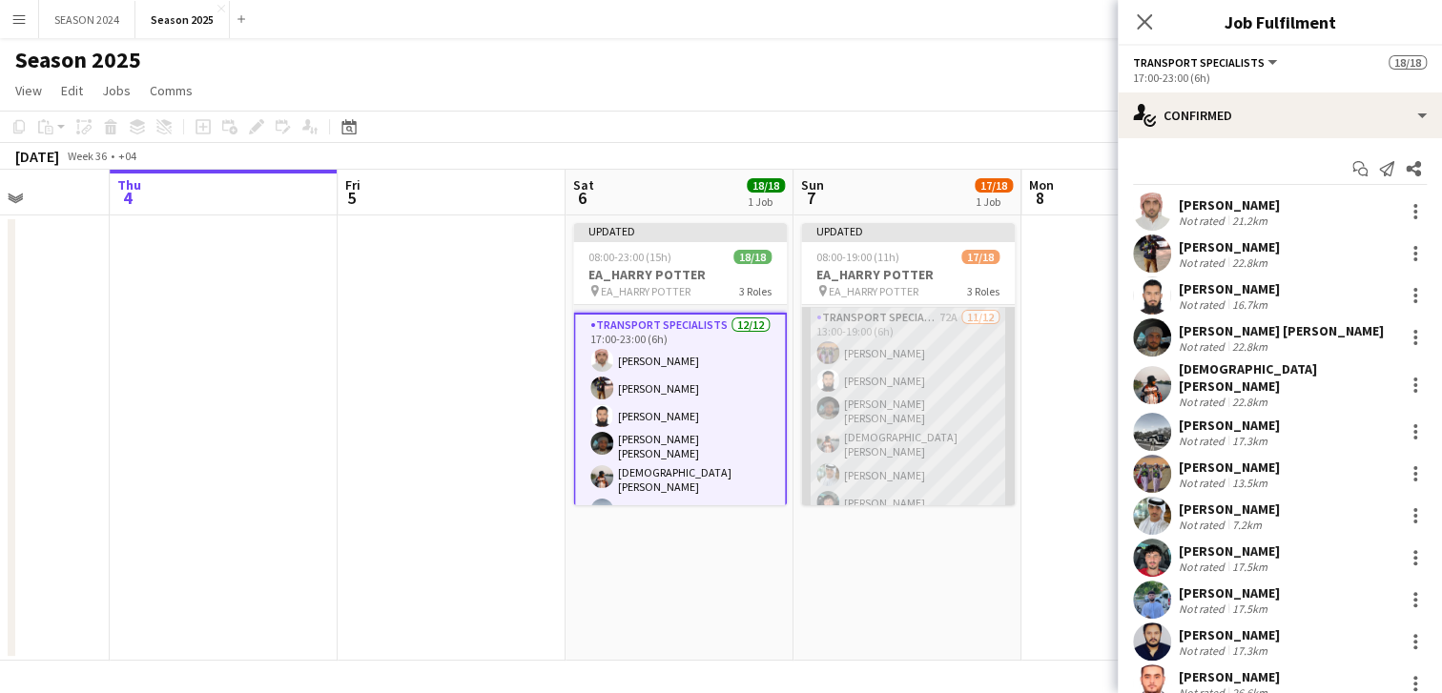
click at [920, 407] on app-card-role "Transport Specialists 72A [DATE] 13:00-19:00 (6h) [PERSON_NAME] Baloshi [PERSON…" at bounding box center [908, 497] width 214 height 380
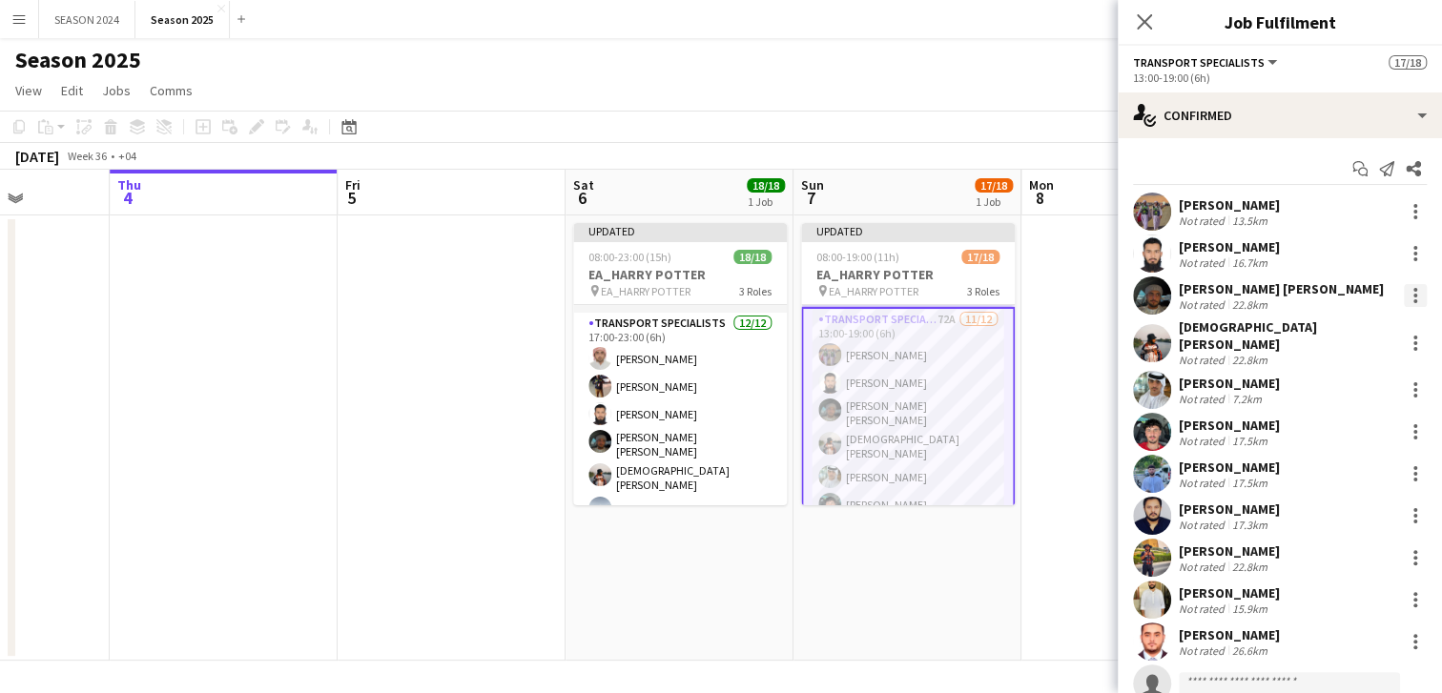
click at [1404, 293] on div at bounding box center [1415, 295] width 23 height 23
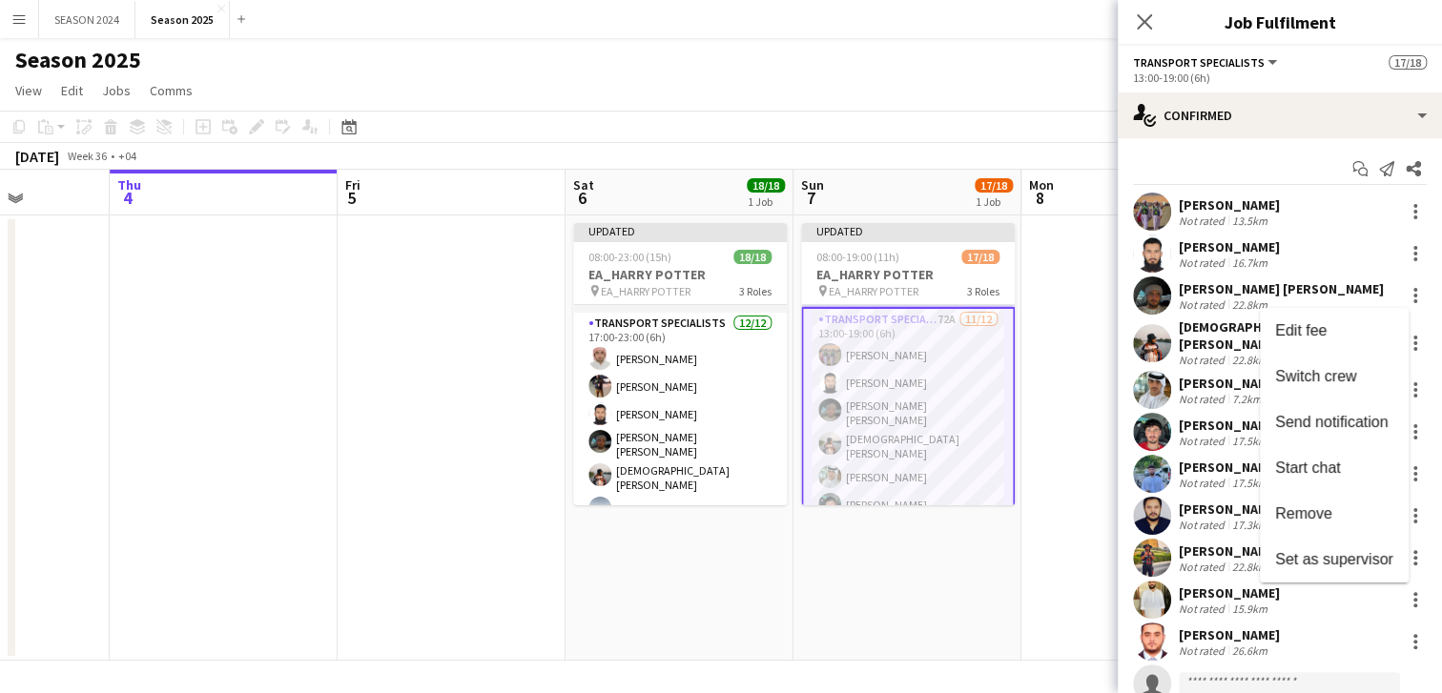
click at [1037, 516] on div at bounding box center [721, 346] width 1442 height 693
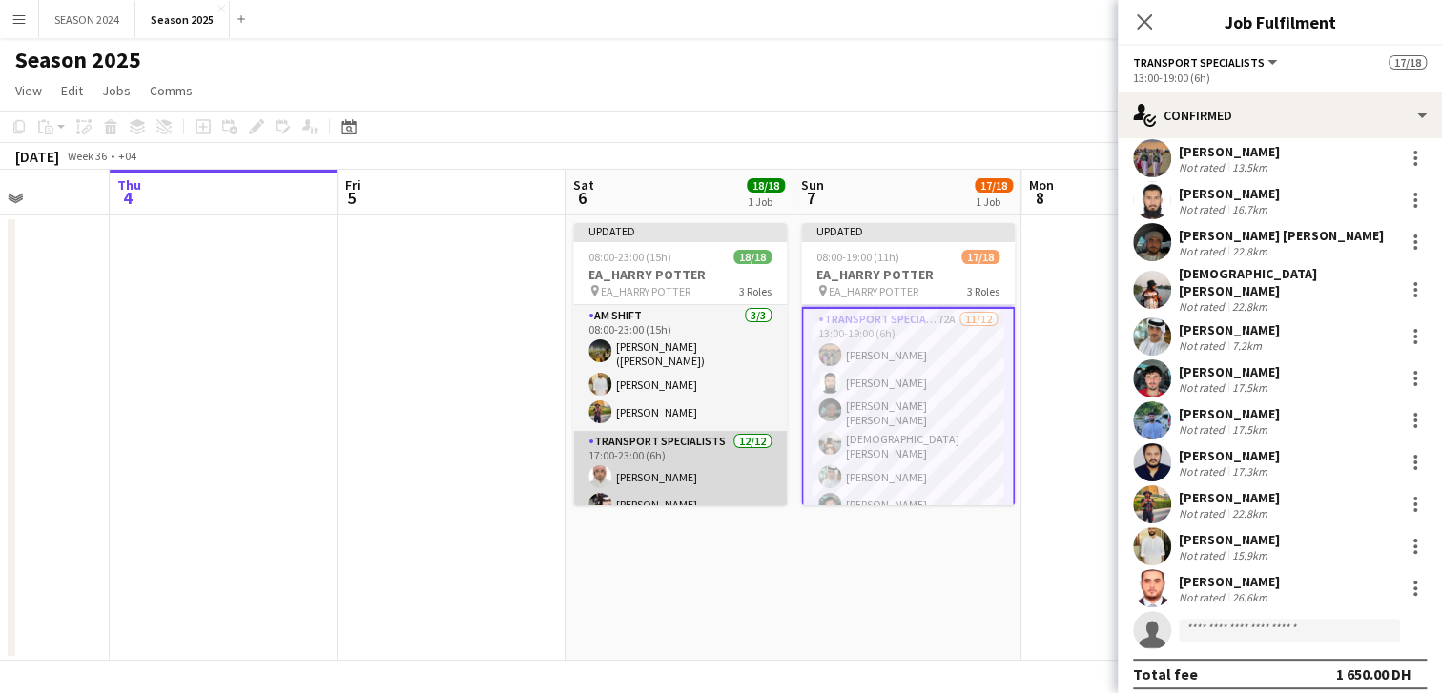
scroll to position [118, 0]
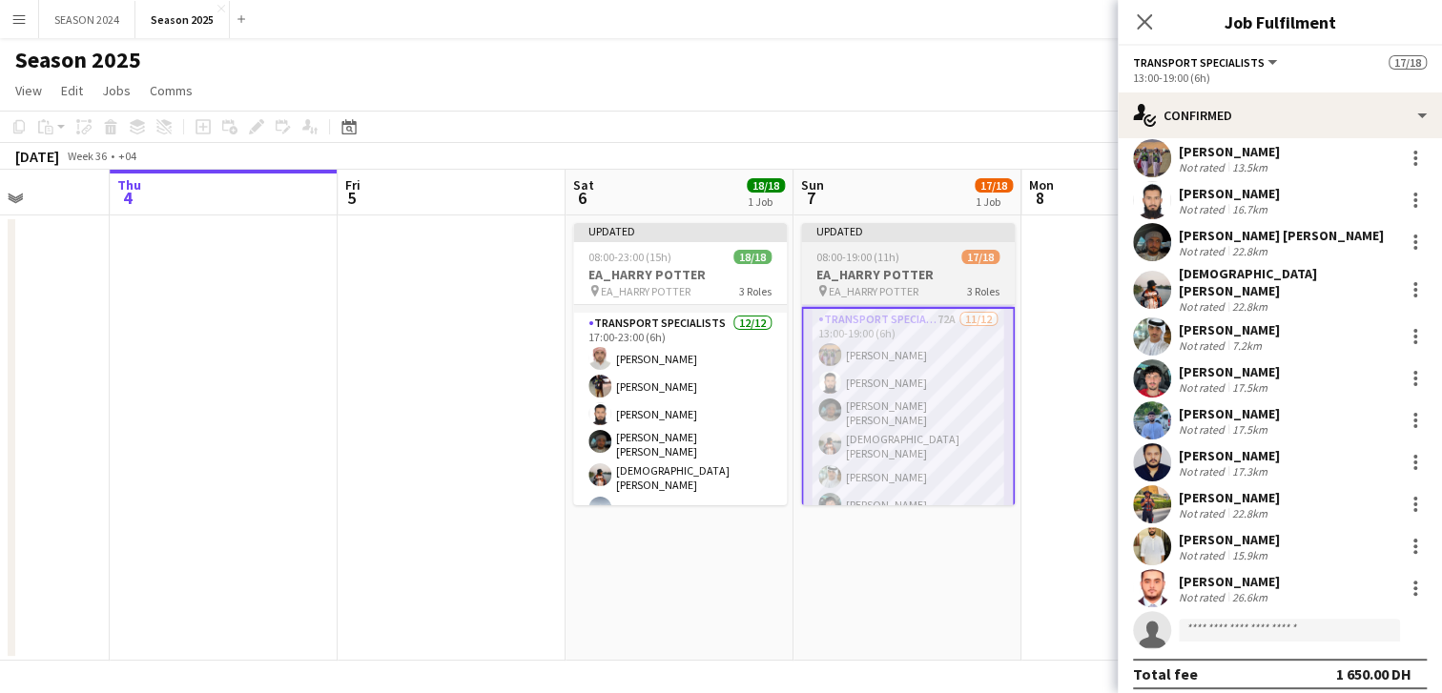
click at [387, 379] on app-date-cell at bounding box center [452, 438] width 228 height 445
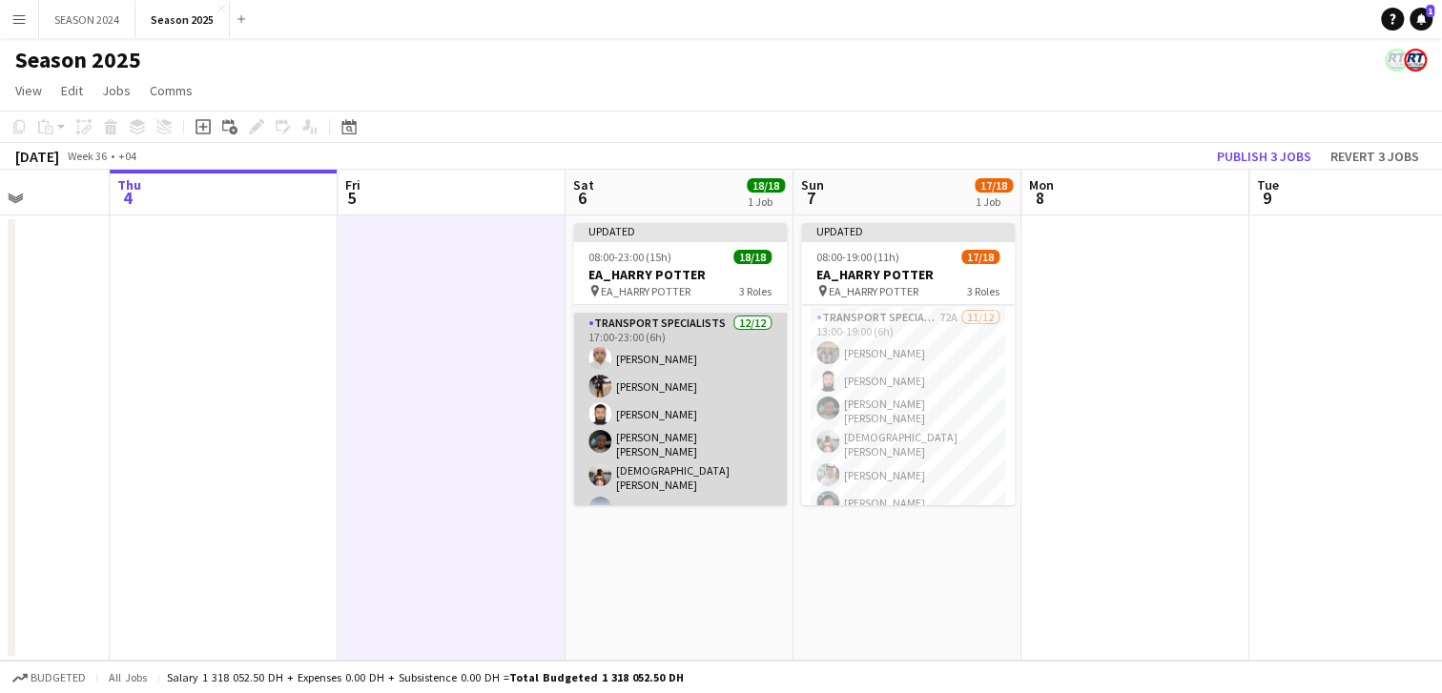
click at [756, 334] on app-card-role "Transport Specialists [DATE] 17:00-23:00 (6h) [PERSON_NAME] [PERSON_NAME] [PERS…" at bounding box center [680, 503] width 214 height 380
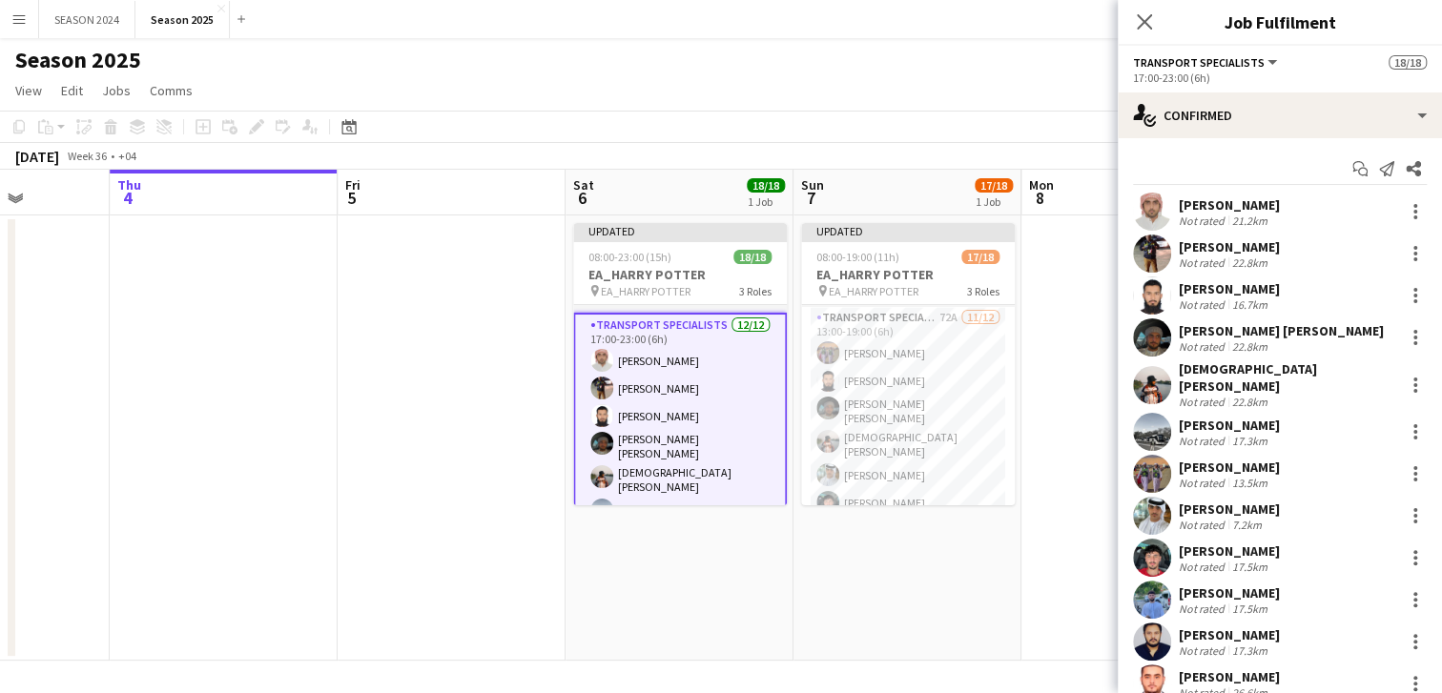
click at [507, 386] on app-date-cell at bounding box center [452, 438] width 228 height 445
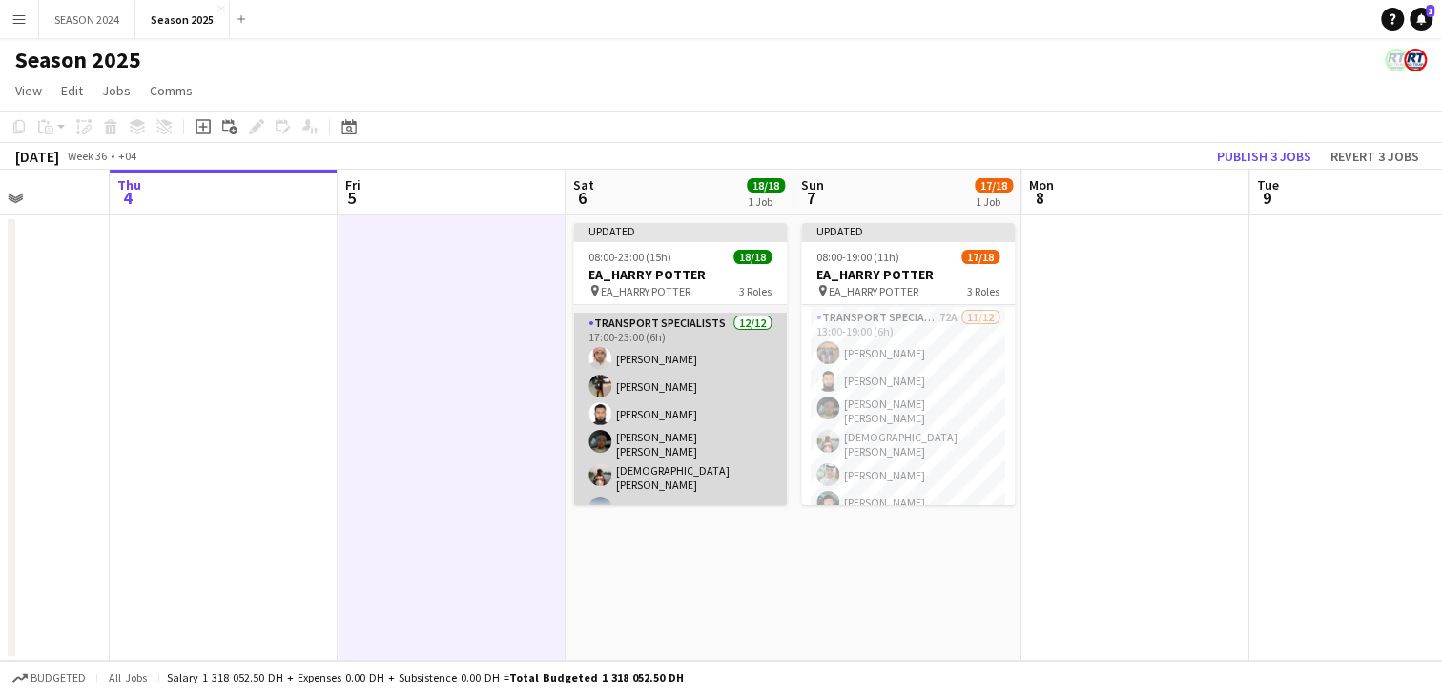
click at [703, 361] on app-card-role "Transport Specialists [DATE] 17:00-23:00 (6h) [PERSON_NAME] [PERSON_NAME] [PERS…" at bounding box center [680, 503] width 214 height 380
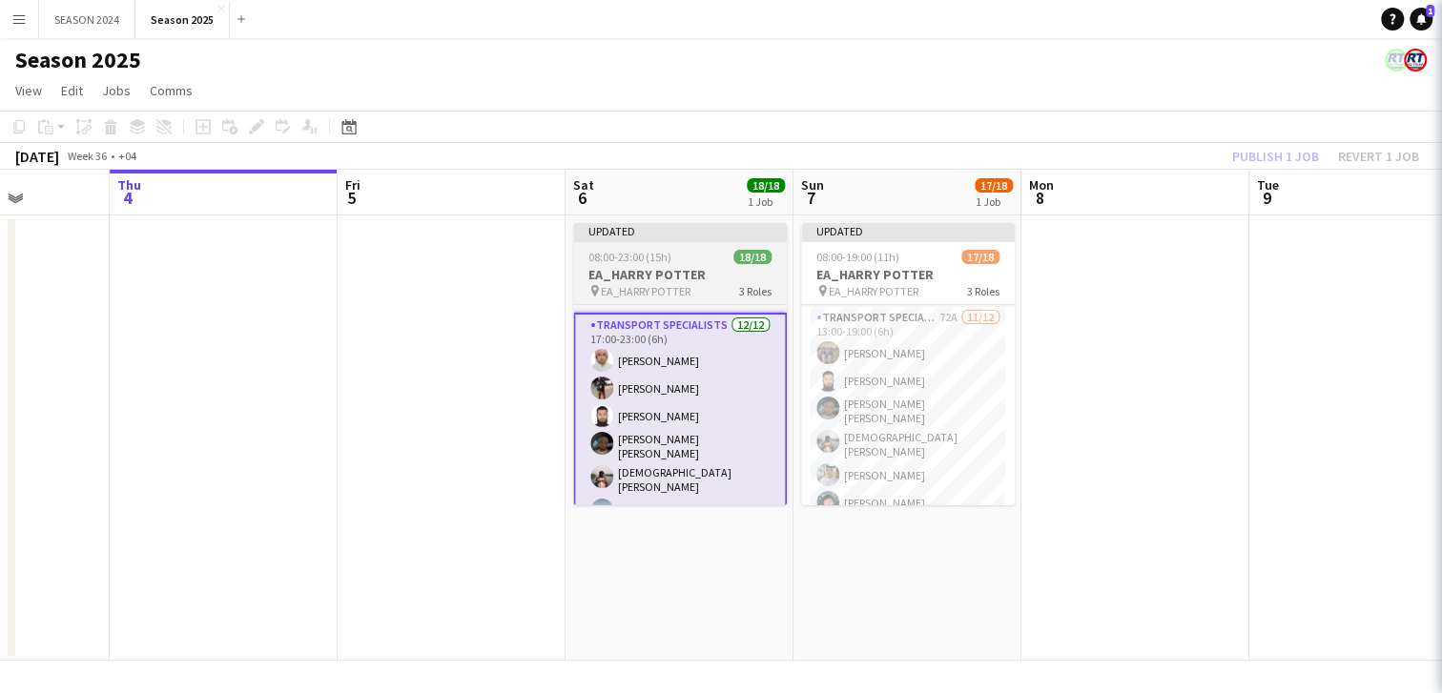
drag, startPoint x: 884, startPoint y: 340, endPoint x: 759, endPoint y: 348, distance: 125.1
click at [884, 339] on app-card-role "Transport Specialists 72A [DATE] 13:00-19:00 (6h) [PERSON_NAME] Baloshi [PERSON…" at bounding box center [908, 497] width 214 height 380
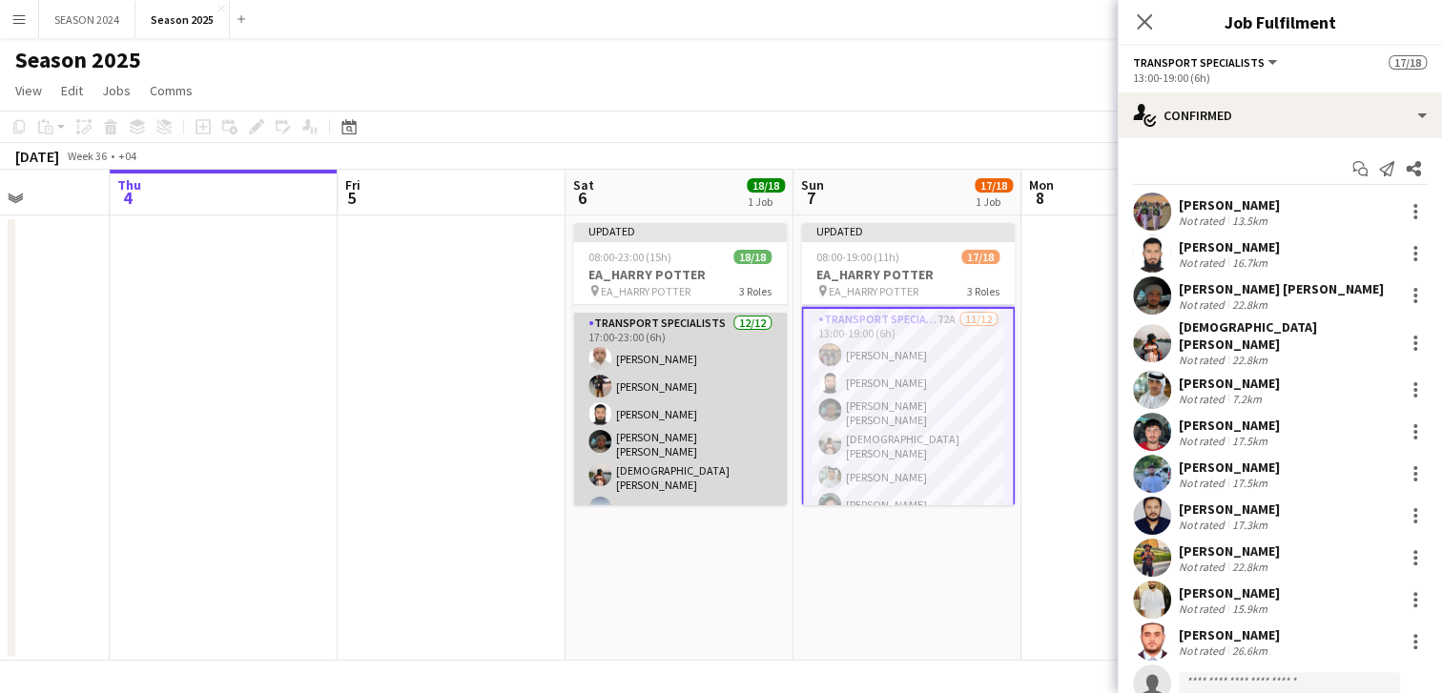
click at [730, 350] on app-card-role "Transport Specialists [DATE] 17:00-23:00 (6h) [PERSON_NAME] [PERSON_NAME] [PERS…" at bounding box center [680, 503] width 214 height 380
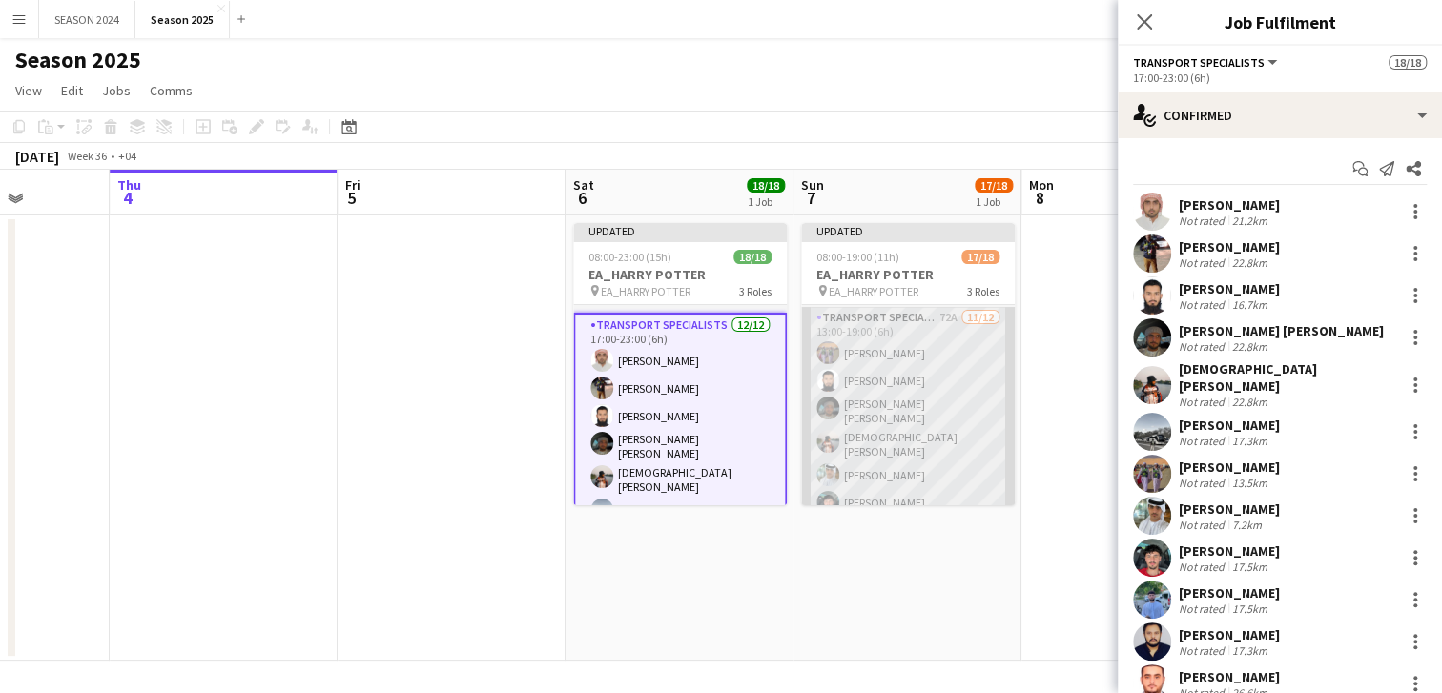
click at [953, 334] on app-card-role "Transport Specialists 72A [DATE] 13:00-19:00 (6h) [PERSON_NAME] Baloshi [PERSON…" at bounding box center [908, 497] width 214 height 380
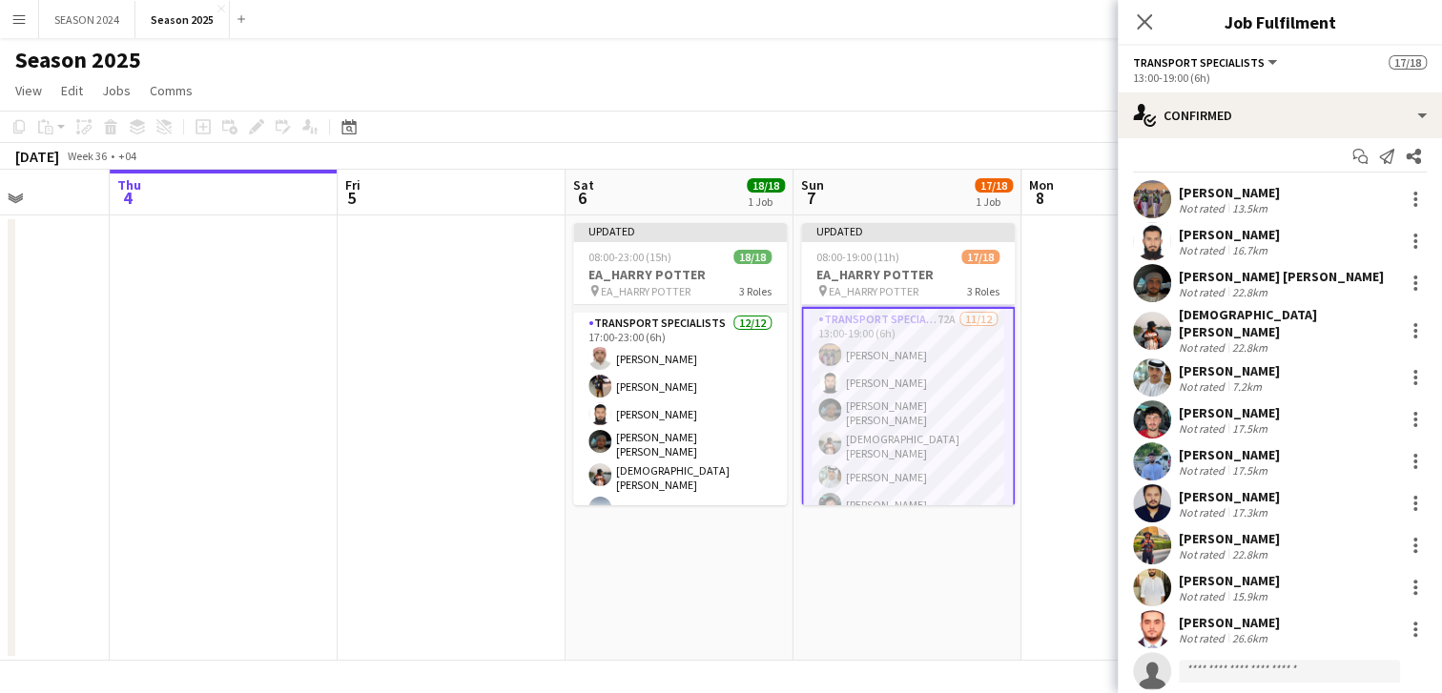
scroll to position [53, 0]
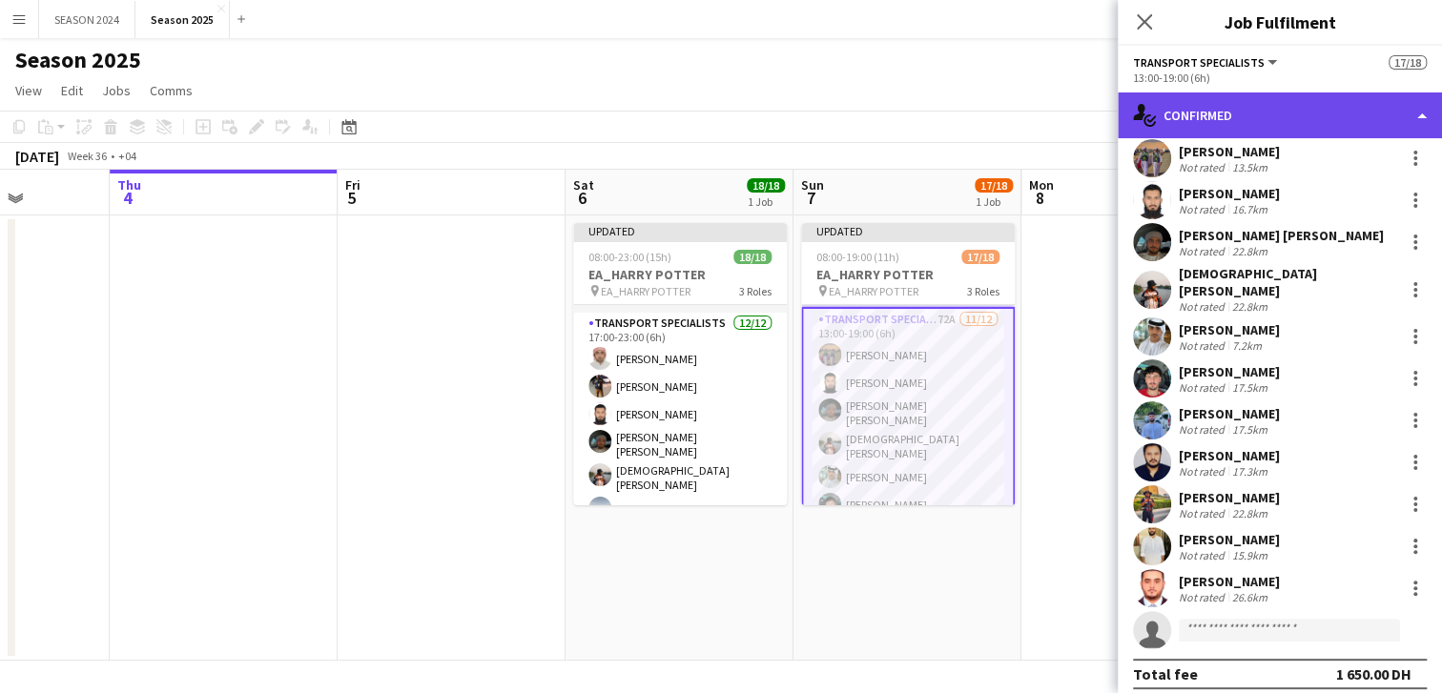
click at [1233, 121] on div "single-neutral-actions-check-2 Confirmed" at bounding box center [1280, 115] width 324 height 46
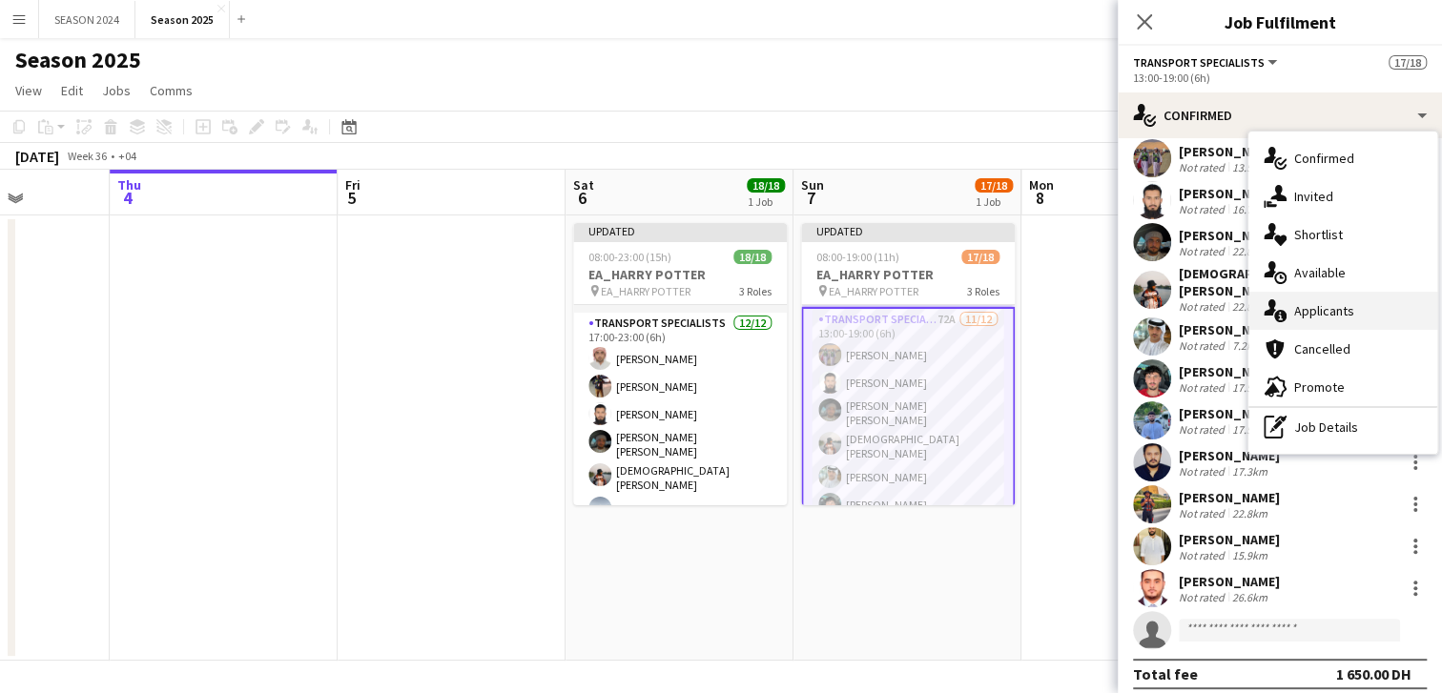
click at [1323, 311] on span "Applicants" at bounding box center [1324, 310] width 60 height 17
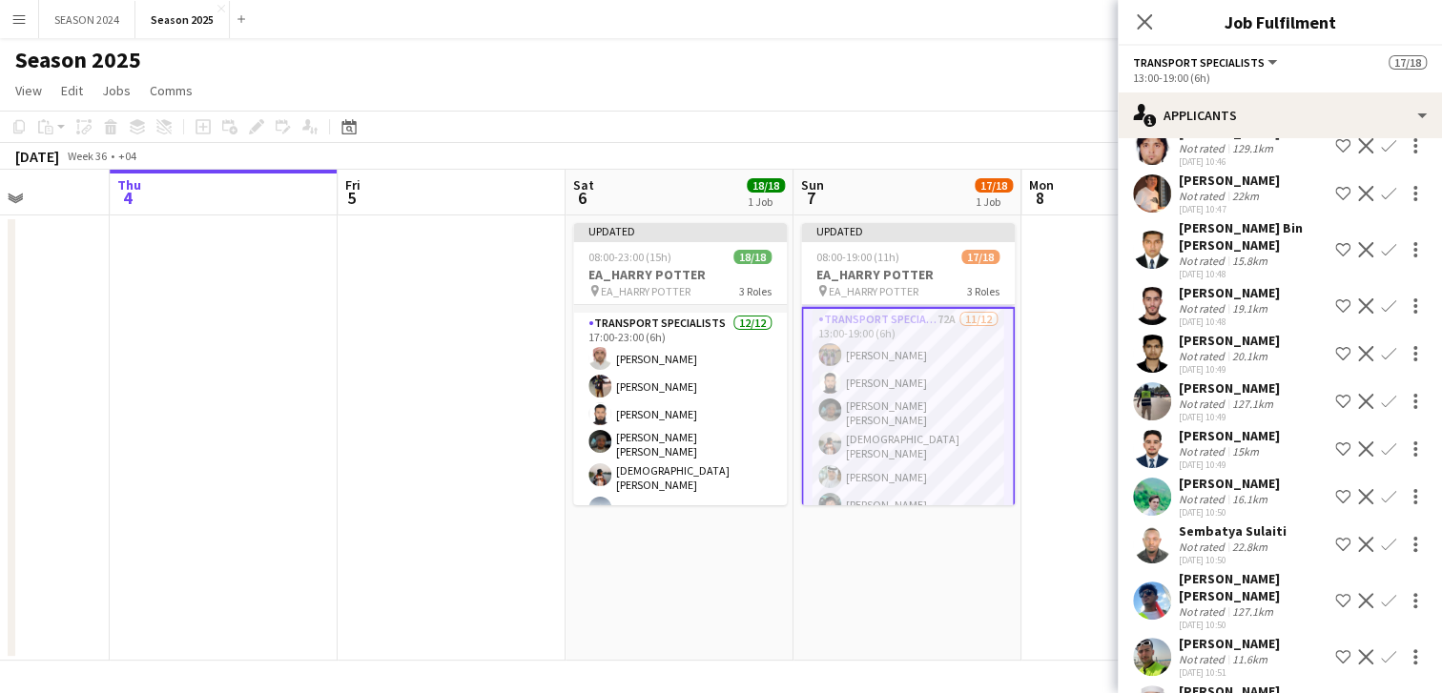
scroll to position [132, 0]
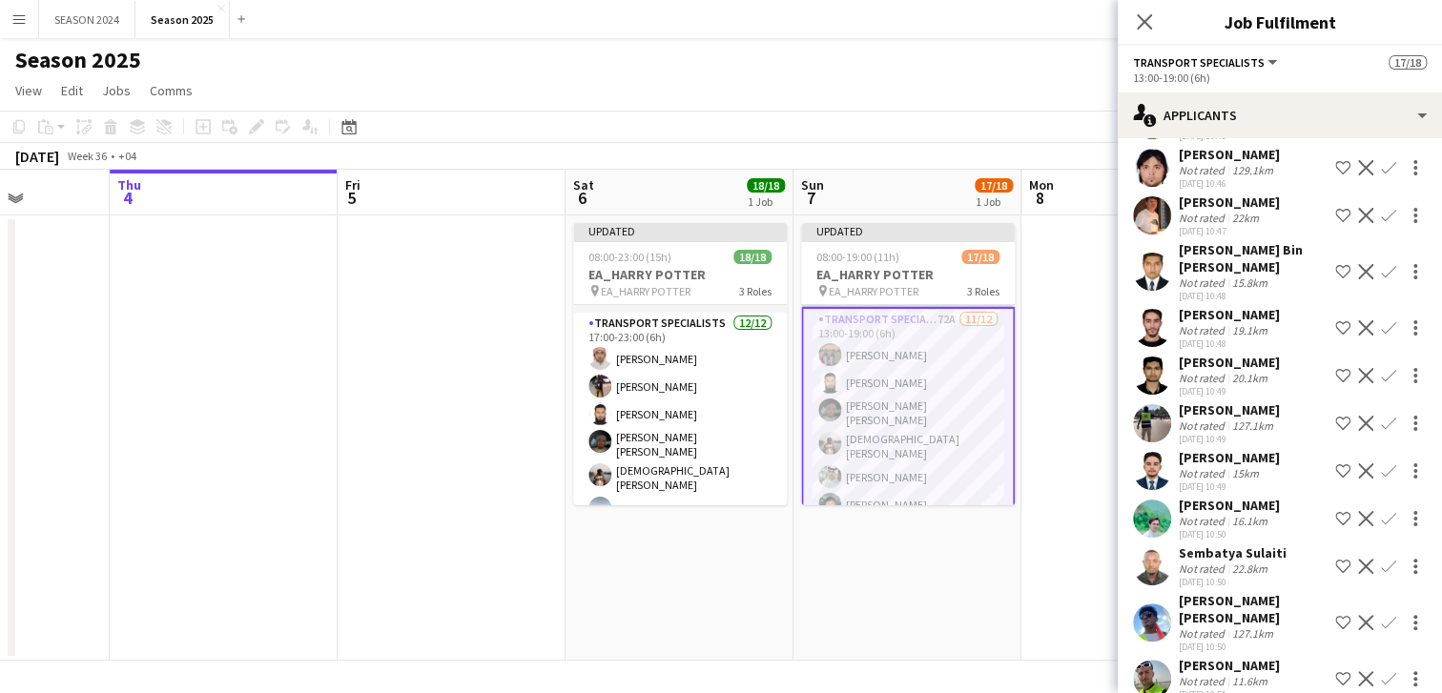
click at [523, 411] on app-date-cell at bounding box center [452, 438] width 228 height 445
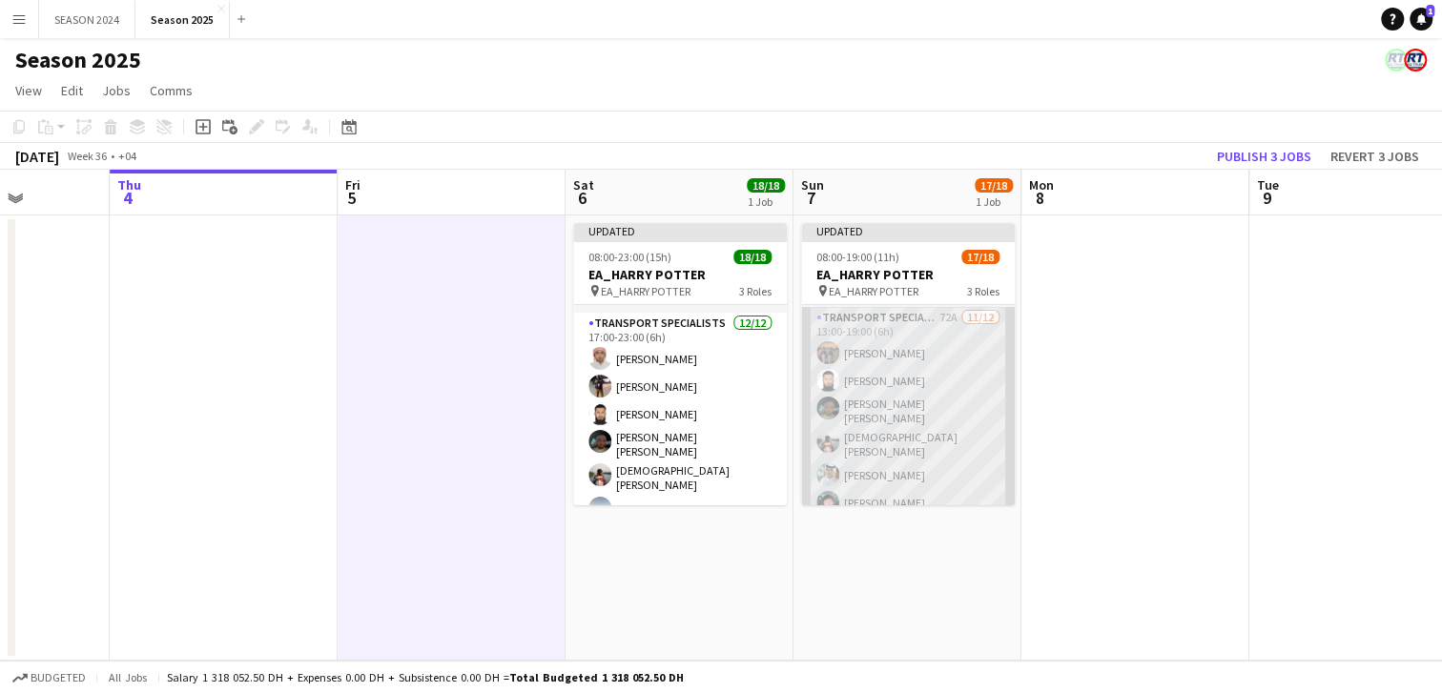
click at [865, 374] on app-card-role "Transport Specialists 72A [DATE] 13:00-19:00 (6h) [PERSON_NAME] Baloshi [PERSON…" at bounding box center [908, 497] width 214 height 380
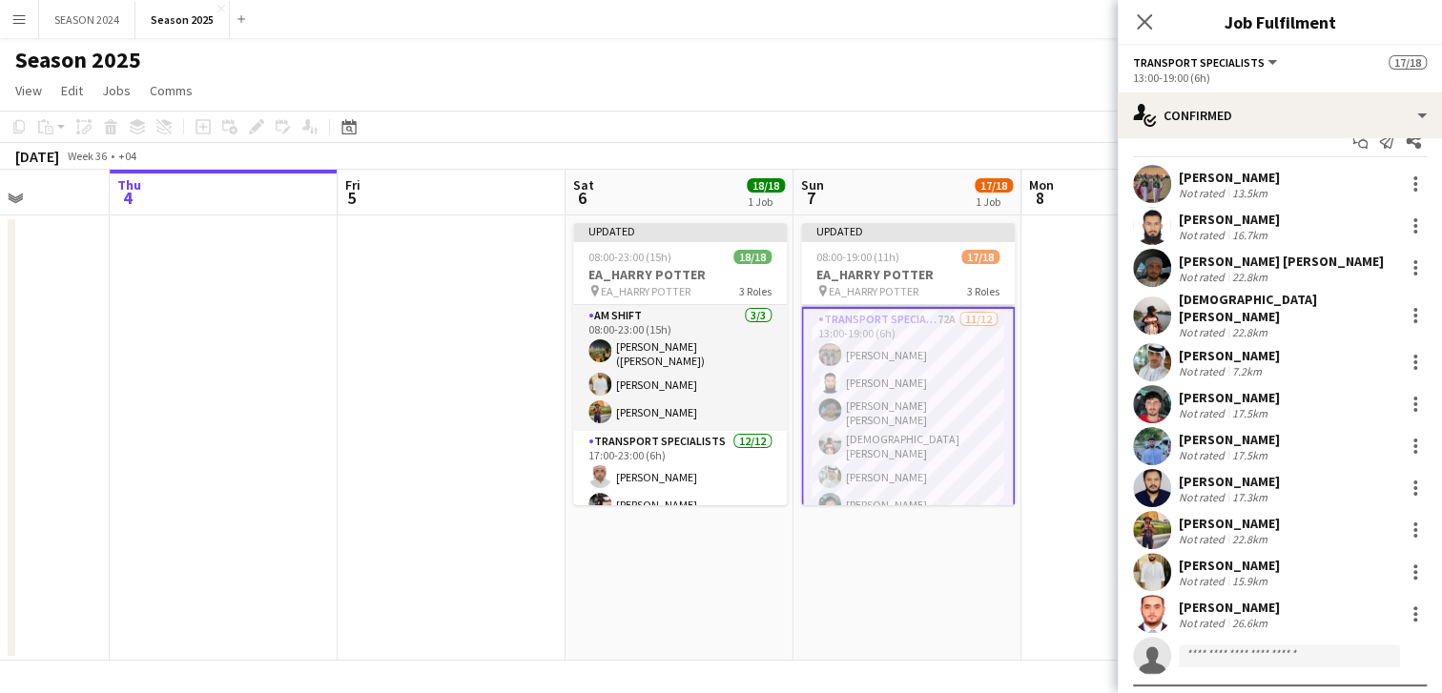
scroll to position [53, 0]
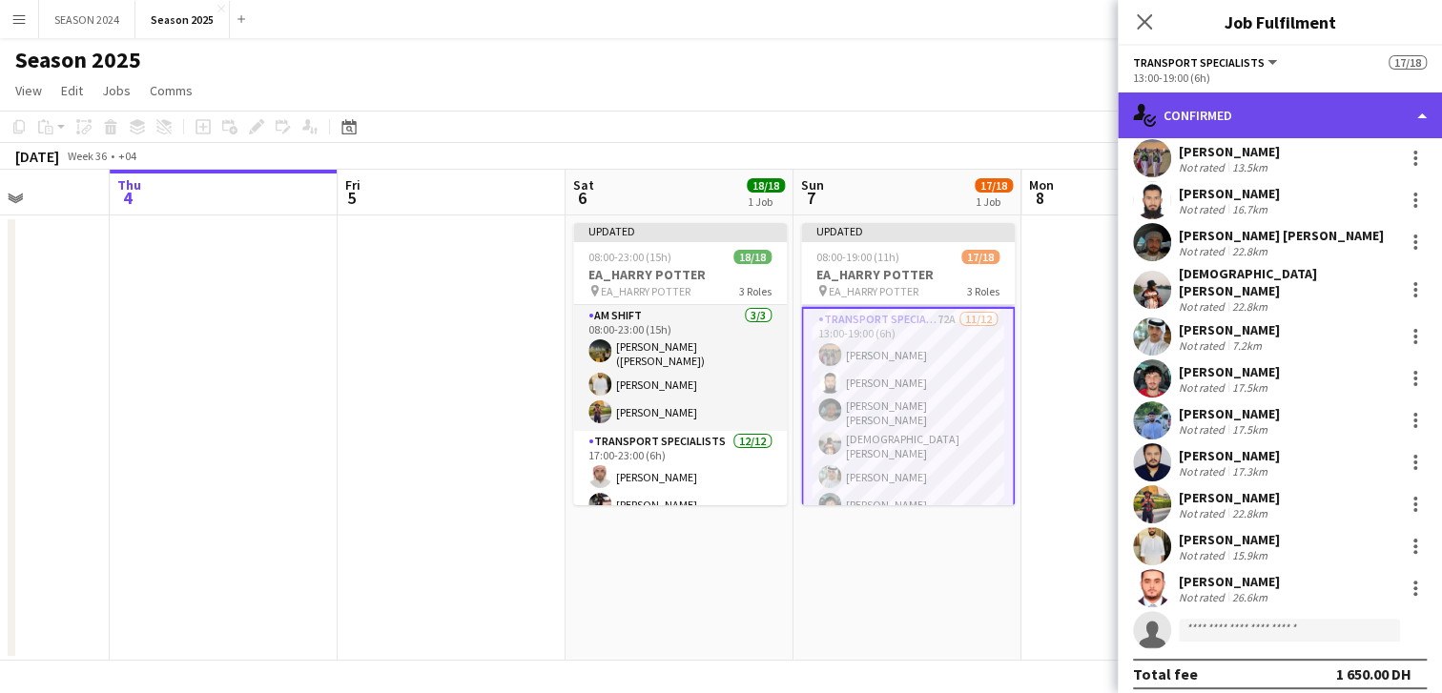
click at [1271, 116] on div "single-neutral-actions-check-2 Confirmed" at bounding box center [1280, 115] width 324 height 46
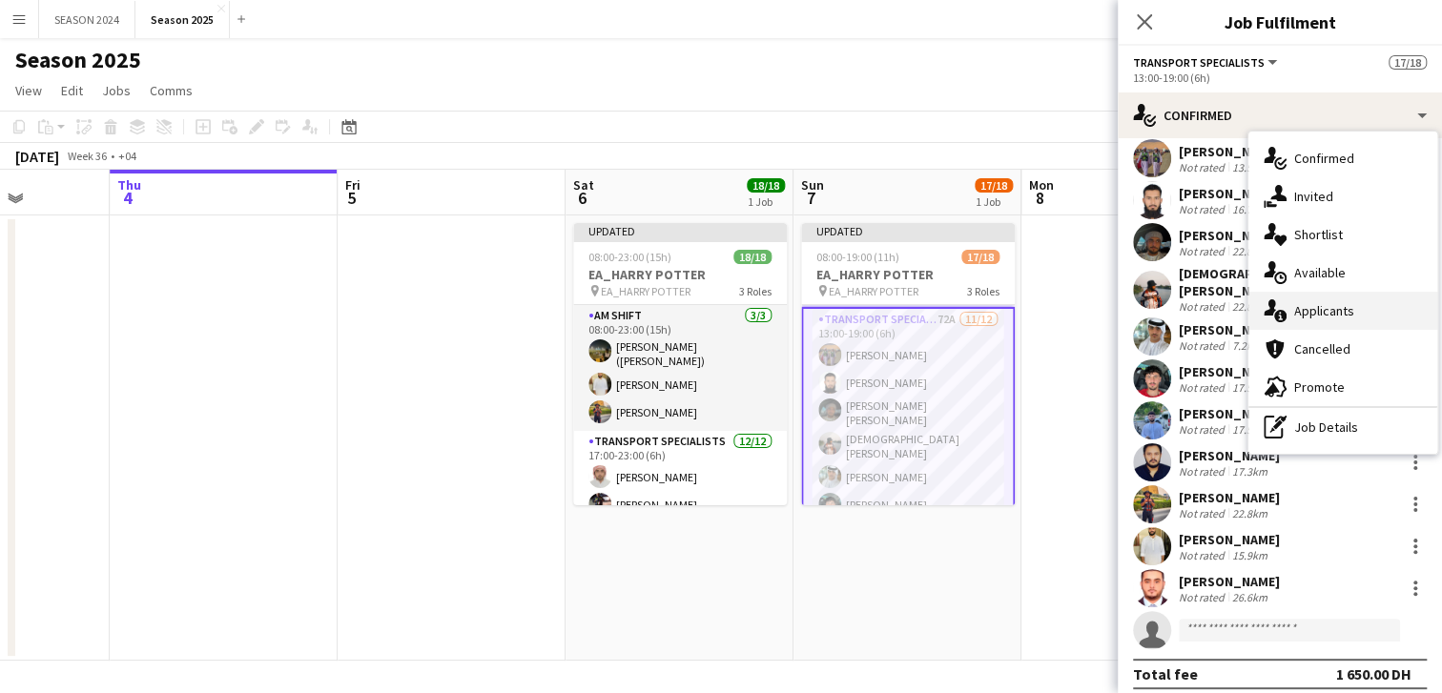
click at [1330, 317] on span "Applicants" at bounding box center [1324, 310] width 60 height 17
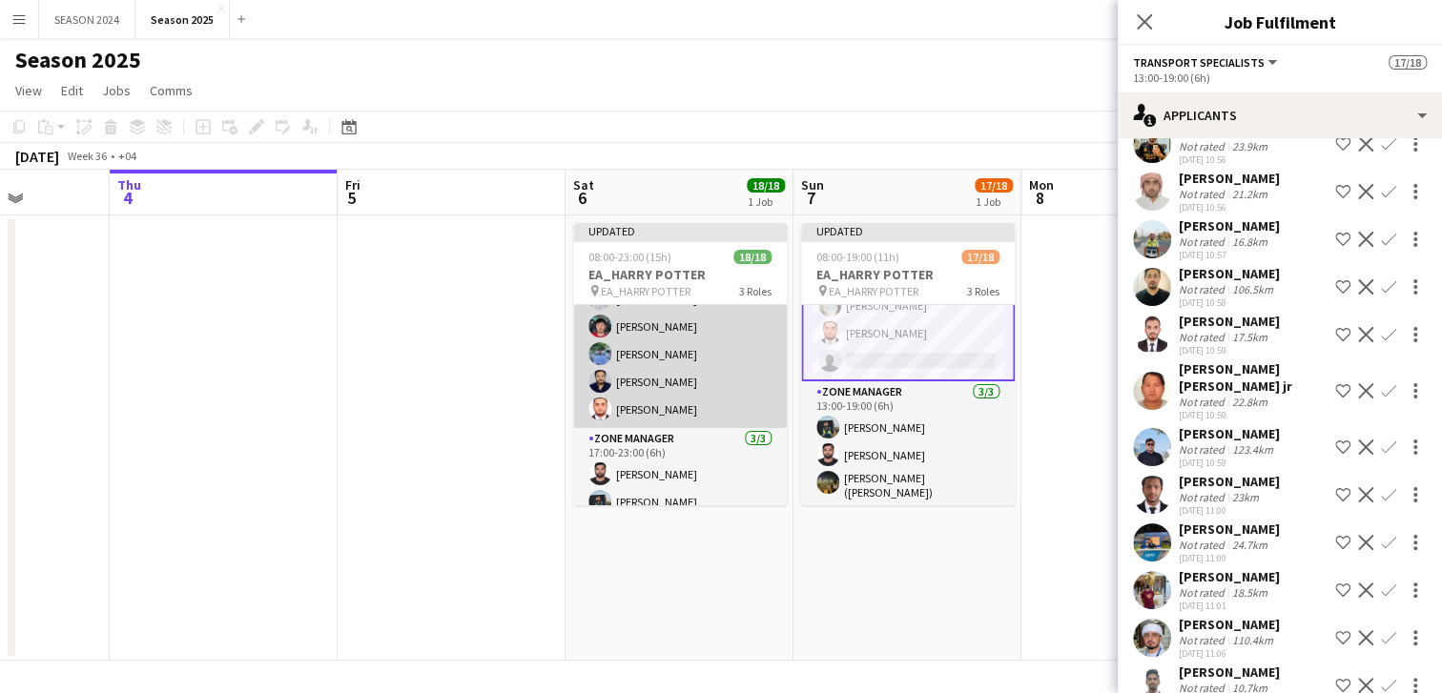
scroll to position [425, 0]
